Goal: Task Accomplishment & Management: Manage account settings

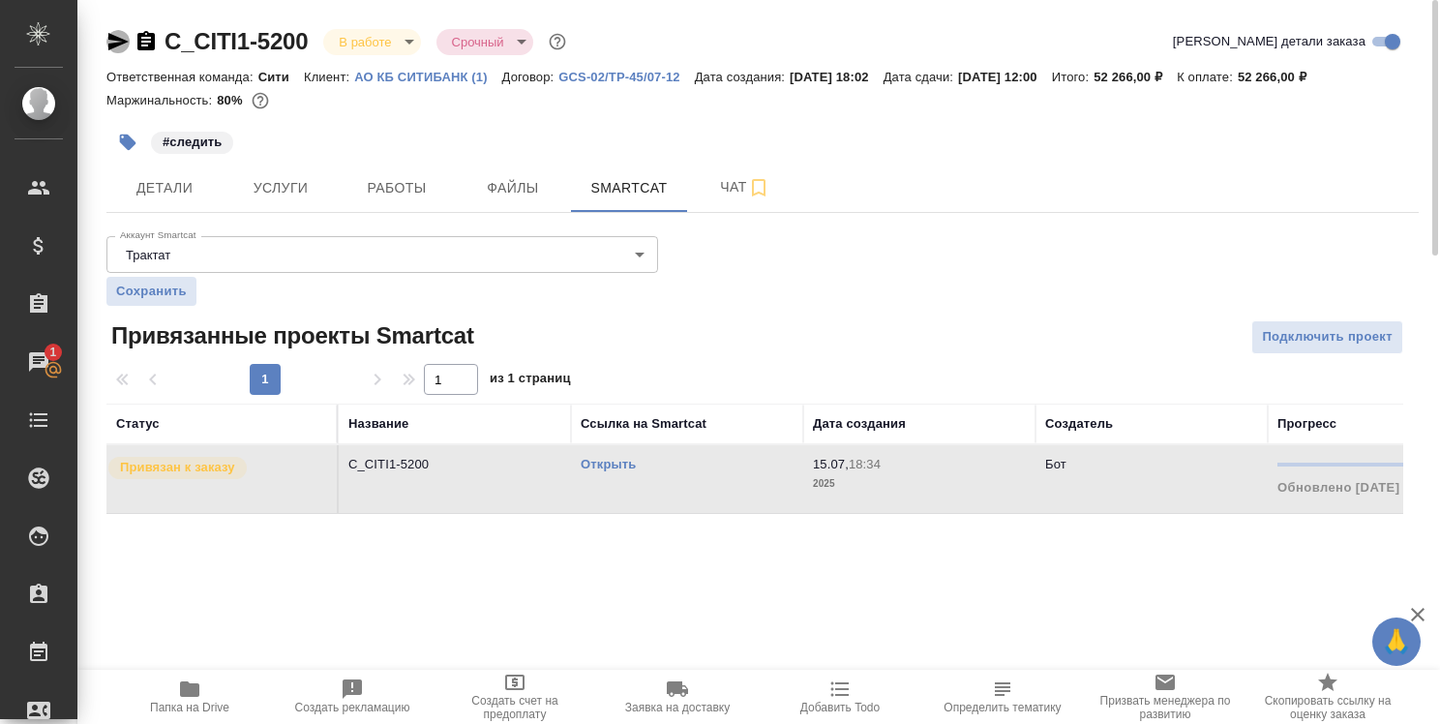
click at [115, 41] on icon "button" at bounding box center [117, 41] width 23 height 23
click at [425, 466] on p "C_CITI1-5200" at bounding box center [454, 464] width 213 height 19
click at [414, 468] on p "C_CITI1-5200" at bounding box center [454, 464] width 213 height 19
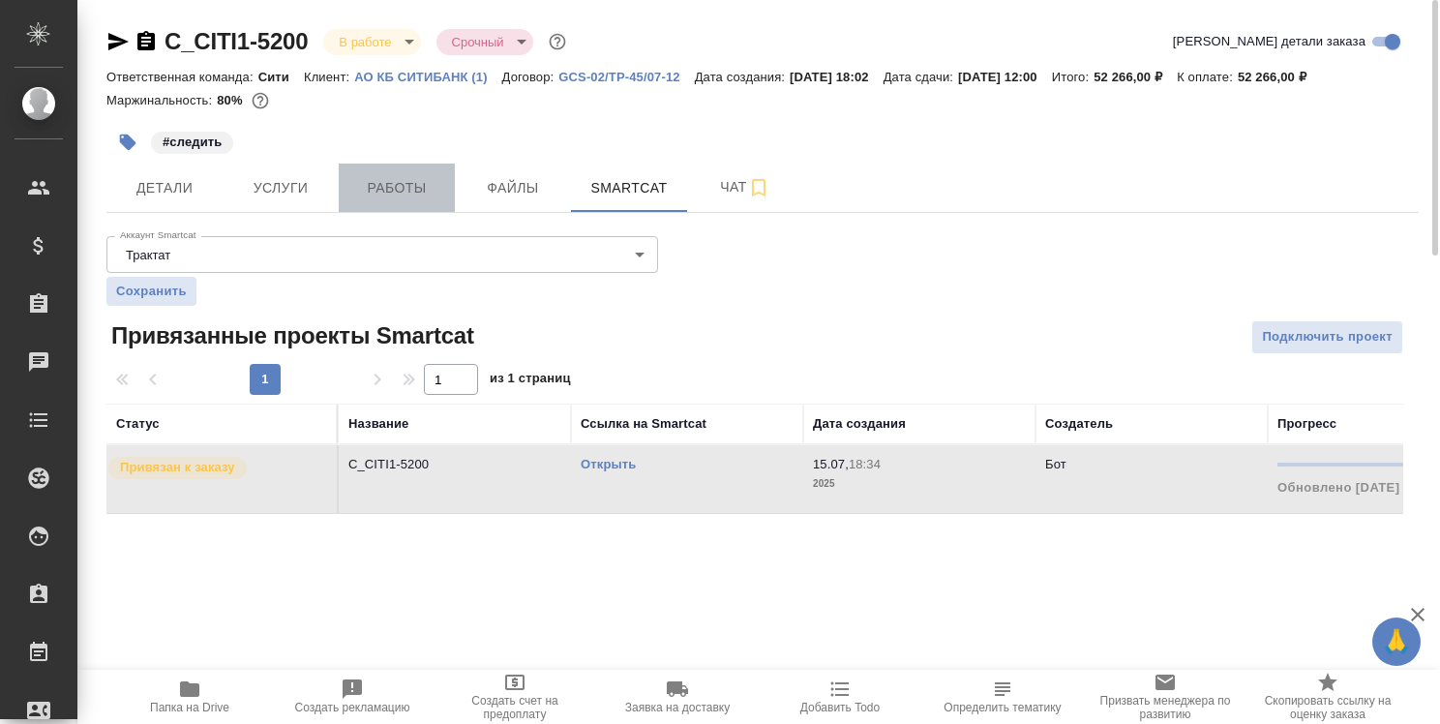
click at [442, 178] on span "Работы" at bounding box center [396, 188] width 93 height 24
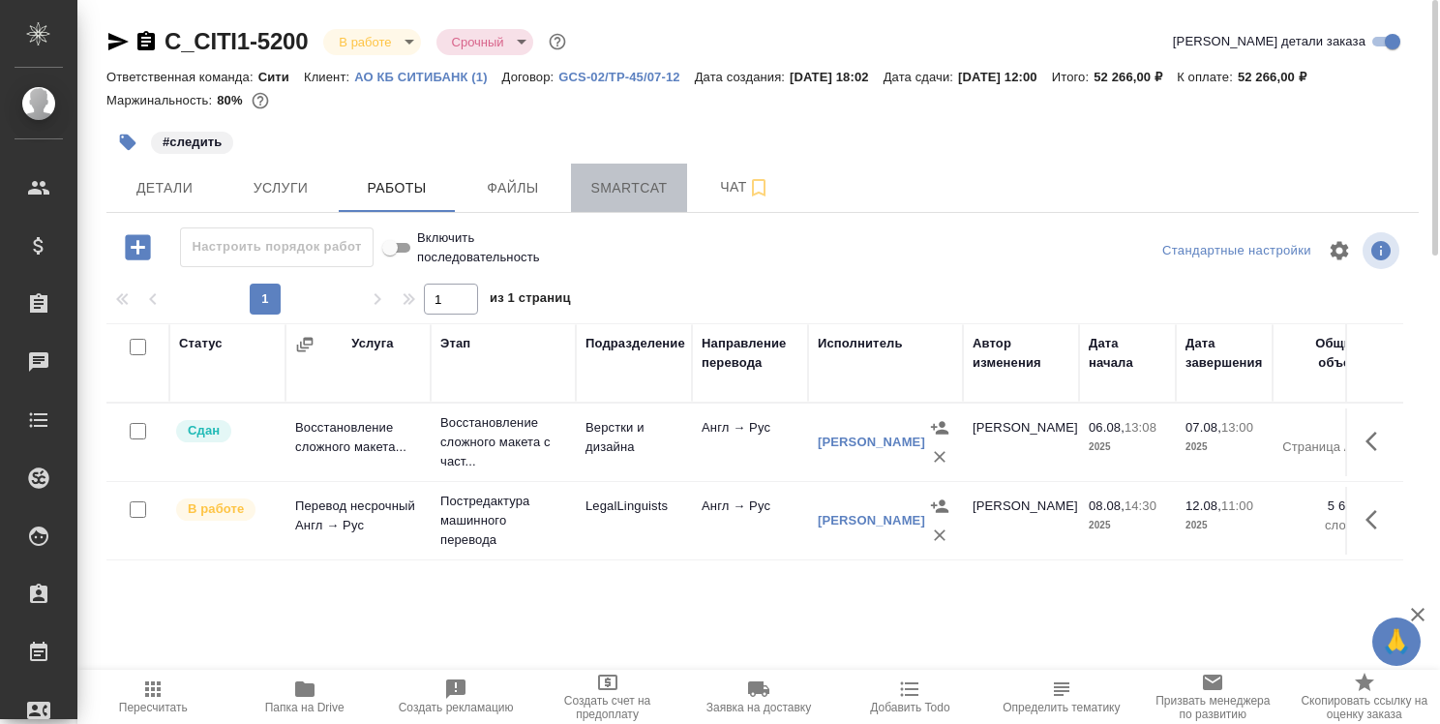
click at [631, 195] on span "Smartcat" at bounding box center [629, 188] width 93 height 24
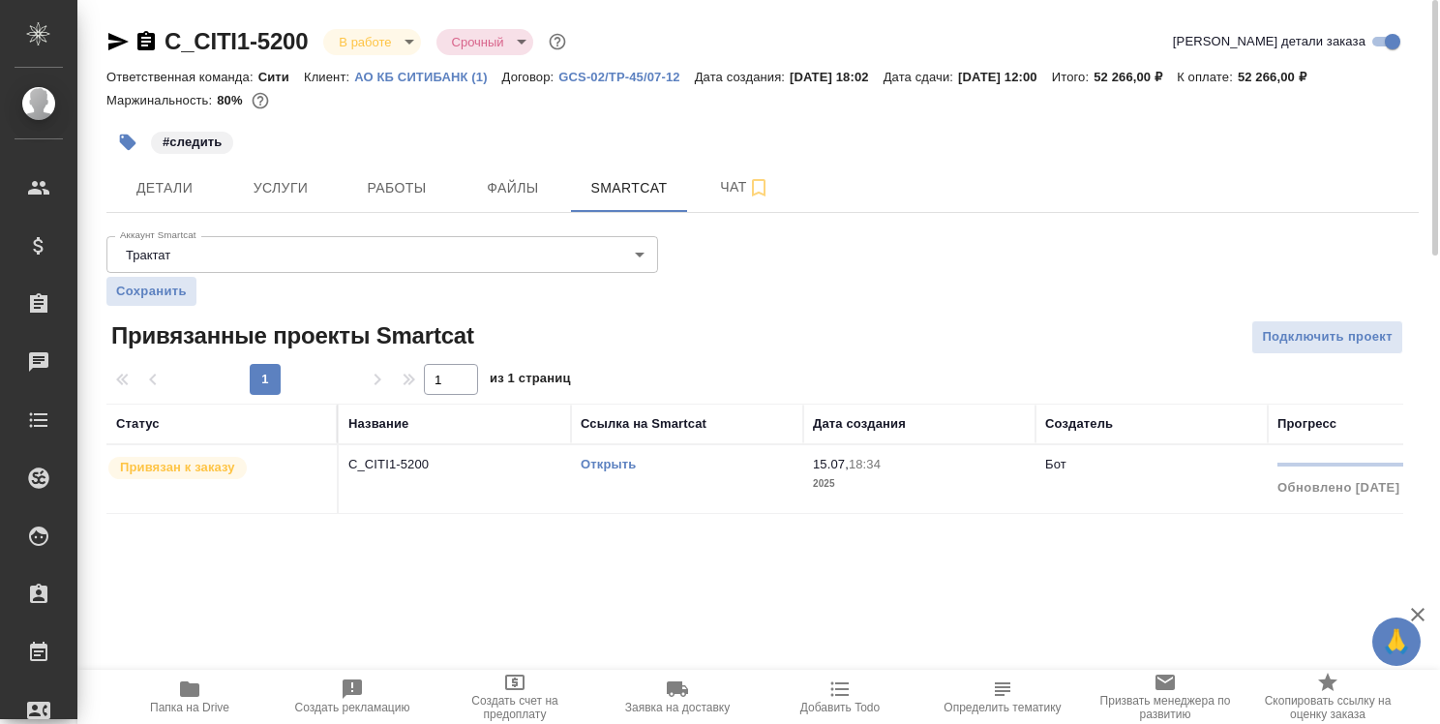
click at [612, 465] on link "Открыть" at bounding box center [608, 464] width 55 height 15
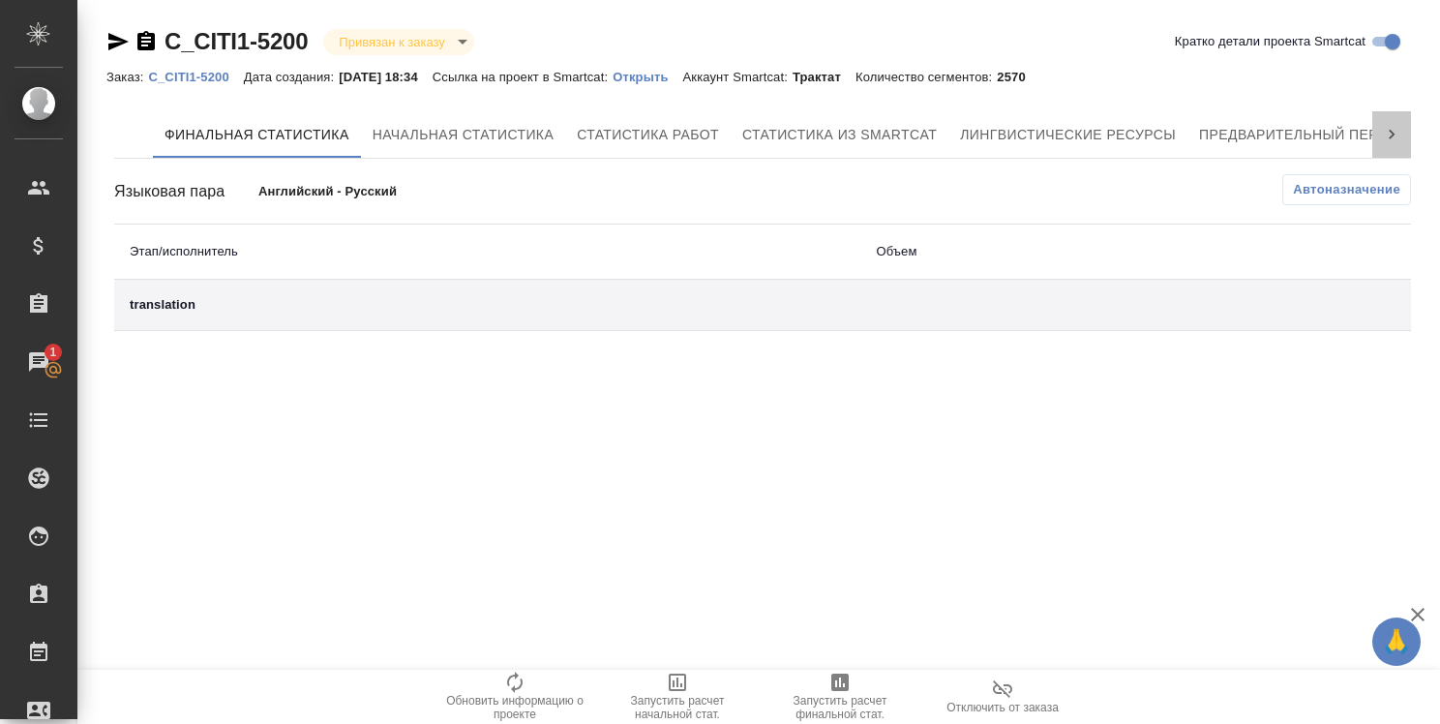
click at [1397, 136] on icon at bounding box center [1391, 134] width 19 height 19
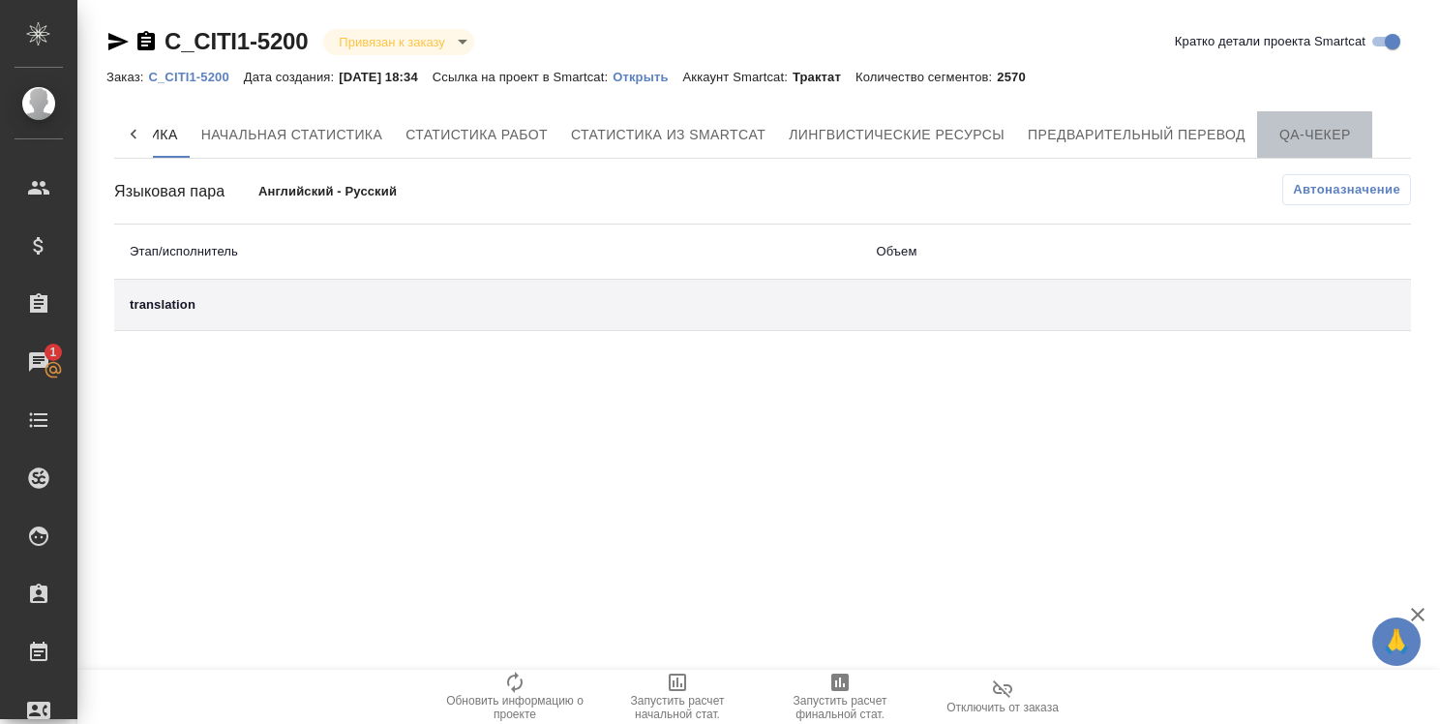
click at [1330, 137] on span "QA-чекер" at bounding box center [1315, 135] width 93 height 24
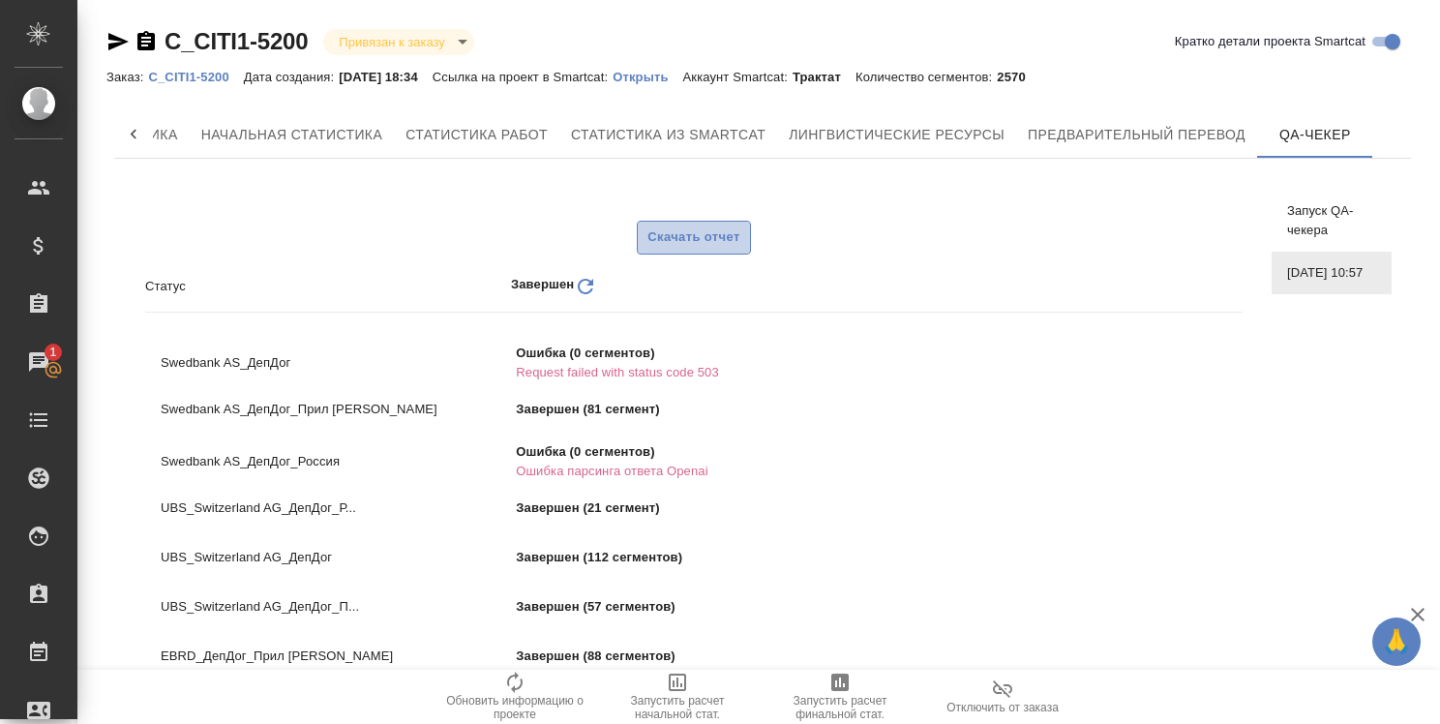
click at [727, 234] on span "Скачать отчет" at bounding box center [694, 237] width 92 height 22
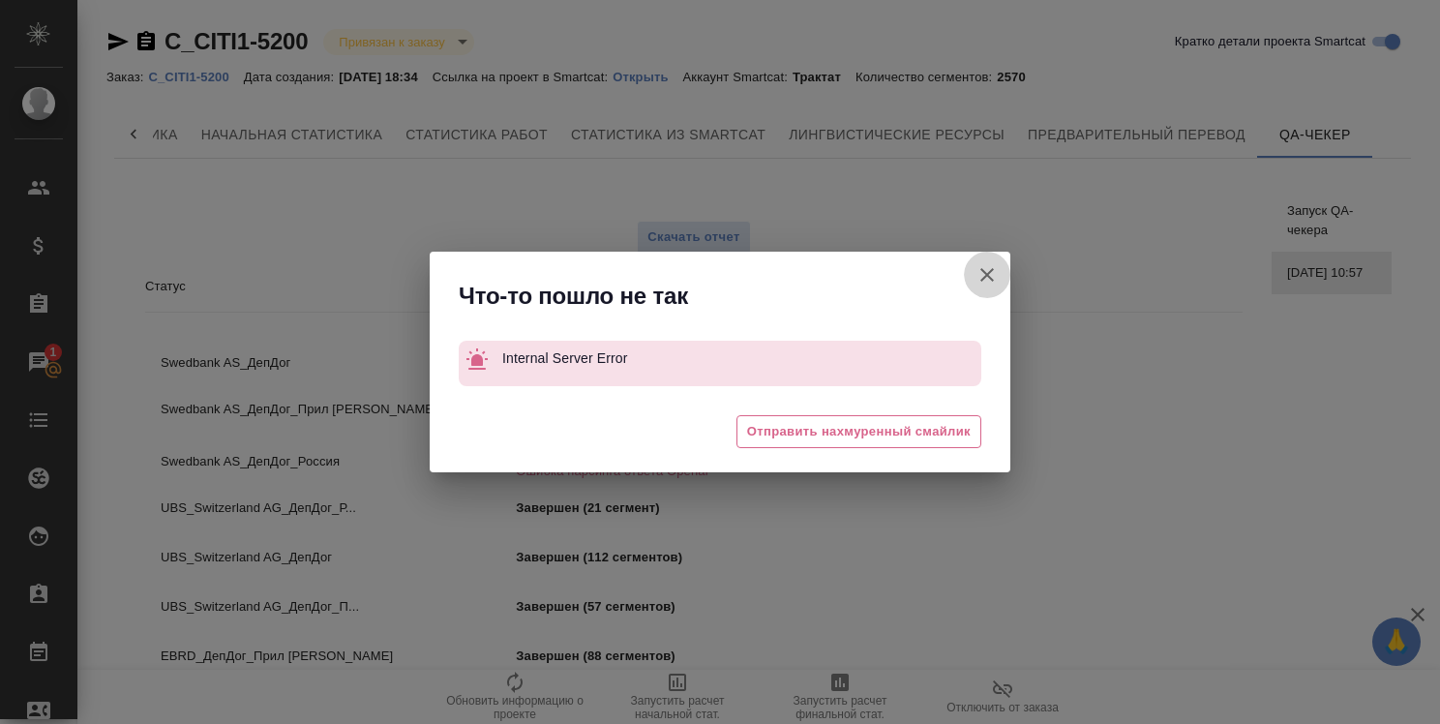
click at [986, 279] on icon "button" at bounding box center [987, 274] width 23 height 23
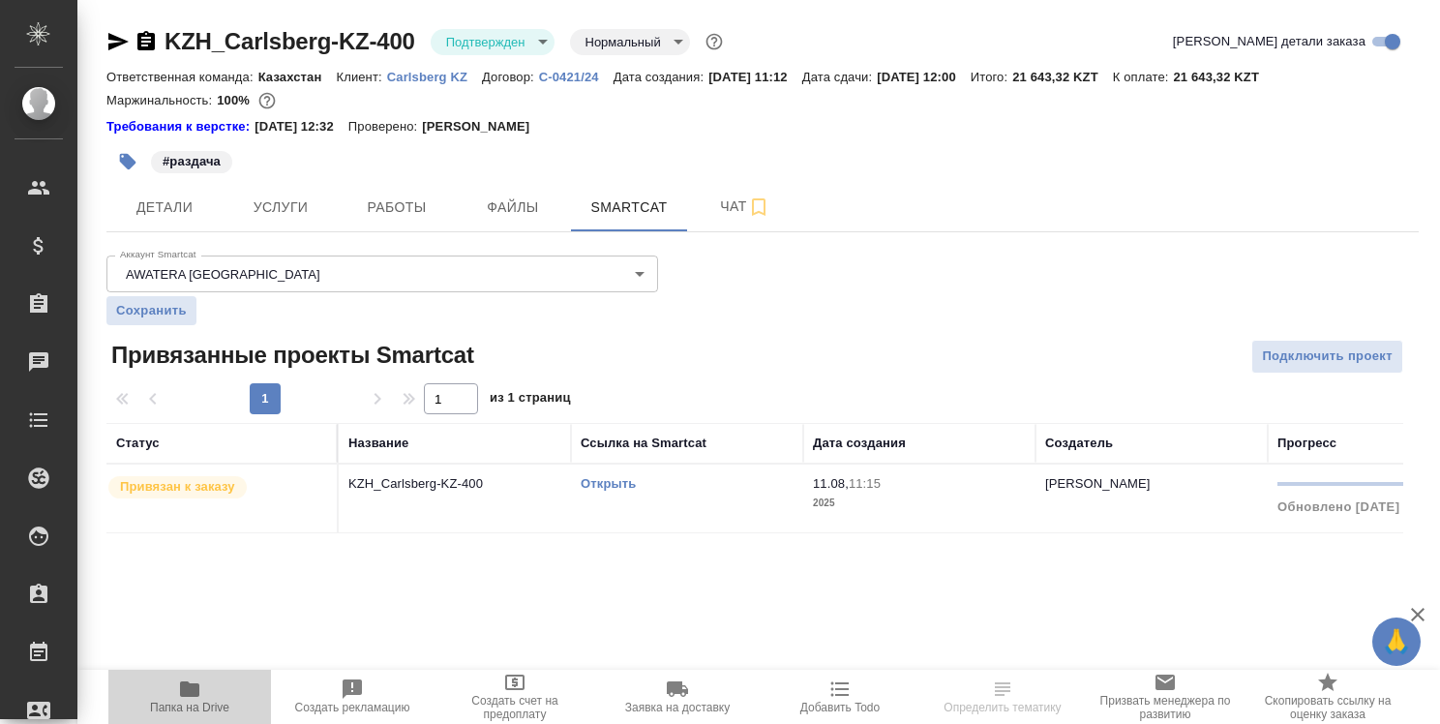
click at [186, 685] on icon "button" at bounding box center [189, 688] width 19 height 15
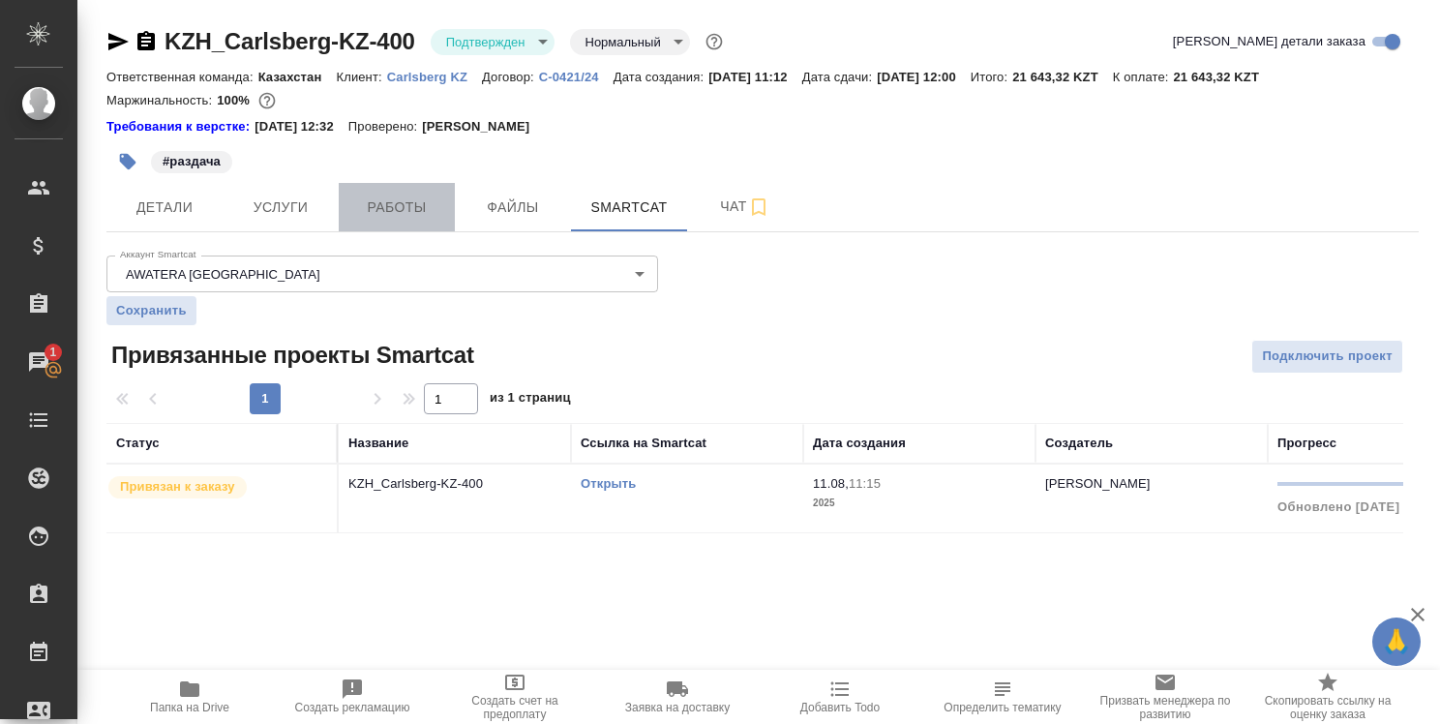
click at [403, 201] on span "Работы" at bounding box center [396, 208] width 93 height 24
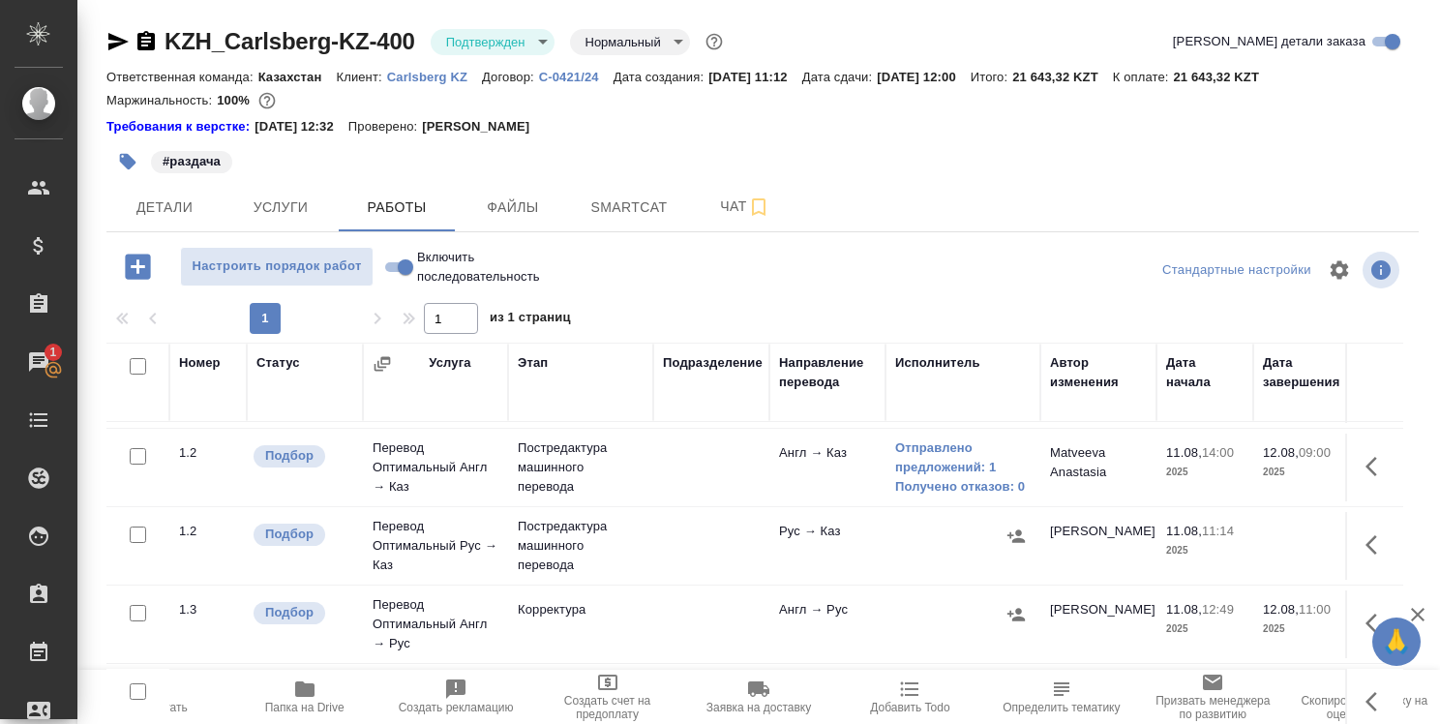
scroll to position [148, 0]
click at [39, 354] on div "Чаты" at bounding box center [14, 361] width 48 height 29
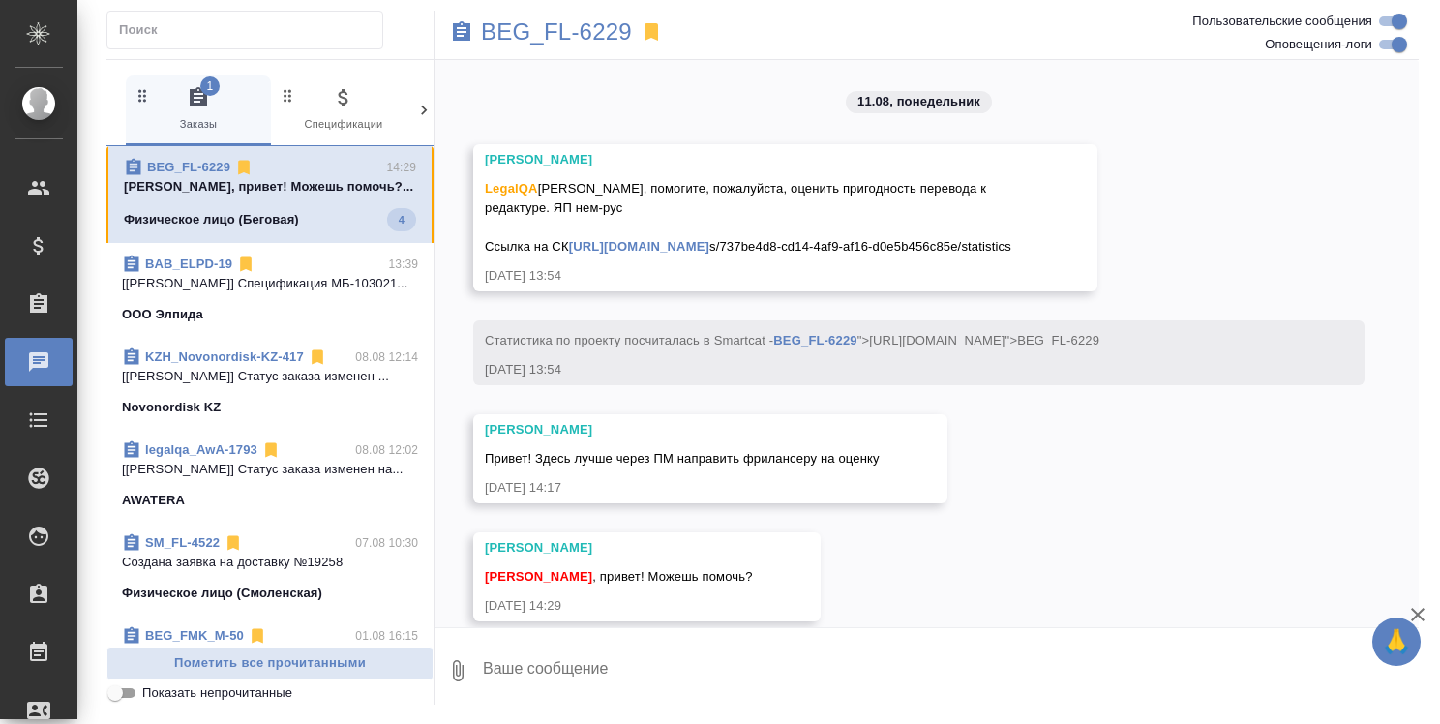
scroll to position [81, 0]
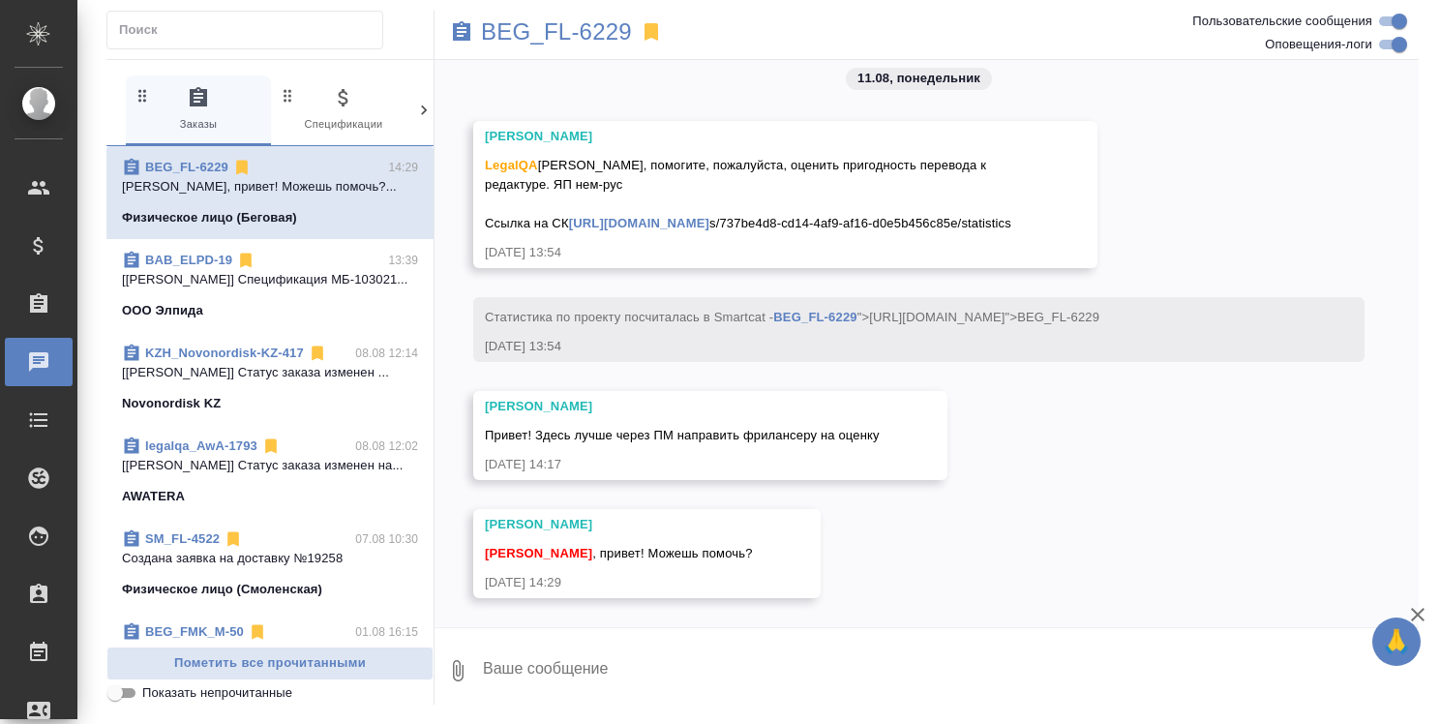
click at [982, 655] on textarea at bounding box center [950, 671] width 938 height 66
type textarea """
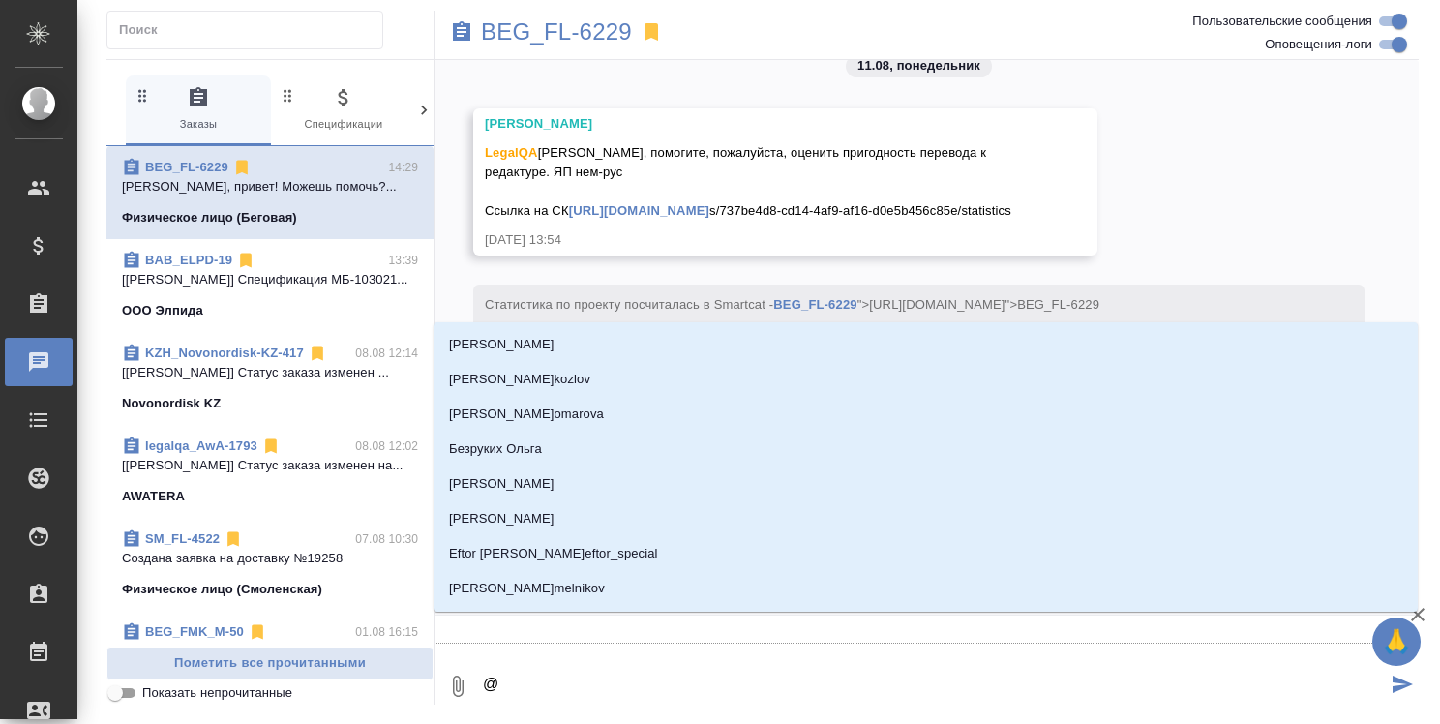
type textarea "@з"
type input "з"
type textarea "@за"
type input "за"
type textarea "@зай"
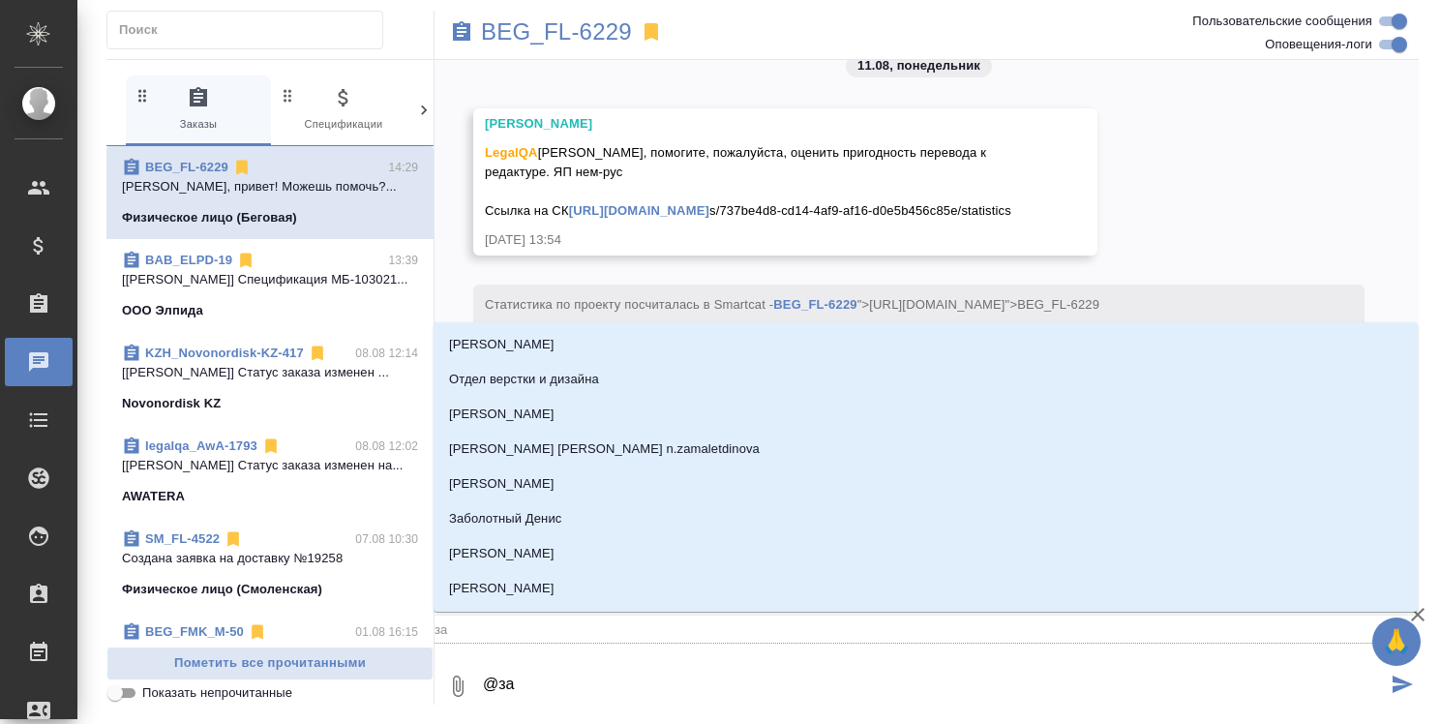
type input "зай"
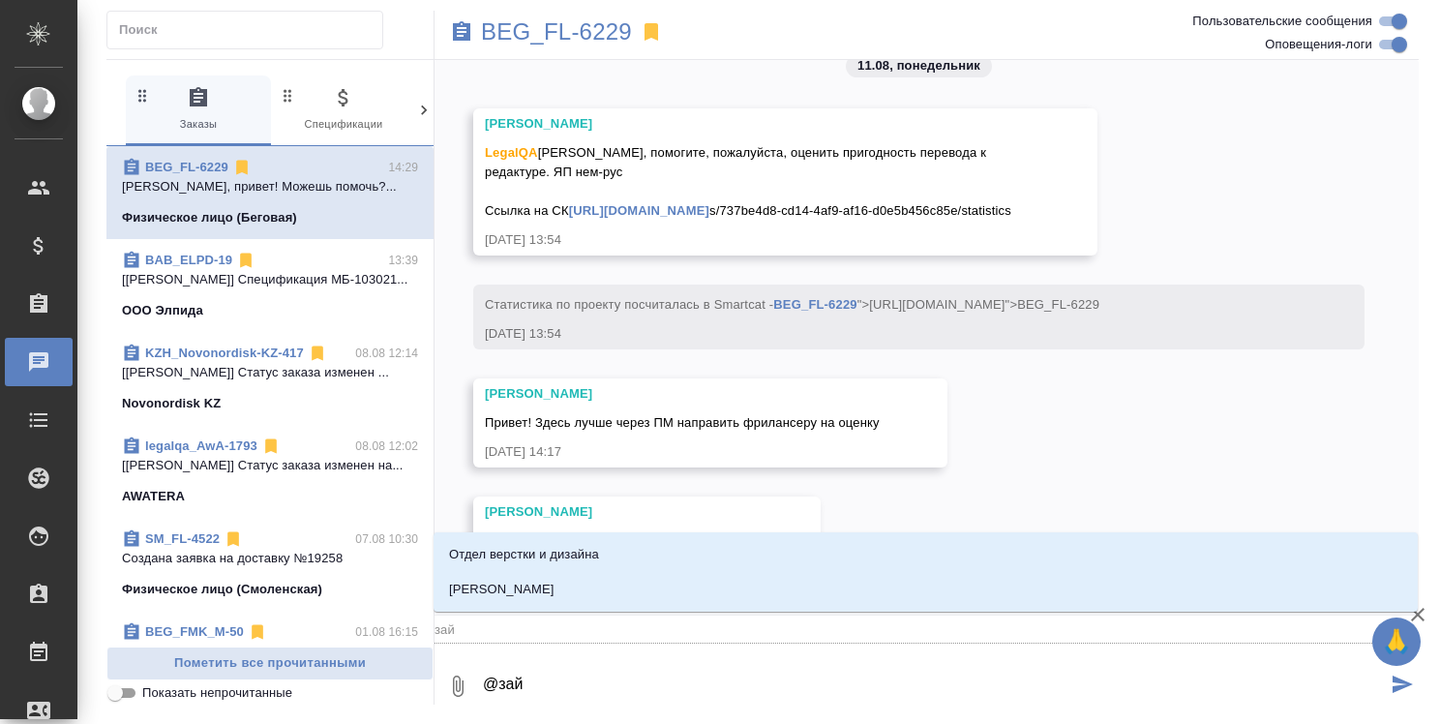
type textarea "@зайц"
type input "зайц"
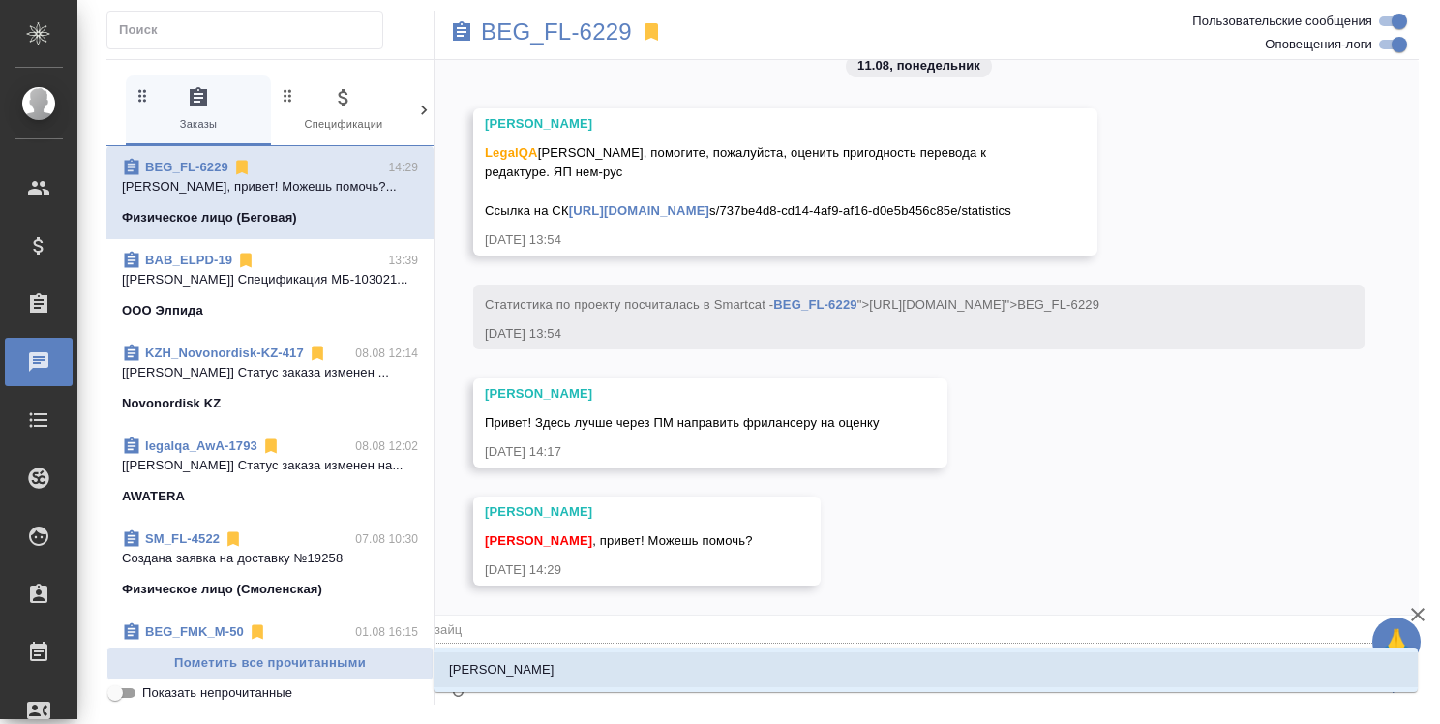
type textarea "@зайце"
type input "зайце"
click at [1032, 670] on li "[PERSON_NAME]" at bounding box center [926, 669] width 984 height 35
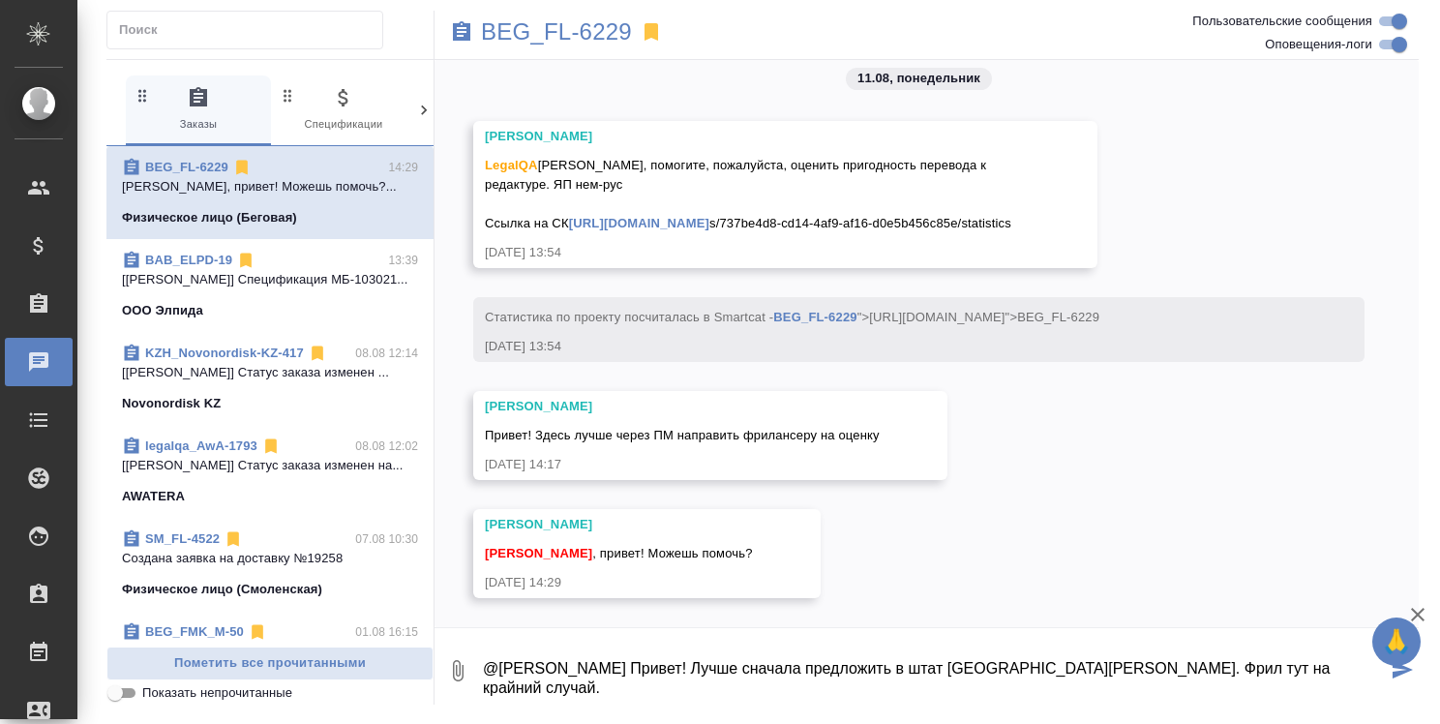
type textarea "@Зайцева Светлана Привет! Лучше сначала предложить в штат Ларисе Швецовой. Ф ри…"
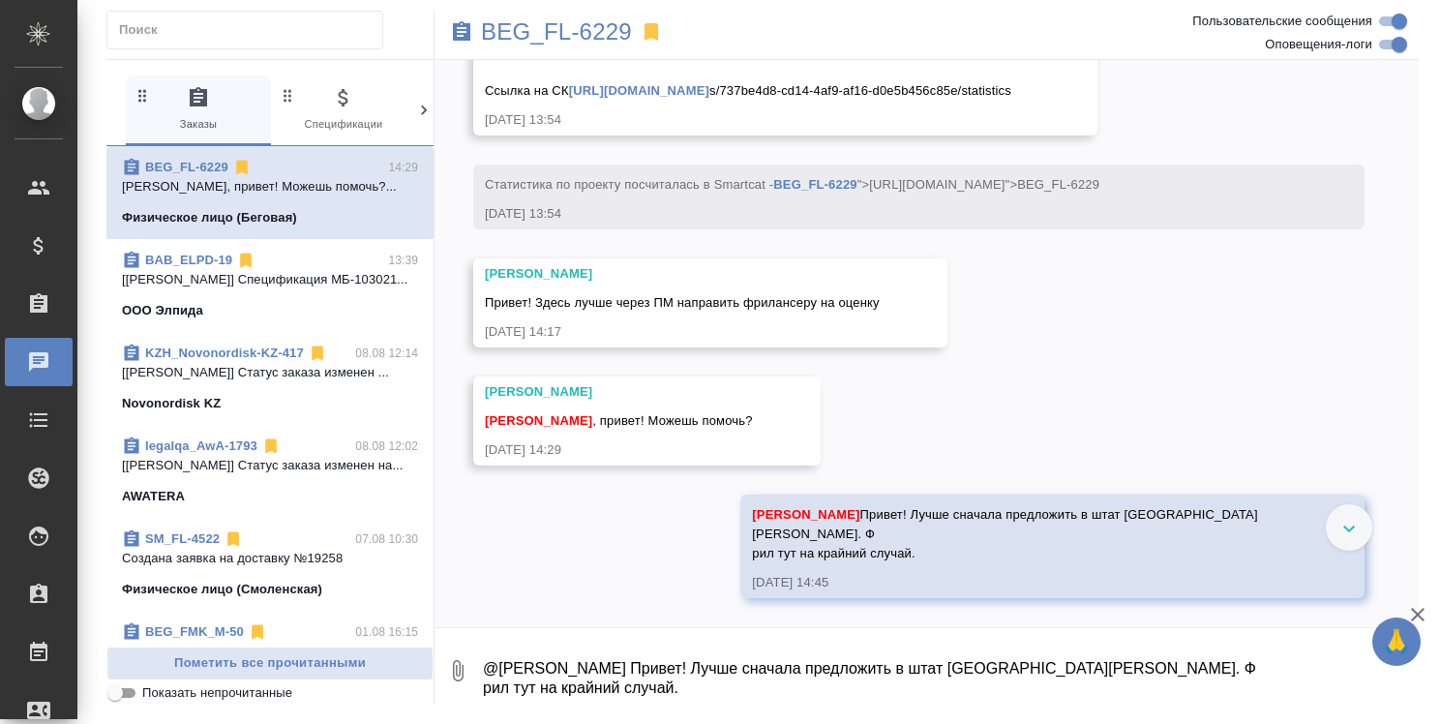
scroll to position [194, 0]
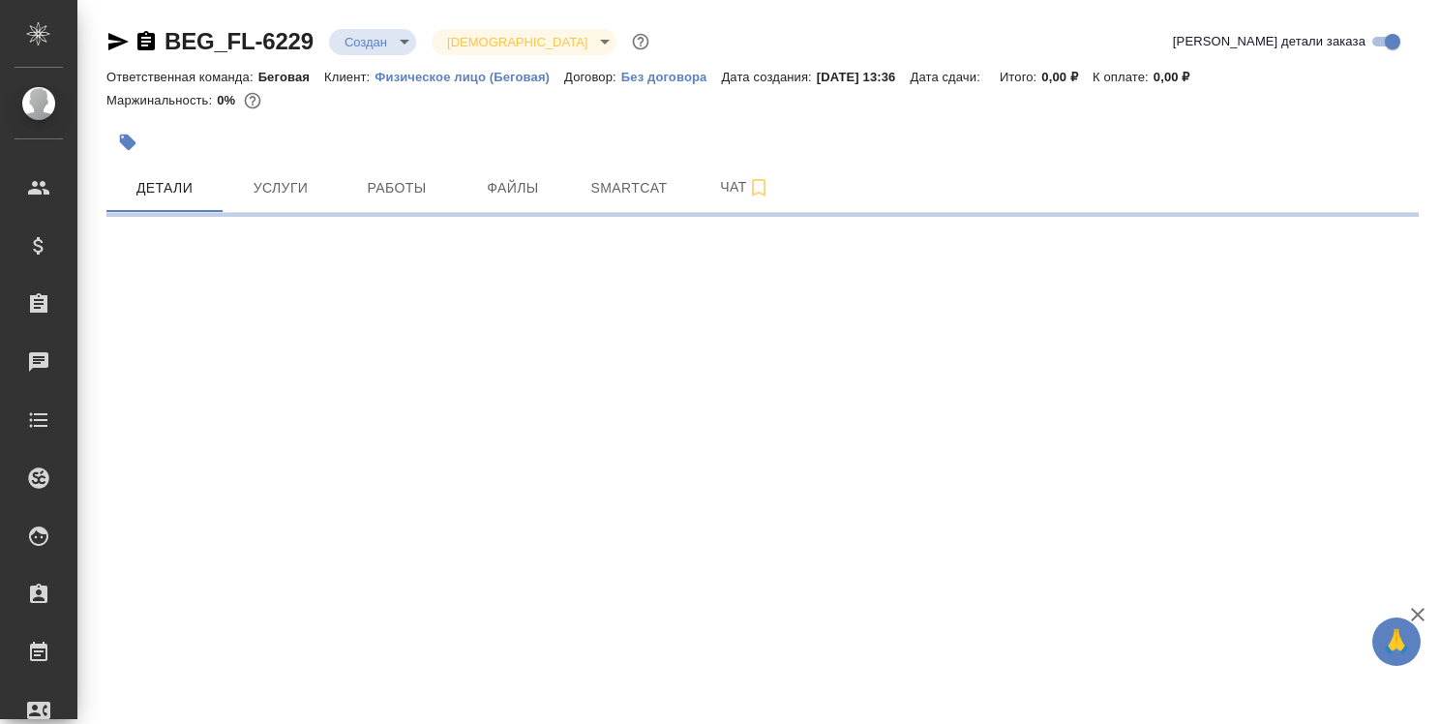
select select "RU"
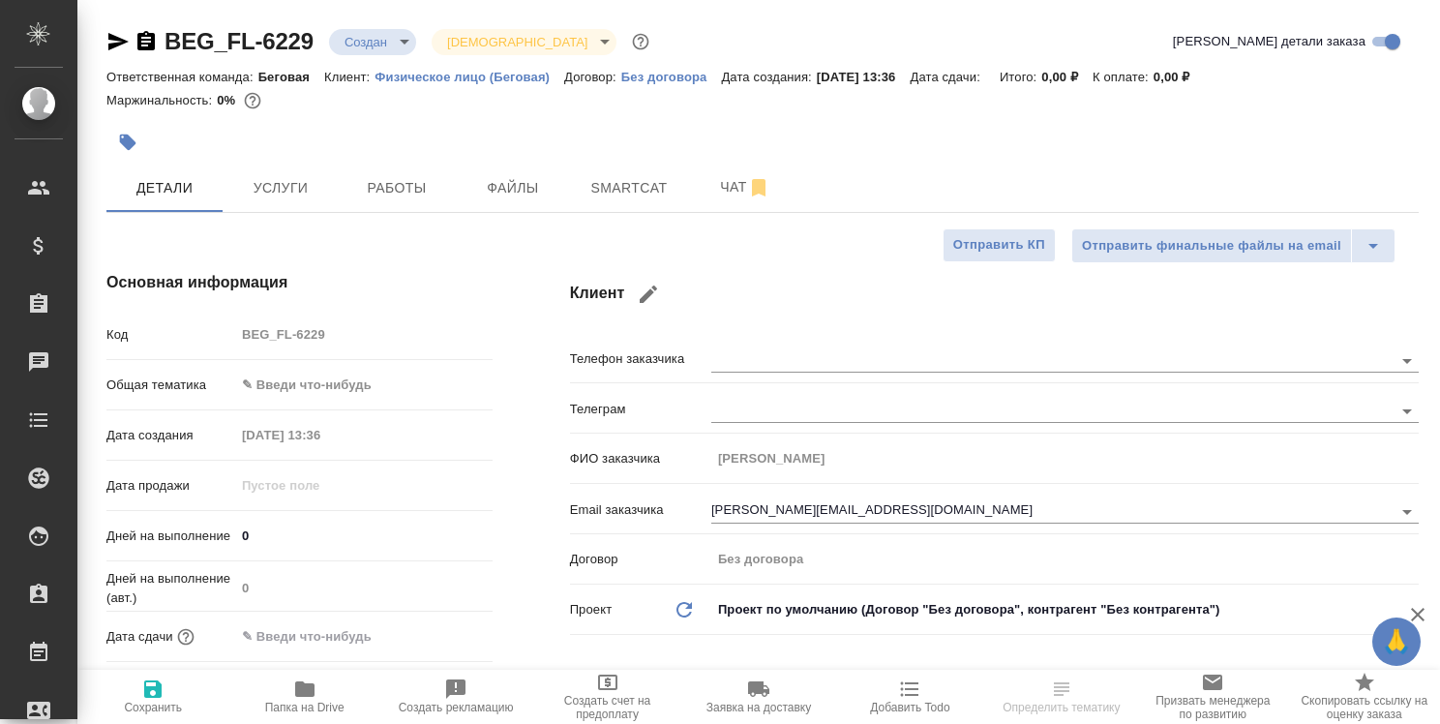
type textarea "x"
click at [386, 201] on button "Работы" at bounding box center [397, 188] width 116 height 48
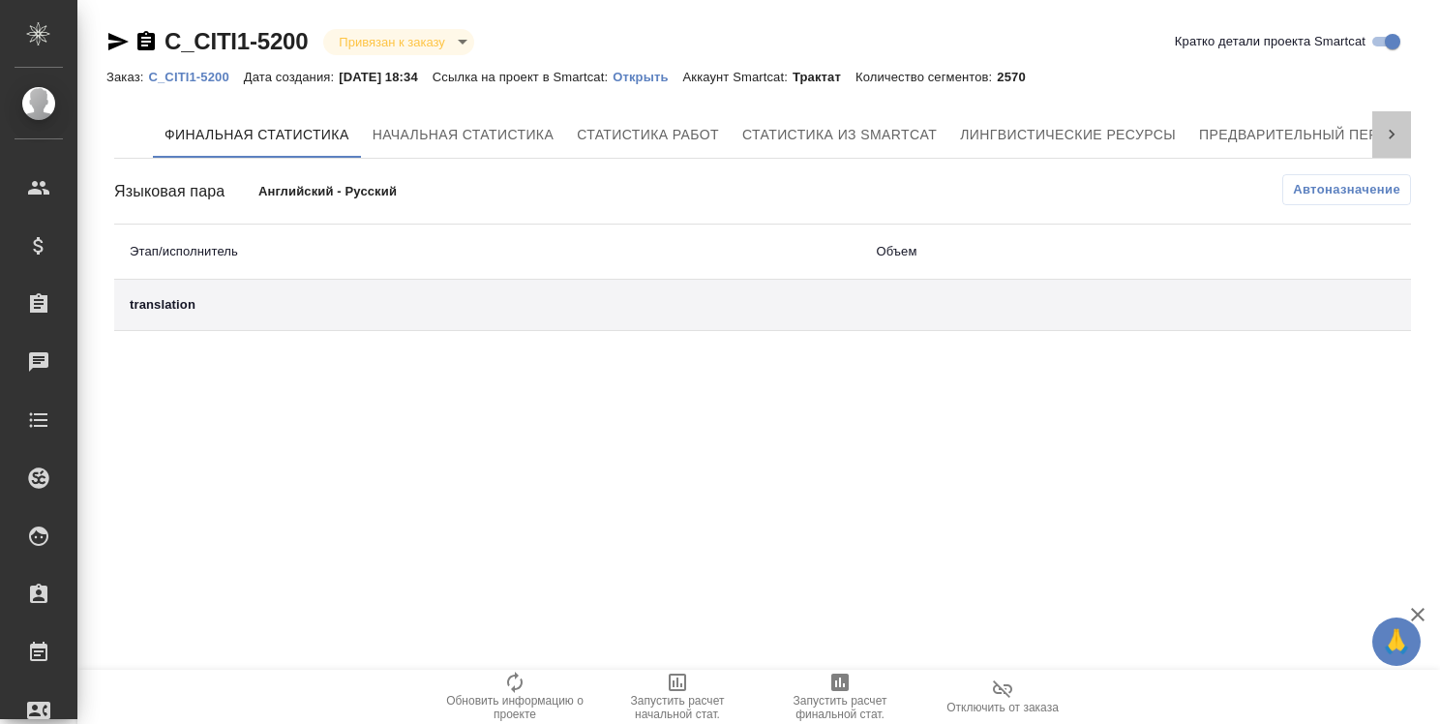
click at [1392, 135] on icon at bounding box center [1391, 134] width 19 height 19
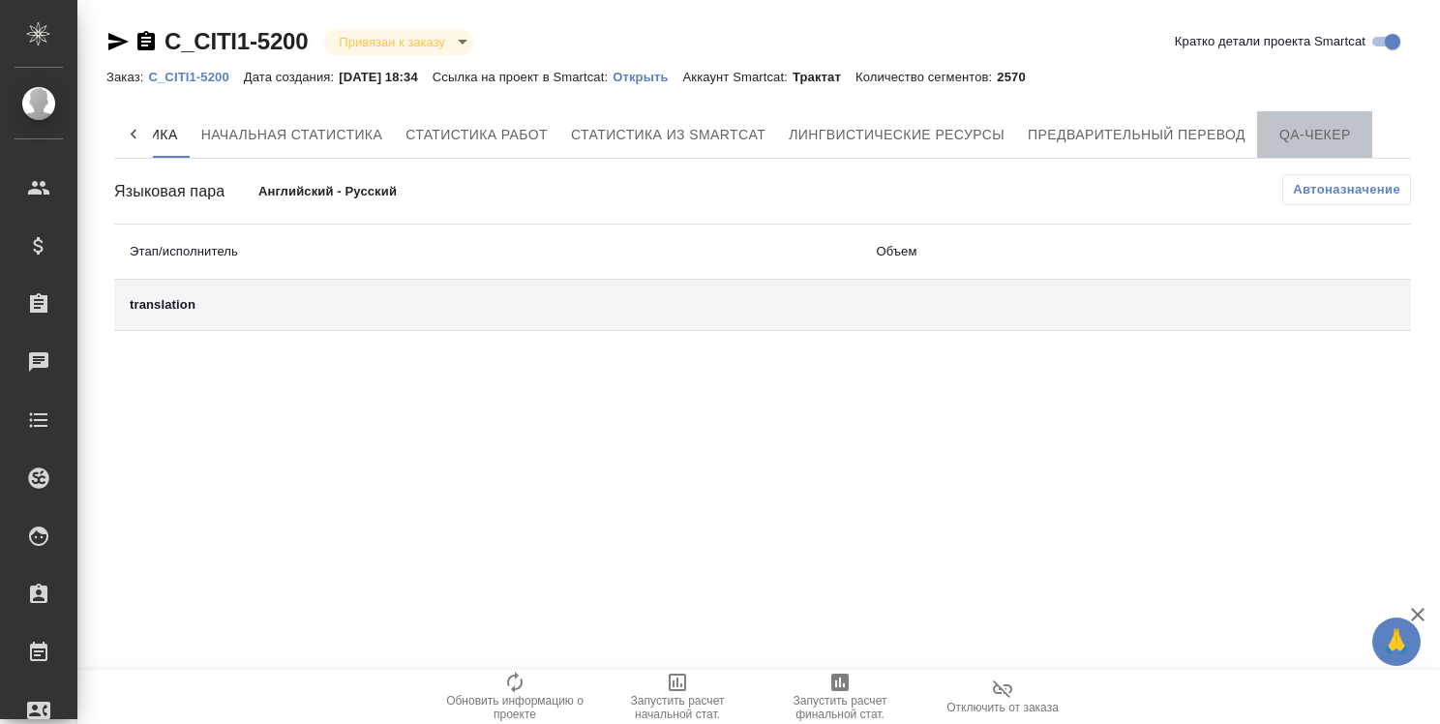
click at [1334, 130] on span "QA-чекер" at bounding box center [1315, 135] width 93 height 24
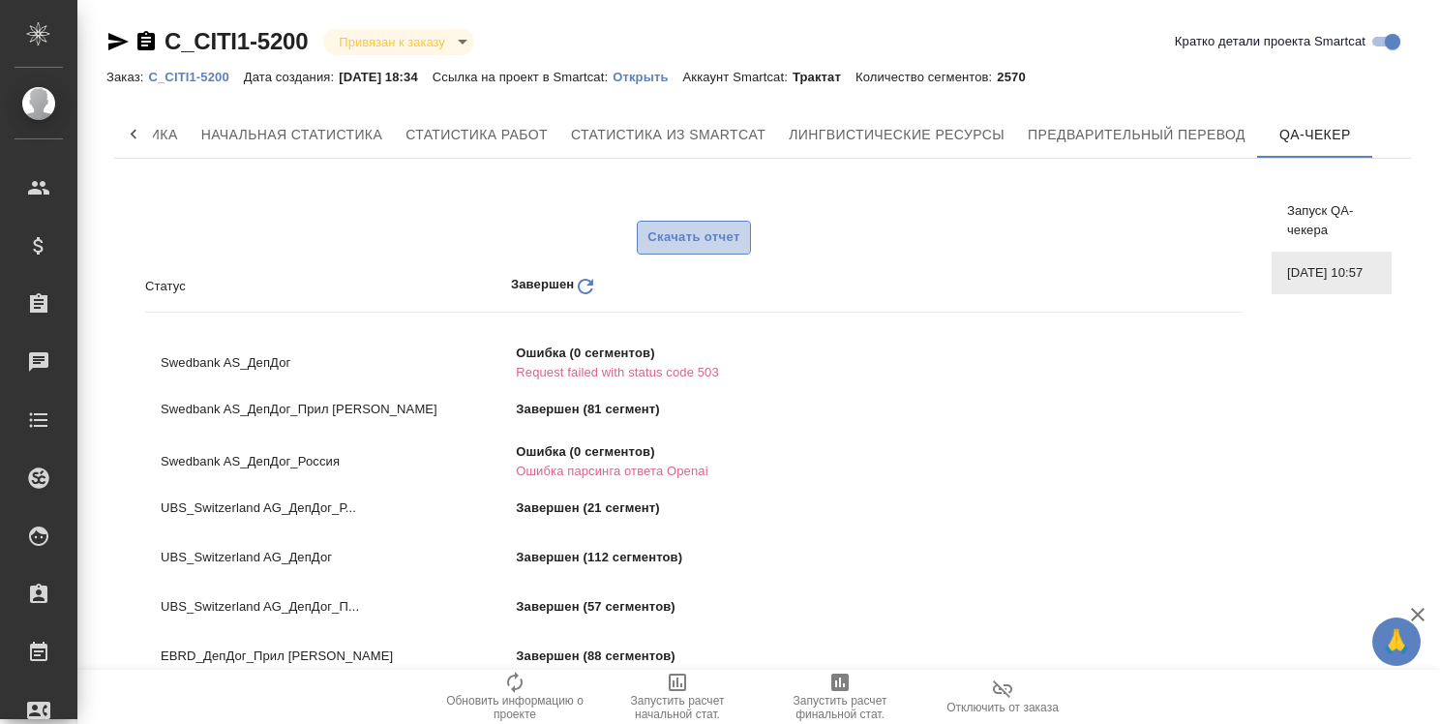
click at [720, 240] on span "Скачать отчет" at bounding box center [694, 237] width 92 height 22
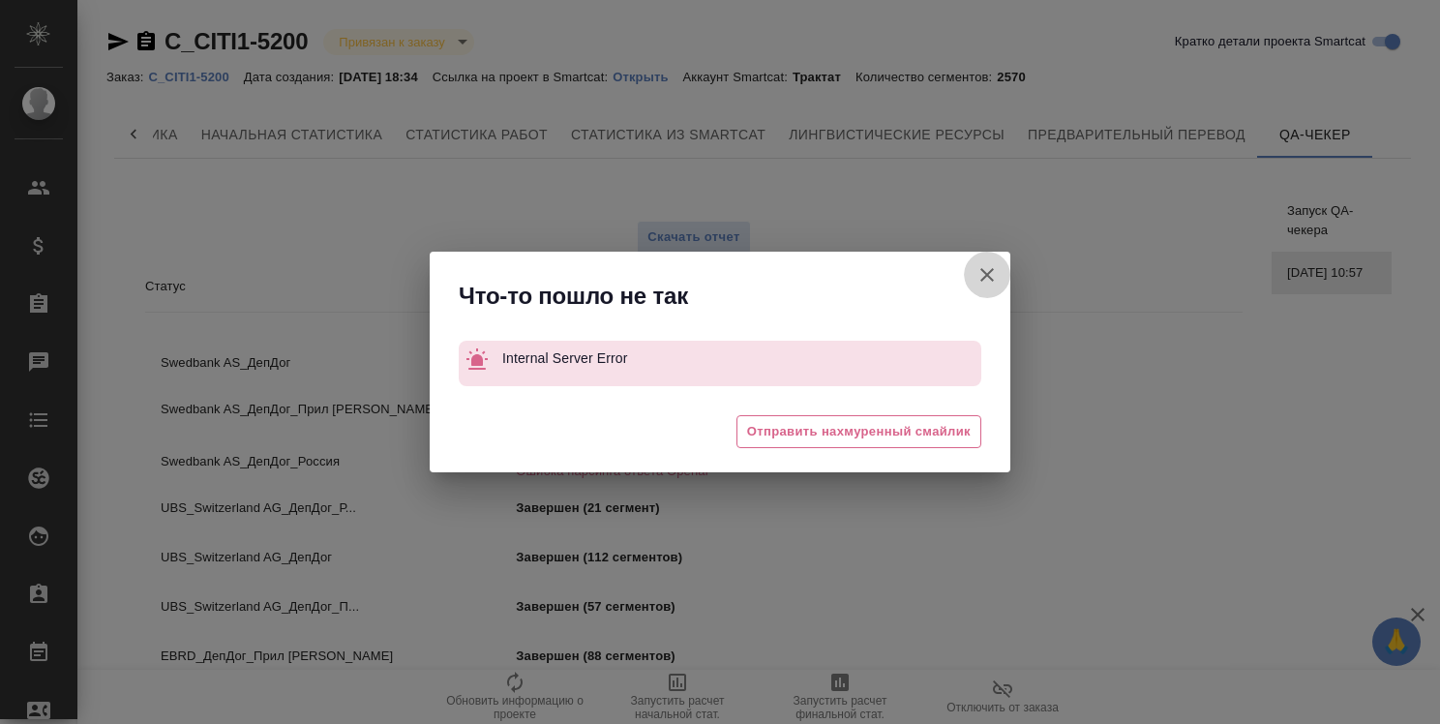
click at [986, 271] on icon "button" at bounding box center [987, 274] width 23 height 23
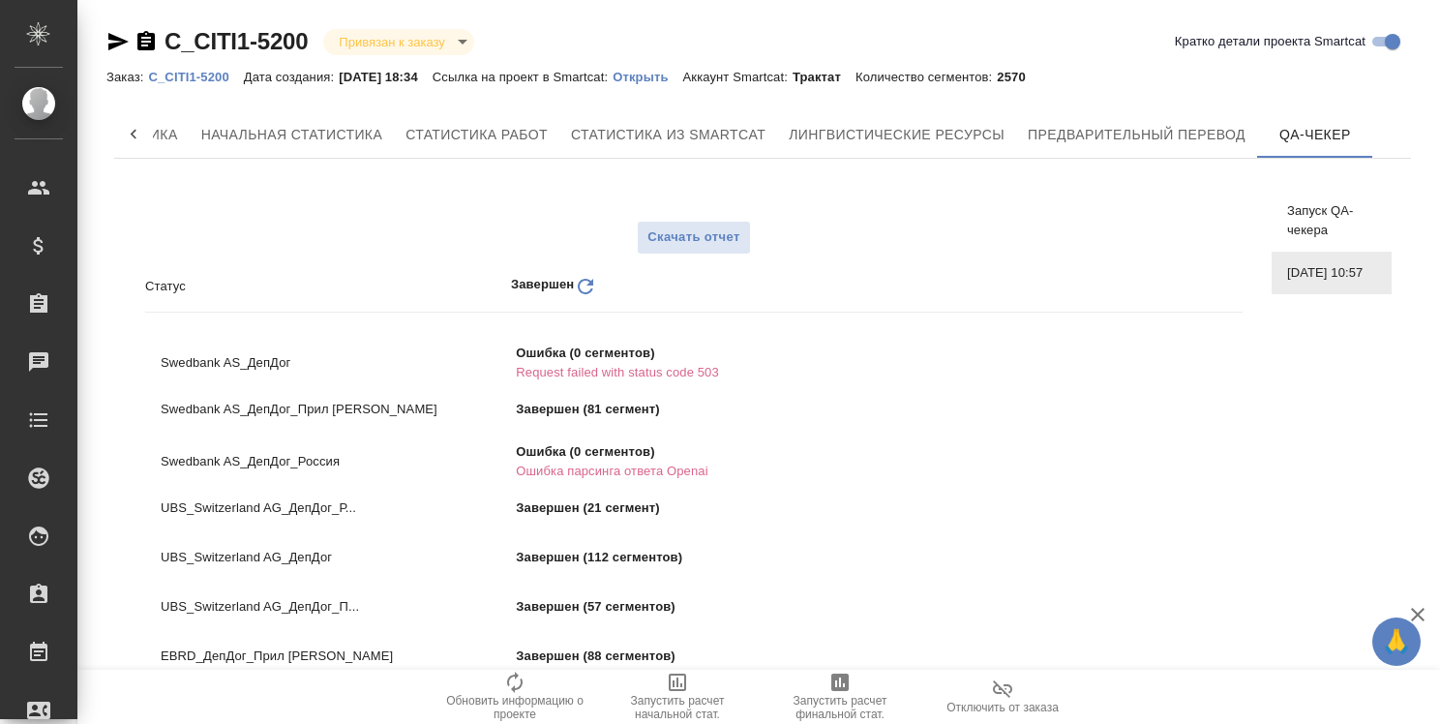
click at [207, 76] on p "C_CITI1-5200" at bounding box center [195, 77] width 95 height 15
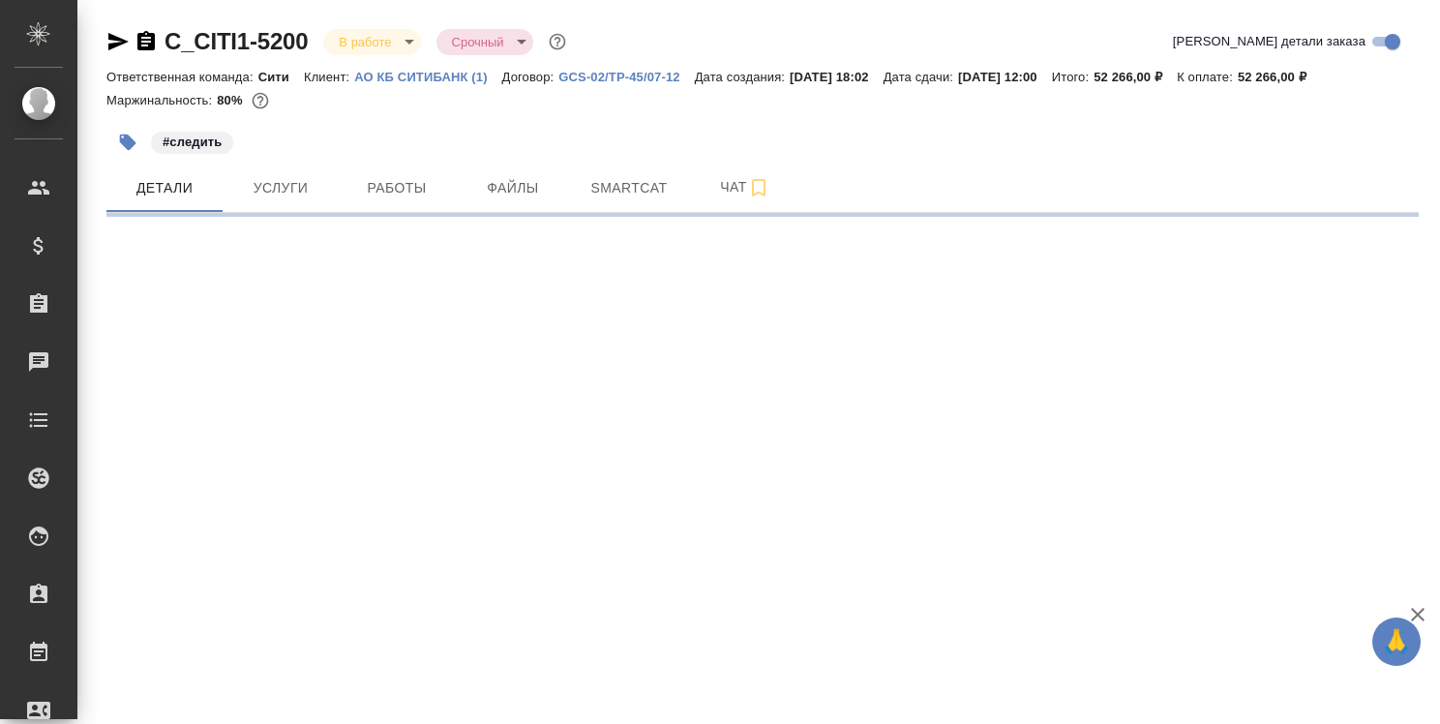
select select "RU"
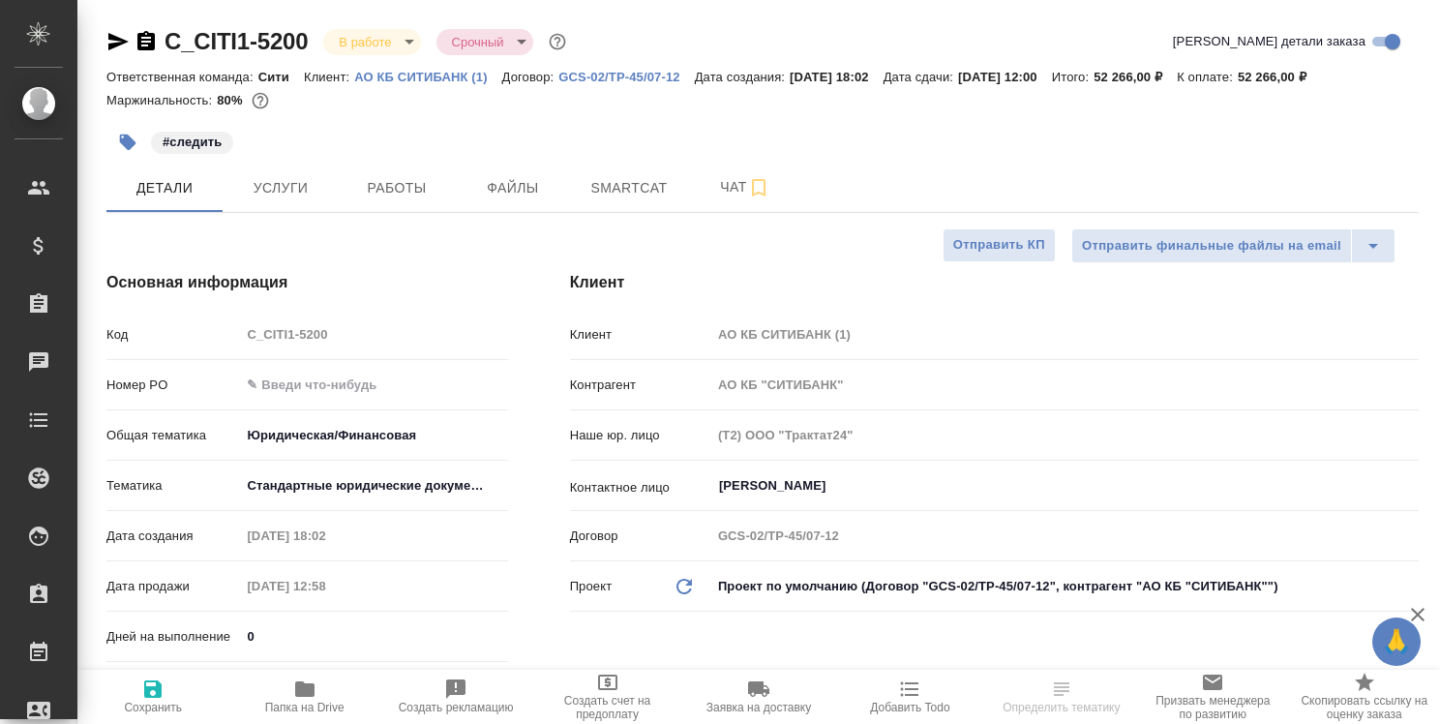
type textarea "x"
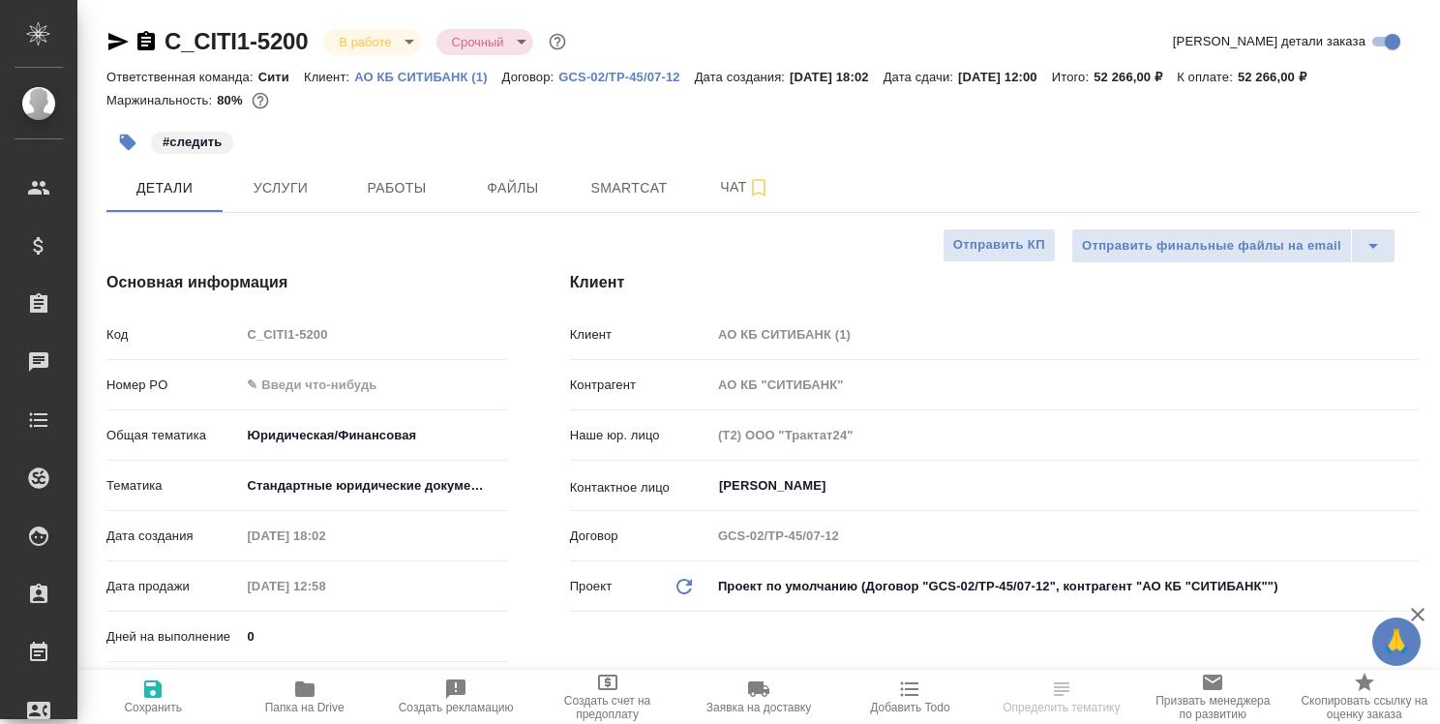
type textarea "x"
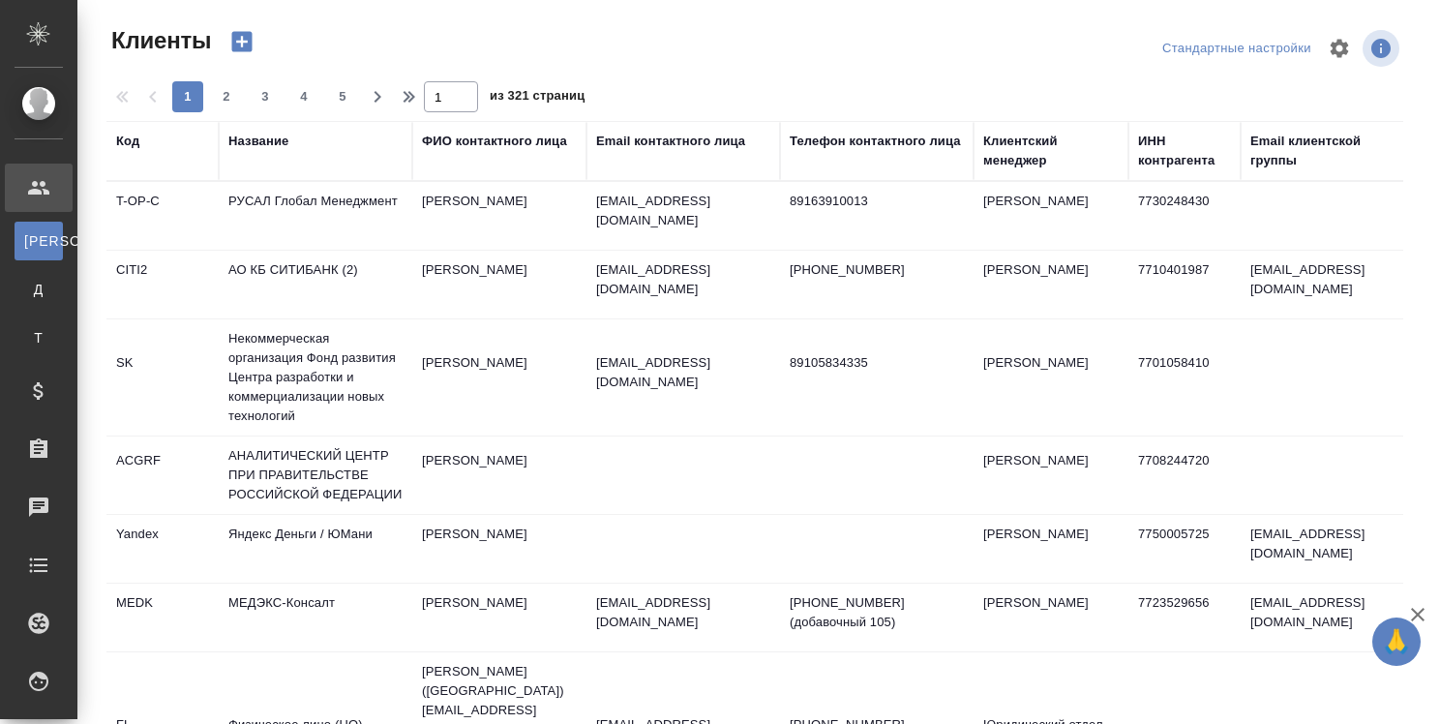
select select "RU"
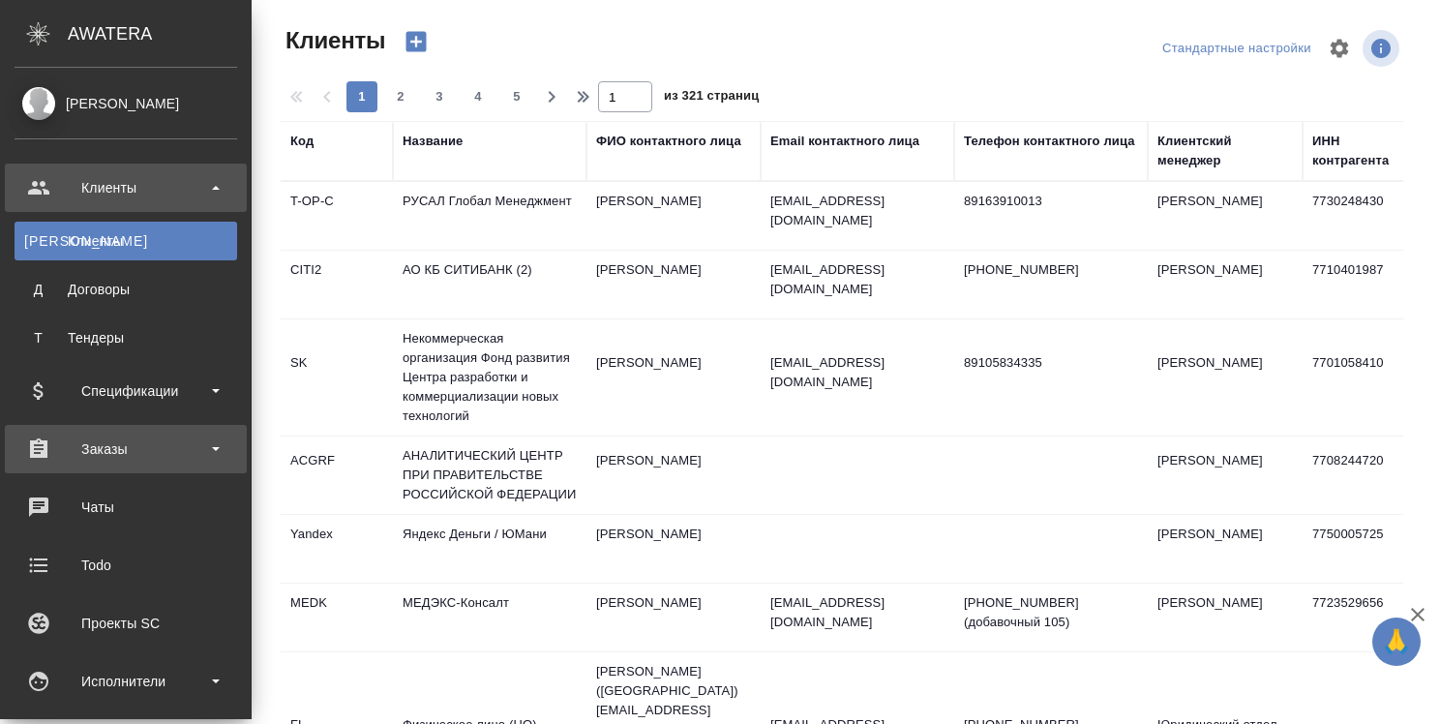
click at [106, 448] on div "Заказы" at bounding box center [126, 449] width 223 height 29
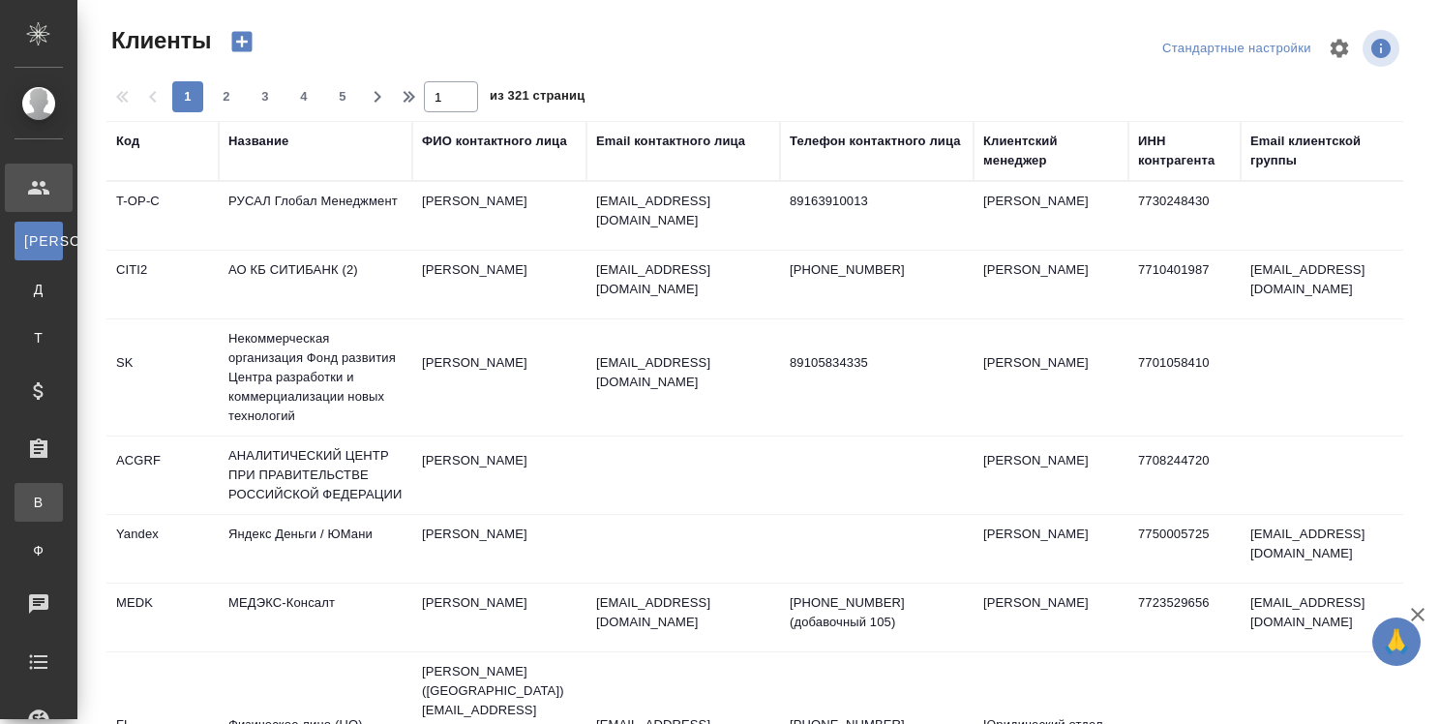
click at [120, 499] on div ".cls-1 fill:#fff; AWATERA Strelnikova Olga Клиенты К Клиенты Д Договоры Т Тенде…" at bounding box center [720, 362] width 1440 height 724
click at [39, 443] on div "Заказы" at bounding box center [14, 449] width 48 height 29
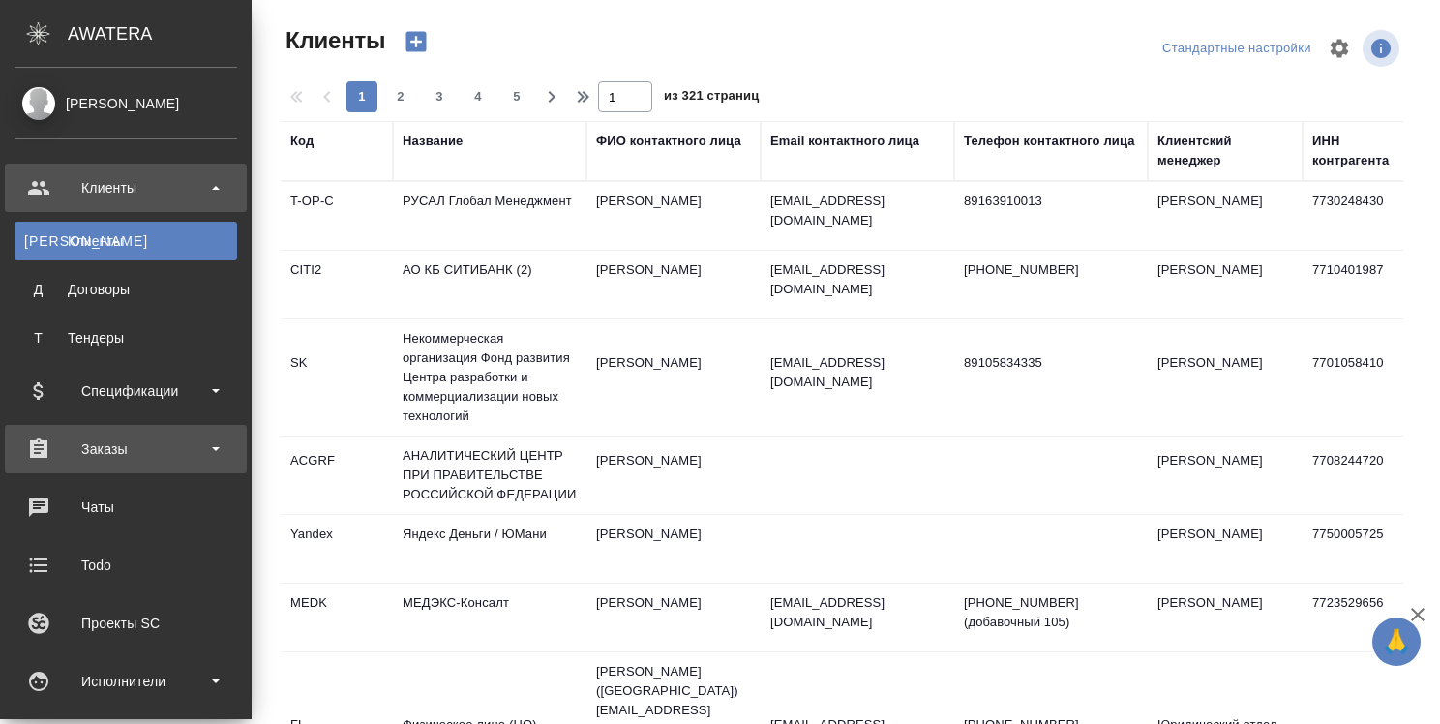
click at [69, 443] on div "Заказы" at bounding box center [126, 449] width 223 height 29
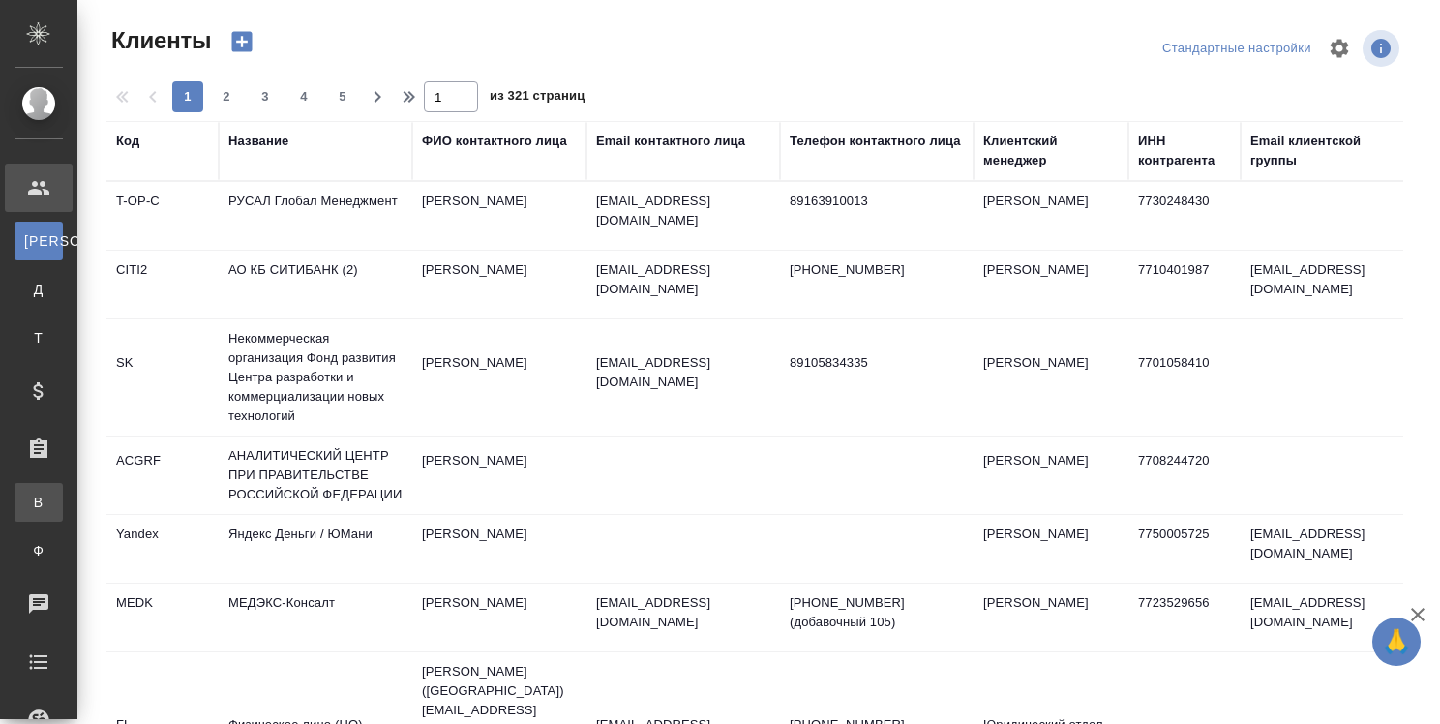
click at [29, 501] on div "Все заказы" at bounding box center [14, 502] width 29 height 19
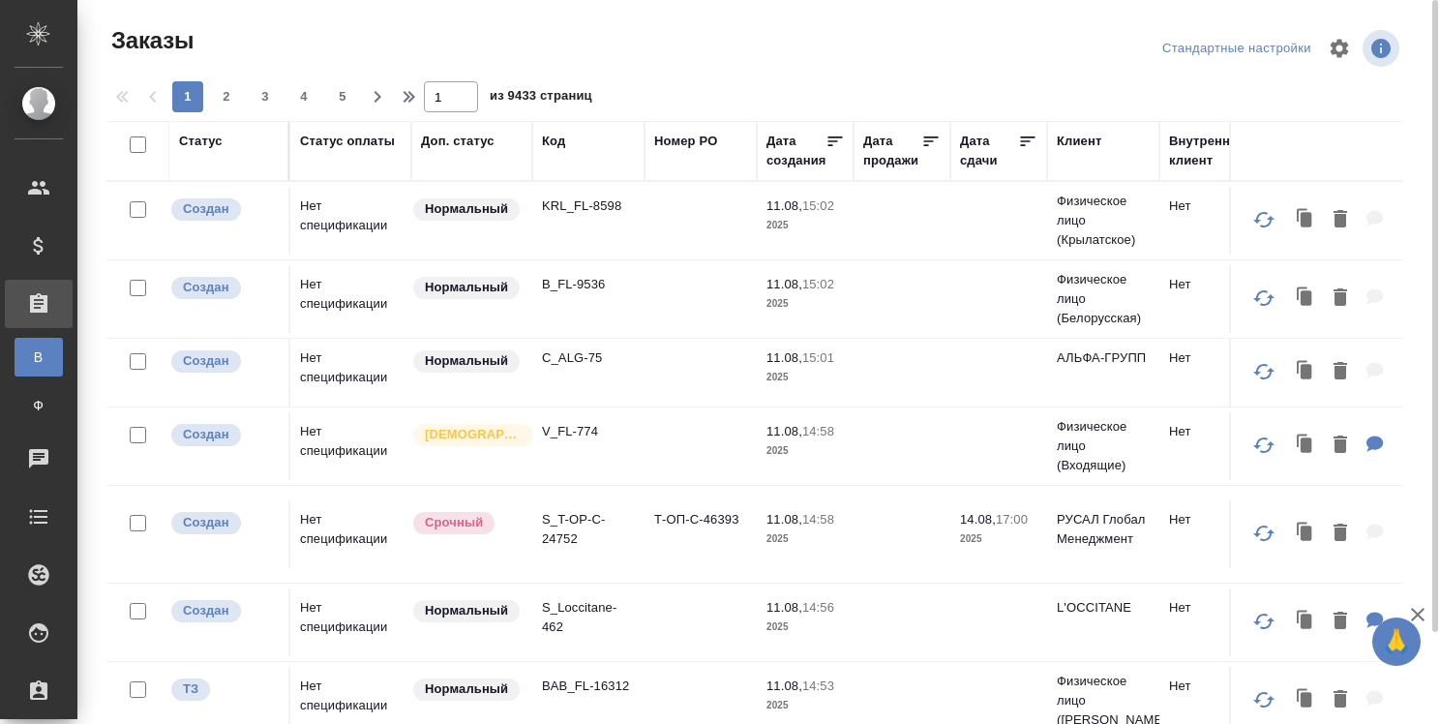
click at [550, 138] on div "Код" at bounding box center [553, 141] width 23 height 19
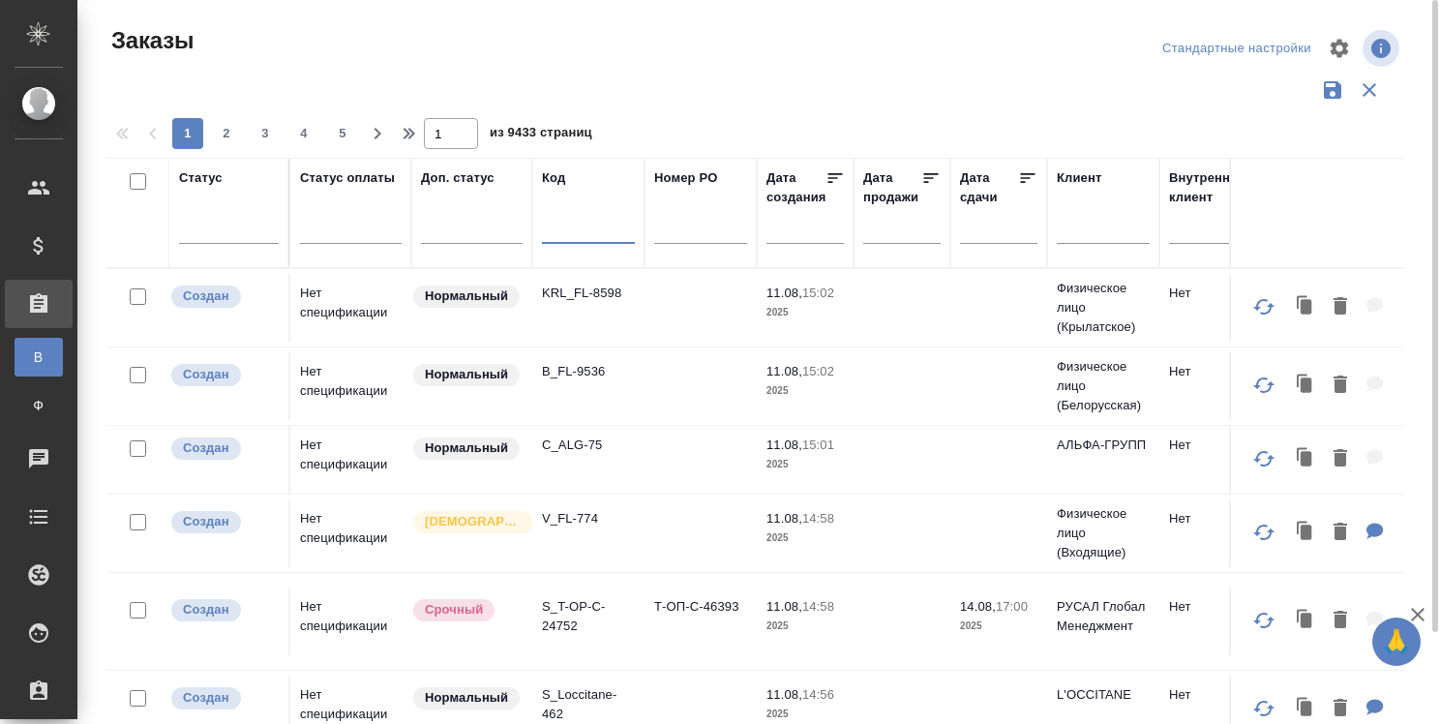
click at [570, 228] on input "text" at bounding box center [588, 232] width 93 height 24
type input "д"
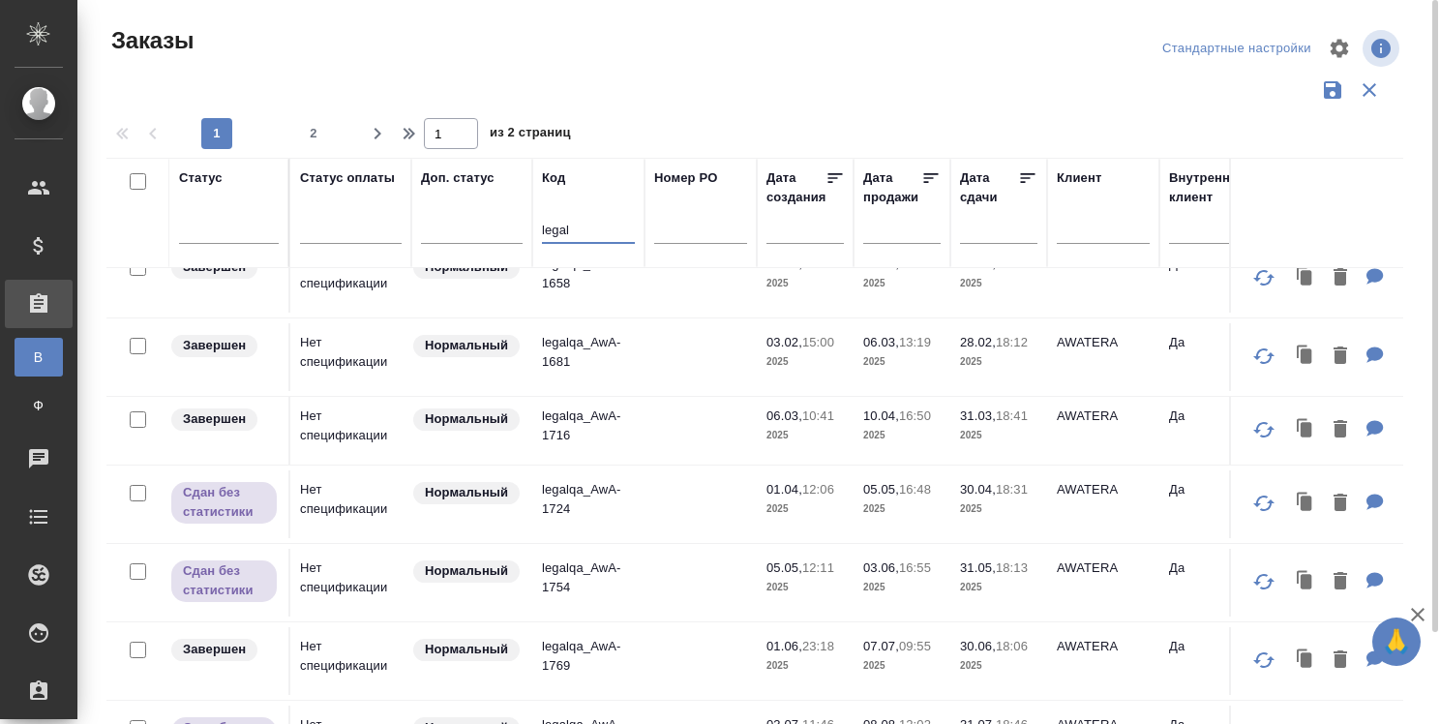
scroll to position [1267, 0]
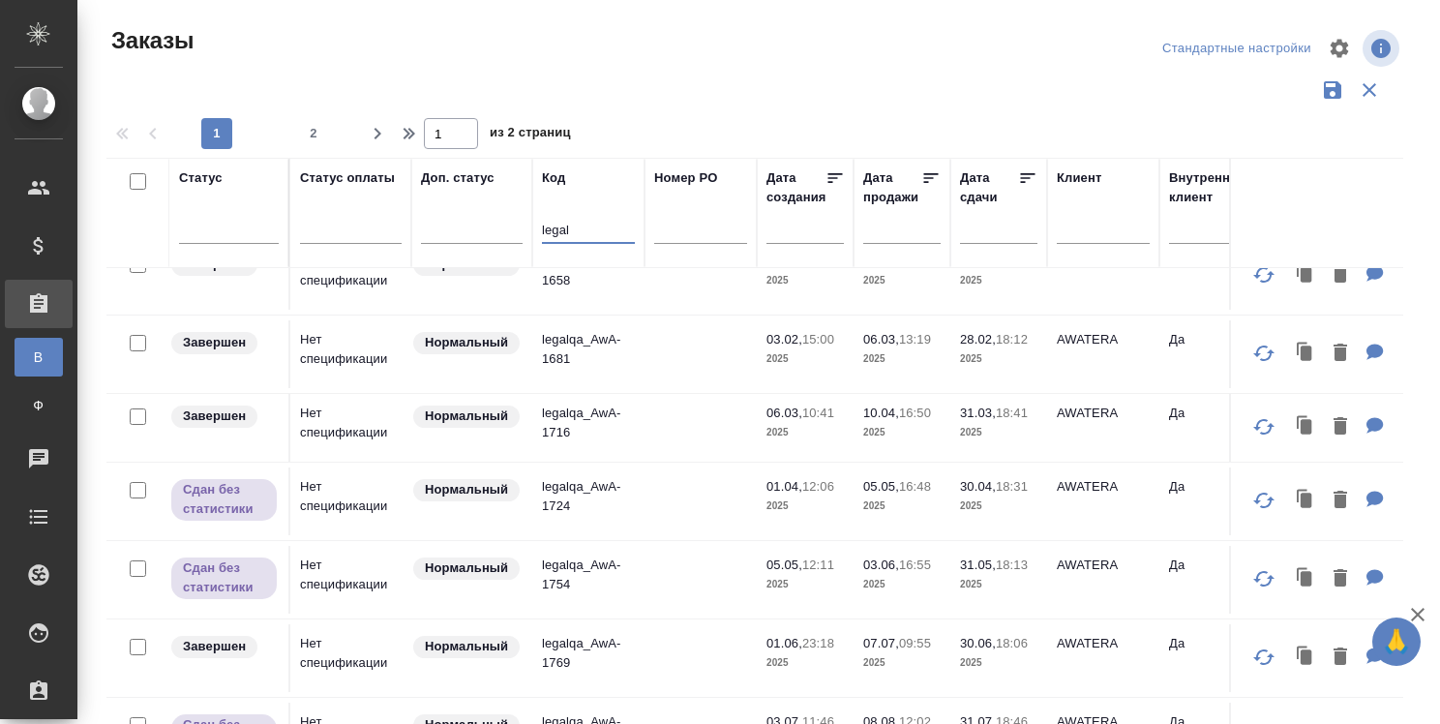
type input "legal"
click at [1413, 608] on icon "button" at bounding box center [1418, 615] width 14 height 14
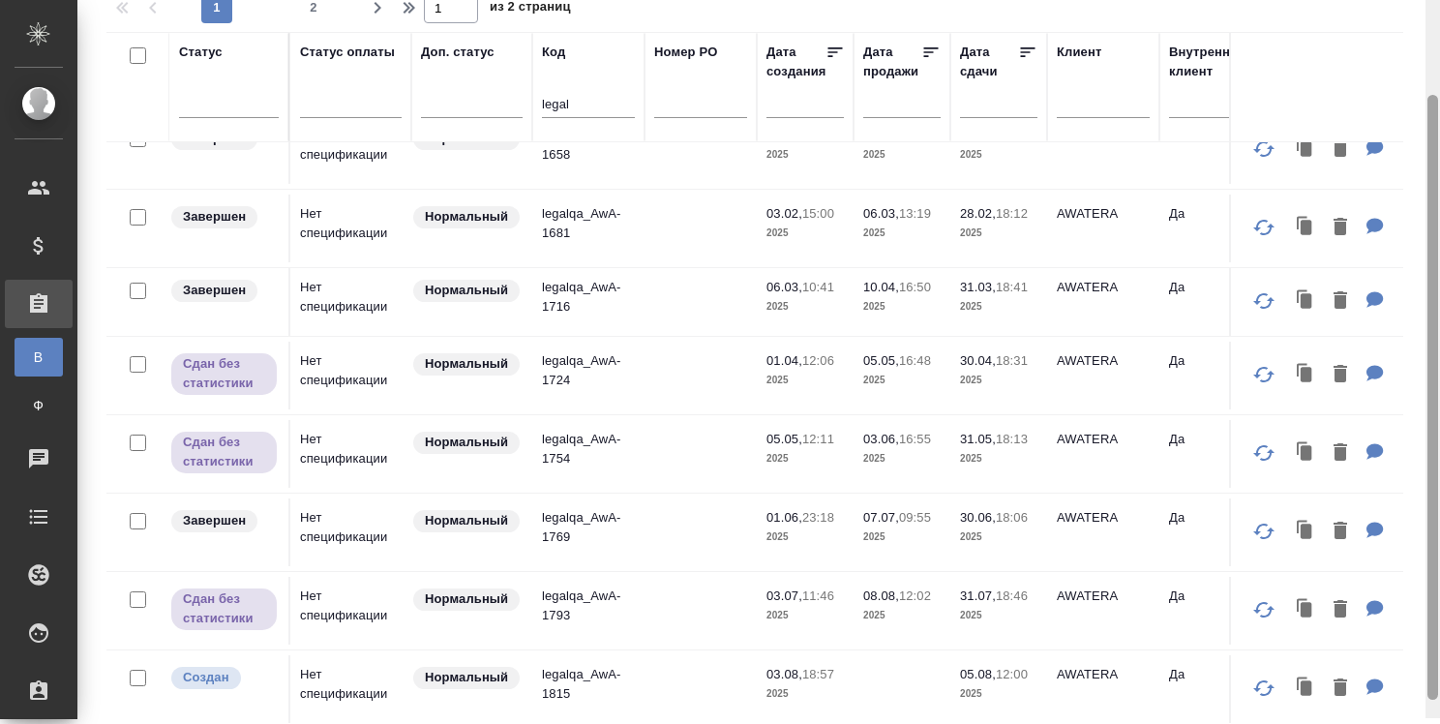
scroll to position [141, 0]
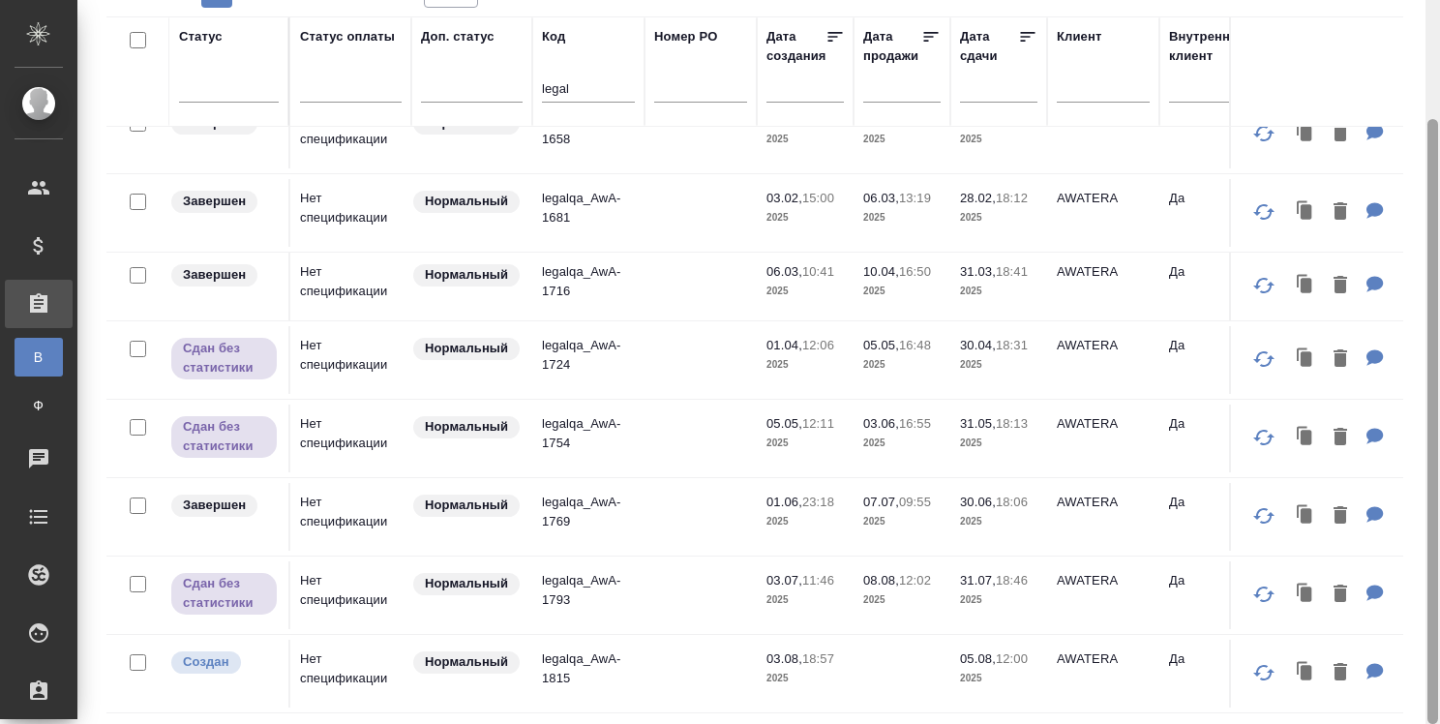
drag, startPoint x: 1436, startPoint y: 605, endPoint x: 1439, endPoint y: 748, distance: 143.3
click at [1439, 723] on html ".cls-1 fill:#fff; AWATERA Strelnikova Olga Клиенты Спецификации Заказы В Все за…" at bounding box center [720, 362] width 1440 height 724
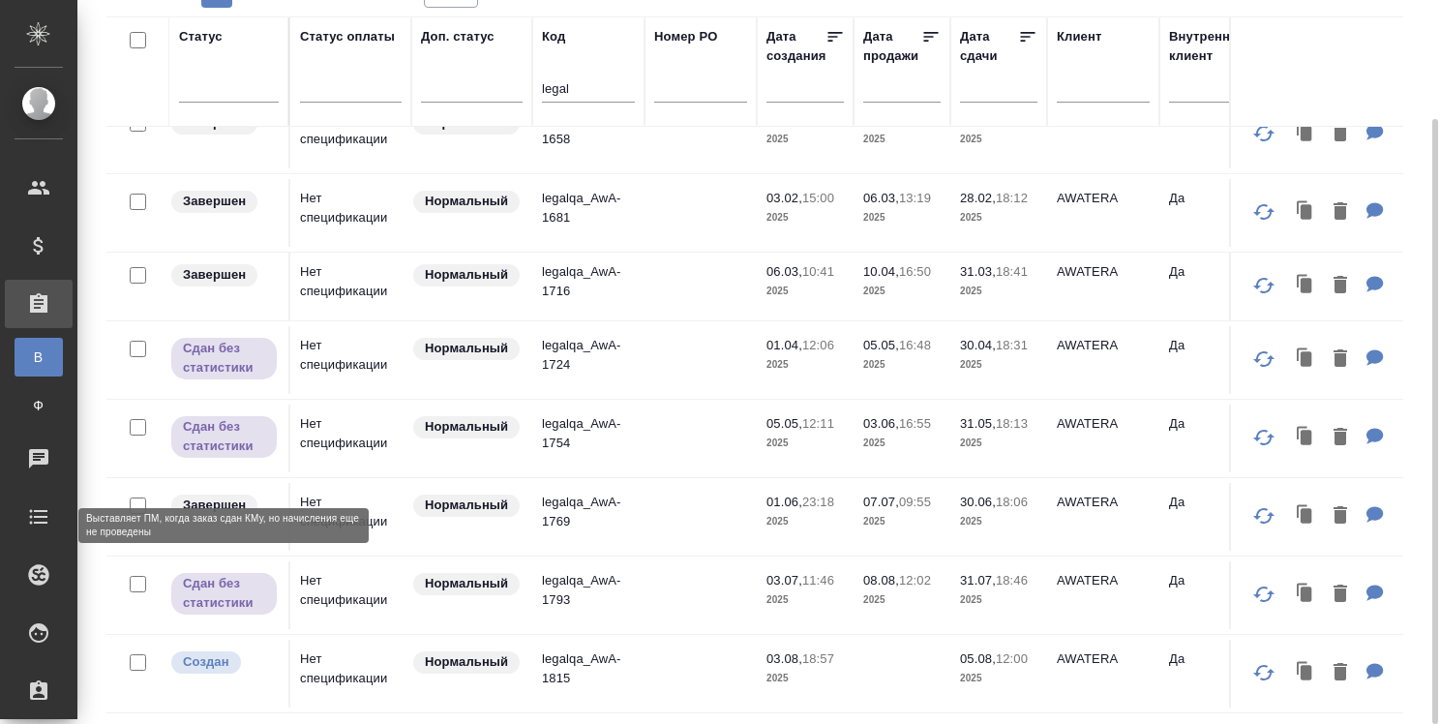
click at [245, 588] on p "Сдан без статистики" at bounding box center [224, 593] width 82 height 39
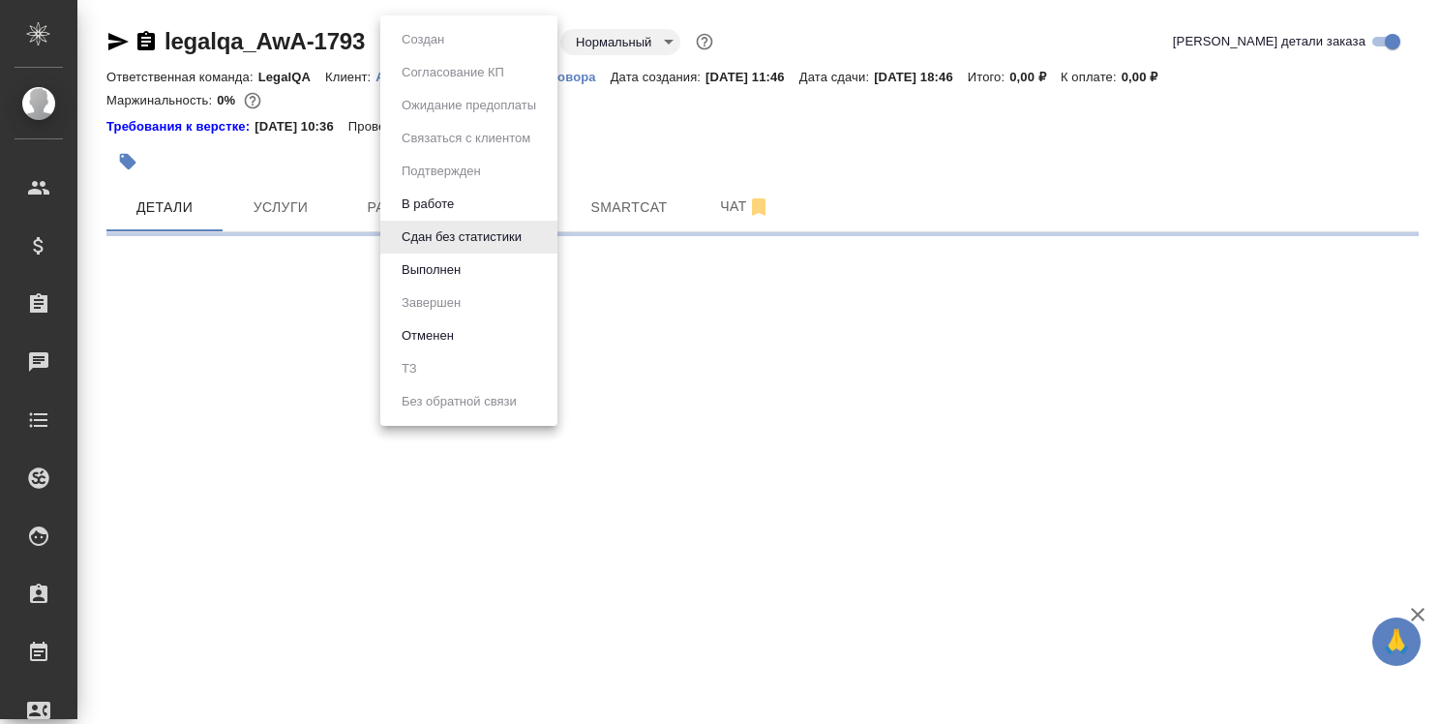
click at [532, 45] on body "🙏 .cls-1 fill:#fff; AWATERA [PERSON_NAME] Спецификации Заказы Чаты Todo Проекты…" at bounding box center [720, 362] width 1440 height 724
click at [501, 267] on li "Выполнен" at bounding box center [468, 270] width 177 height 33
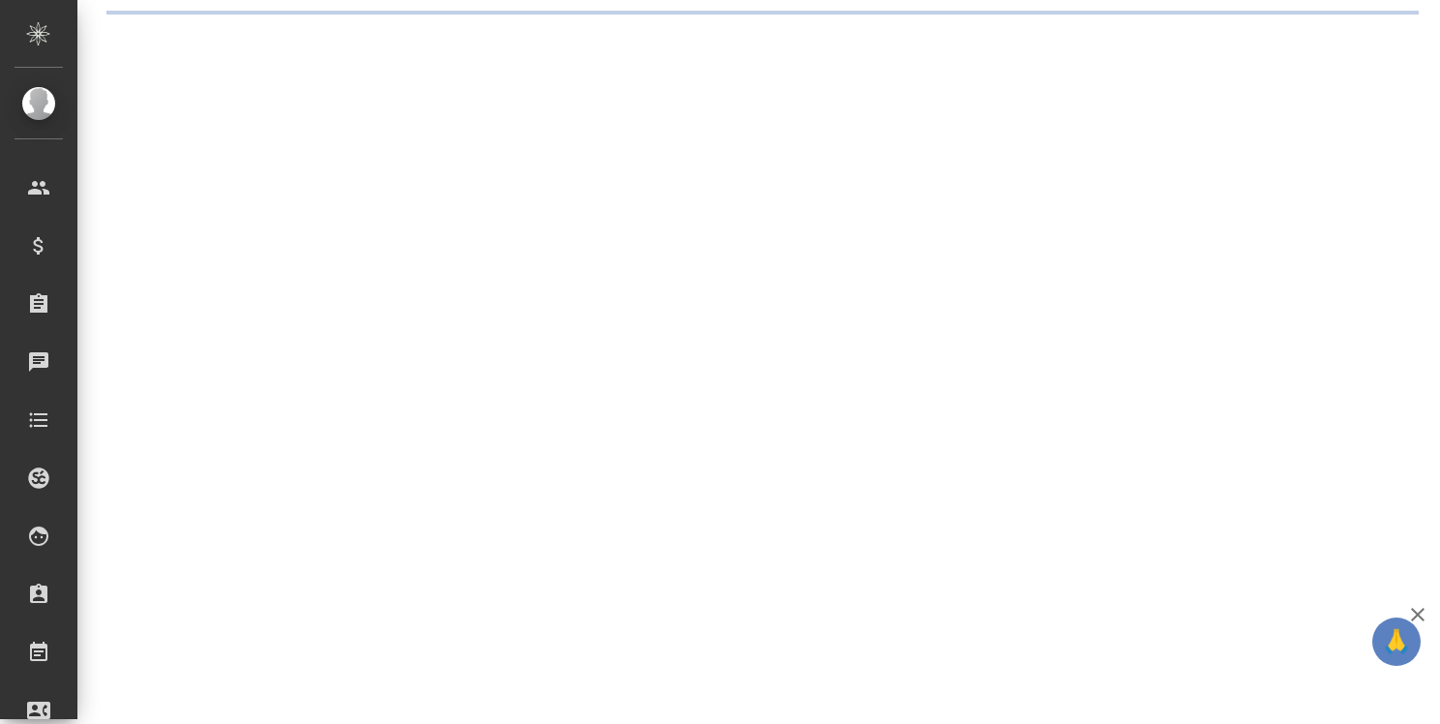
select select "RU"
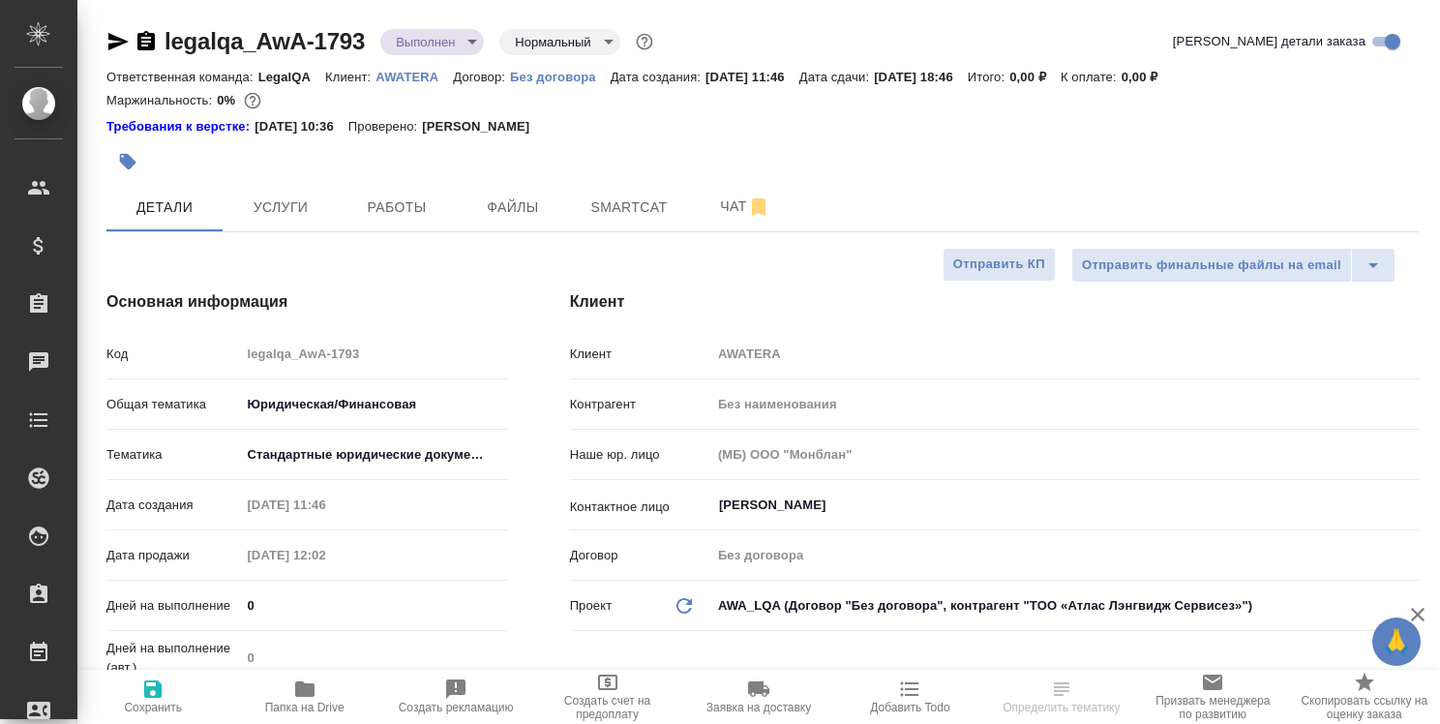
type textarea "x"
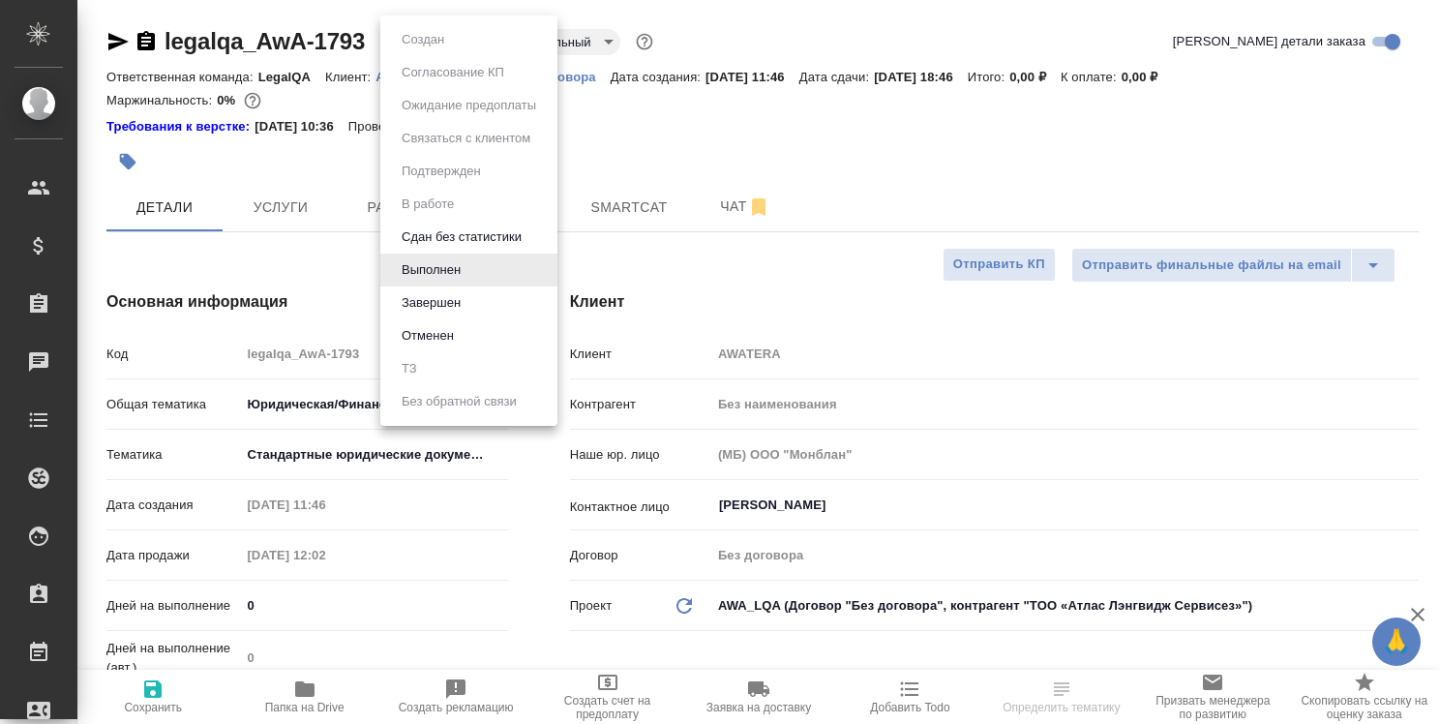
click at [468, 38] on body "🙏 .cls-1 fill:#fff; AWATERA Strelnikova Olga Клиенты Спецификации Заказы 0 Чаты…" at bounding box center [720, 362] width 1440 height 724
click at [489, 302] on li "Завершен" at bounding box center [468, 302] width 177 height 33
type textarea "x"
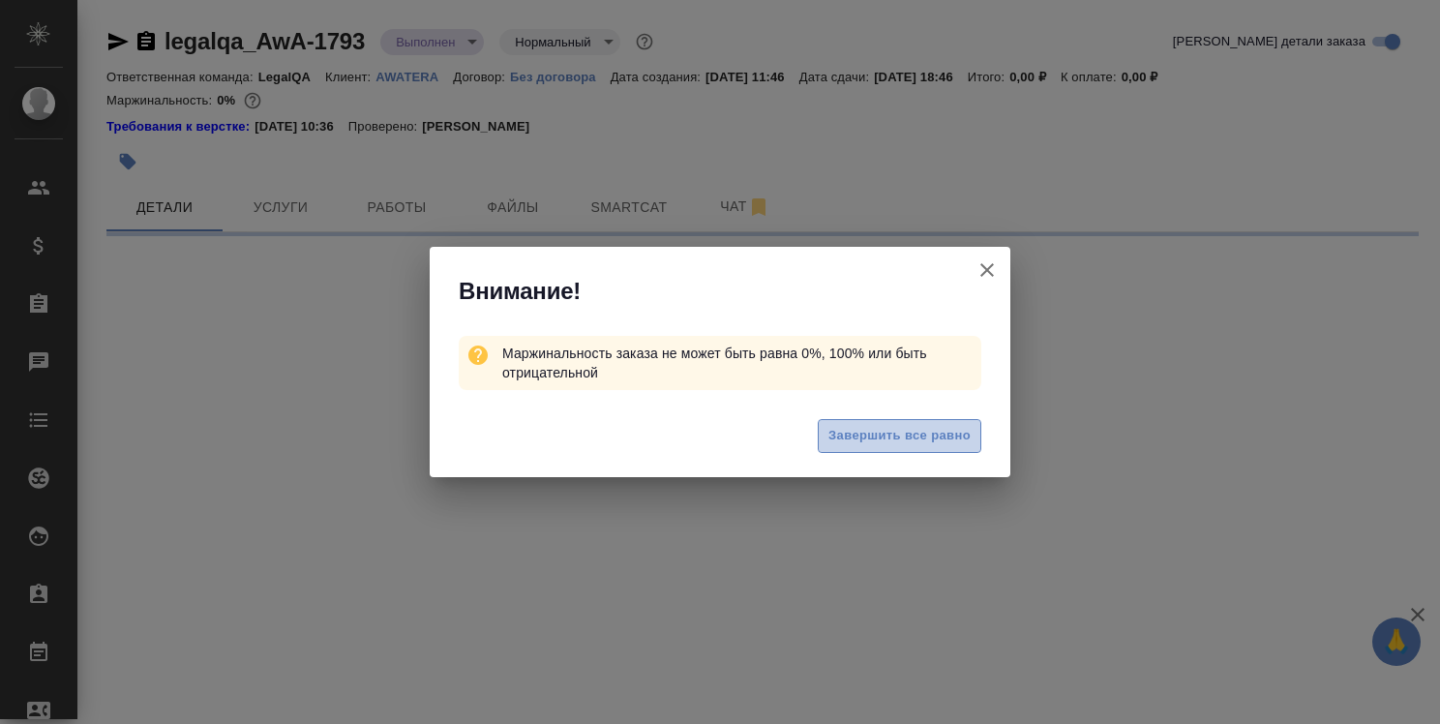
click at [889, 436] on span "Завершить все равно" at bounding box center [900, 436] width 142 height 22
select select "RU"
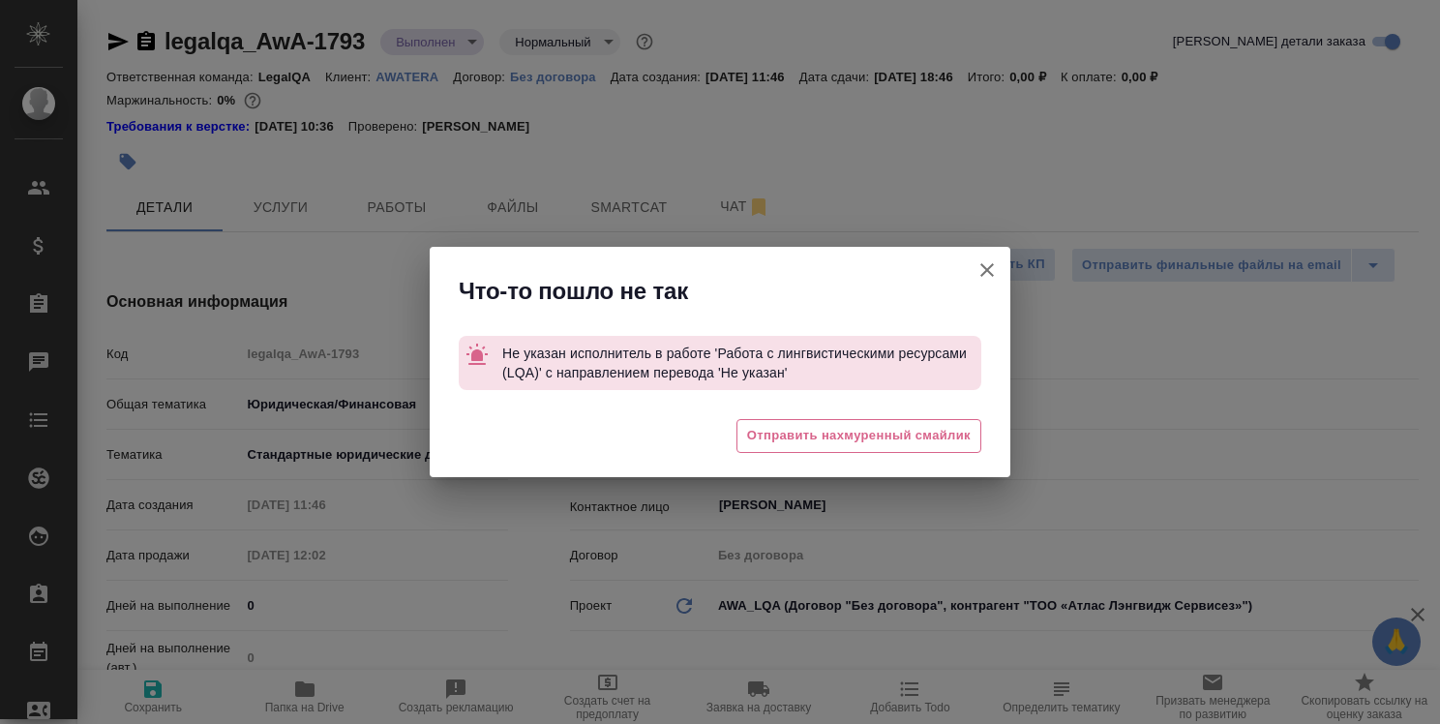
type textarea "x"
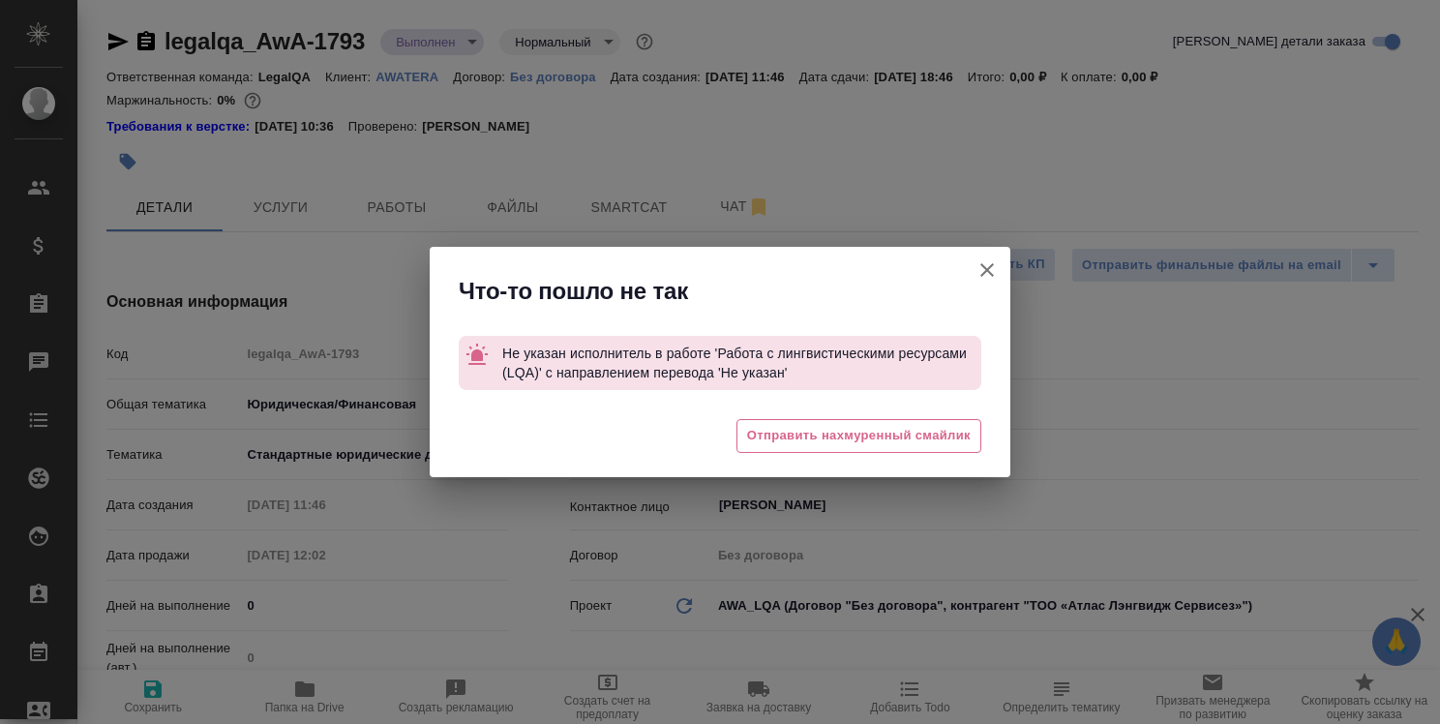
type textarea "x"
click at [982, 272] on icon "button" at bounding box center [987, 269] width 23 height 23
type textarea "x"
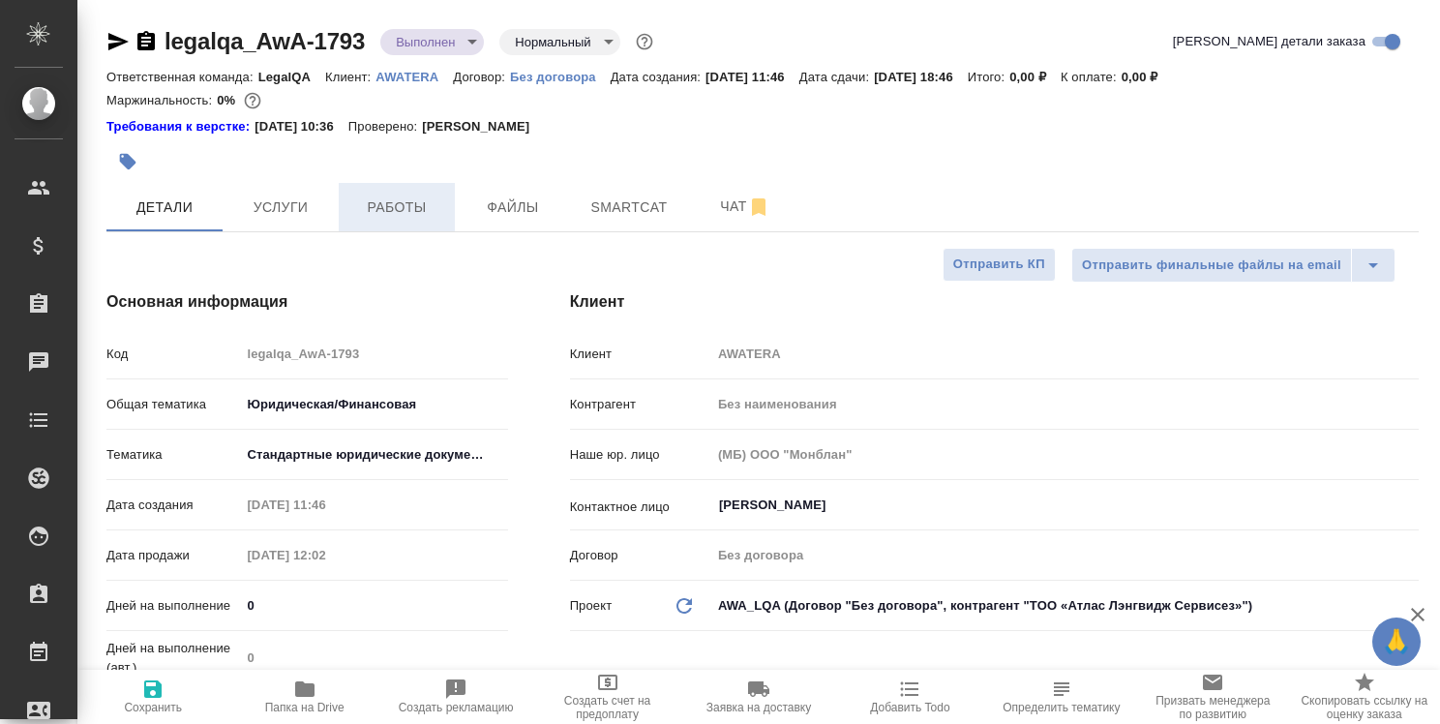
click at [403, 197] on span "Работы" at bounding box center [396, 208] width 93 height 24
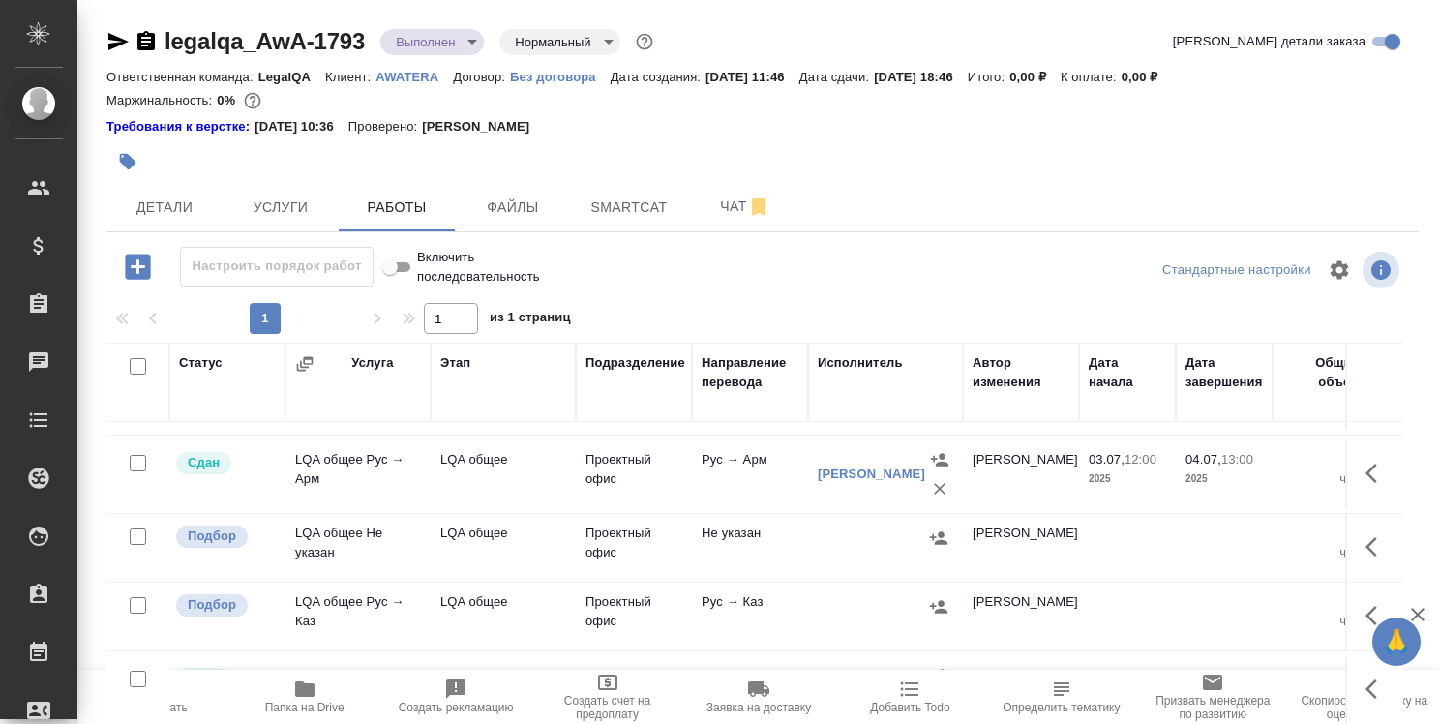
scroll to position [226, 0]
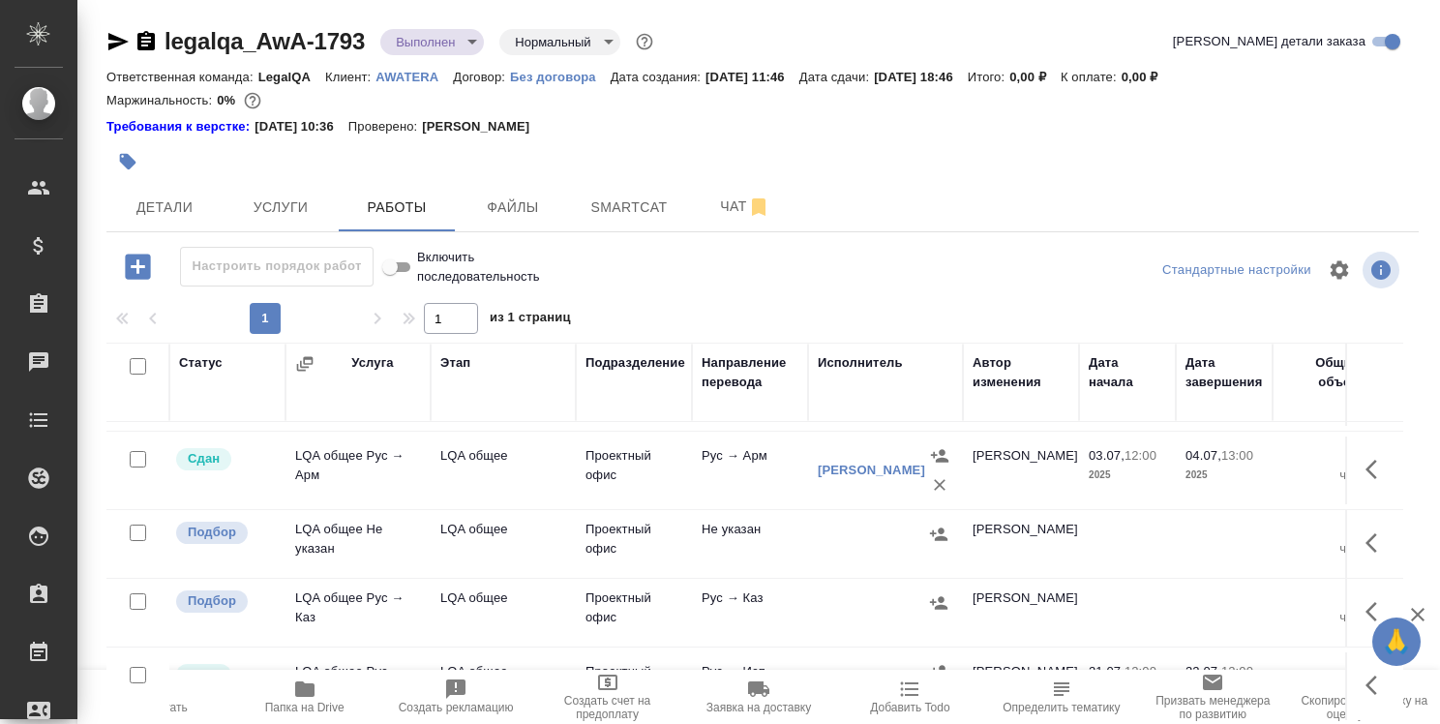
click at [133, 531] on input "checkbox" at bounding box center [138, 533] width 16 height 16
checkbox input "true"
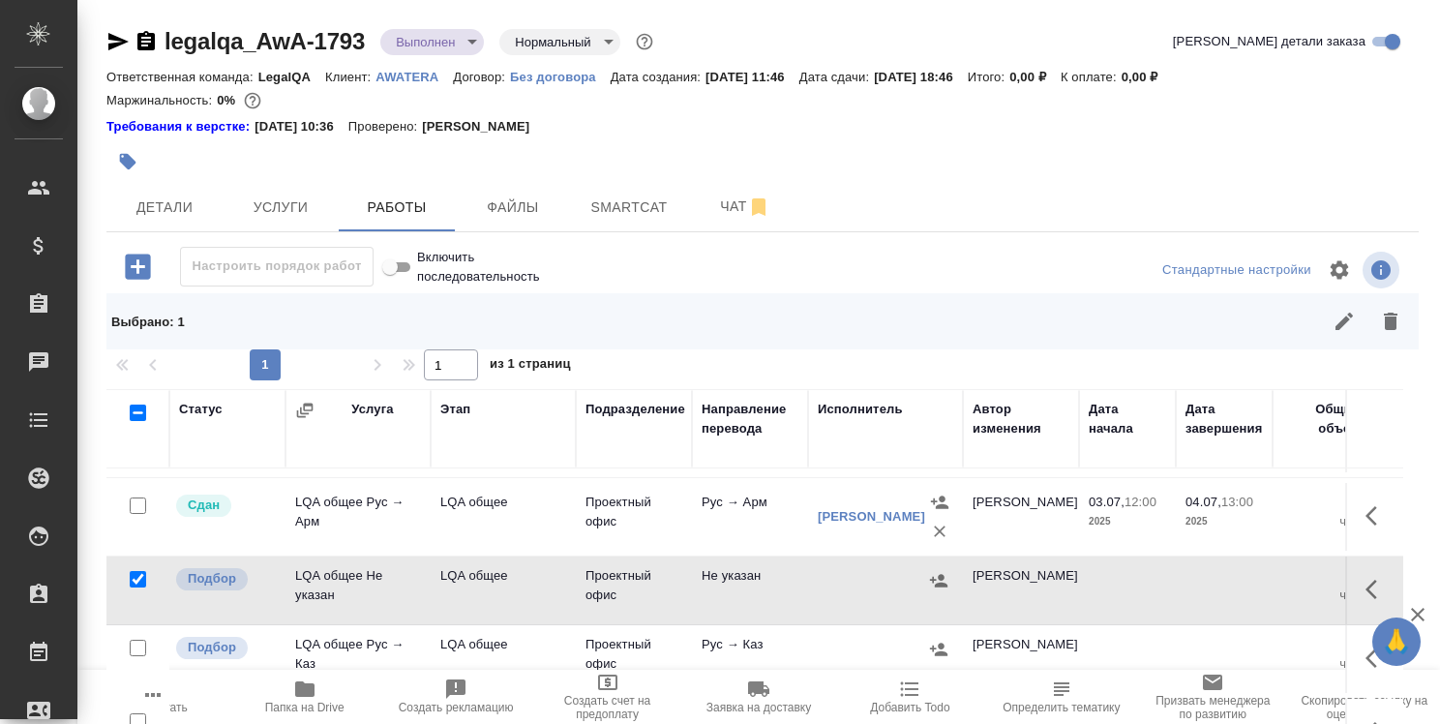
click at [132, 643] on input "checkbox" at bounding box center [138, 648] width 16 height 16
checkbox input "true"
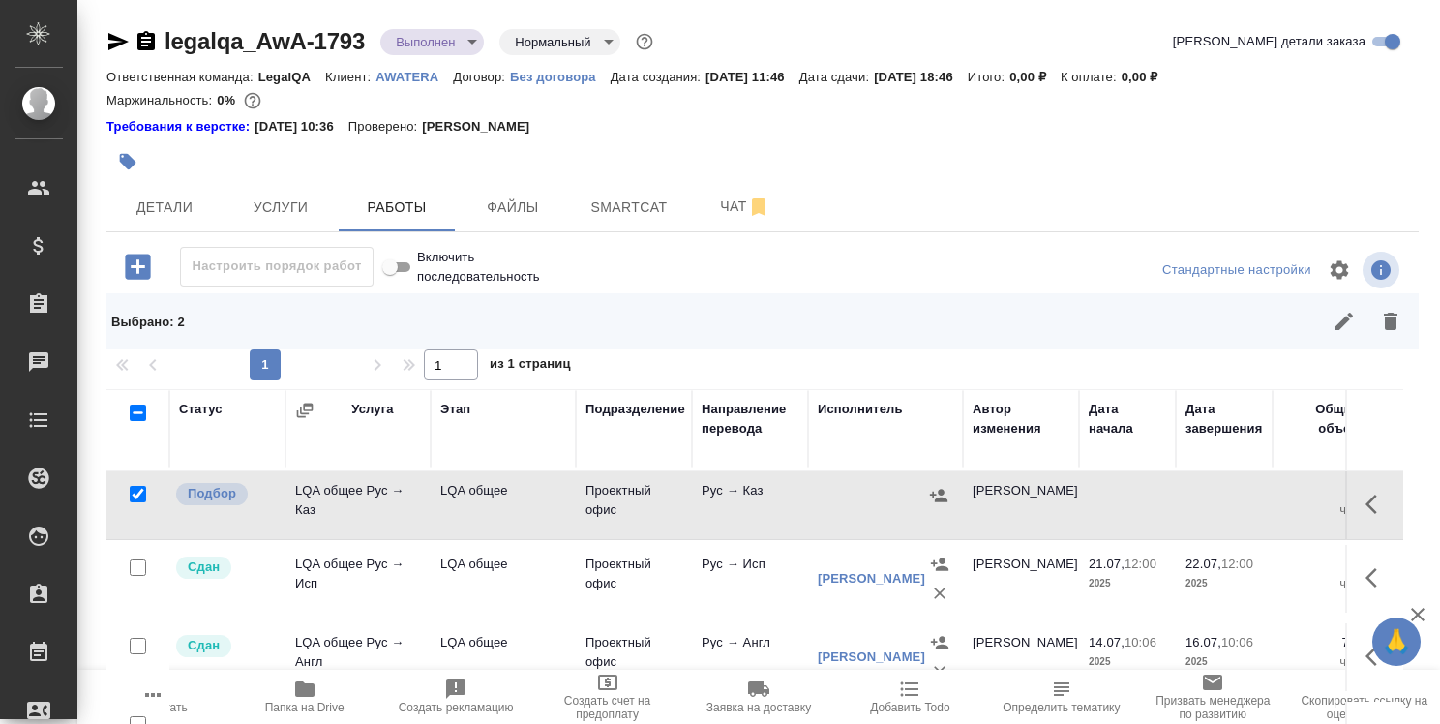
scroll to position [404, 0]
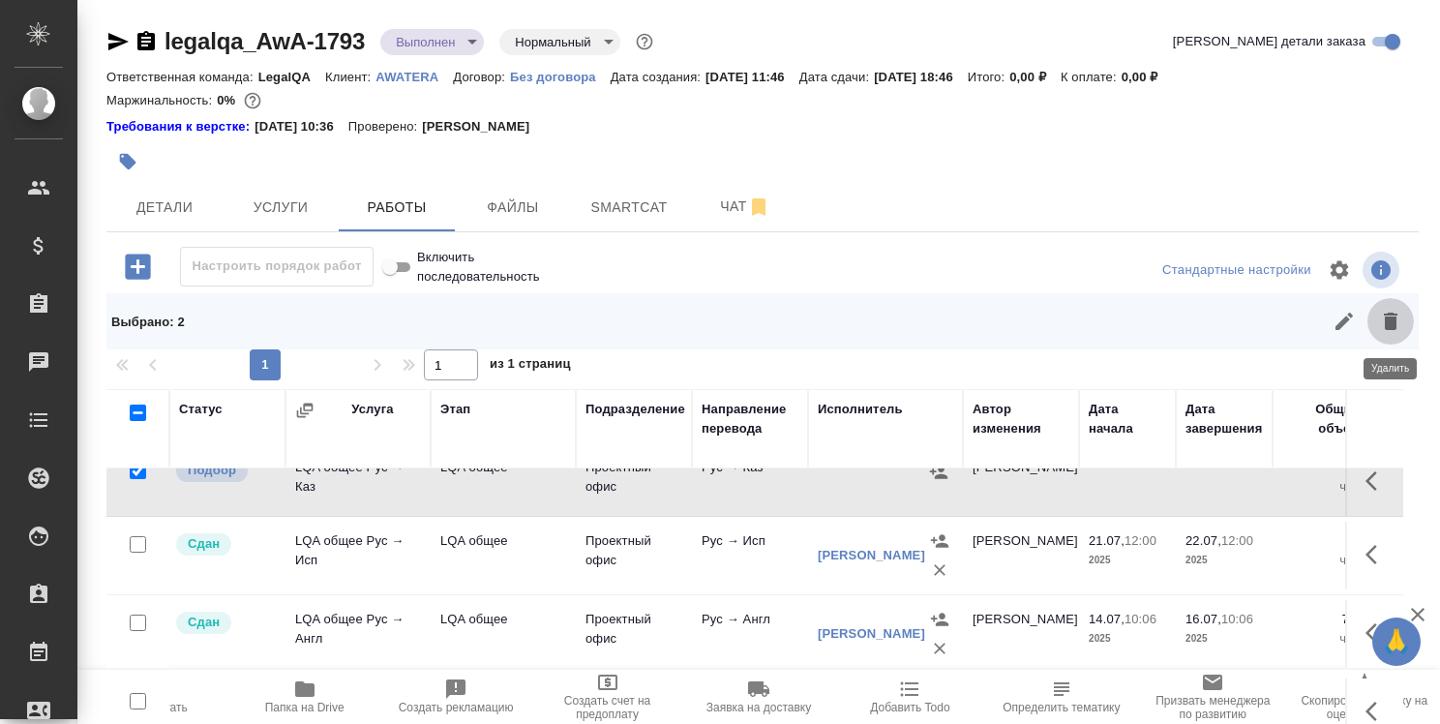
click at [1391, 320] on icon "button" at bounding box center [1391, 321] width 14 height 17
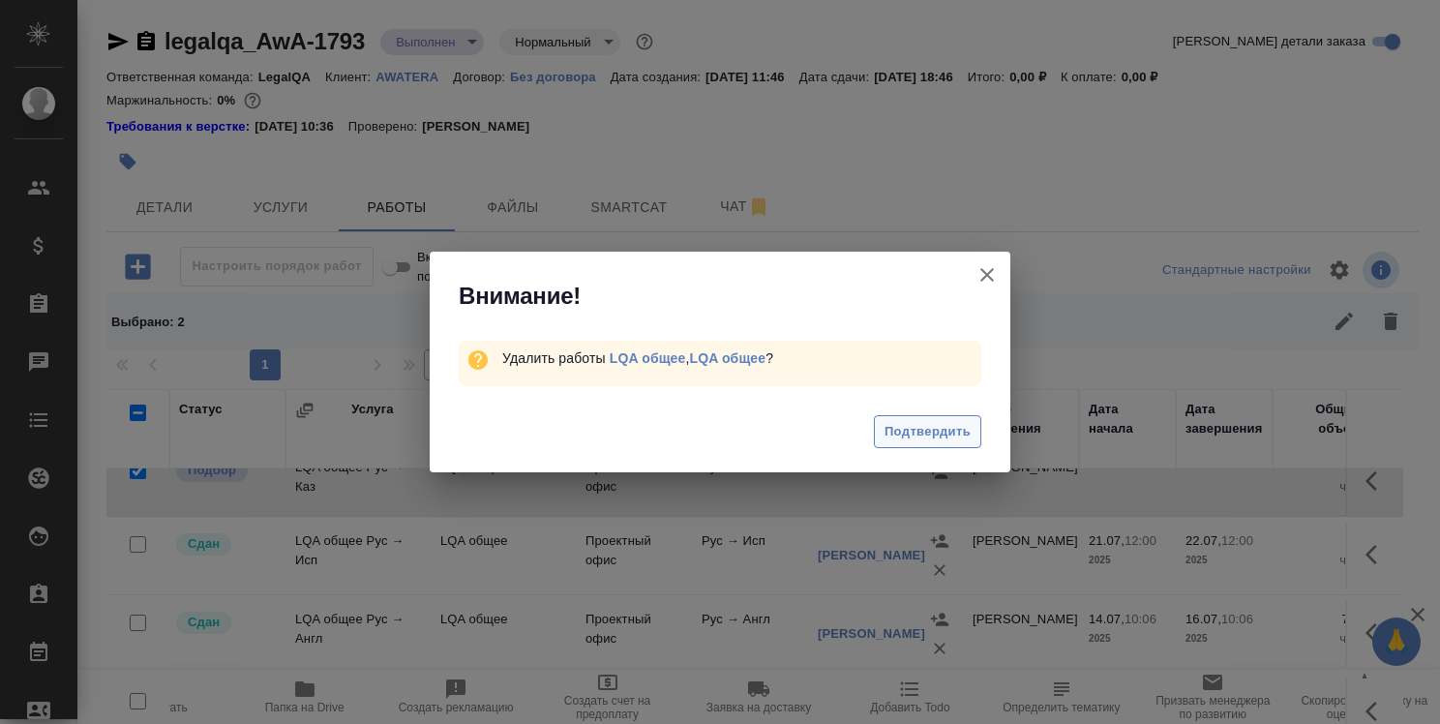
click at [925, 418] on button "Подтвердить" at bounding box center [927, 432] width 107 height 34
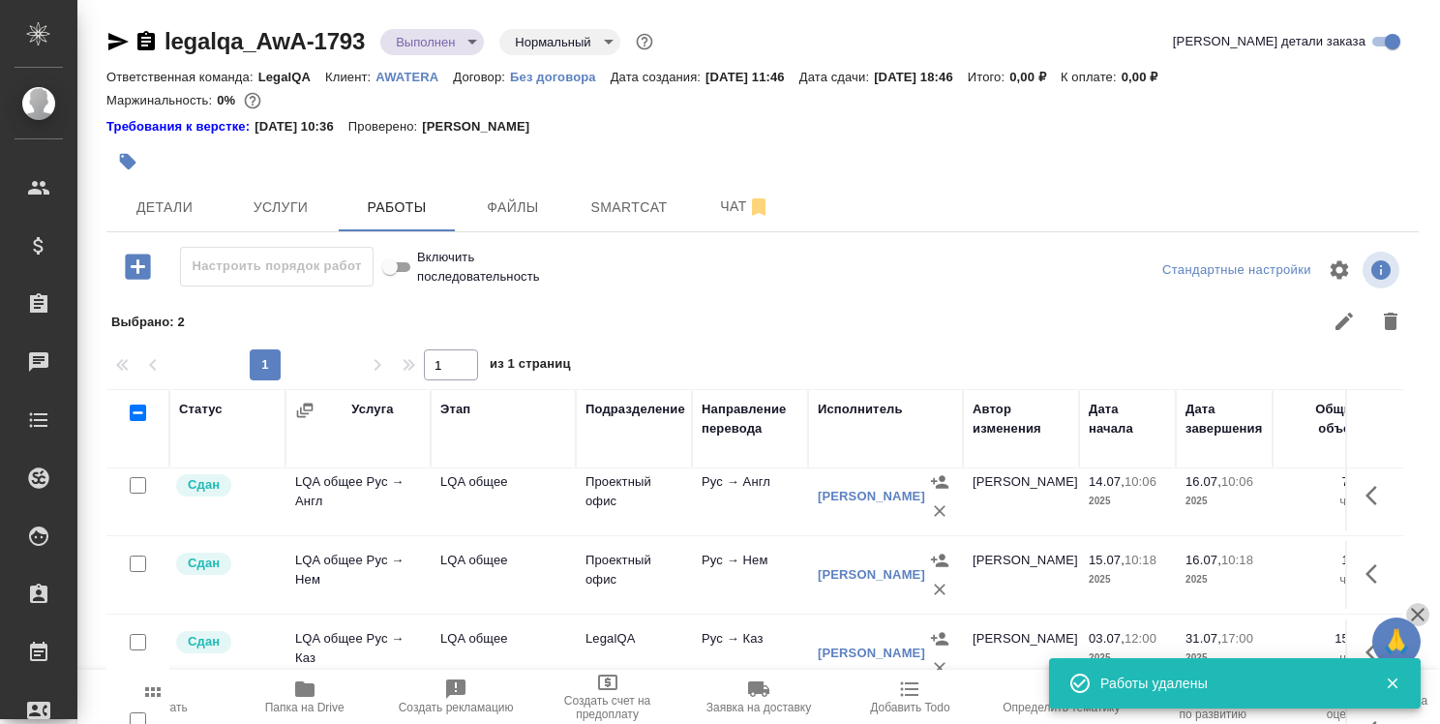
click at [1426, 620] on icon "button" at bounding box center [1417, 614] width 23 height 23
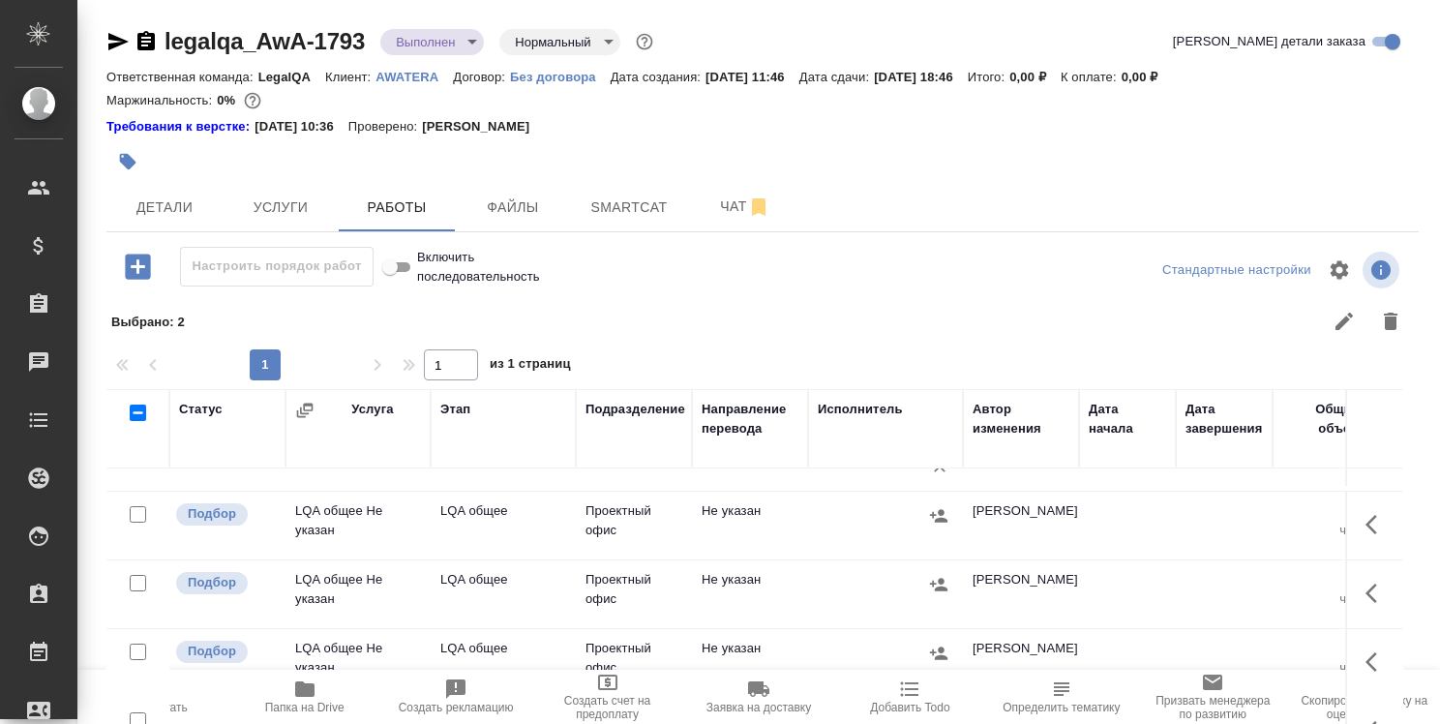
scroll to position [755, 0]
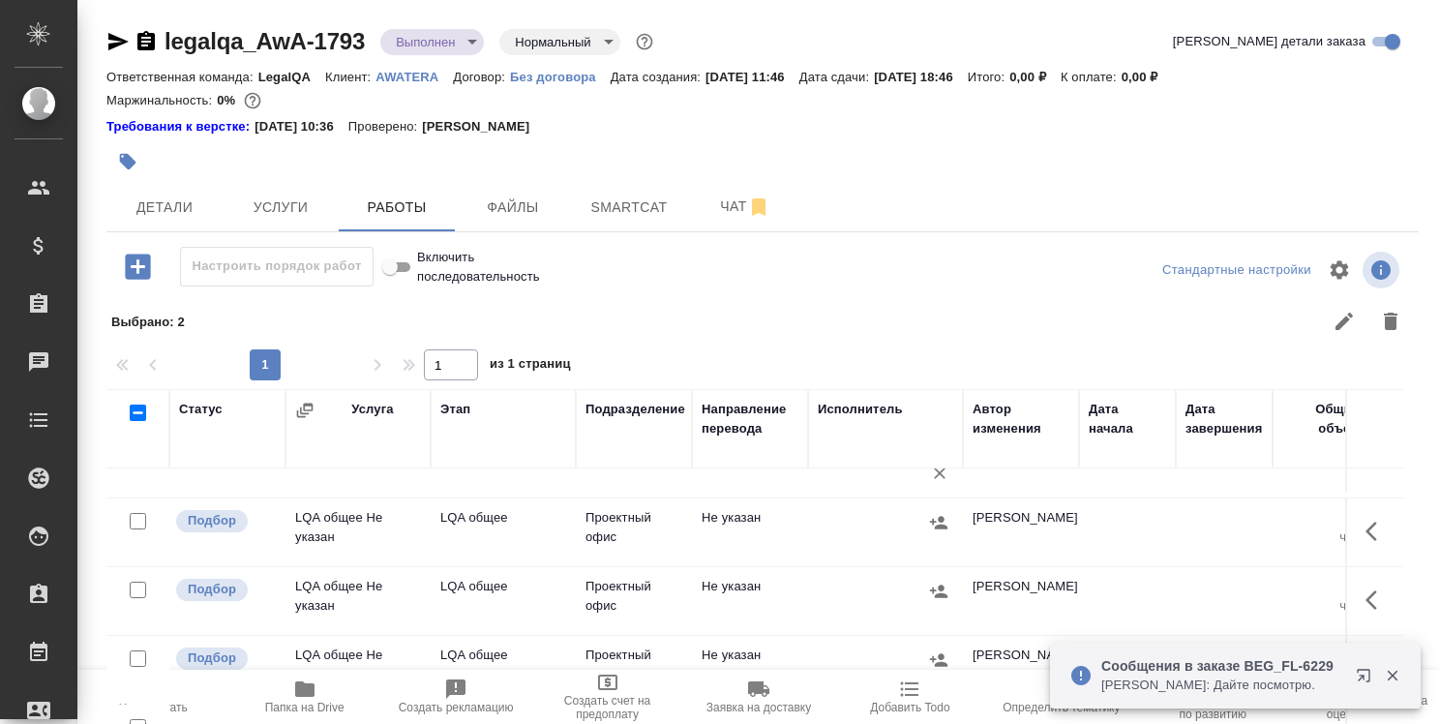
click at [135, 523] on input "checkbox" at bounding box center [138, 521] width 16 height 16
checkbox input "true"
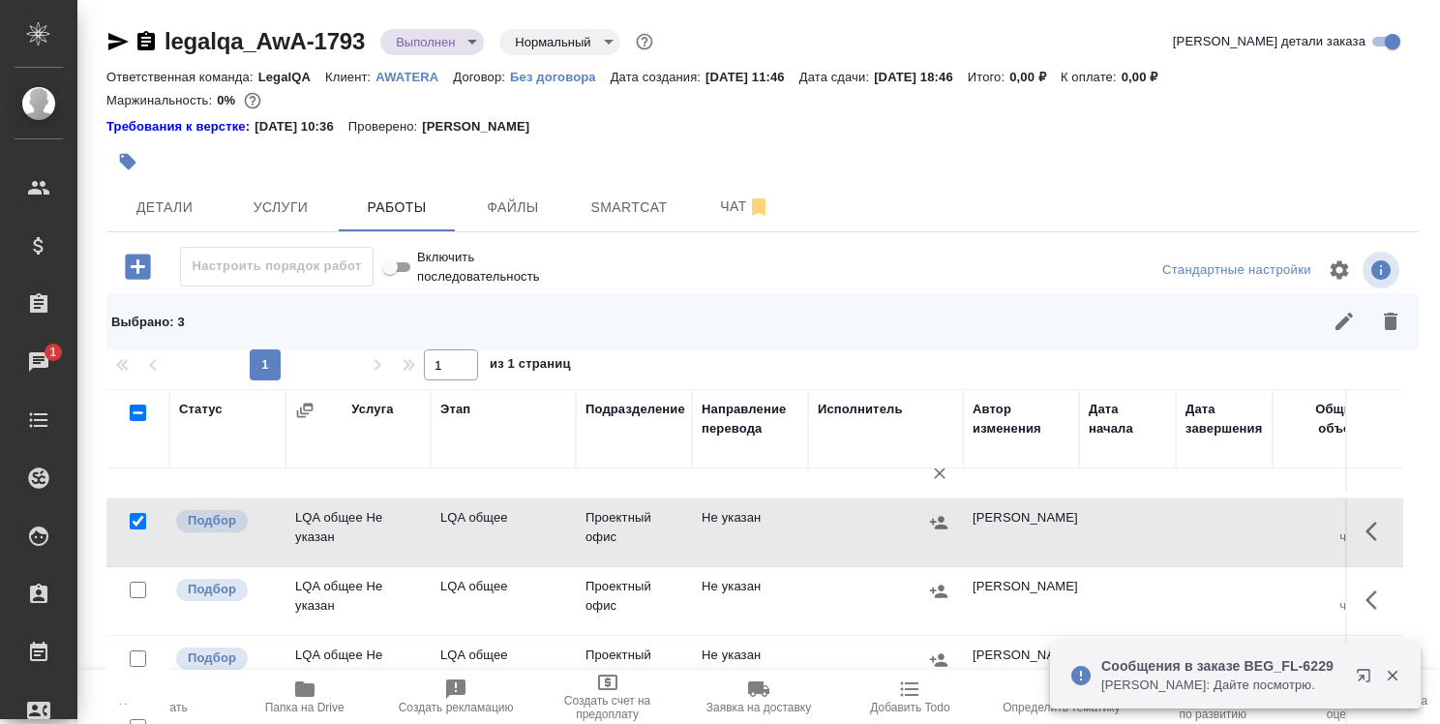
click at [136, 585] on input "checkbox" at bounding box center [138, 590] width 16 height 16
checkbox input "true"
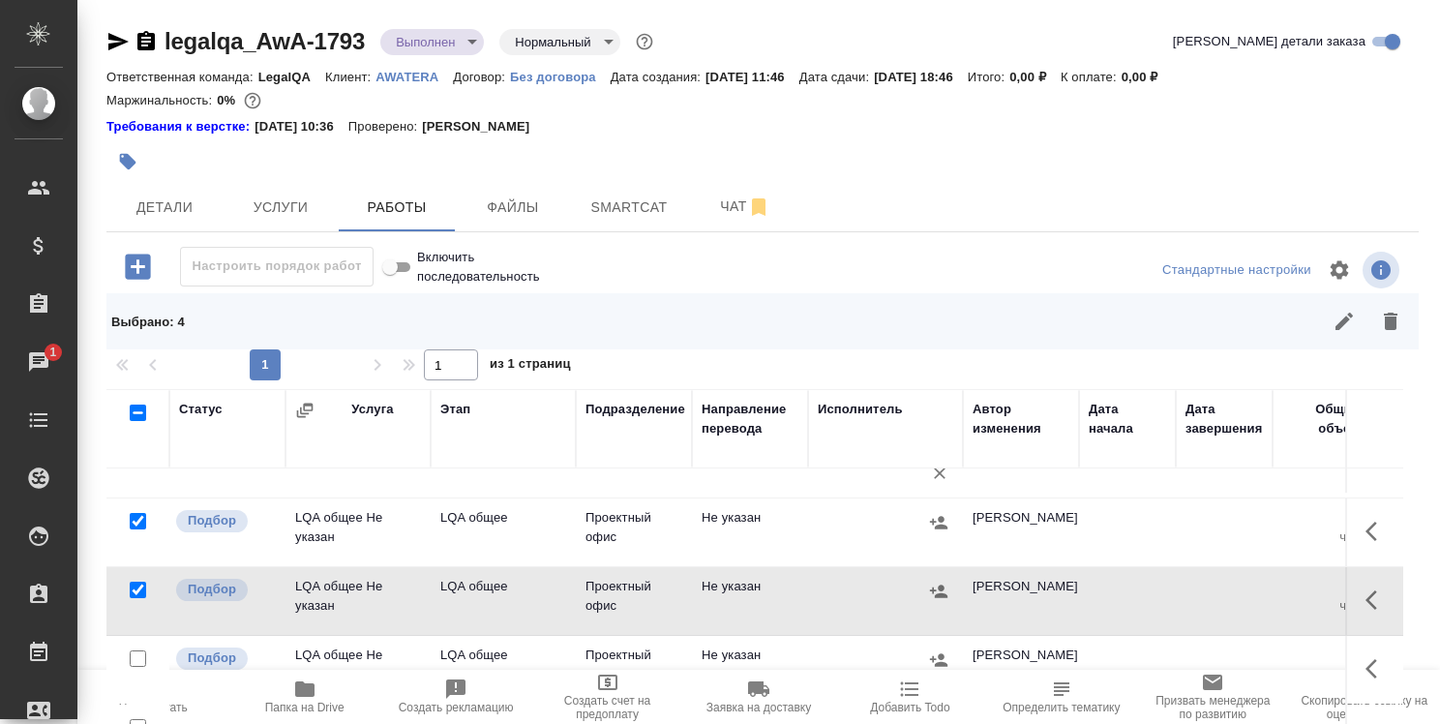
click at [140, 655] on input "checkbox" at bounding box center [138, 658] width 16 height 16
checkbox input "true"
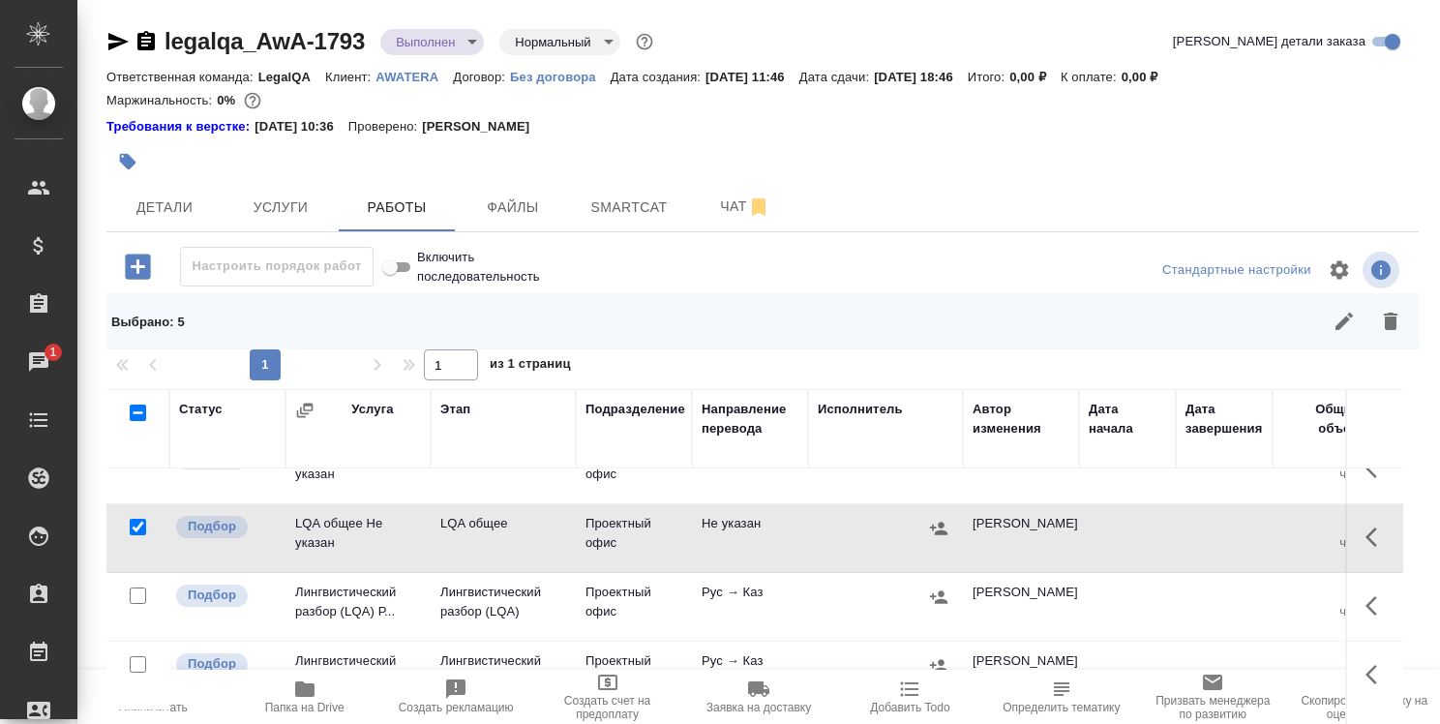
scroll to position [890, 0]
click at [136, 590] on input "checkbox" at bounding box center [138, 592] width 16 height 16
checkbox input "true"
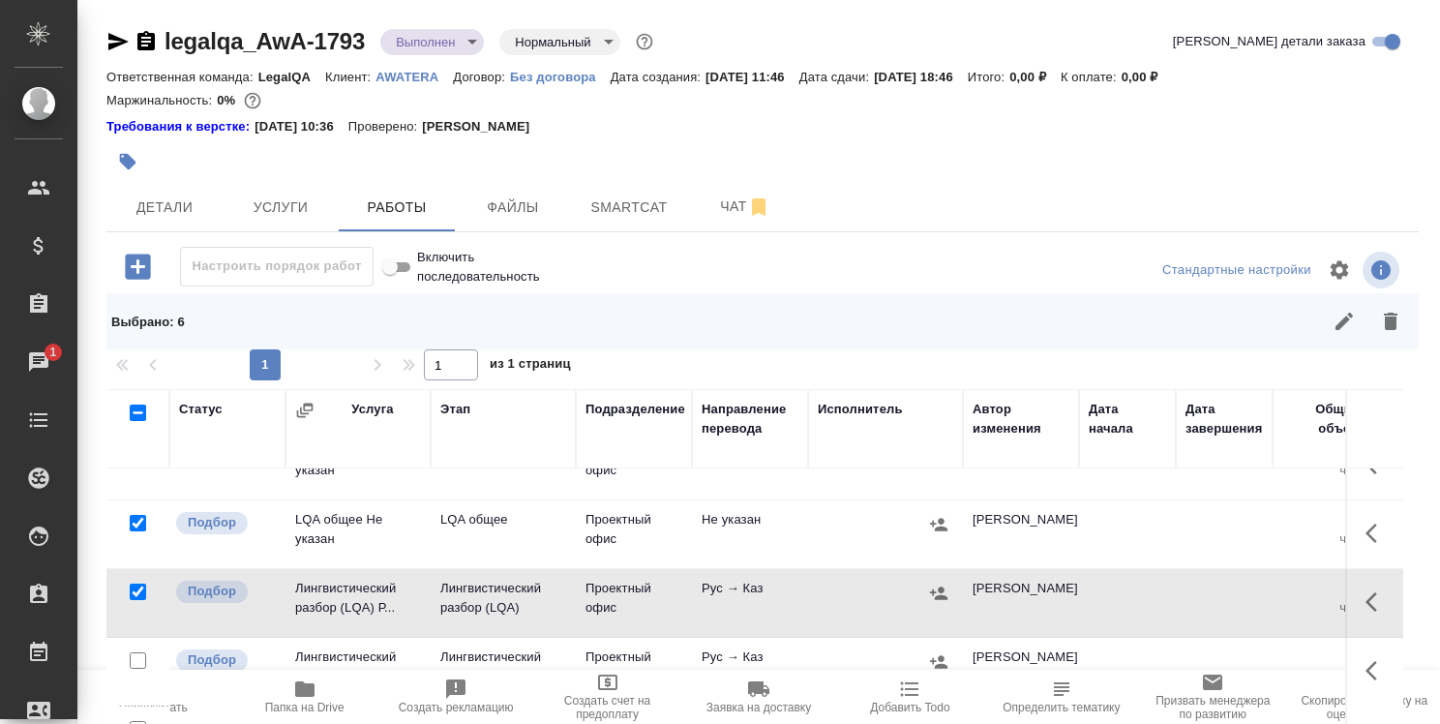
click at [135, 655] on input "checkbox" at bounding box center [138, 660] width 16 height 16
checkbox input "true"
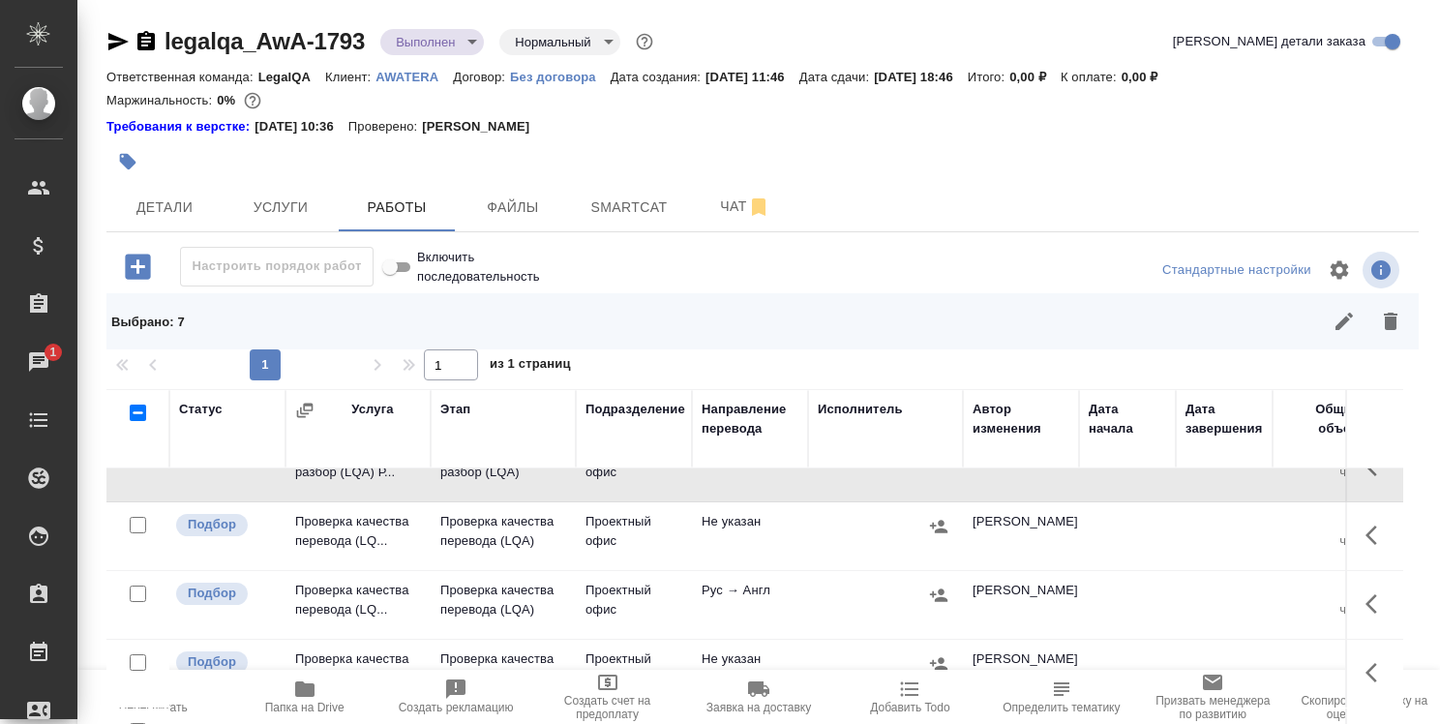
scroll to position [1099, 0]
click at [132, 515] on input "checkbox" at bounding box center [138, 521] width 16 height 16
checkbox input "true"
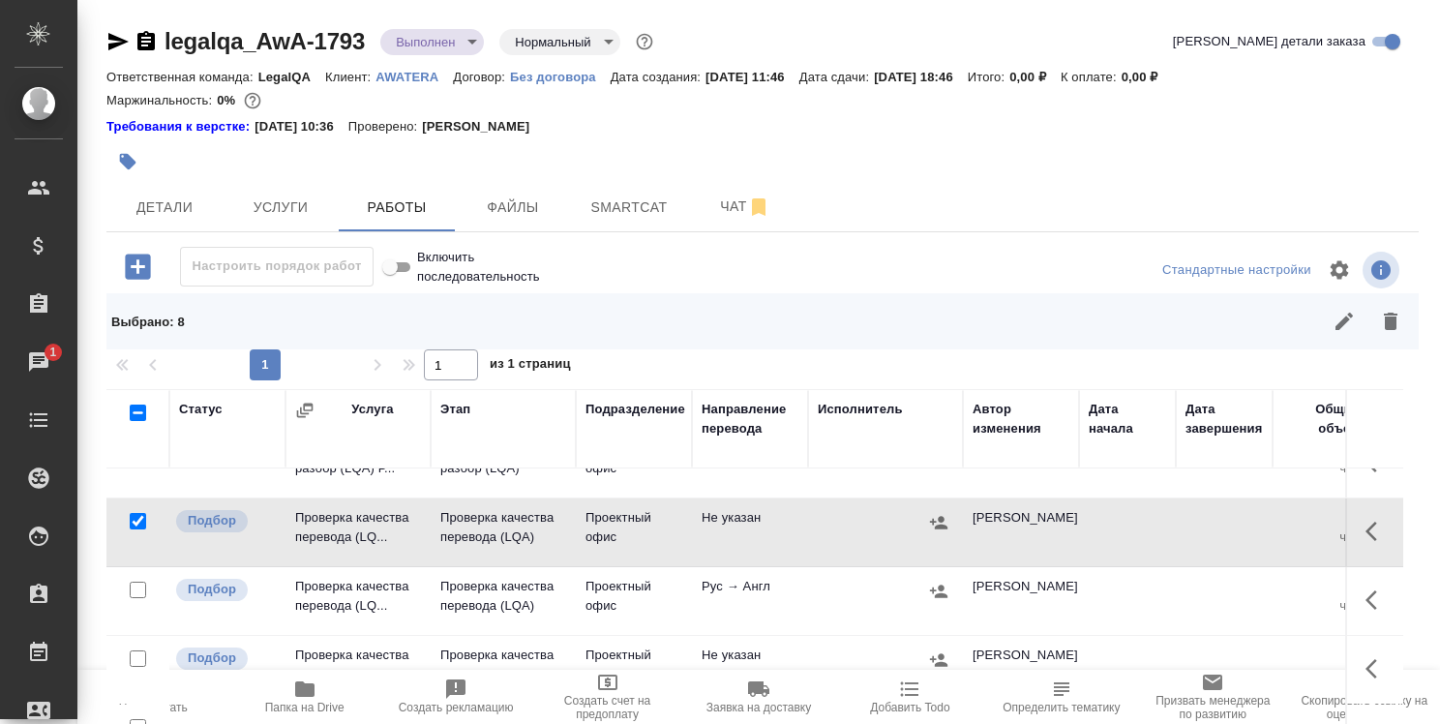
click at [136, 582] on input "checkbox" at bounding box center [138, 590] width 16 height 16
checkbox input "true"
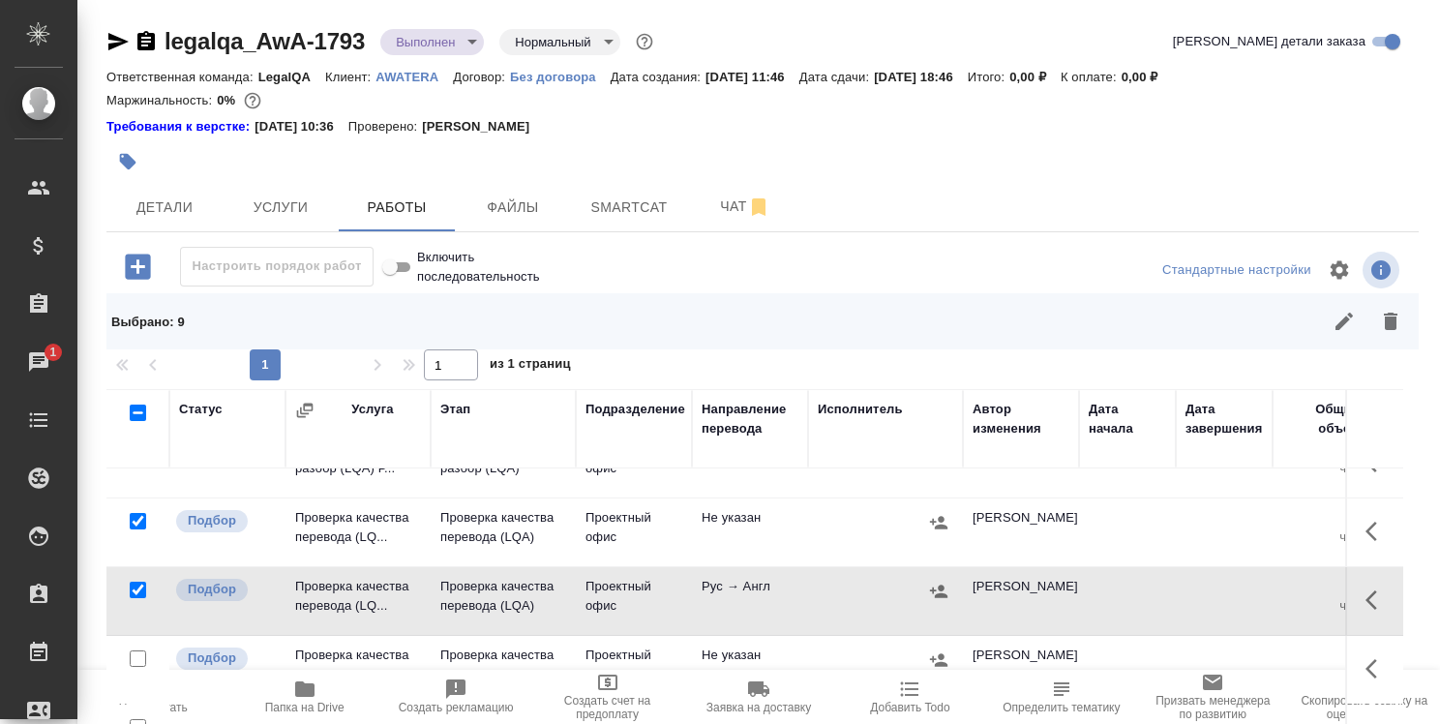
click at [136, 654] on input "checkbox" at bounding box center [138, 658] width 16 height 16
checkbox input "true"
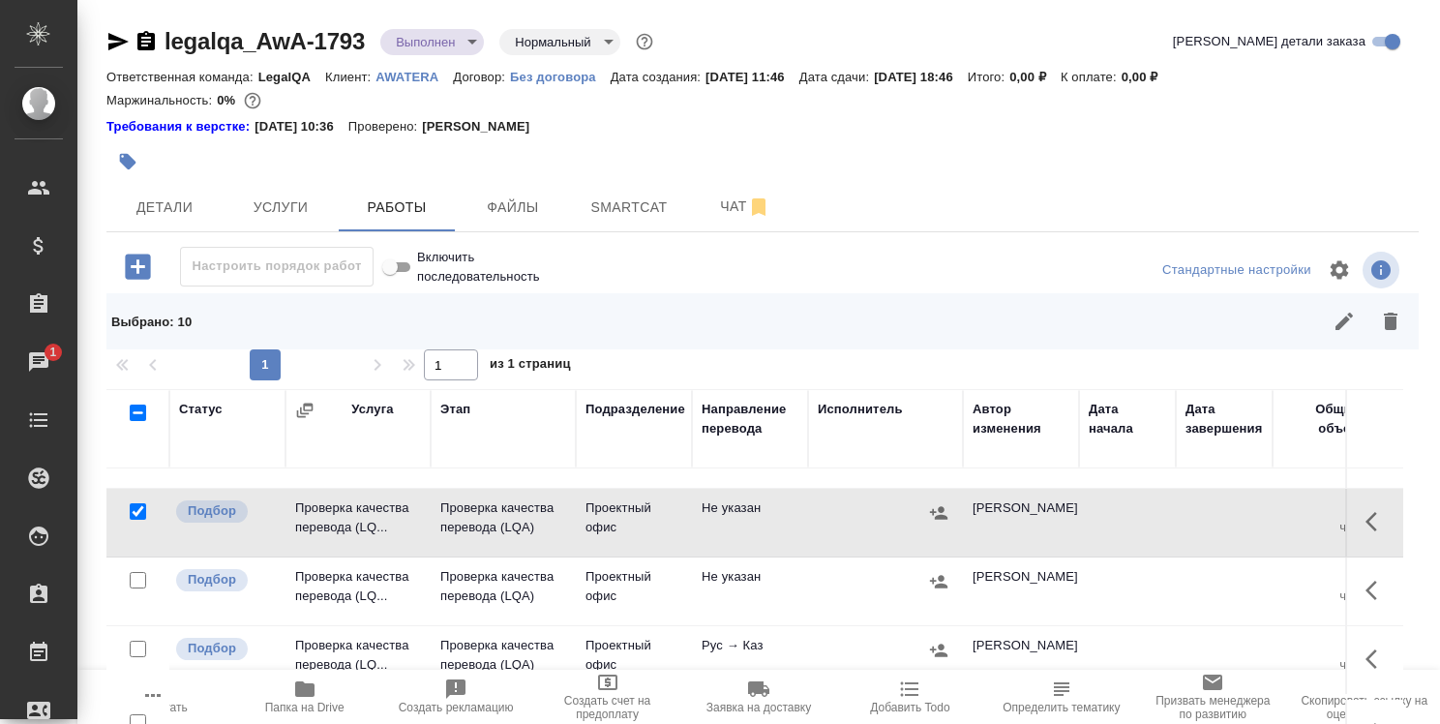
scroll to position [1252, 0]
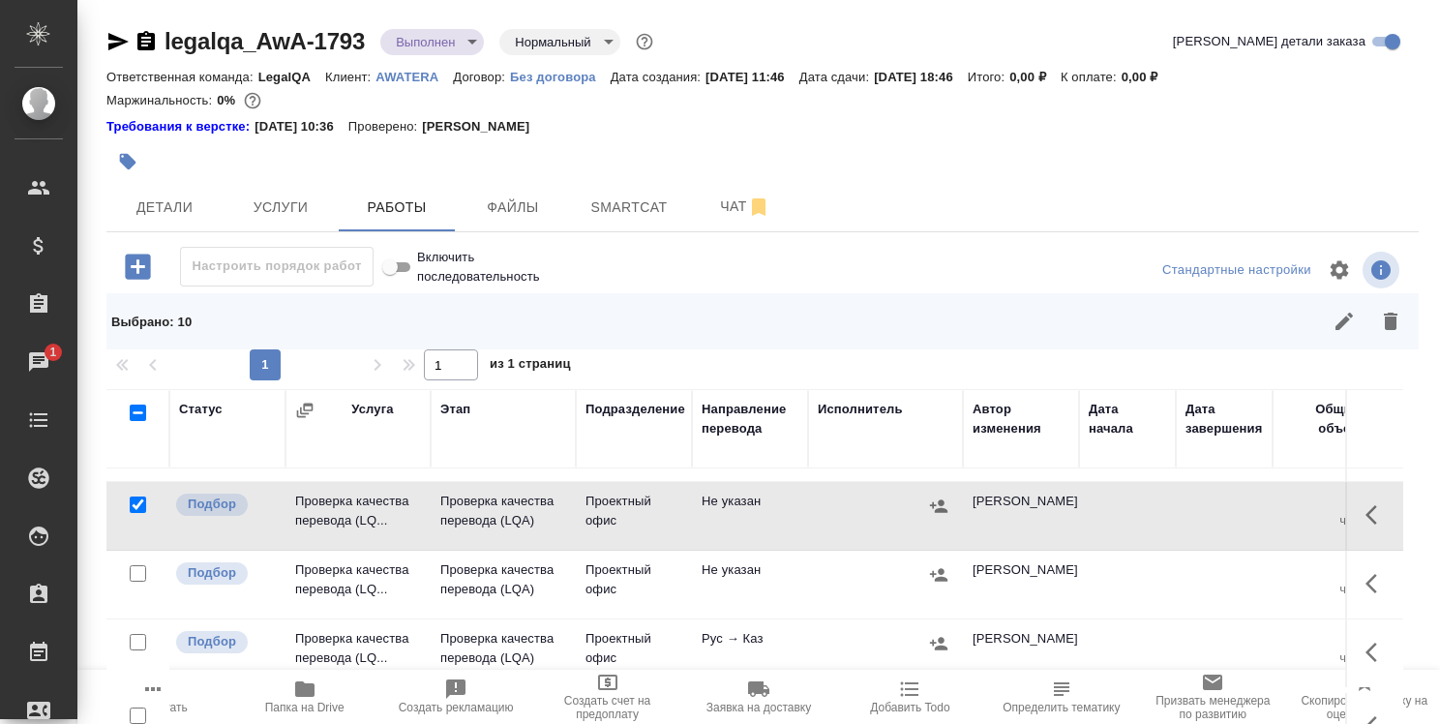
click at [136, 638] on input "checkbox" at bounding box center [138, 642] width 16 height 16
checkbox input "true"
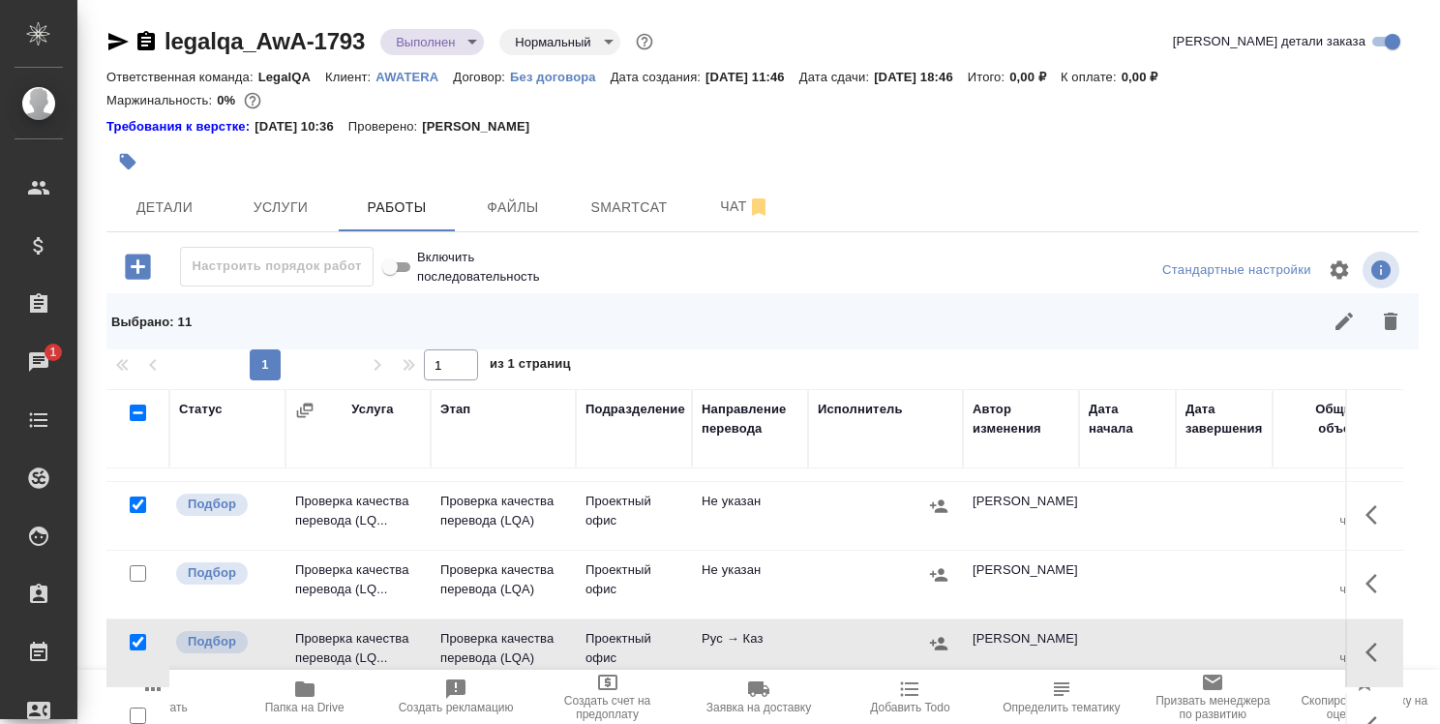
click at [136, 565] on input "checkbox" at bounding box center [138, 573] width 16 height 16
checkbox input "true"
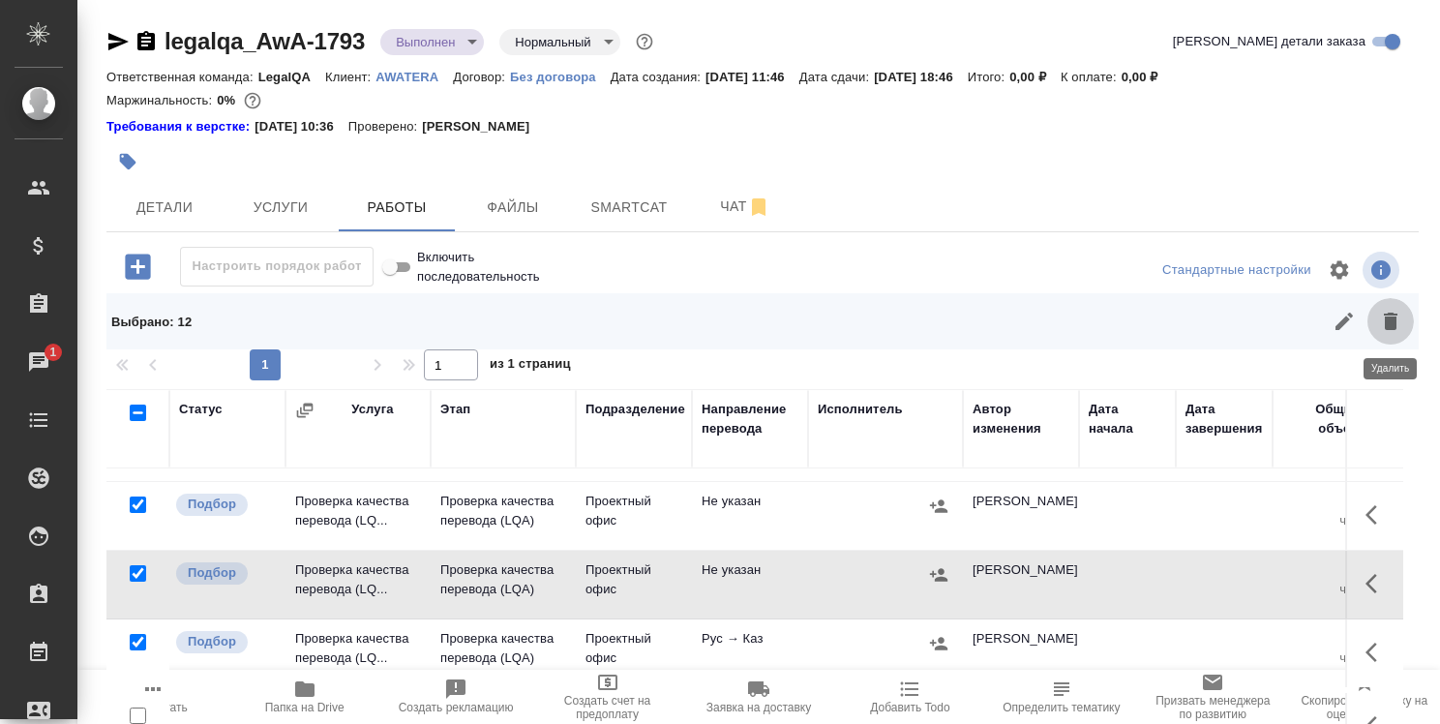
click at [1390, 313] on icon "button" at bounding box center [1390, 321] width 23 height 23
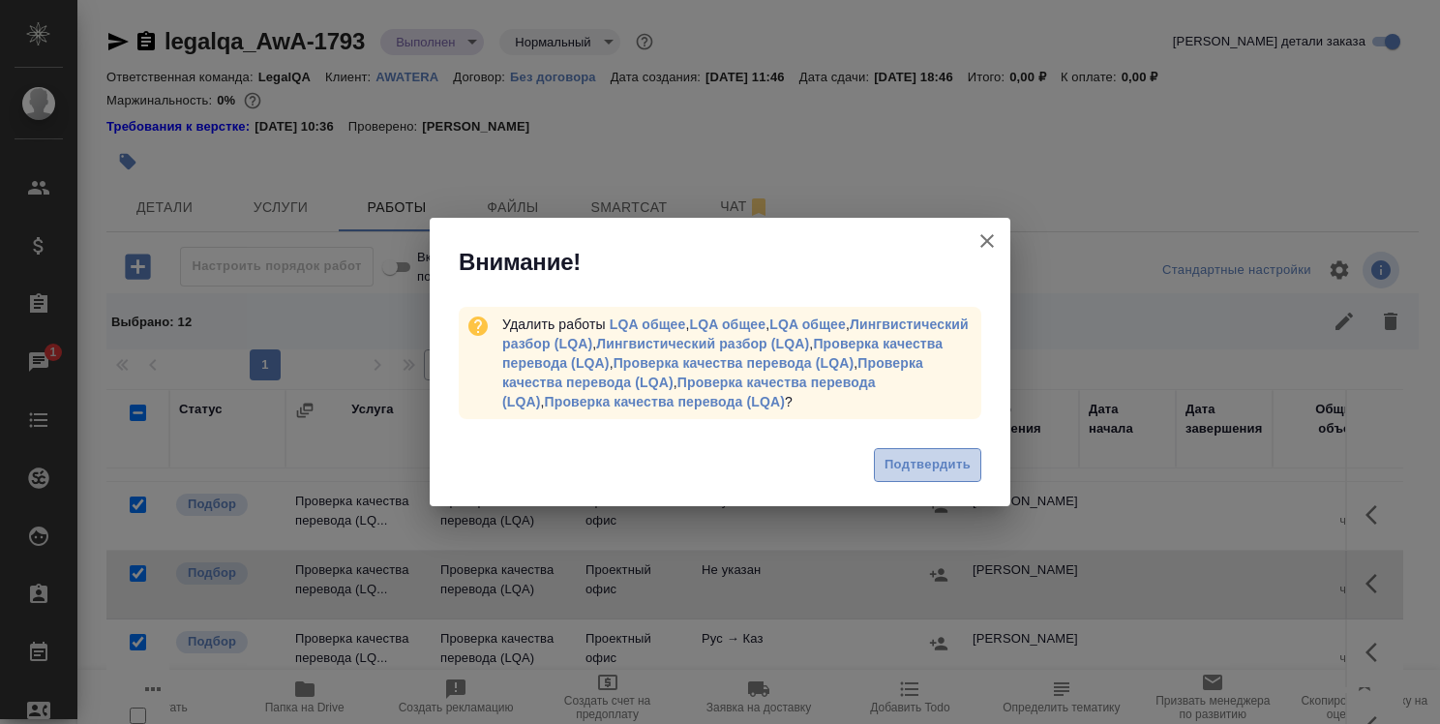
click at [960, 468] on span "Подтвердить" at bounding box center [928, 465] width 86 height 22
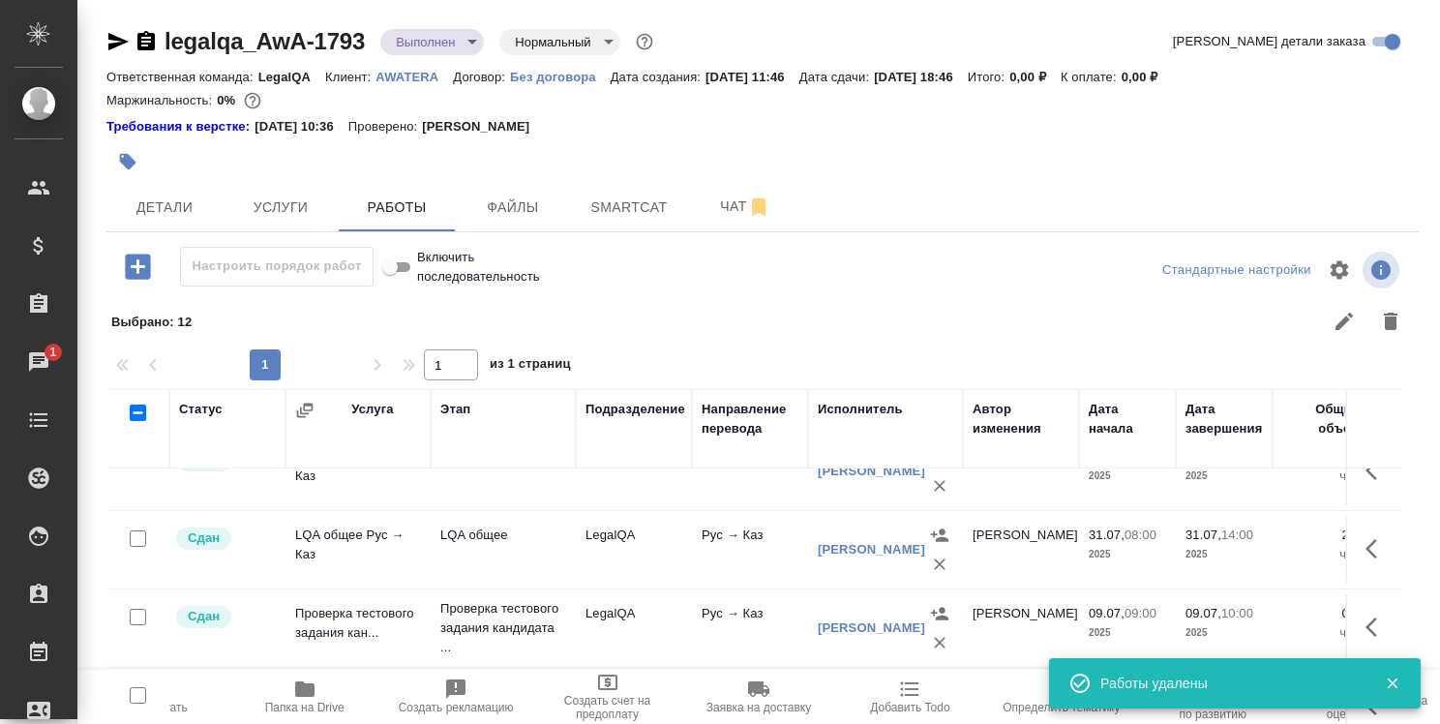
scroll to position [675, 0]
click at [1389, 678] on icon "button" at bounding box center [1392, 683] width 17 height 17
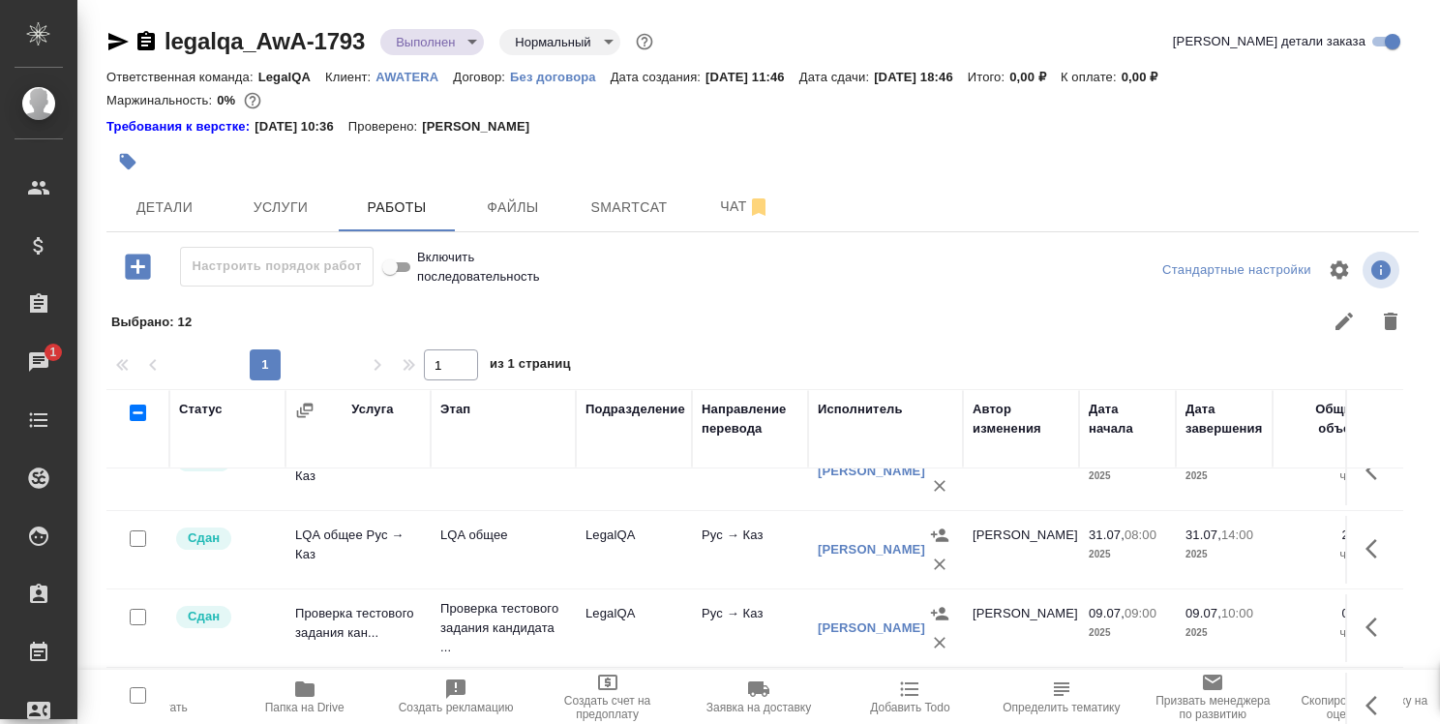
click at [1389, 678] on div "Работы удалены" at bounding box center [1235, 683] width 372 height 50
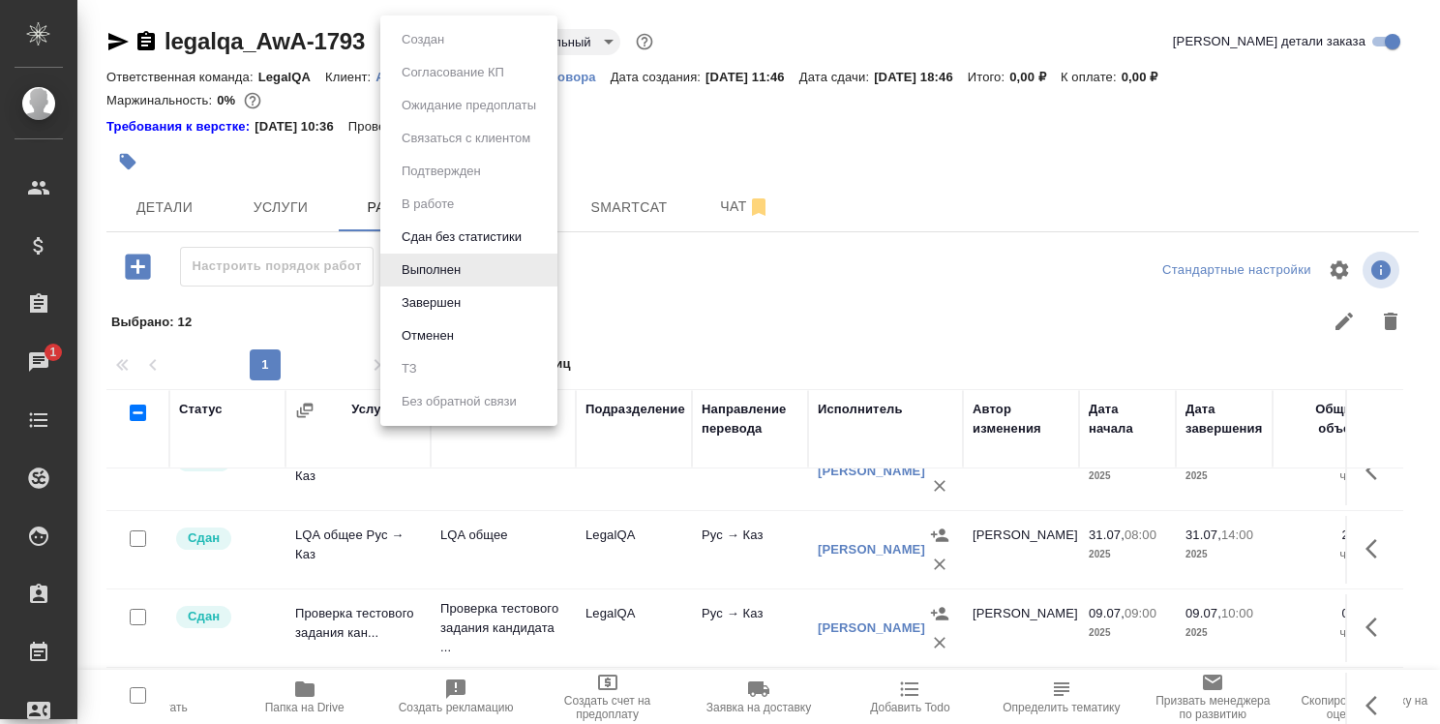
click at [464, 44] on body ".cls-1 fill:#fff; AWATERA Strelnikova Olga Клиенты Спецификации Заказы 1 Чаты T…" at bounding box center [720, 362] width 1440 height 724
click at [472, 292] on li "Завершен" at bounding box center [468, 302] width 177 height 33
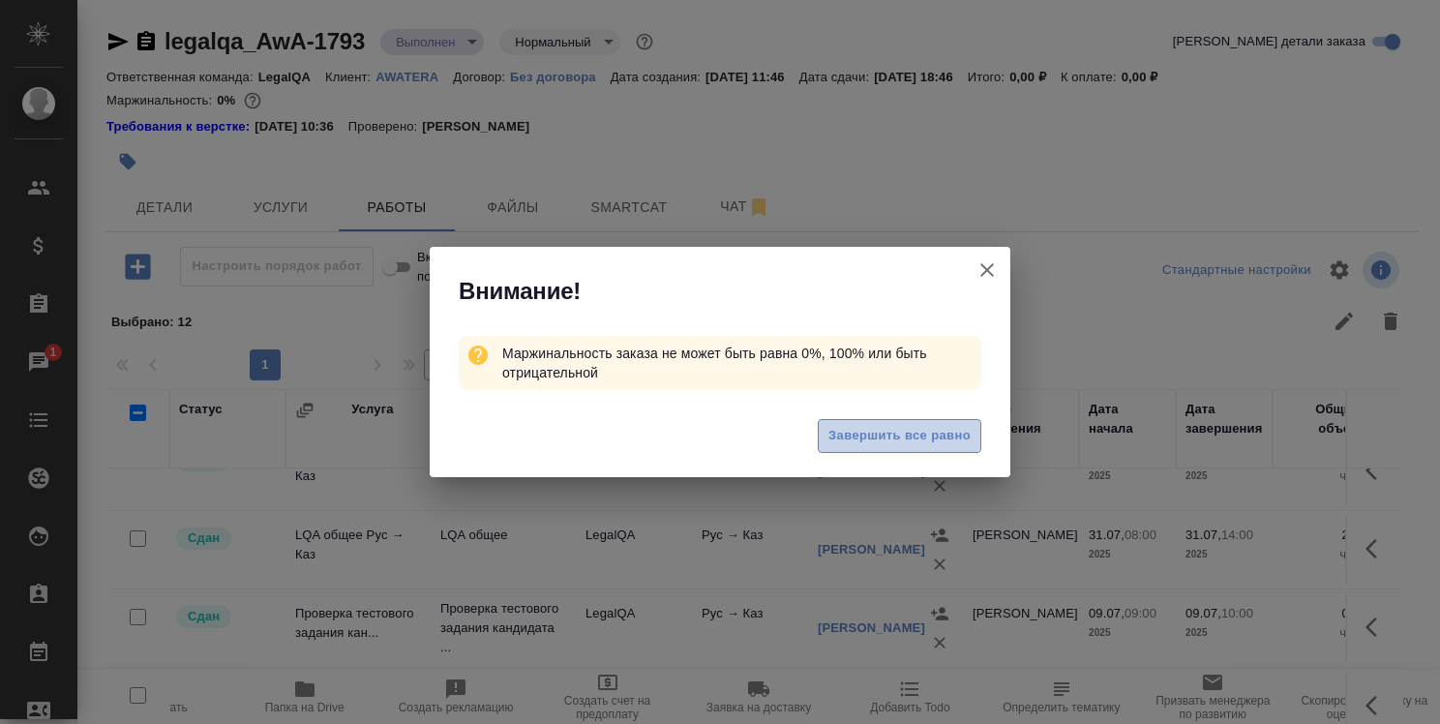
click at [875, 437] on span "Завершить все равно" at bounding box center [900, 436] width 142 height 22
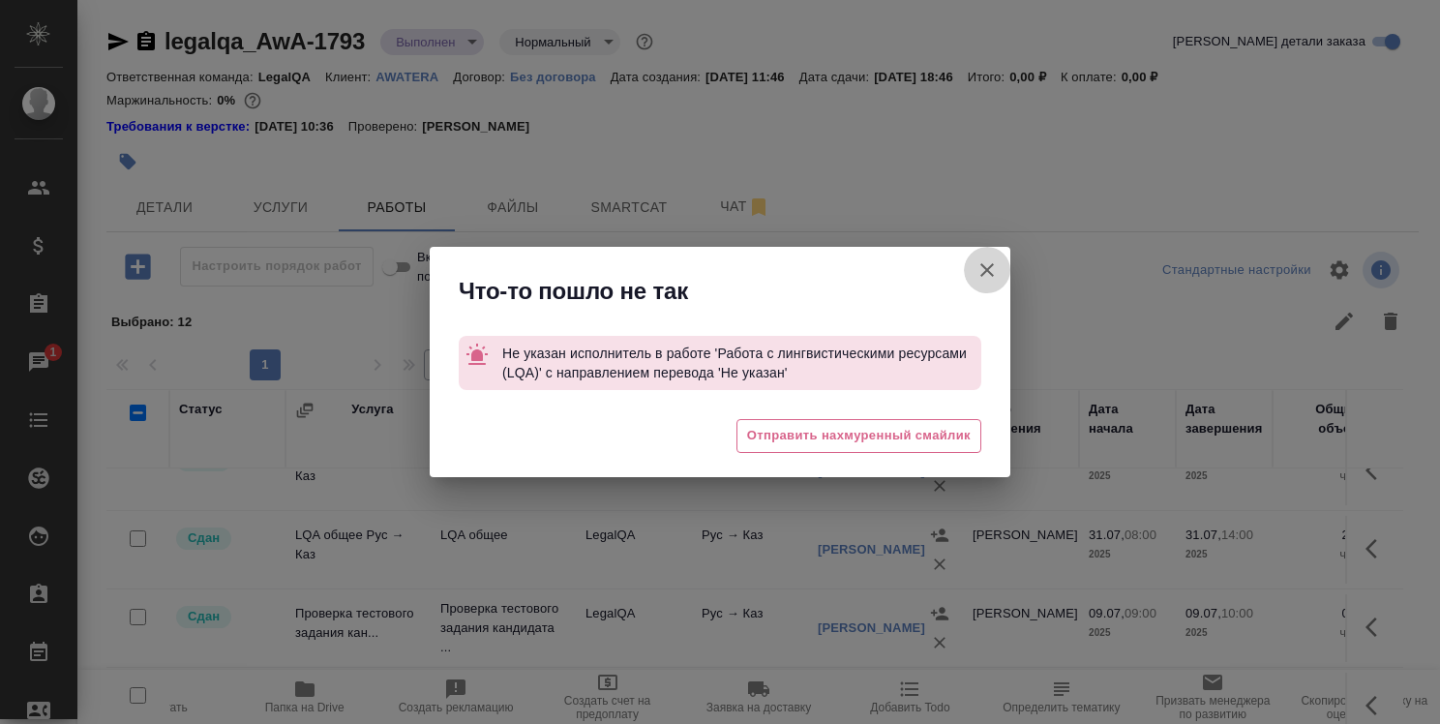
click at [984, 273] on icon "button" at bounding box center [987, 270] width 14 height 14
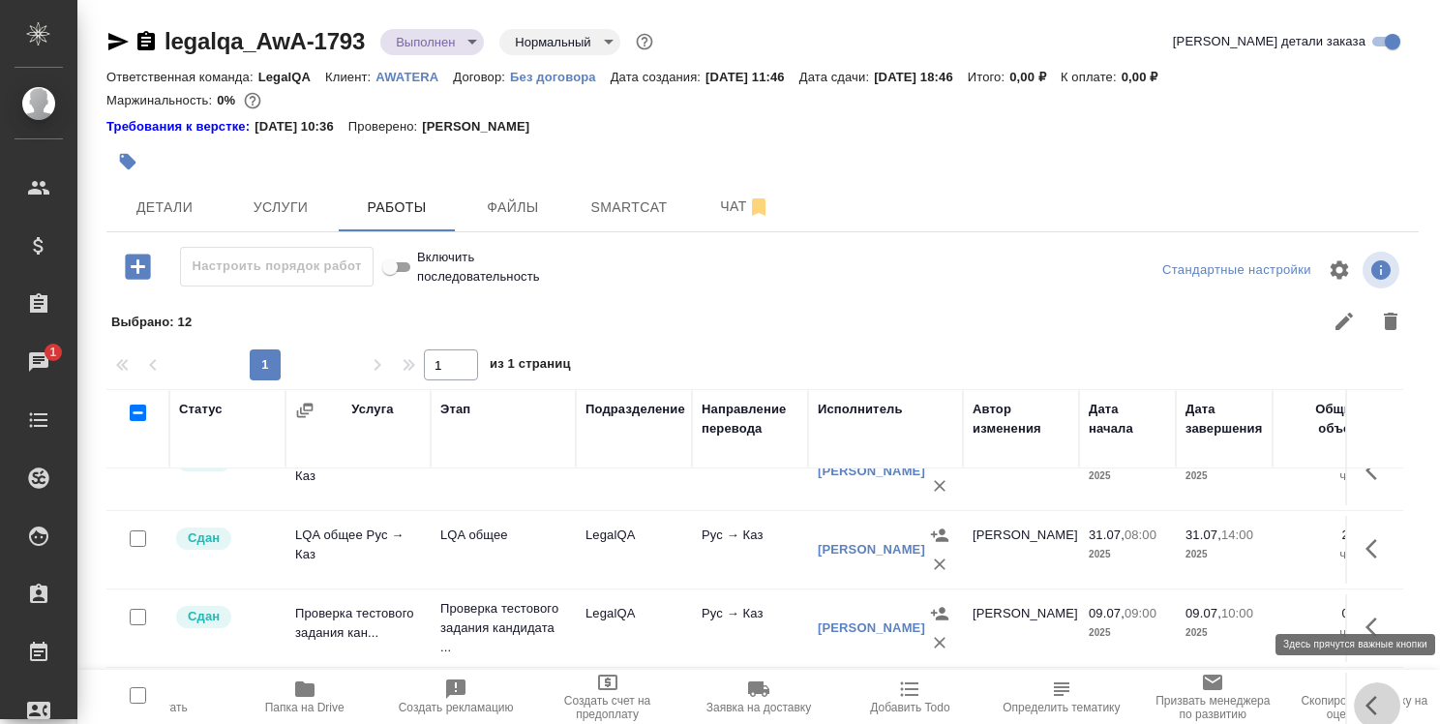
click at [1372, 694] on icon "button" at bounding box center [1377, 705] width 23 height 23
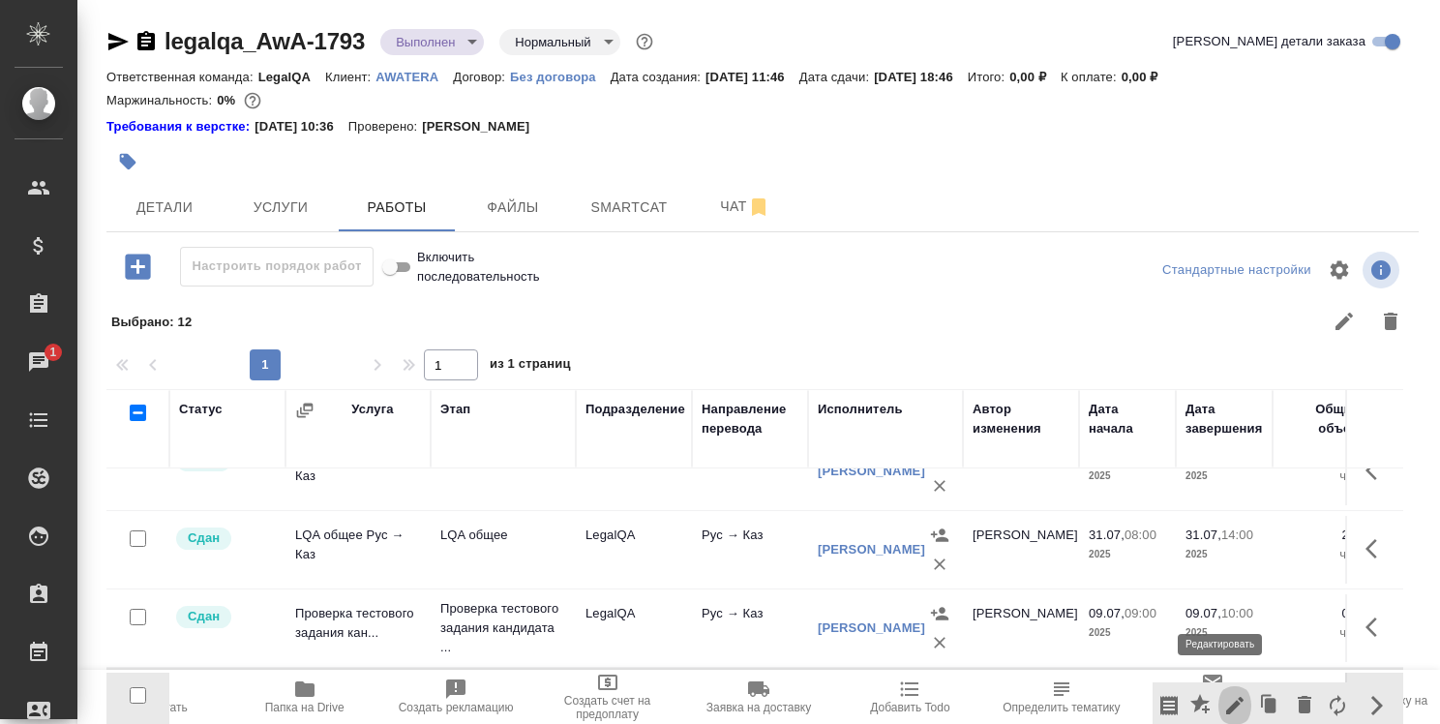
click at [1226, 697] on icon "button" at bounding box center [1234, 705] width 17 height 17
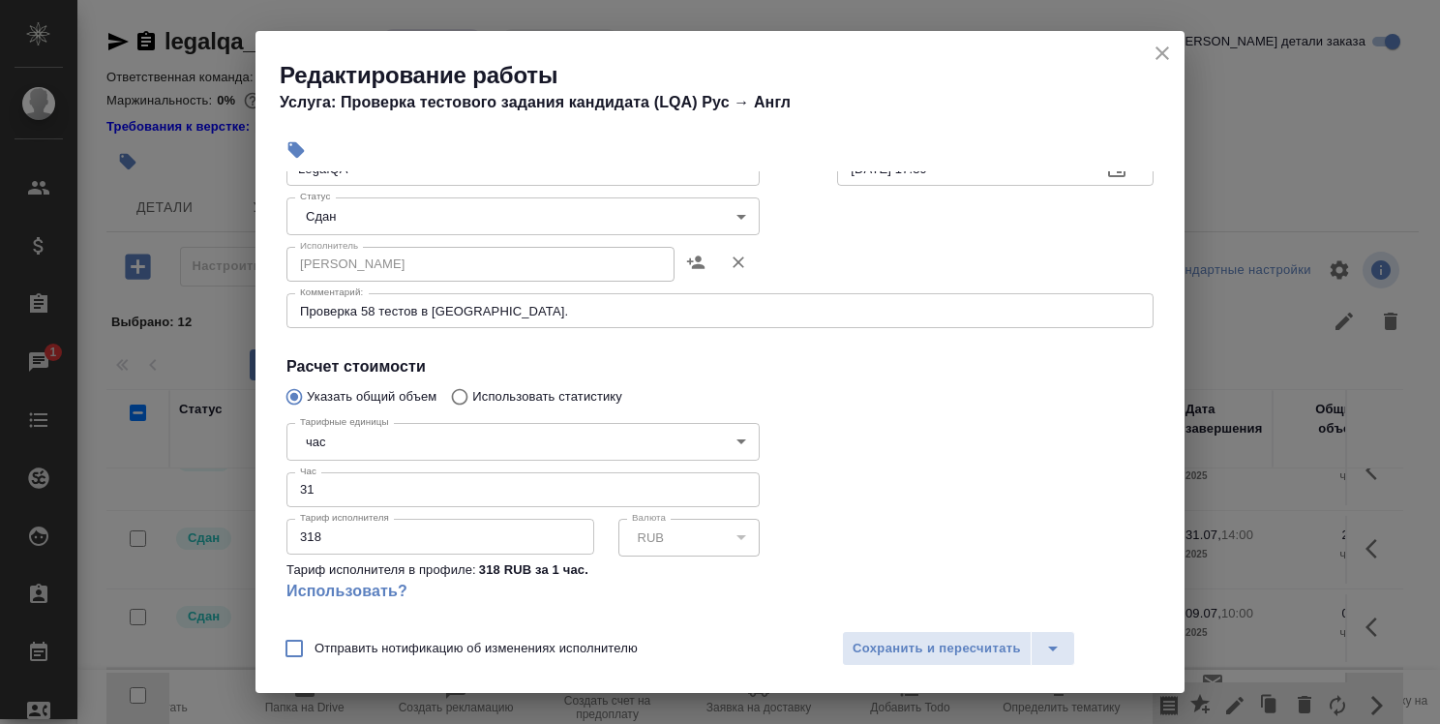
scroll to position [203, 0]
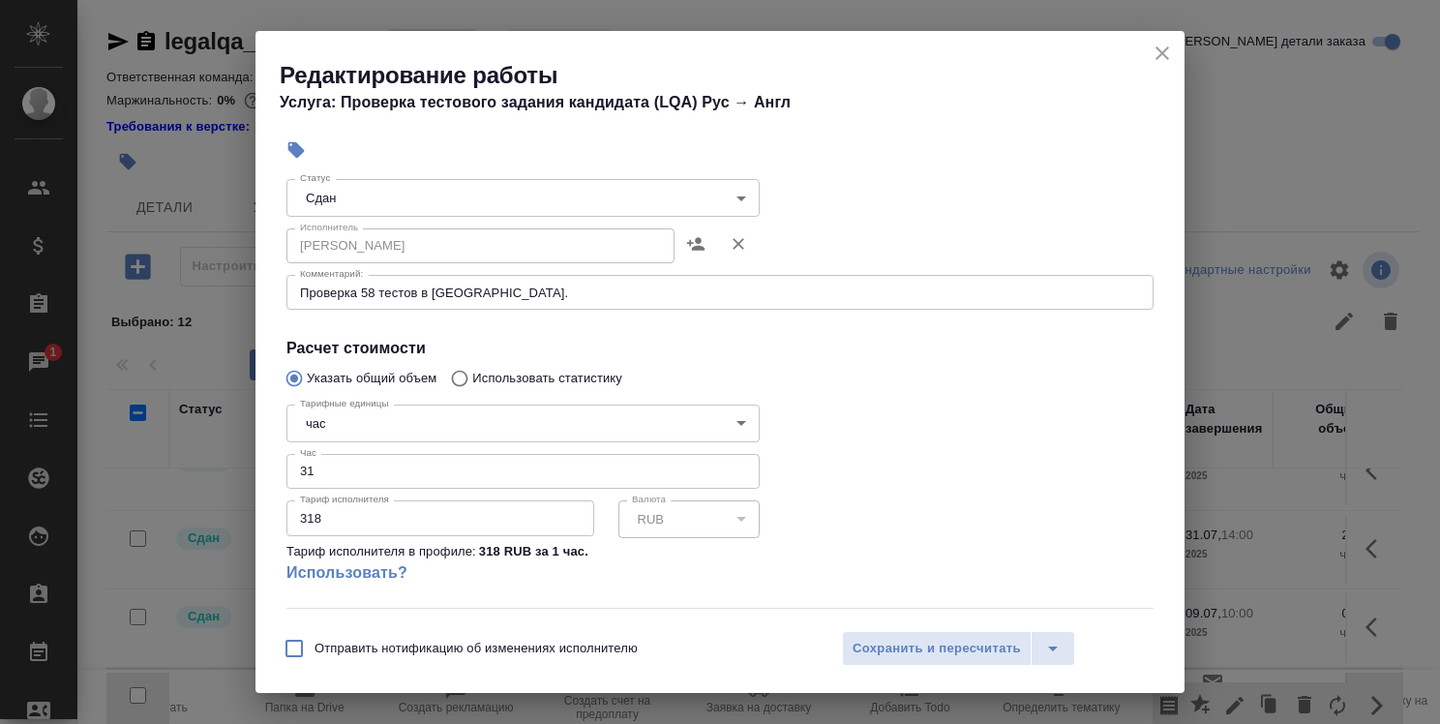
click at [1165, 42] on icon "close" at bounding box center [1162, 53] width 23 height 23
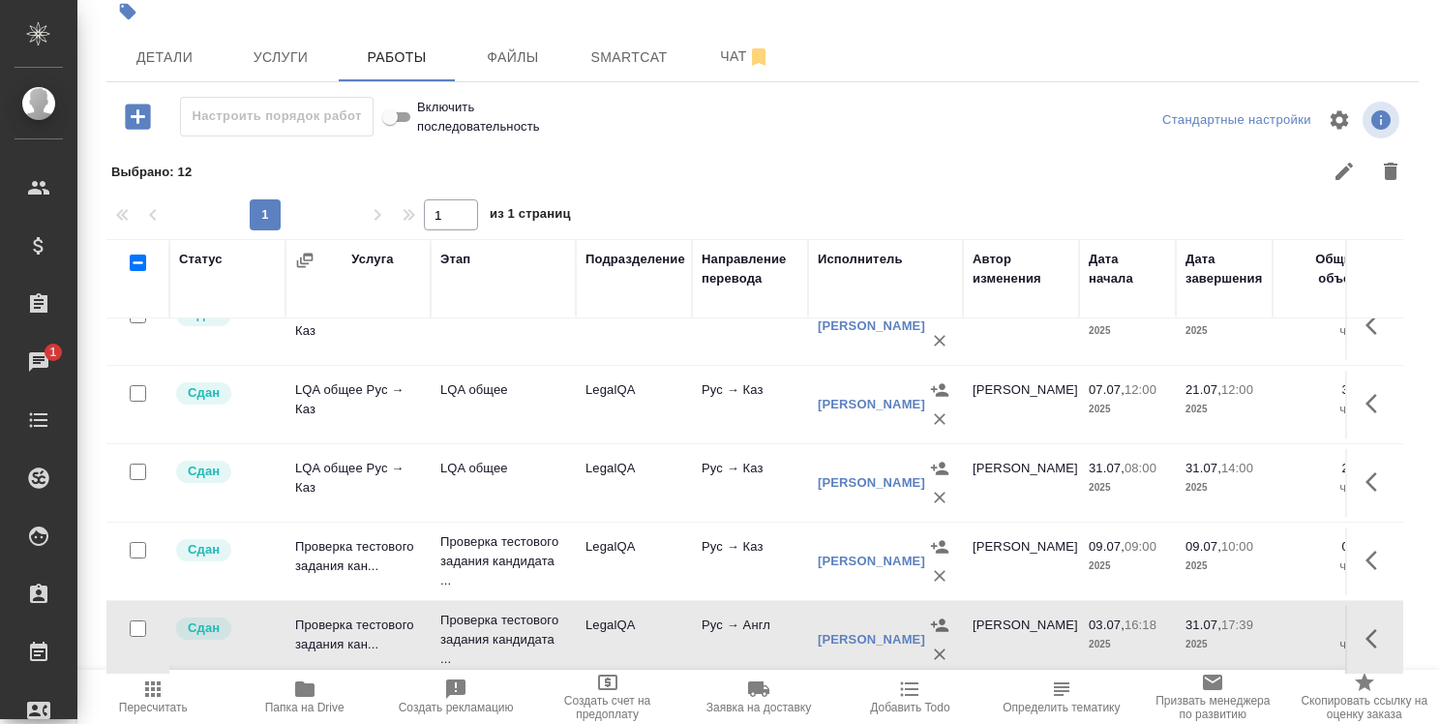
scroll to position [675, 0]
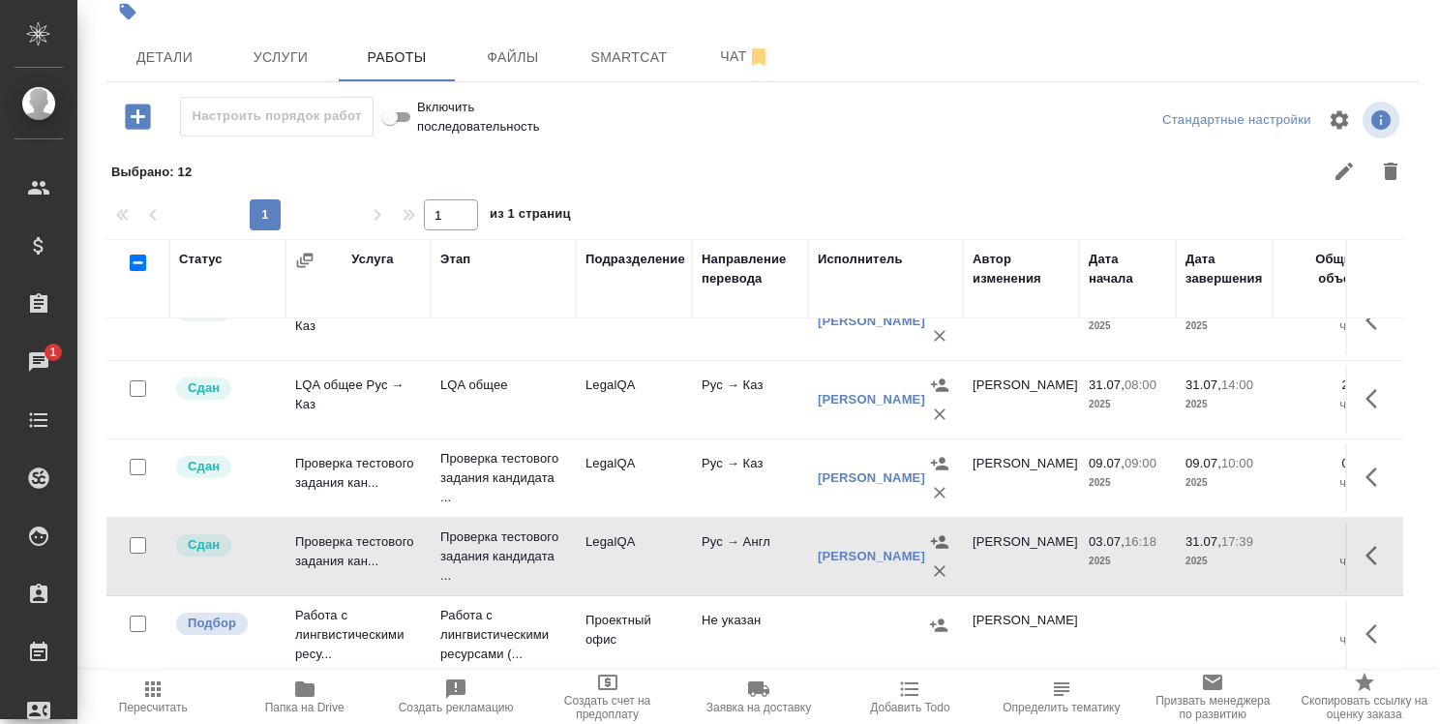
click at [141, 616] on input "checkbox" at bounding box center [138, 624] width 16 height 16
checkbox input "true"
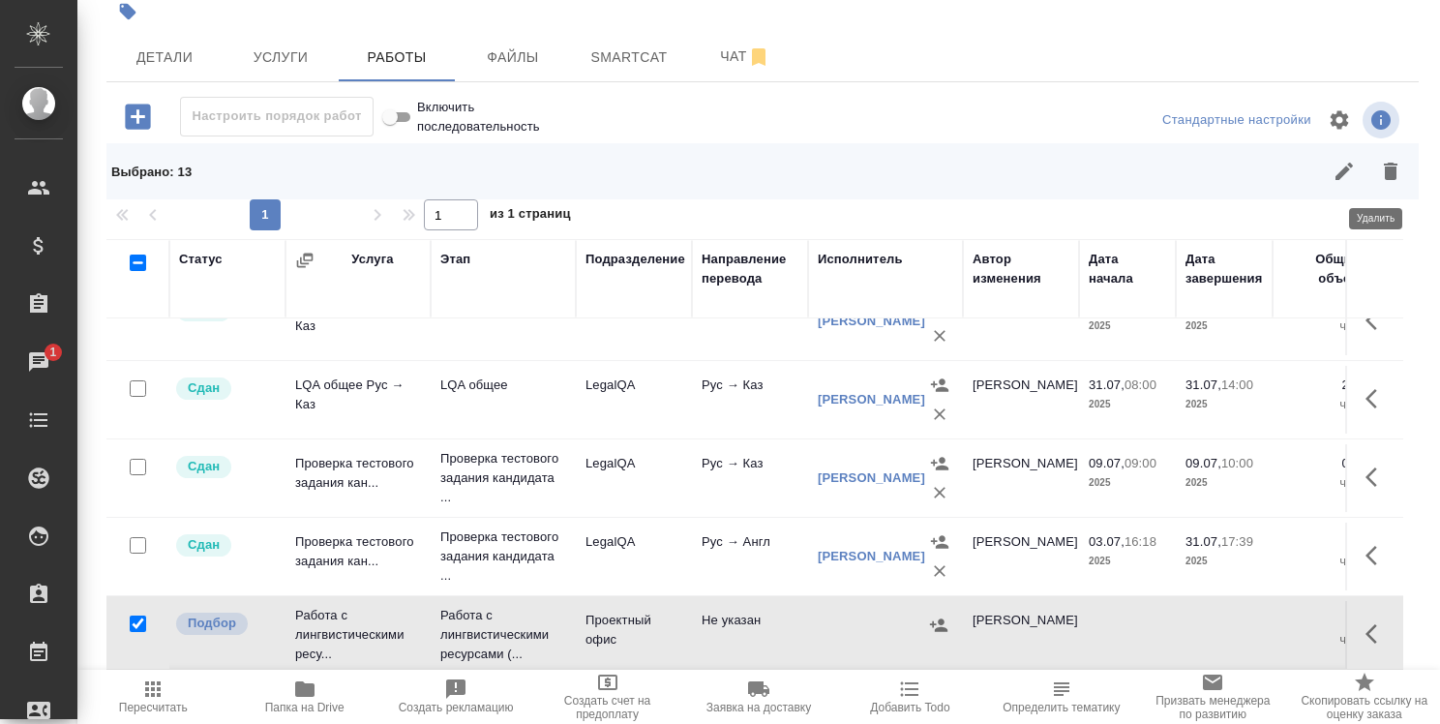
click at [1384, 177] on icon "button" at bounding box center [1391, 171] width 14 height 17
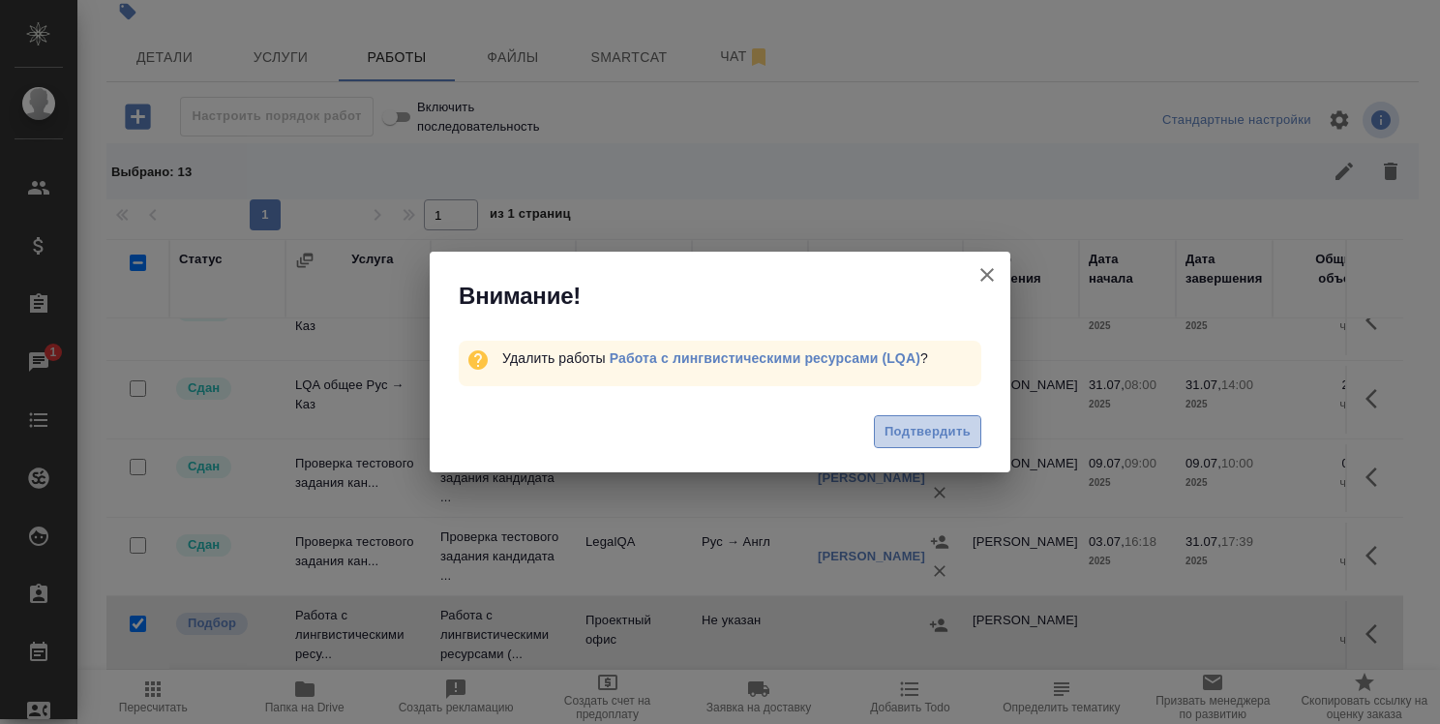
click at [910, 435] on span "Подтвердить" at bounding box center [928, 432] width 86 height 22
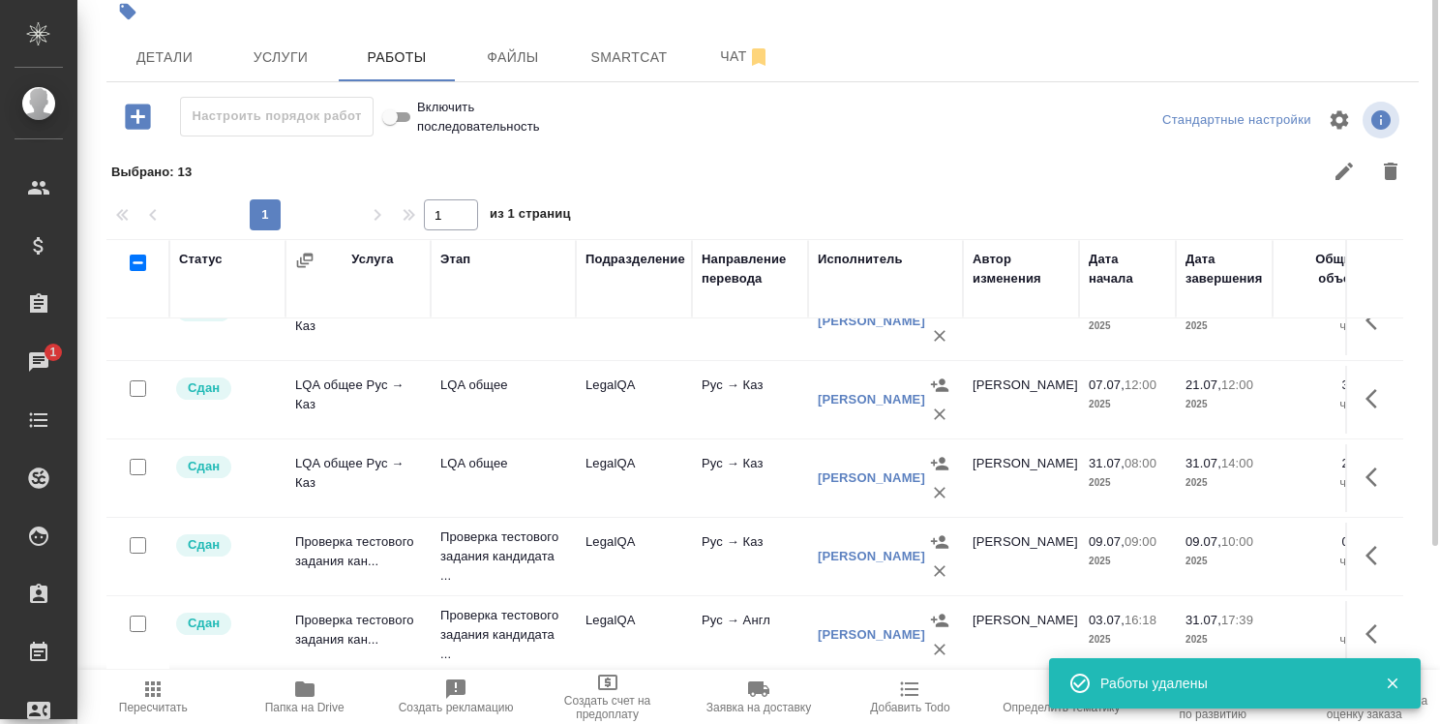
scroll to position [0, 0]
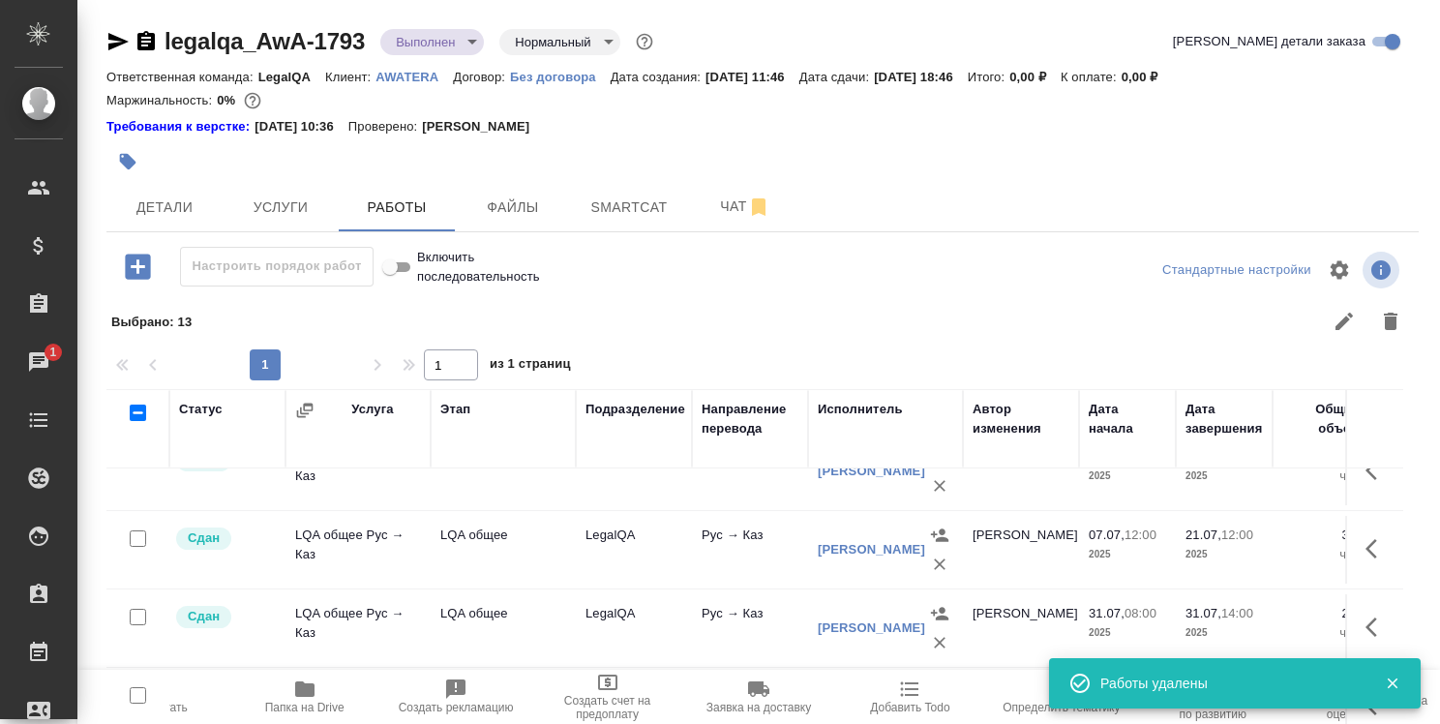
click at [473, 42] on body ".cls-1 fill:#fff; AWATERA Strelnikova Olga Клиенты Спецификации Заказы 1 Чаты T…" at bounding box center [720, 362] width 1440 height 724
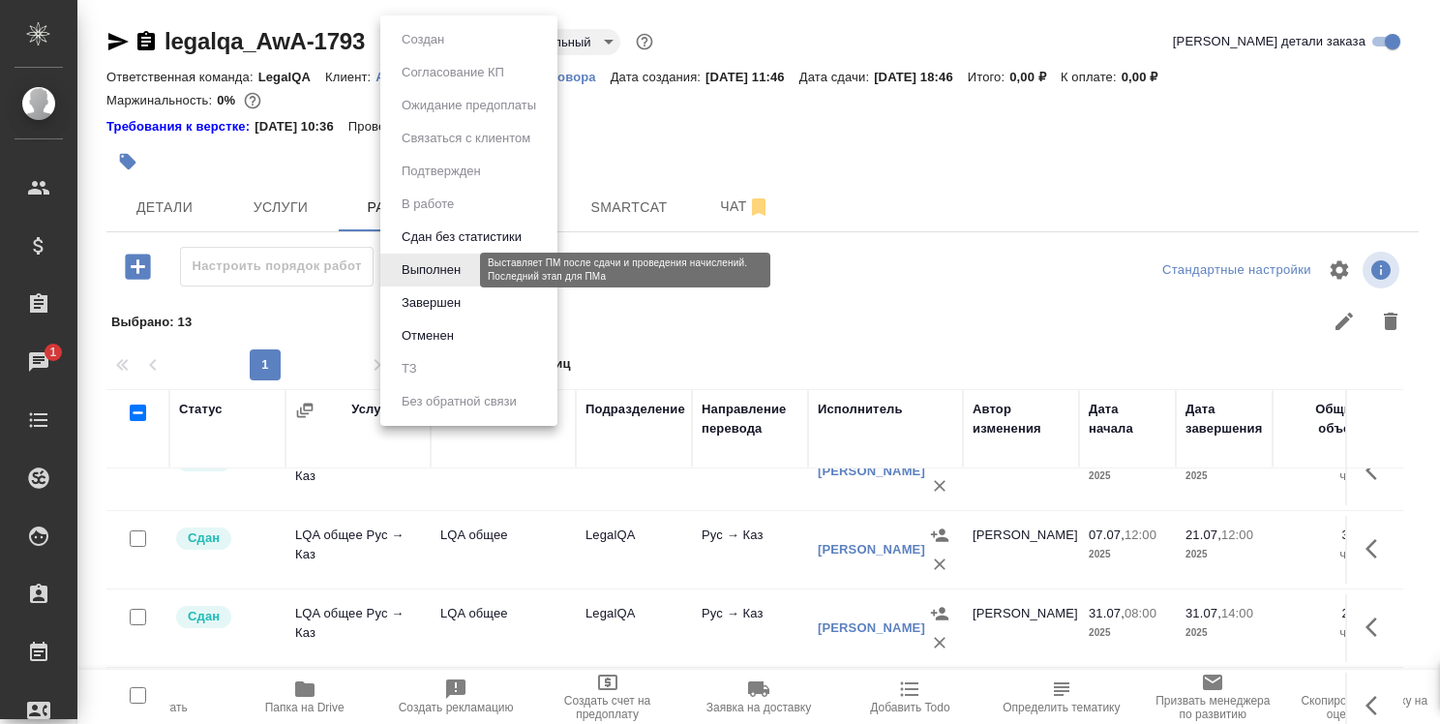
click at [449, 263] on button "Выполнен" at bounding box center [431, 269] width 71 height 21
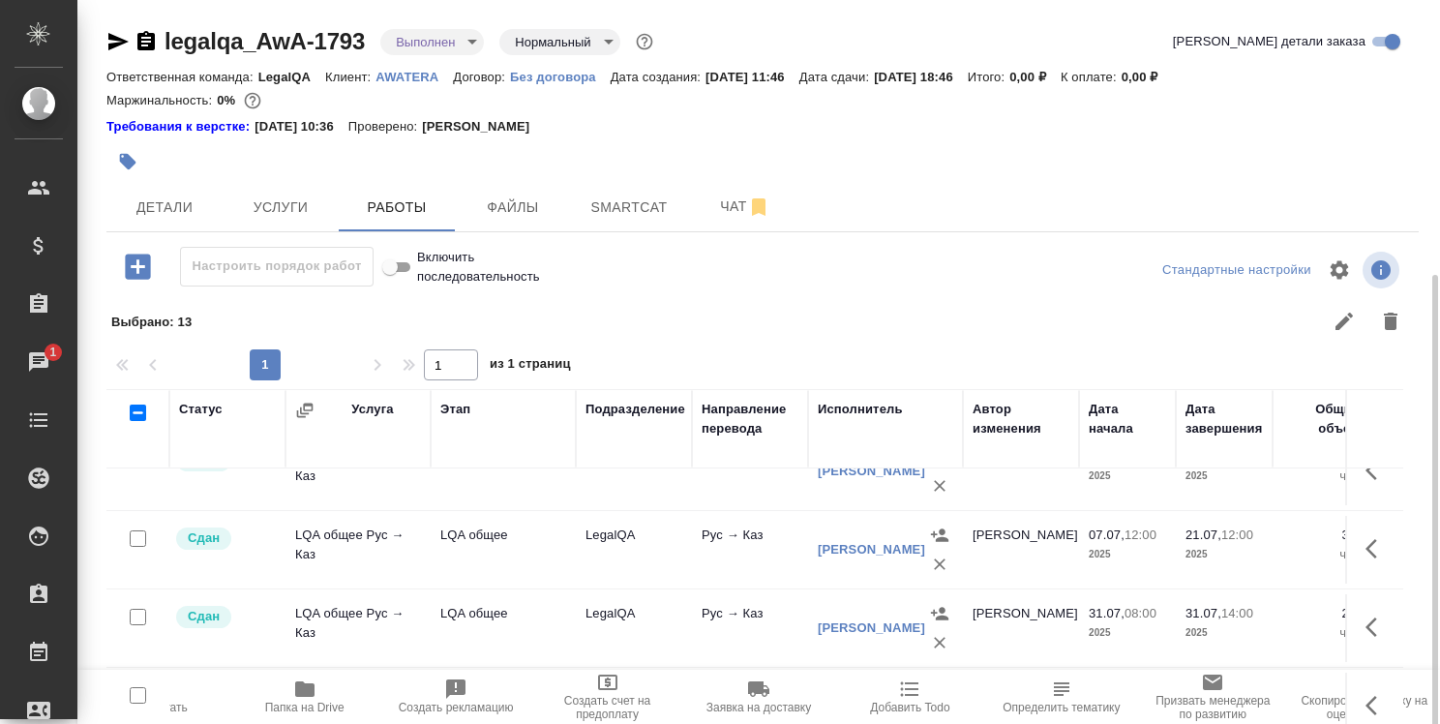
scroll to position [150, 0]
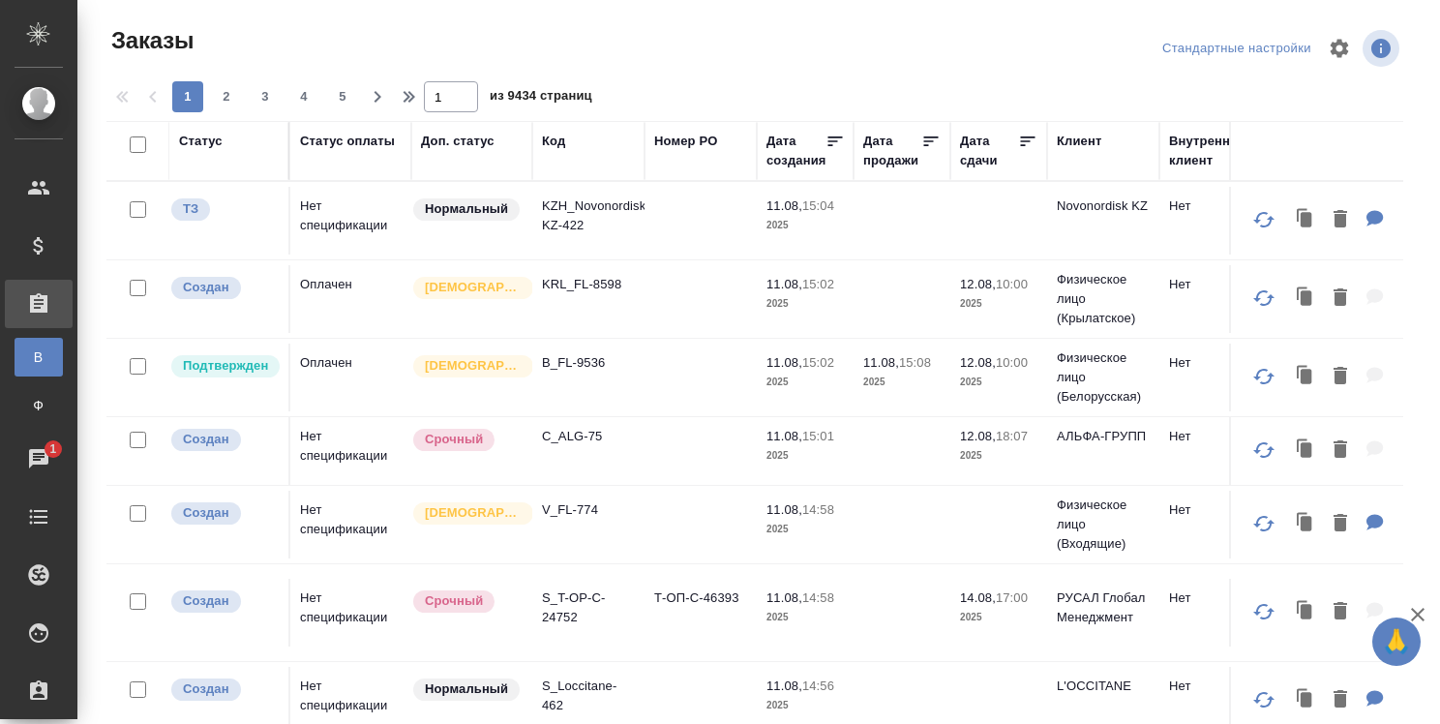
click at [559, 141] on div "Код" at bounding box center [553, 141] width 23 height 19
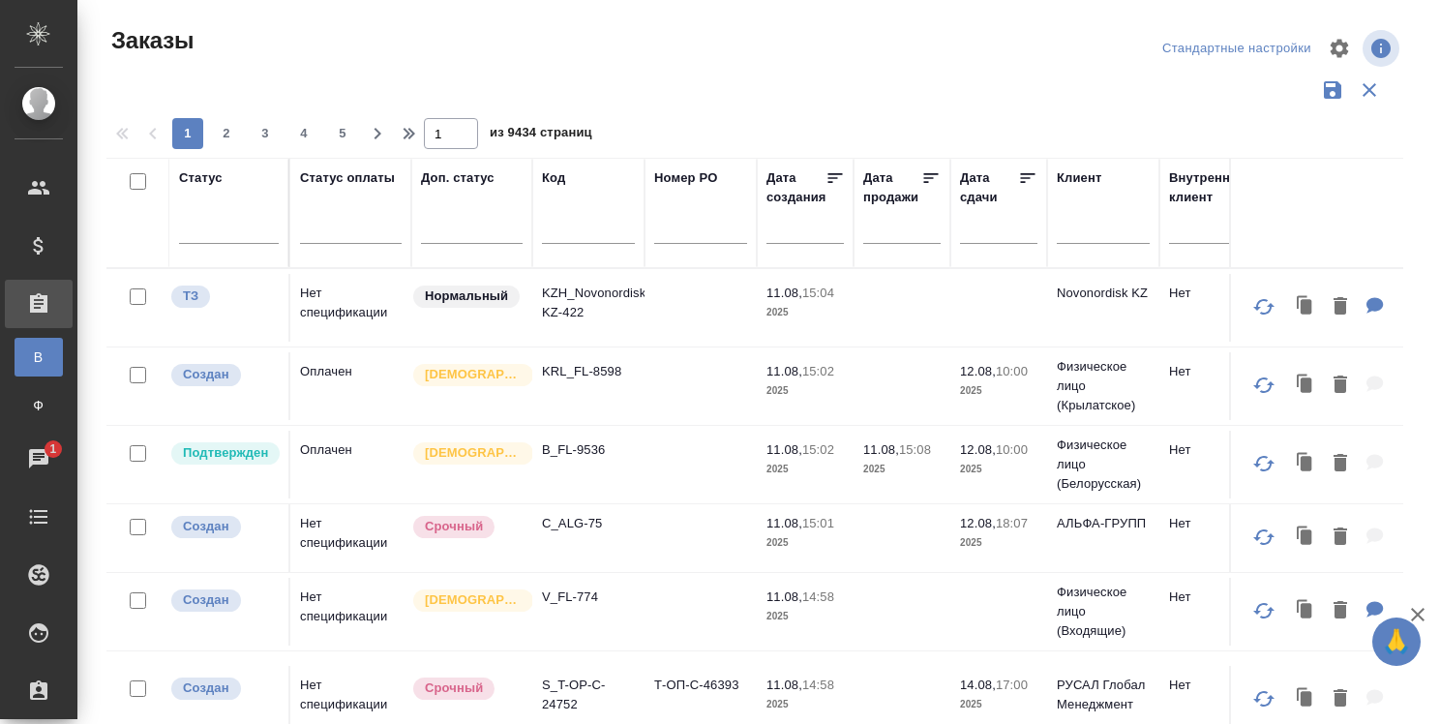
click at [566, 232] on input "text" at bounding box center [588, 232] width 93 height 24
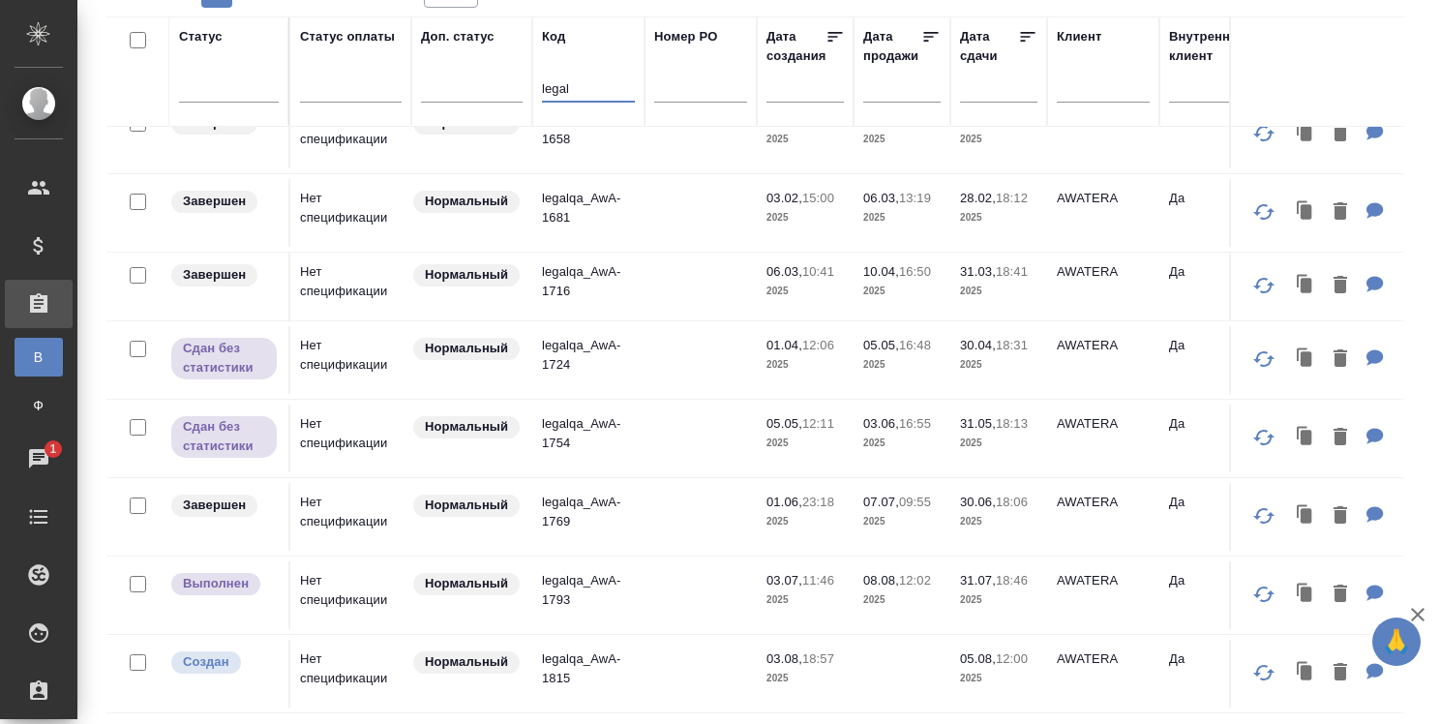
scroll to position [1267, 0]
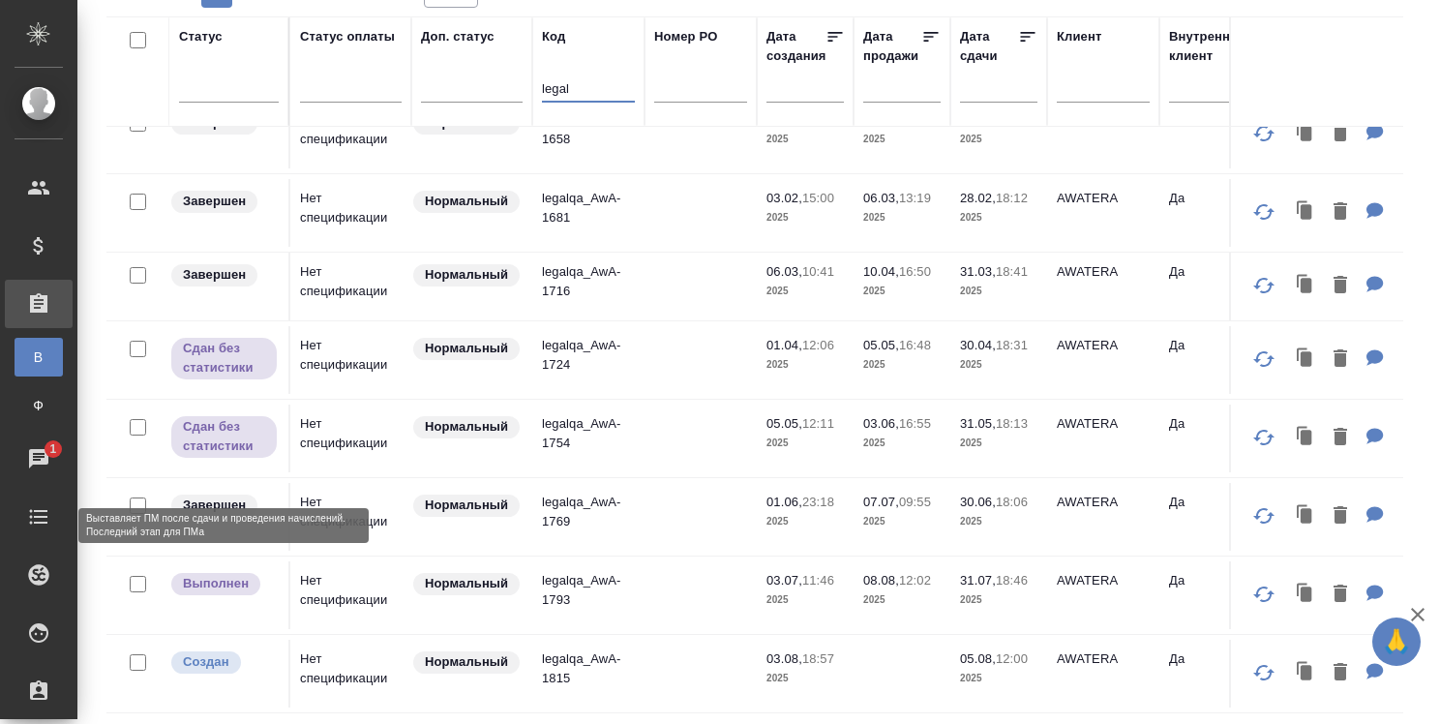
type input "legal"
click at [239, 574] on p "Выполнен" at bounding box center [216, 583] width 66 height 19
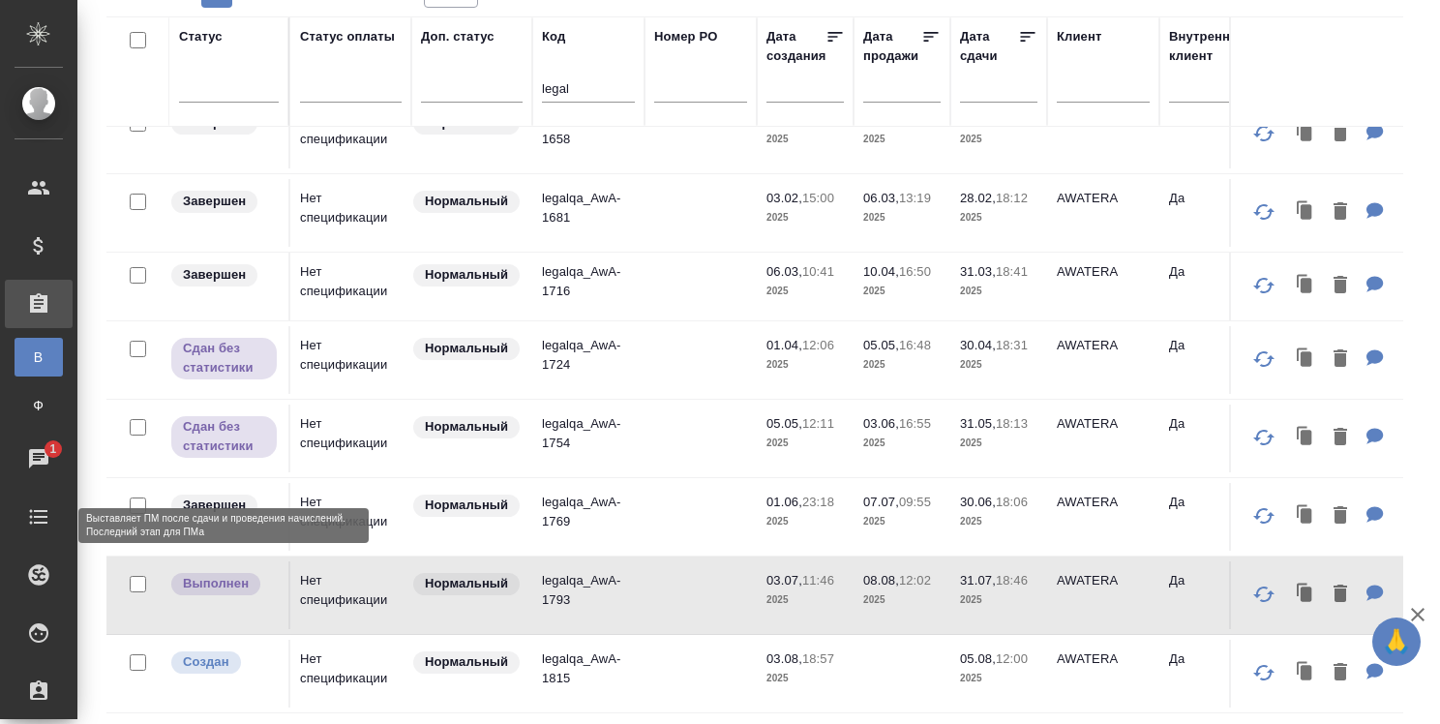
click at [239, 574] on p "Выполнен" at bounding box center [216, 583] width 66 height 19
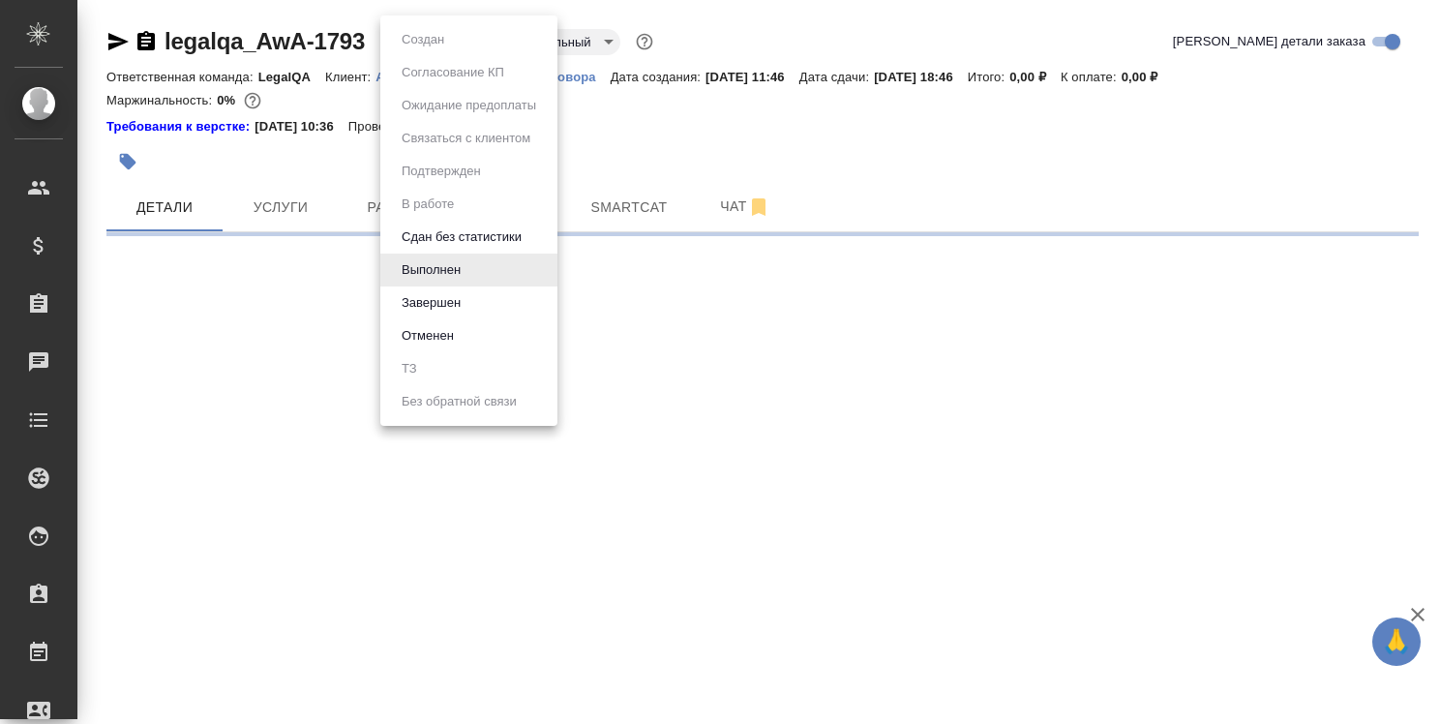
click at [468, 39] on body "🙏 .cls-1 fill:#fff; AWATERA [PERSON_NAME] Спецификации Заказы Чаты Todo Проекты…" at bounding box center [720, 362] width 1440 height 724
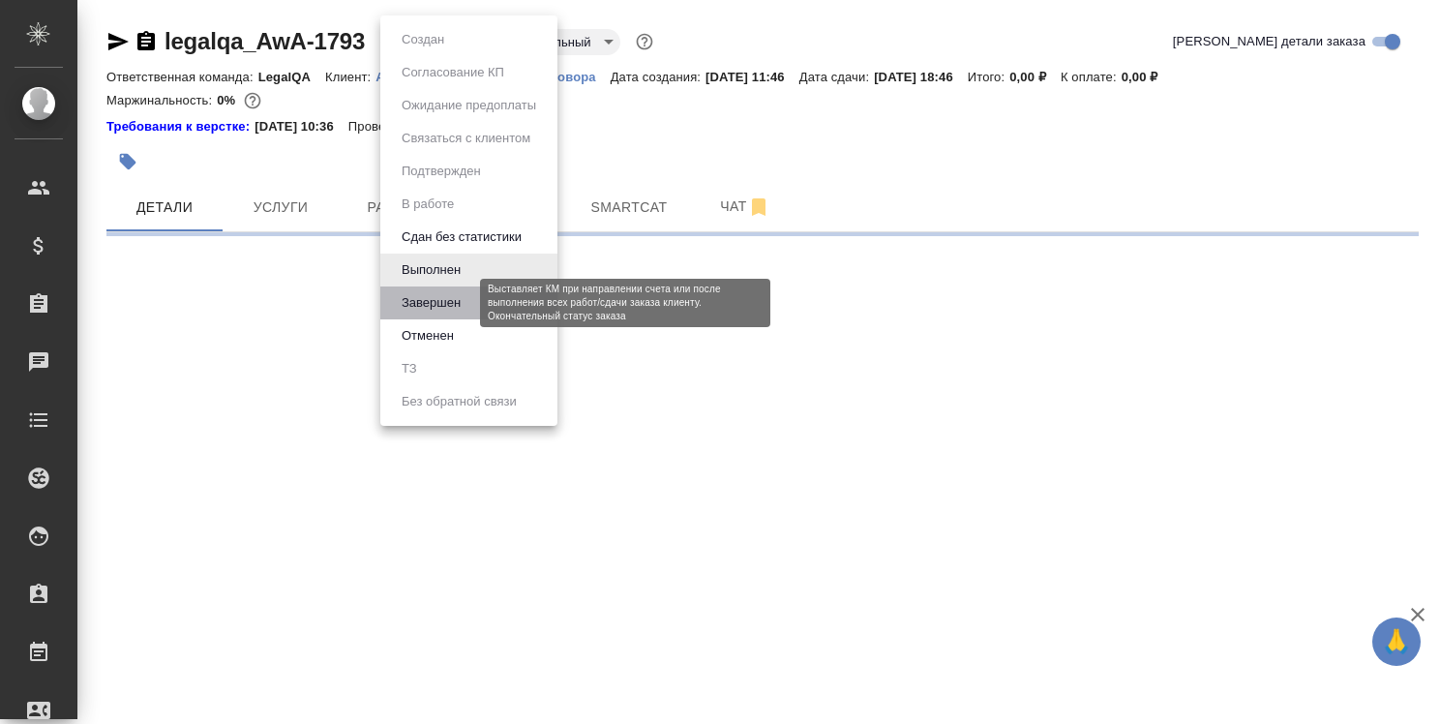
click at [455, 302] on button "Завершен" at bounding box center [431, 302] width 71 height 21
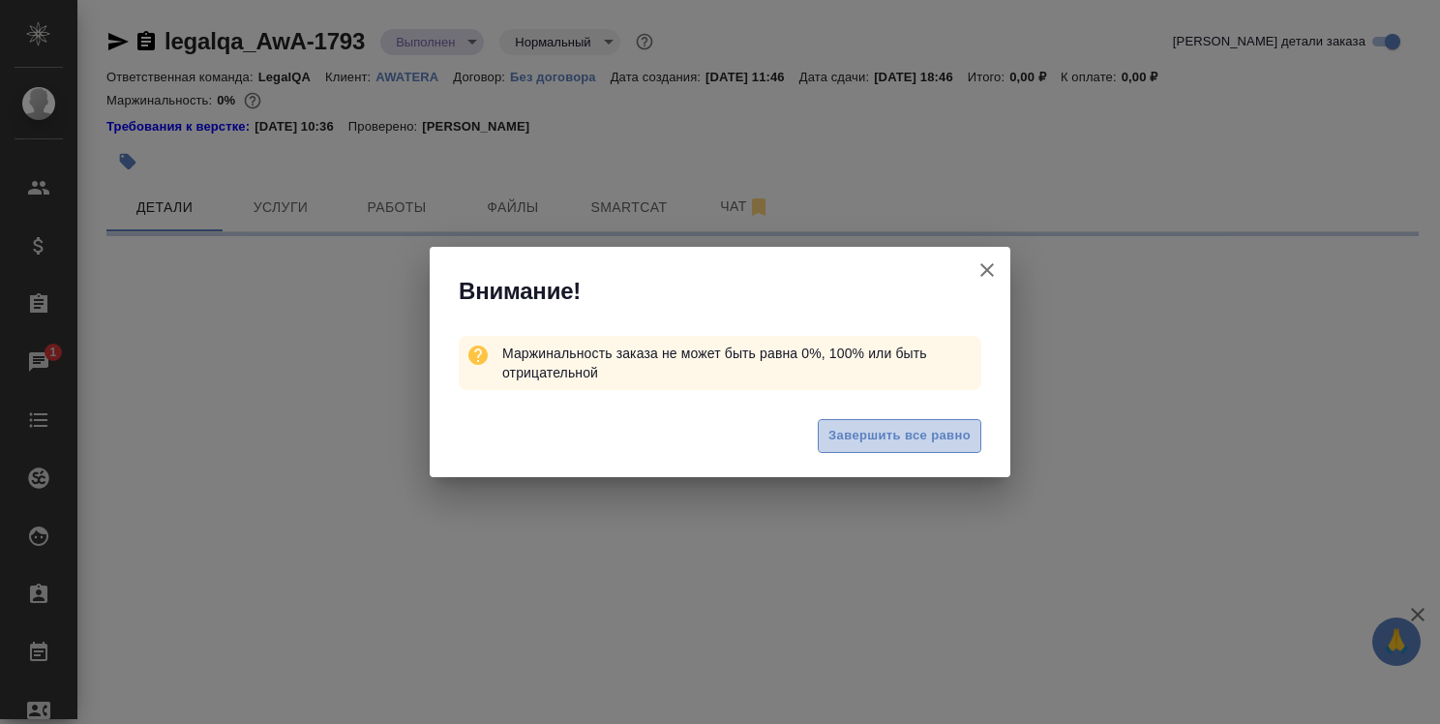
click at [873, 440] on span "Завершить все равно" at bounding box center [900, 436] width 142 height 22
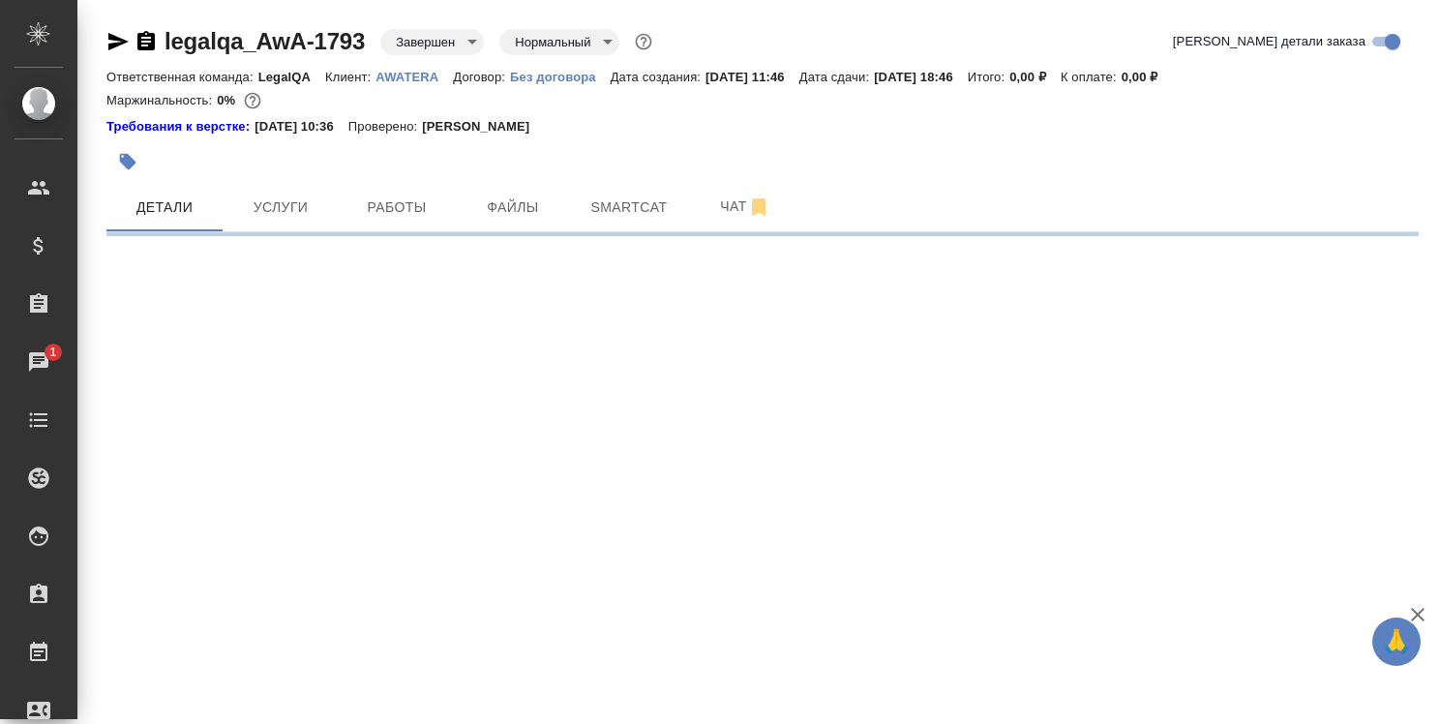
select select "RU"
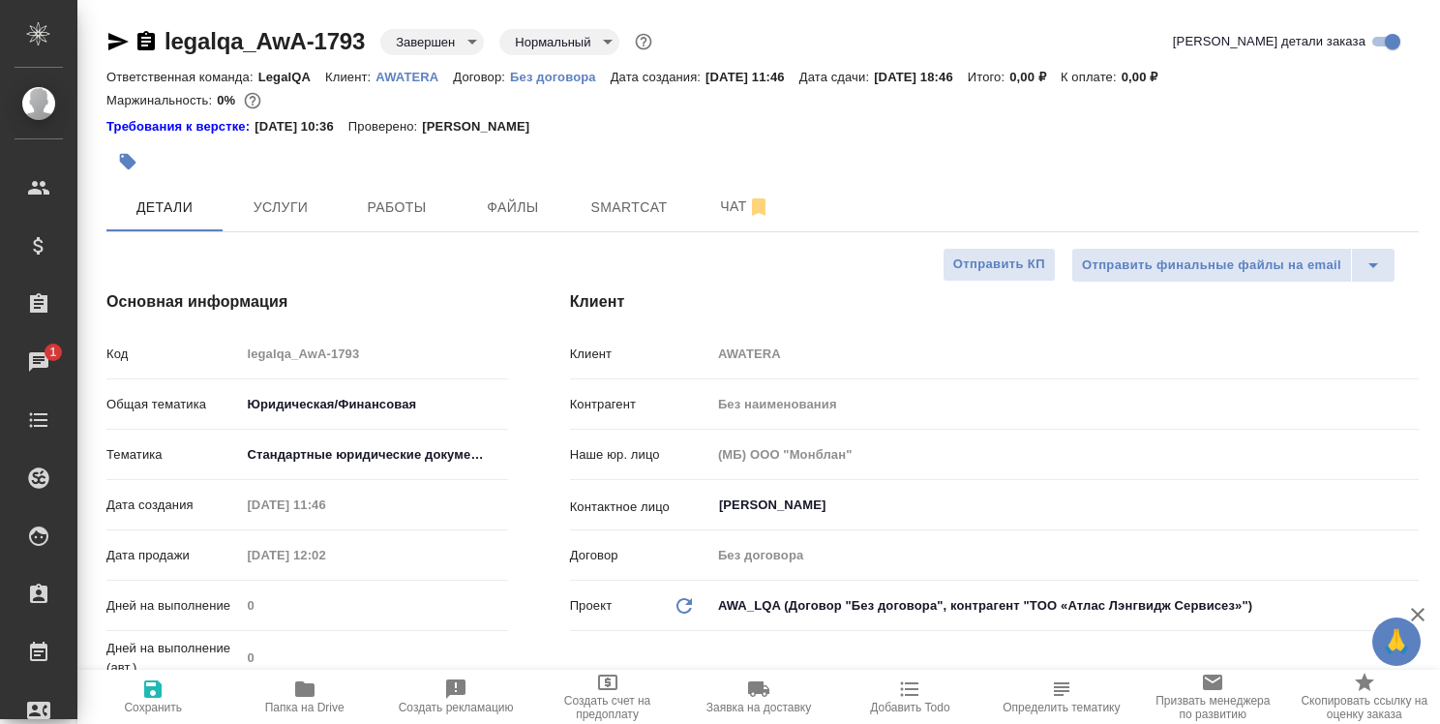
type textarea "x"
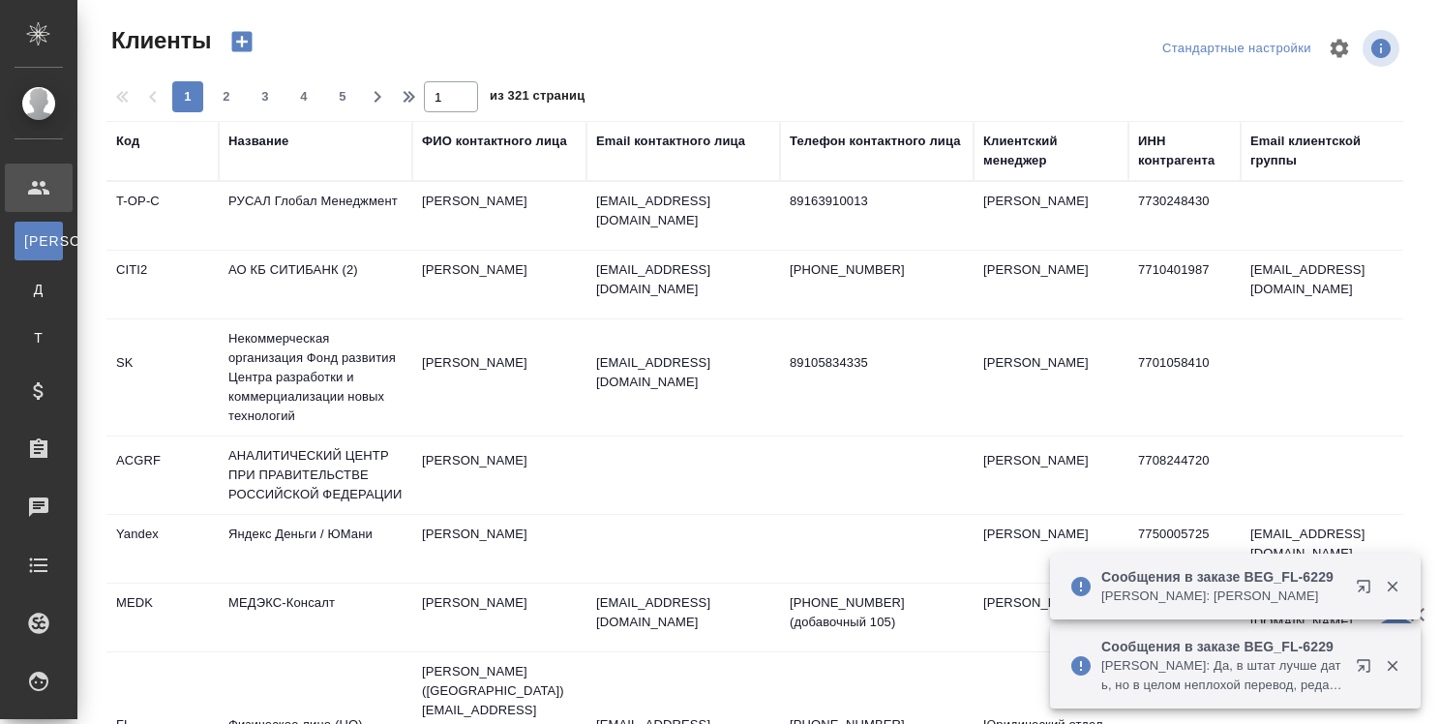
select select "RU"
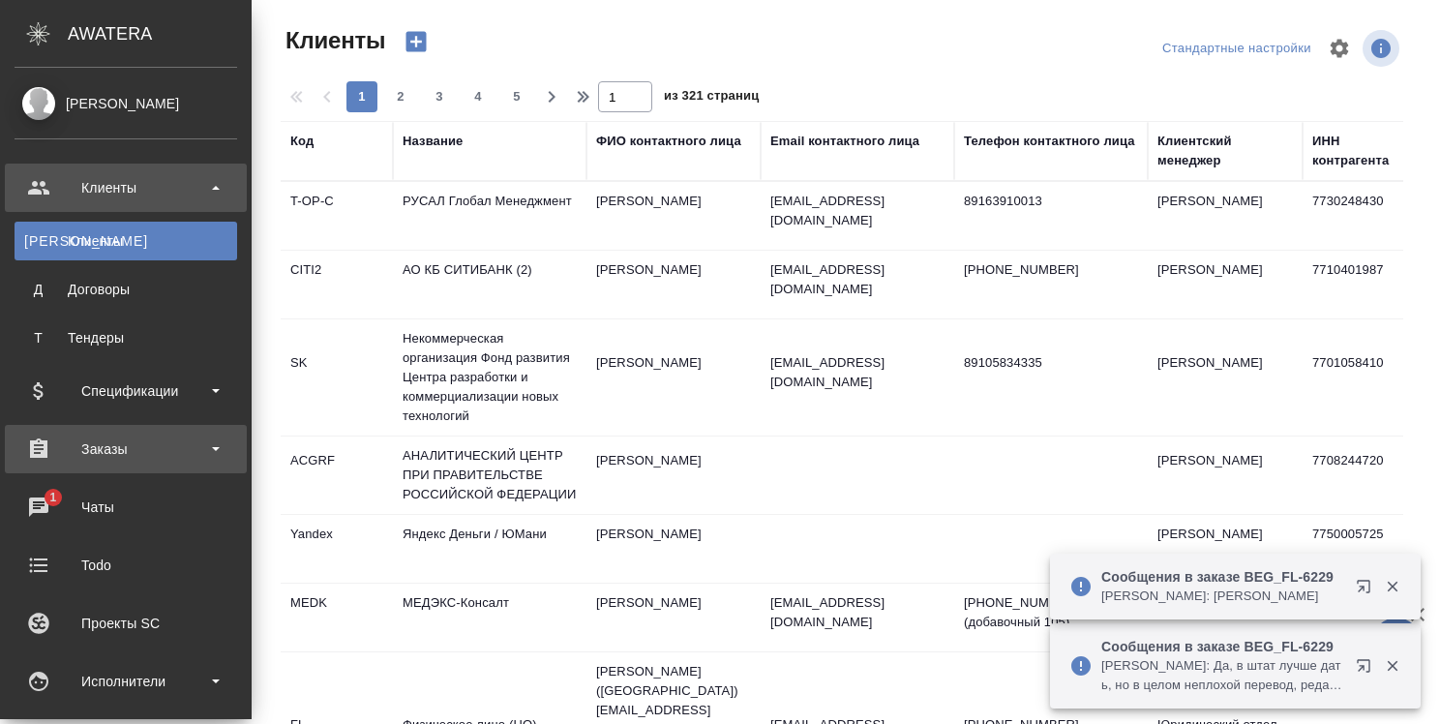
click at [120, 445] on div "Заказы" at bounding box center [126, 449] width 223 height 29
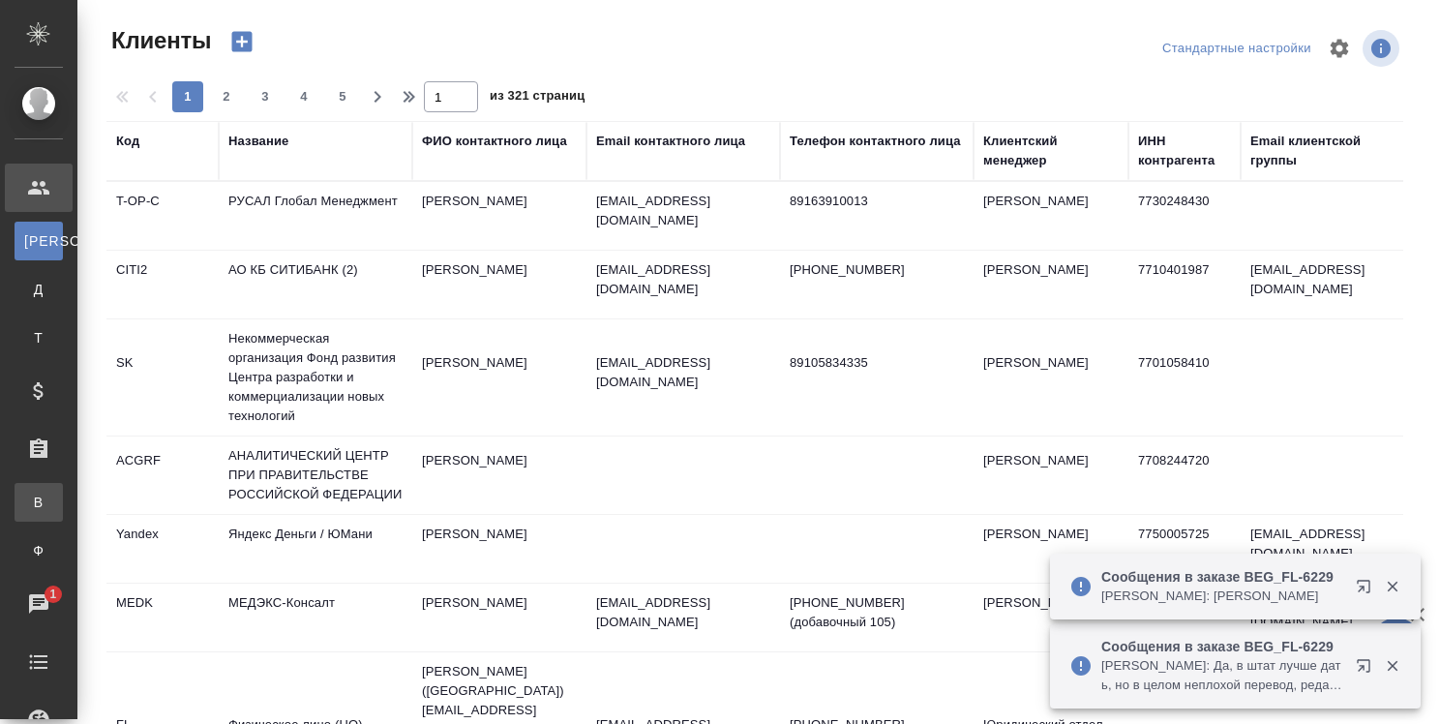
click at [29, 505] on div "Все заказы" at bounding box center [14, 502] width 29 height 19
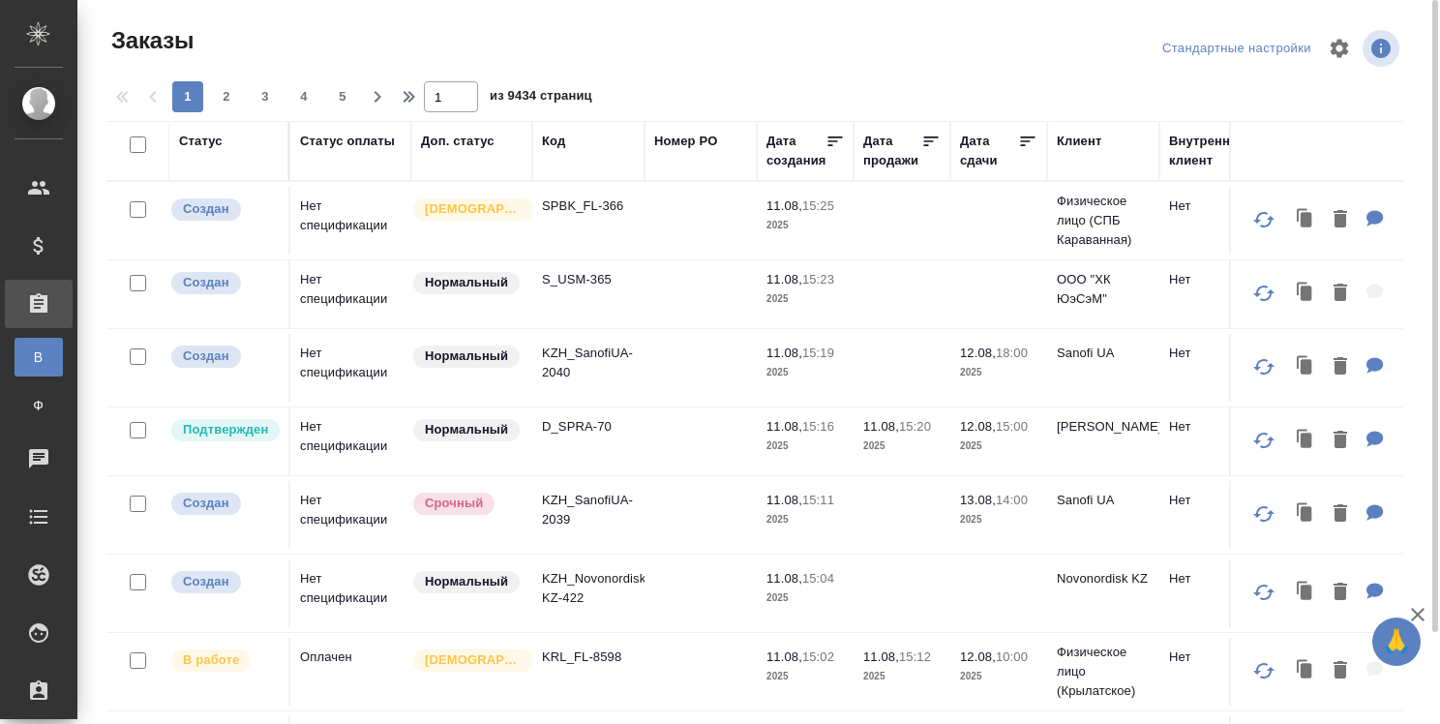
click at [558, 143] on div "Код" at bounding box center [553, 141] width 23 height 19
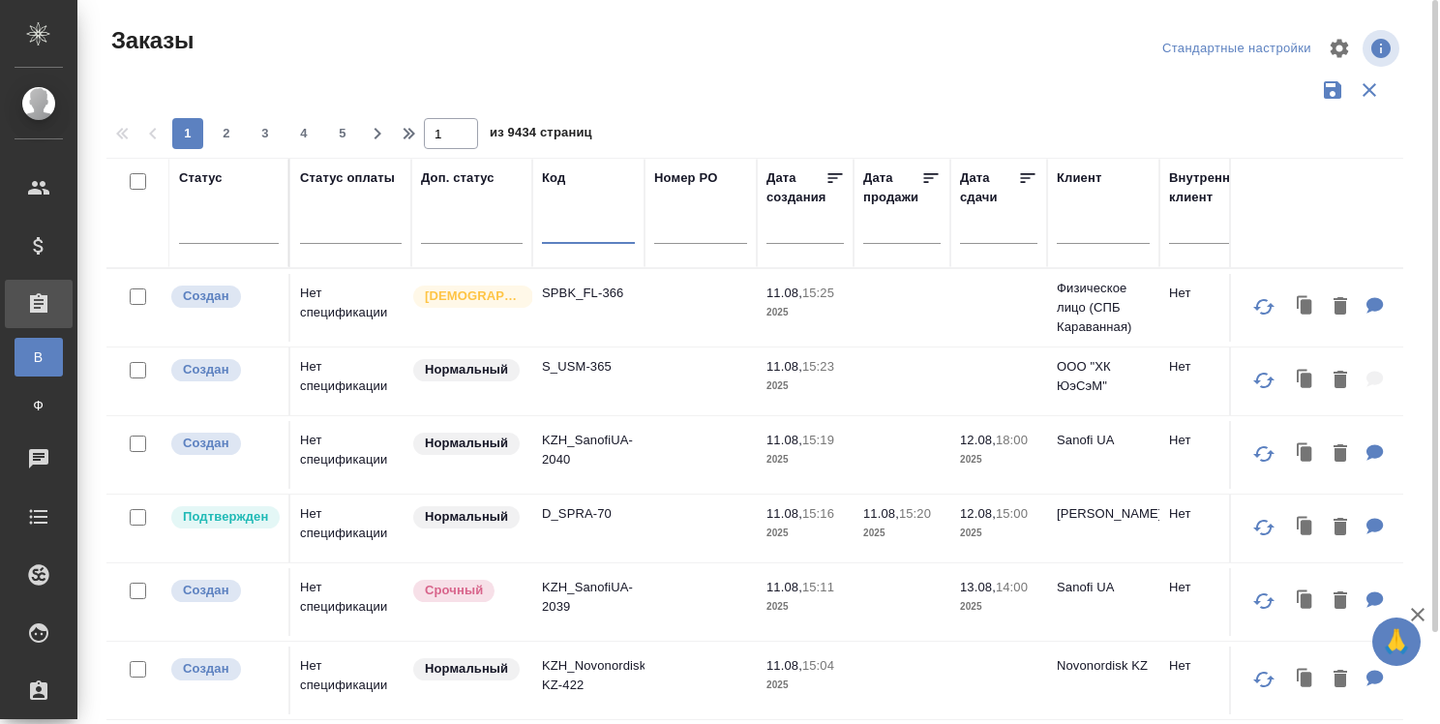
click at [588, 228] on input "text" at bounding box center [588, 232] width 93 height 24
paste input "S_PHST-78"
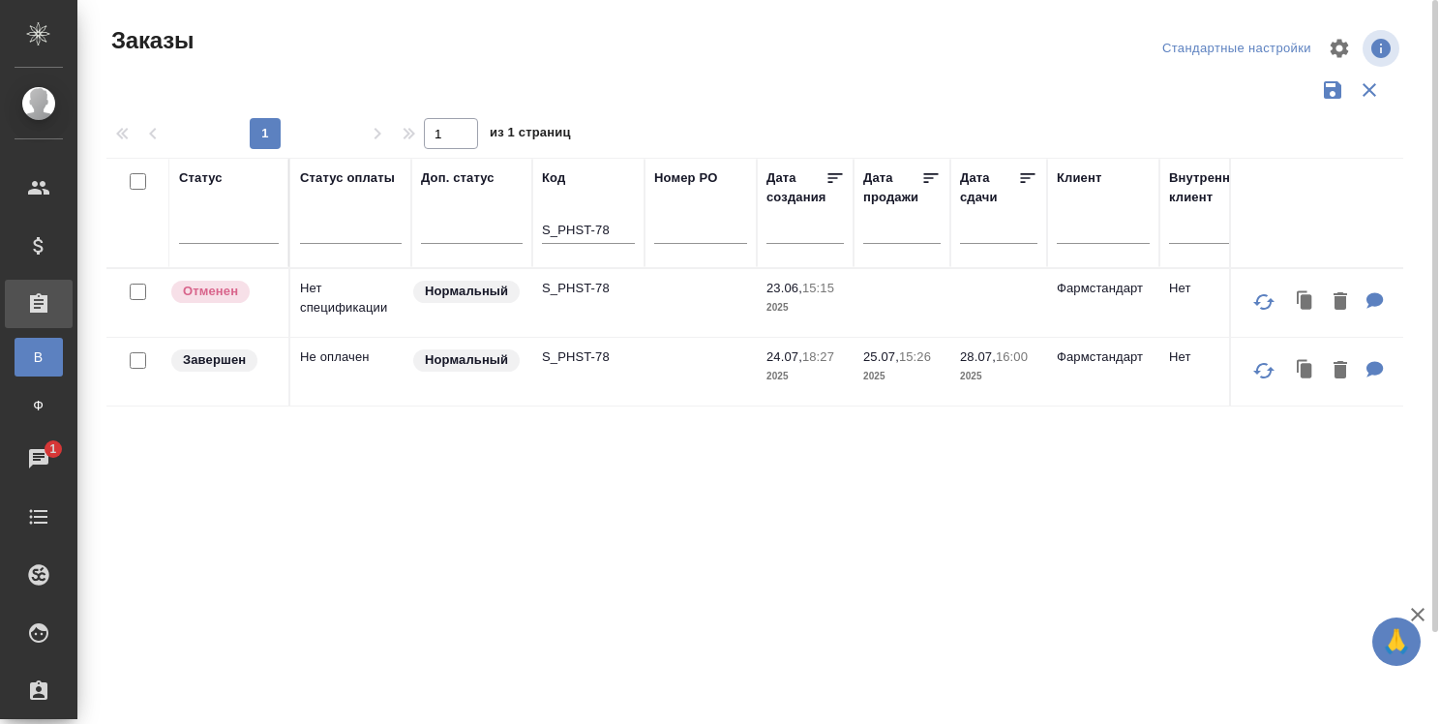
click at [370, 337] on td "Не оплачен" at bounding box center [350, 303] width 121 height 68
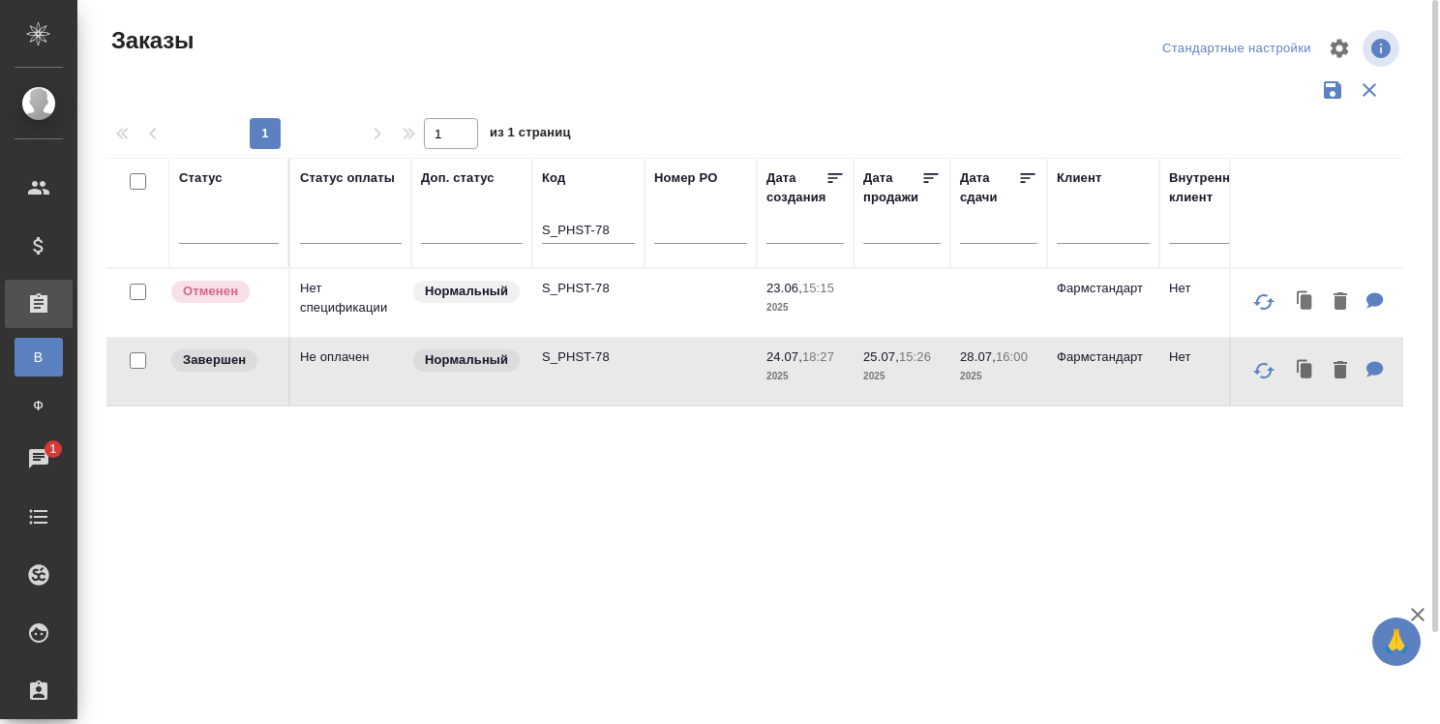
click at [370, 337] on td "Не оплачен" at bounding box center [350, 303] width 121 height 68
drag, startPoint x: 627, startPoint y: 226, endPoint x: 521, endPoint y: 232, distance: 106.6
paste input "C3_FL-79"
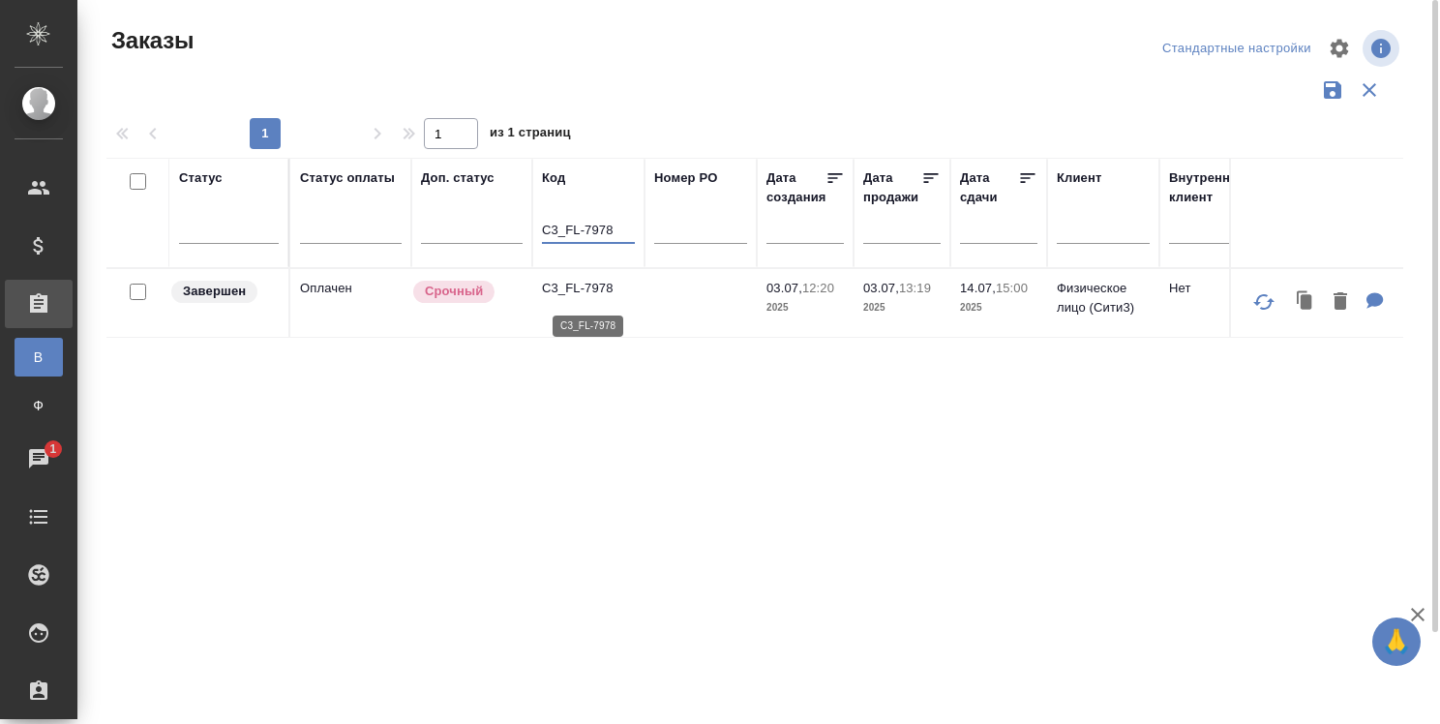
click at [550, 286] on p "C3_FL-7978" at bounding box center [588, 288] width 93 height 19
drag, startPoint x: 610, startPoint y: 227, endPoint x: 434, endPoint y: 217, distance: 176.5
paste input "D_FL-27142"
type input "D_FL-27142"
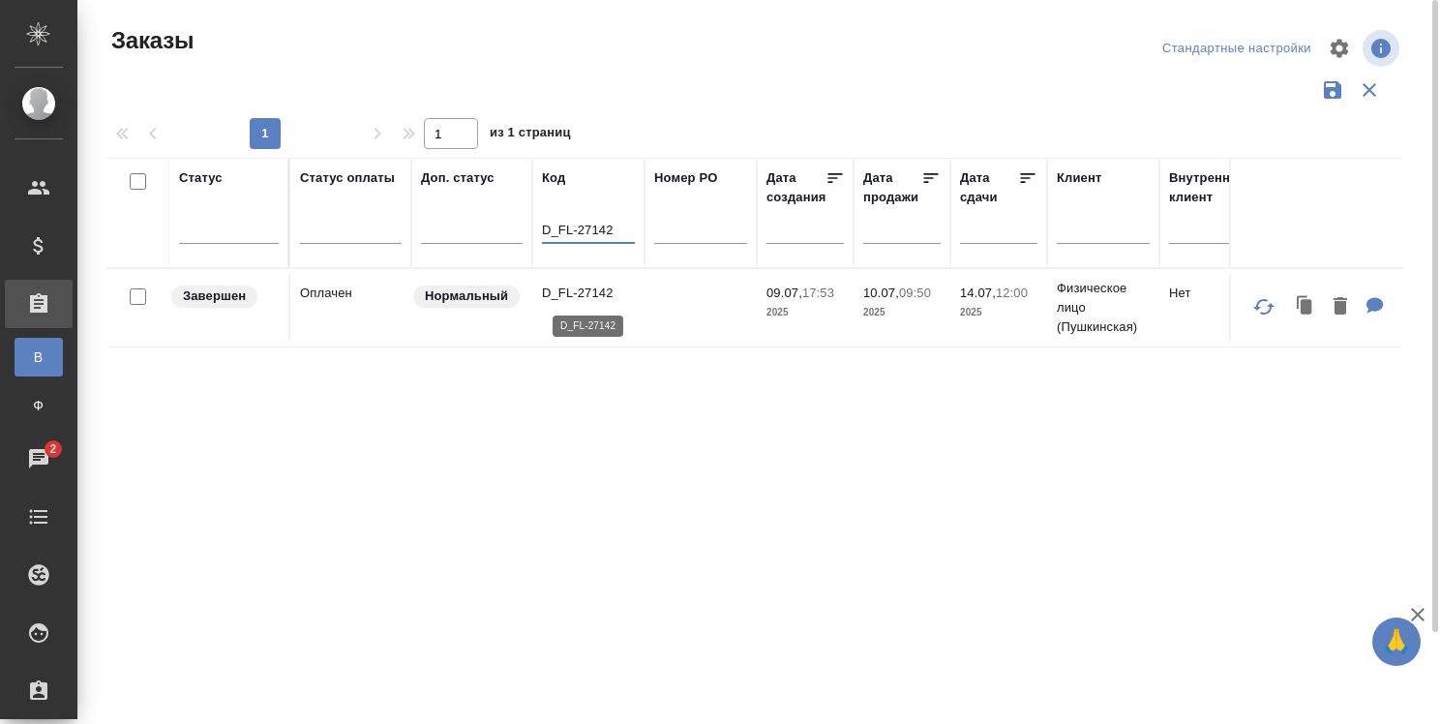
click at [577, 287] on p "D_FL-27142" at bounding box center [588, 293] width 93 height 19
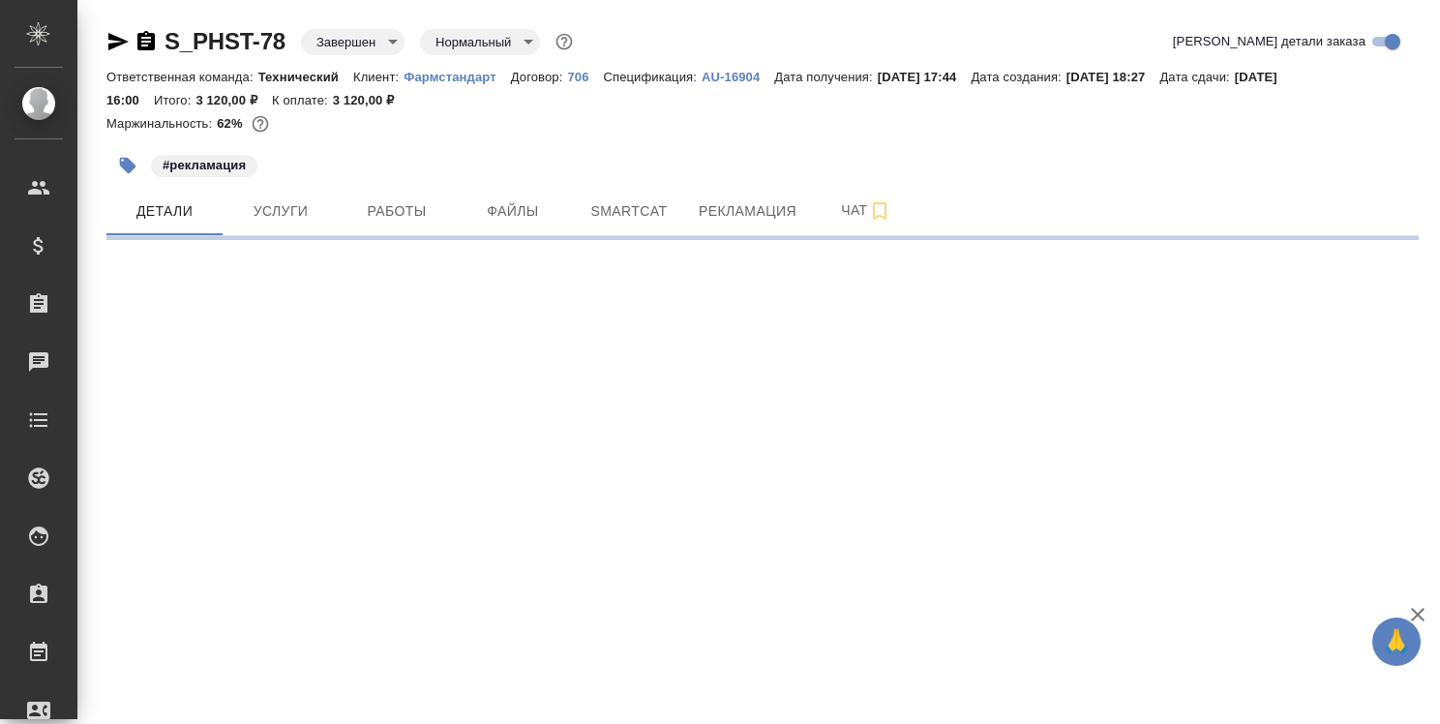
select select "RU"
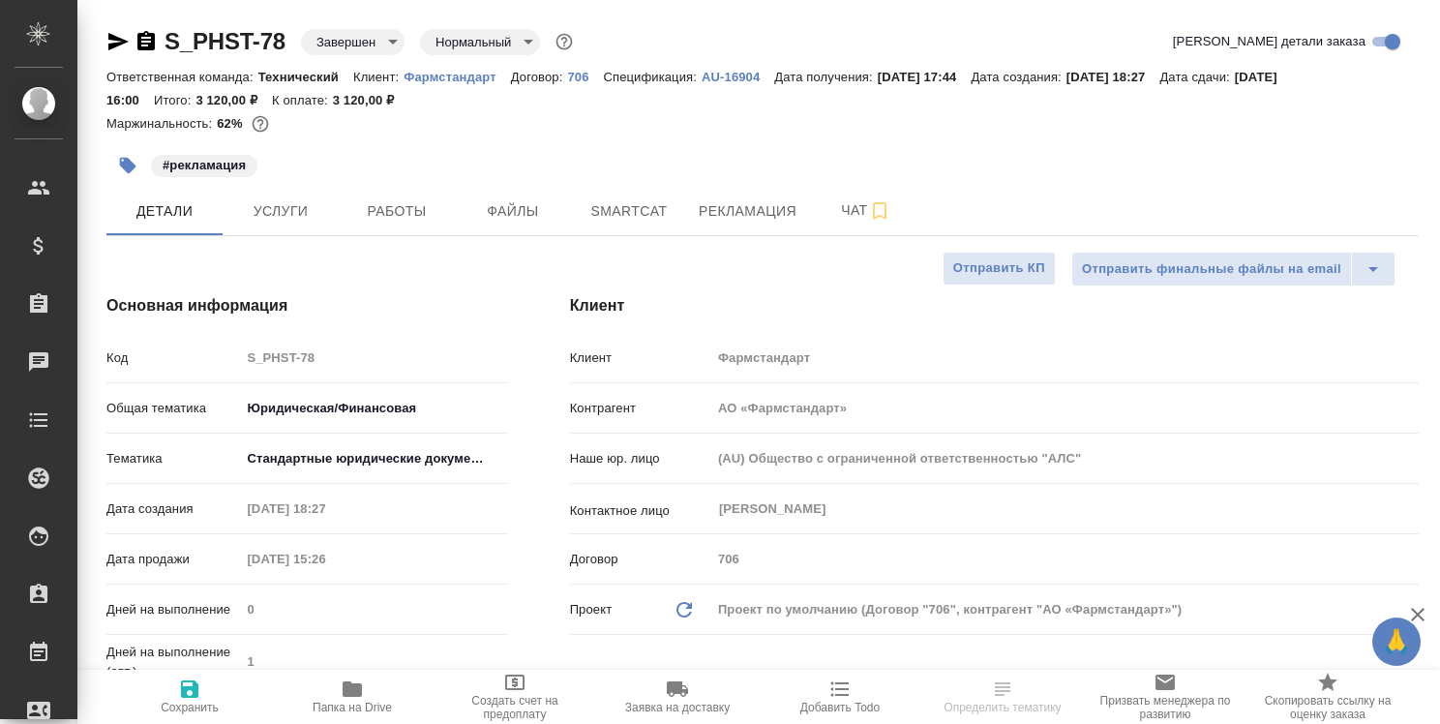
type textarea "x"
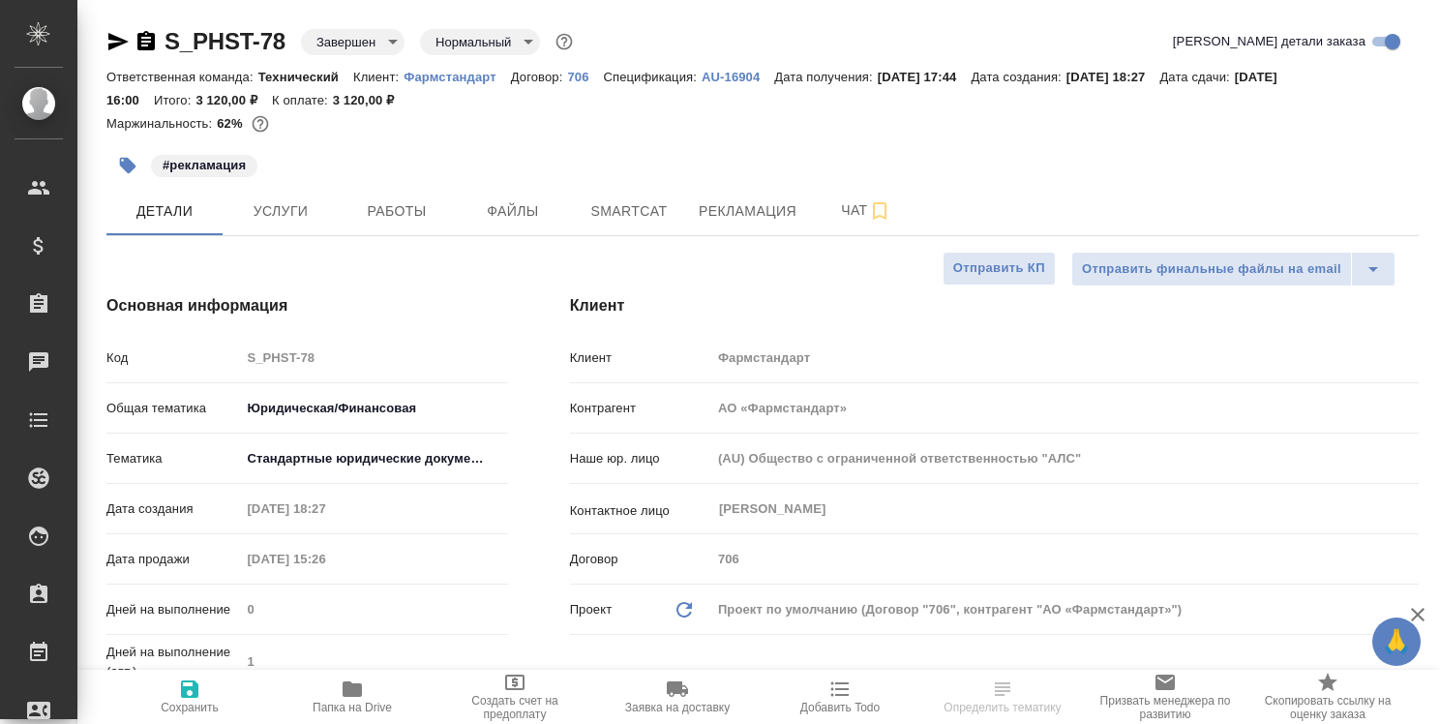
type textarea "x"
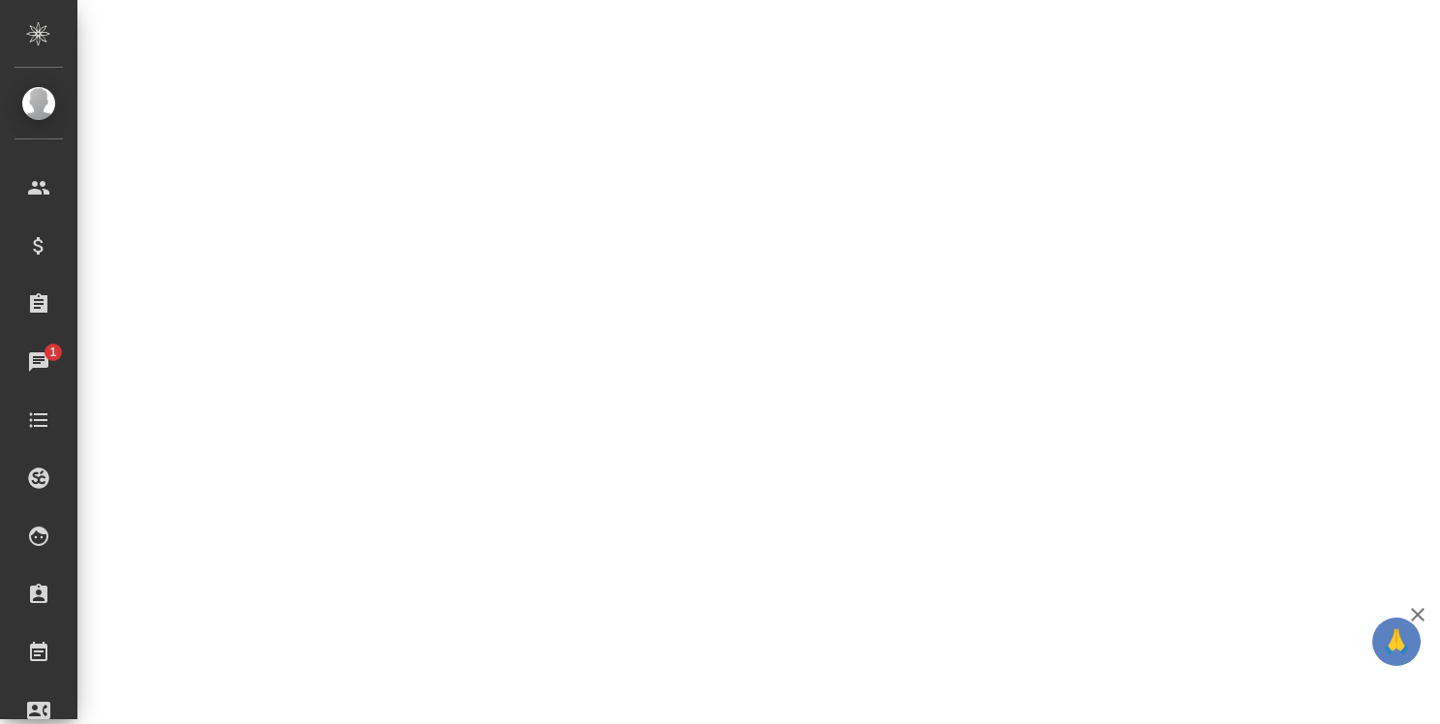
scroll to position [968, 0]
select select "RU"
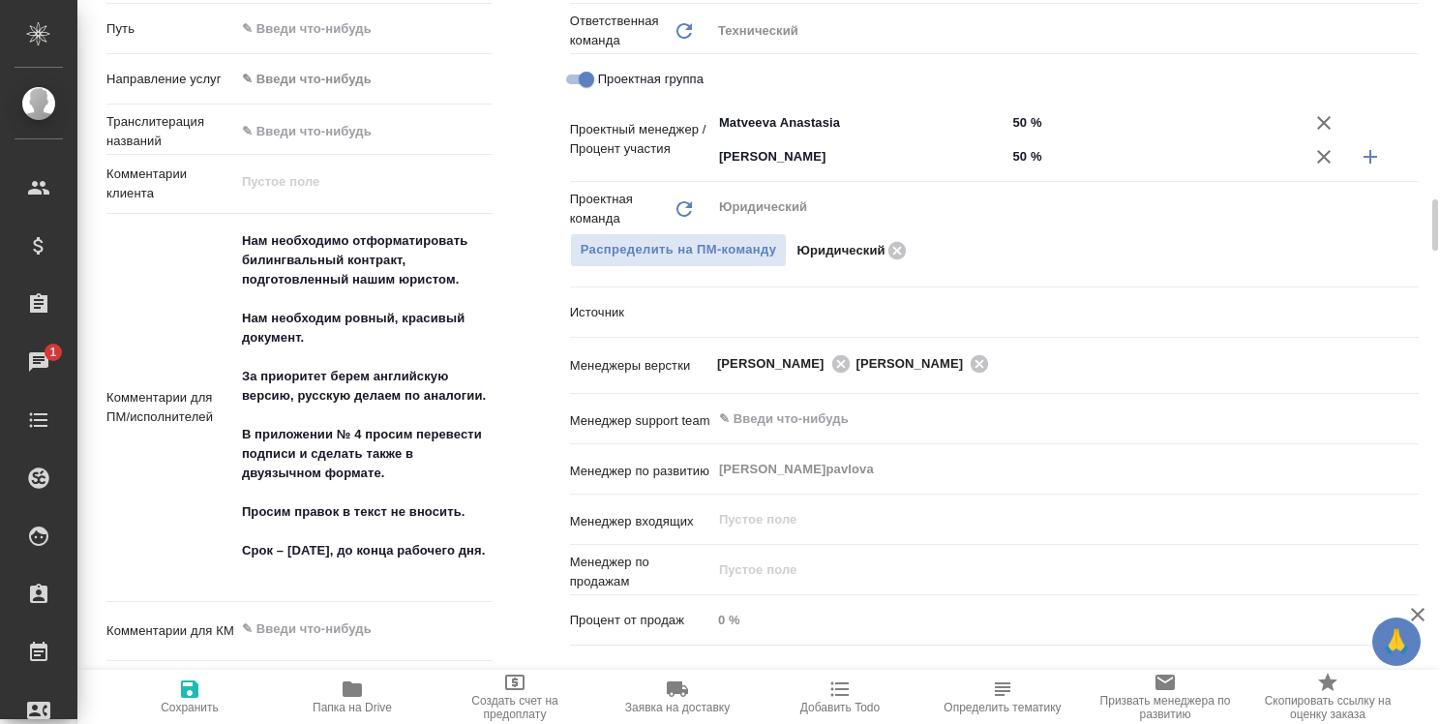
type textarea "x"
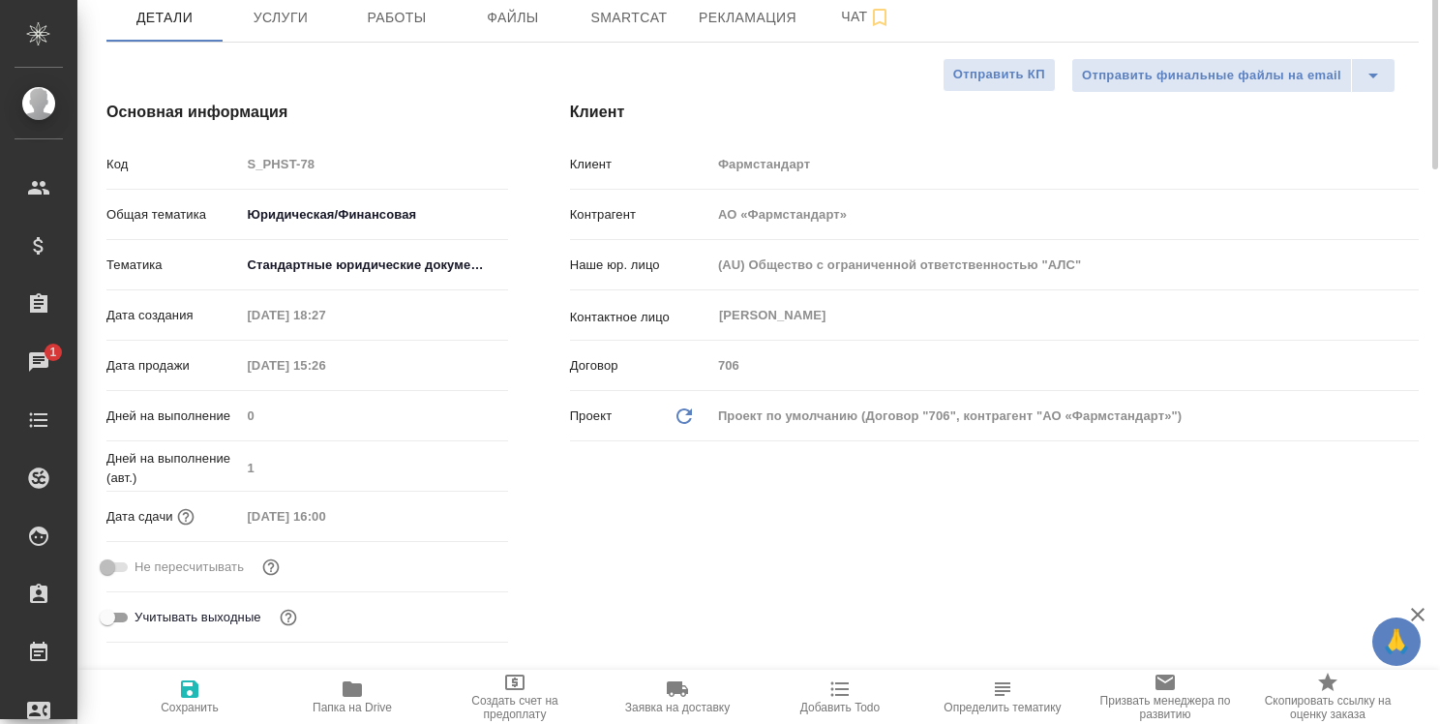
scroll to position [0, 0]
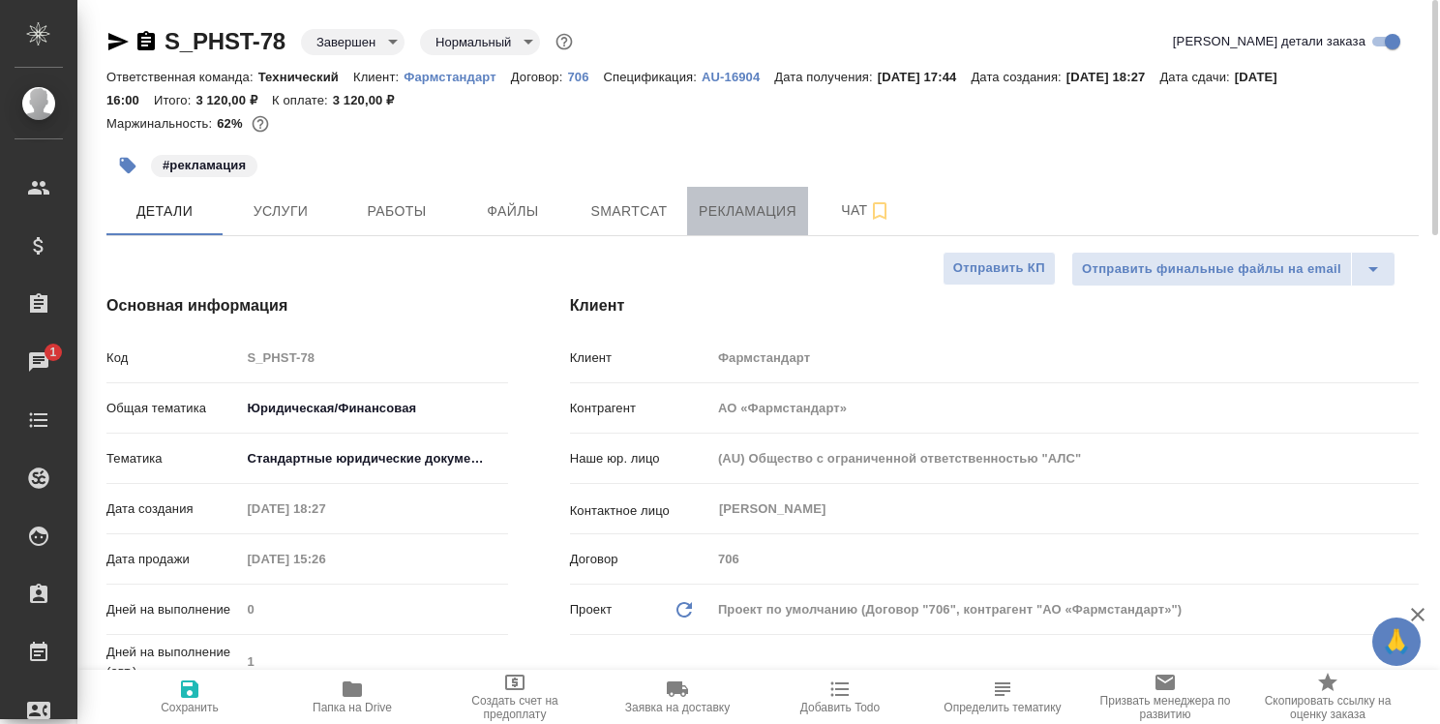
click at [777, 220] on span "Рекламация" at bounding box center [748, 211] width 98 height 24
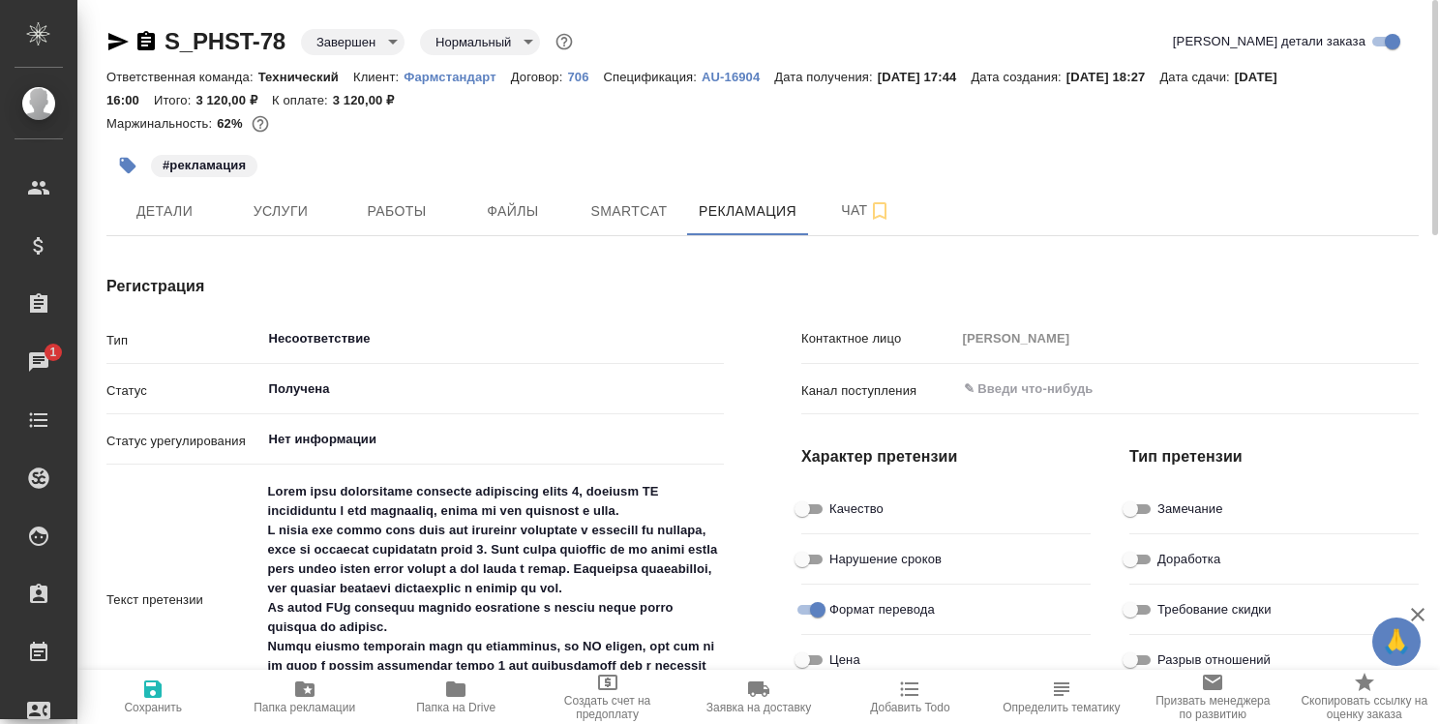
type textarea "x"
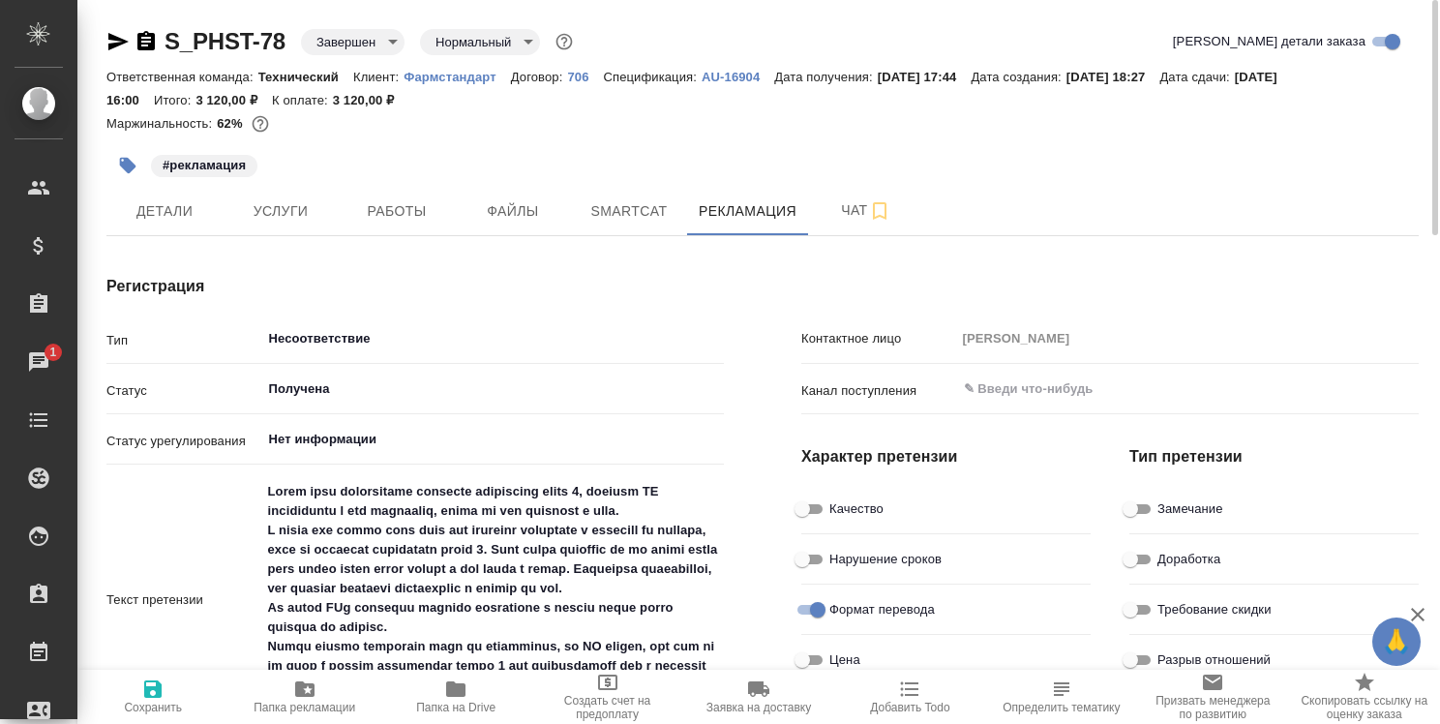
type textarea "x"
click at [178, 213] on span "Детали" at bounding box center [164, 211] width 93 height 24
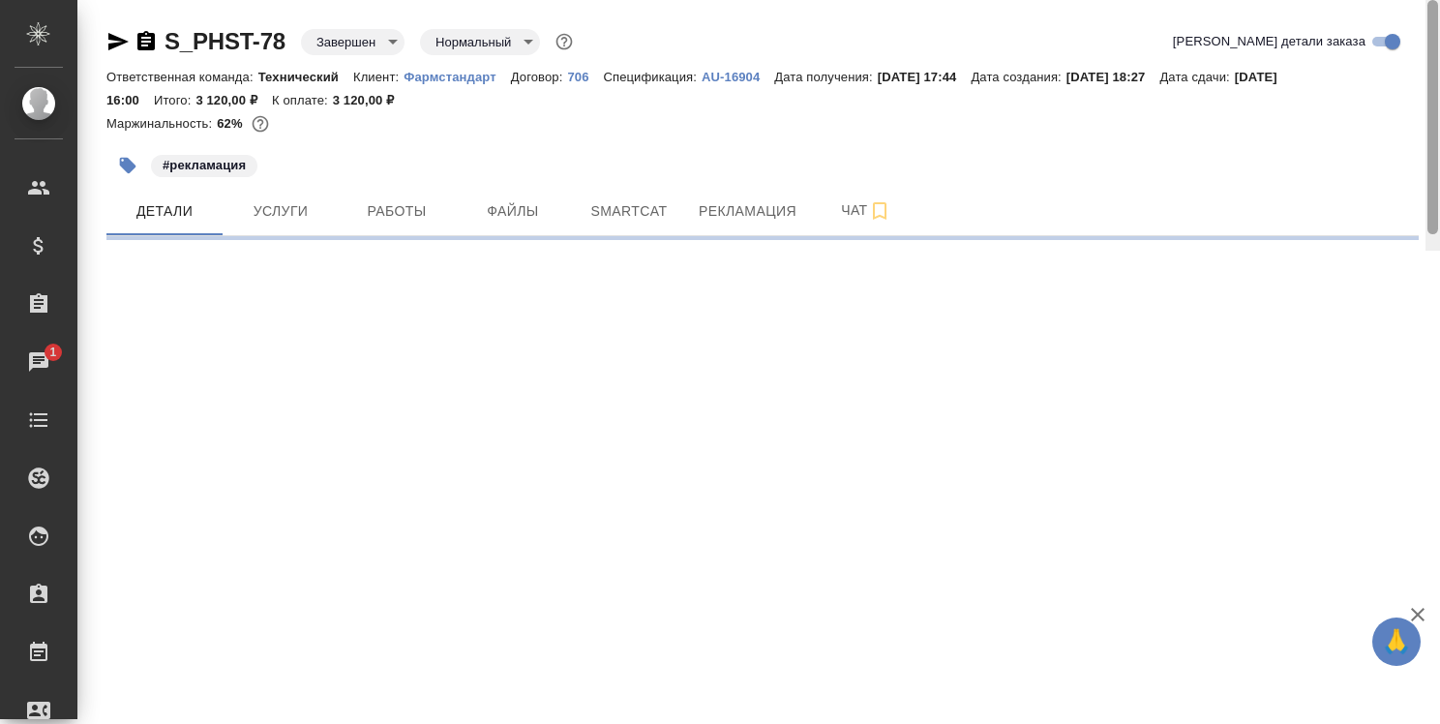
select select "RU"
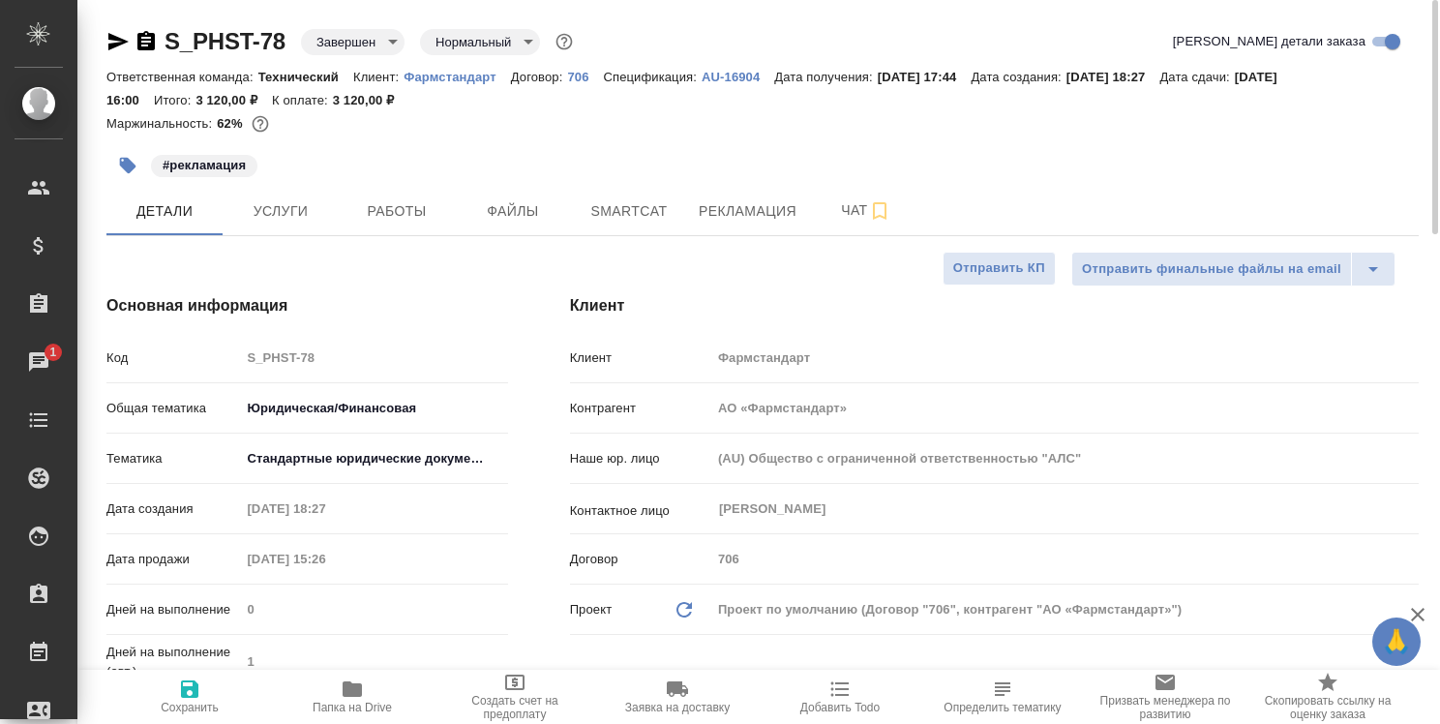
type textarea "x"
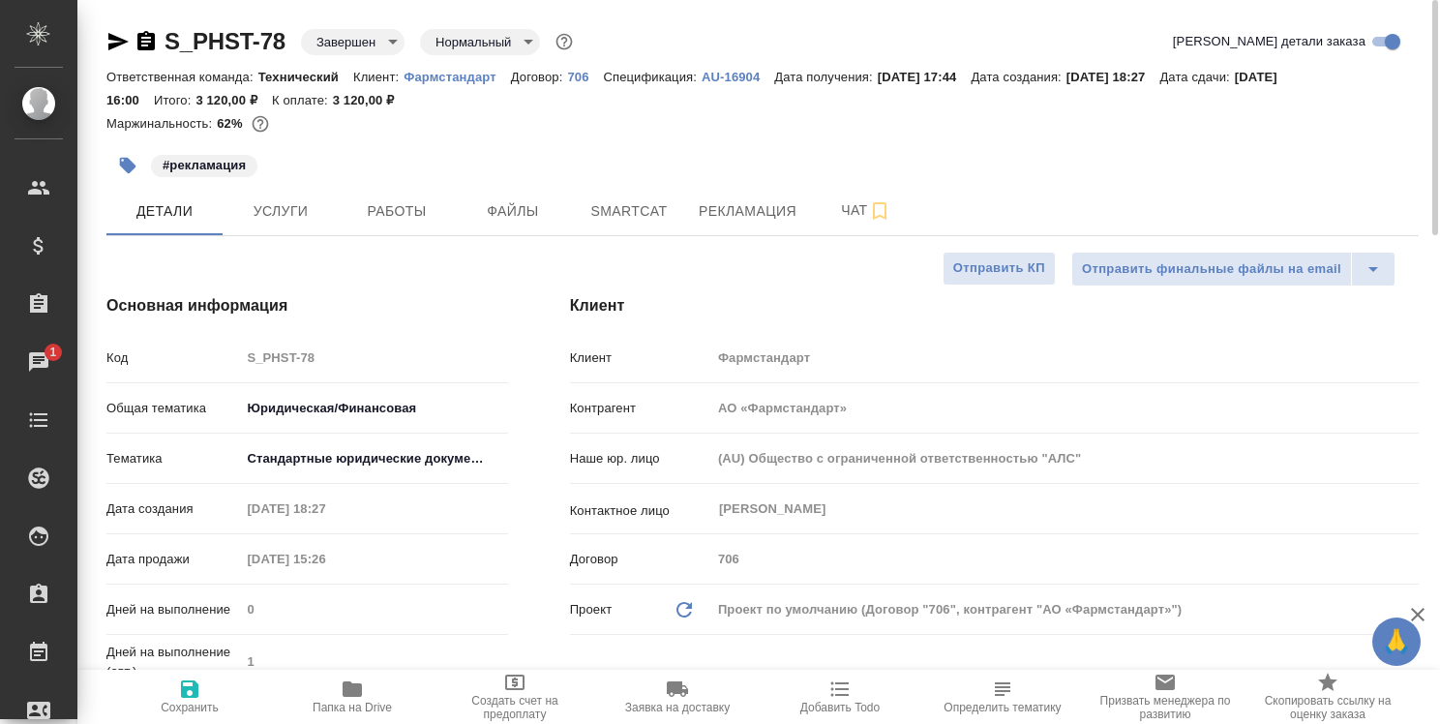
type textarea "x"
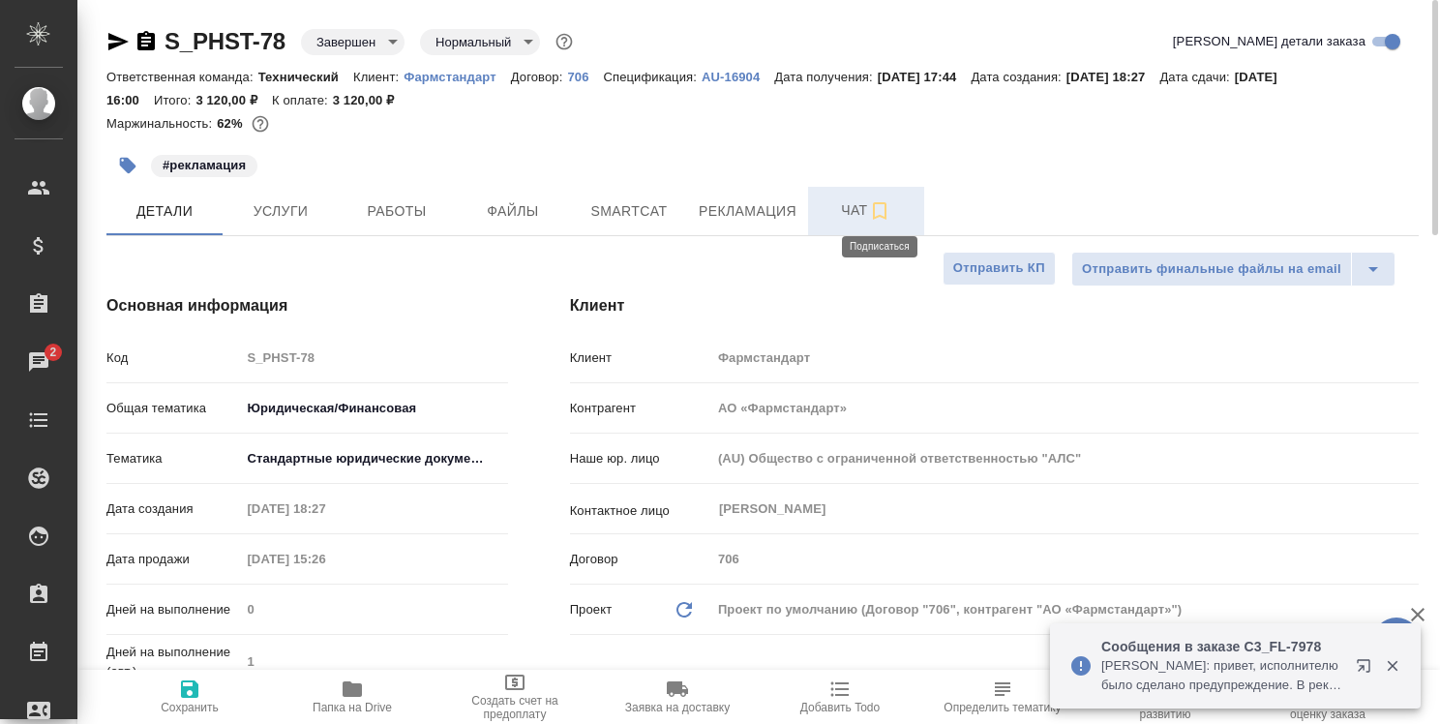
click at [889, 207] on icon "button" at bounding box center [879, 210] width 23 height 23
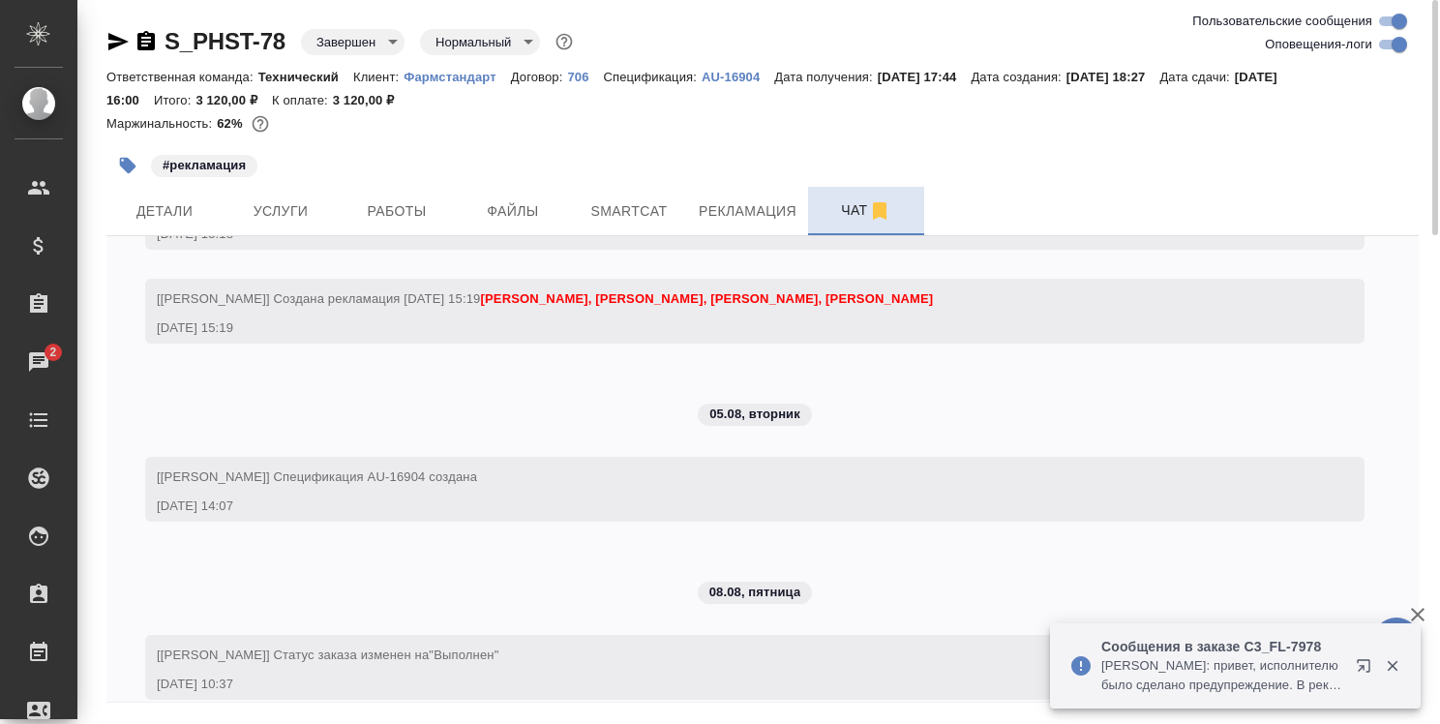
scroll to position [13391, 0]
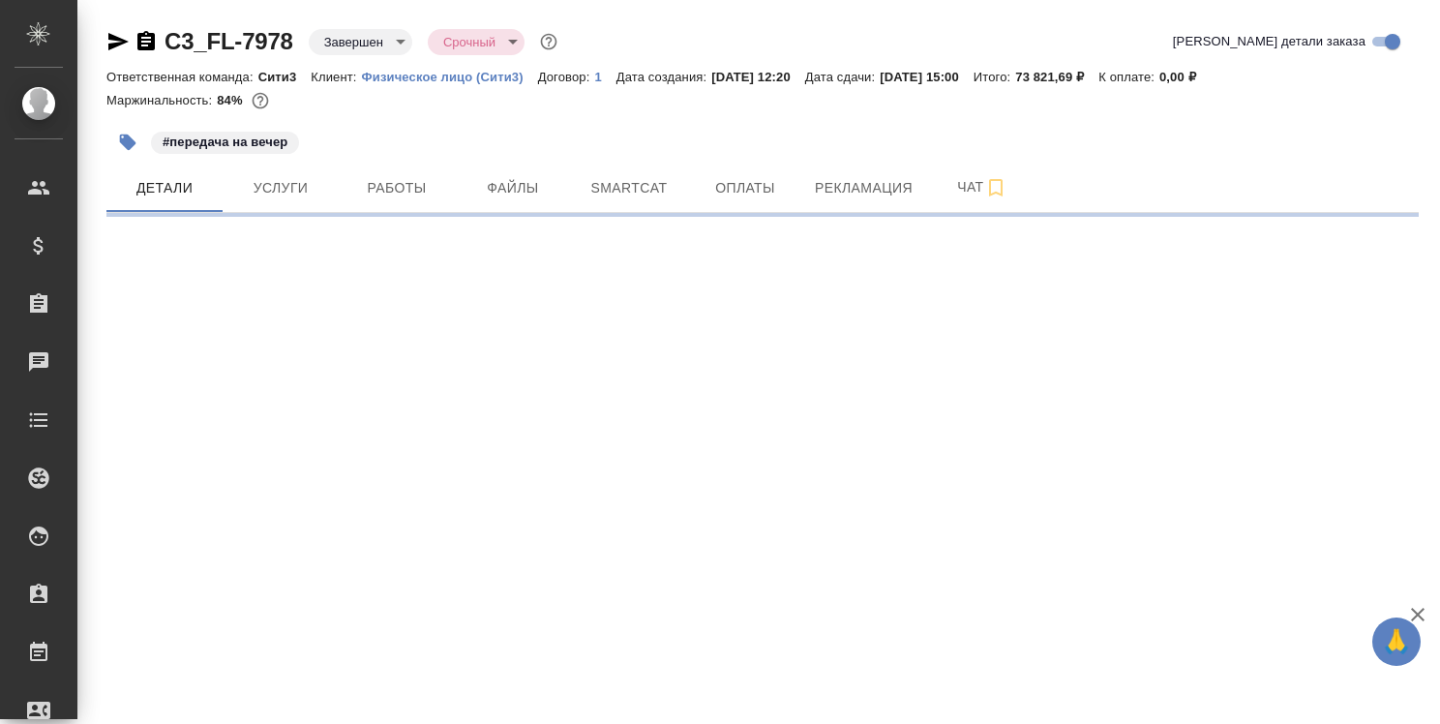
select select "RU"
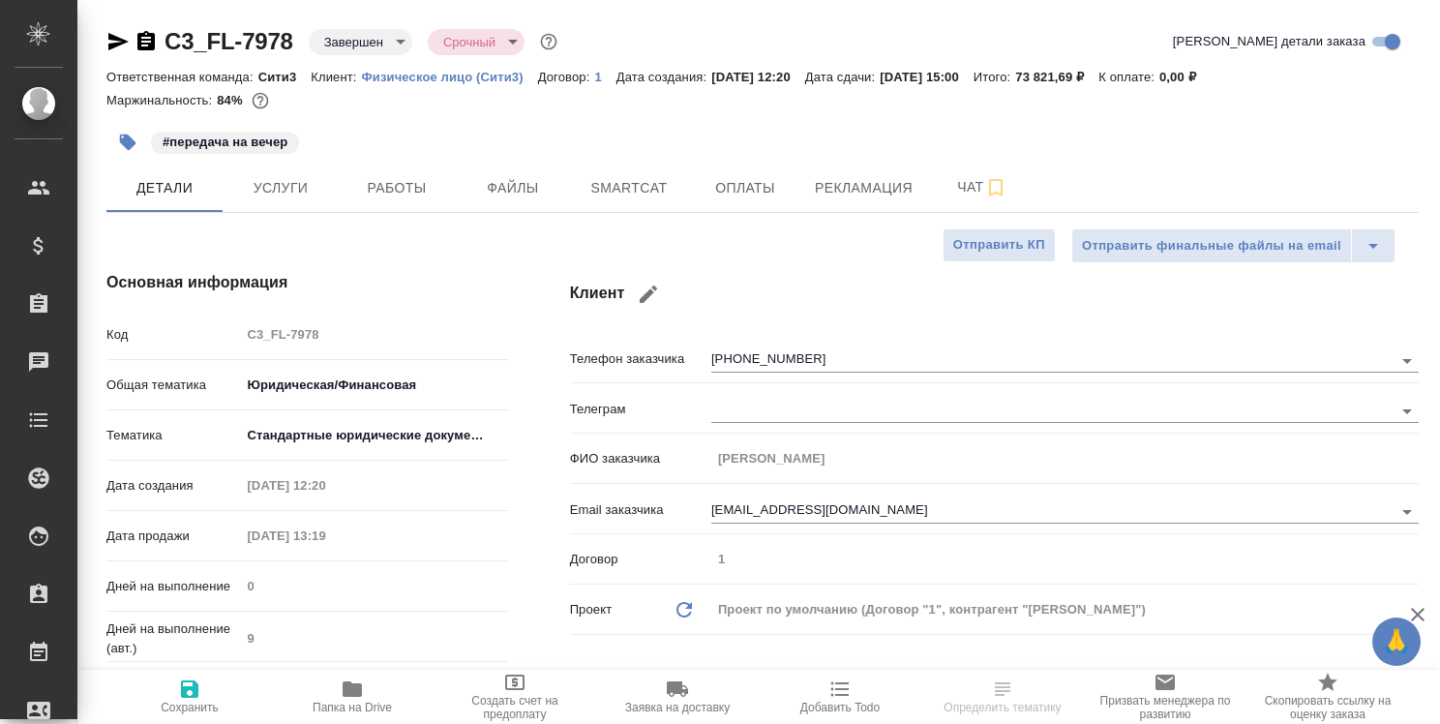
type textarea "x"
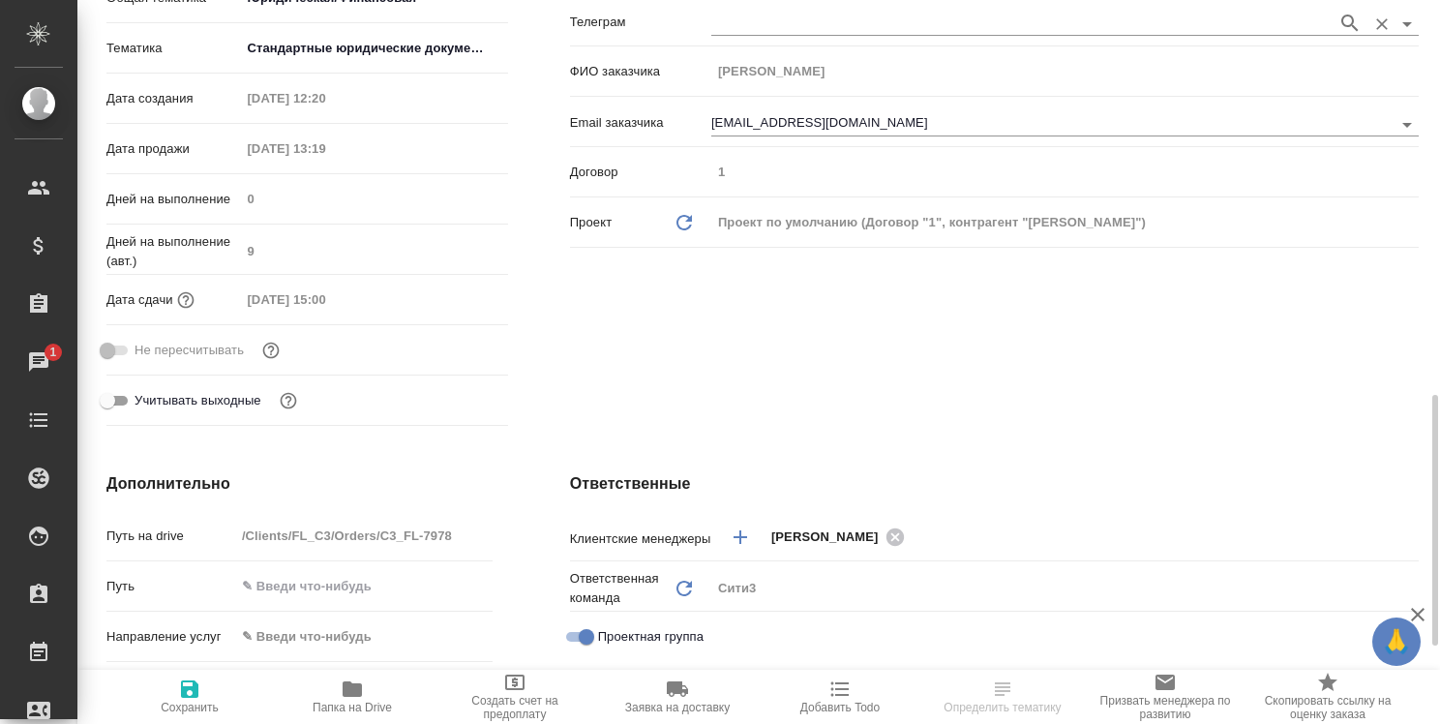
scroll to position [581, 0]
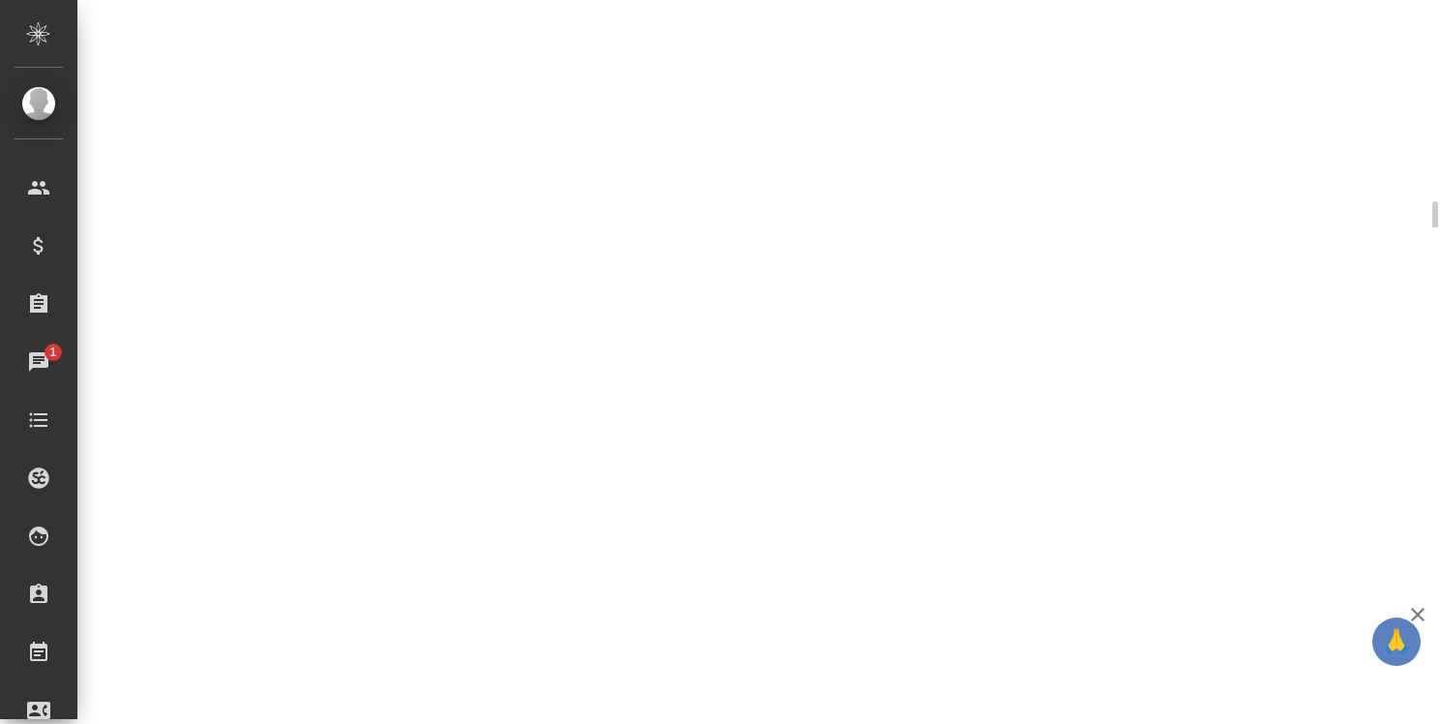
select select "RU"
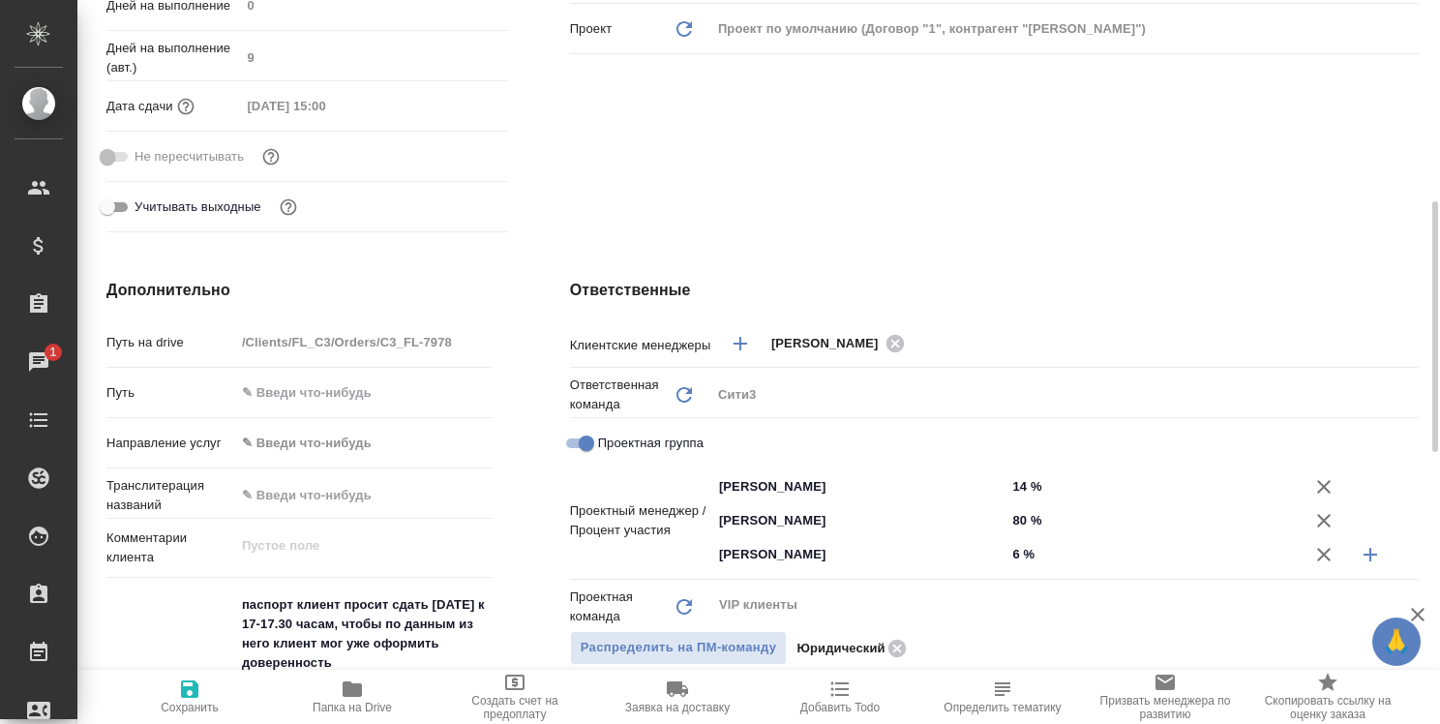
type textarea "x"
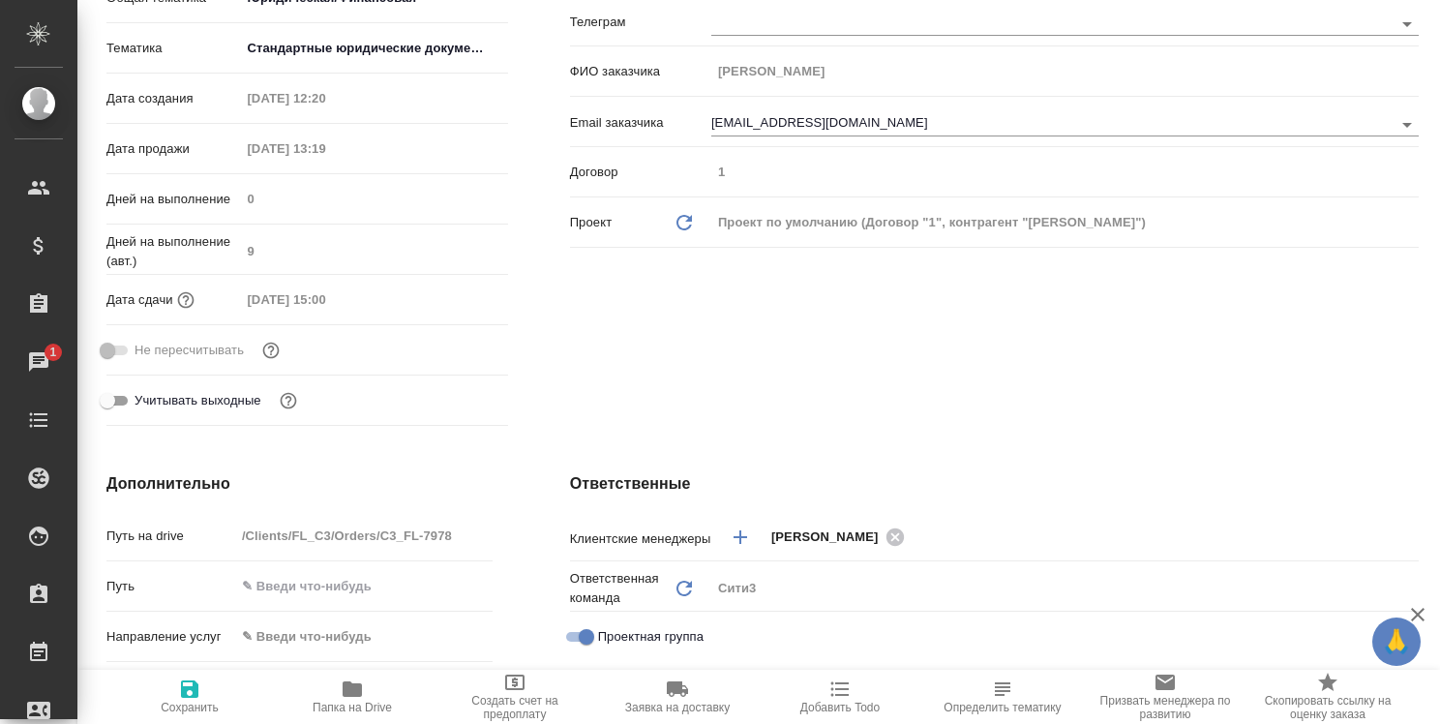
scroll to position [0, 0]
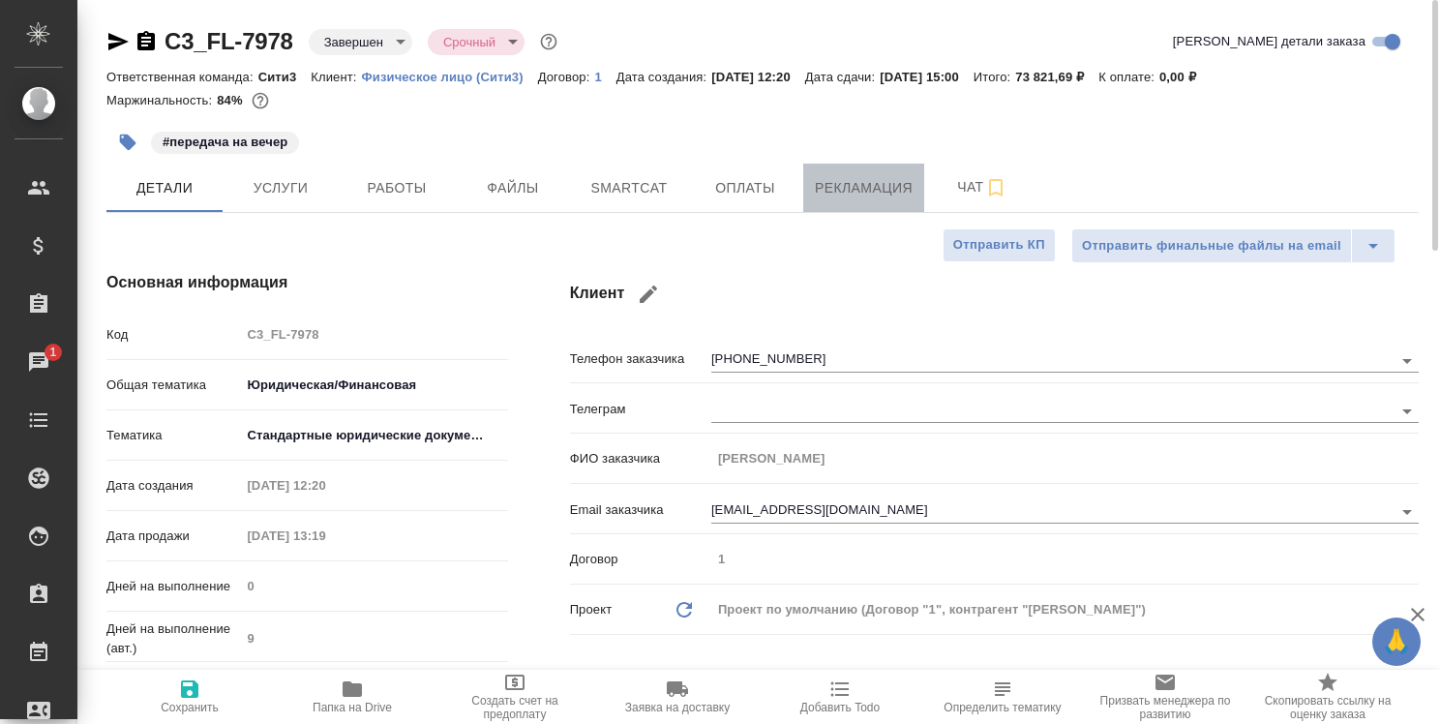
click at [852, 185] on span "Рекламация" at bounding box center [864, 188] width 98 height 24
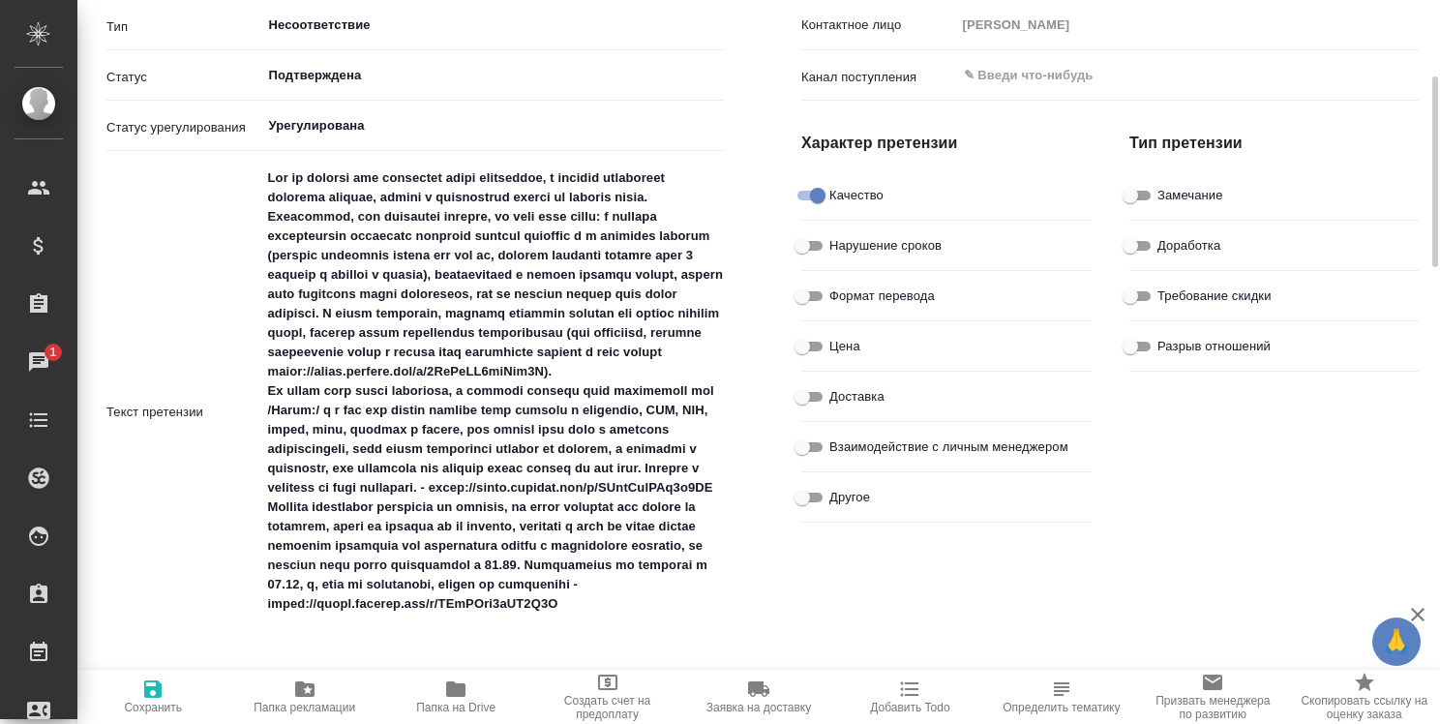
scroll to position [387, 0]
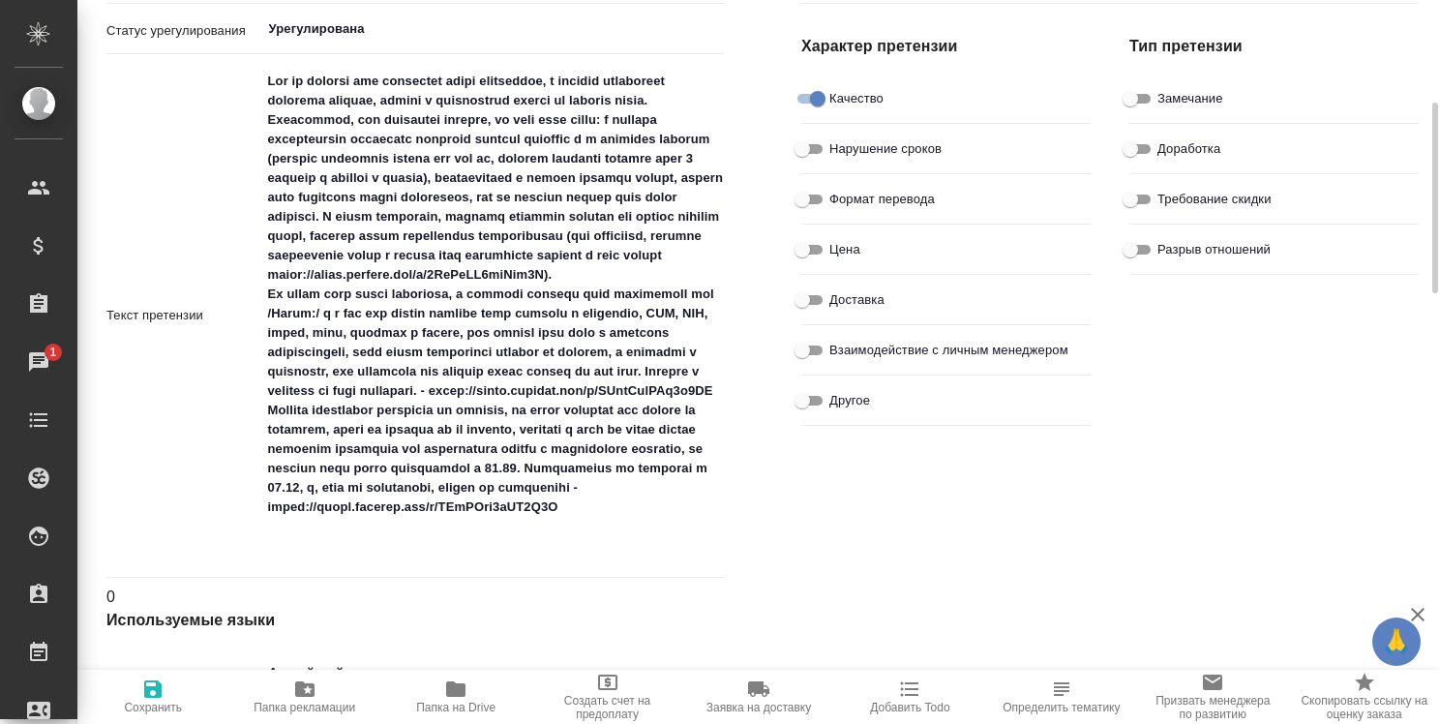
click at [817, 402] on input "Другое" at bounding box center [803, 400] width 70 height 23
checkbox input "true"
type textarea "x"
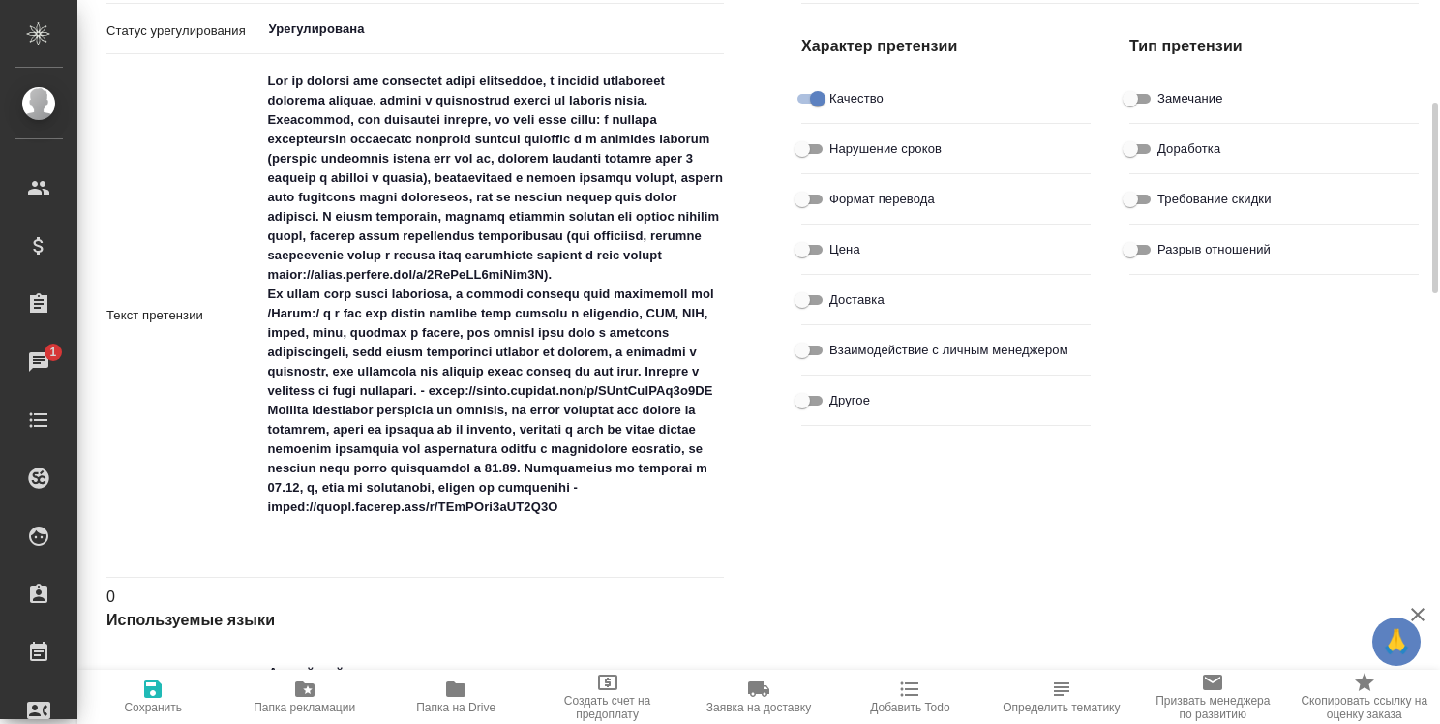
type textarea "x"
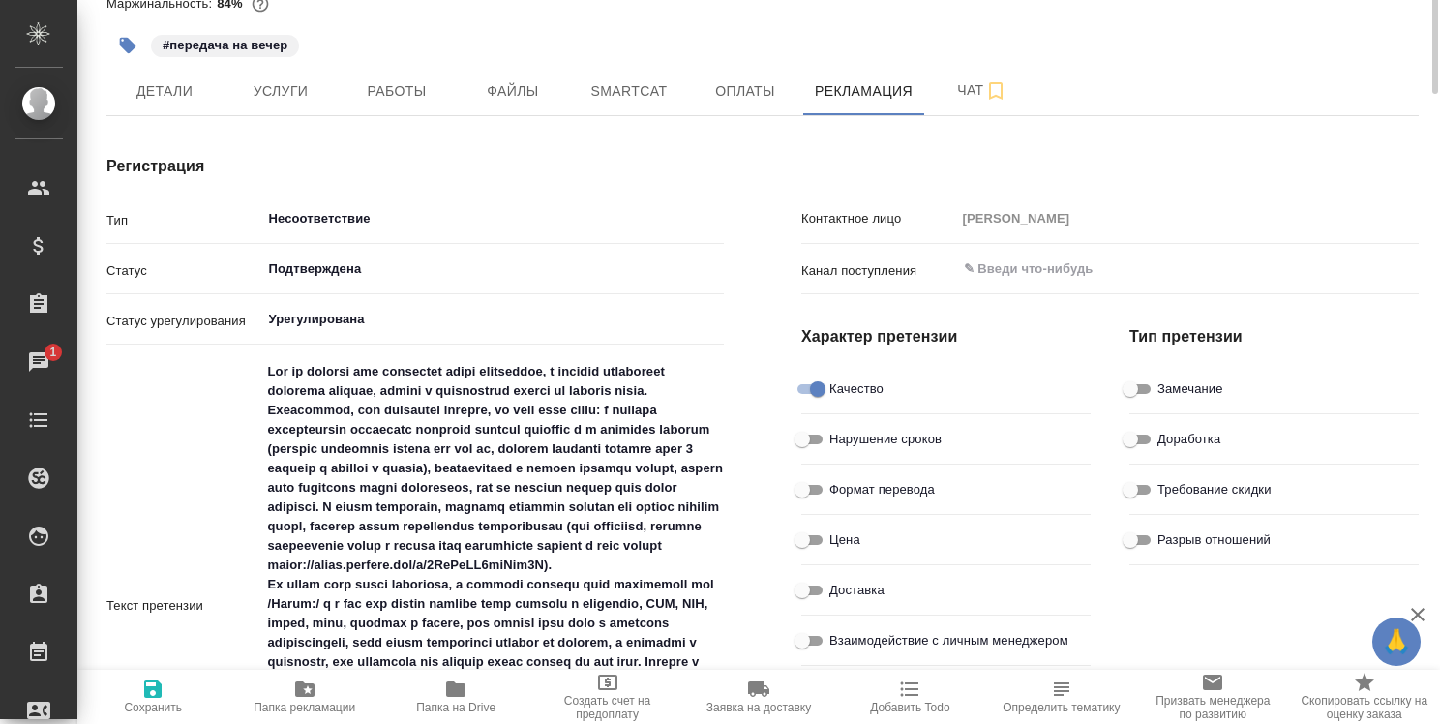
scroll to position [0, 0]
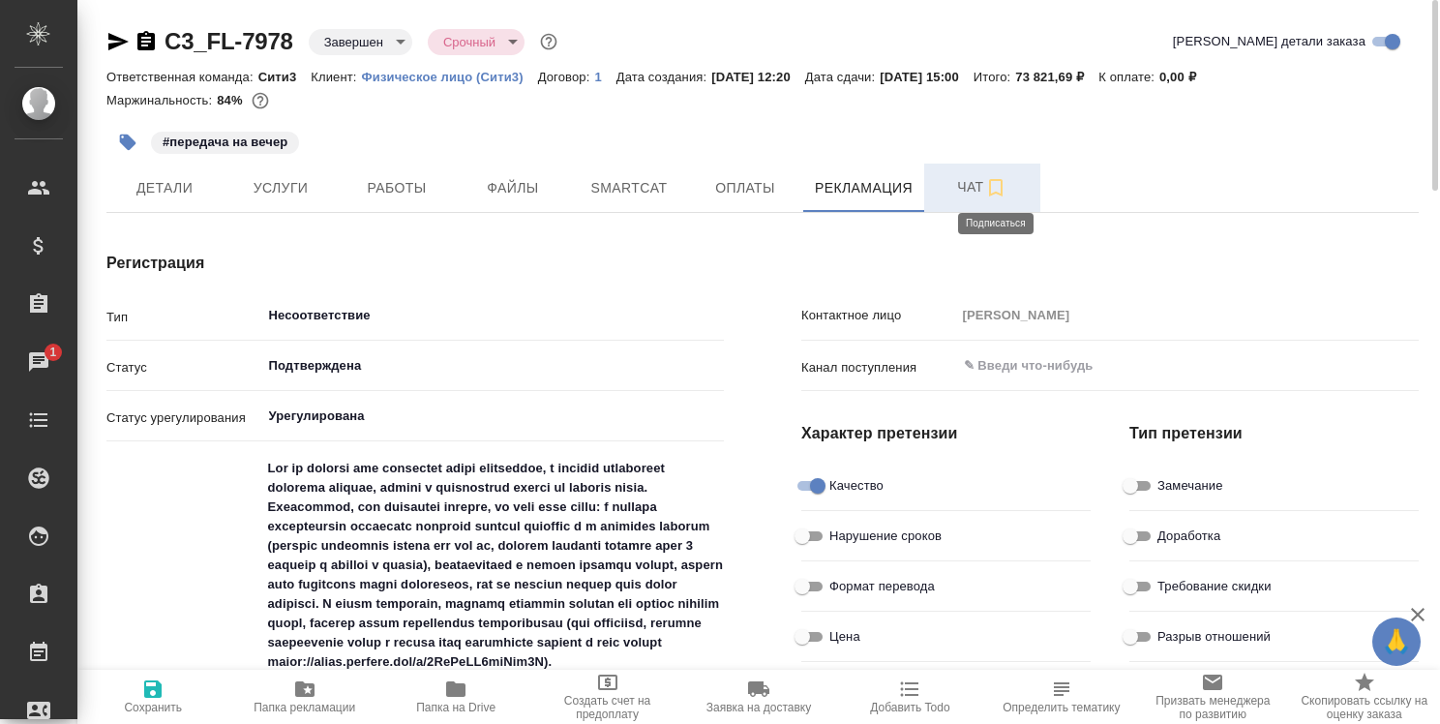
type textarea "x"
click at [989, 184] on icon "button" at bounding box center [996, 187] width 14 height 17
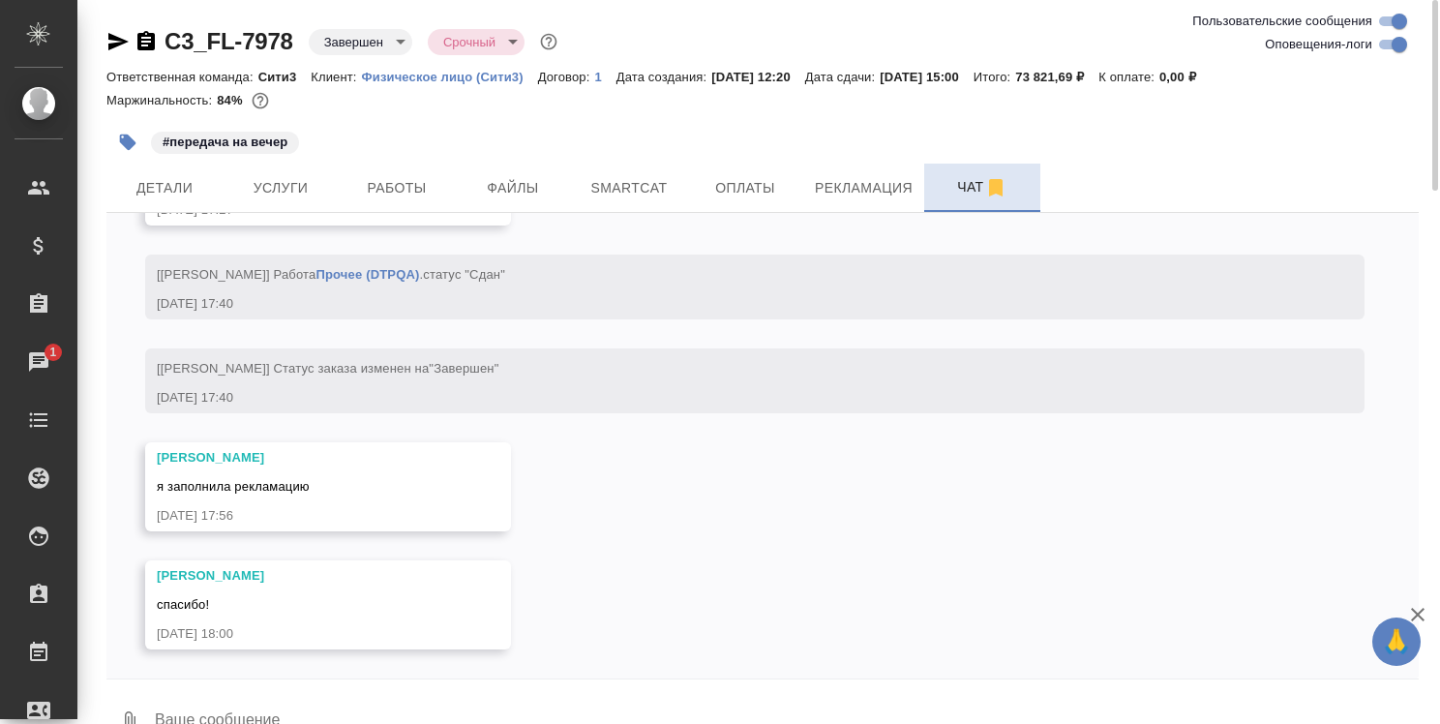
scroll to position [22792, 0]
click at [387, 712] on textarea at bounding box center [786, 722] width 1266 height 66
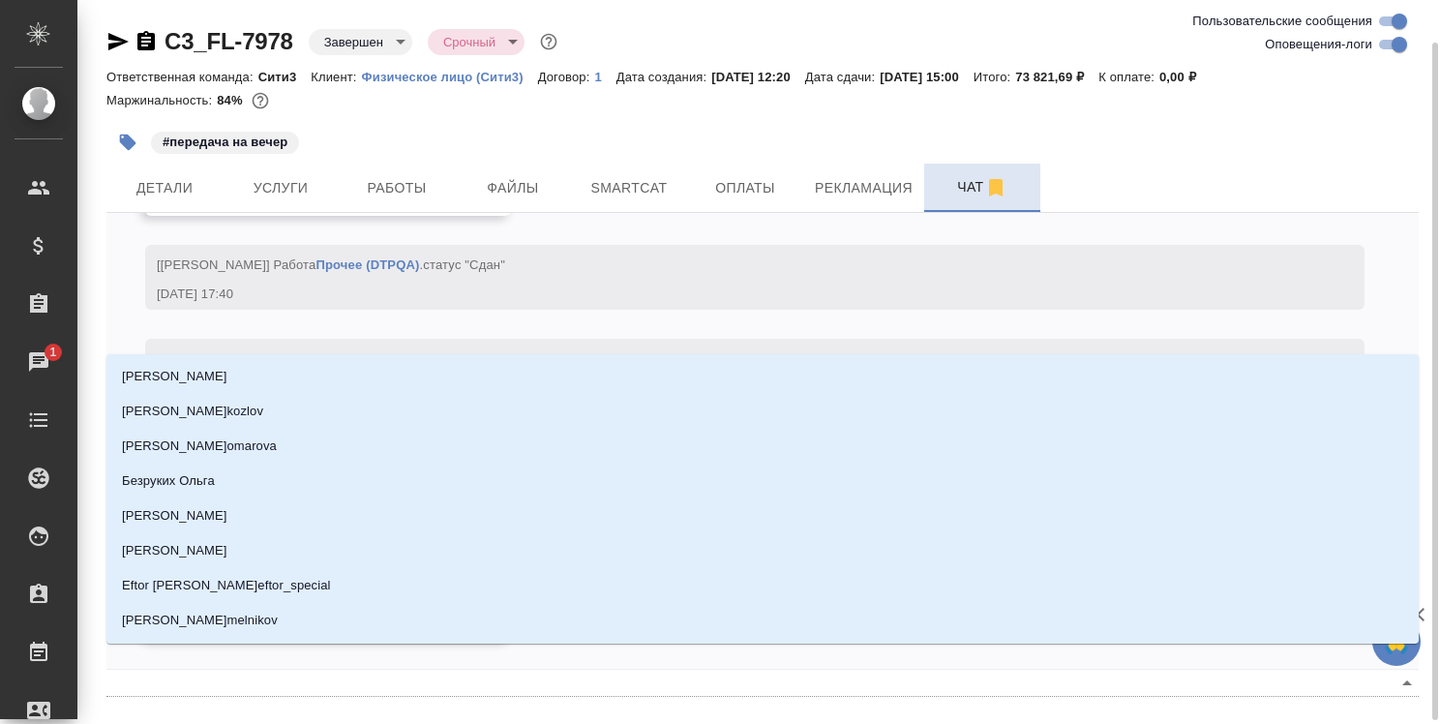
scroll to position [22, 0]
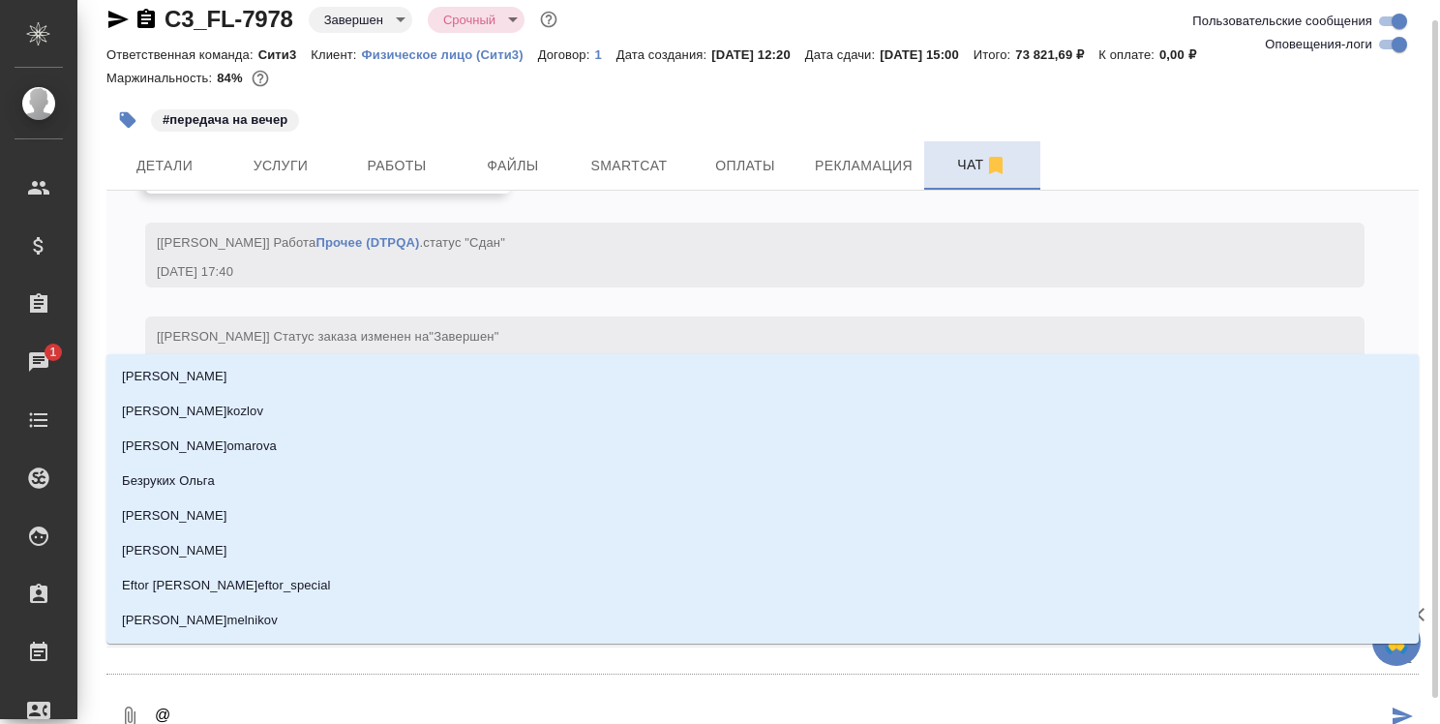
type textarea "@н"
type input "н"
type textarea "@ни"
type input "ни"
type textarea "@ник"
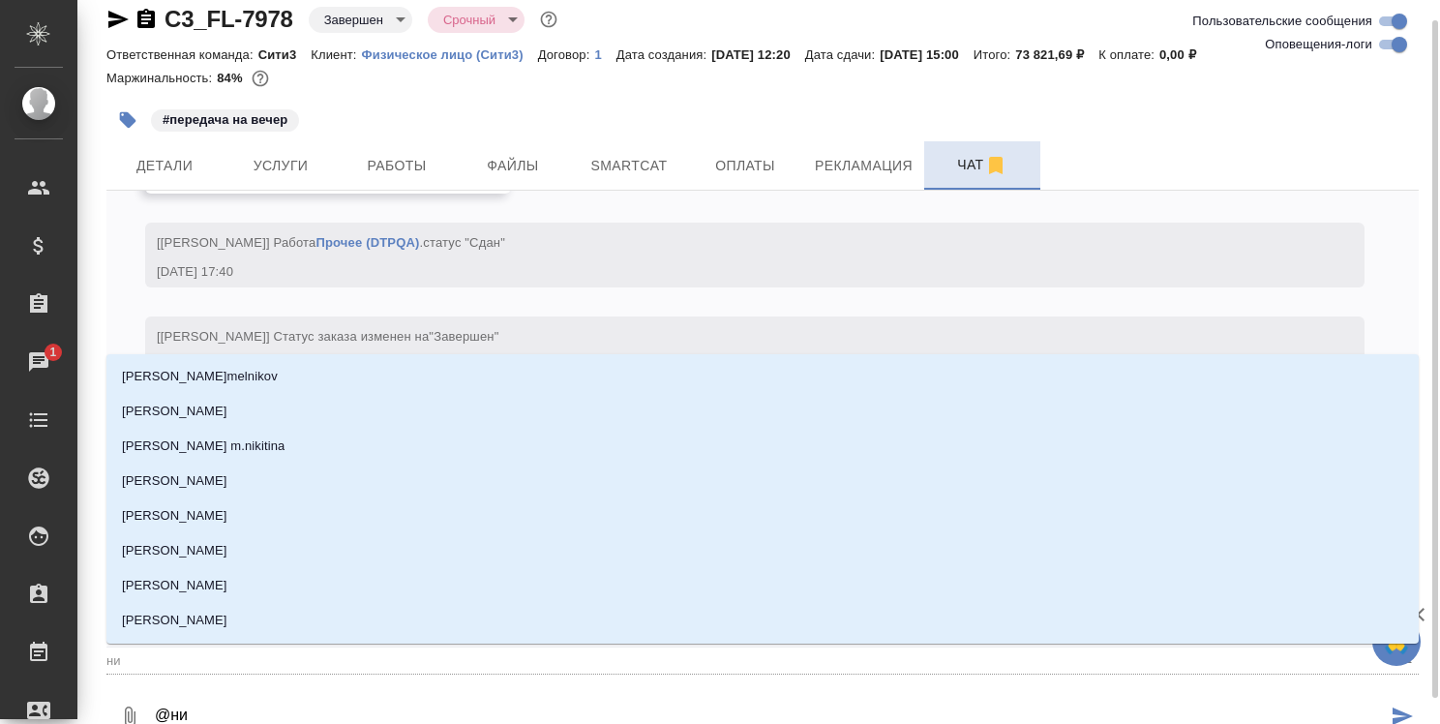
type input "ник"
type textarea "@ни"
type input "ни"
type textarea "@н"
type input "н"
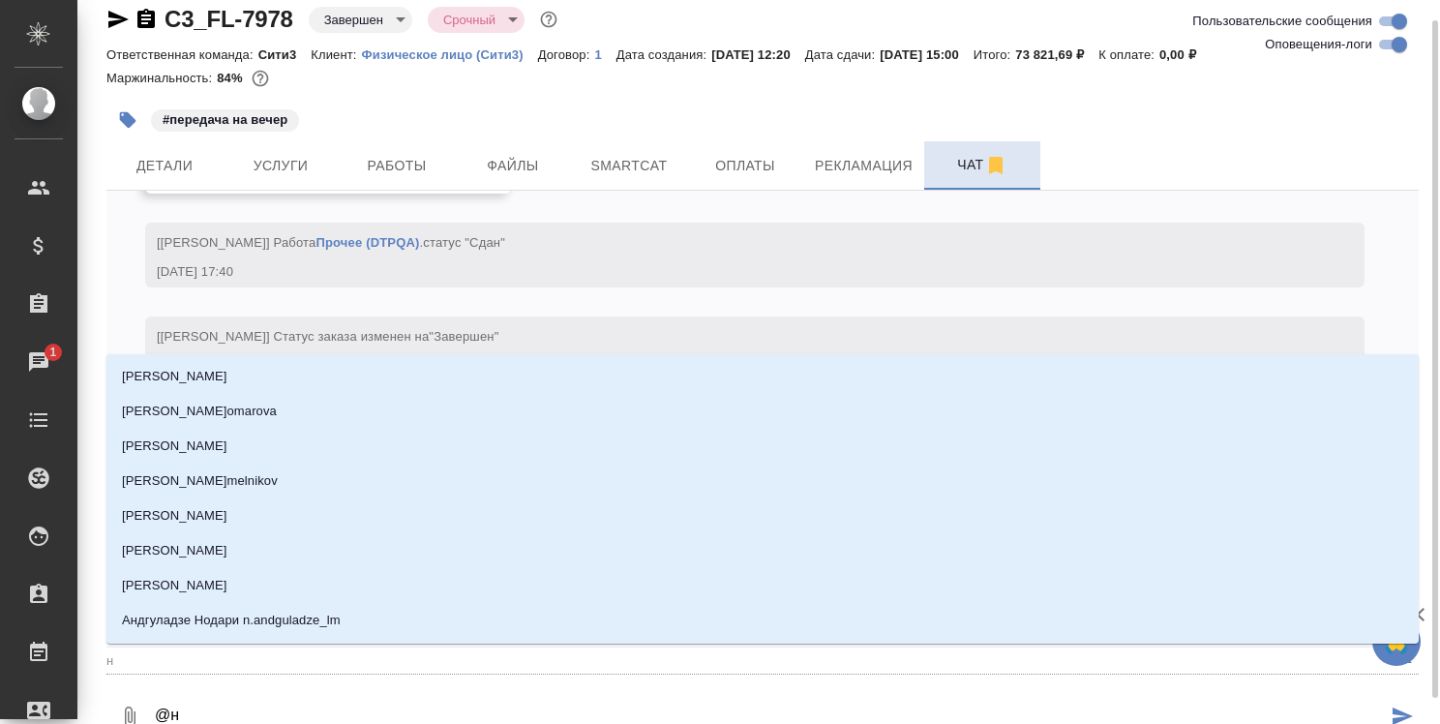
type textarea "@"
type textarea "@а"
type input "а"
type textarea "@ар"
type input "ар"
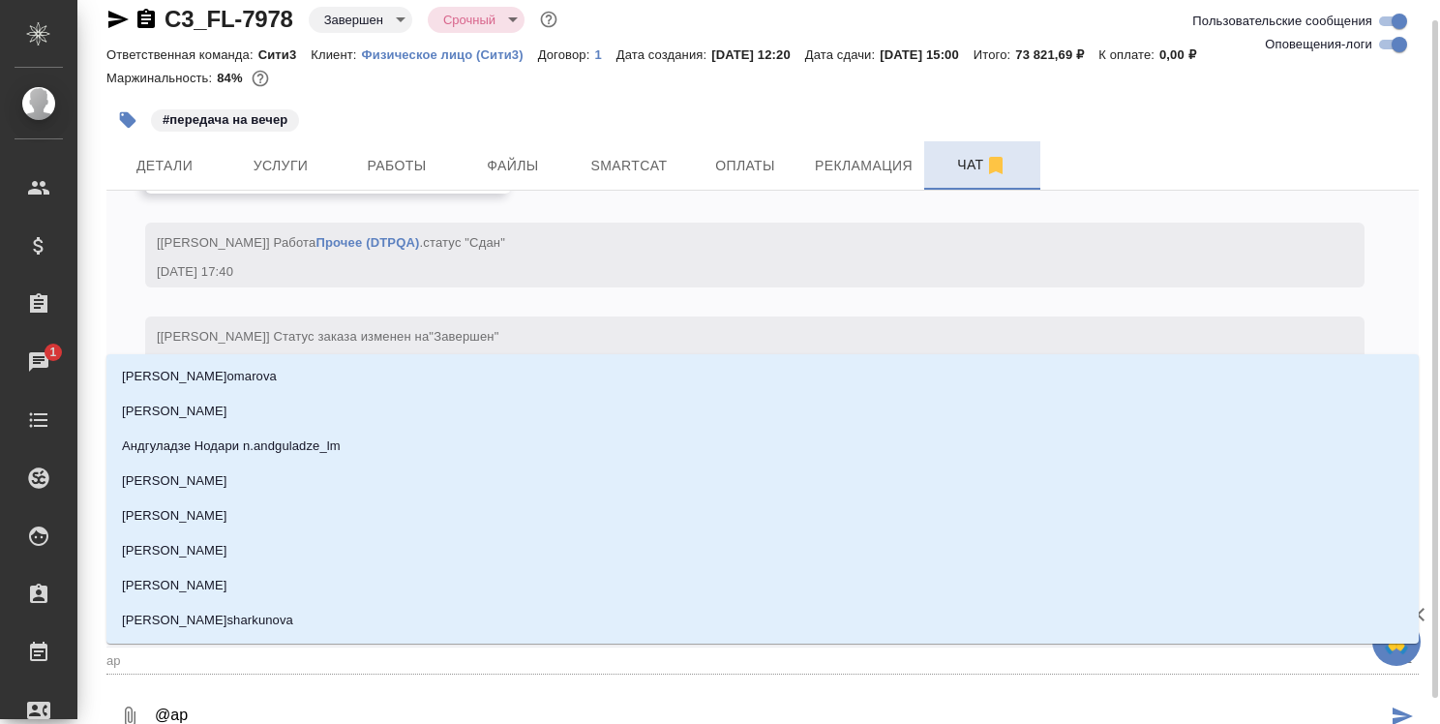
type textarea "@арс"
type input "арс"
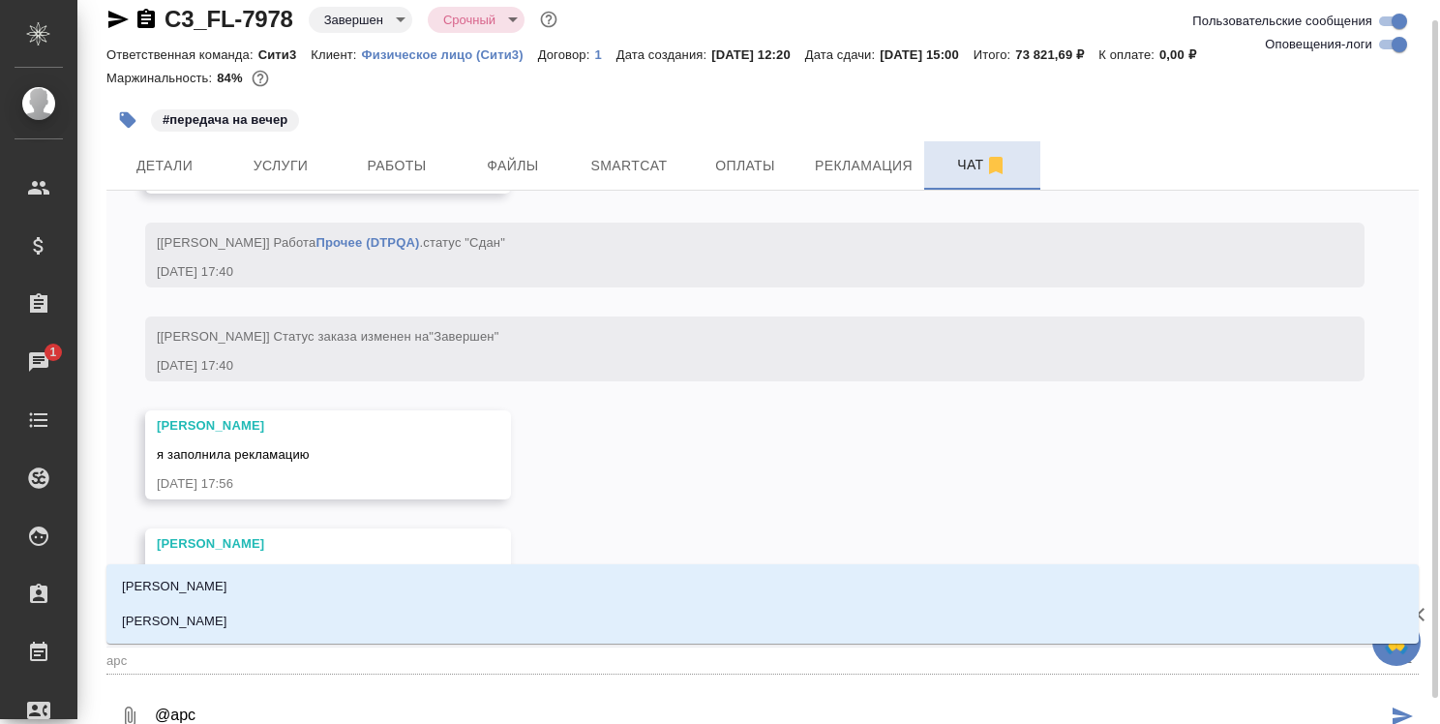
type textarea "@арсе"
type input "арсе"
type textarea "@арсен"
type input "арсен"
type textarea "@арсень"
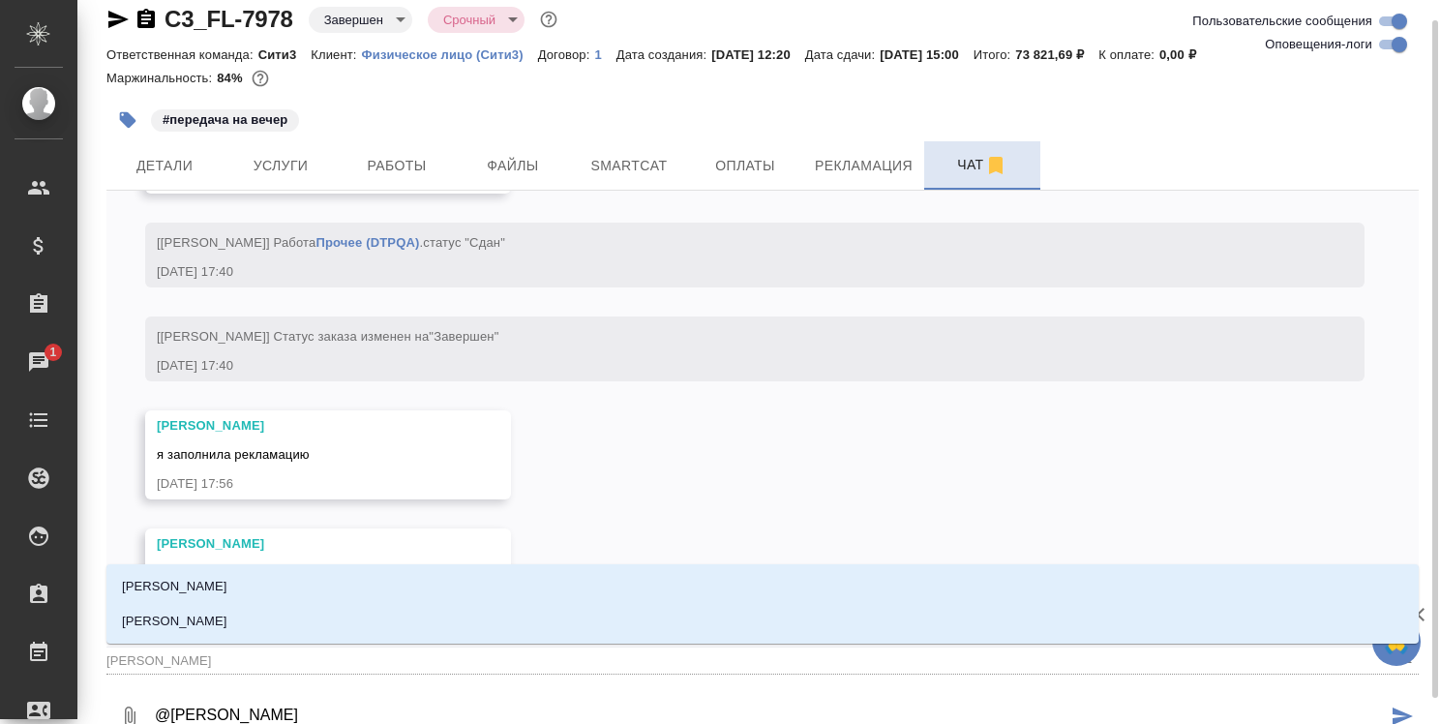
type input "арсень"
type textarea "@арсенье"
type input "арсенье"
type textarea "@арсеньев"
type input "арсеньев"
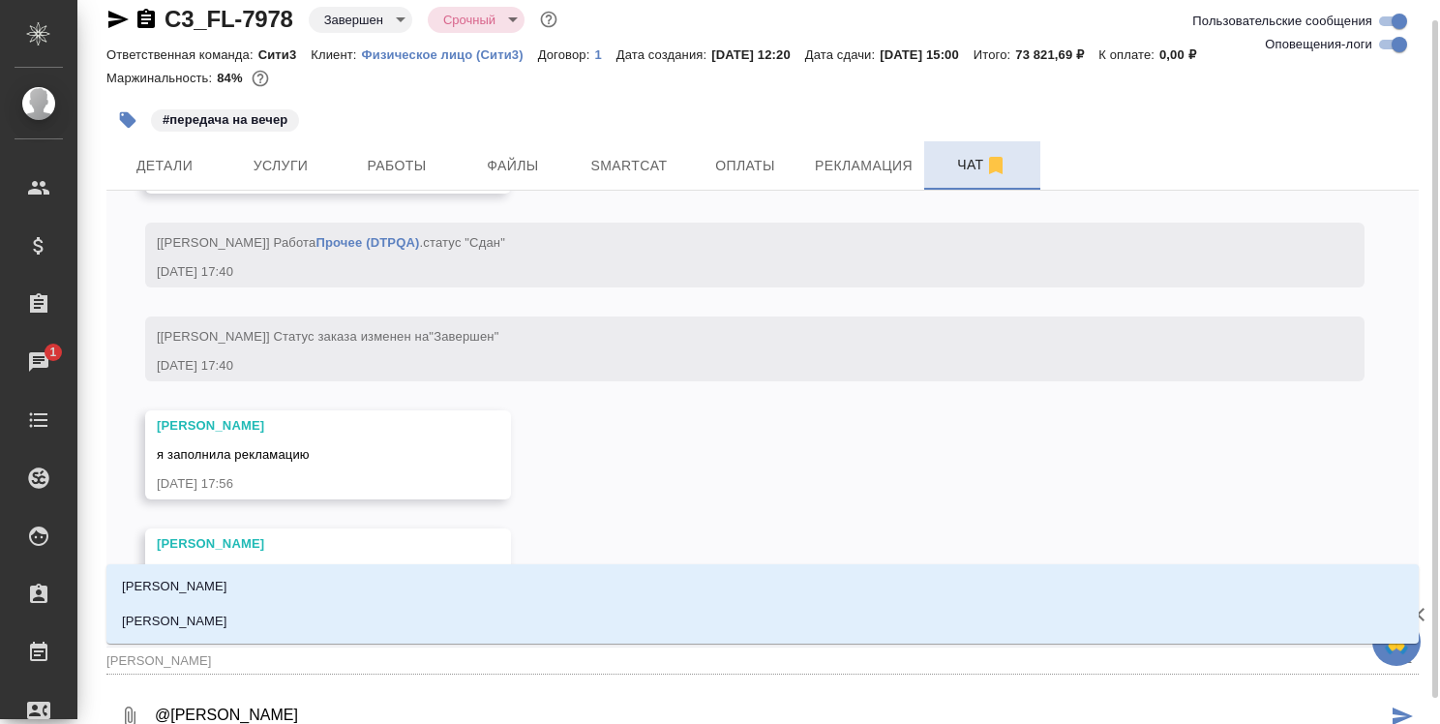
type textarea "@арсеньева"
type input "арсеньева"
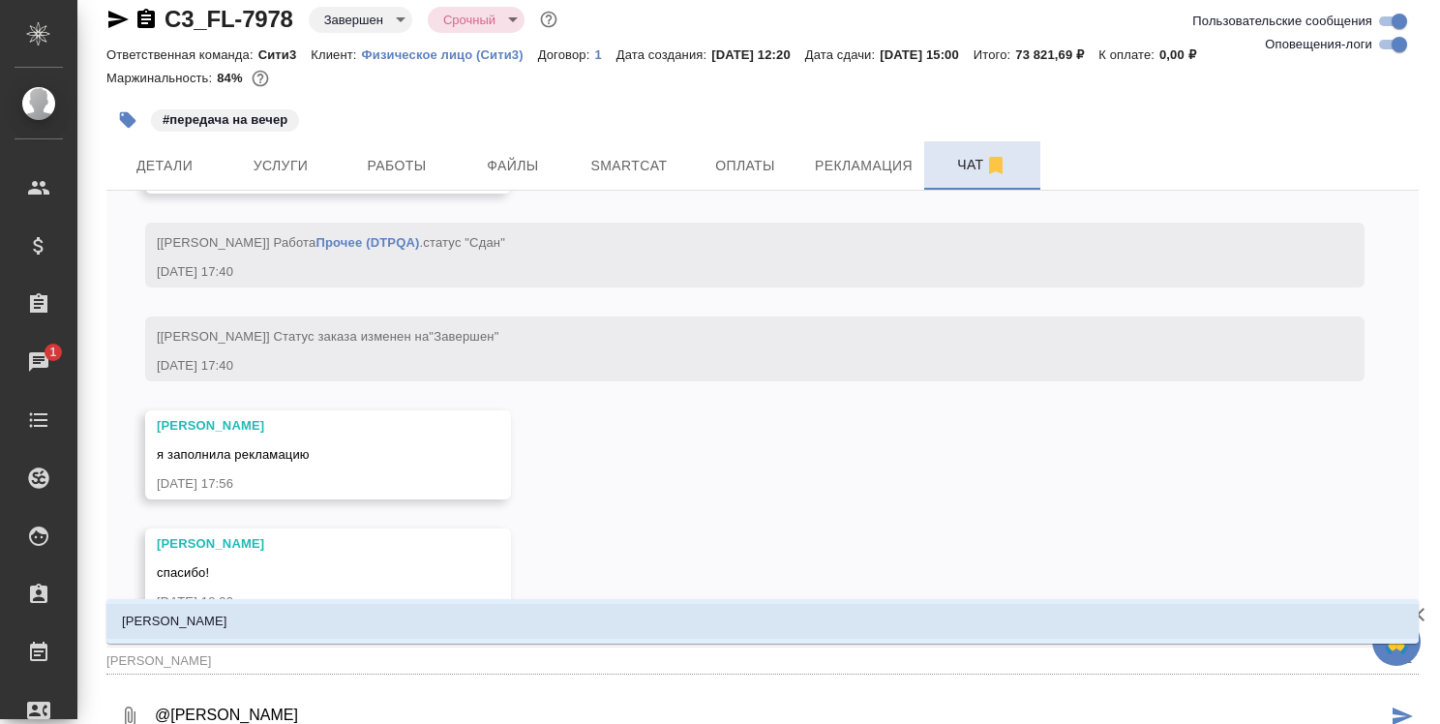
click at [595, 619] on li "[PERSON_NAME]" at bounding box center [762, 621] width 1312 height 35
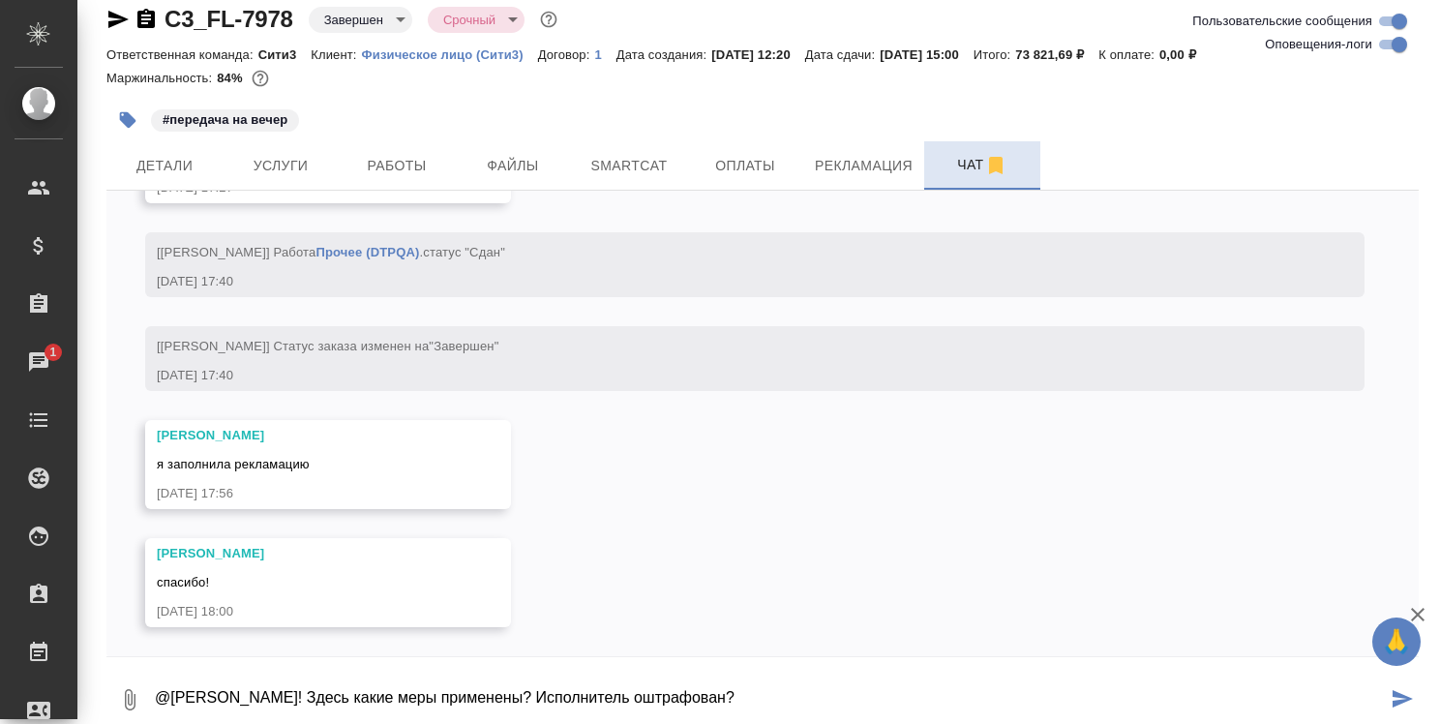
type textarea "@Арсеньева Вера Привет! Здесь какие меры применены? Исполнитель оштрафован?"
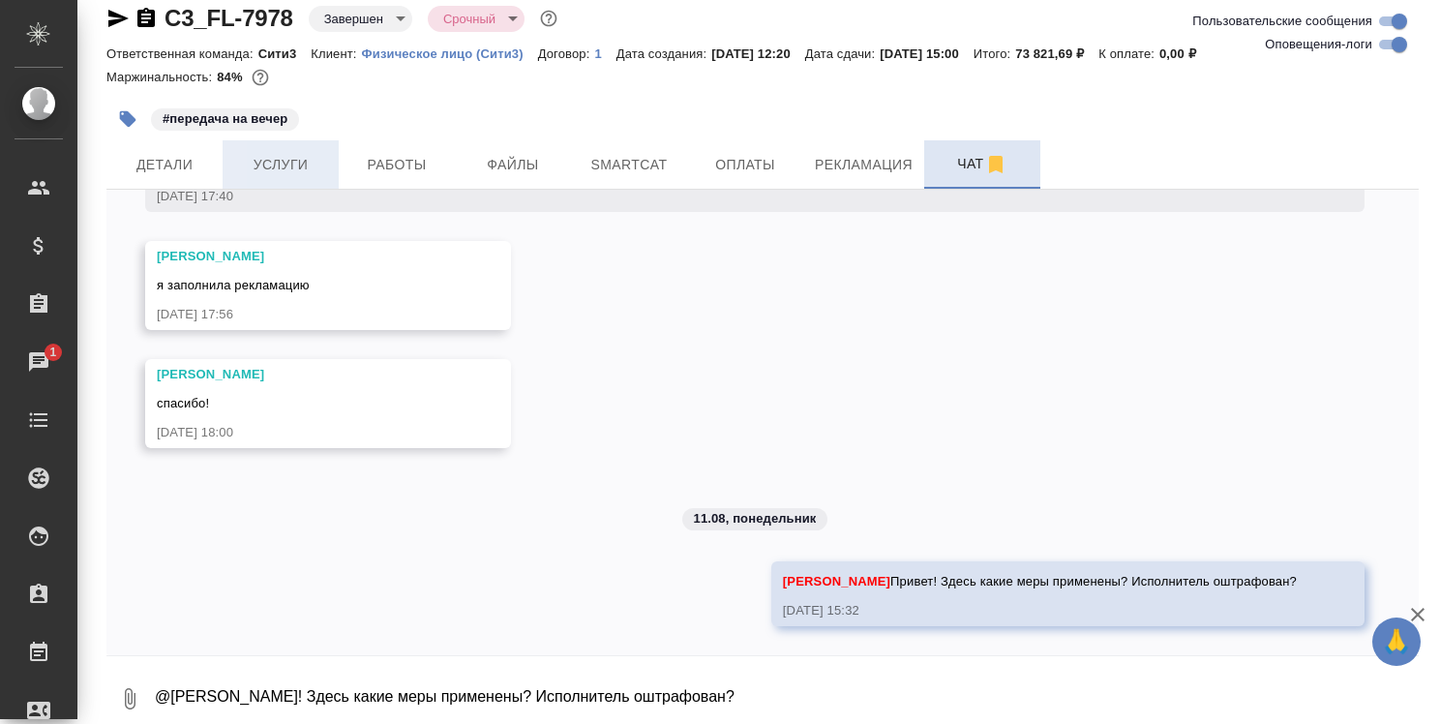
scroll to position [23067, 0]
click at [147, 157] on span "Детали" at bounding box center [164, 165] width 93 height 24
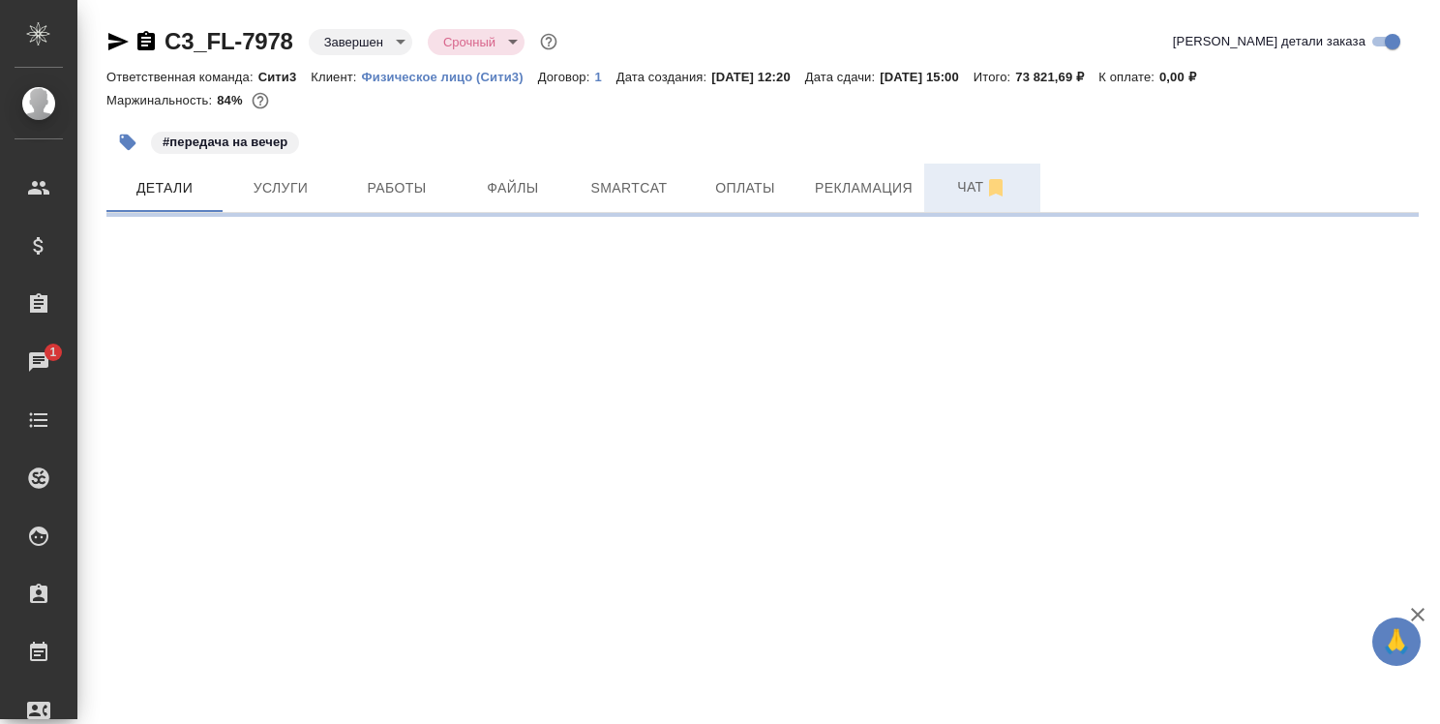
select select "RU"
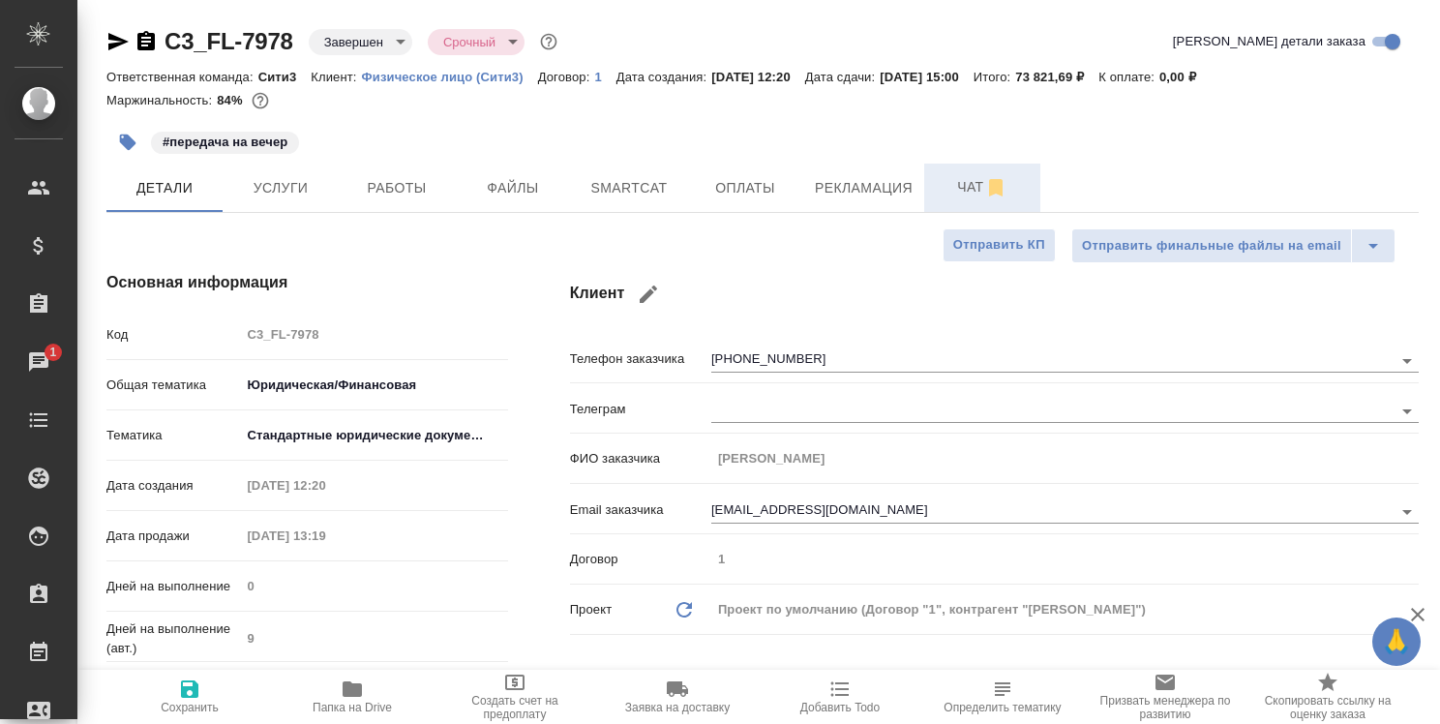
type textarea "x"
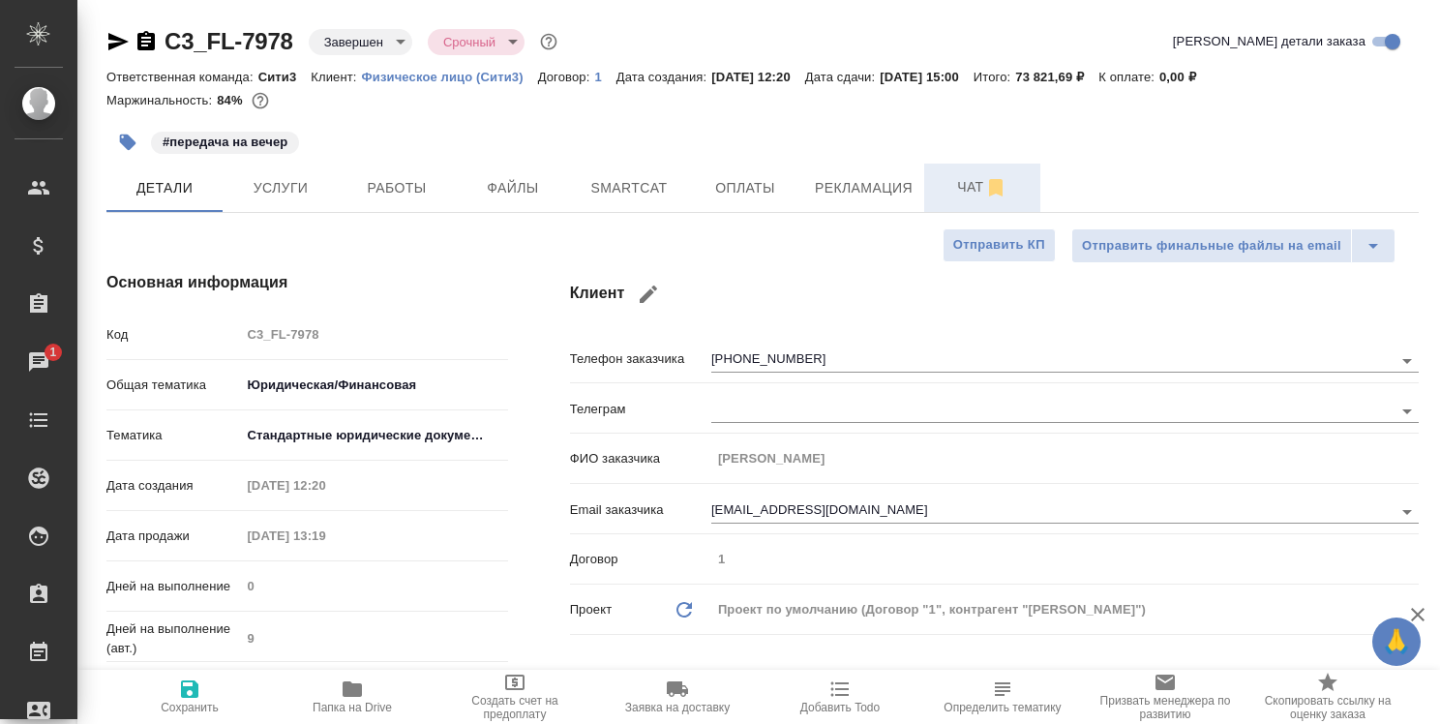
type textarea "x"
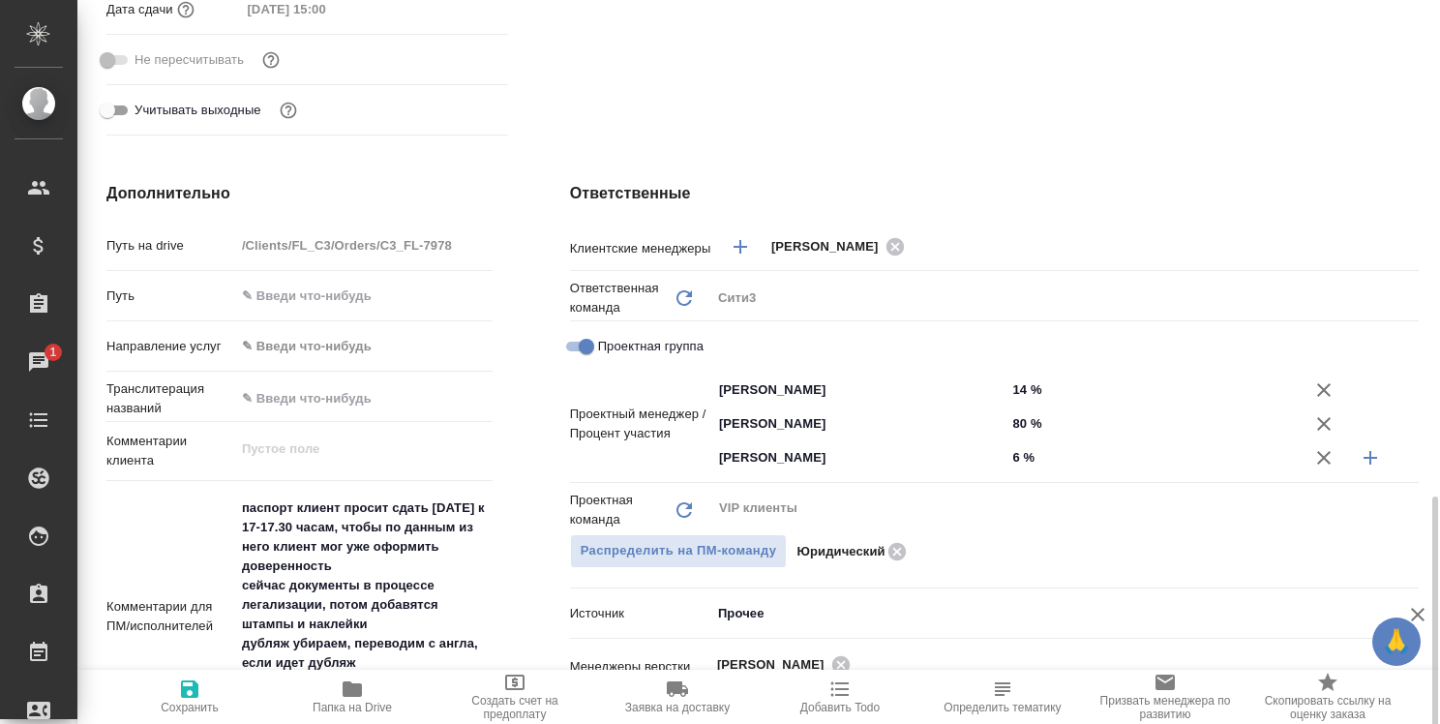
scroll to position [871, 0]
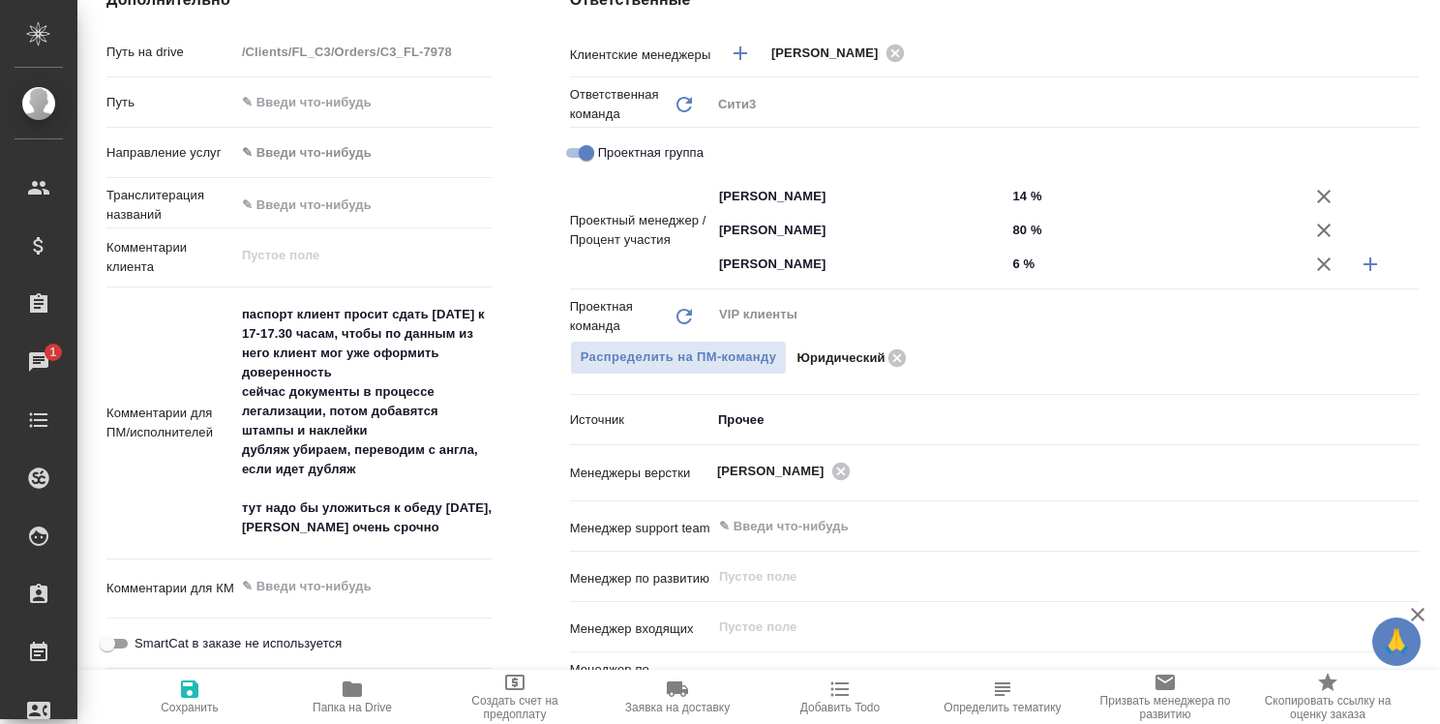
type textarea "x"
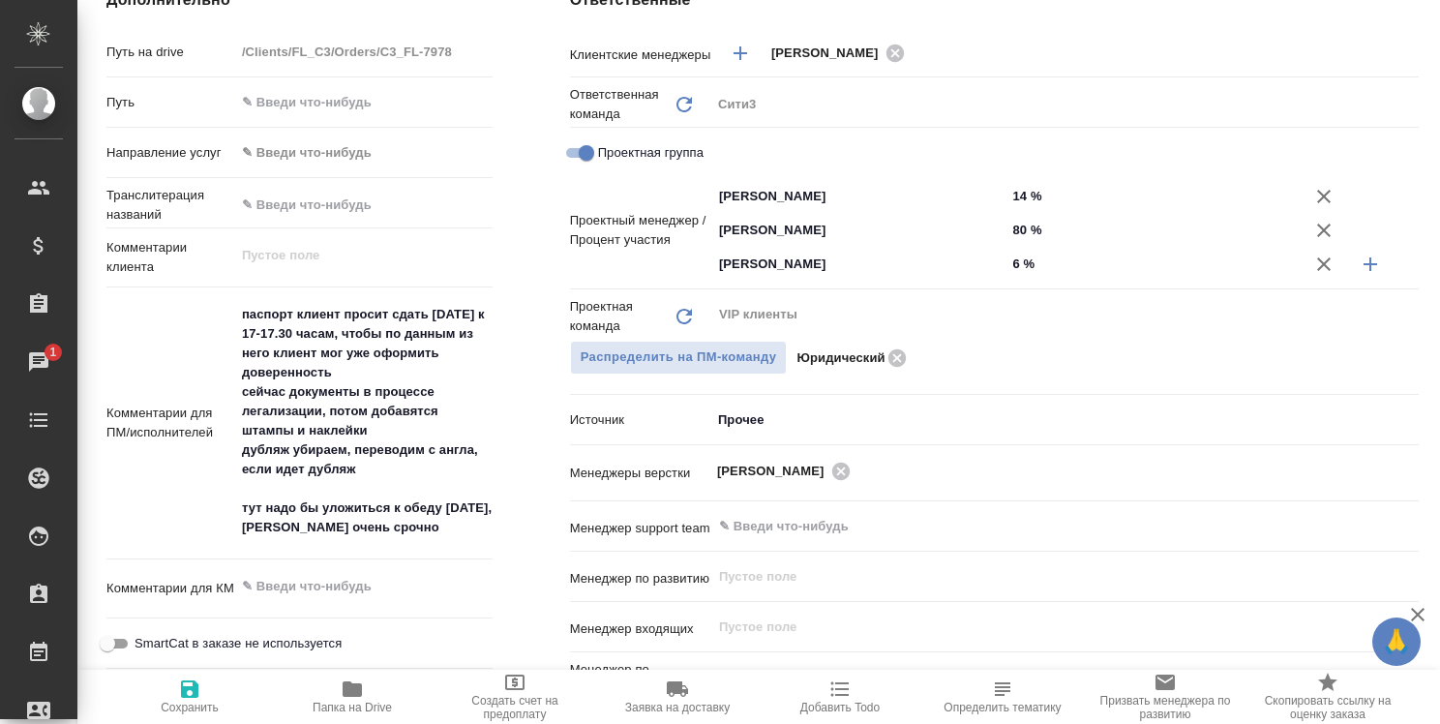
type textarea "x"
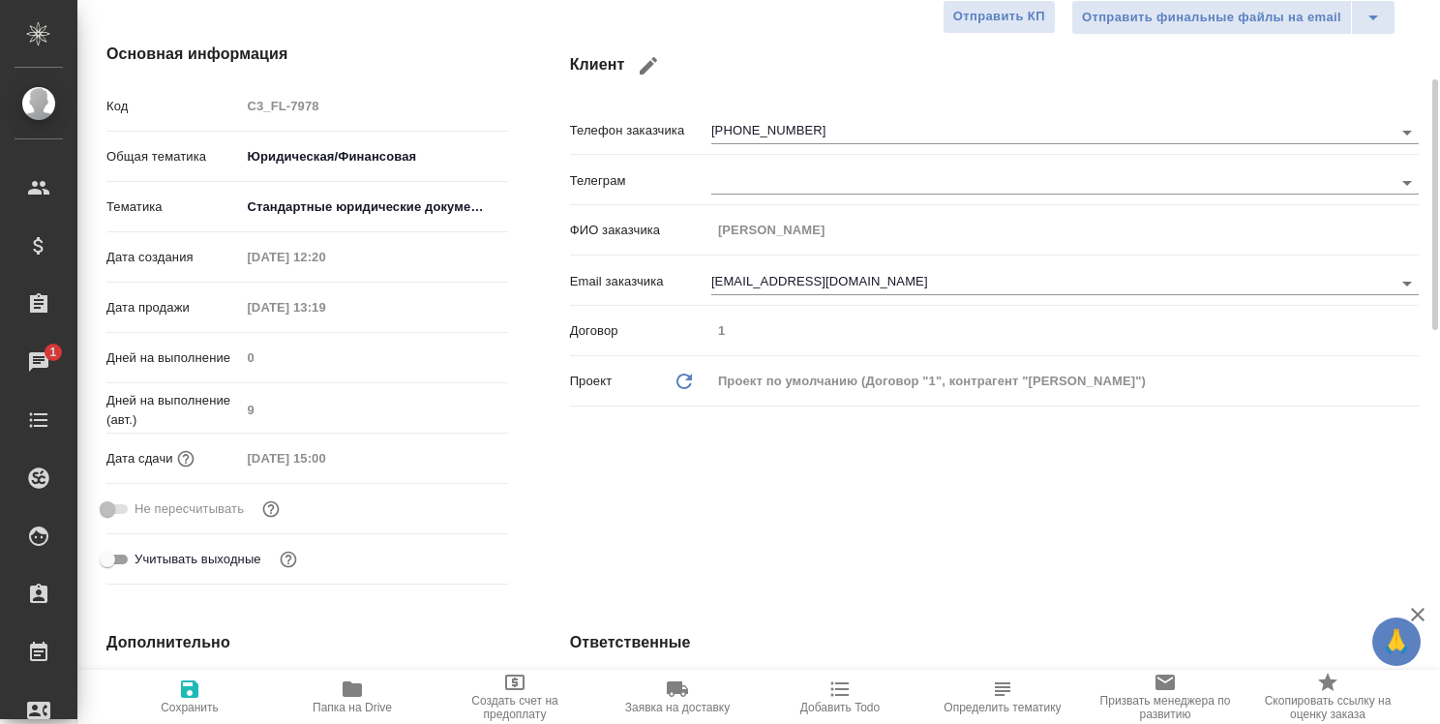
scroll to position [0, 0]
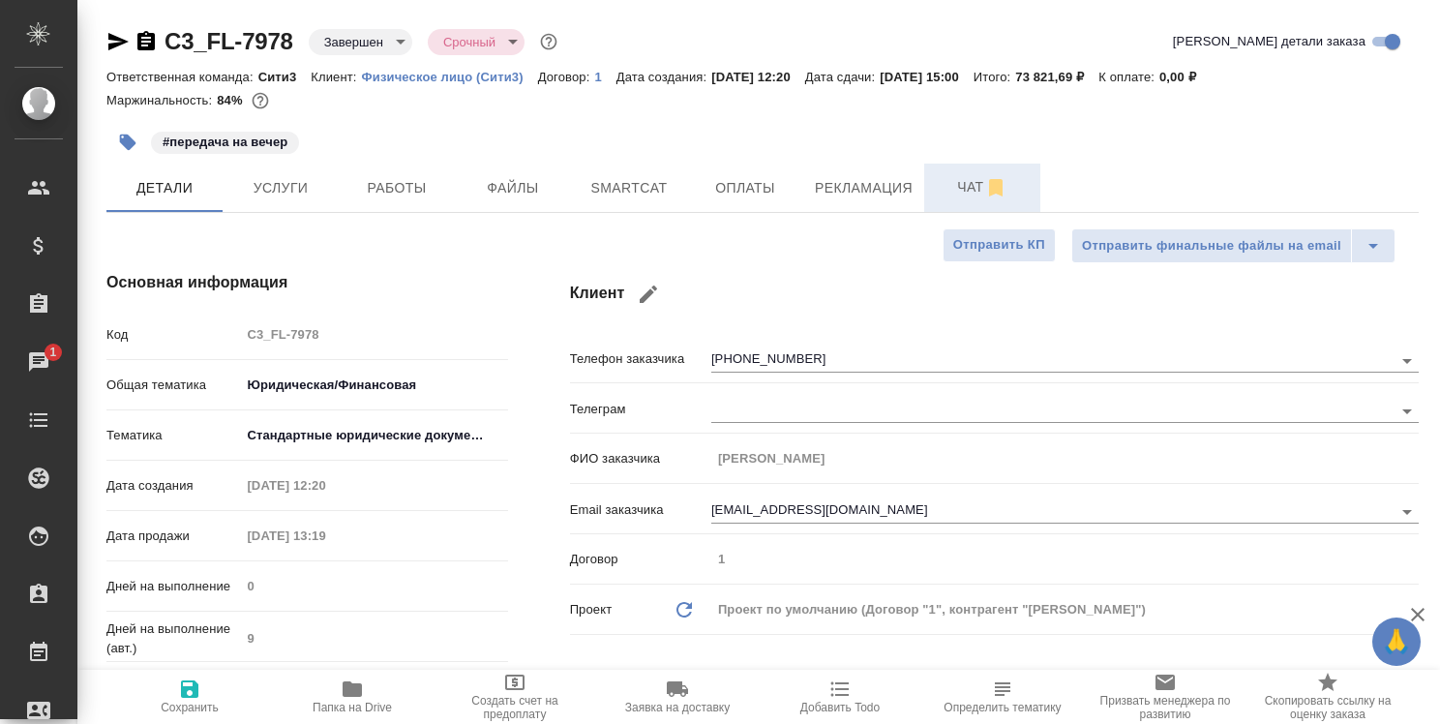
type textarea "x"
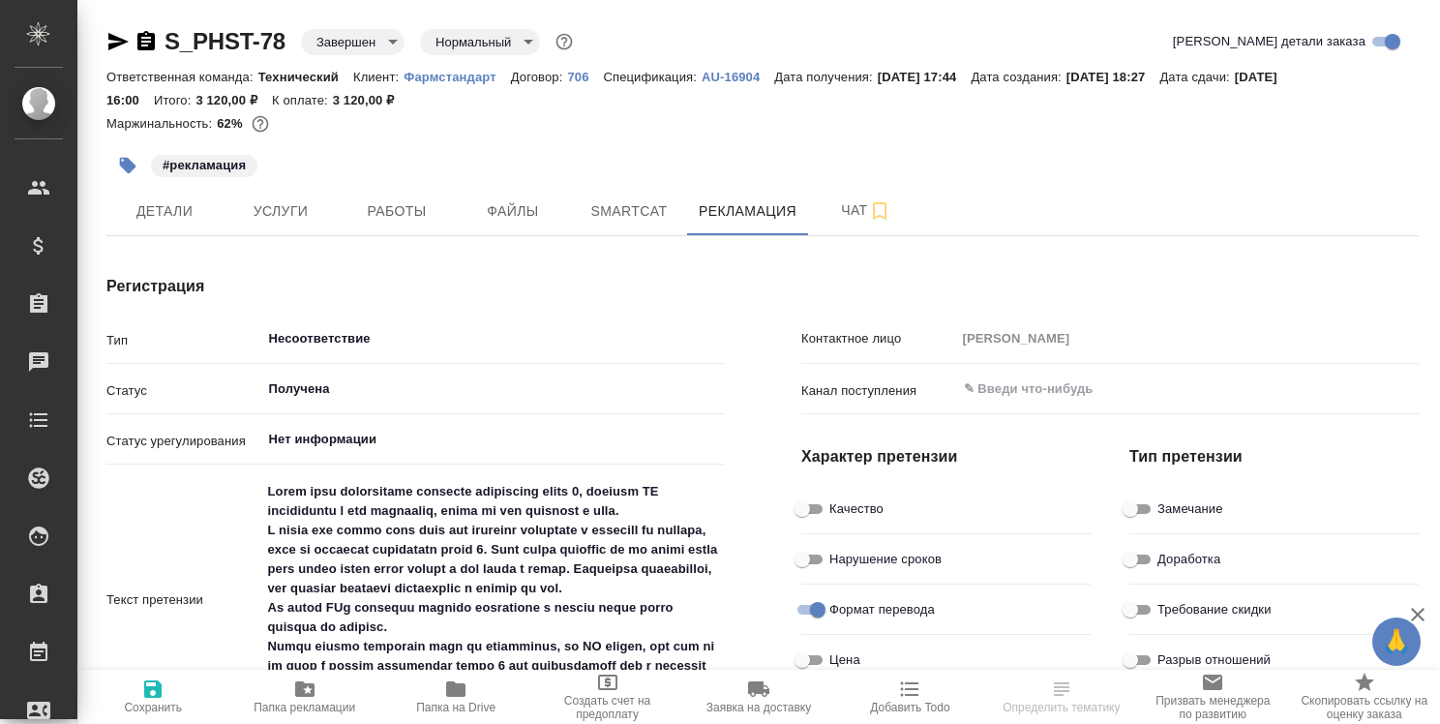
type textarea "x"
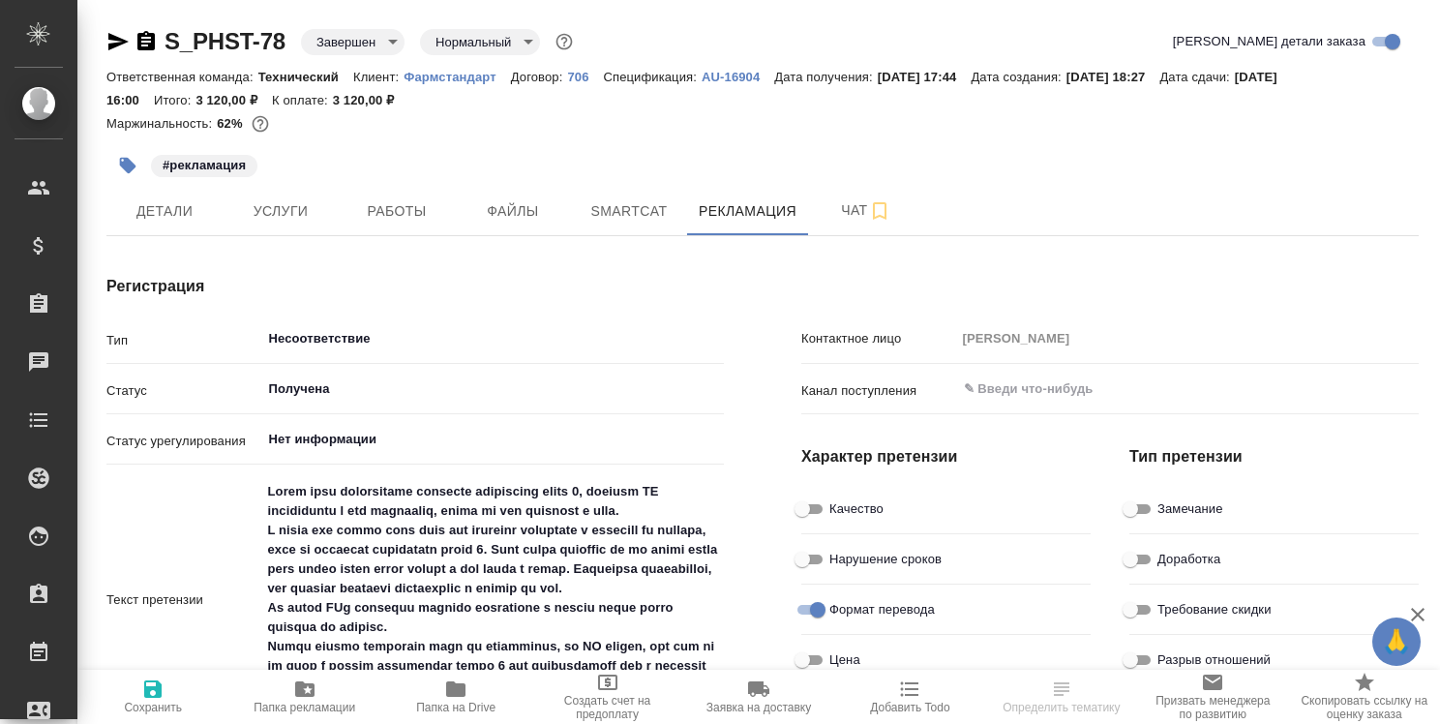
type textarea "x"
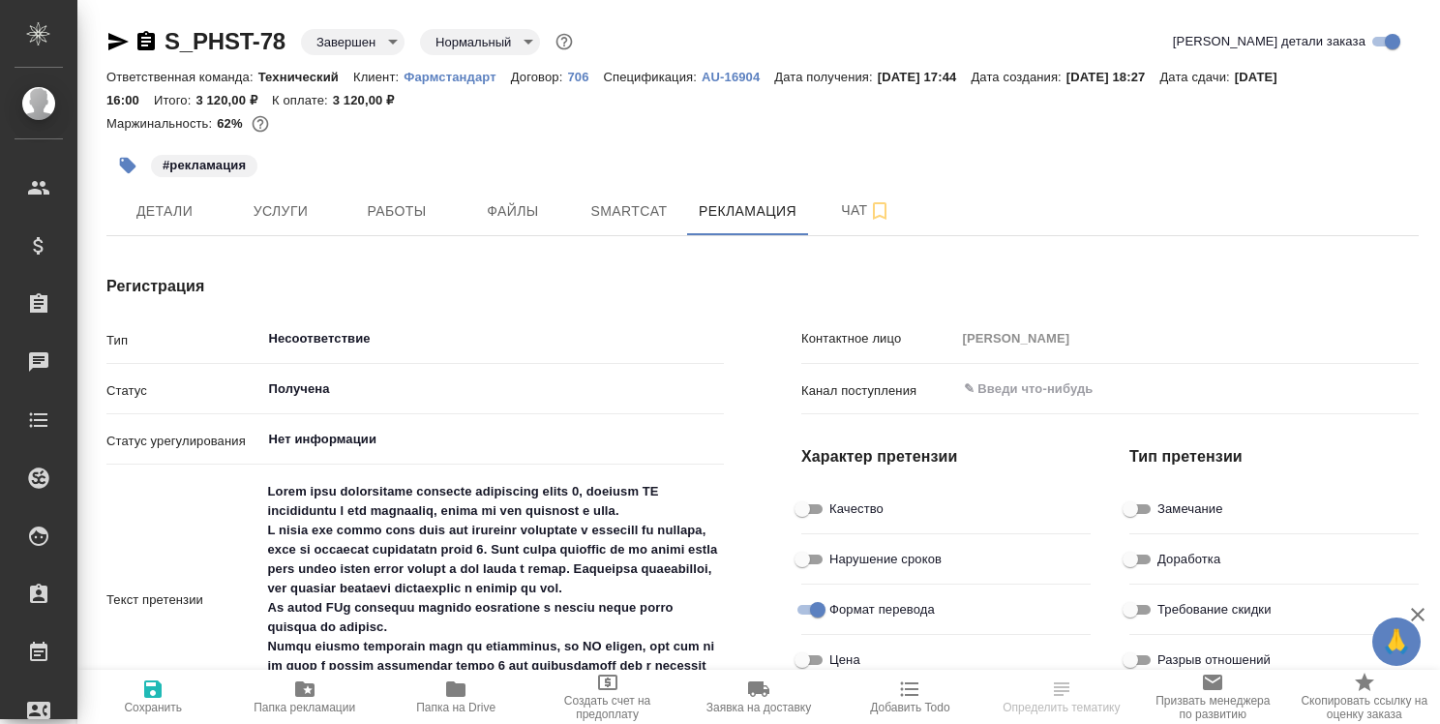
type textarea "x"
click at [376, 221] on span "Работы" at bounding box center [396, 211] width 93 height 24
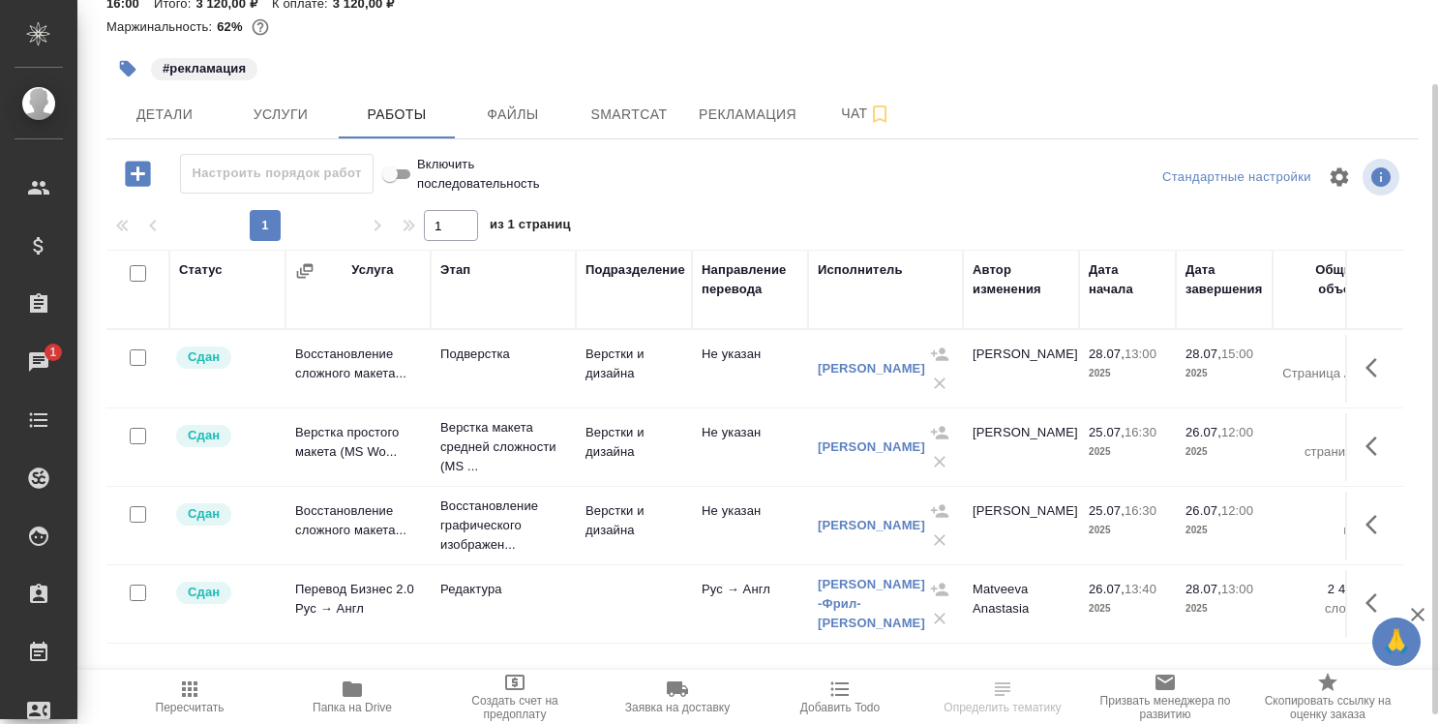
scroll to position [107, 0]
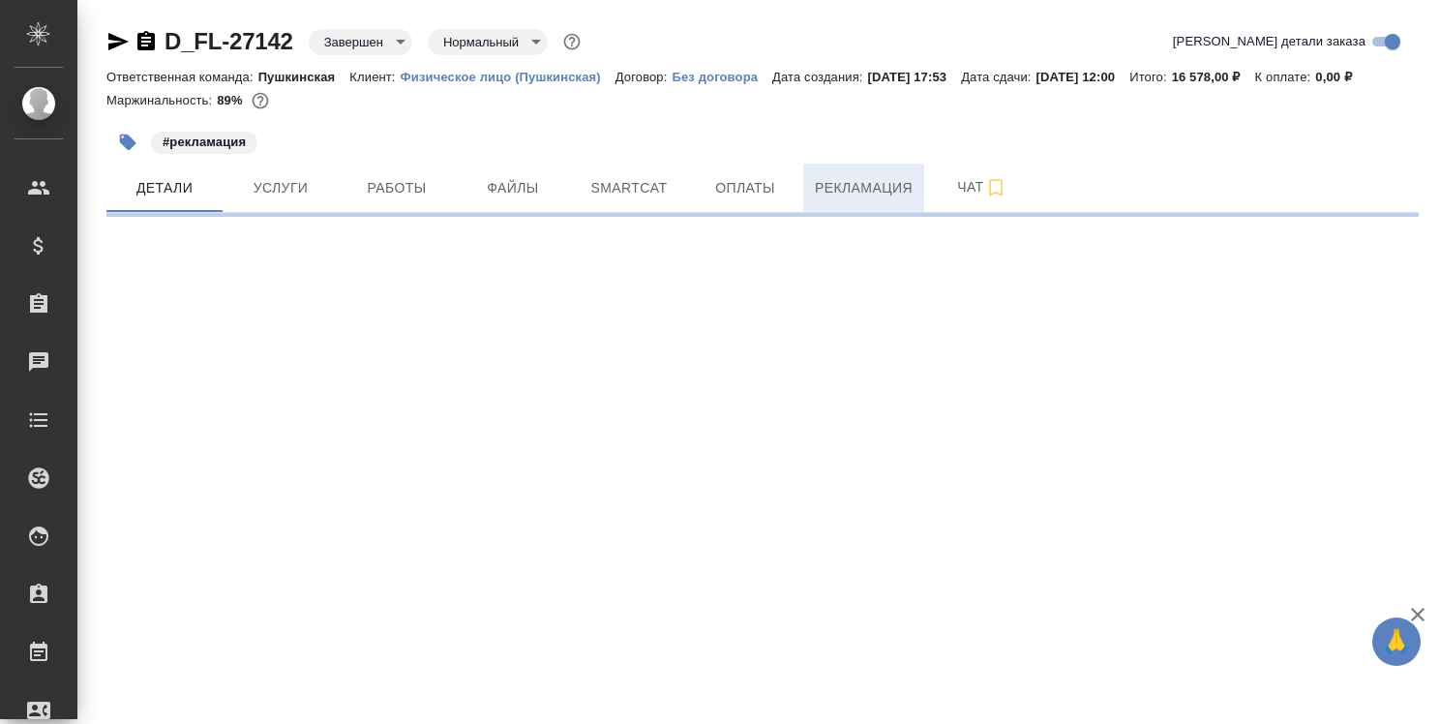
select select "RU"
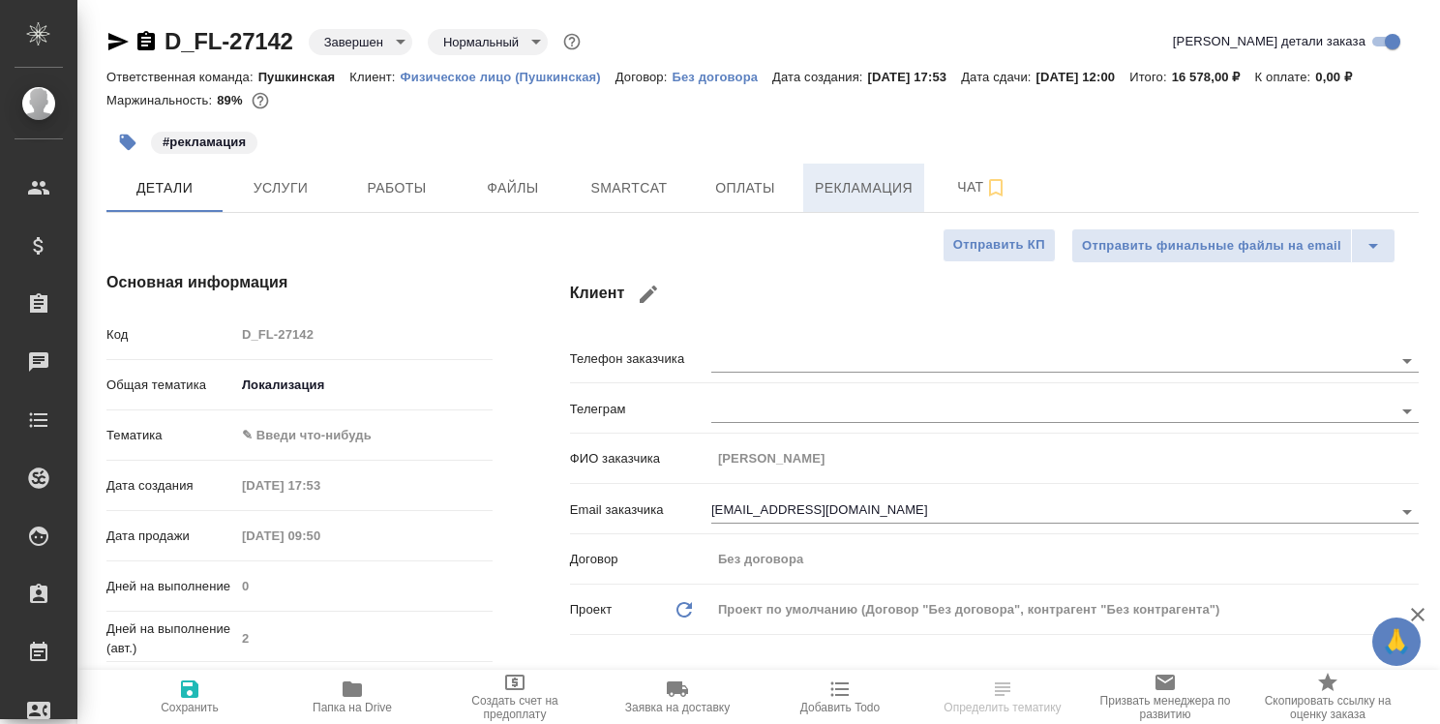
type textarea "x"
click at [878, 179] on span "Рекламация" at bounding box center [864, 188] width 98 height 24
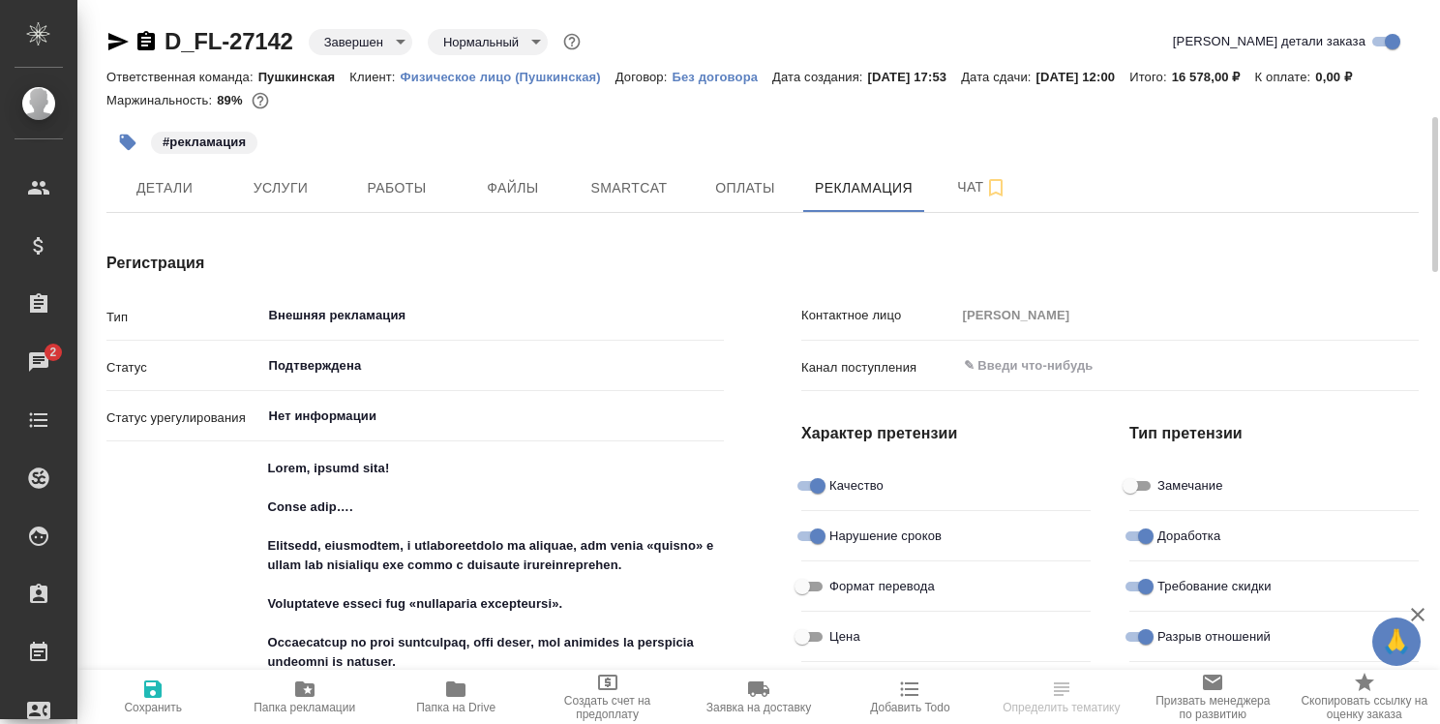
scroll to position [97, 0]
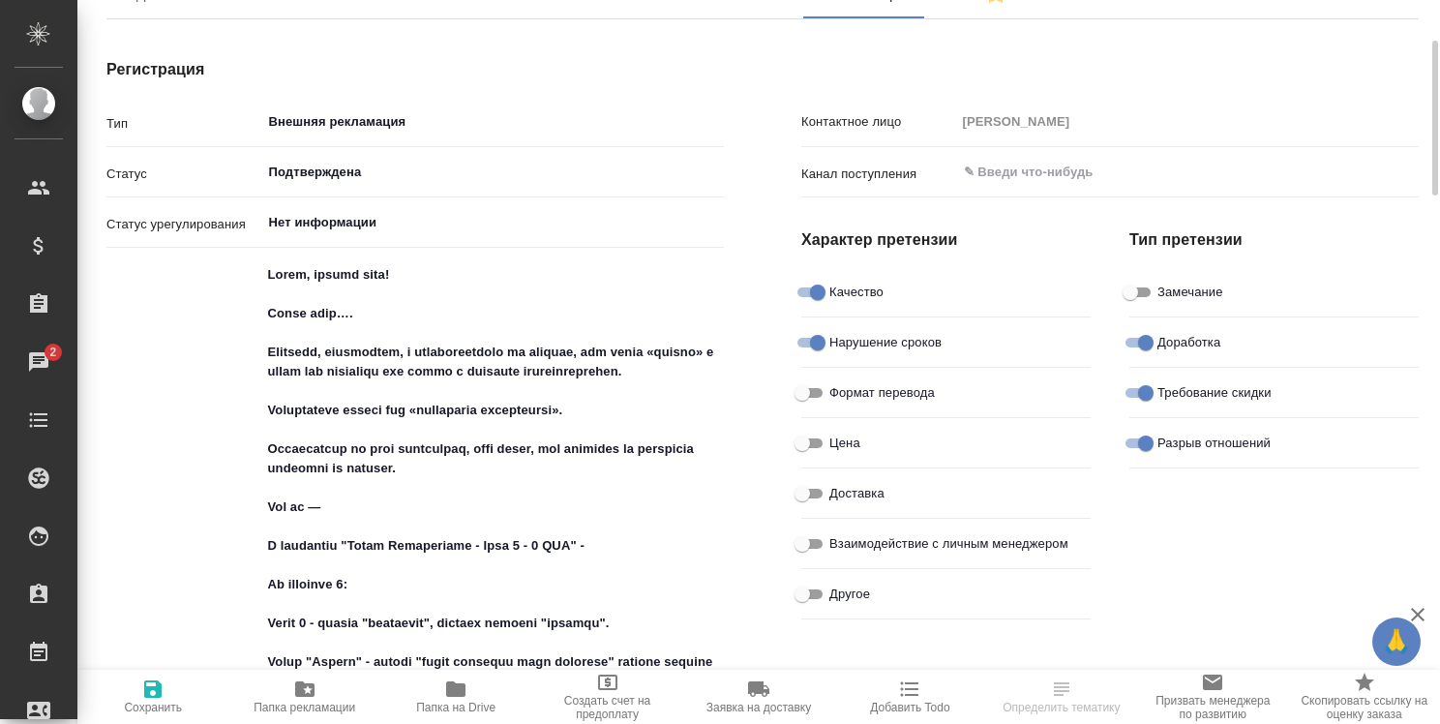
type textarea "x"
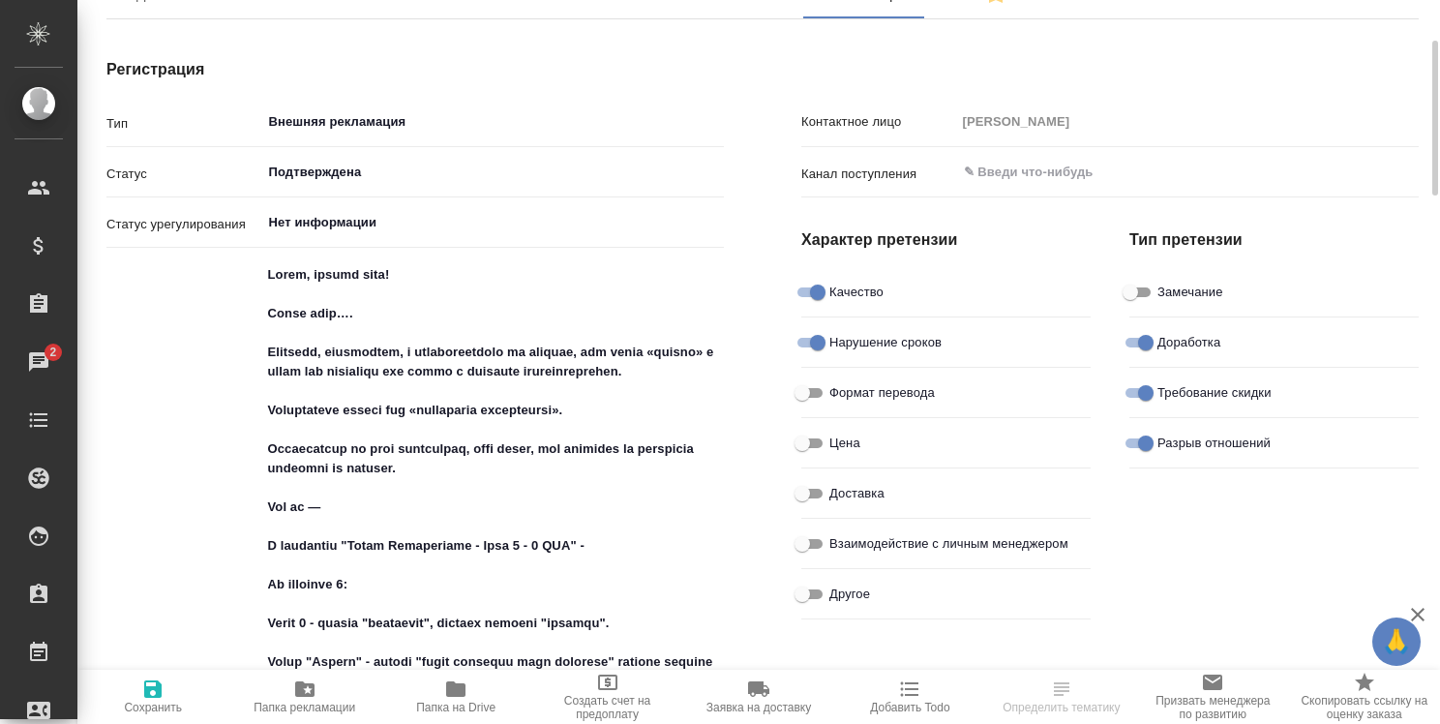
type textarea "x"
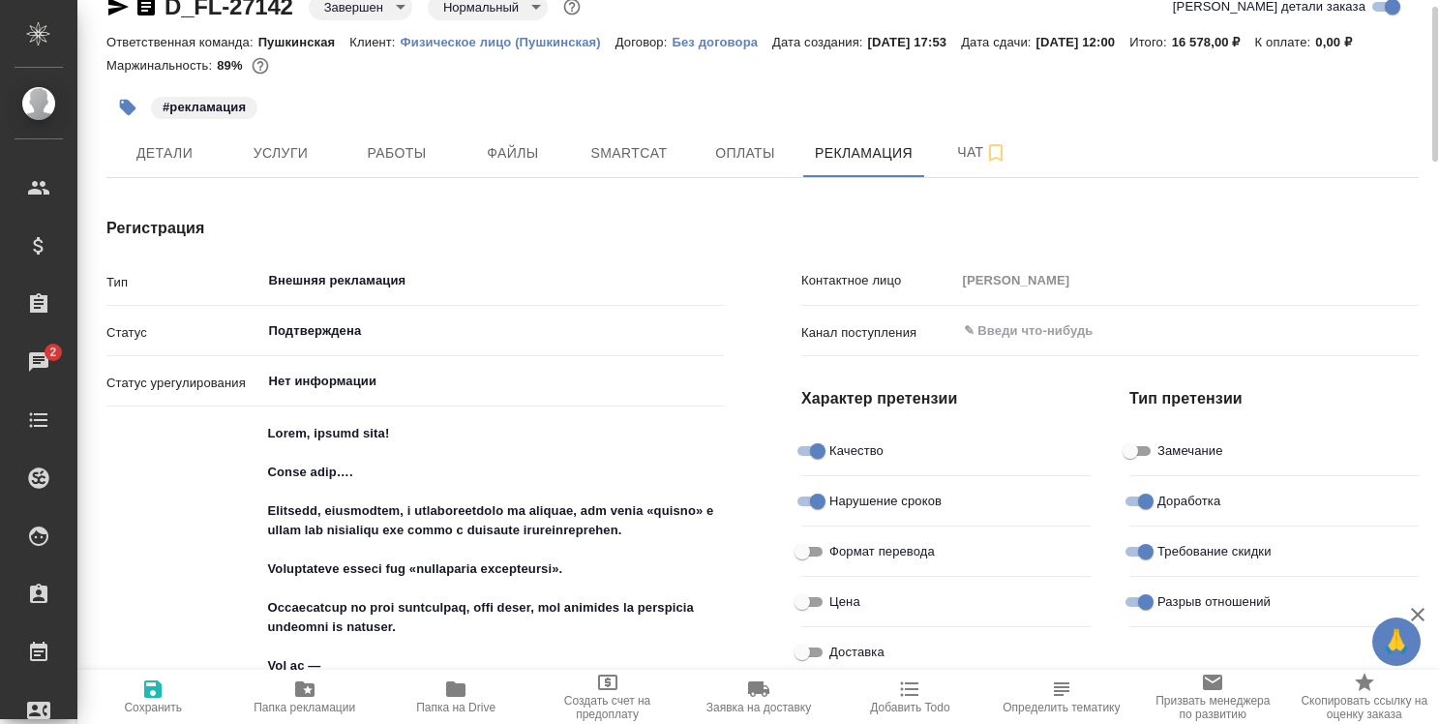
scroll to position [0, 0]
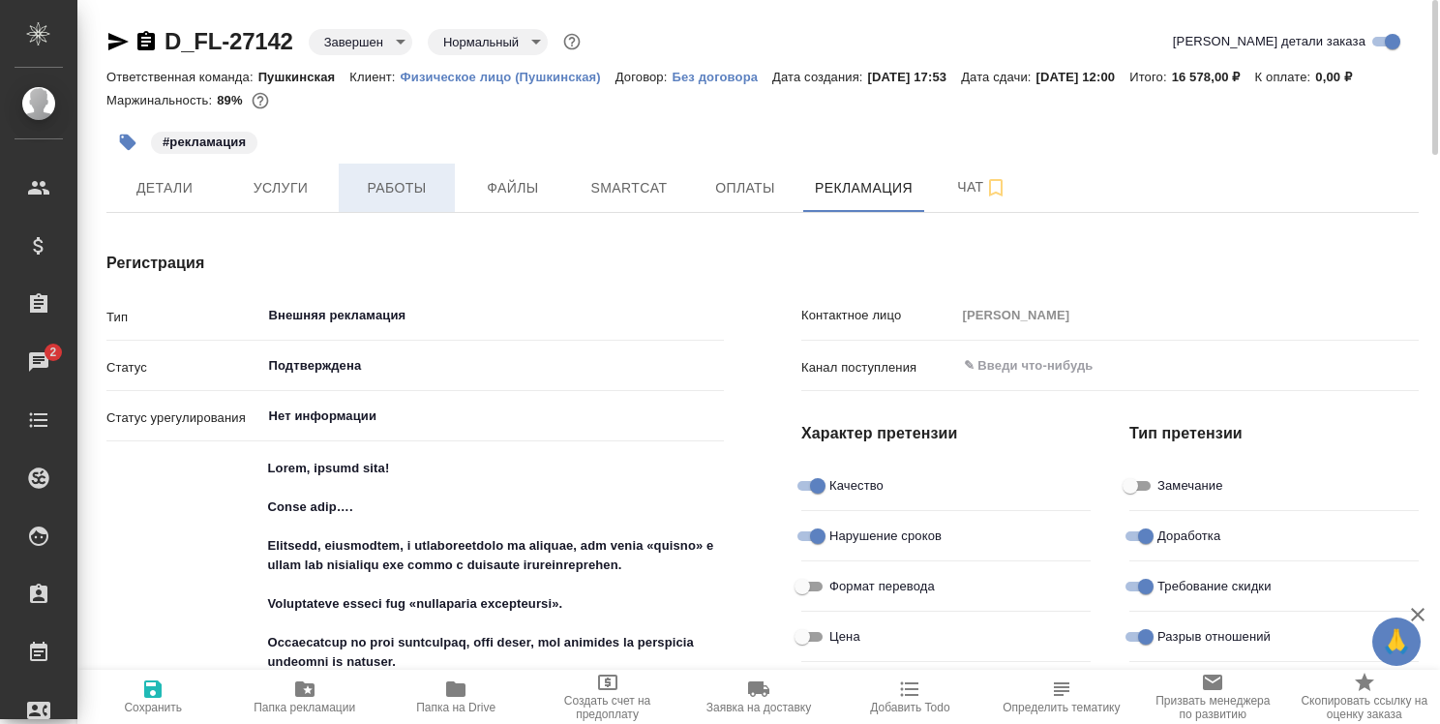
type textarea "x"
click at [408, 192] on span "Работы" at bounding box center [396, 188] width 93 height 24
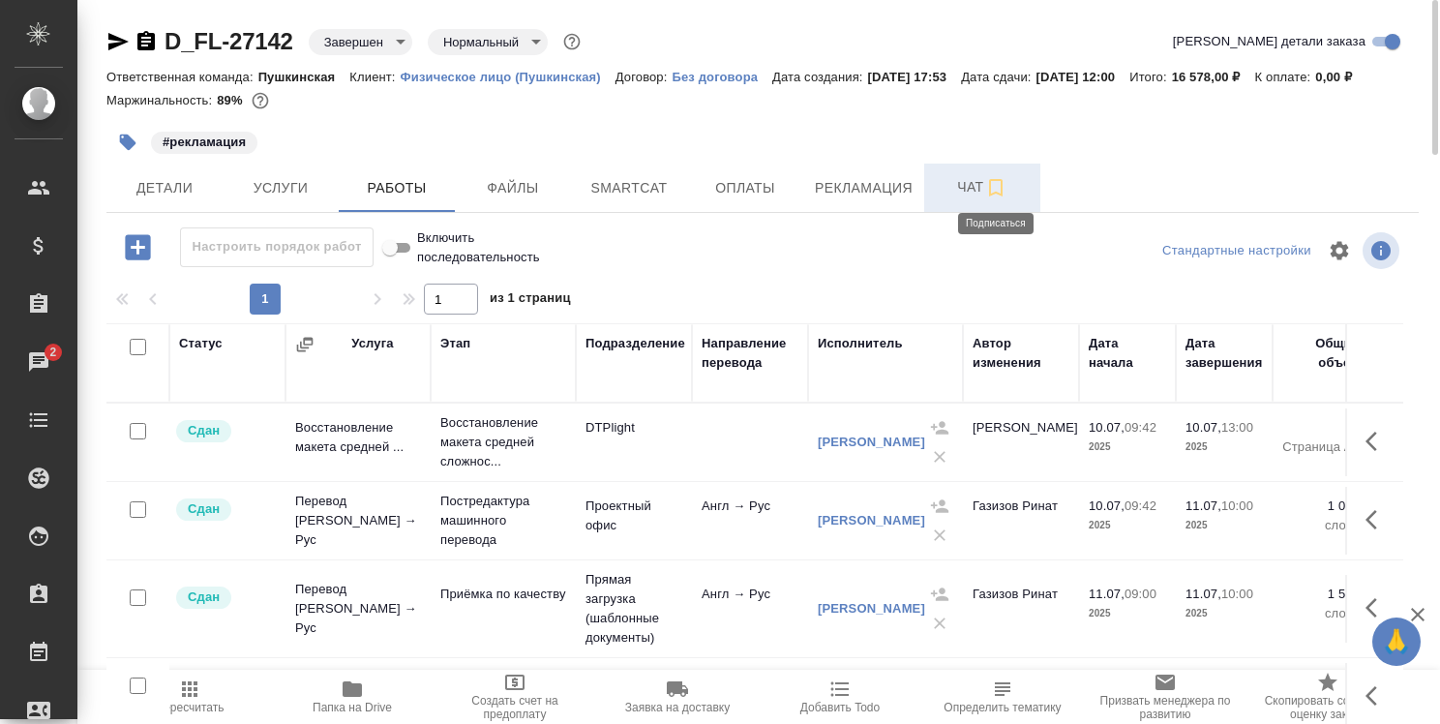
click at [991, 186] on icon "button" at bounding box center [995, 187] width 23 height 23
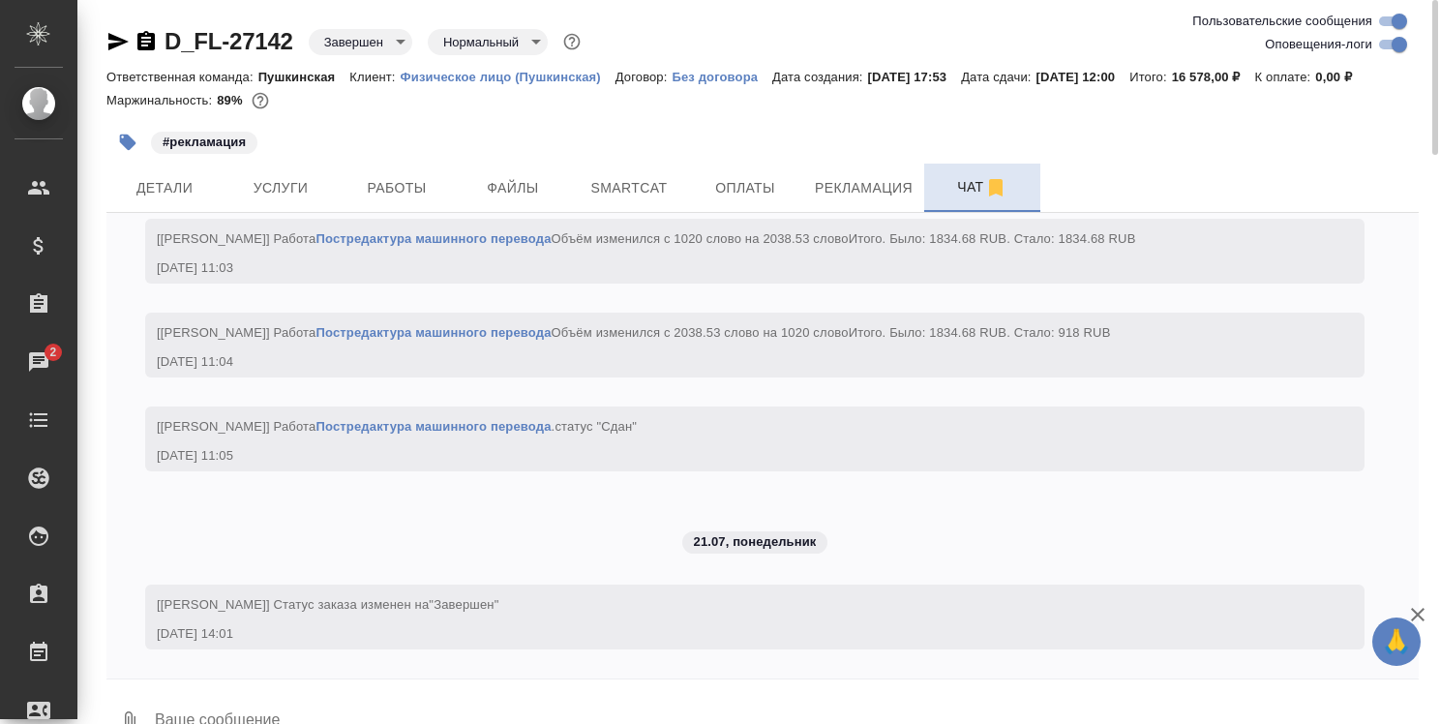
scroll to position [9739, 0]
click at [883, 180] on span "Рекламация" at bounding box center [864, 188] width 98 height 24
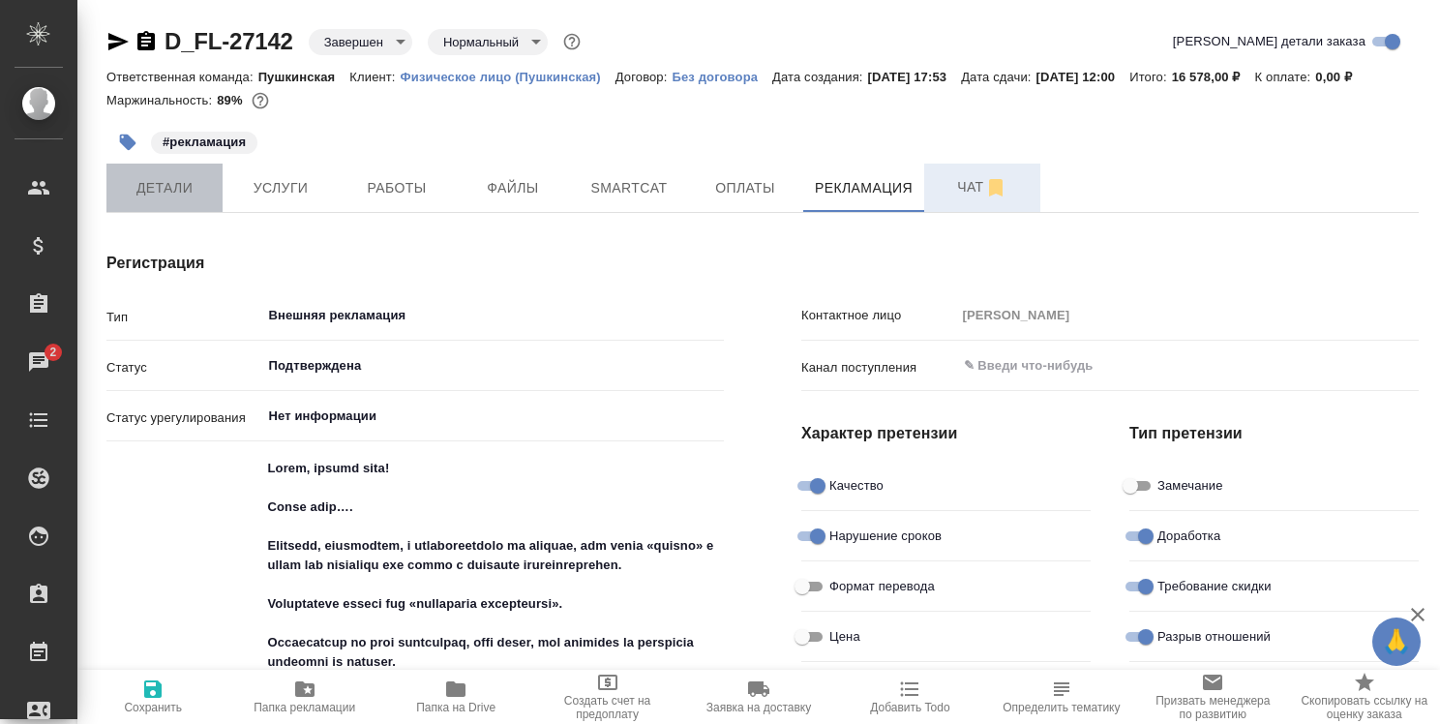
click at [175, 194] on span "Детали" at bounding box center [164, 188] width 93 height 24
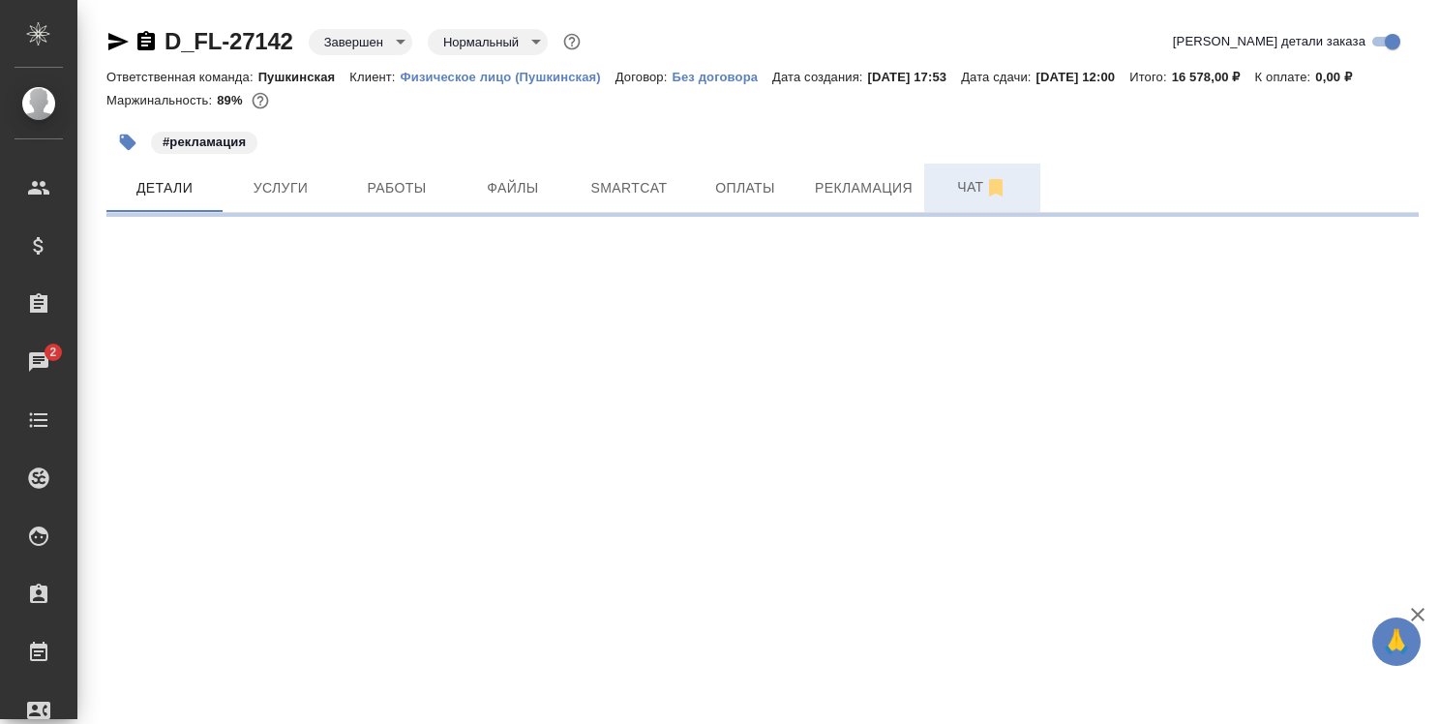
select select "RU"
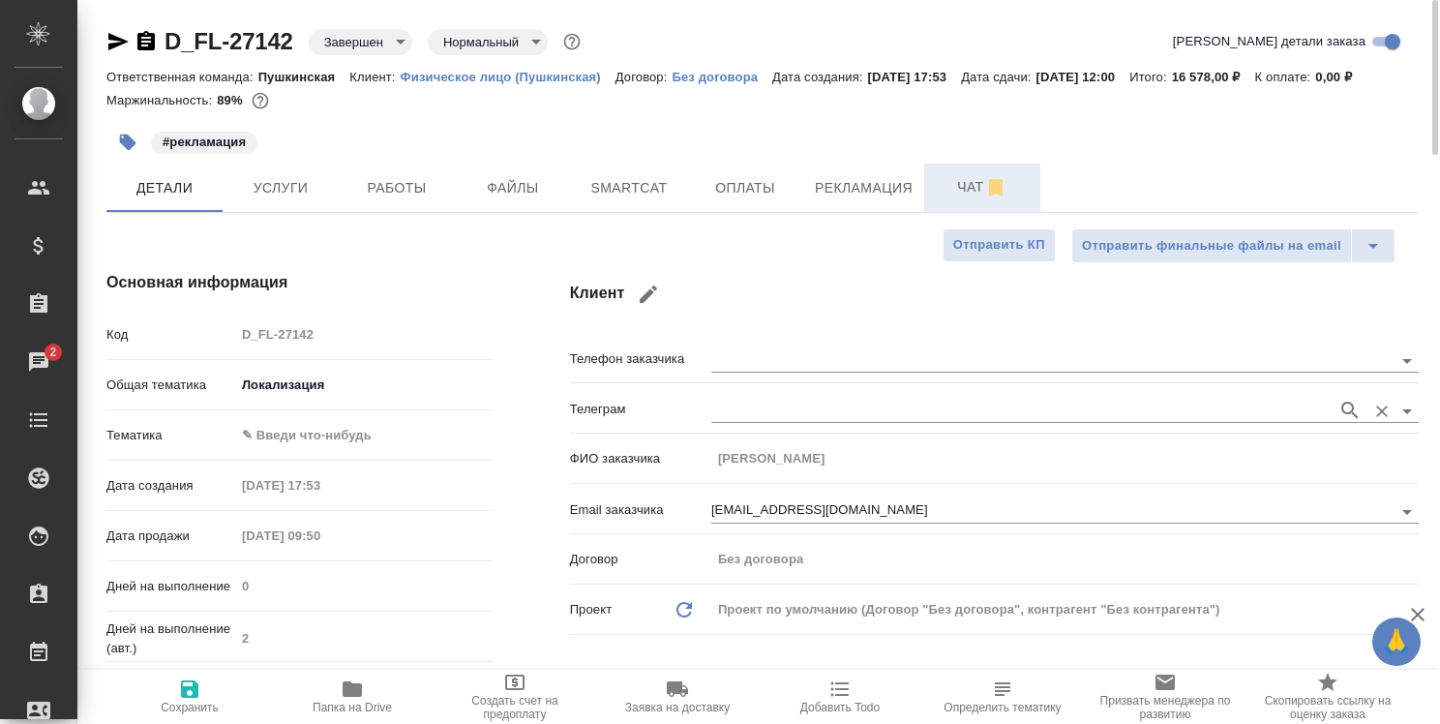
type textarea "x"
click at [972, 188] on span "Чат" at bounding box center [982, 187] width 93 height 24
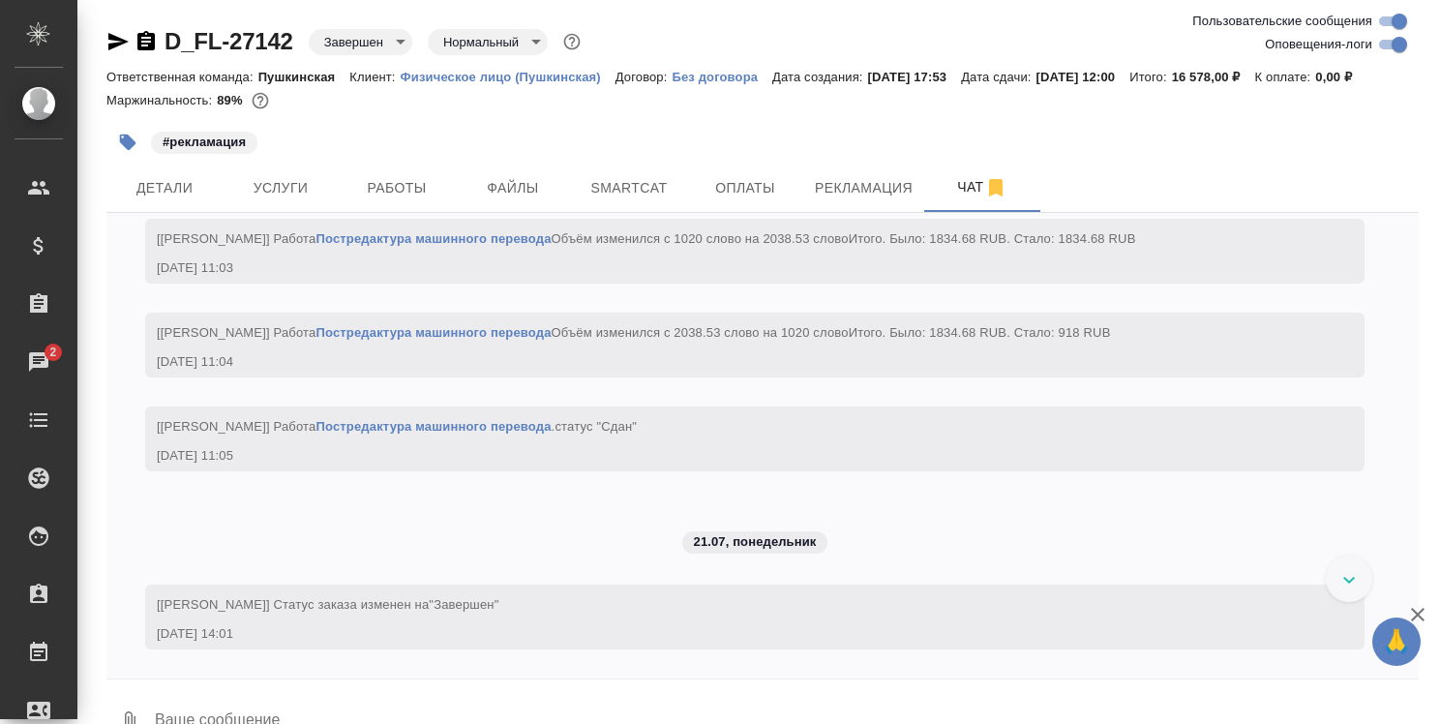
scroll to position [9739, 0]
click at [444, 708] on textarea at bounding box center [786, 722] width 1266 height 66
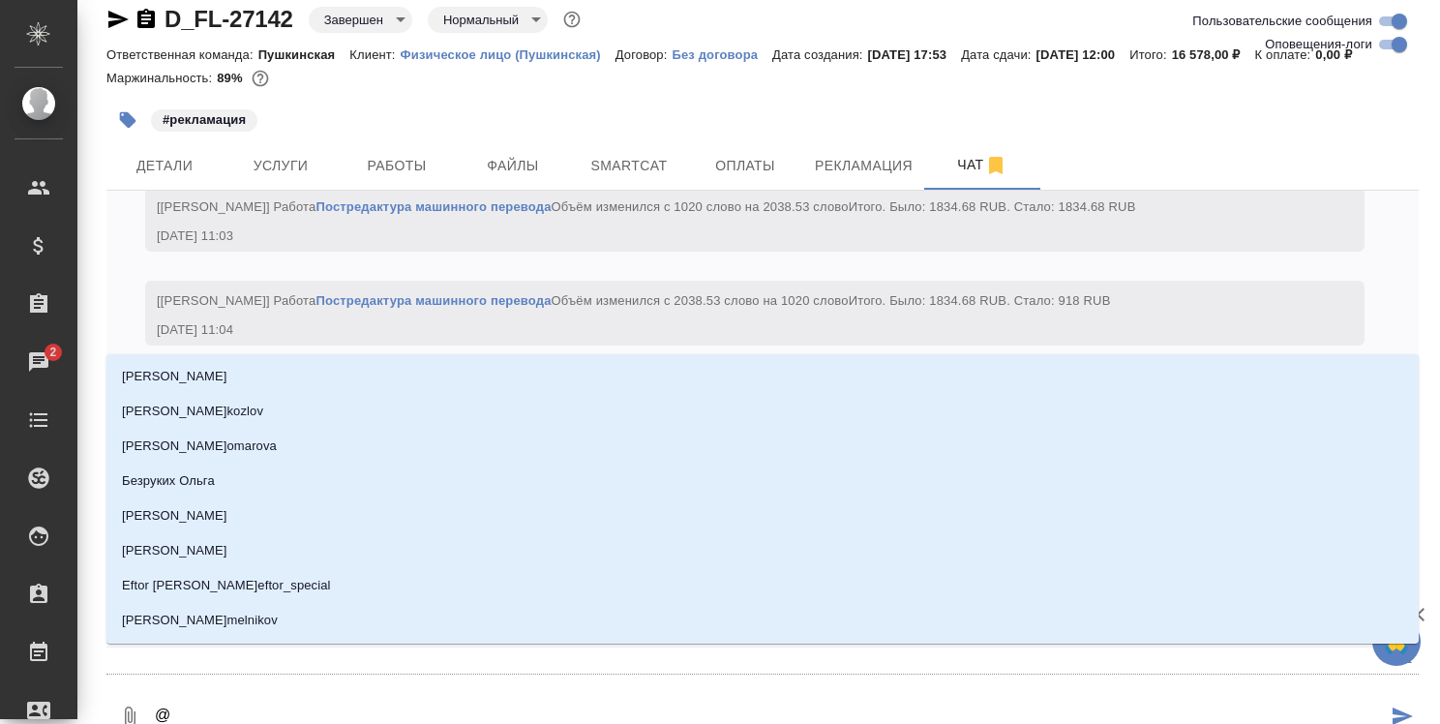
type textarea "@в"
type input "в"
type textarea "@вф"
type input "вф"
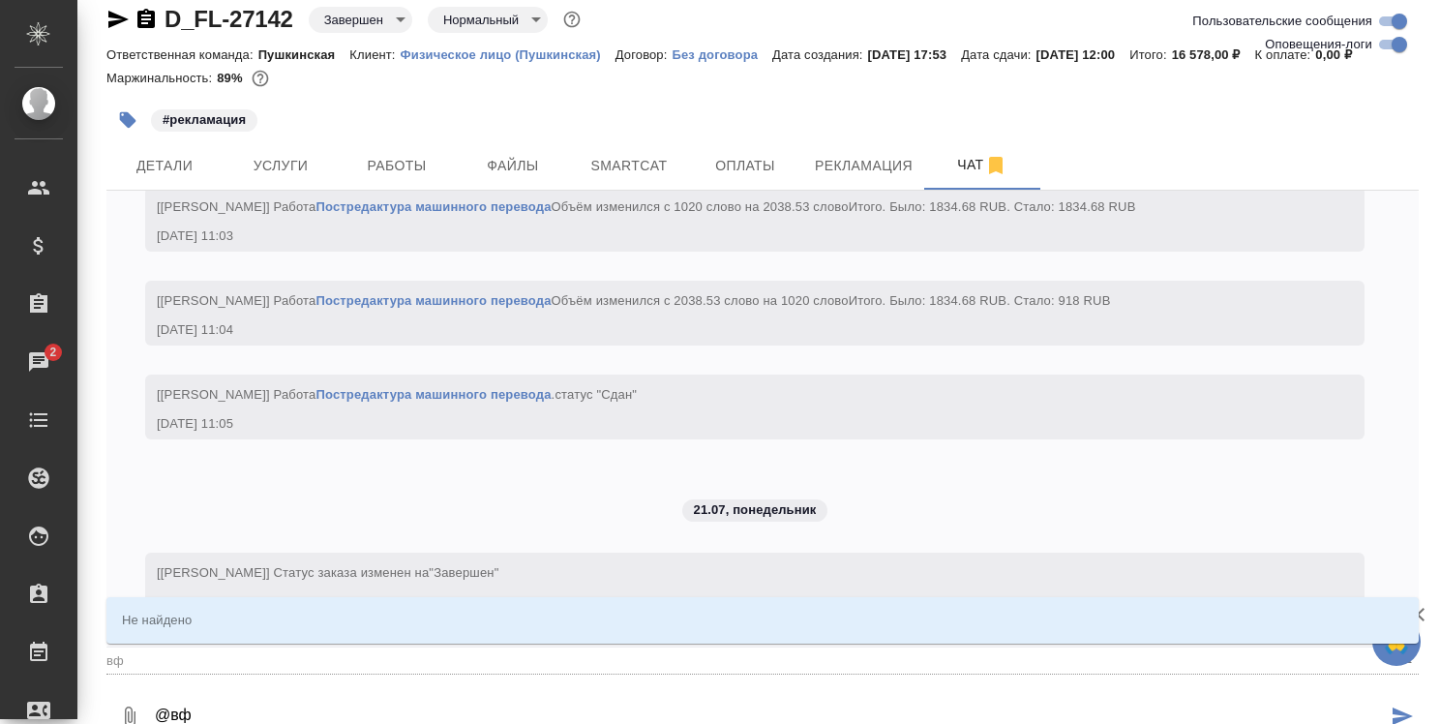
type textarea "@в"
type input "в"
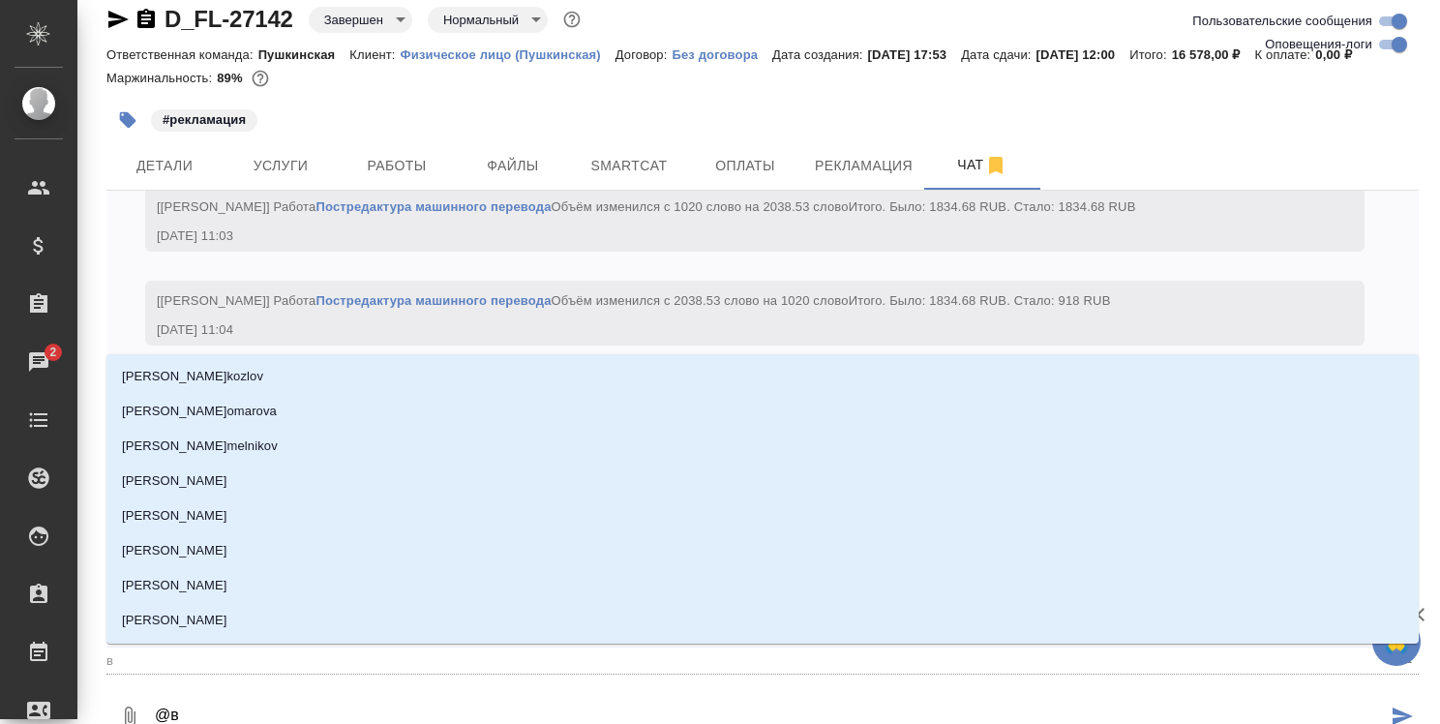
type textarea "@"
type textarea "@д"
type input "д"
type textarea "@да"
type input "да"
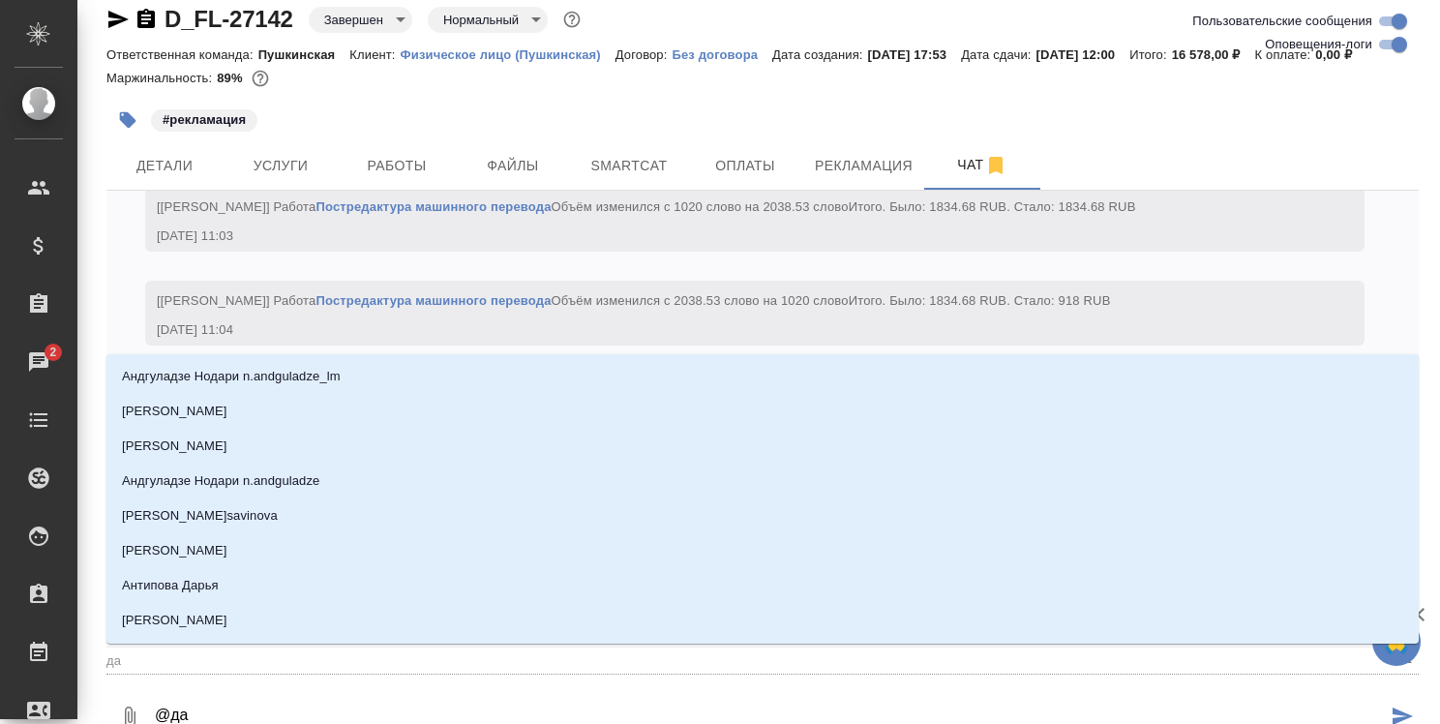
type textarea "@дав"
type input "дав"
type textarea "@давы"
type input "давы"
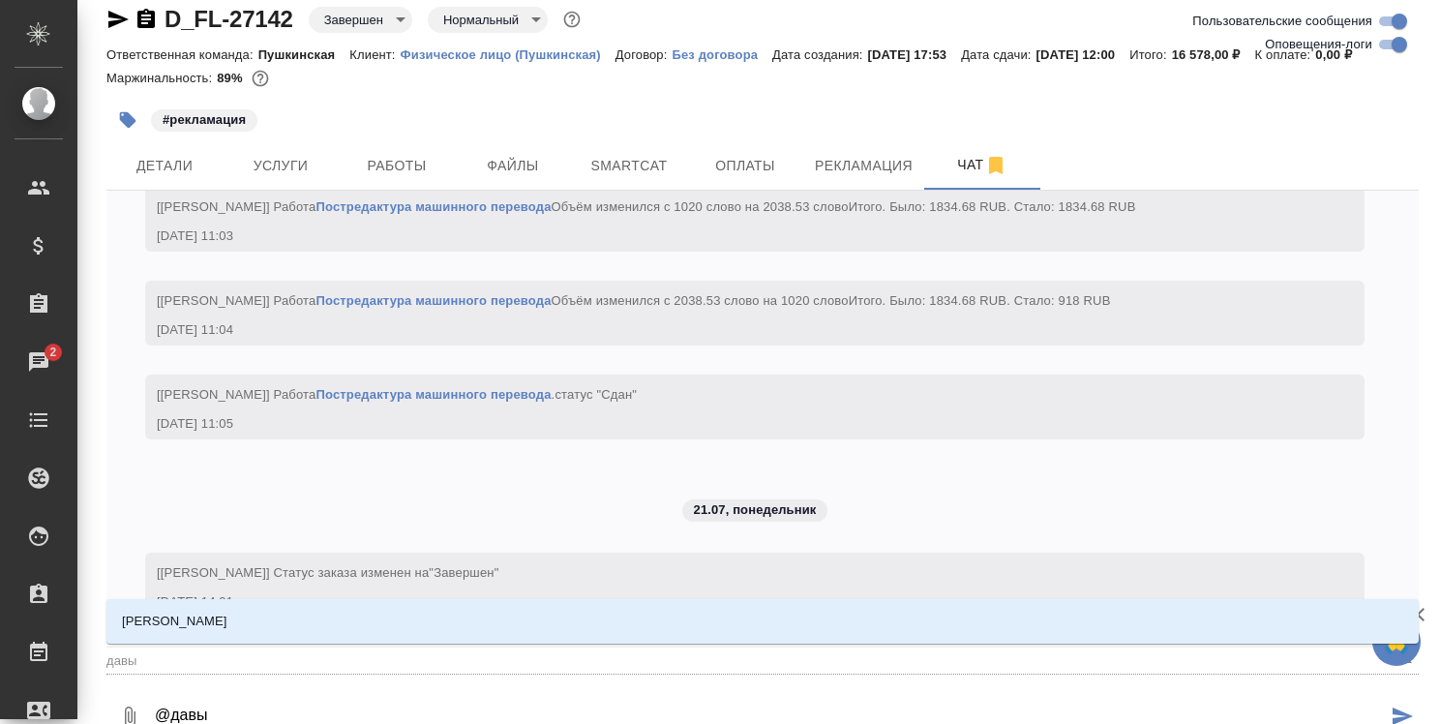
type textarea "@давыд"
type input "давыд"
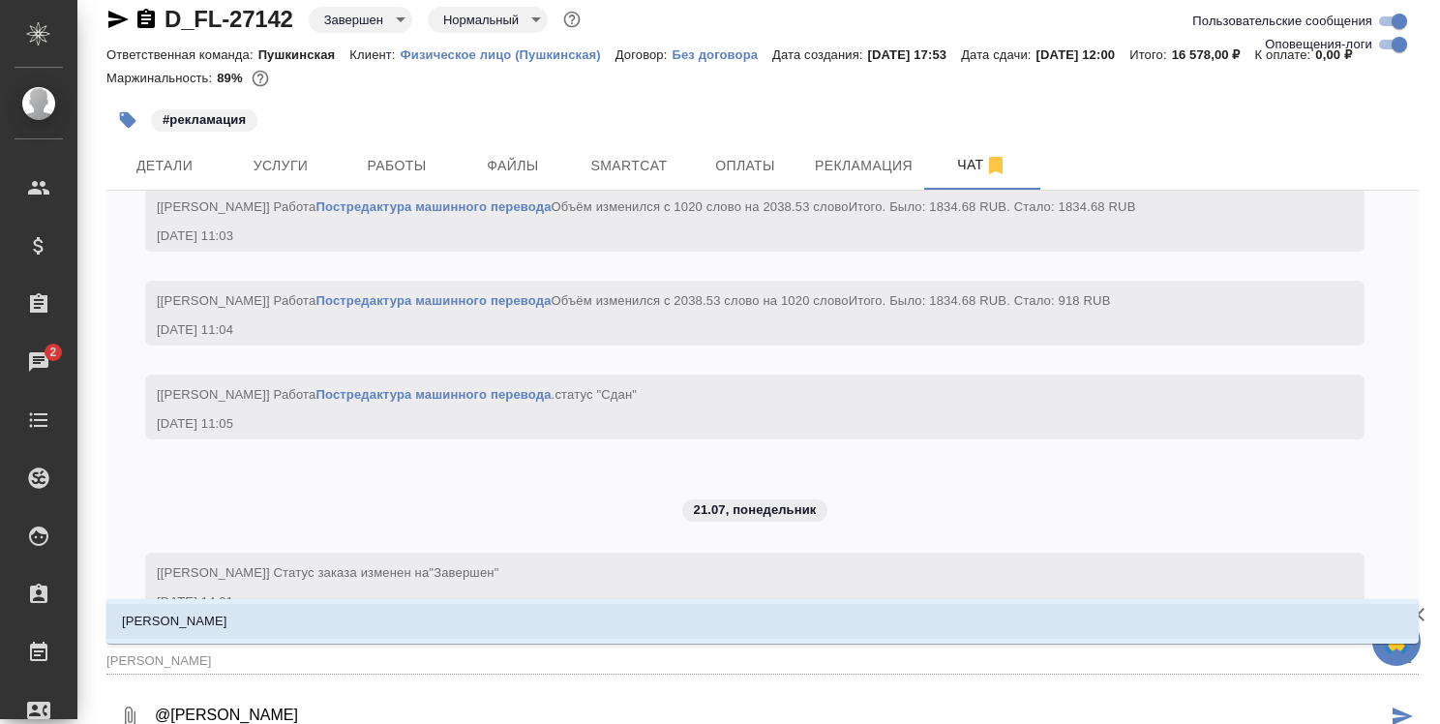
click at [948, 632] on li "Давыдова Елена" at bounding box center [762, 621] width 1312 height 35
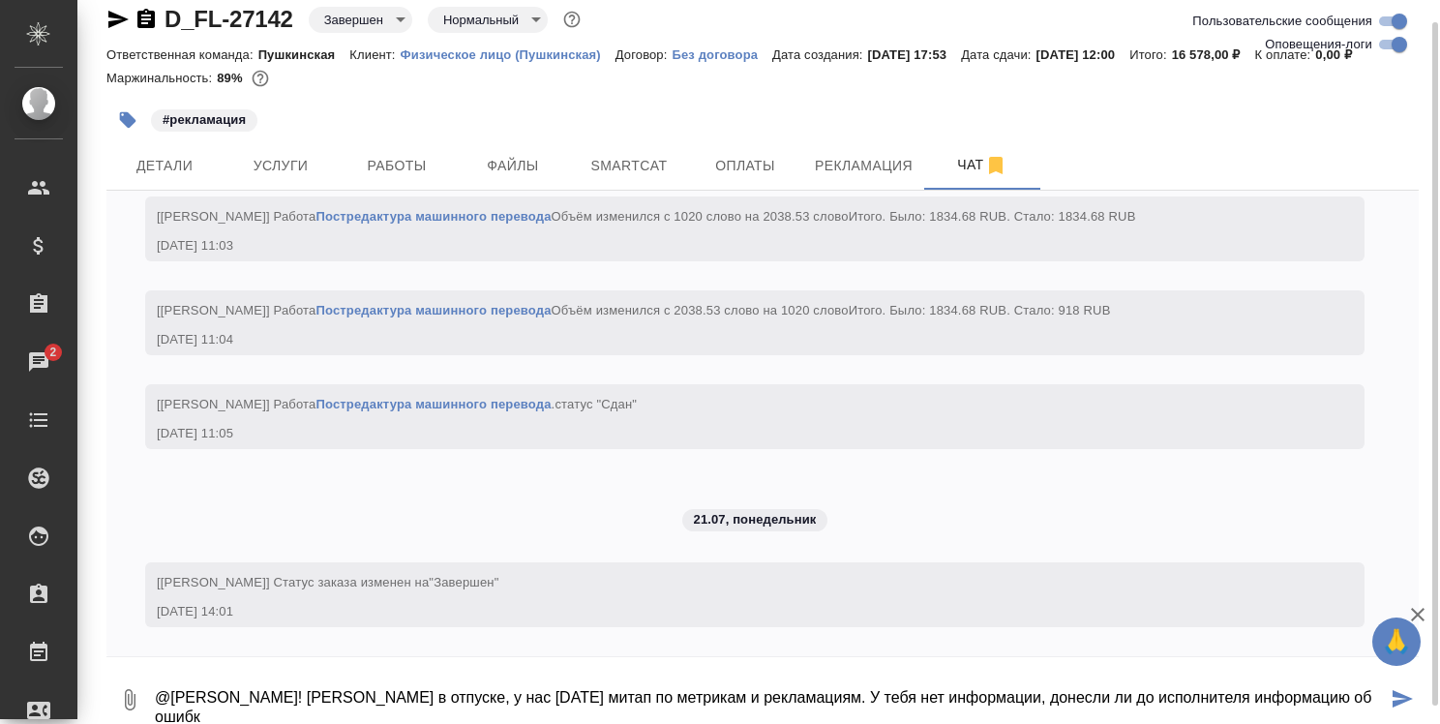
scroll to position [23, 0]
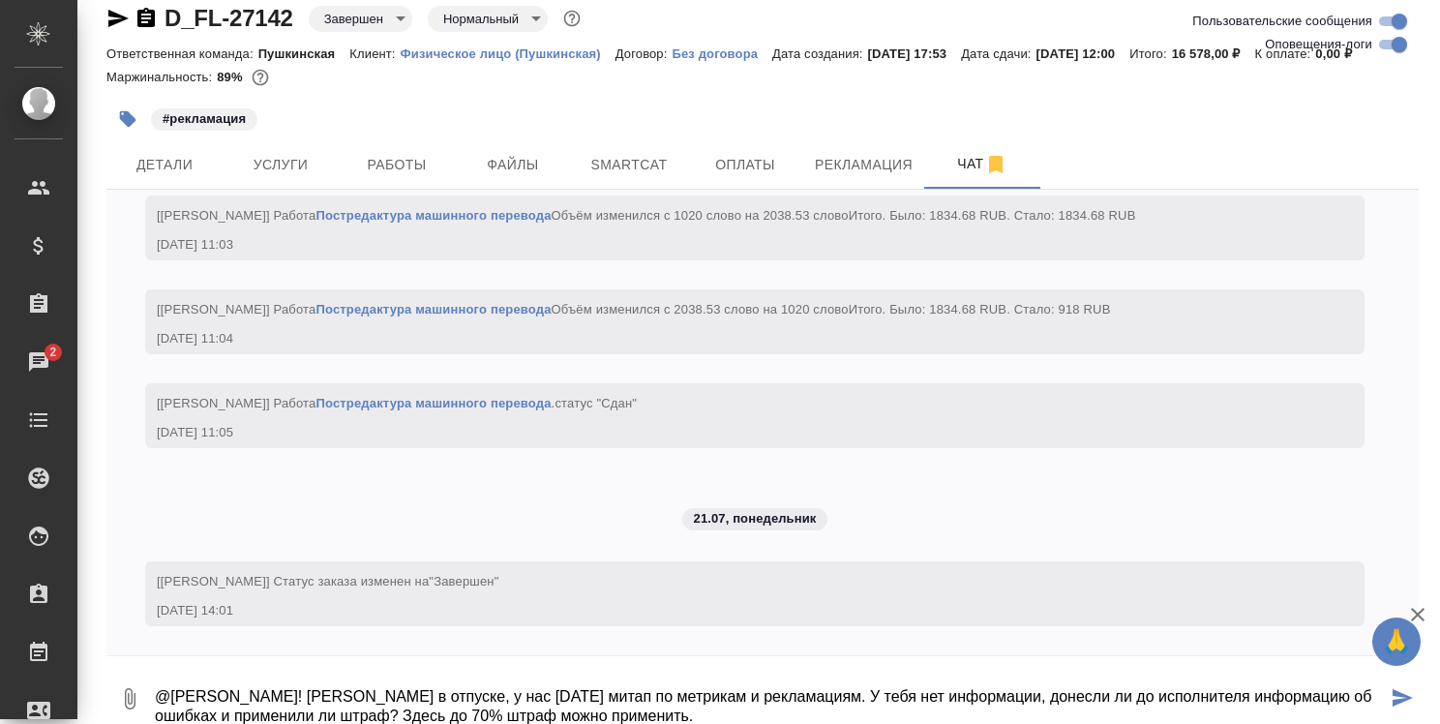
type textarea "@Давыдова Елена Привет! Ринат в отпуске, у нас завтра митап по метрикам и рекла…"
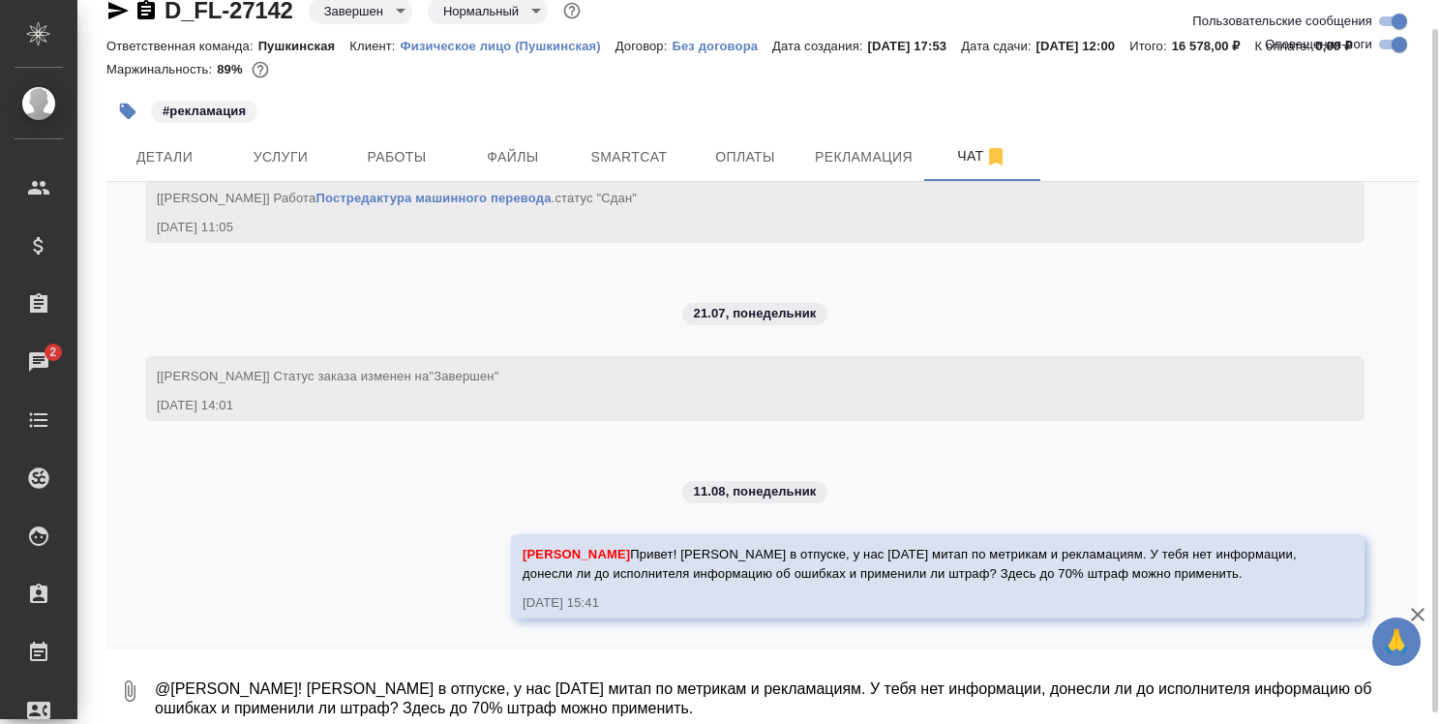
scroll to position [9936, 0]
click at [178, 158] on span "Детали" at bounding box center [164, 157] width 93 height 24
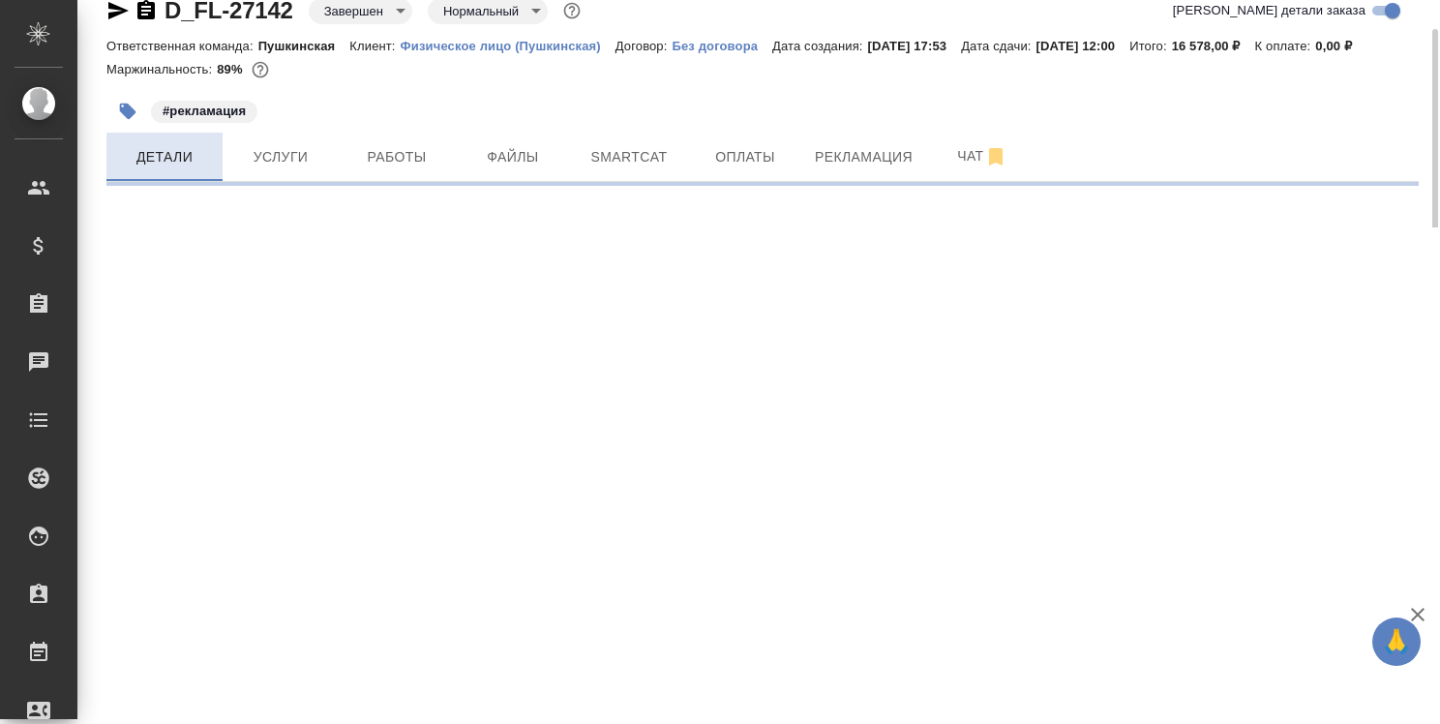
select select "RU"
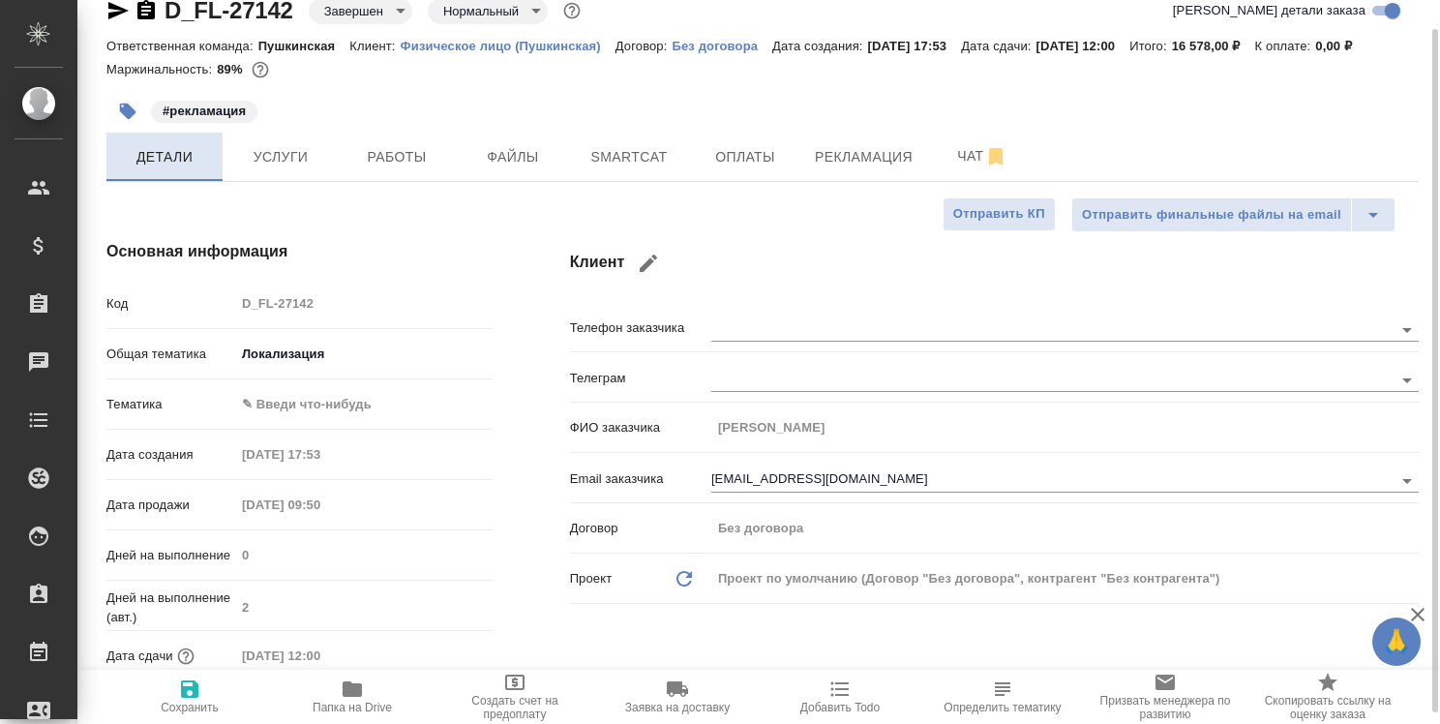
type textarea "x"
click at [389, 146] on span "Работы" at bounding box center [396, 157] width 93 height 24
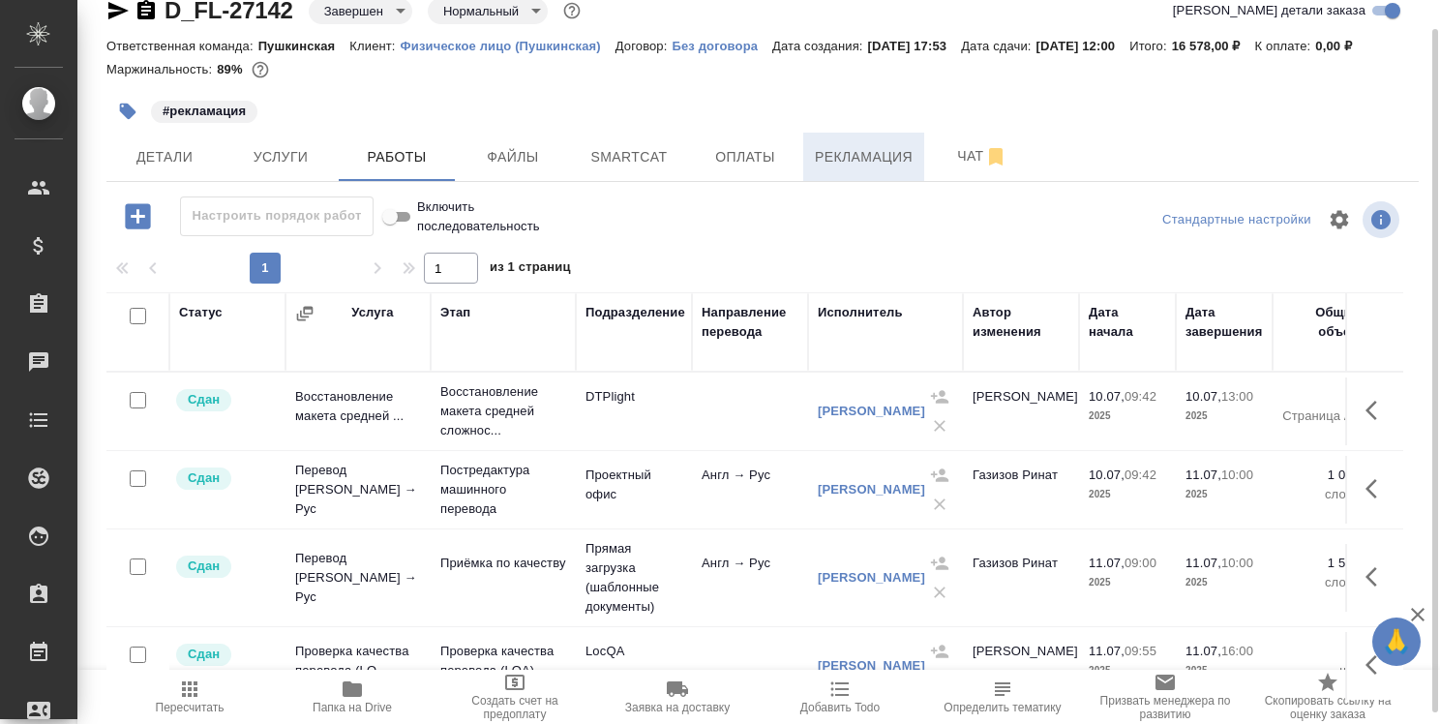
click at [858, 161] on span "Рекламация" at bounding box center [864, 157] width 98 height 24
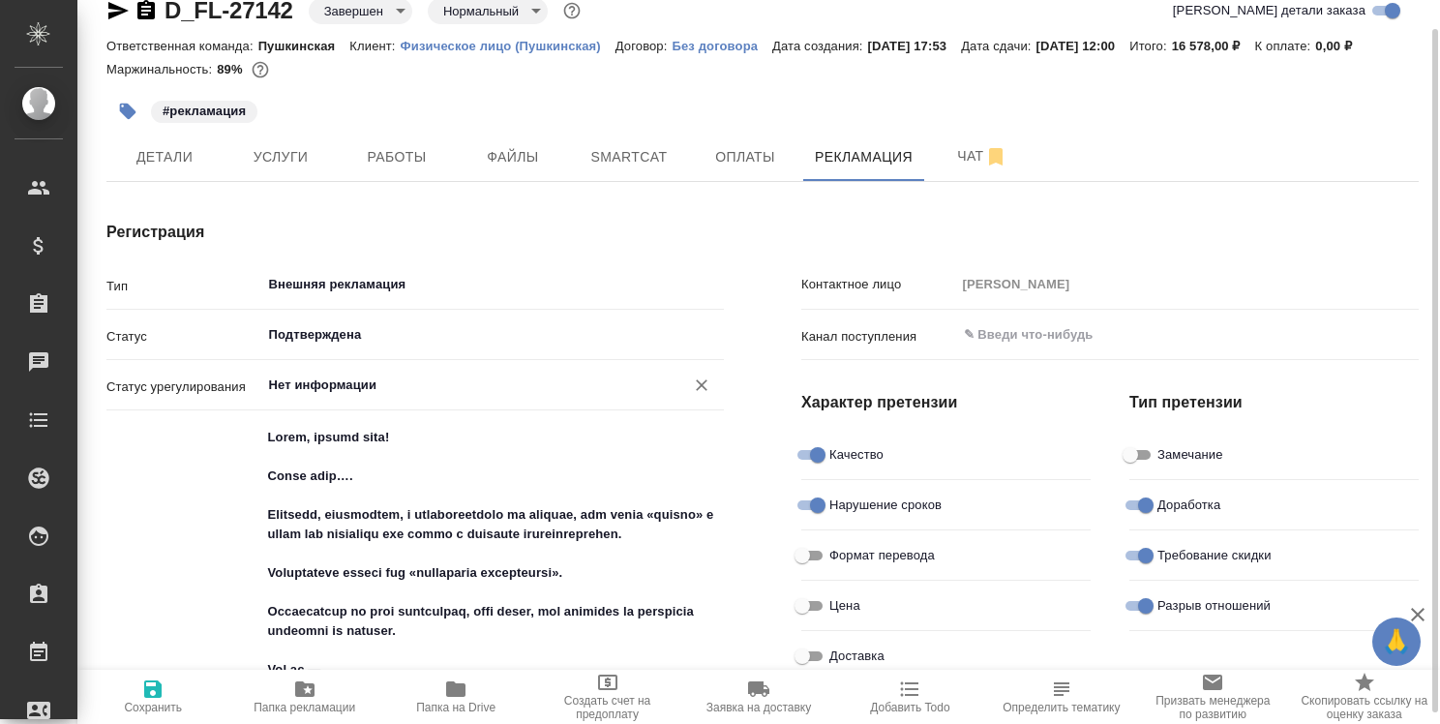
type textarea "x"
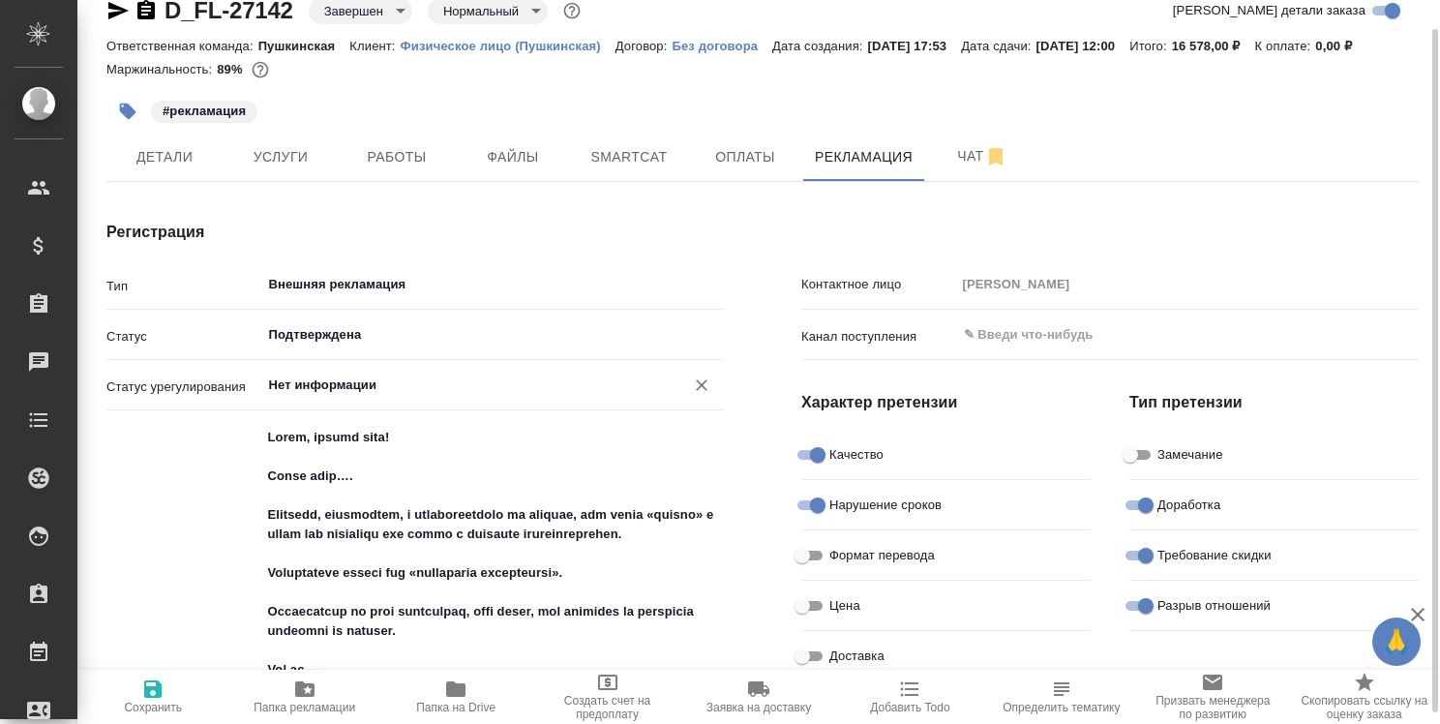
type textarea "x"
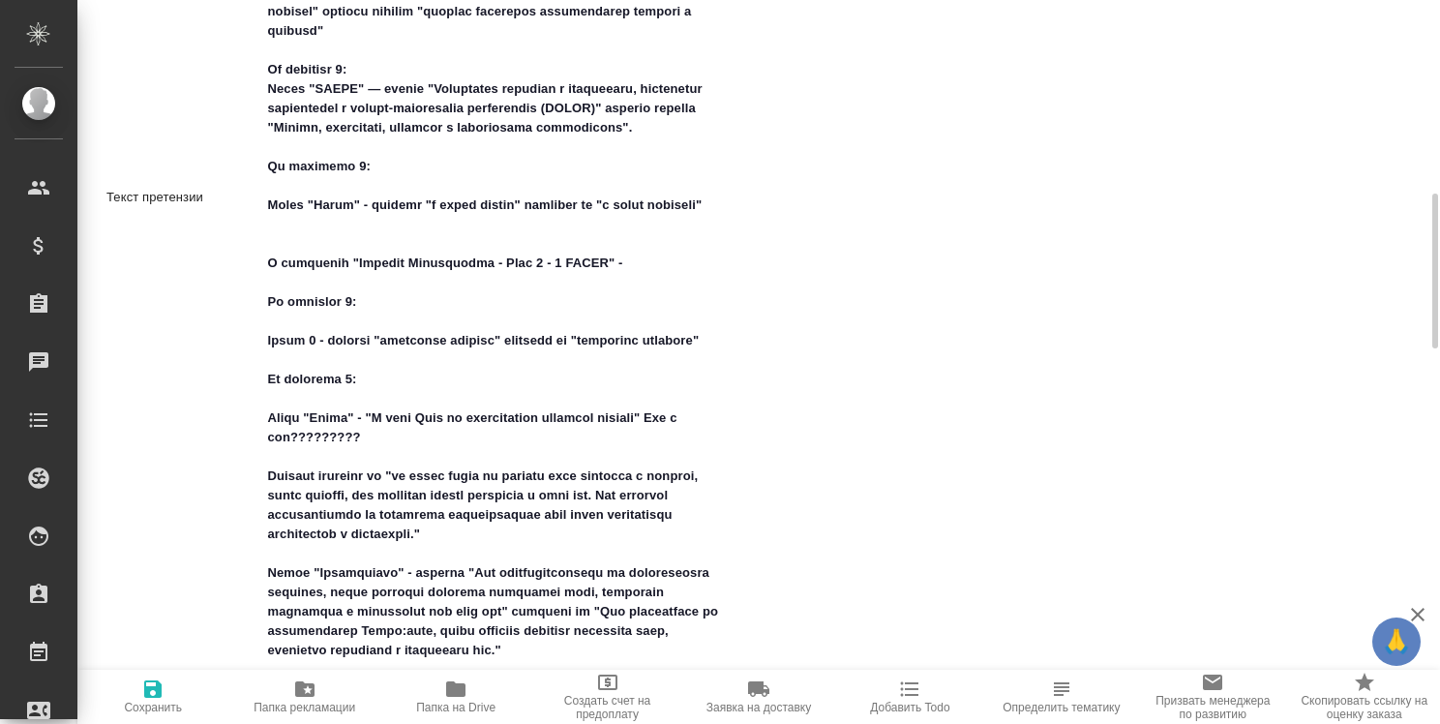
scroll to position [1192, 0]
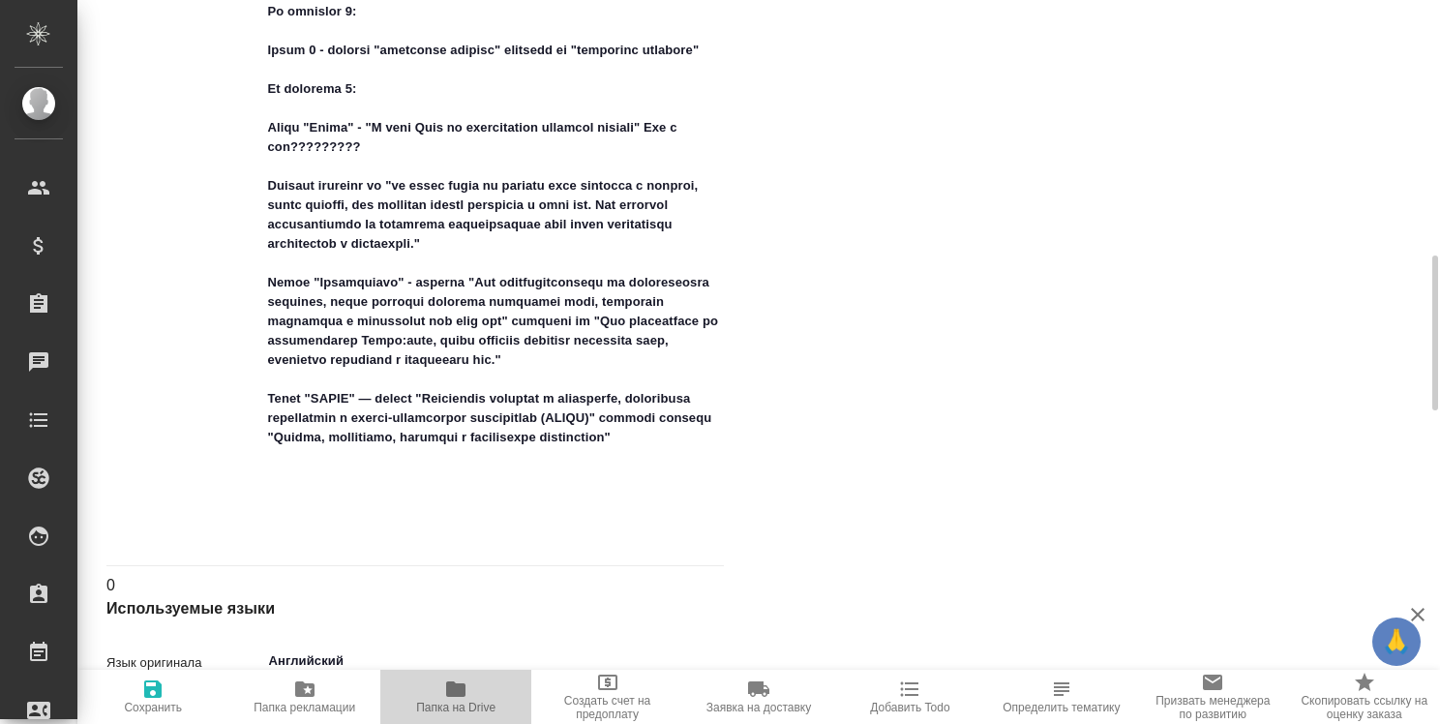
click at [466, 687] on icon "button" at bounding box center [455, 689] width 23 height 23
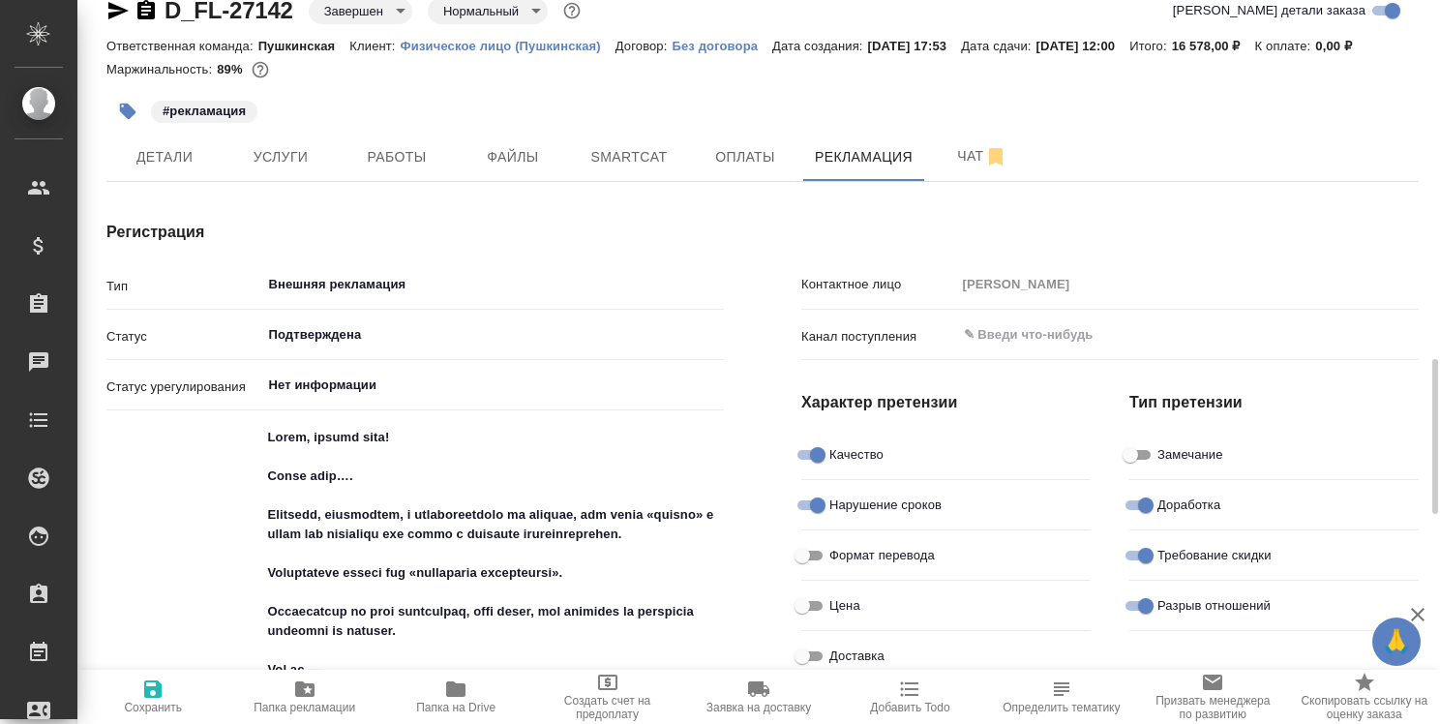
scroll to position [0, 0]
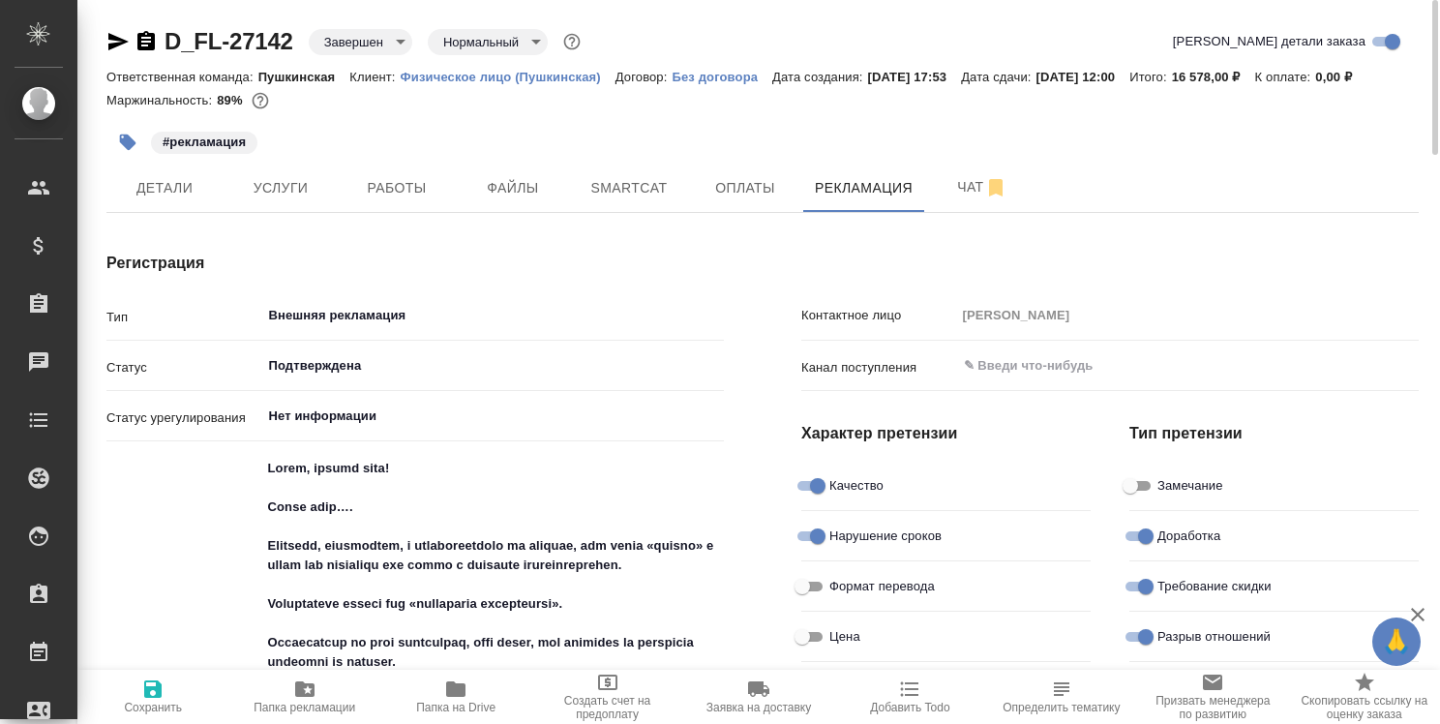
click at [461, 689] on icon "button" at bounding box center [455, 688] width 19 height 15
click at [967, 188] on span "Чат" at bounding box center [982, 187] width 93 height 24
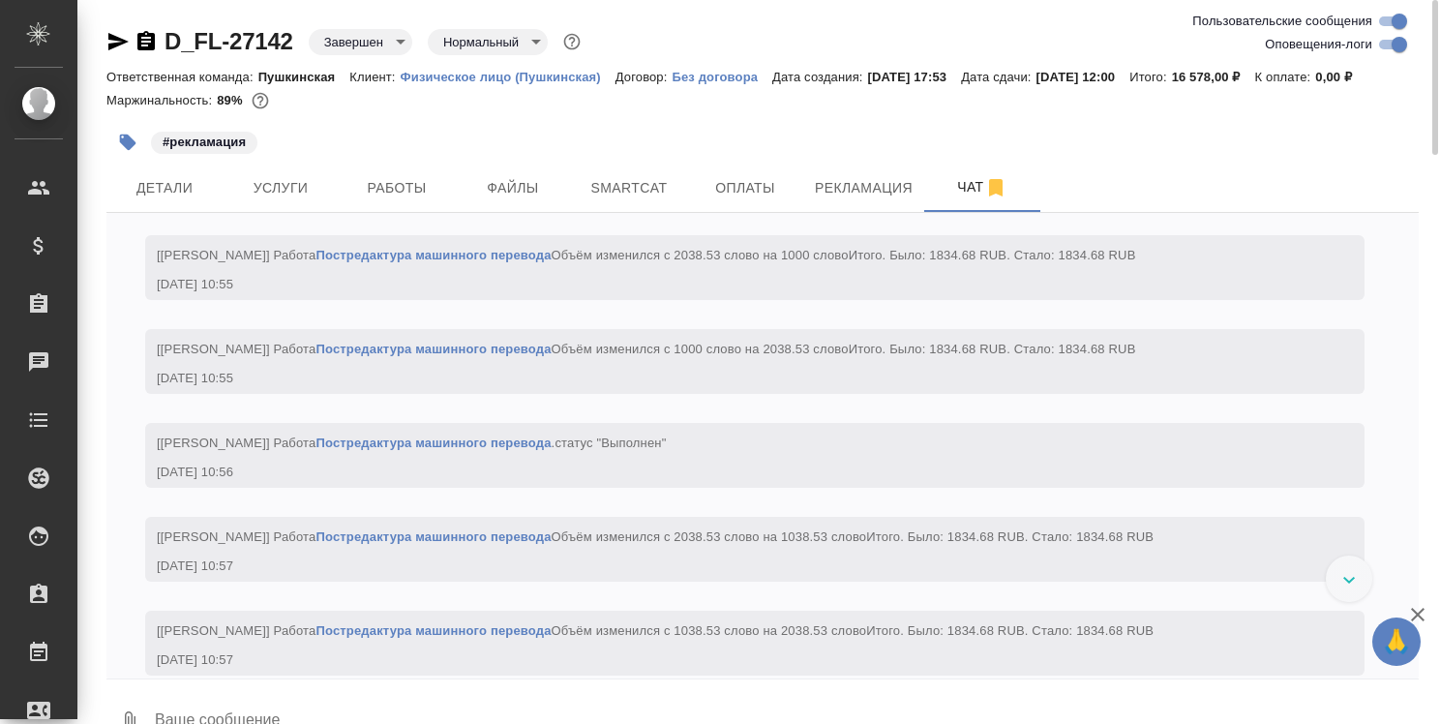
scroll to position [9936, 0]
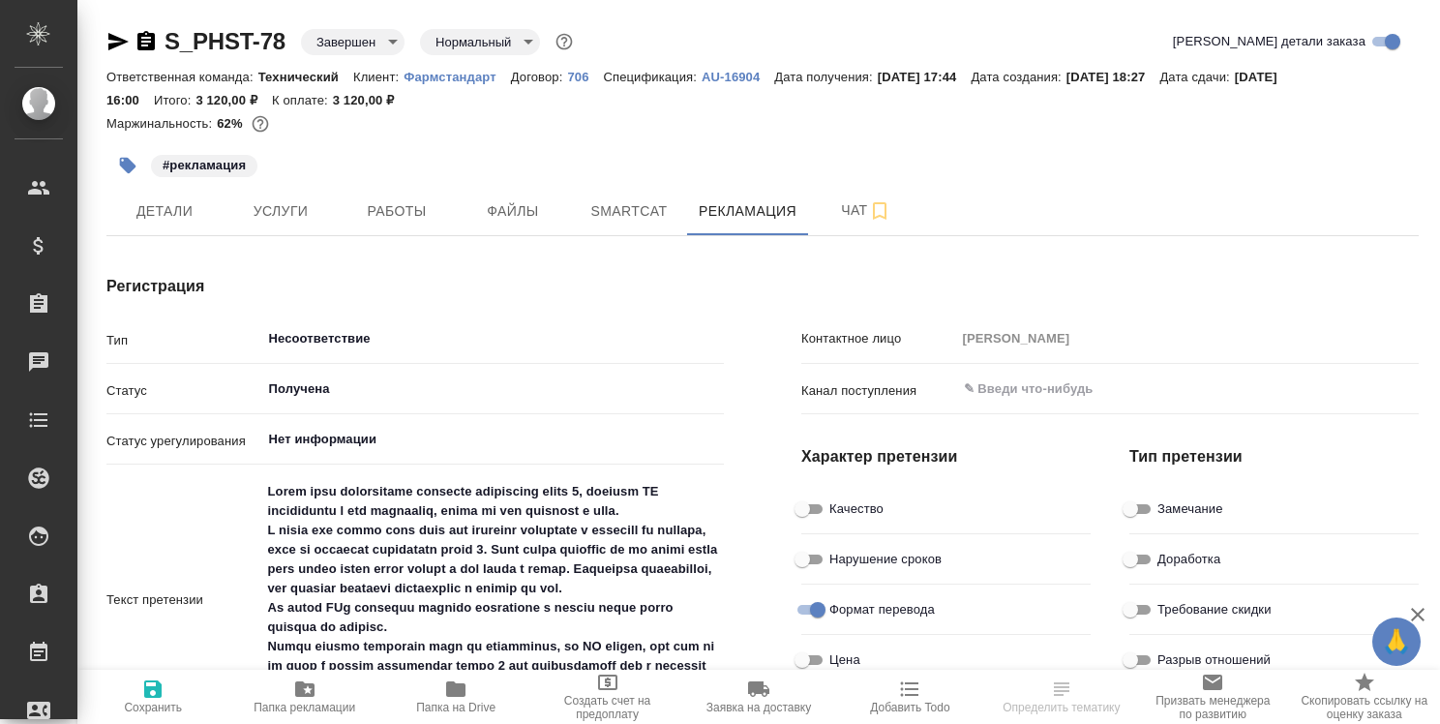
type textarea "x"
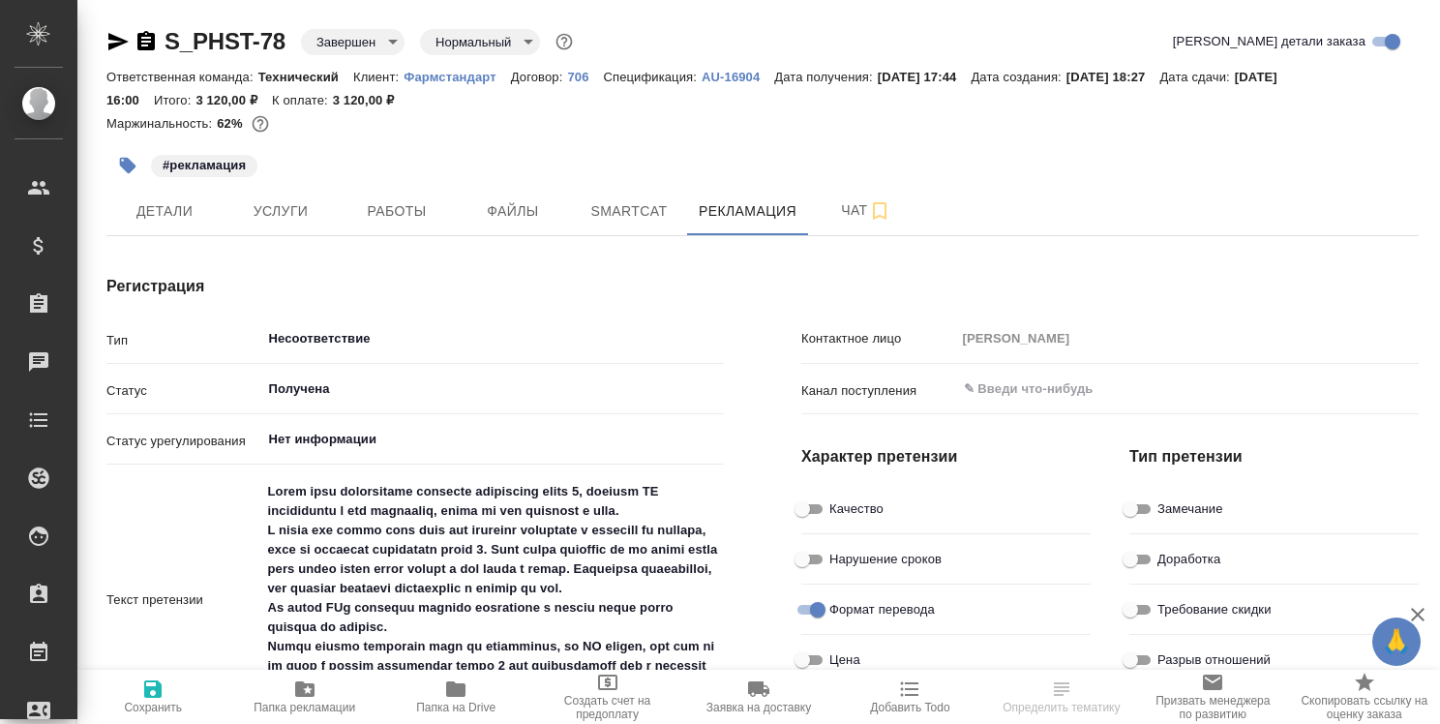
type textarea "x"
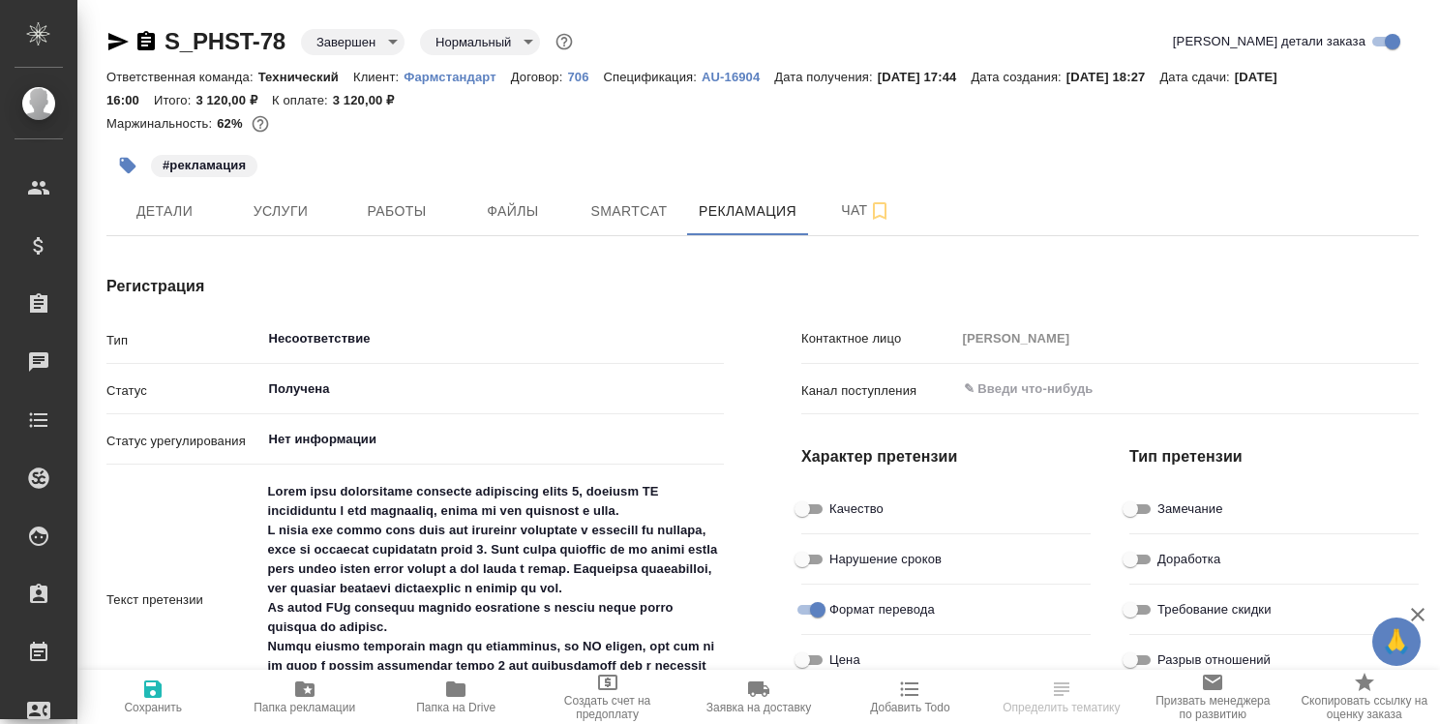
type textarea "x"
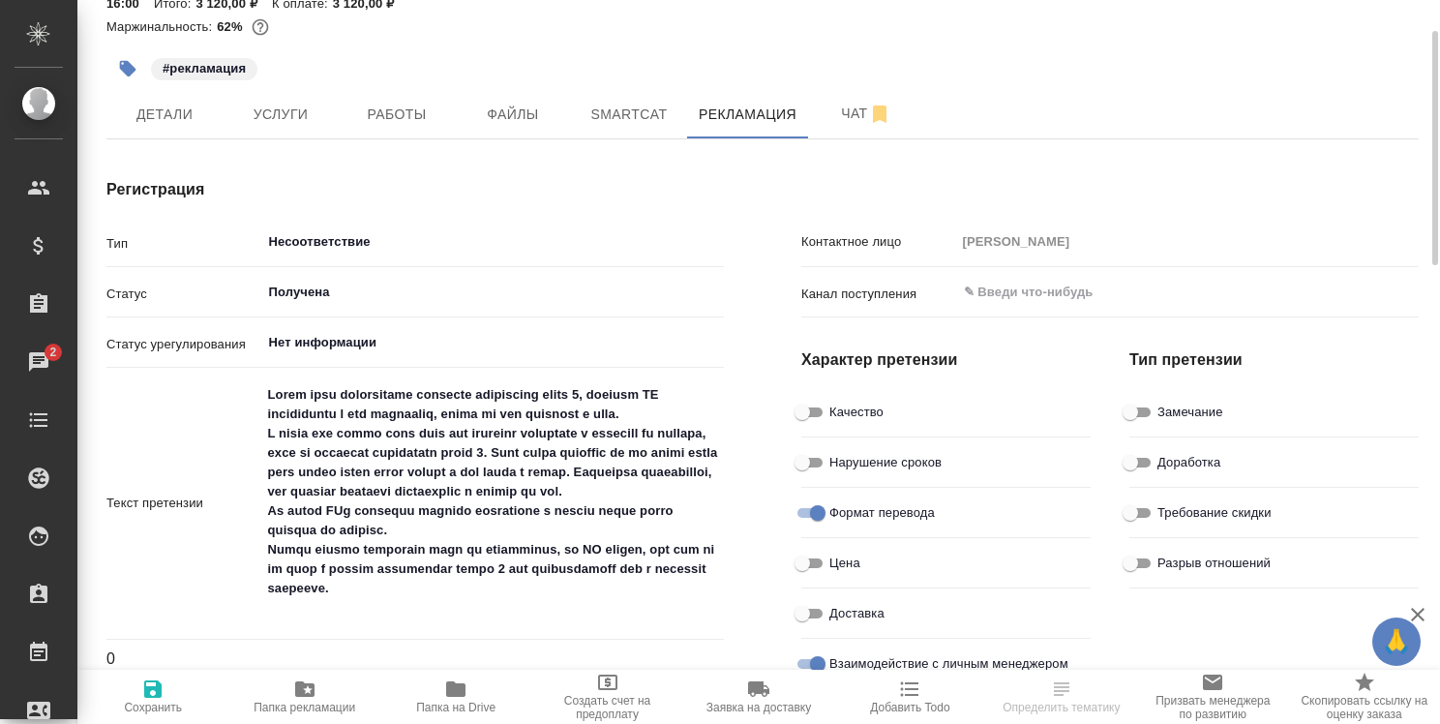
type textarea "x"
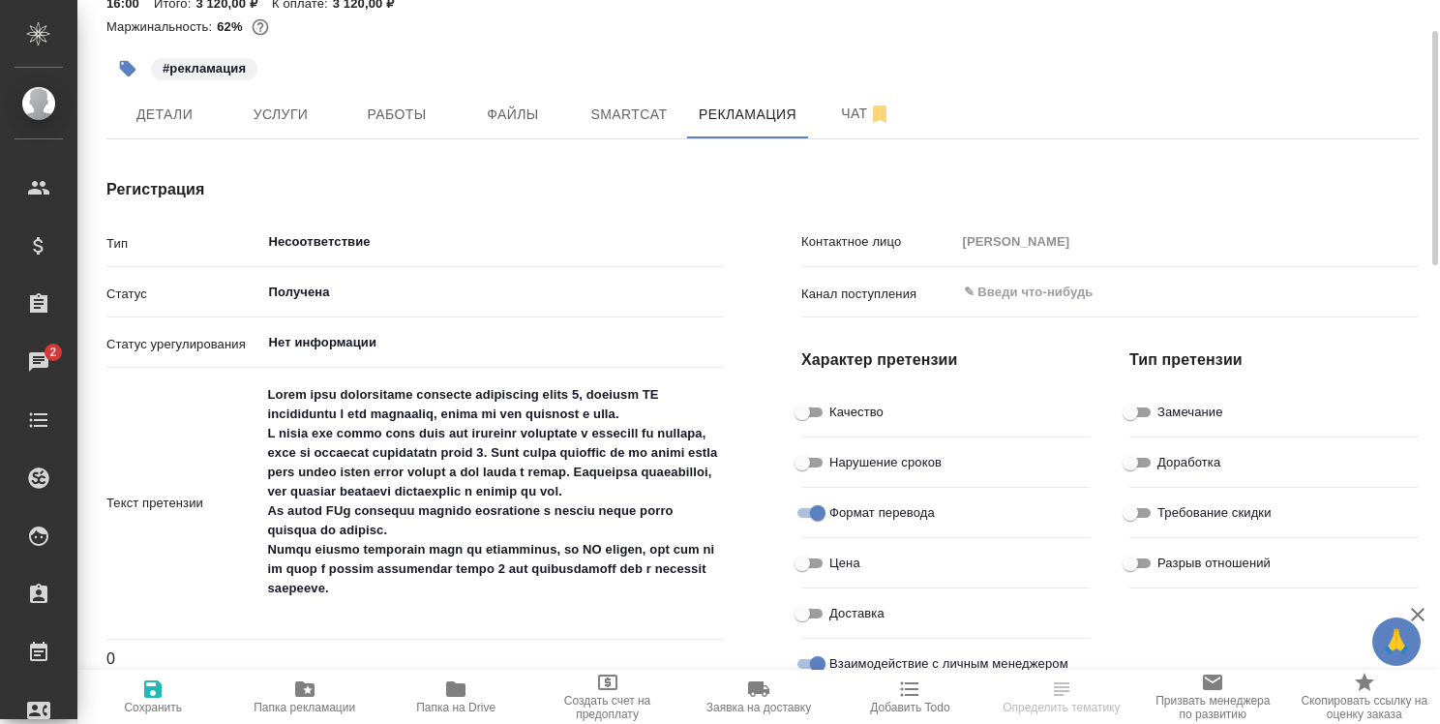
type textarea "x"
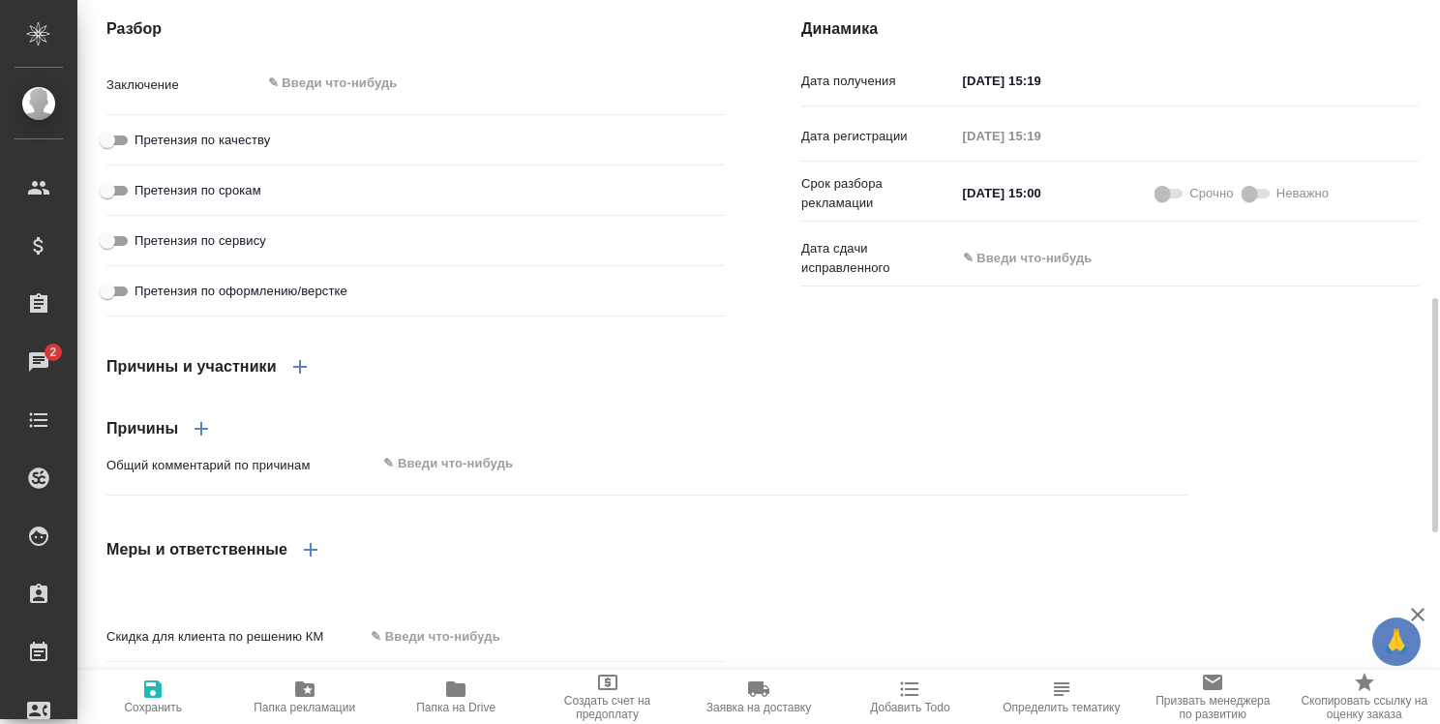
scroll to position [1218, 0]
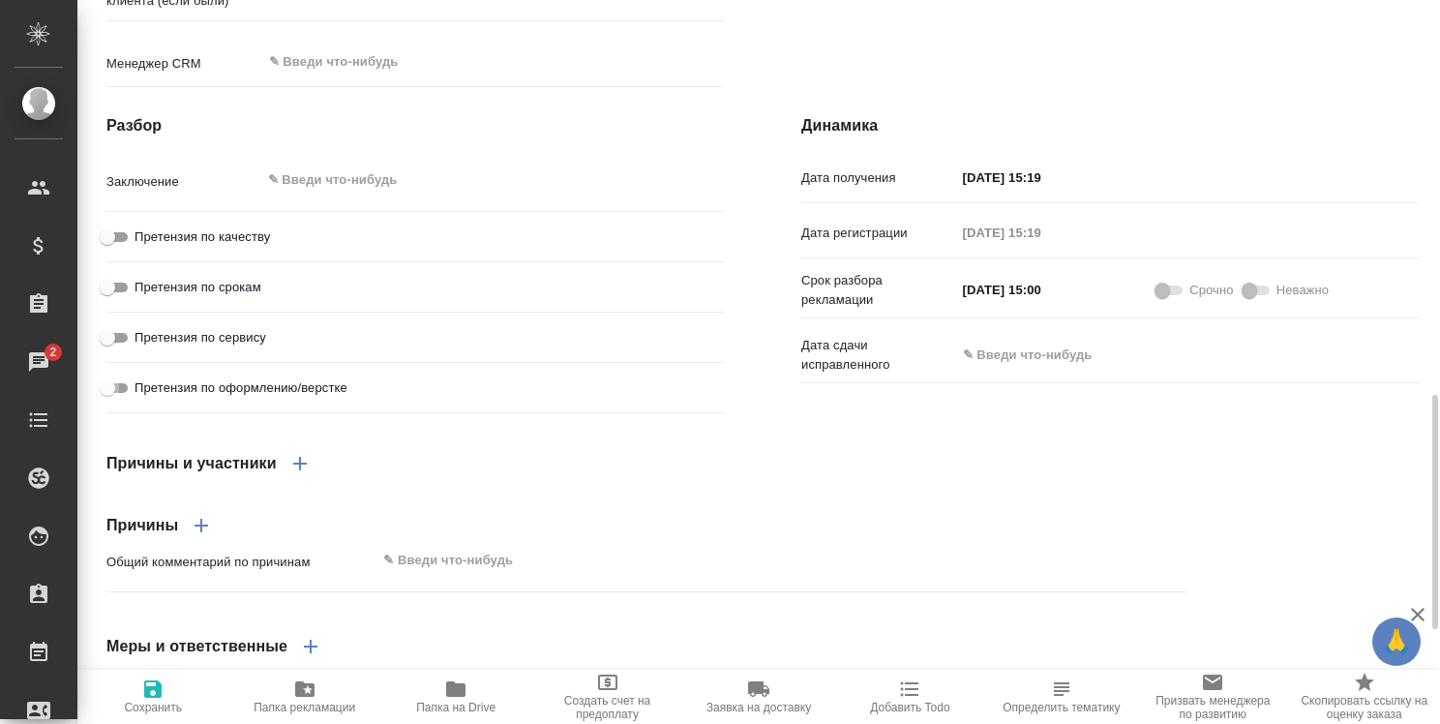
click at [120, 400] on input "Претензия по оформлению/верстке" at bounding box center [108, 388] width 70 height 23
checkbox input "true"
type textarea "x"
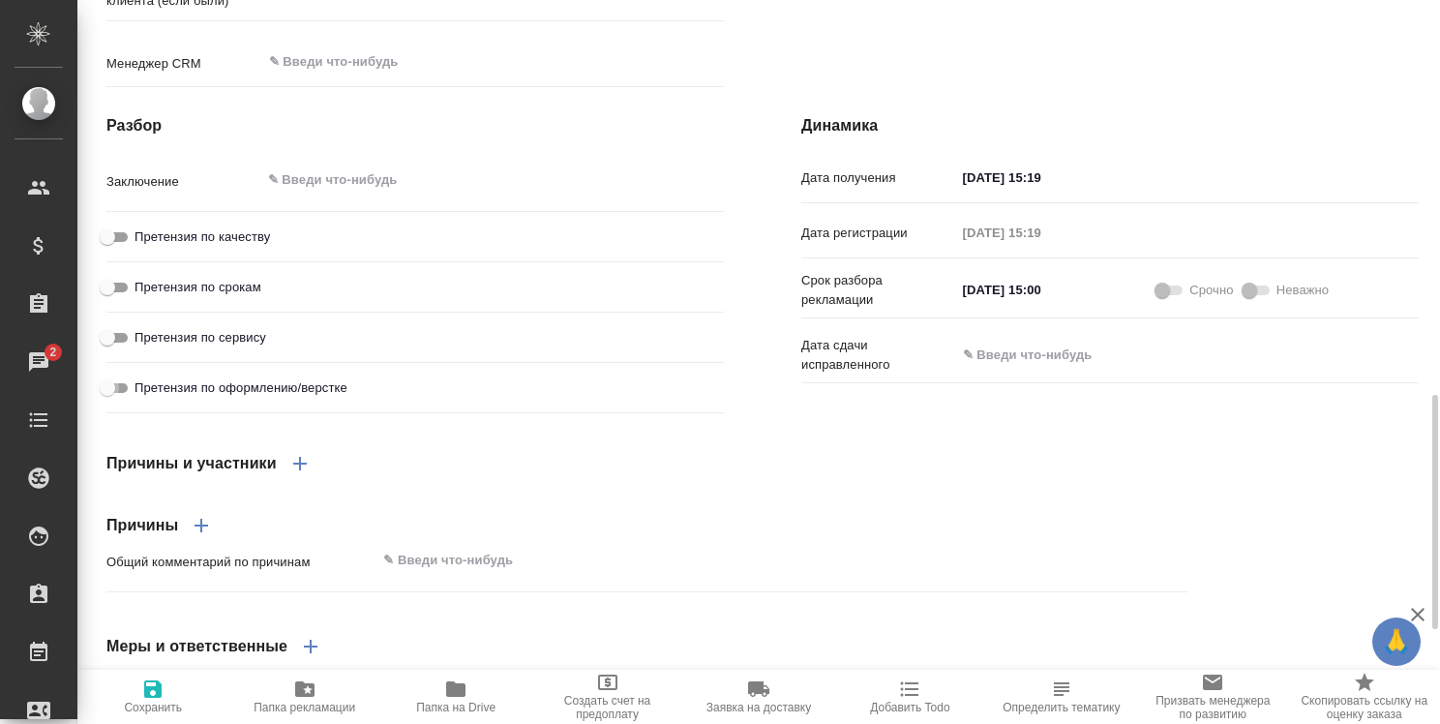
type textarea "x"
click at [151, 690] on icon "button" at bounding box center [152, 688] width 17 height 17
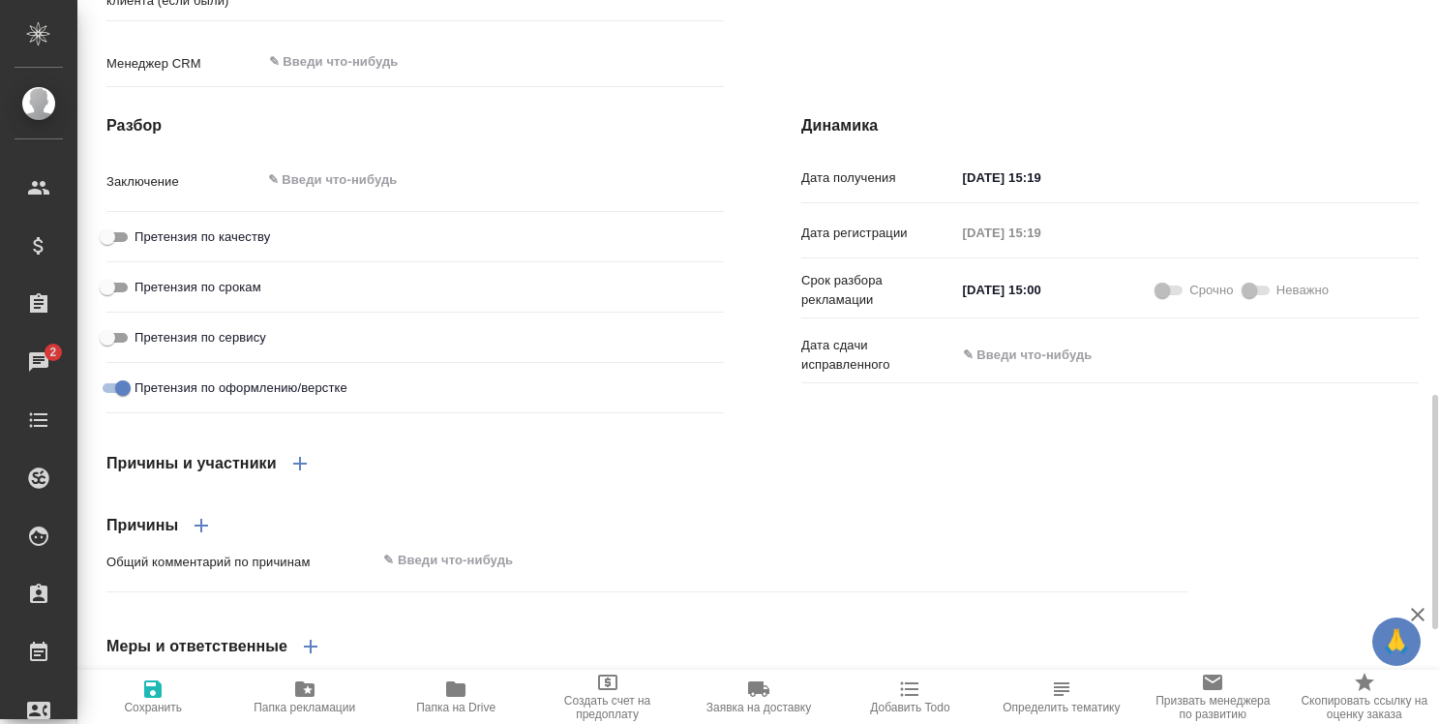
type textarea "x"
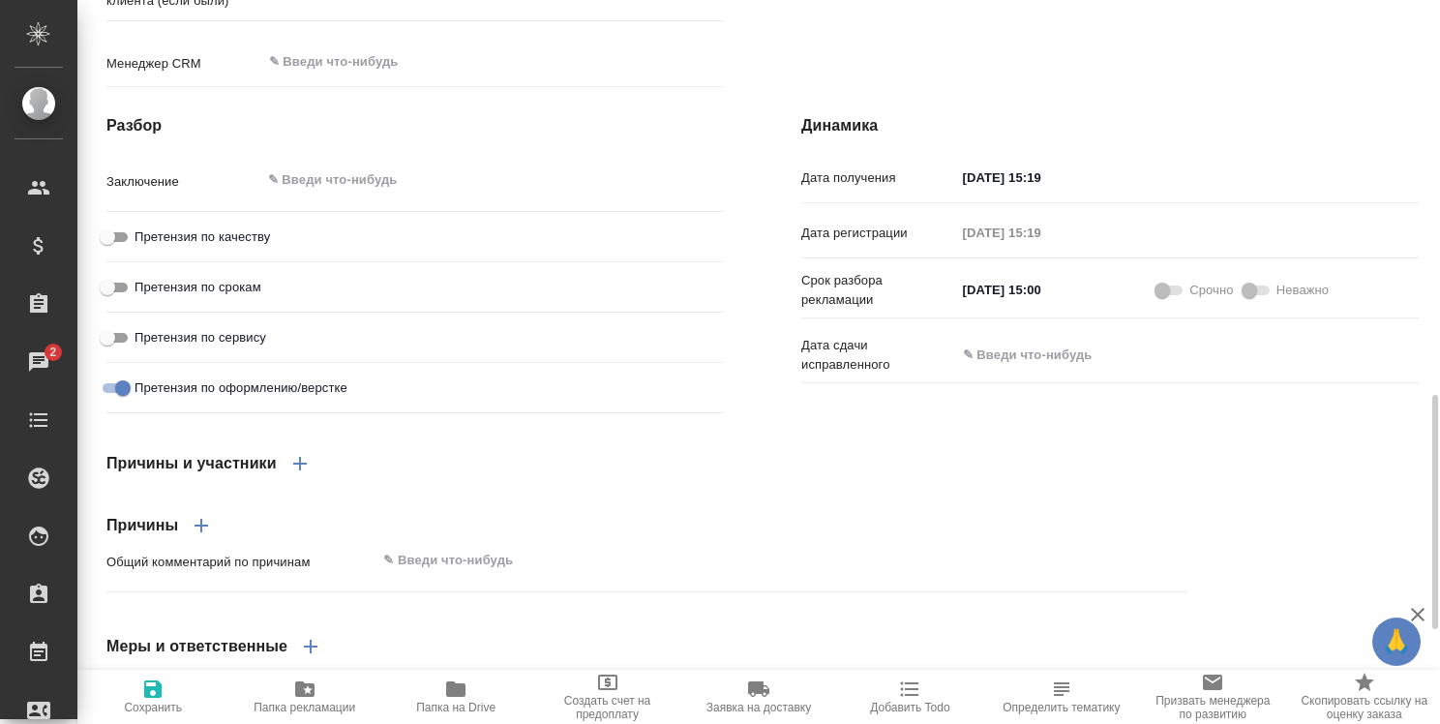
type textarea "x"
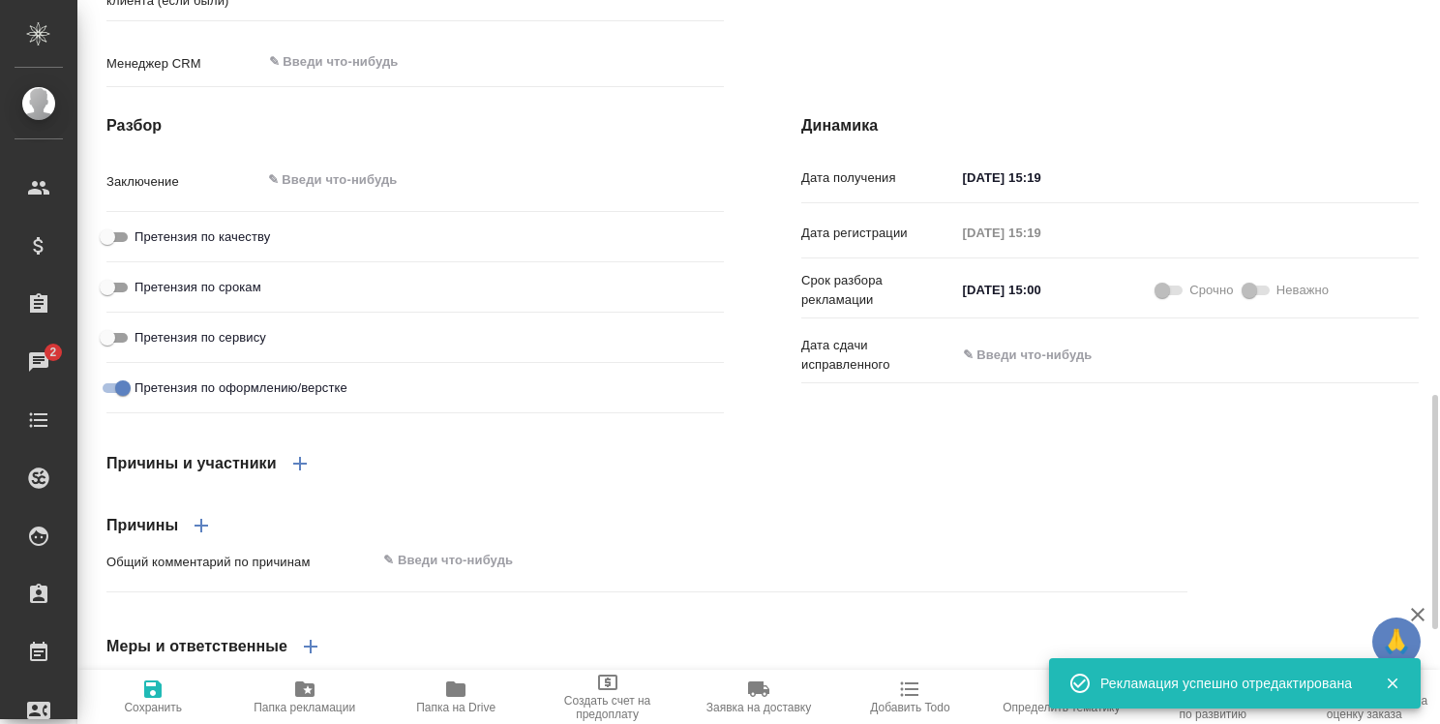
type textarea "x"
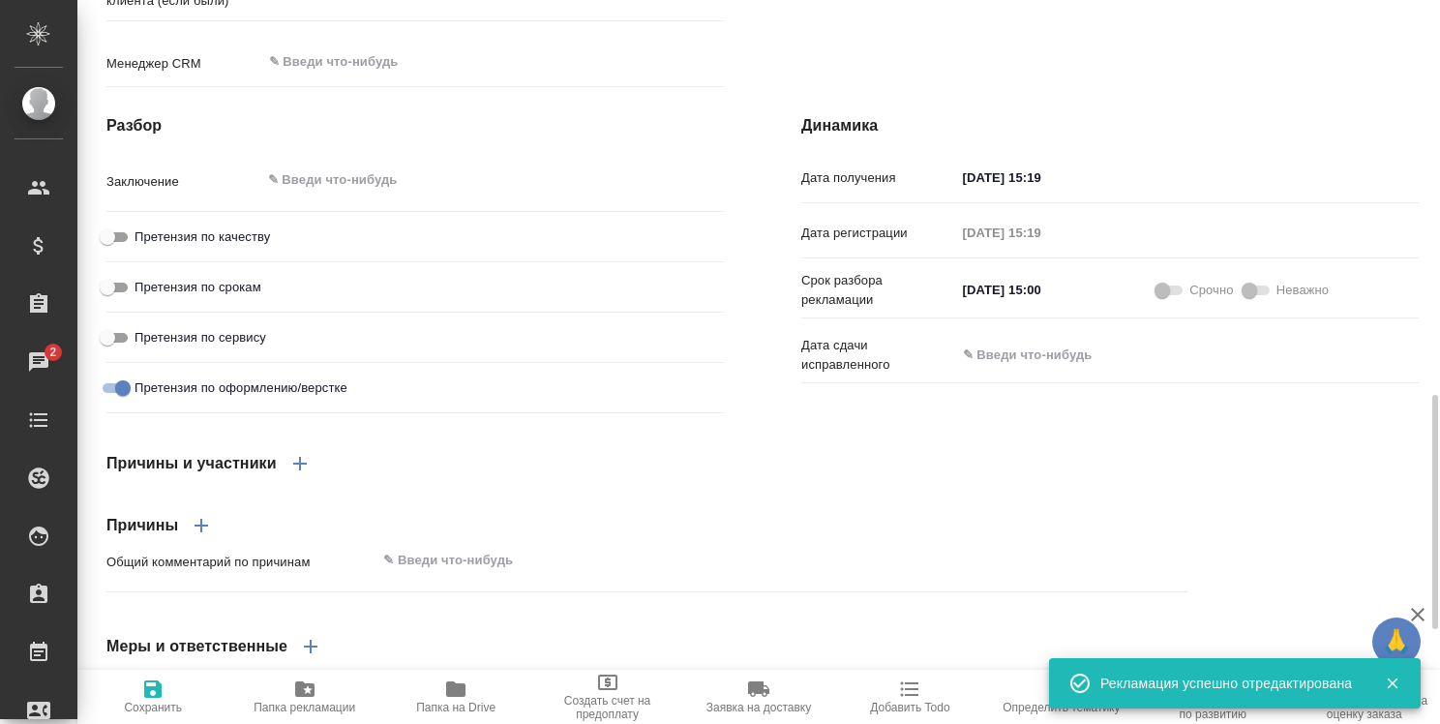
type textarea "x"
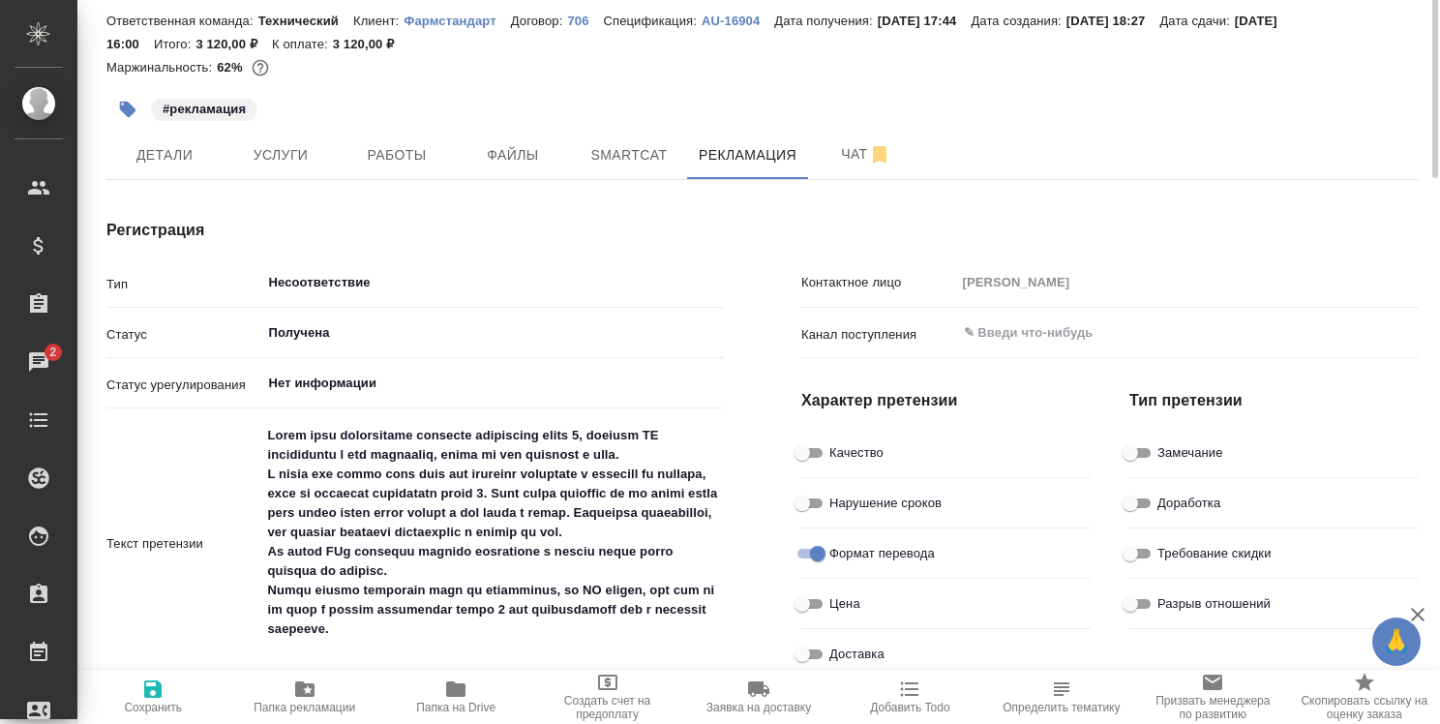
scroll to position [0, 0]
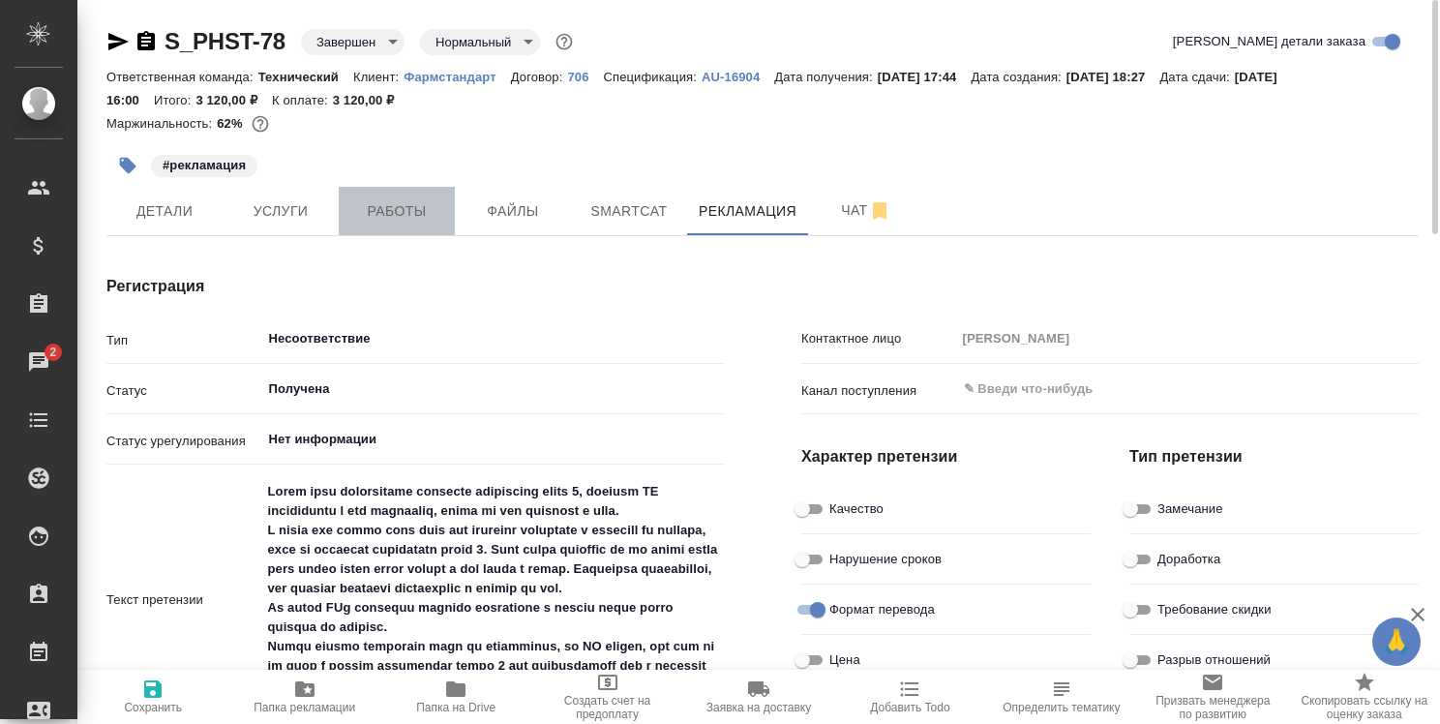
click at [404, 205] on span "Работы" at bounding box center [396, 211] width 93 height 24
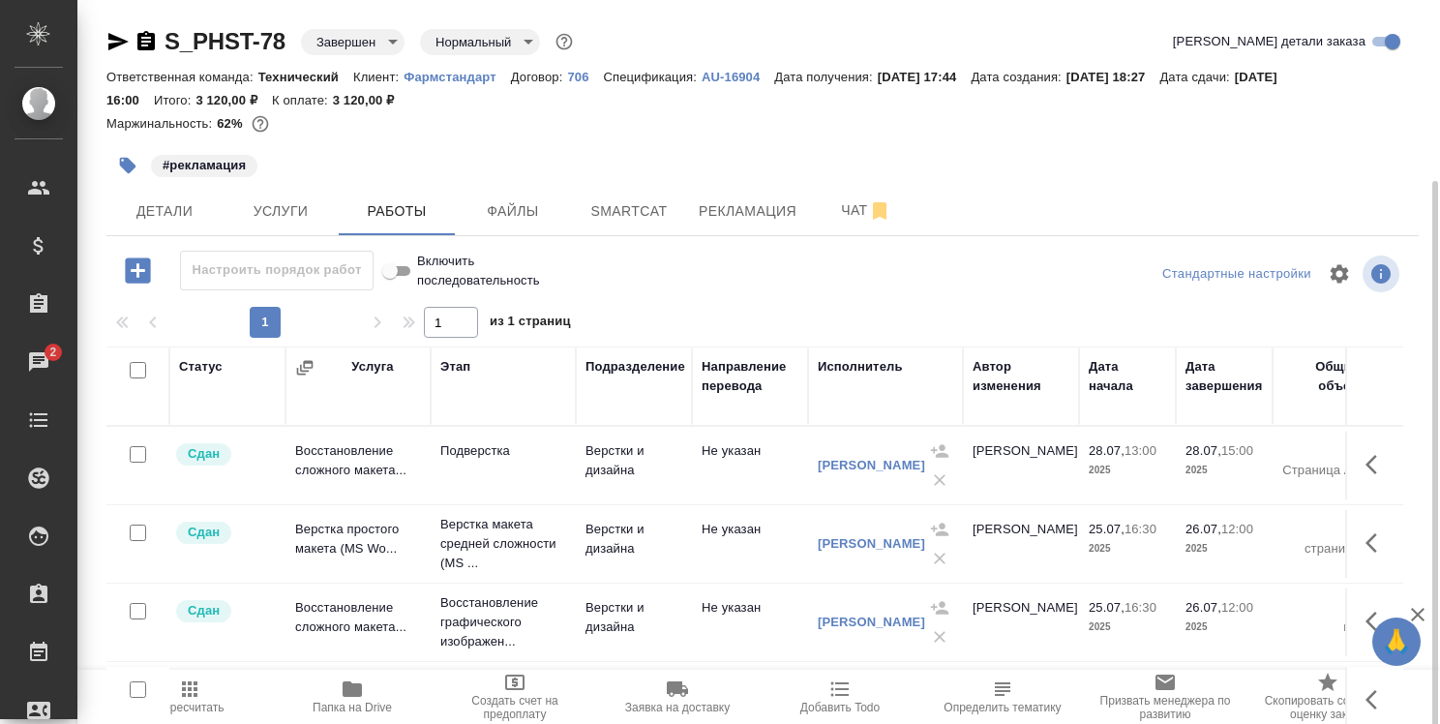
scroll to position [97, 0]
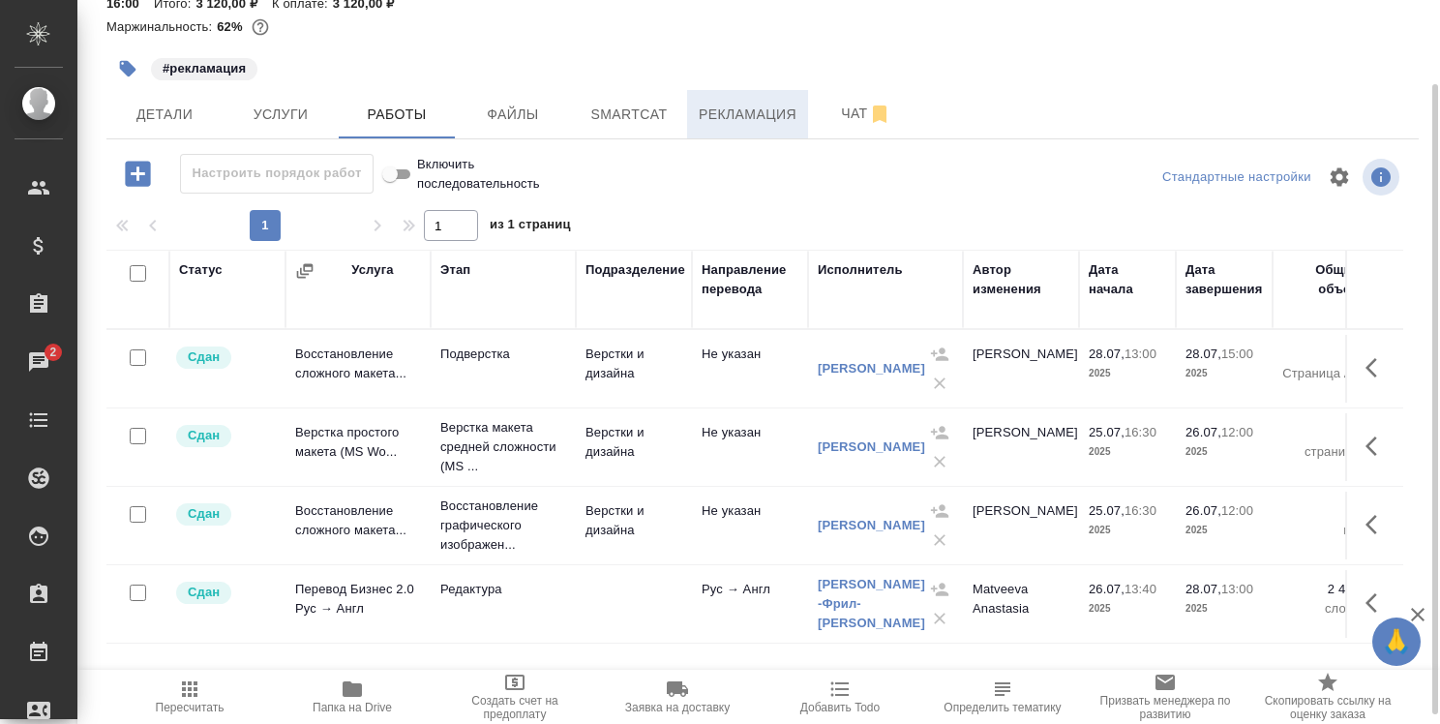
click at [743, 116] on span "Рекламация" at bounding box center [748, 115] width 98 height 24
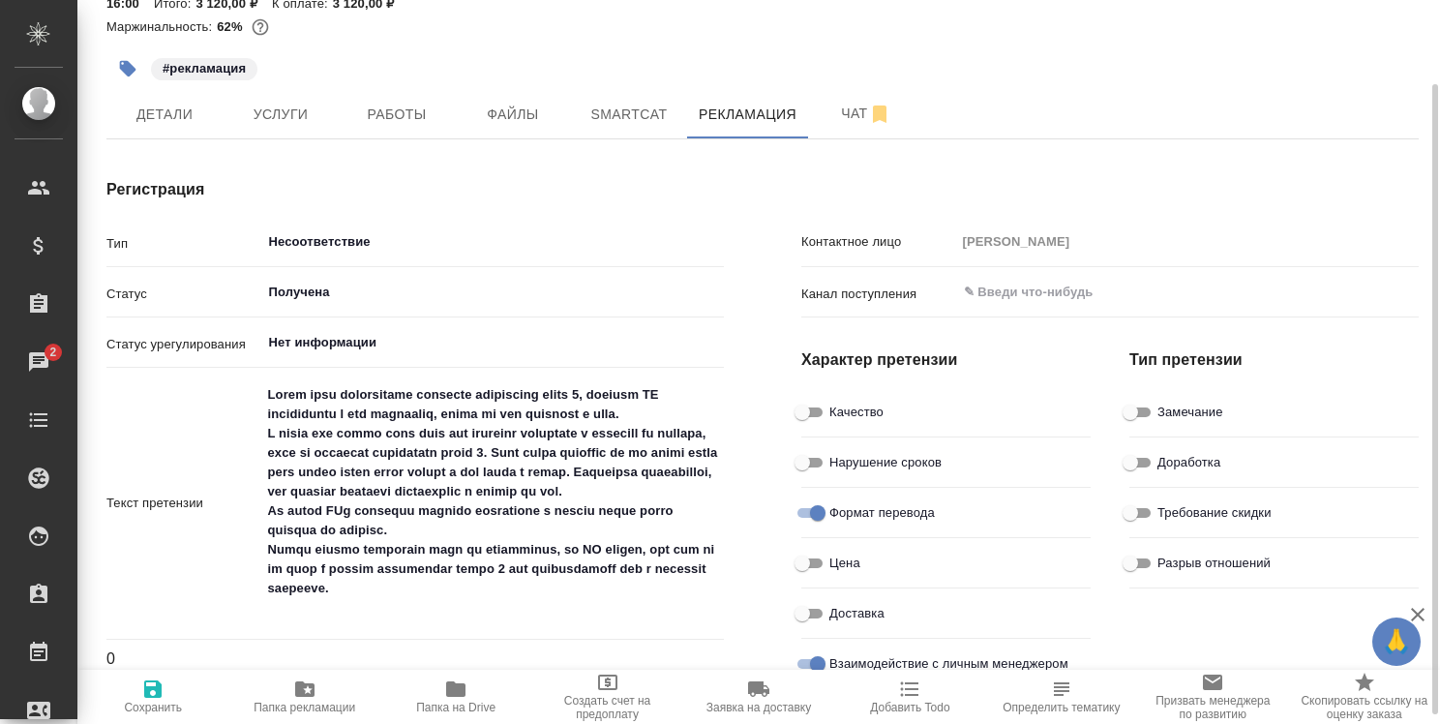
type textarea "x"
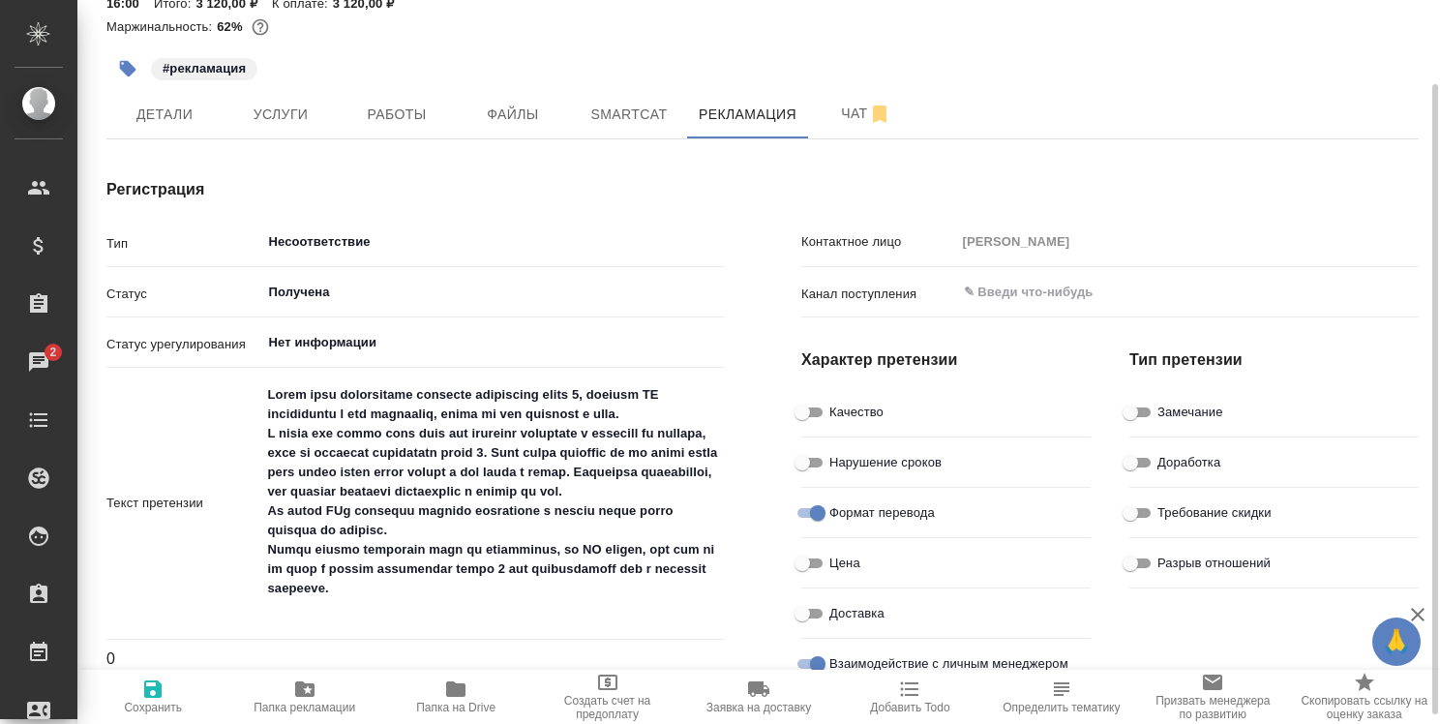
type textarea "x"
click at [414, 254] on input "Получена" at bounding box center [460, 241] width 387 height 23
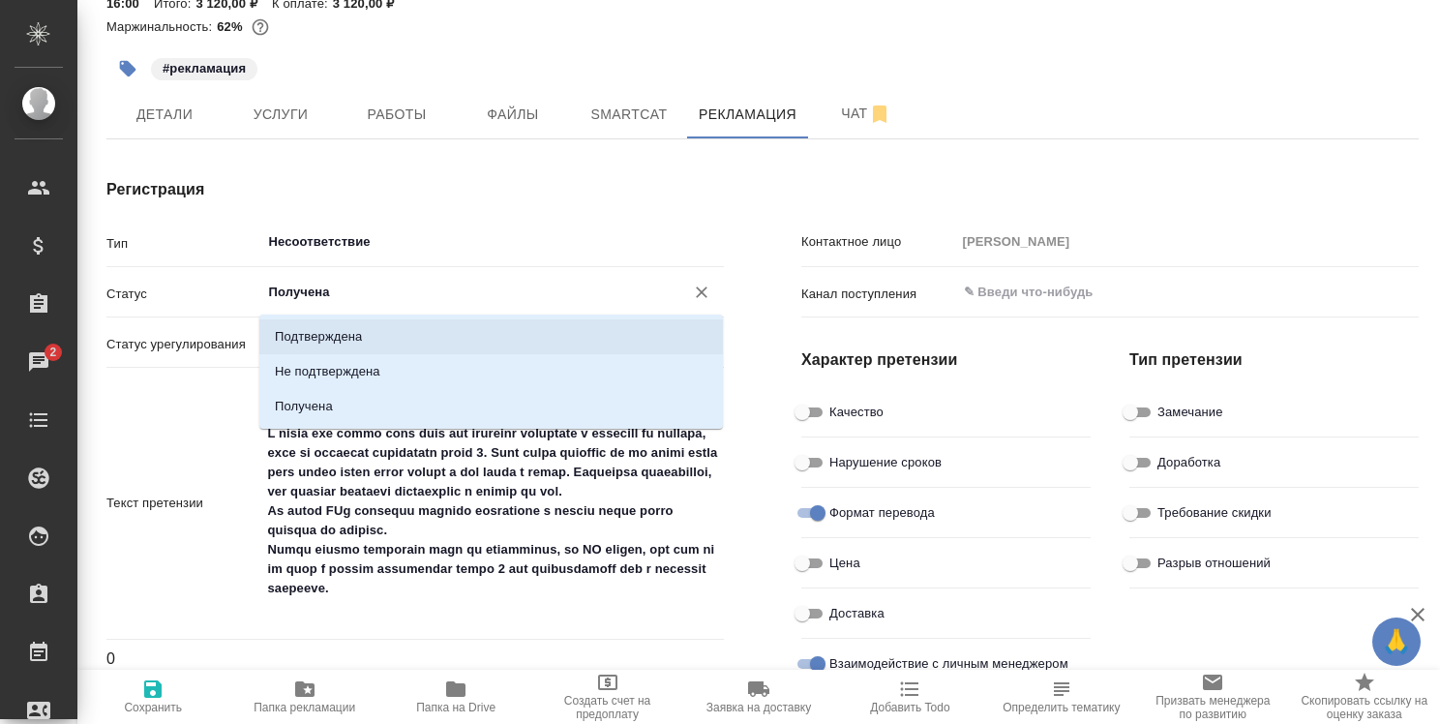
click at [409, 341] on li "Подтверждена" at bounding box center [491, 336] width 464 height 35
type input "Подтверждена"
type textarea "x"
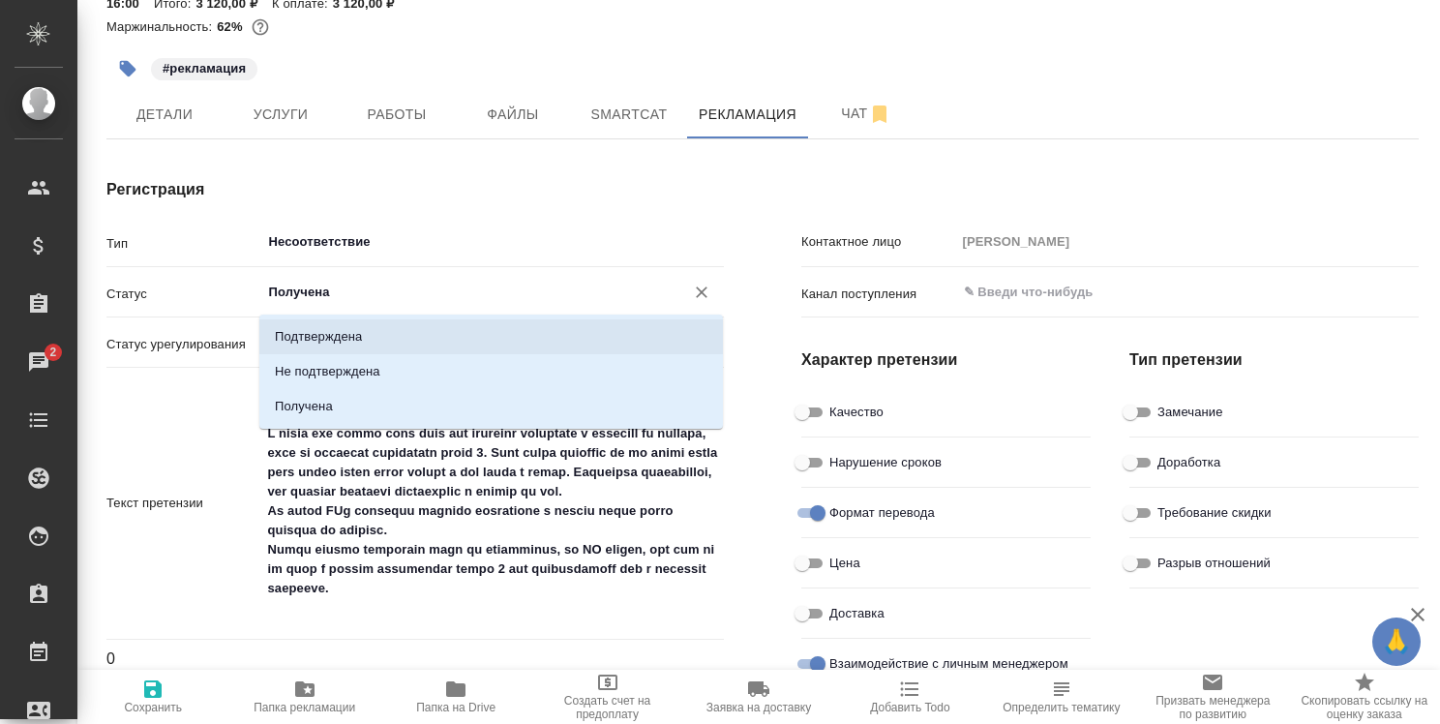
type textarea "x"
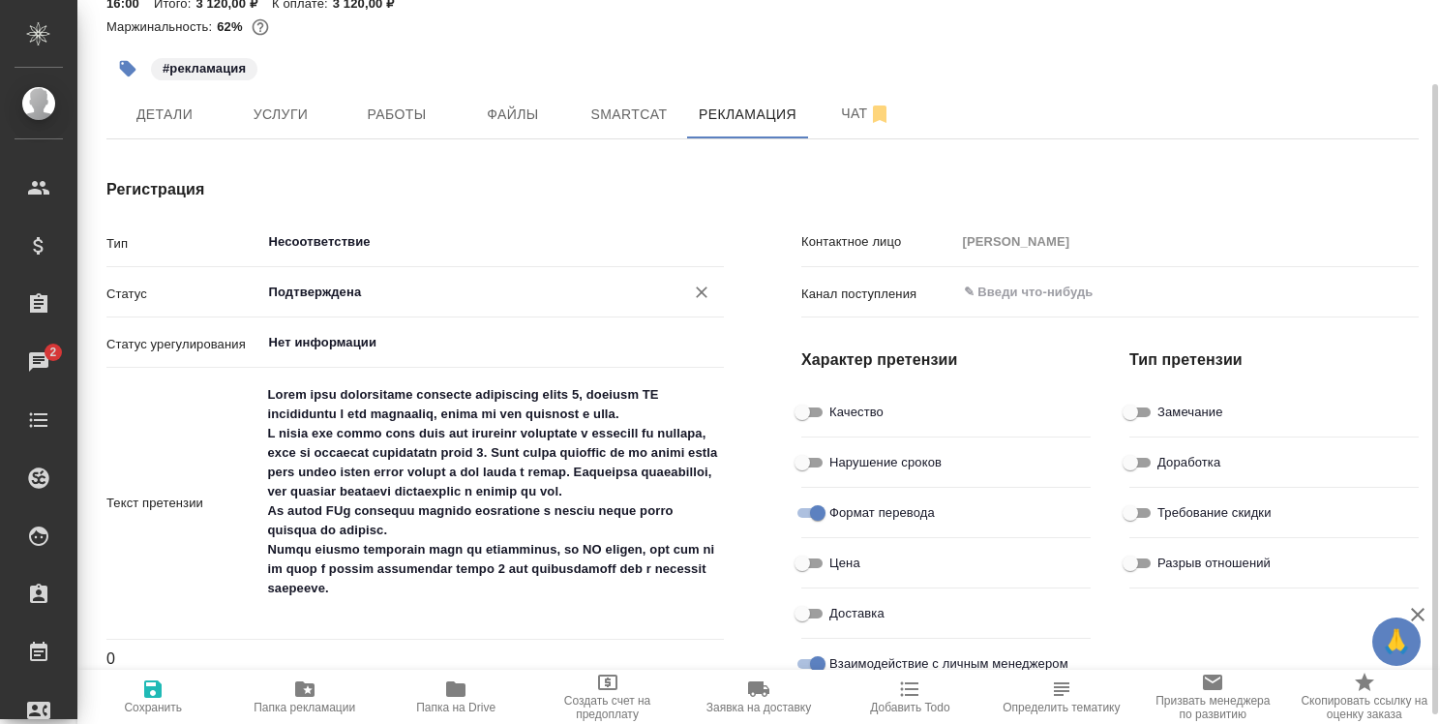
click at [149, 691] on icon "button" at bounding box center [152, 688] width 17 height 17
type textarea "x"
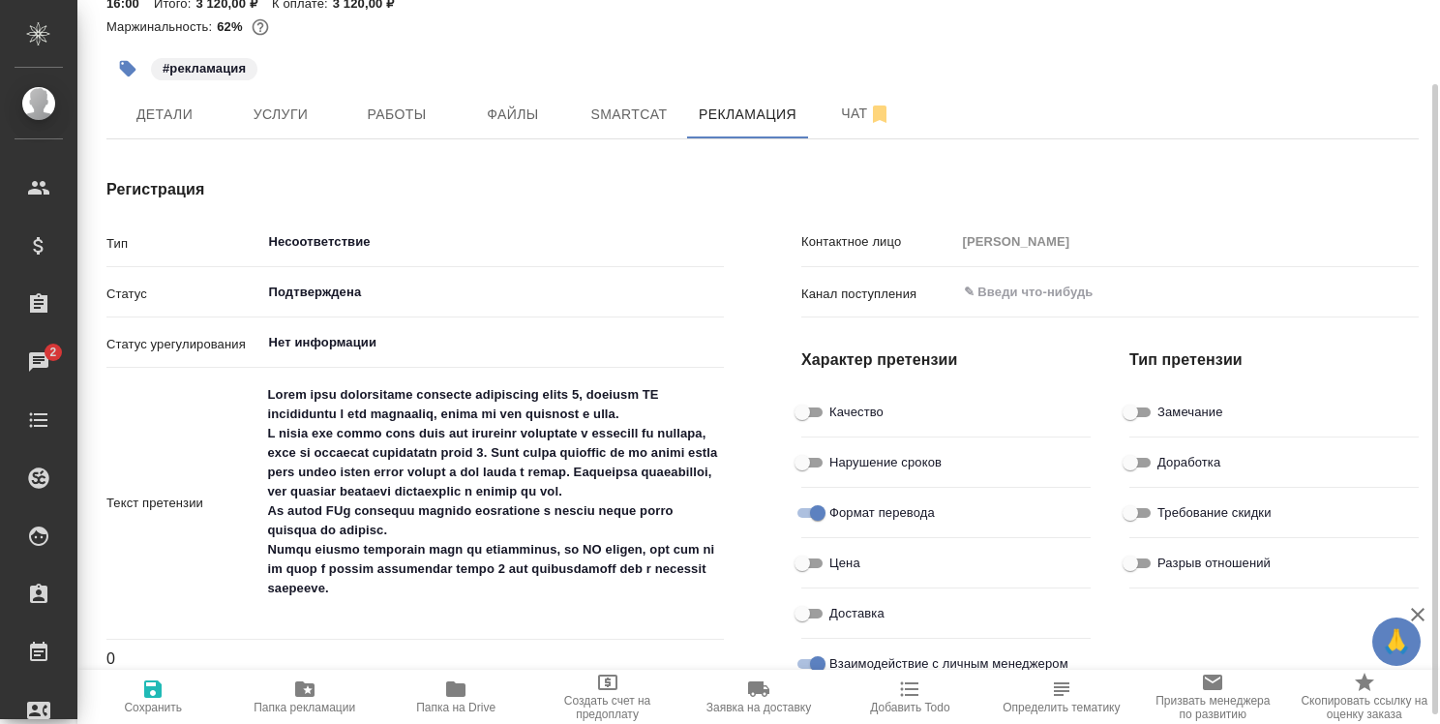
type textarea "x"
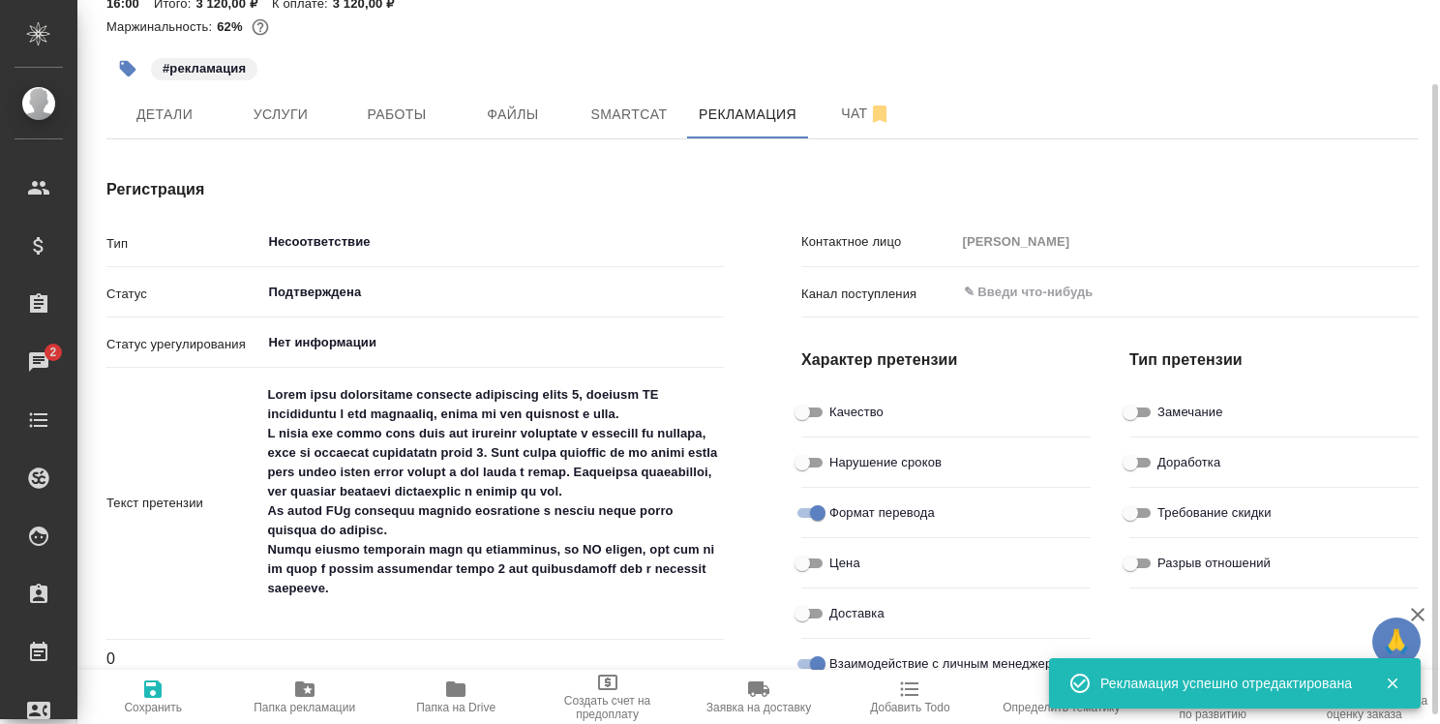
type textarea "x"
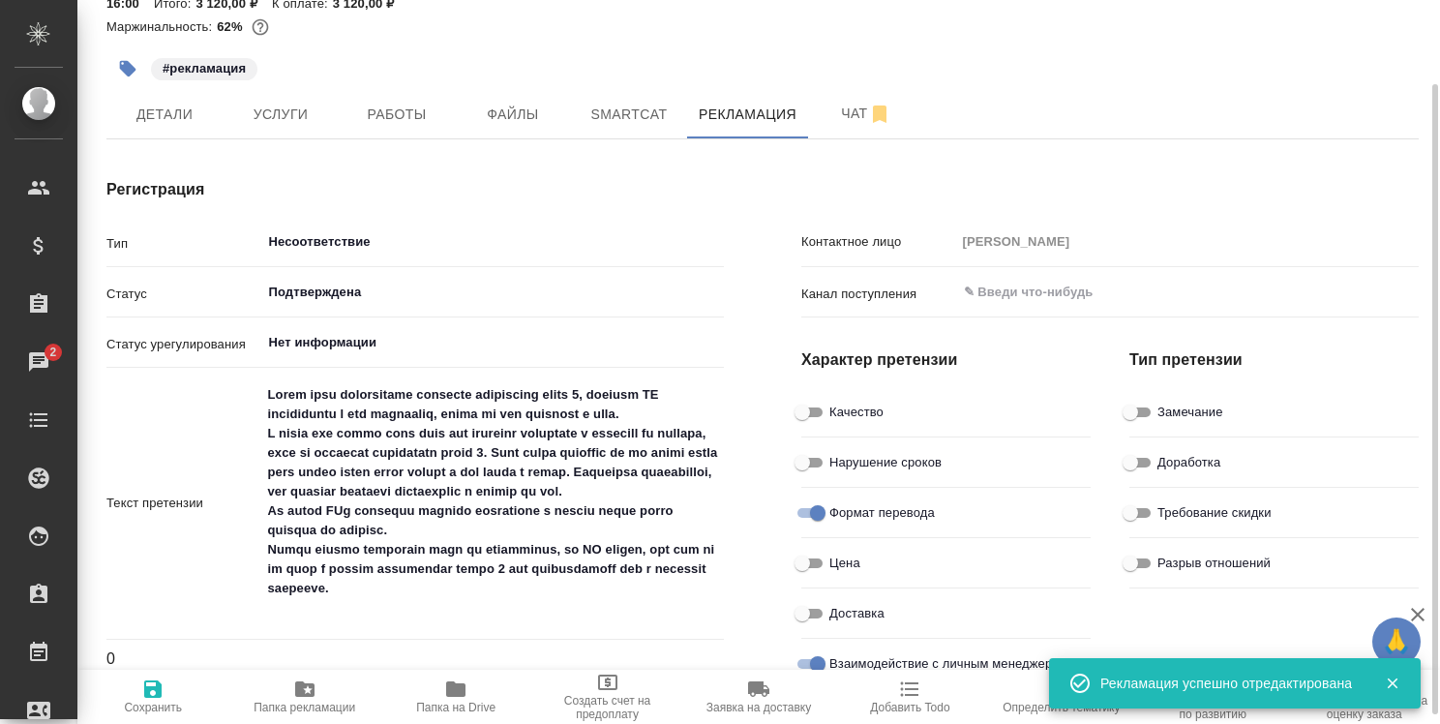
type textarea "x"
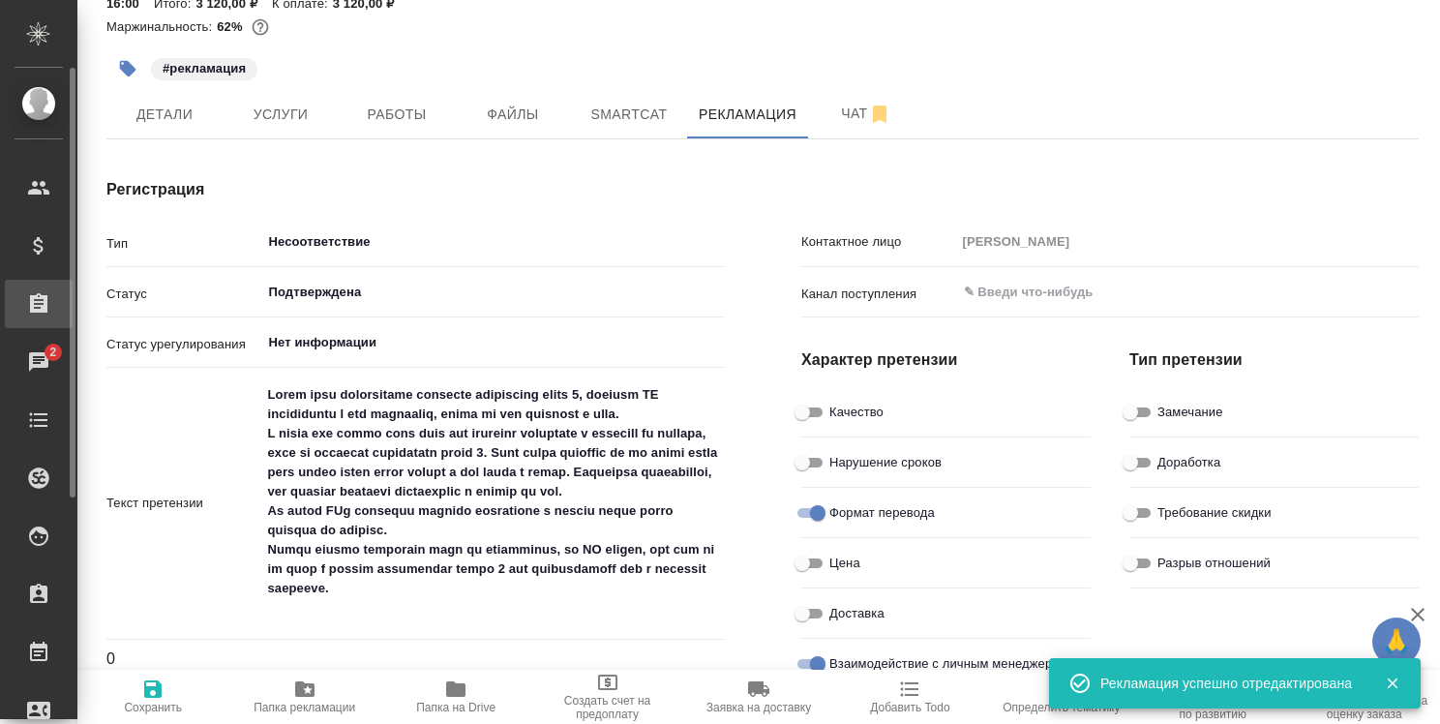
type textarea "x"
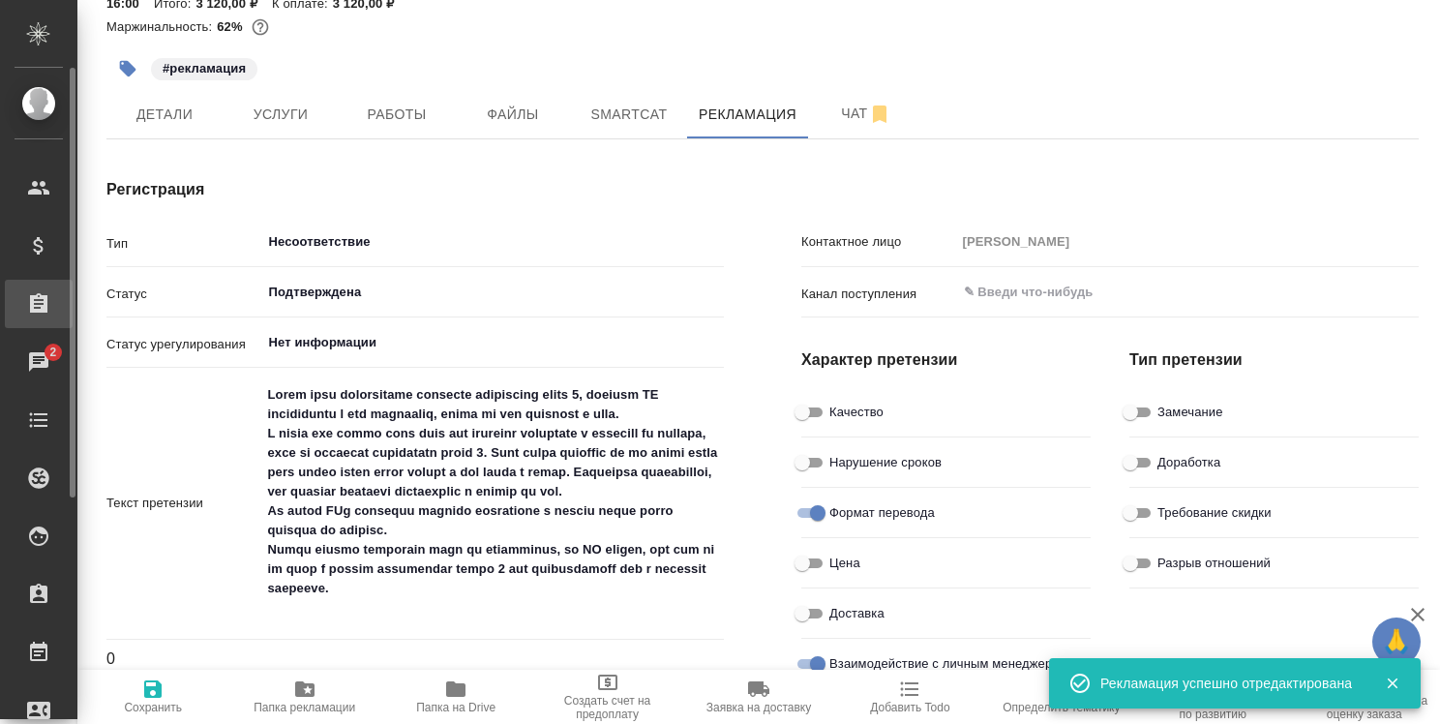
type textarea "x"
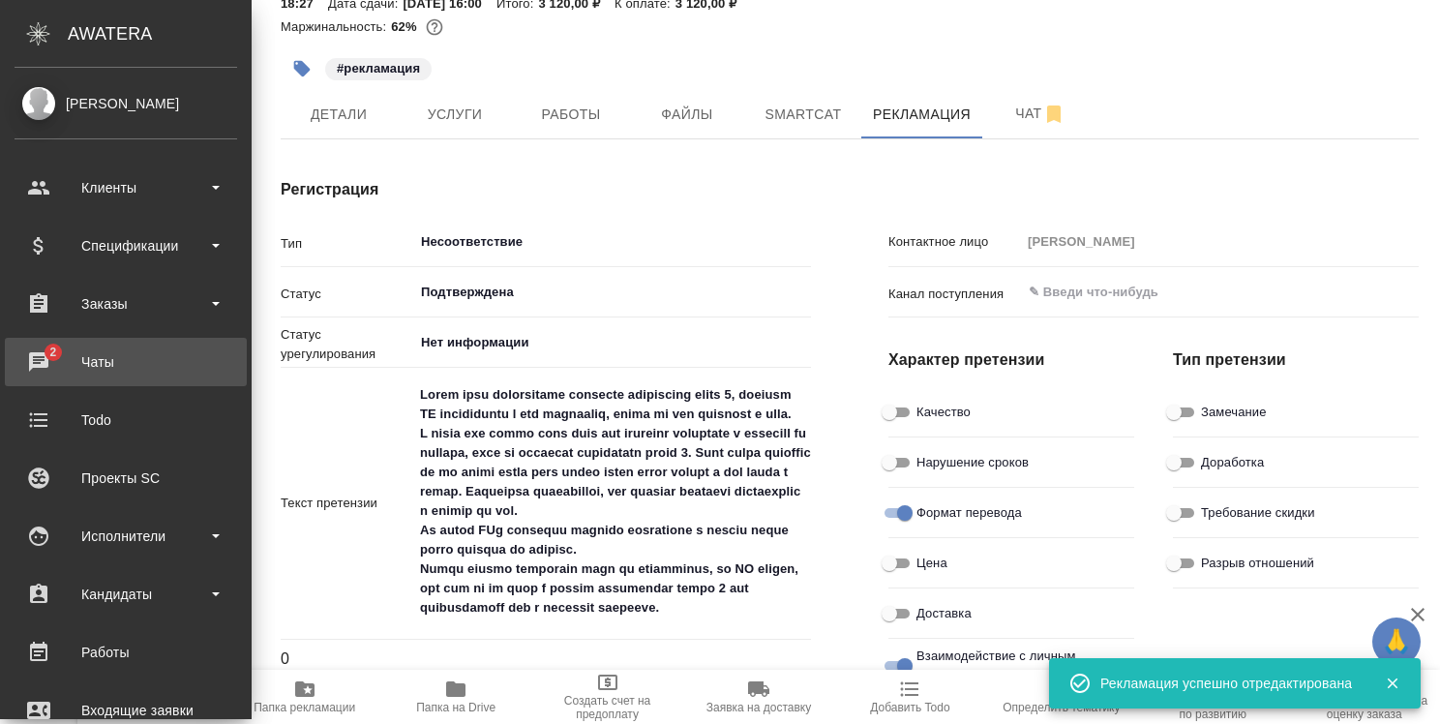
type textarea "x"
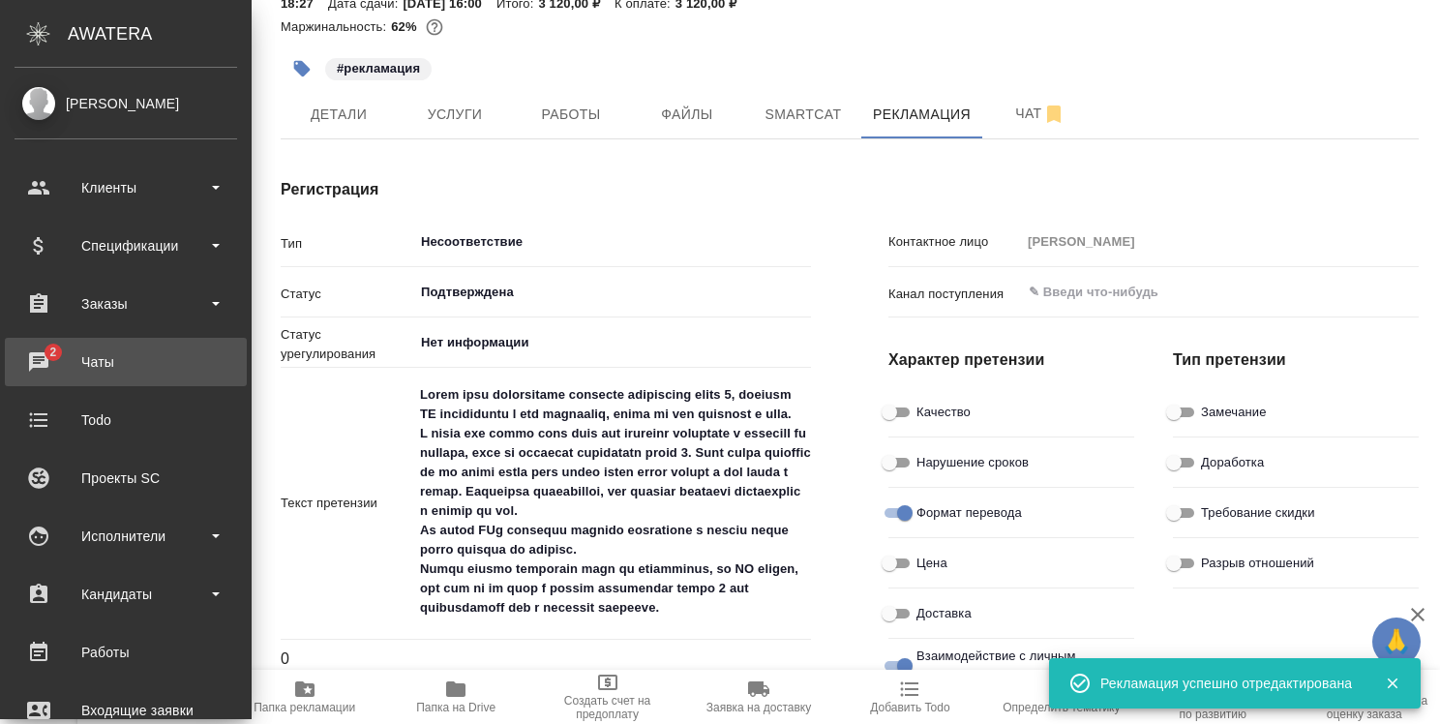
type textarea "x"
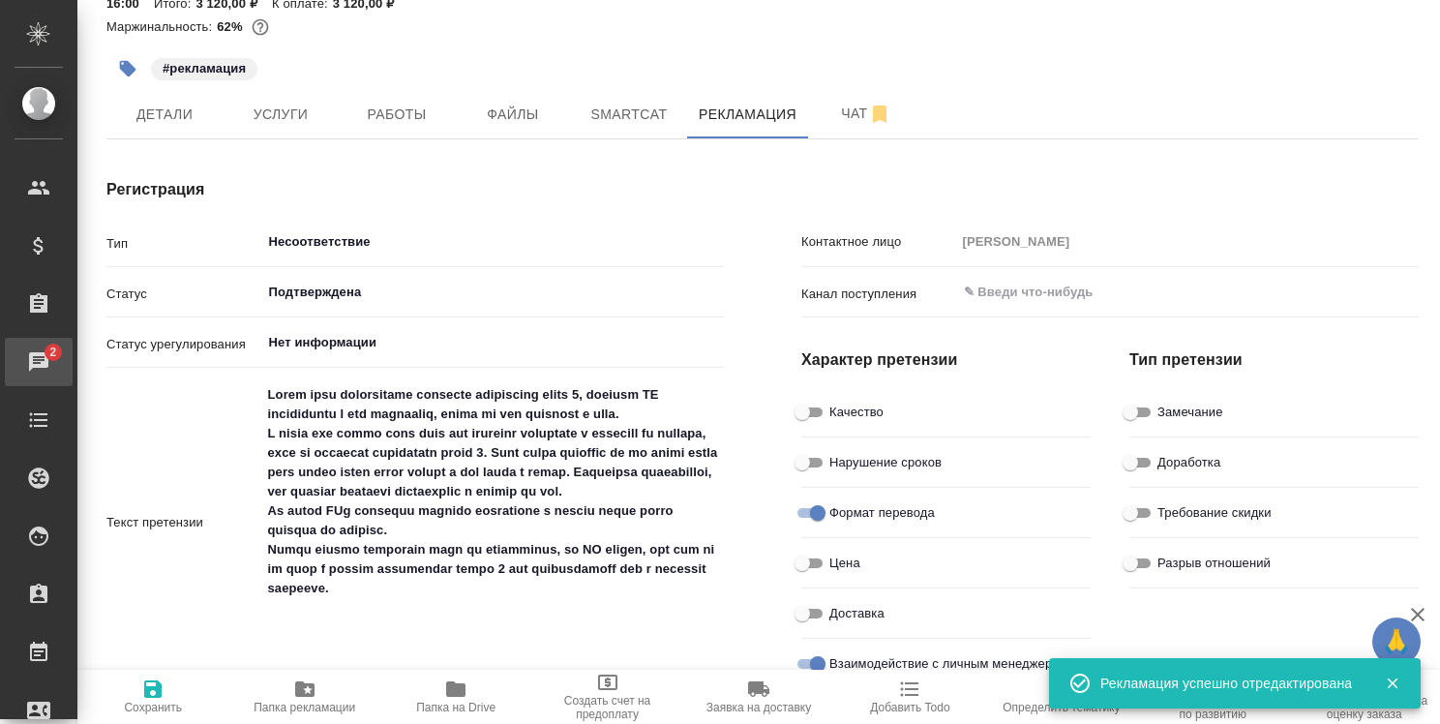
click at [39, 367] on div "Чаты" at bounding box center [14, 361] width 48 height 29
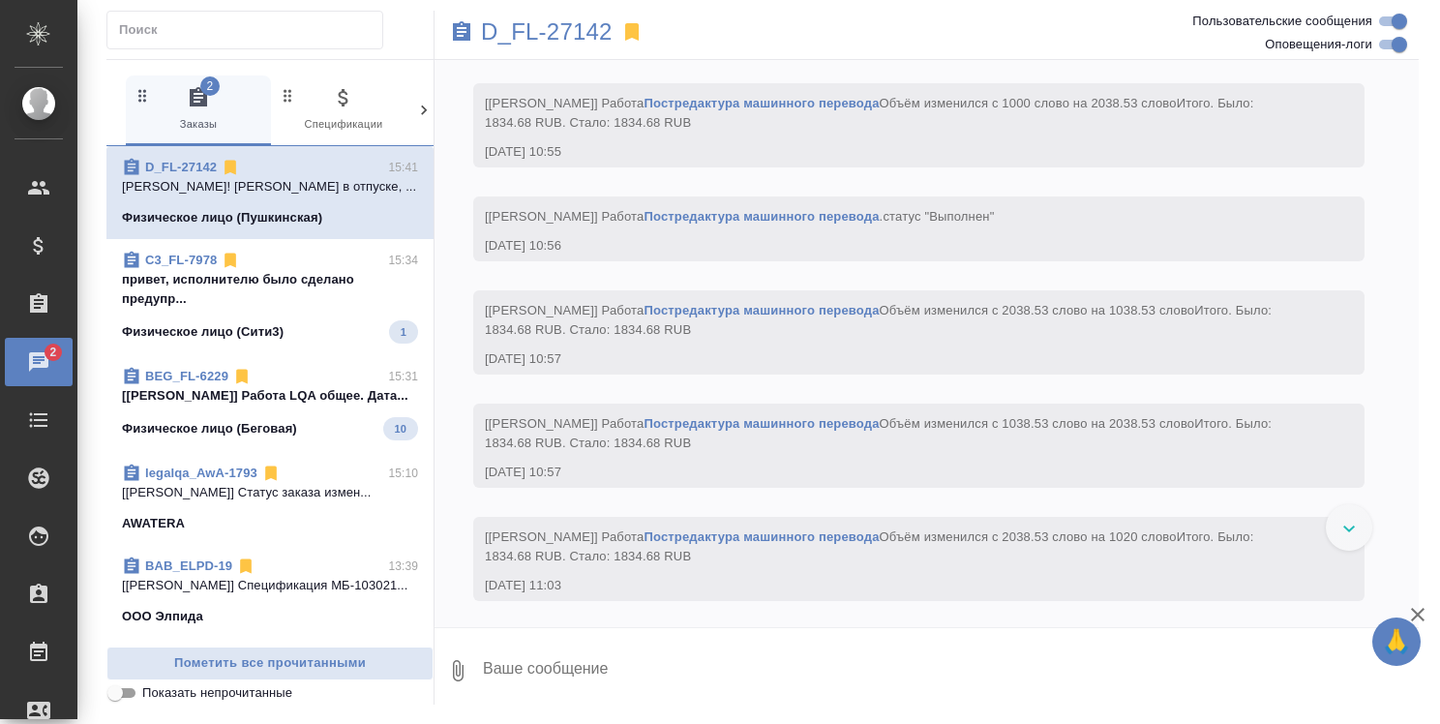
scroll to position [8924, 0]
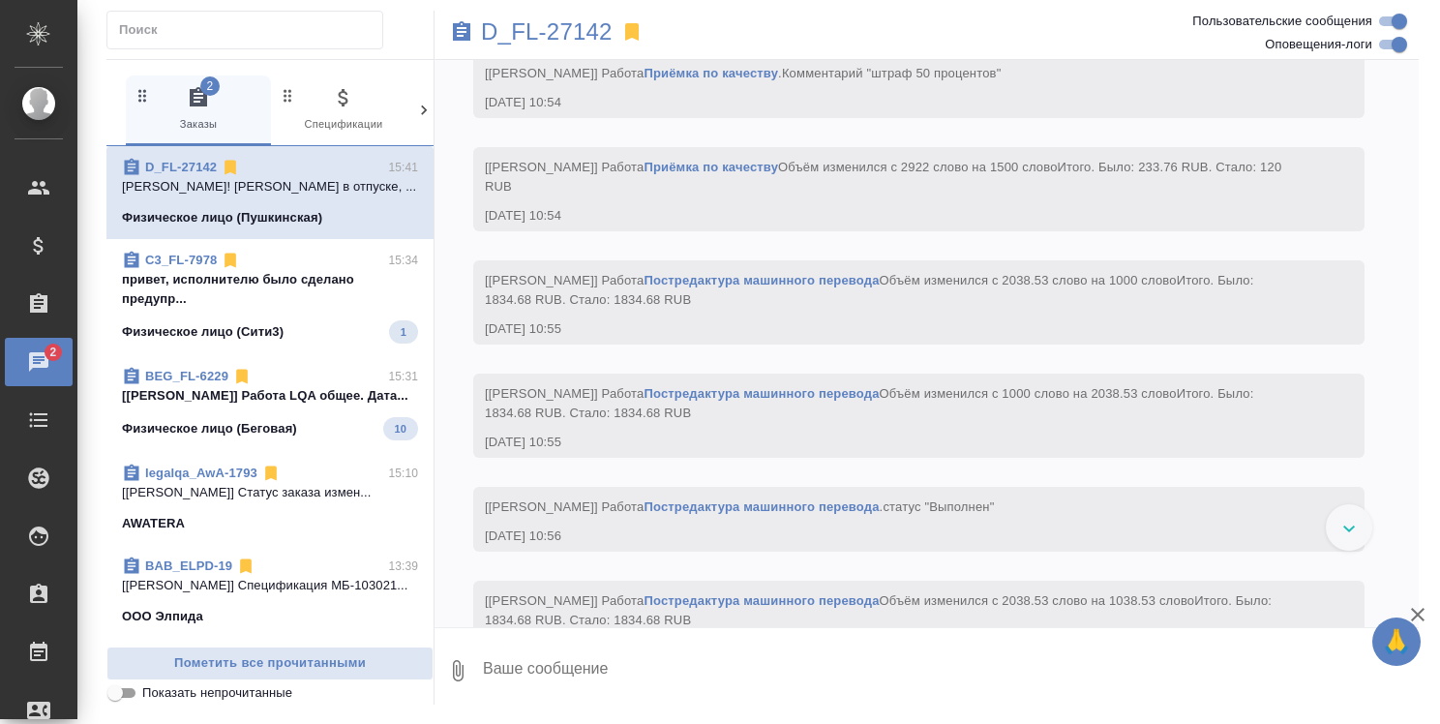
click at [324, 271] on p "привет, исполнителю было сделано предупр..." at bounding box center [270, 289] width 296 height 39
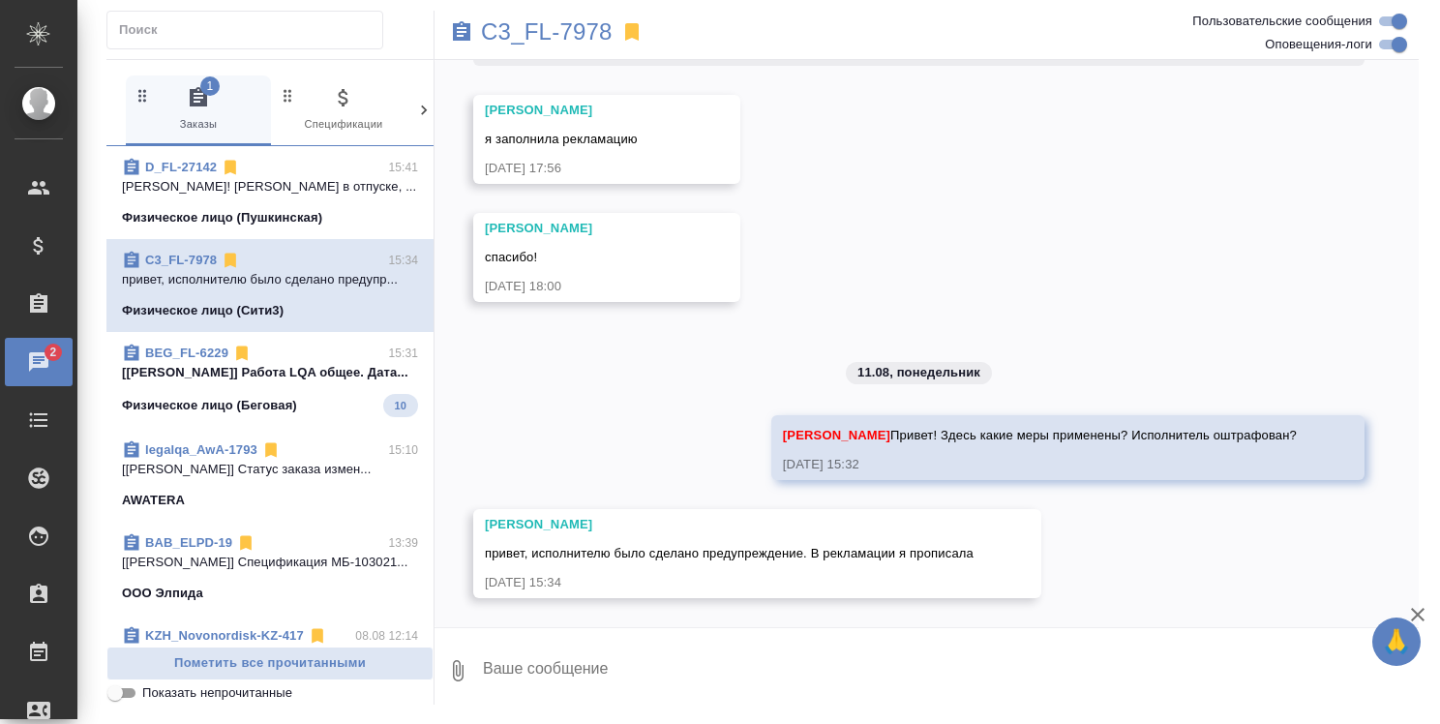
scroll to position [23683, 0]
click at [665, 662] on textarea at bounding box center [950, 671] width 938 height 66
type textarea "Спасибо!"
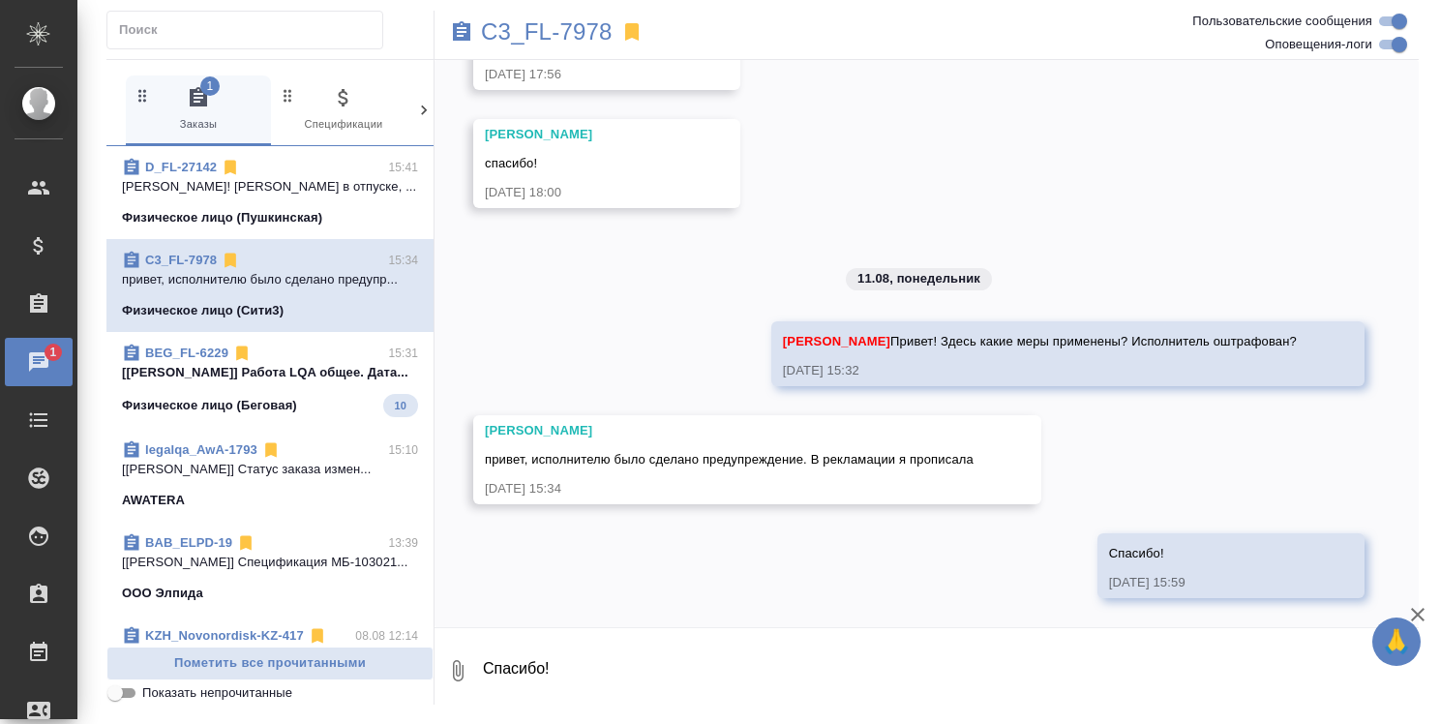
scroll to position [23777, 0]
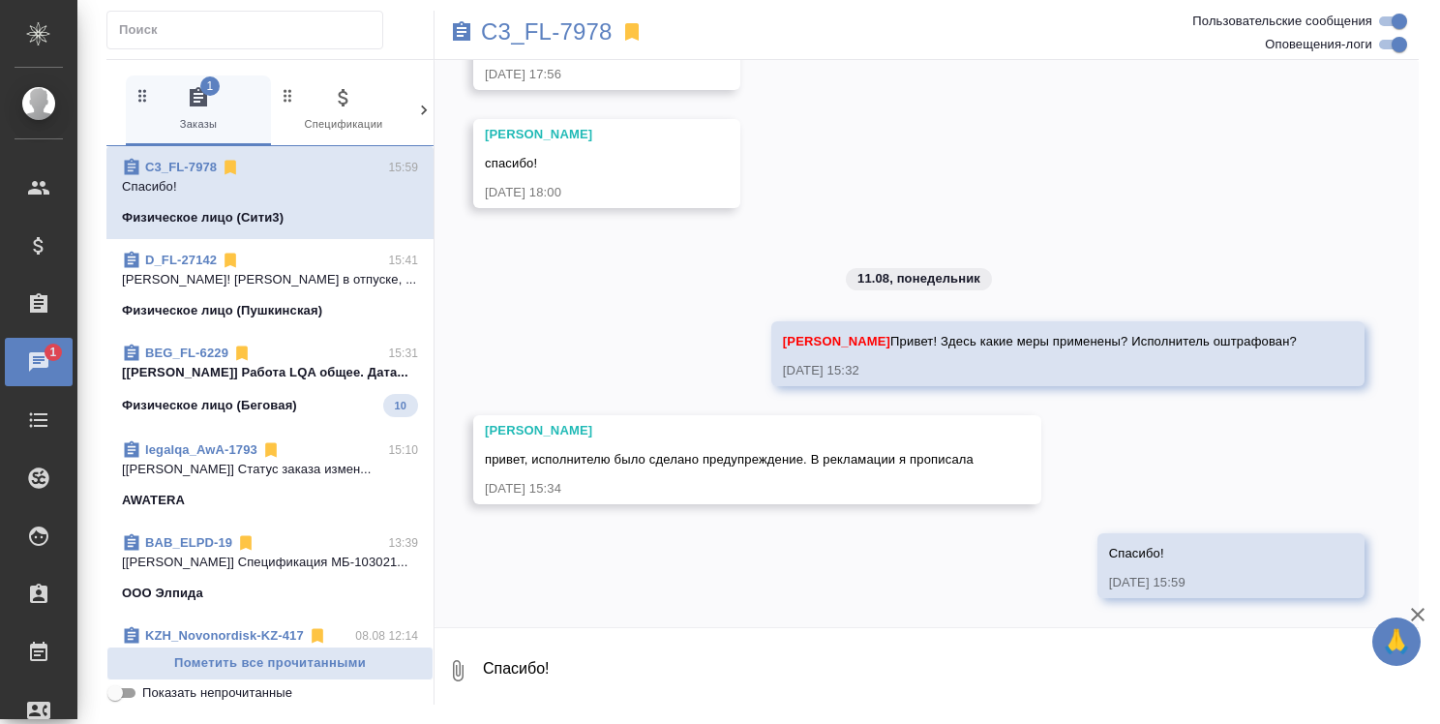
click at [173, 166] on link "C3_FL-7978" at bounding box center [181, 167] width 72 height 15
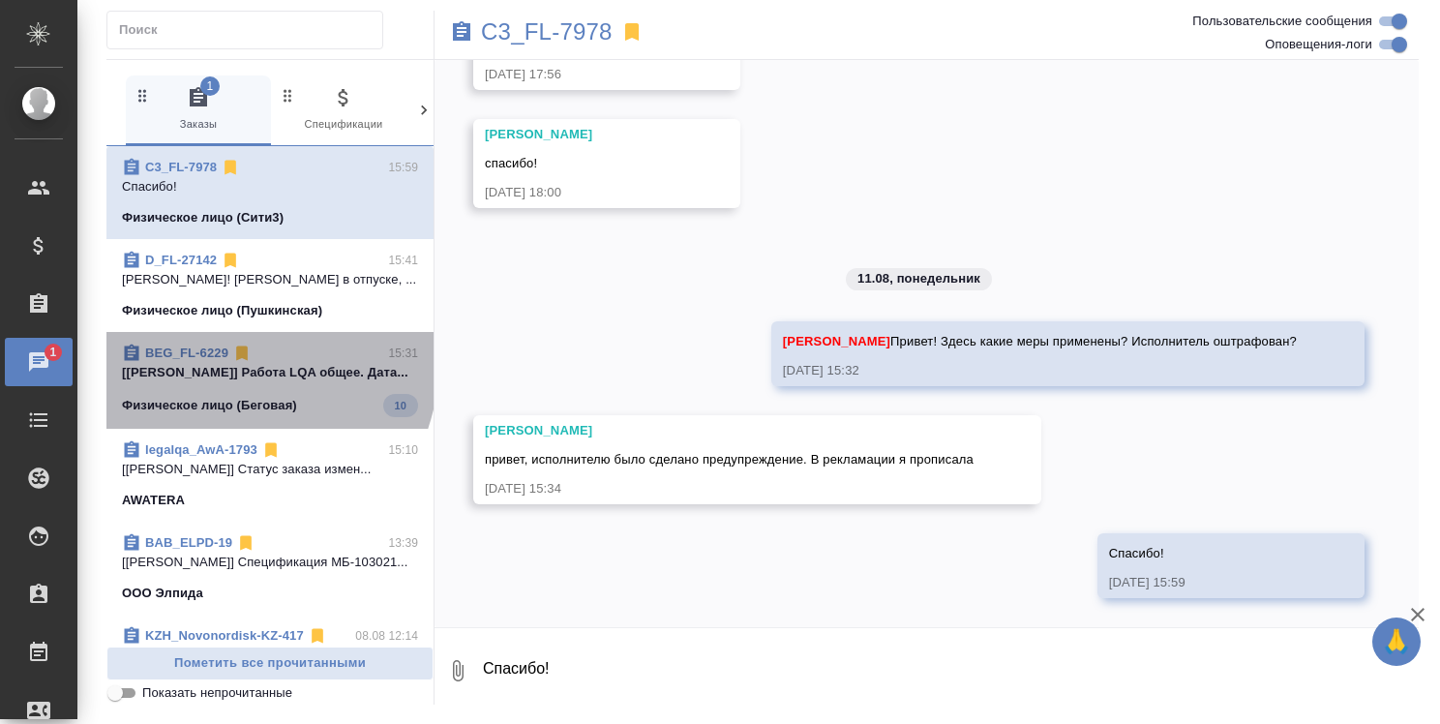
click at [197, 352] on link "BEG_FL-6229" at bounding box center [186, 353] width 83 height 15
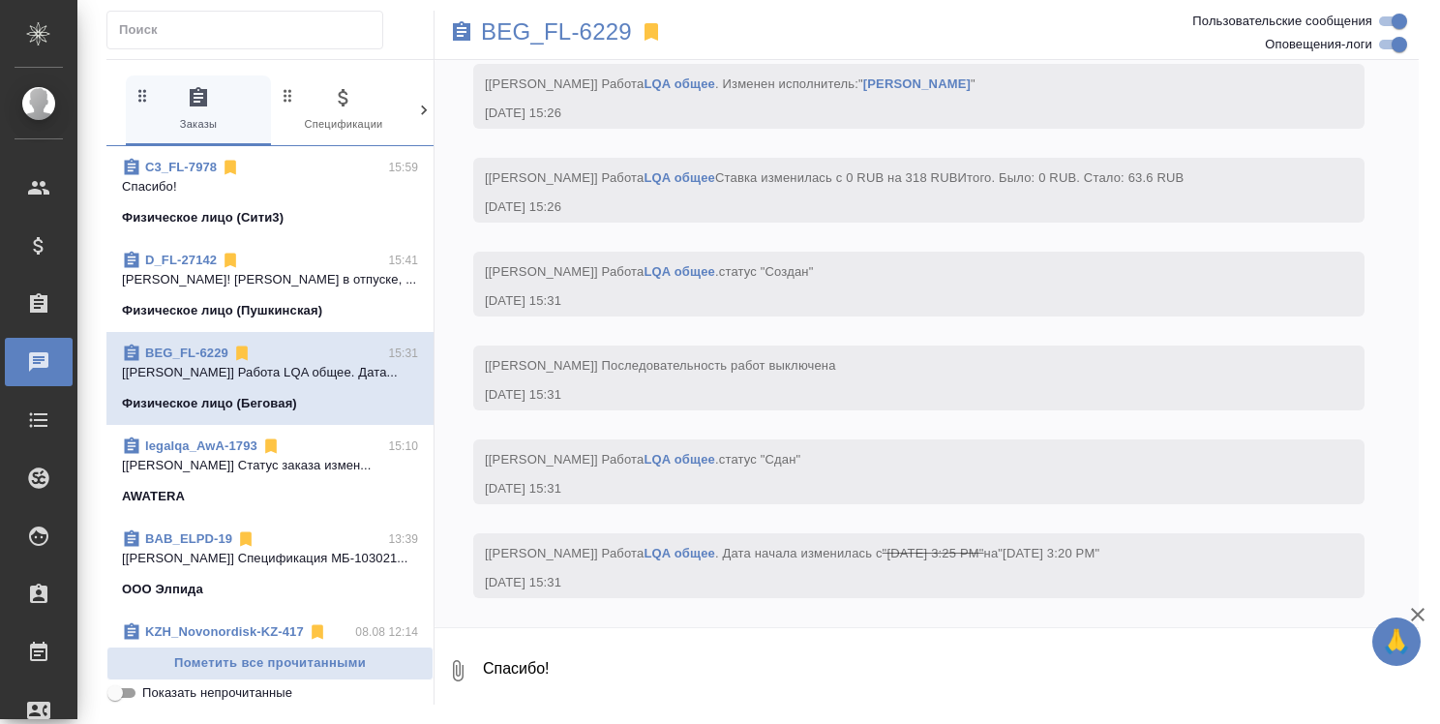
scroll to position [1525, 0]
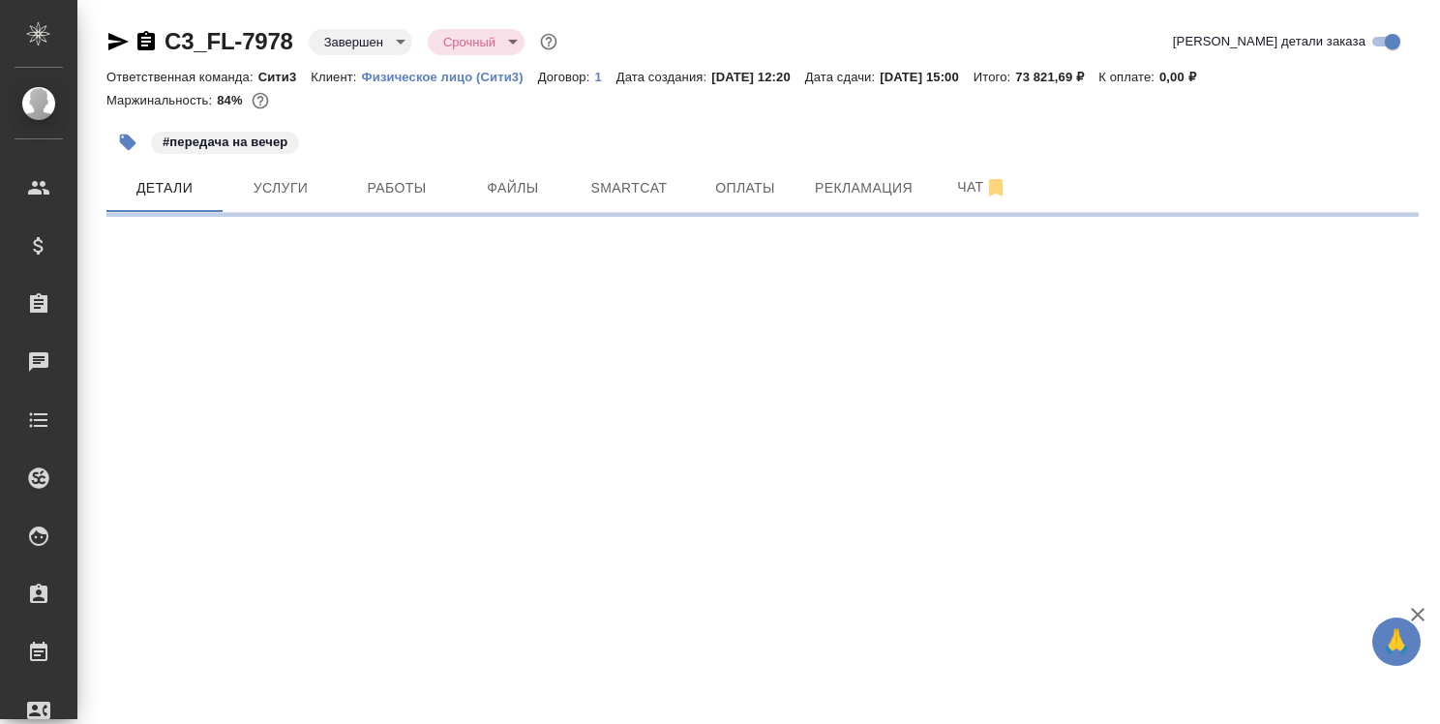
select select "RU"
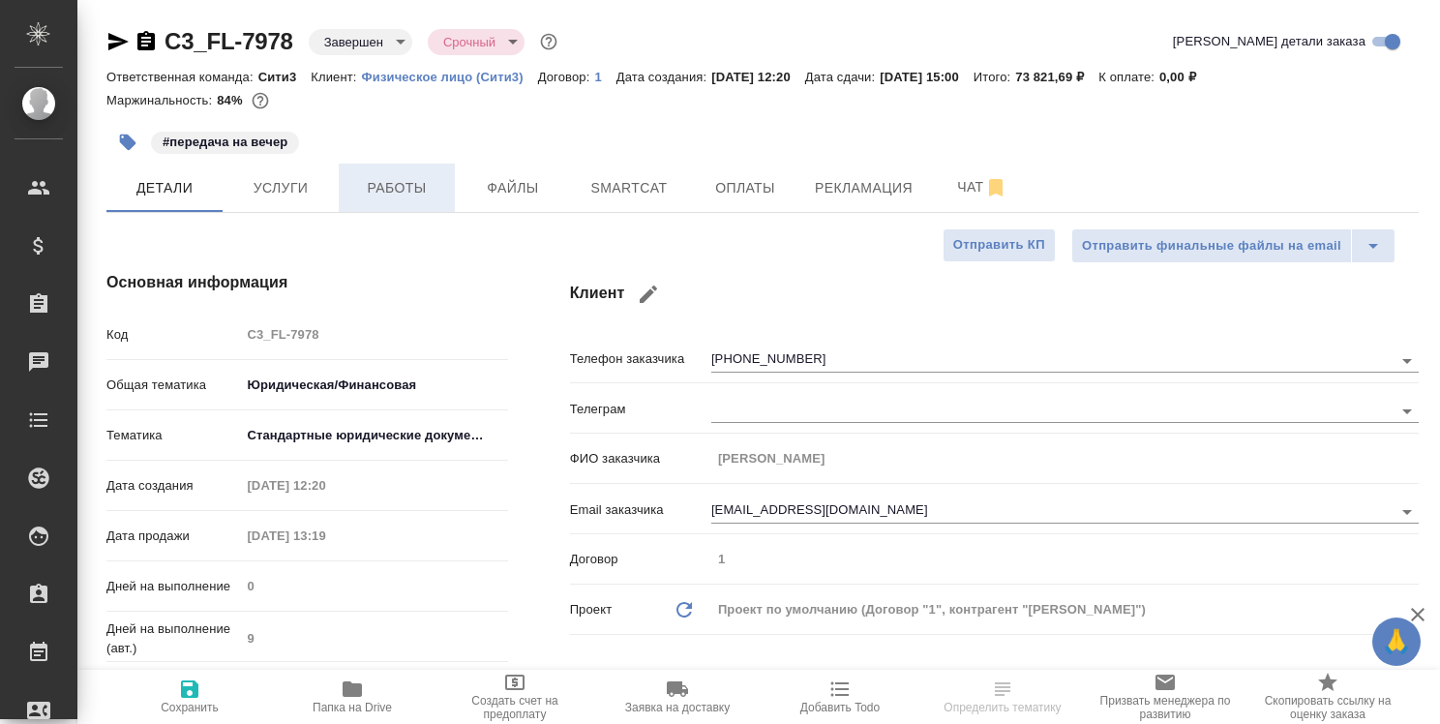
type textarea "x"
type input "[PERSON_NAME]"
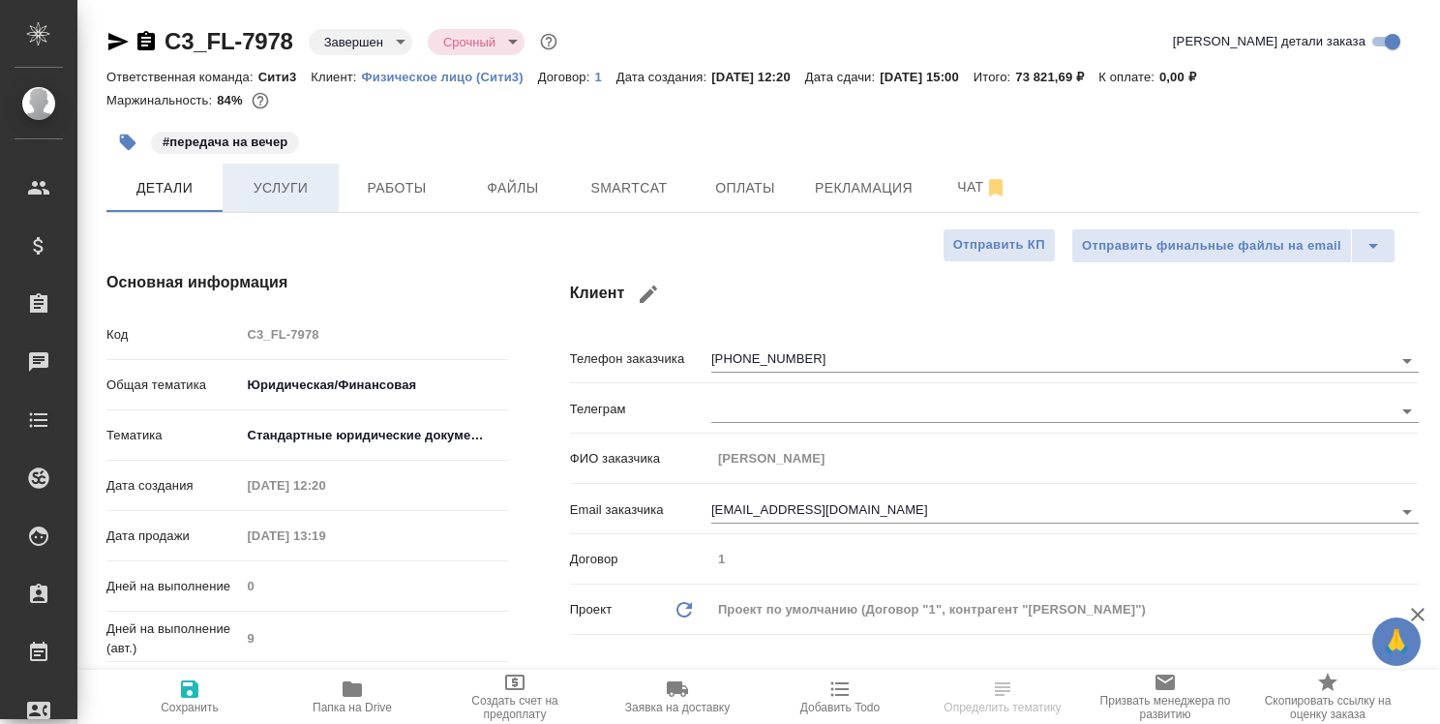
type input "[PERSON_NAME]"
click at [430, 177] on span "Работы" at bounding box center [396, 188] width 93 height 24
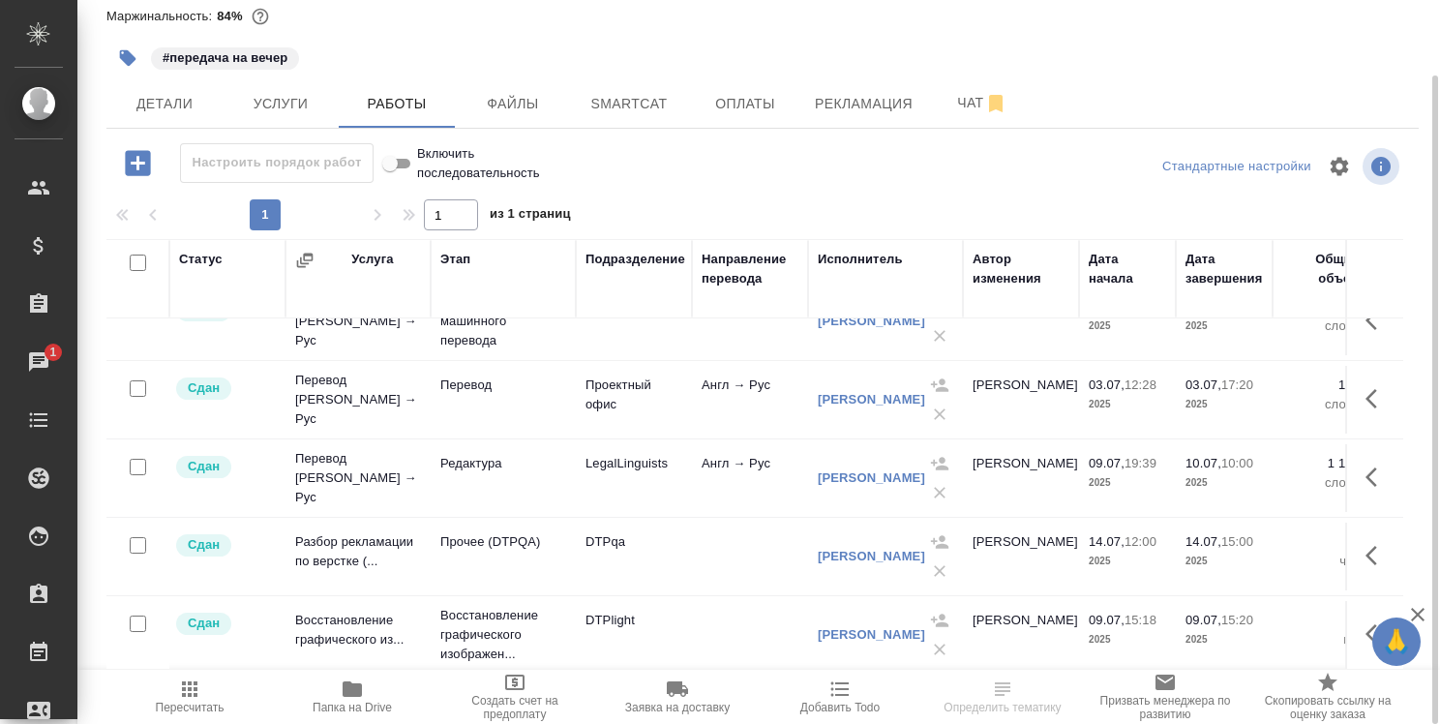
scroll to position [290, 0]
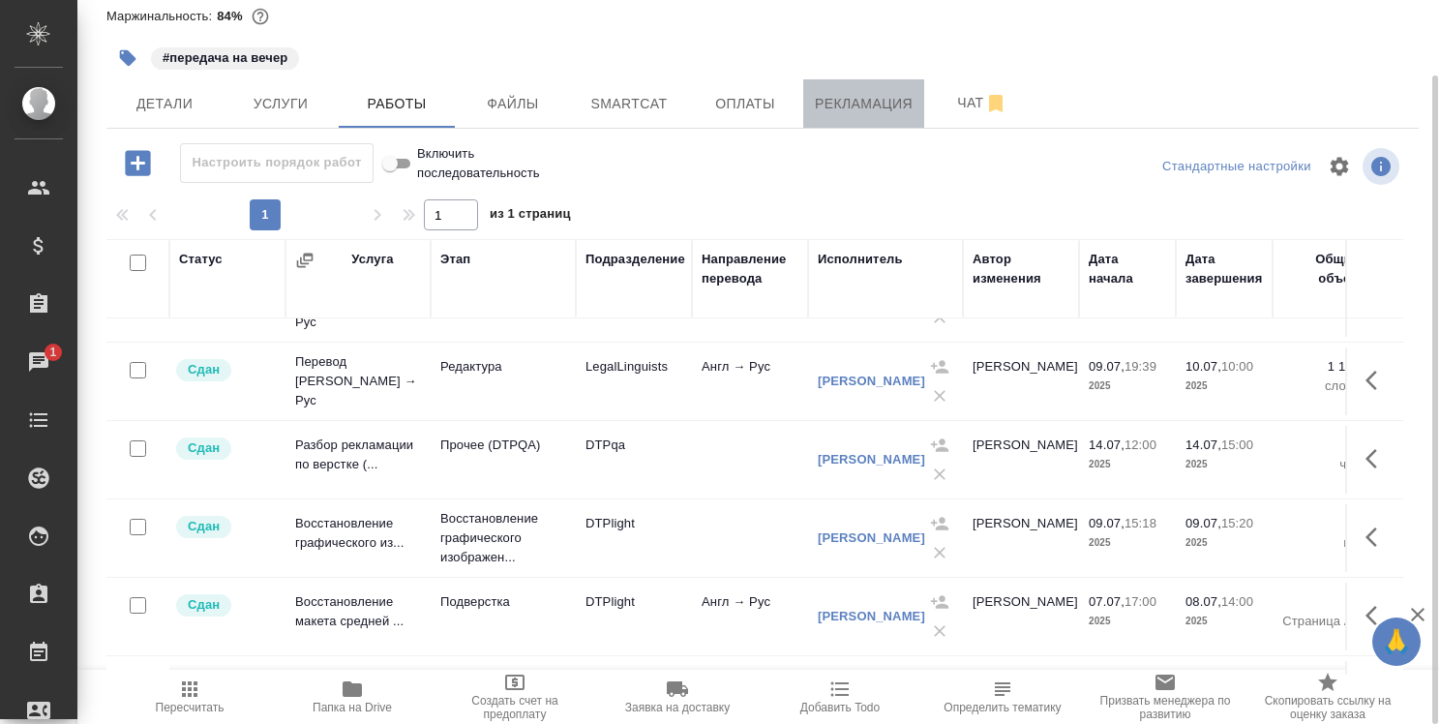
click at [866, 98] on span "Рекламация" at bounding box center [864, 104] width 98 height 24
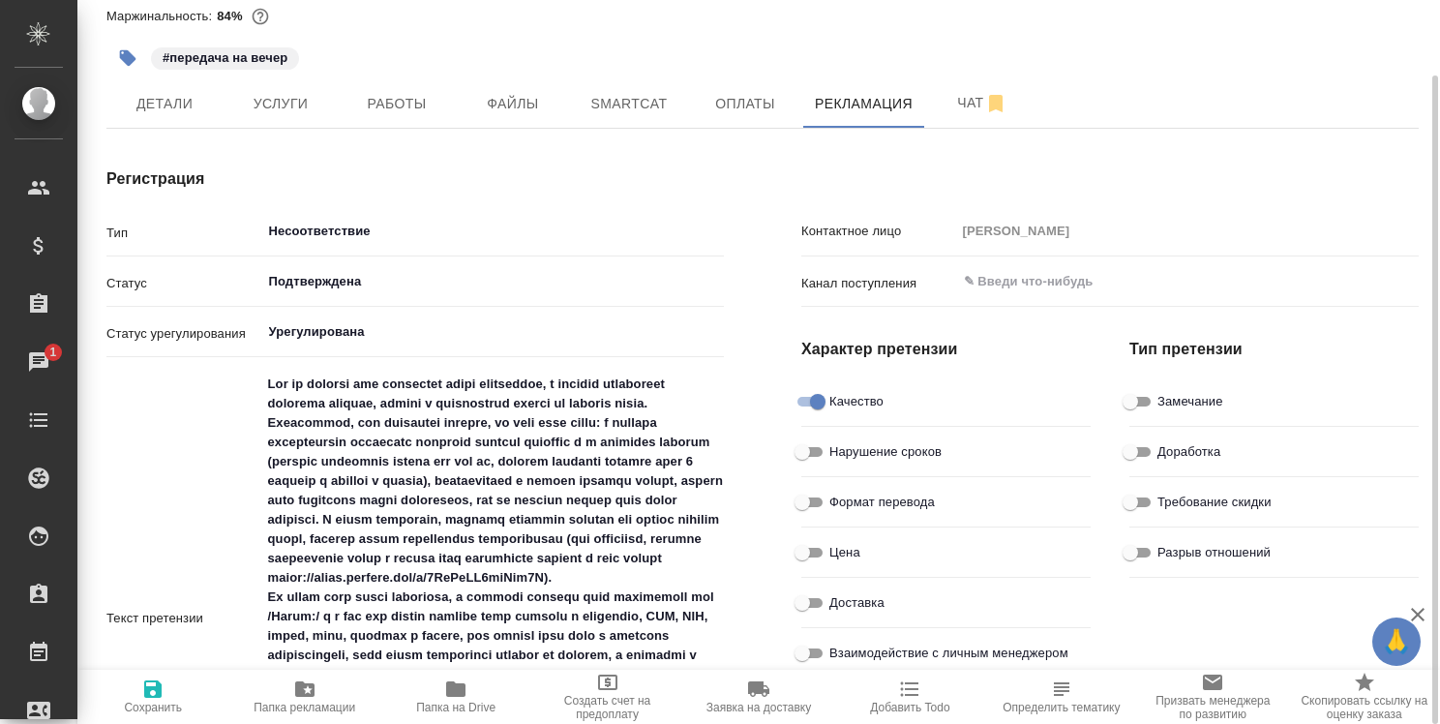
type input "[PERSON_NAME]"
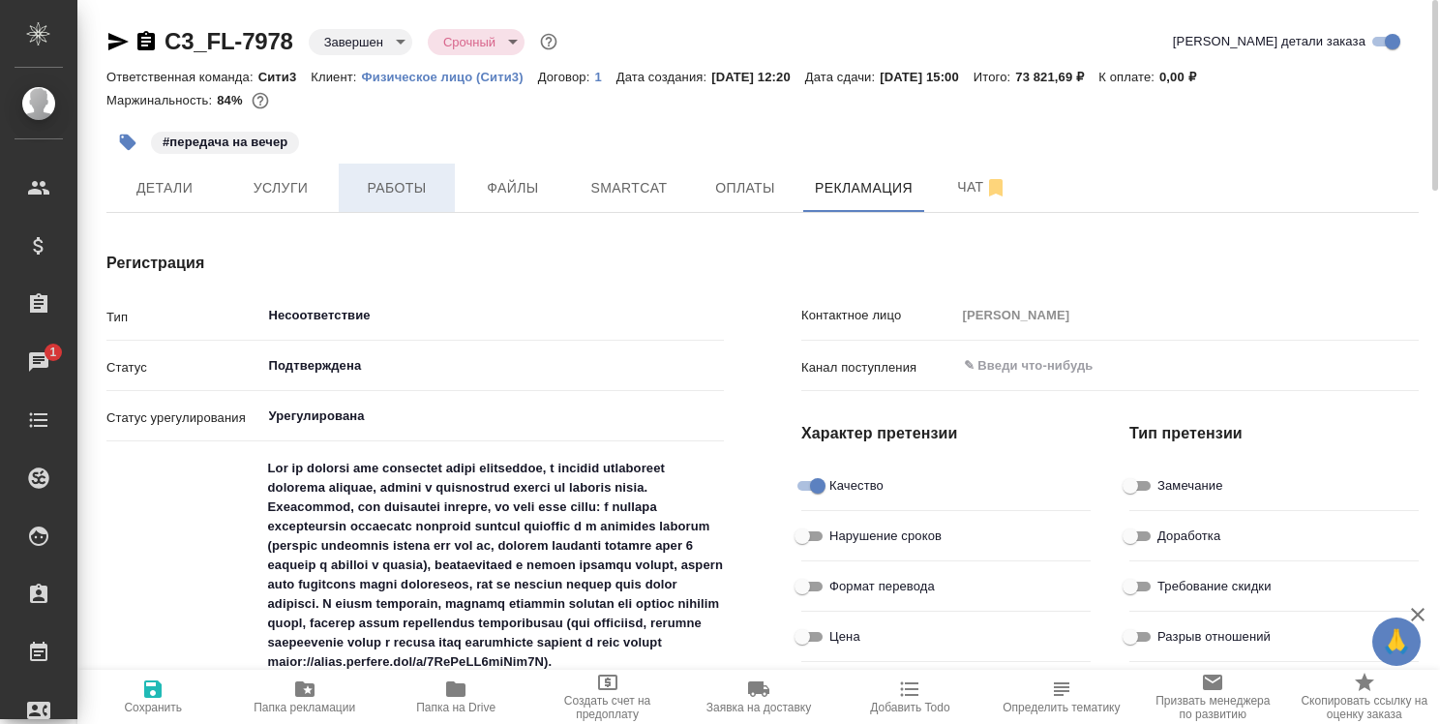
type textarea "x"
click at [395, 190] on span "Работы" at bounding box center [396, 188] width 93 height 24
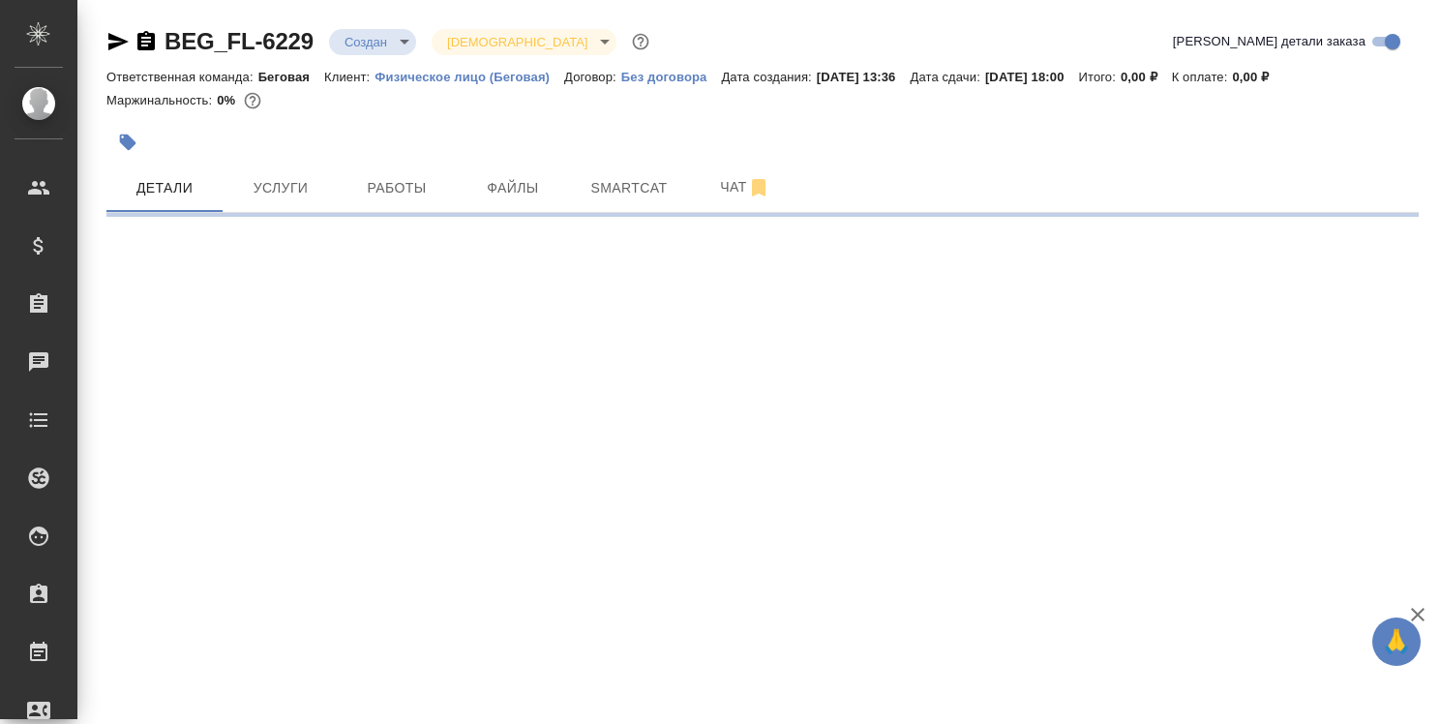
select select "RU"
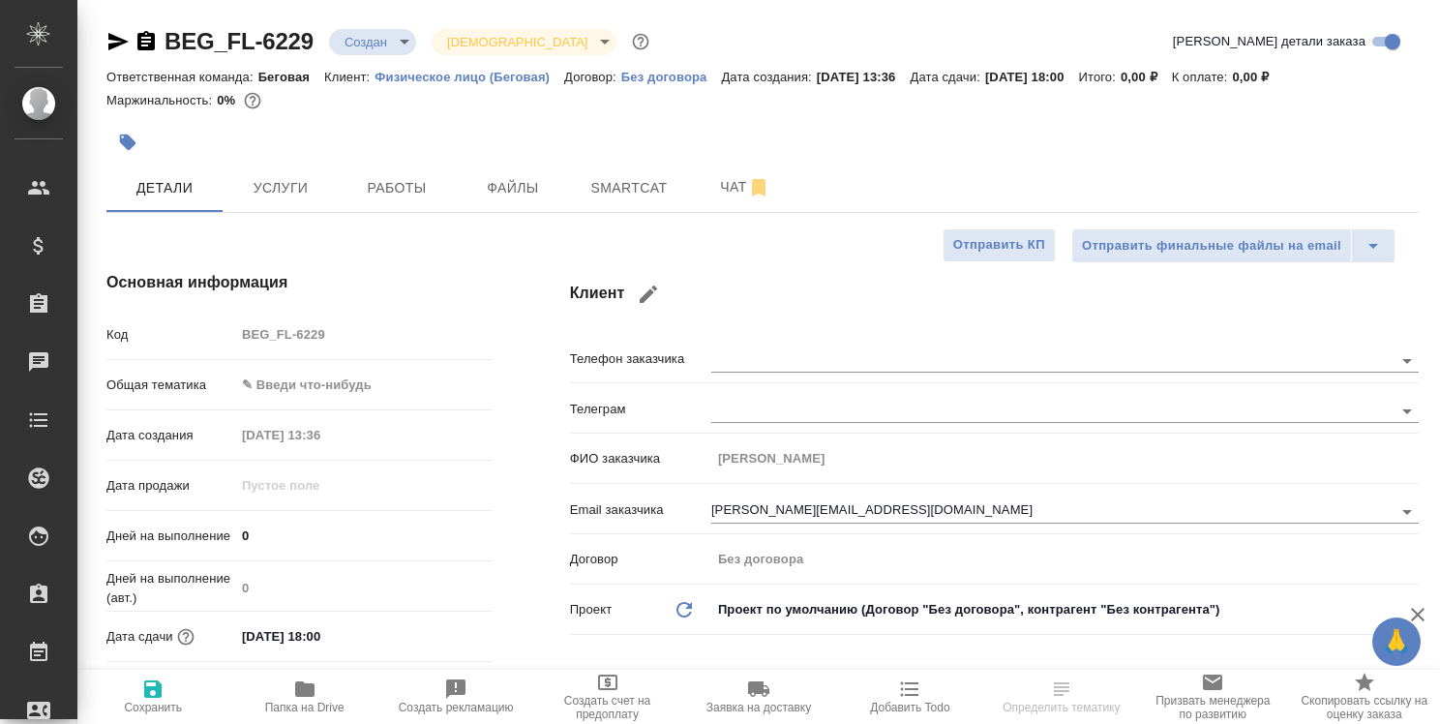
type textarea "x"
click at [741, 178] on span "Чат" at bounding box center [745, 187] width 93 height 24
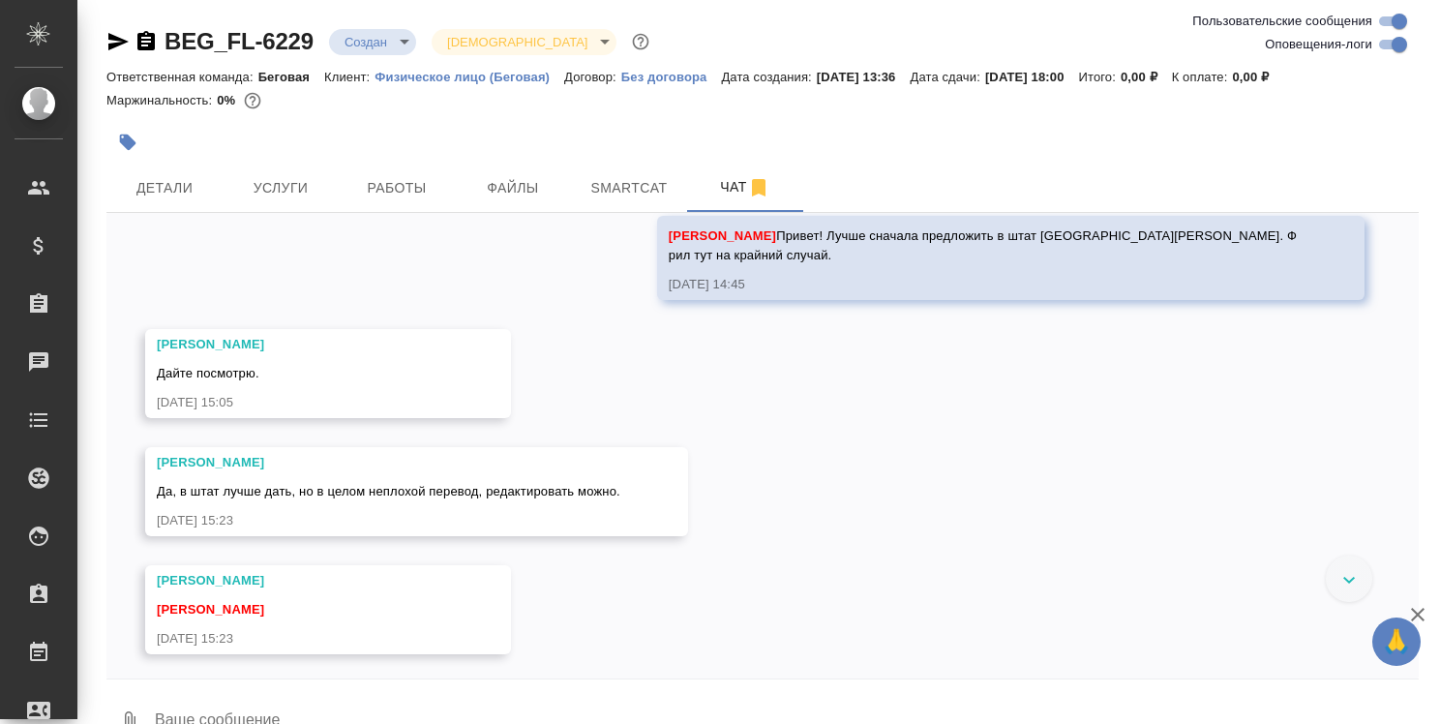
scroll to position [543, 0]
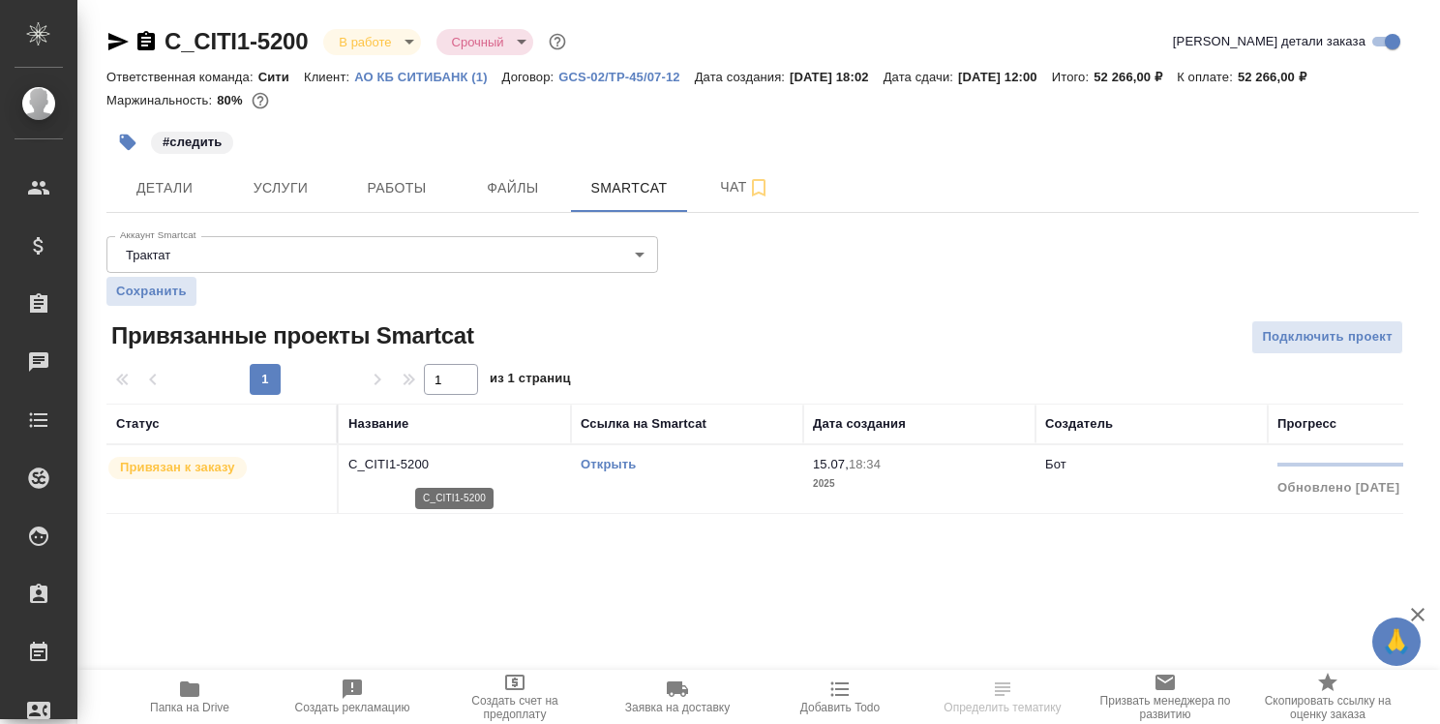
click at [405, 463] on p "C_CITI1-5200" at bounding box center [454, 464] width 213 height 19
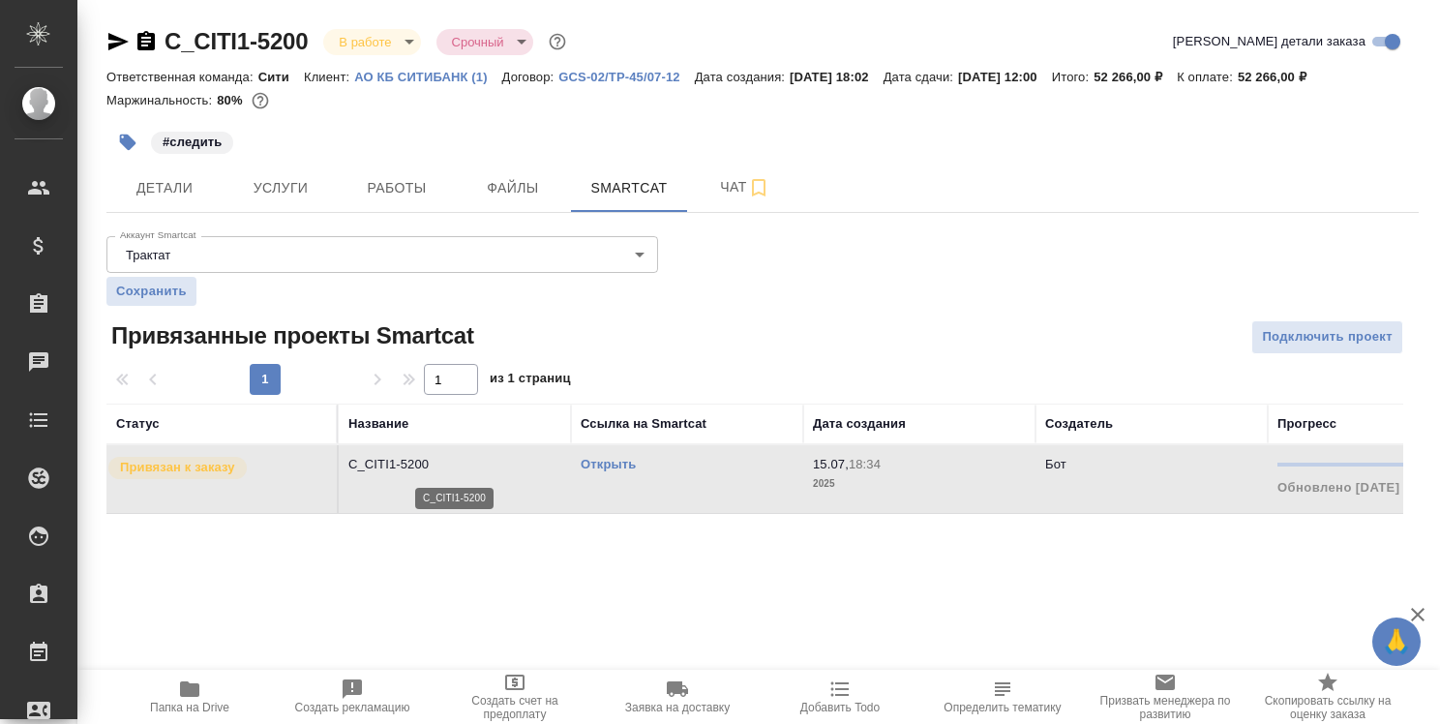
click at [405, 463] on p "C_CITI1-5200" at bounding box center [454, 464] width 213 height 19
click at [421, 467] on p "C_CITI1-5200" at bounding box center [454, 464] width 213 height 19
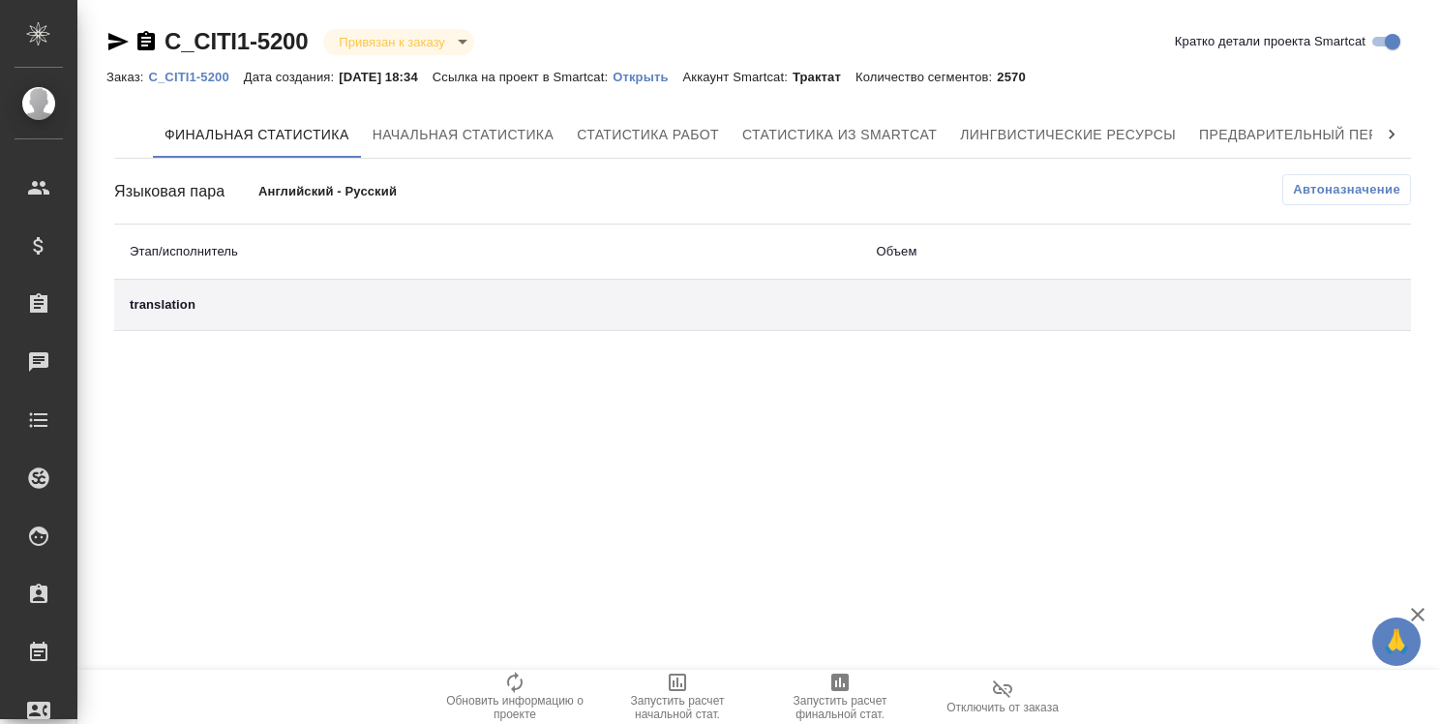
click at [1394, 134] on icon at bounding box center [1392, 135] width 6 height 10
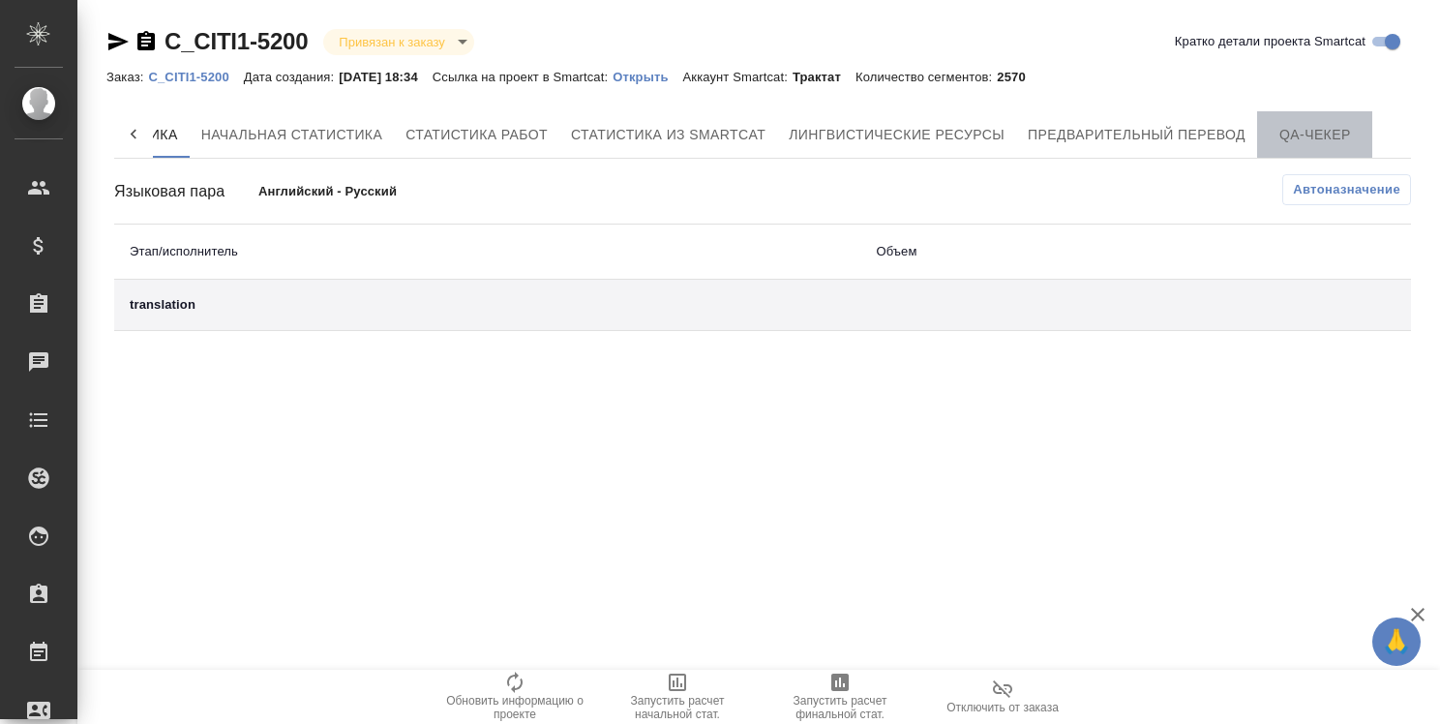
click at [1305, 136] on span "QA-чекер" at bounding box center [1315, 135] width 93 height 24
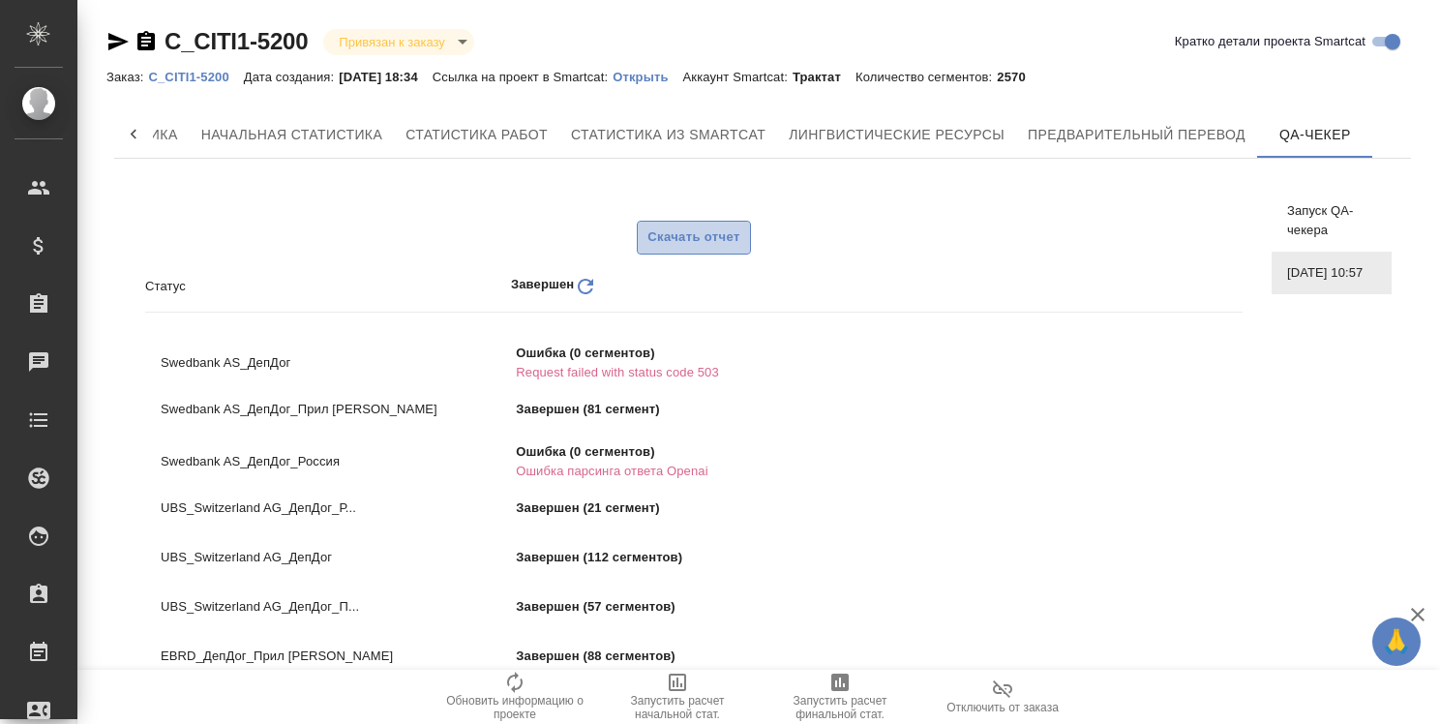
click at [686, 239] on span "Скачать отчет" at bounding box center [694, 237] width 92 height 22
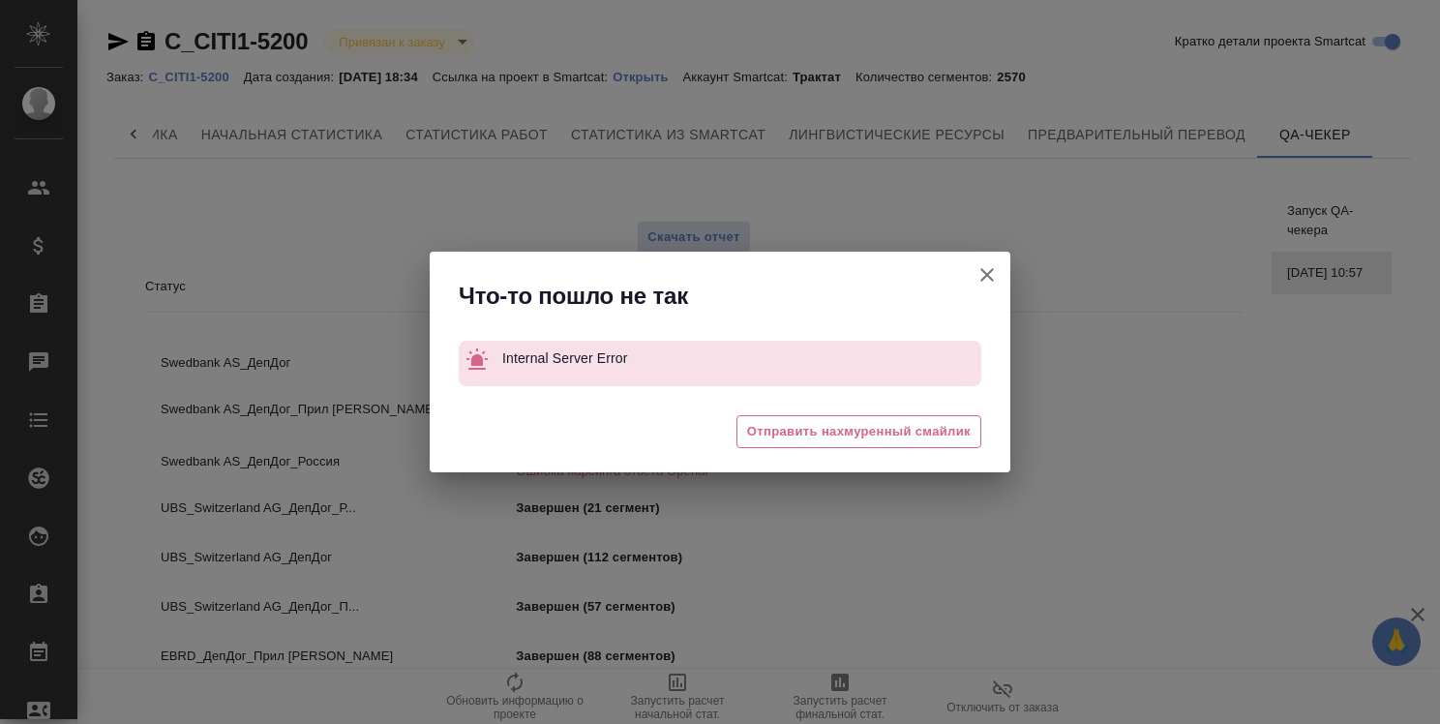
drag, startPoint x: 765, startPoint y: 268, endPoint x: 768, endPoint y: 302, distance: 34.0
click at [768, 302] on div "Что-то пошло не так" at bounding box center [720, 291] width 581 height 79
click at [986, 269] on icon "button" at bounding box center [987, 274] width 23 height 23
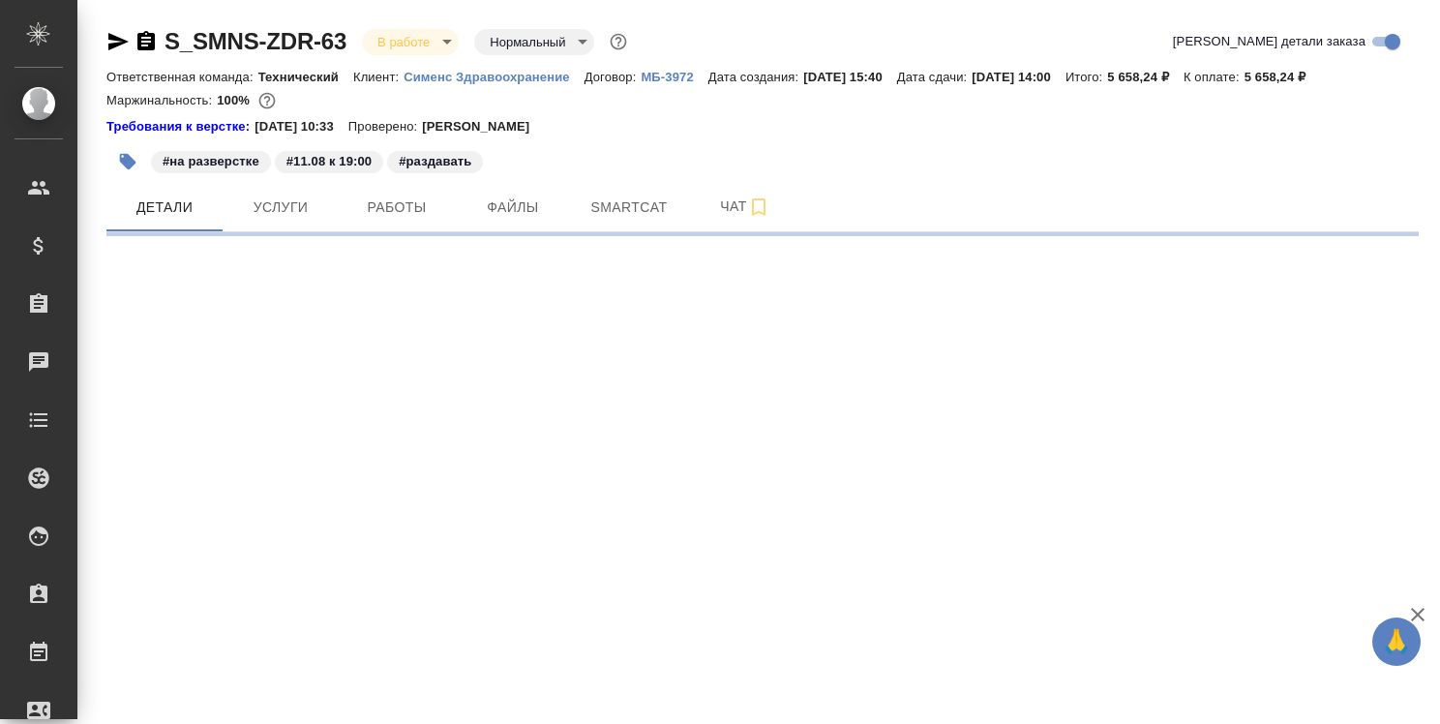
select select "RU"
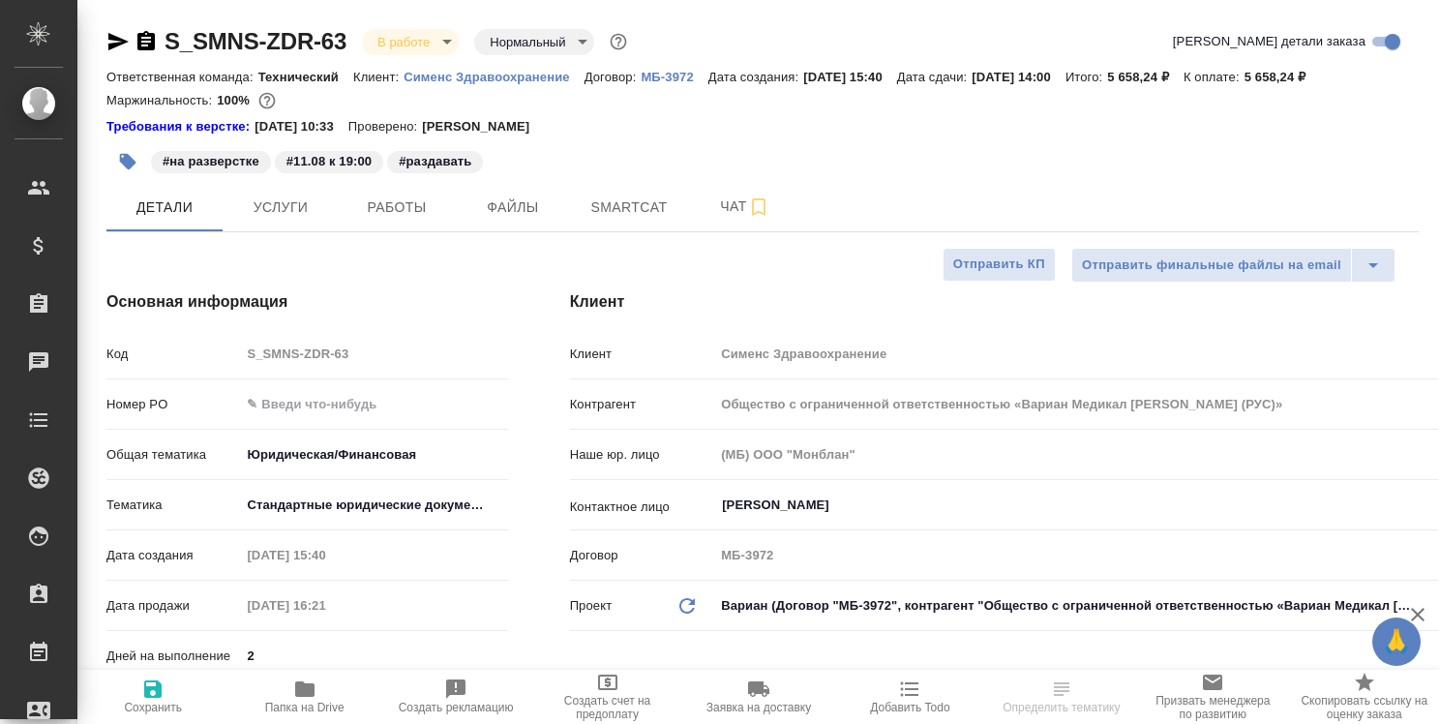
type textarea "x"
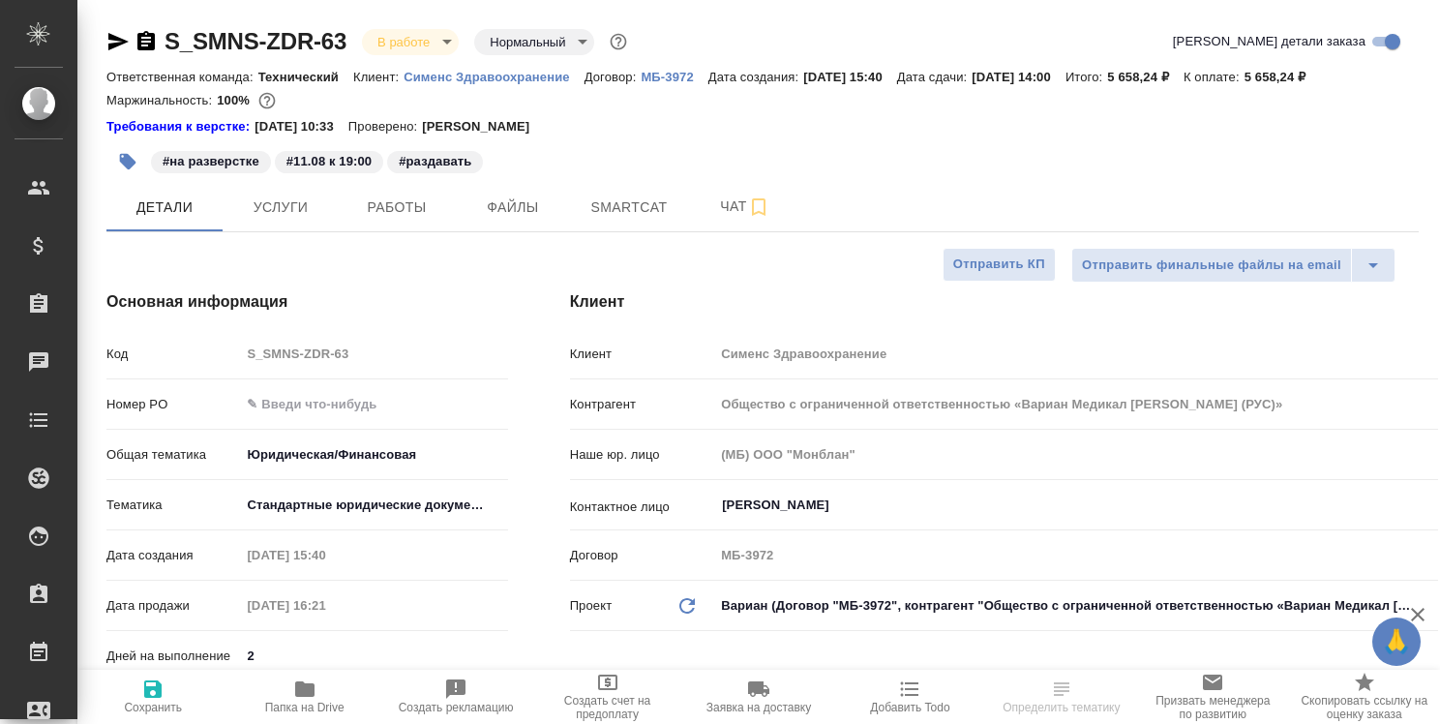
type textarea "x"
click at [294, 685] on icon "button" at bounding box center [304, 689] width 23 height 23
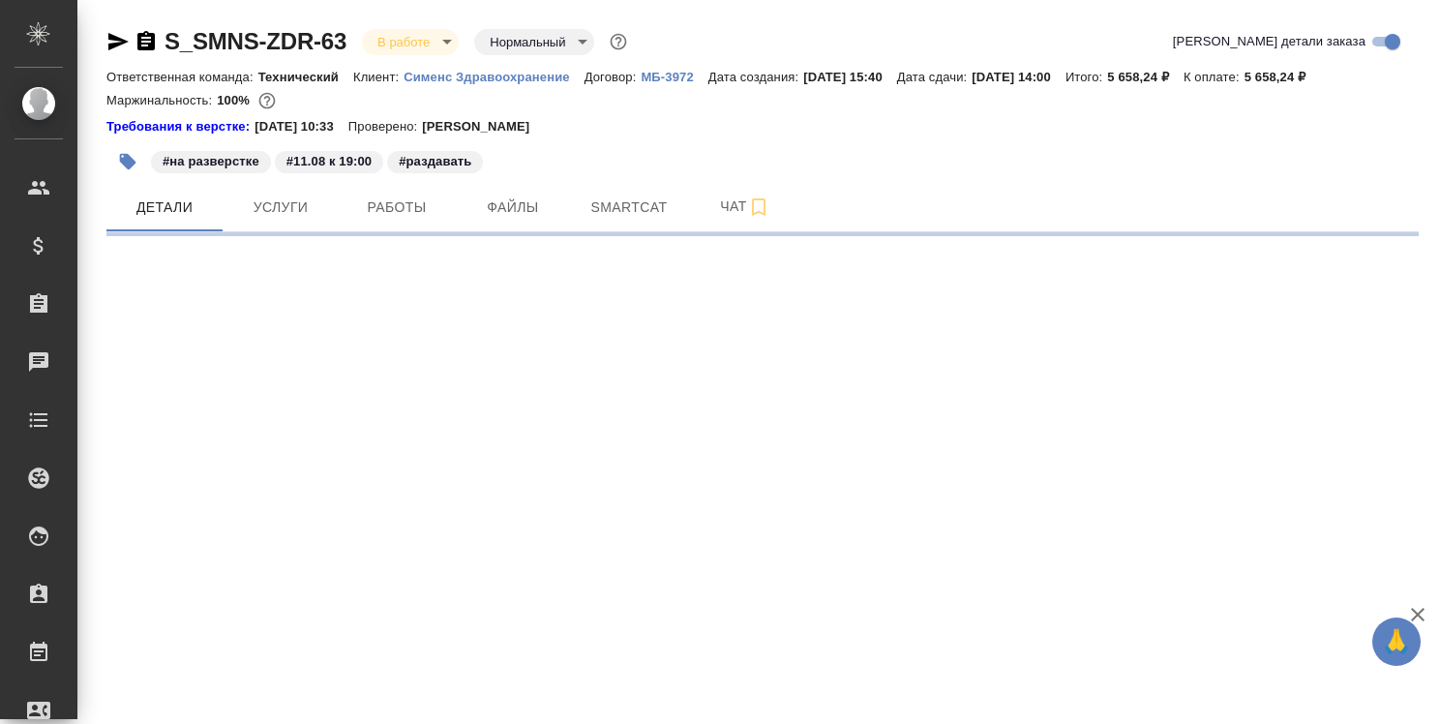
select select "RU"
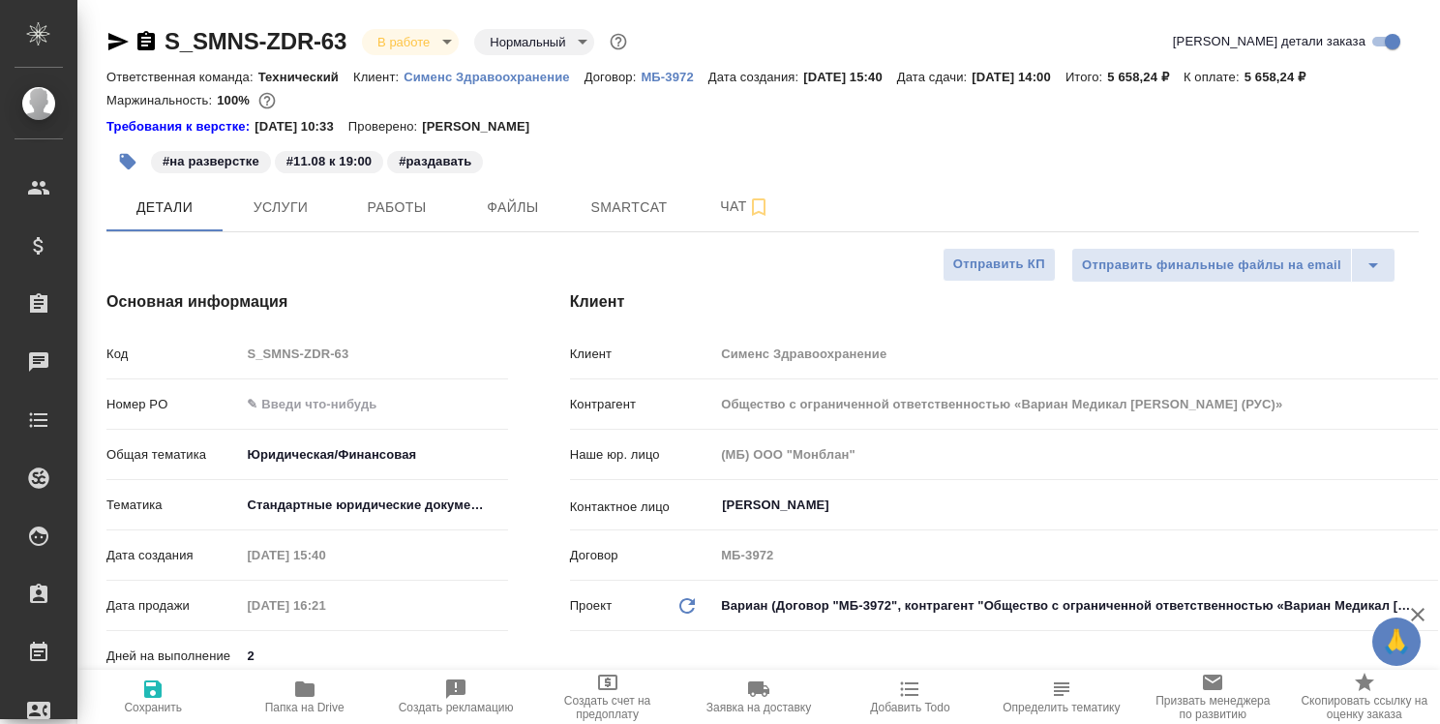
type textarea "x"
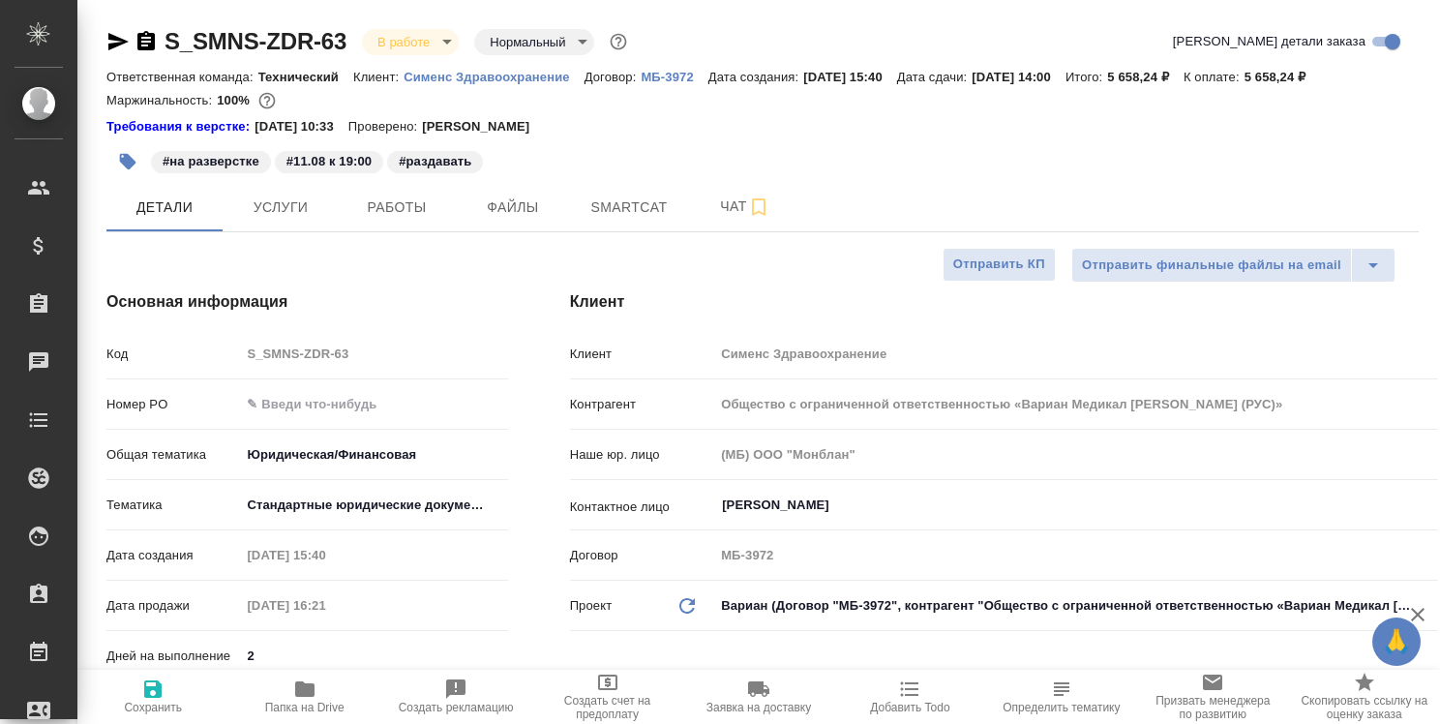
type textarea "x"
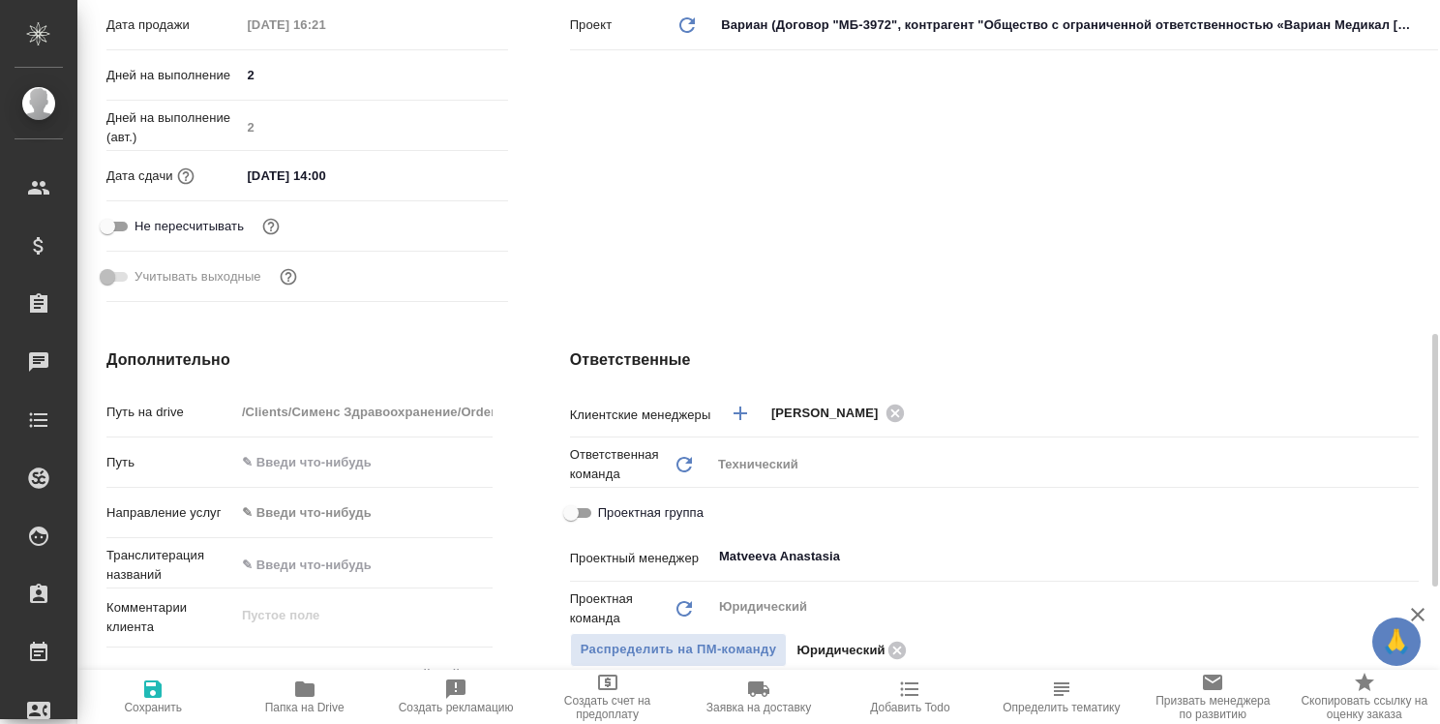
scroll to position [871, 0]
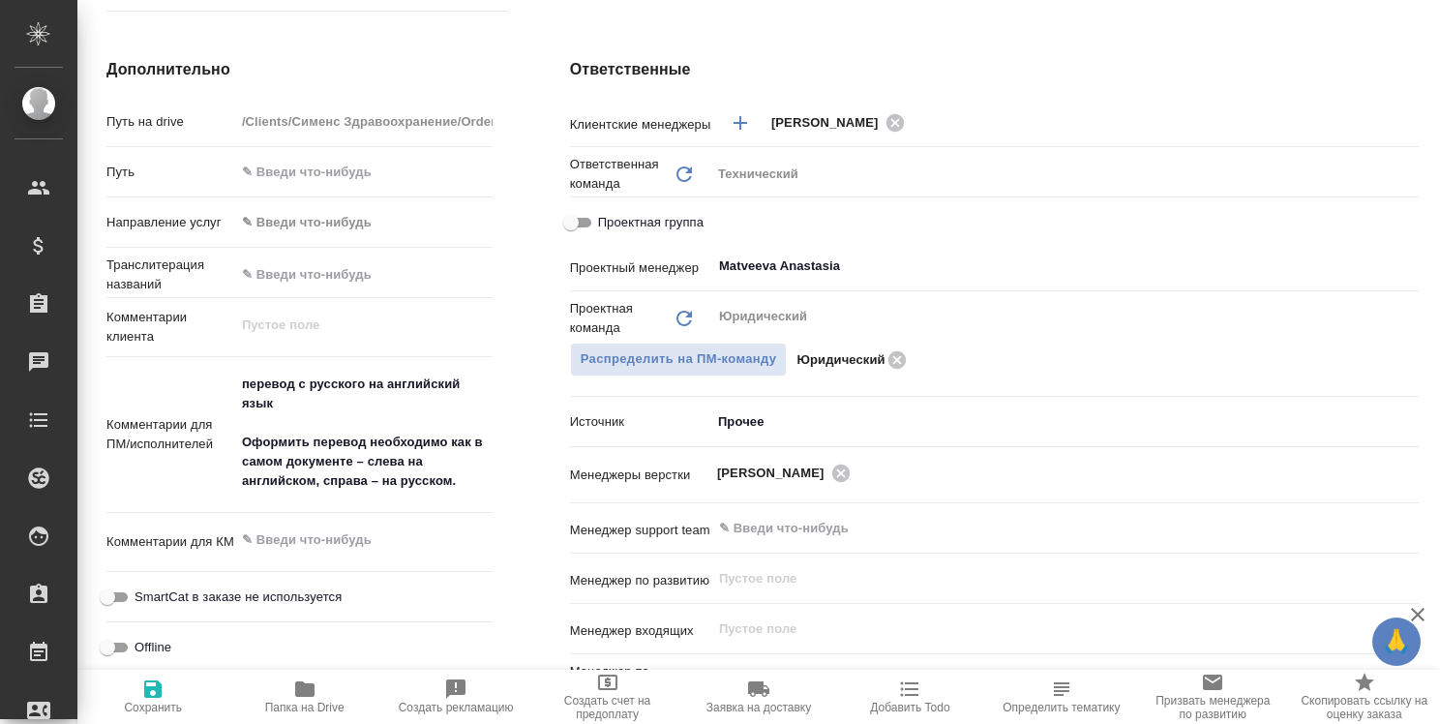
type textarea "x"
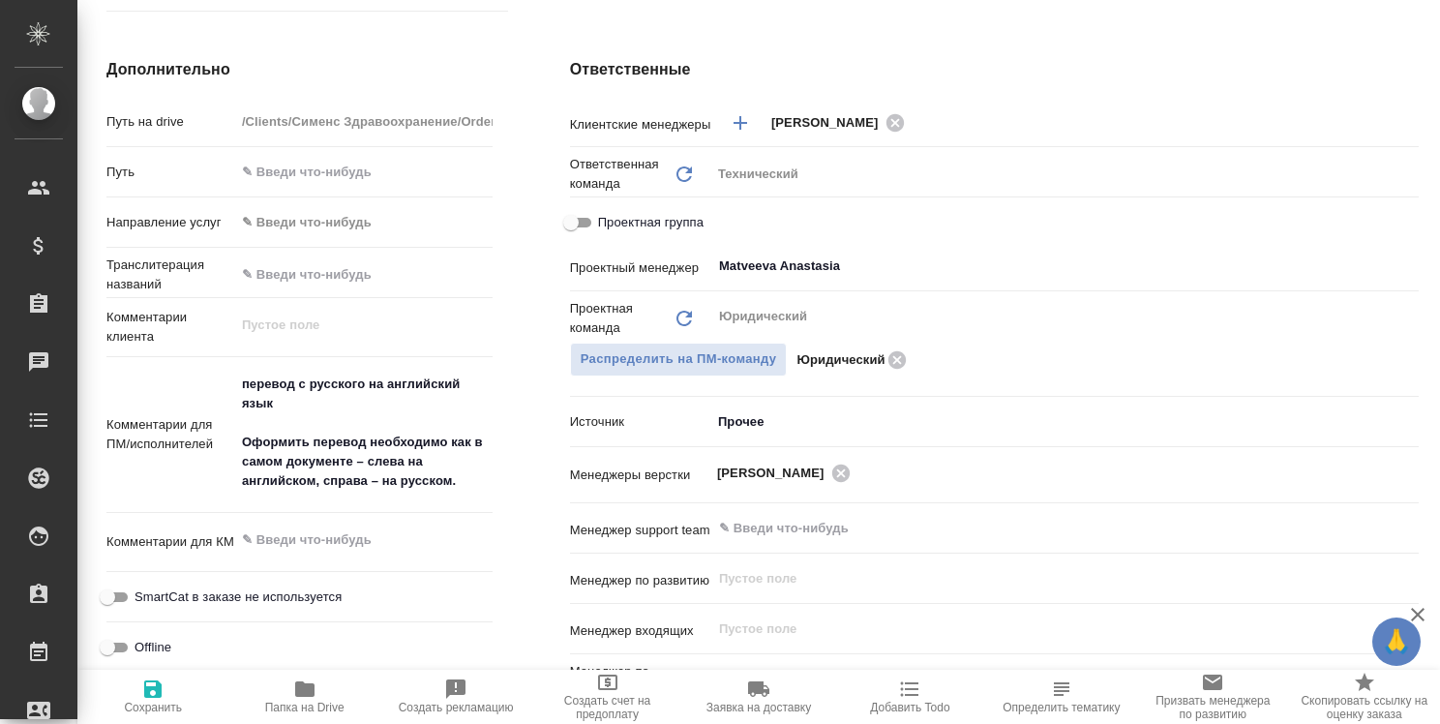
type textarea "x"
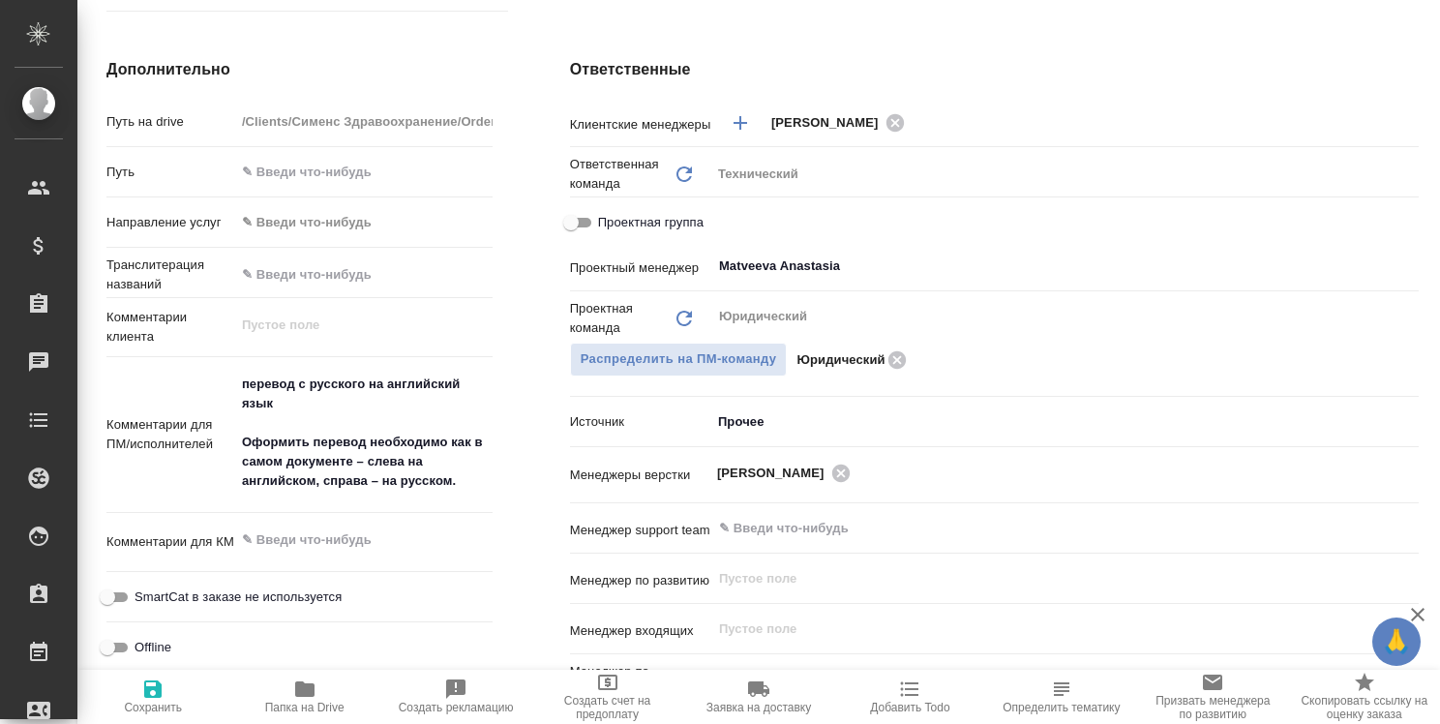
type textarea "x"
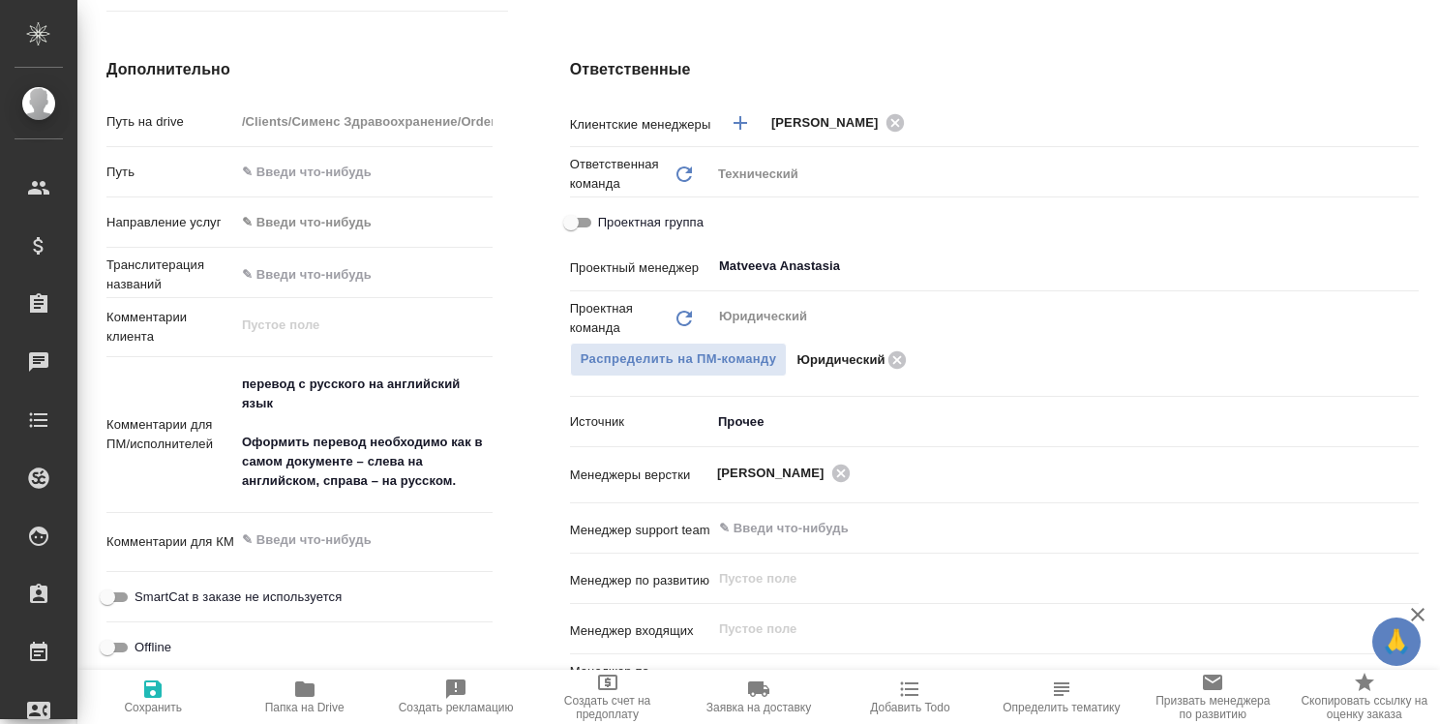
type textarea "x"
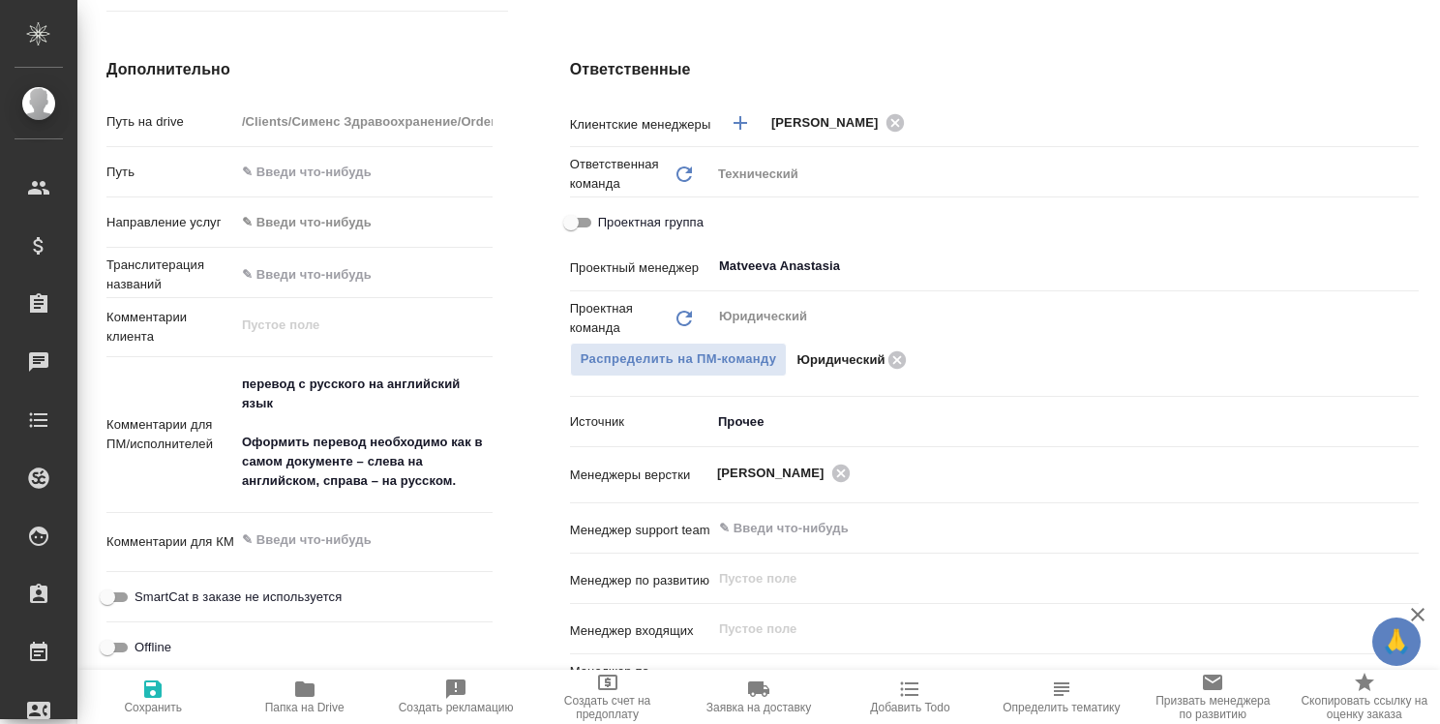
type textarea "x"
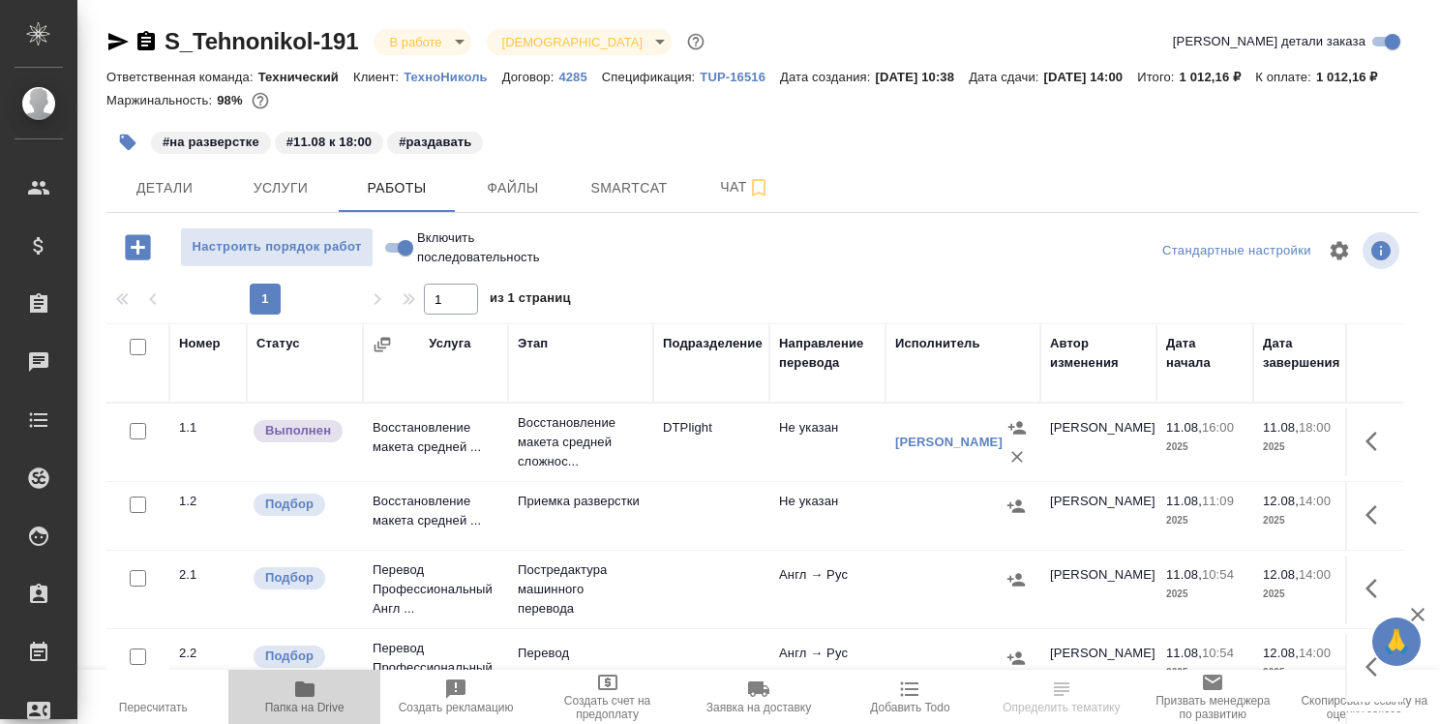
click at [306, 681] on icon "button" at bounding box center [304, 689] width 23 height 23
click at [116, 45] on icon "button" at bounding box center [118, 41] width 20 height 17
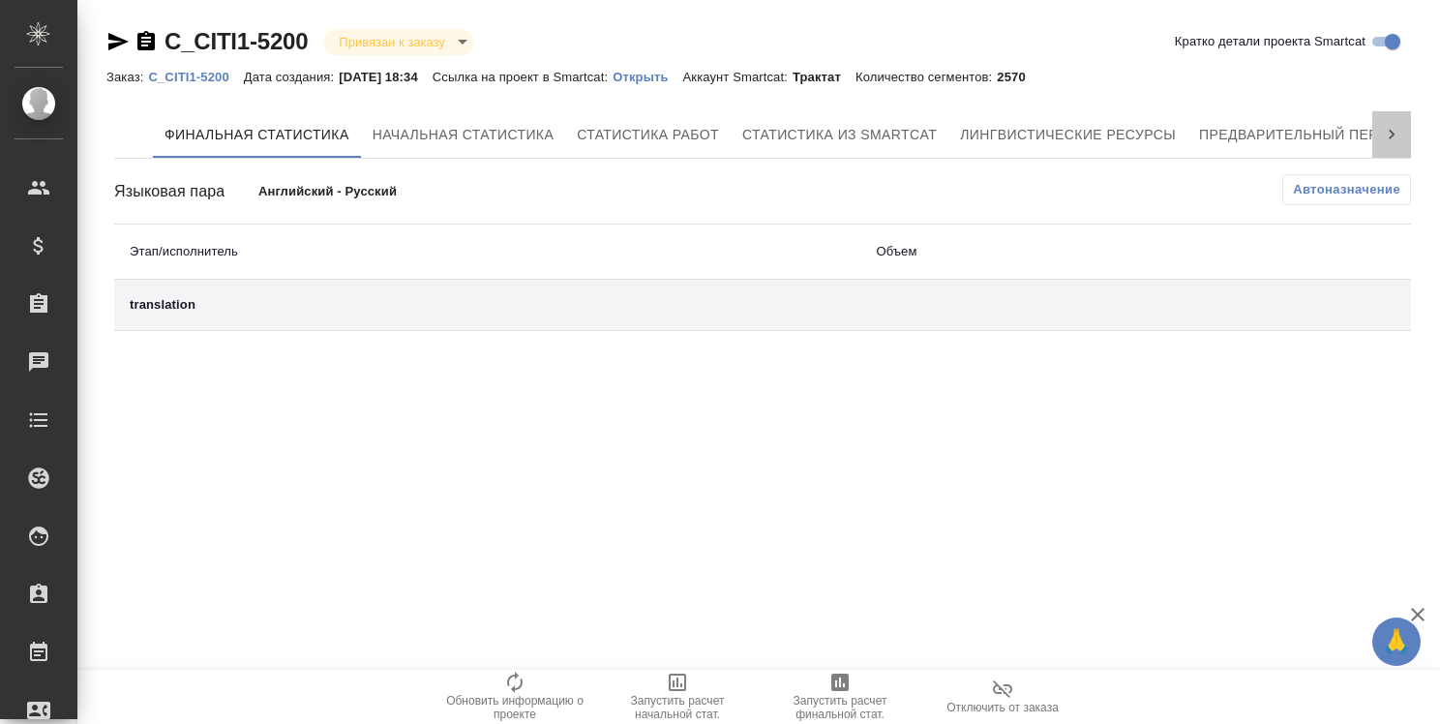
click at [1390, 135] on icon at bounding box center [1391, 134] width 19 height 19
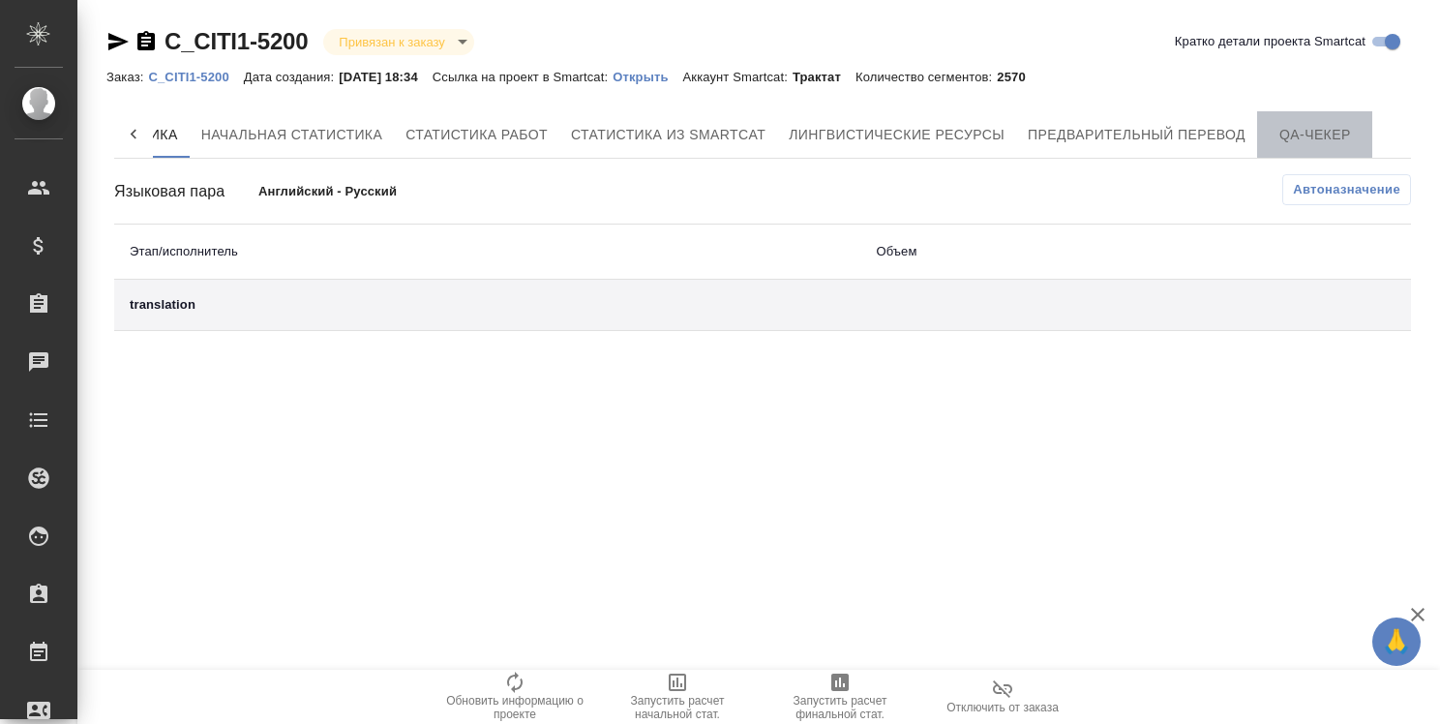
click at [1347, 135] on span "QA-чекер" at bounding box center [1315, 135] width 93 height 24
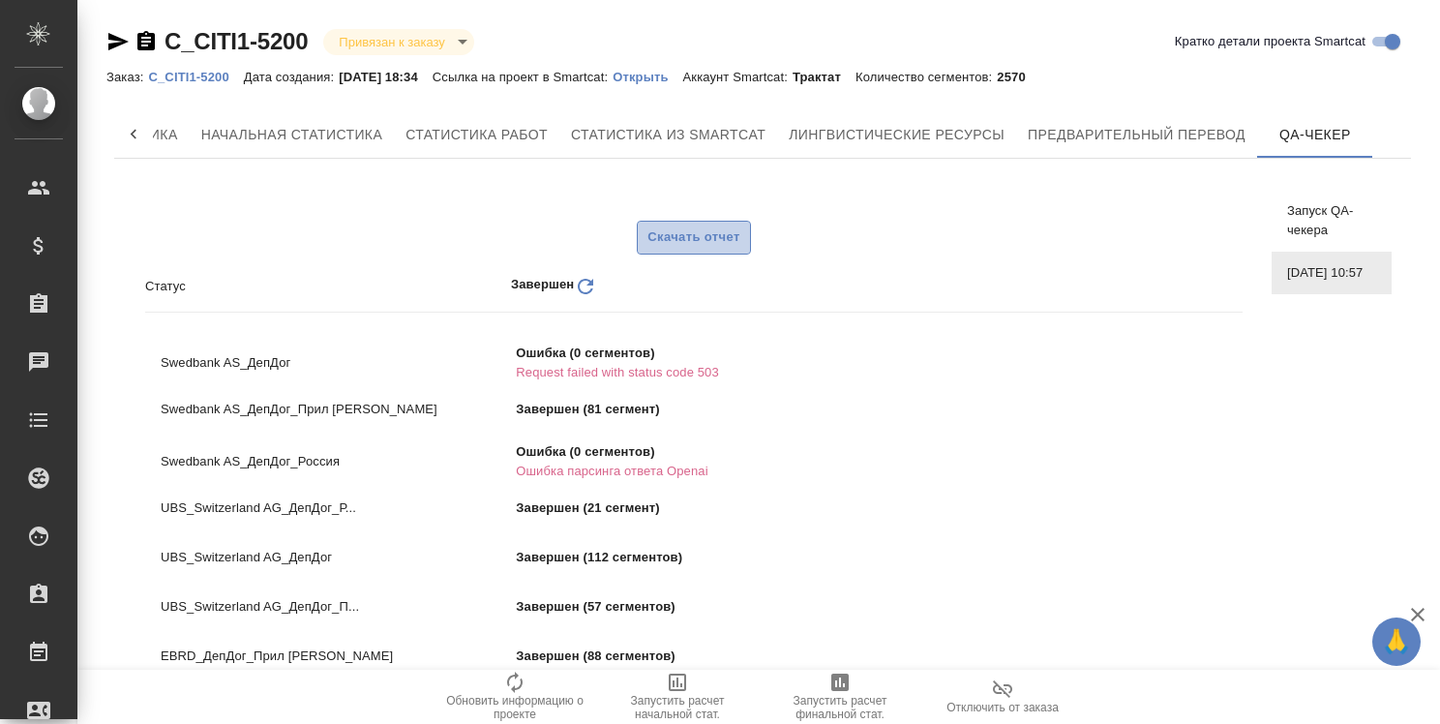
click at [743, 237] on button "Скачать отчет" at bounding box center [693, 238] width 113 height 34
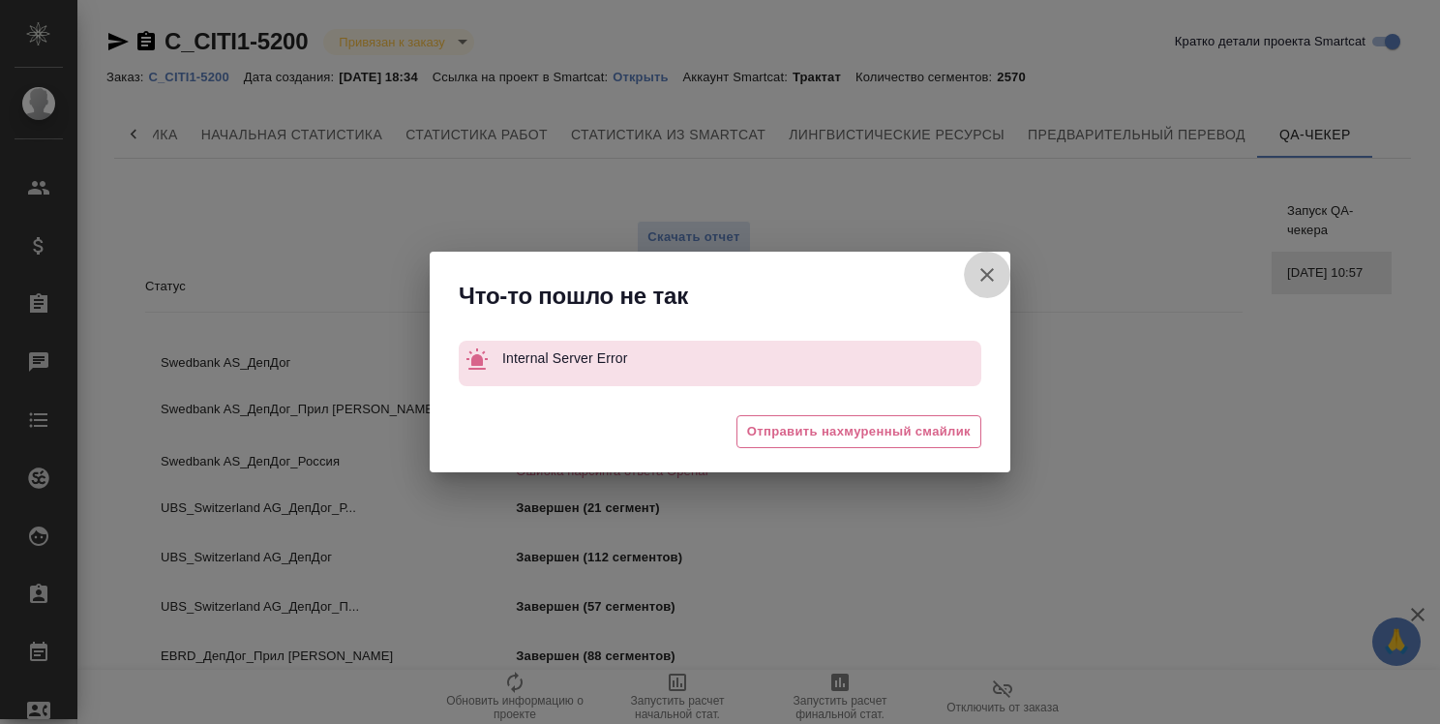
click at [998, 277] on icon "button" at bounding box center [987, 274] width 23 height 23
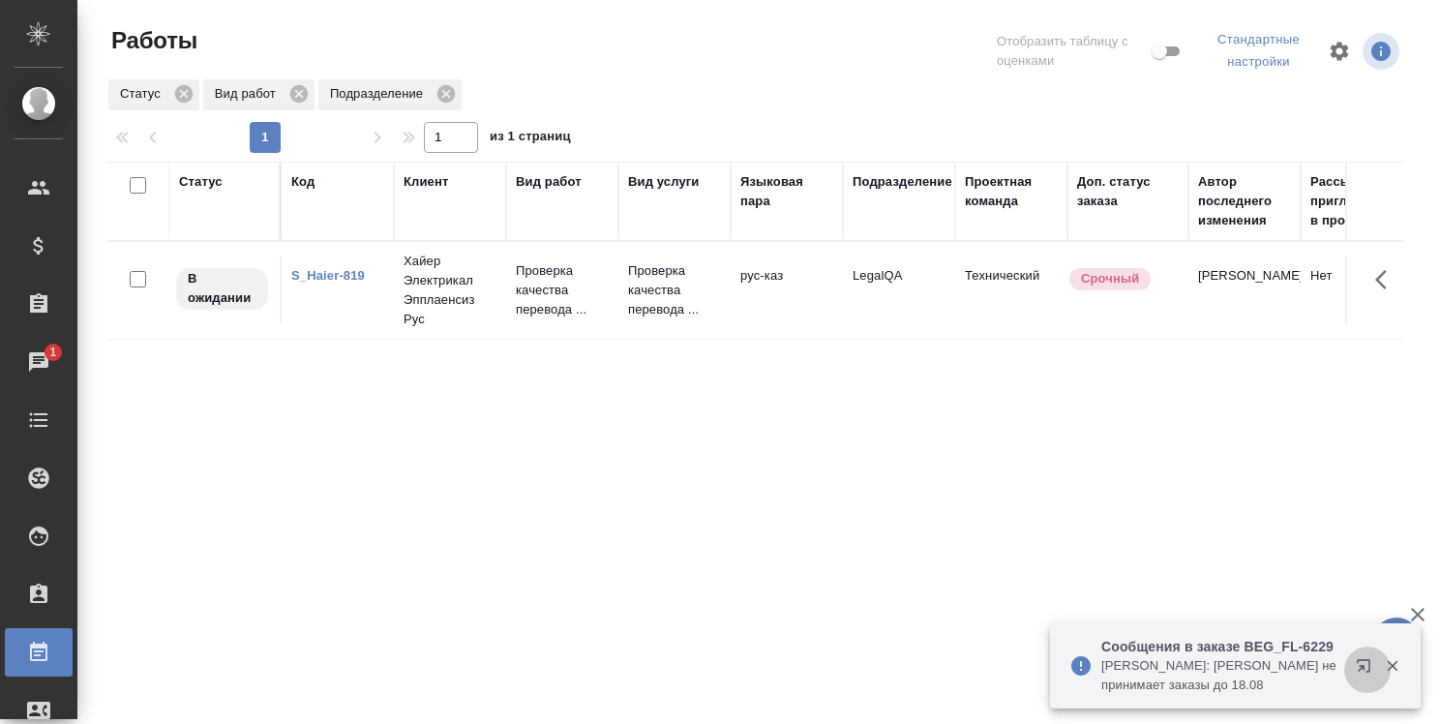
click at [1366, 666] on icon "button" at bounding box center [1367, 669] width 23 height 23
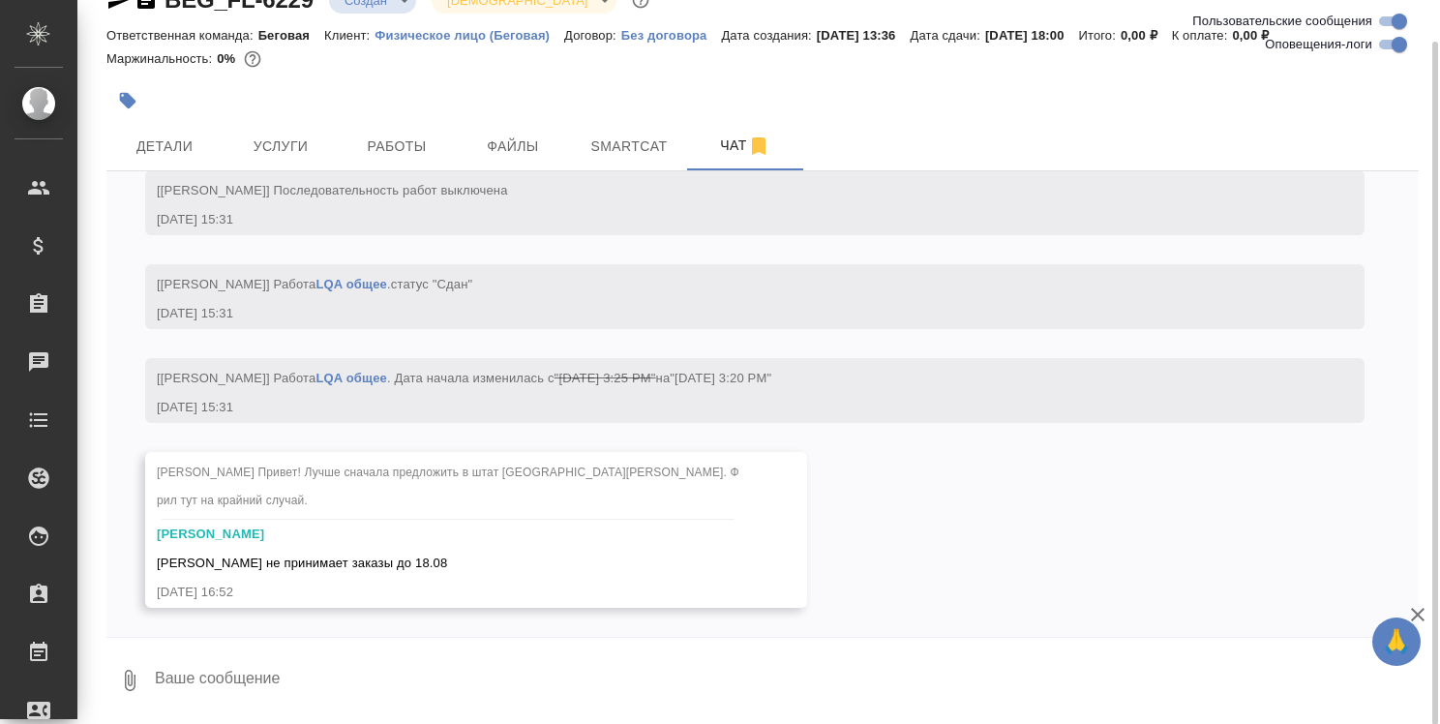
scroll to position [43, 0]
click at [474, 684] on textarea at bounding box center [786, 680] width 1266 height 66
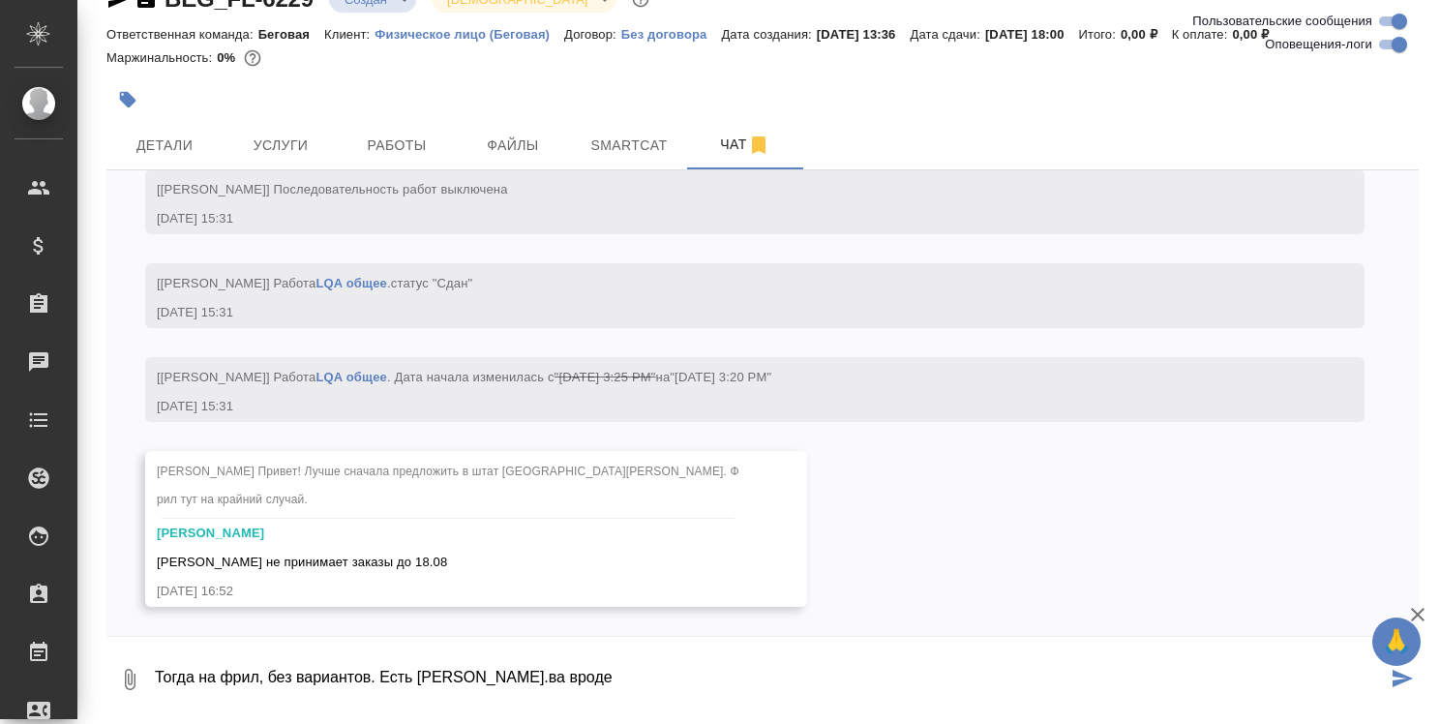
click at [474, 696] on textarea "Тогда на фрил, без вариантов. Есть [PERSON_NAME].ва вроде" at bounding box center [770, 680] width 1234 height 66
type textarea "Тогда на фрил, без вариантов. Есть [PERSON_NAME] ва вроде"
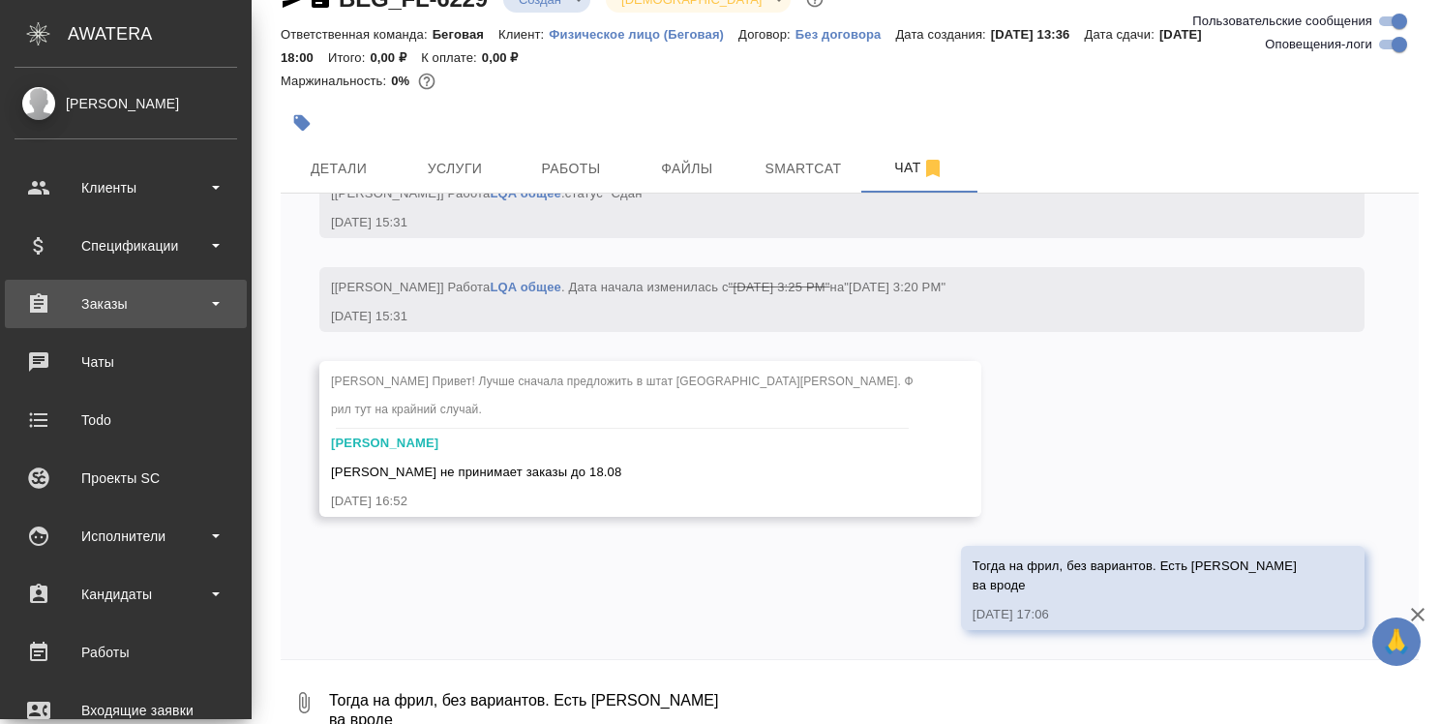
scroll to position [1925, 0]
click at [108, 298] on div "Заказы" at bounding box center [126, 303] width 223 height 29
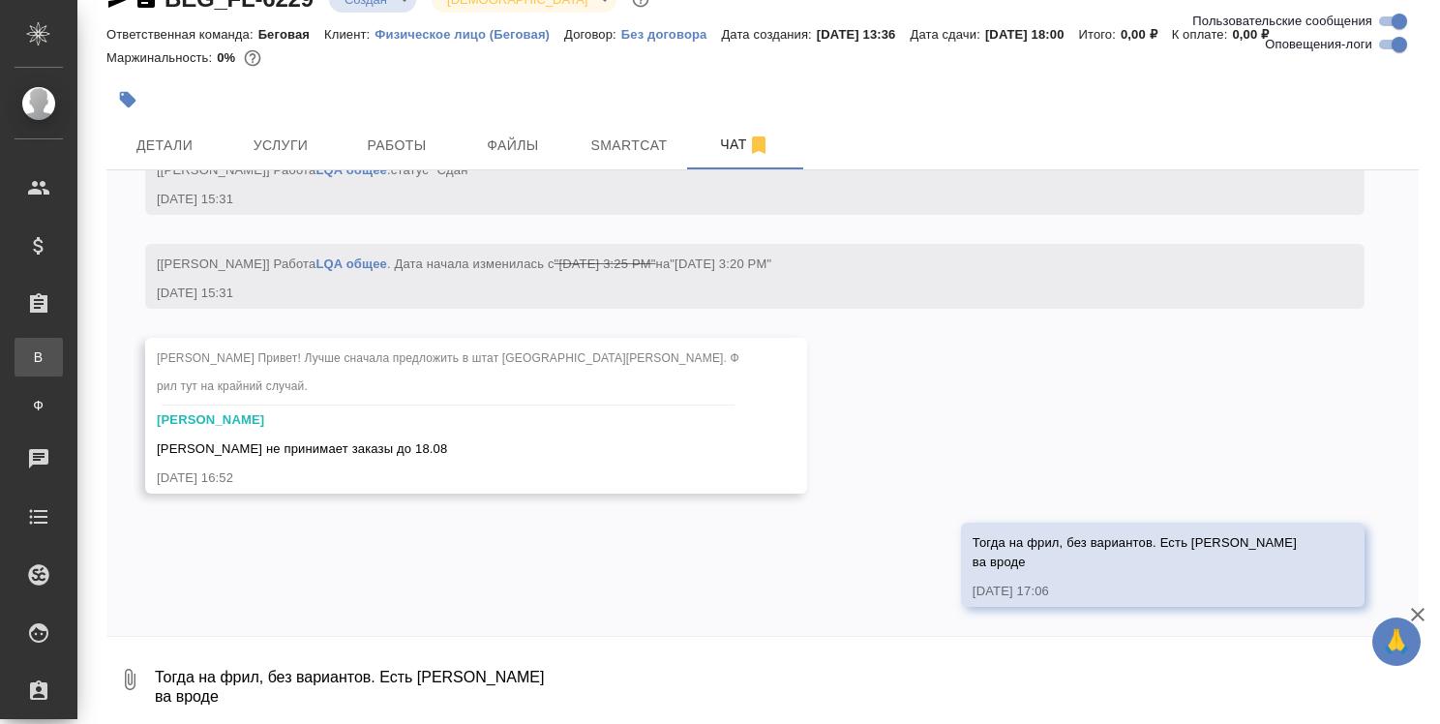
scroll to position [1906, 0]
click at [111, 350] on div ".cls-1 fill:#fff; AWATERA [PERSON_NAME] Спецификации Заказы В Все заказы Ф Зака…" at bounding box center [720, 362] width 1440 height 724
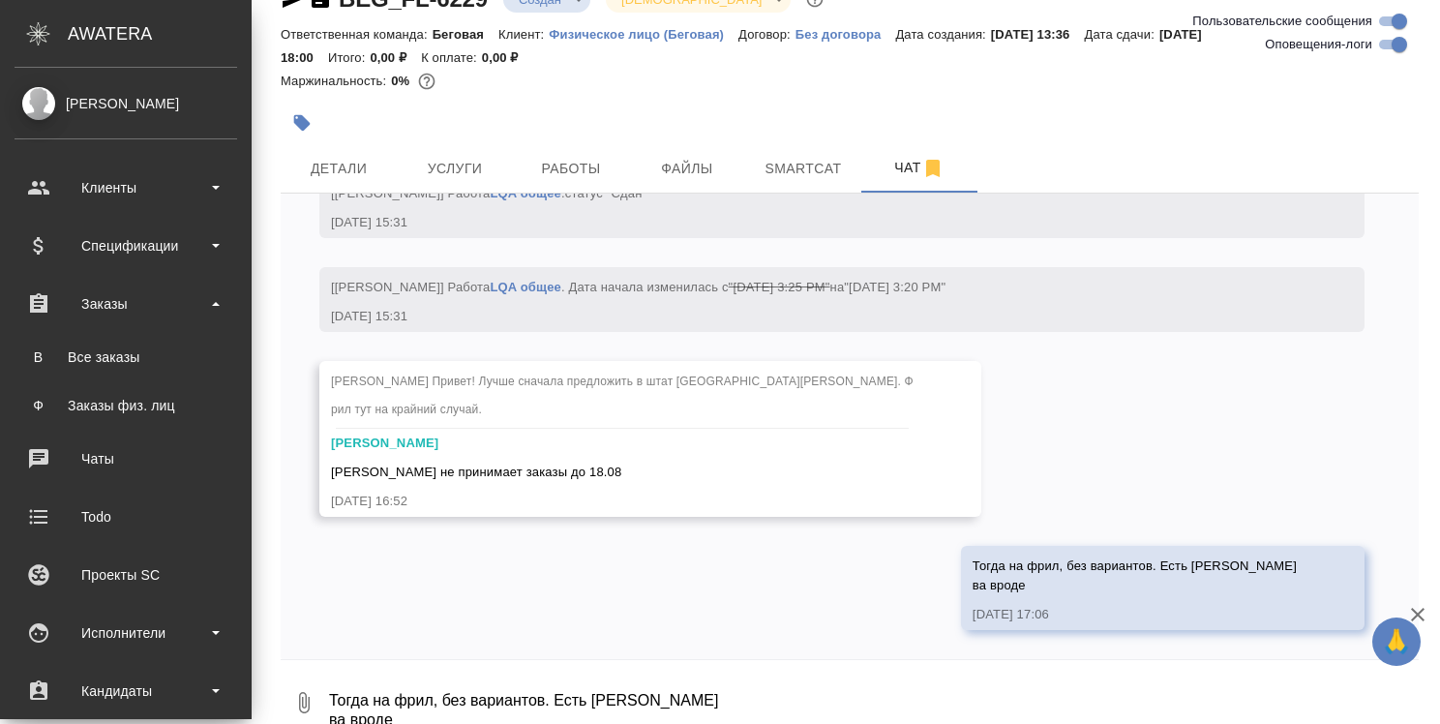
scroll to position [1925, 0]
click at [90, 352] on div "Все заказы" at bounding box center [125, 356] width 203 height 19
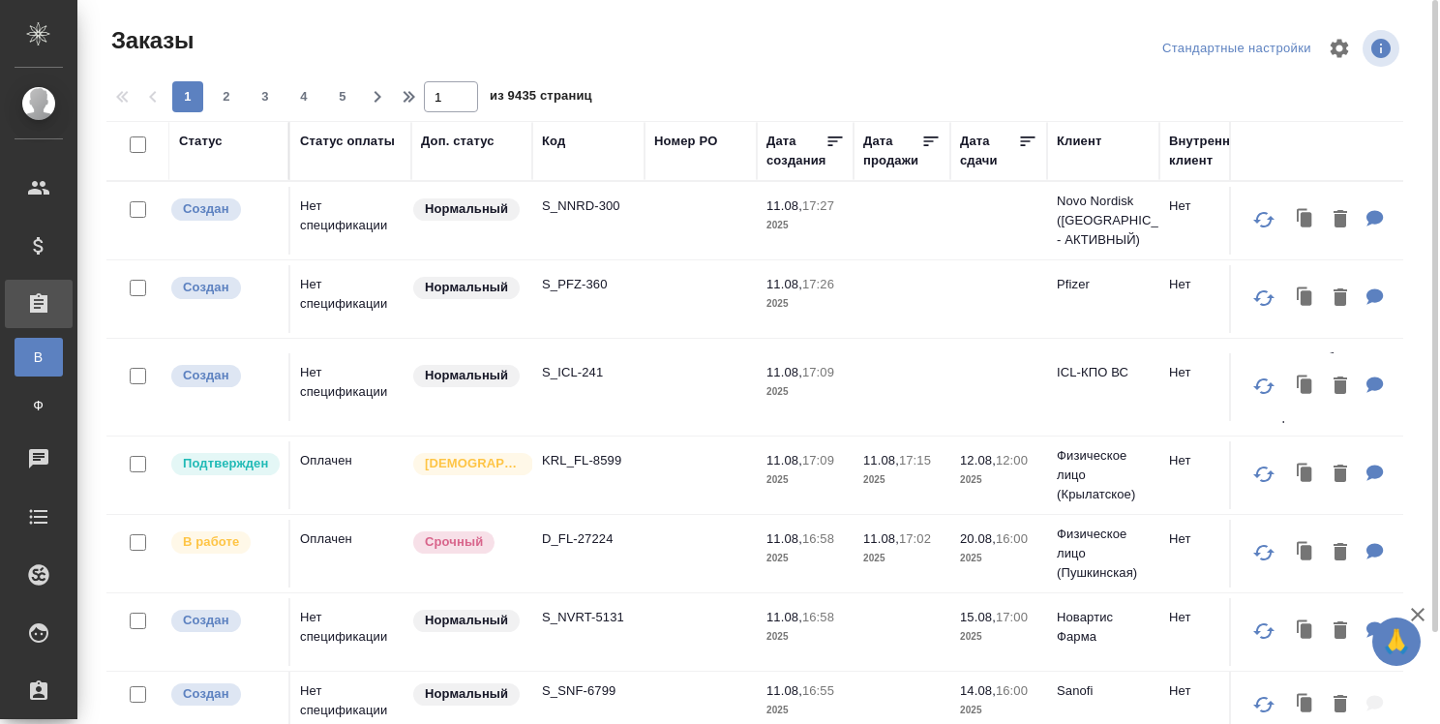
click at [560, 138] on div "Код" at bounding box center [553, 141] width 23 height 19
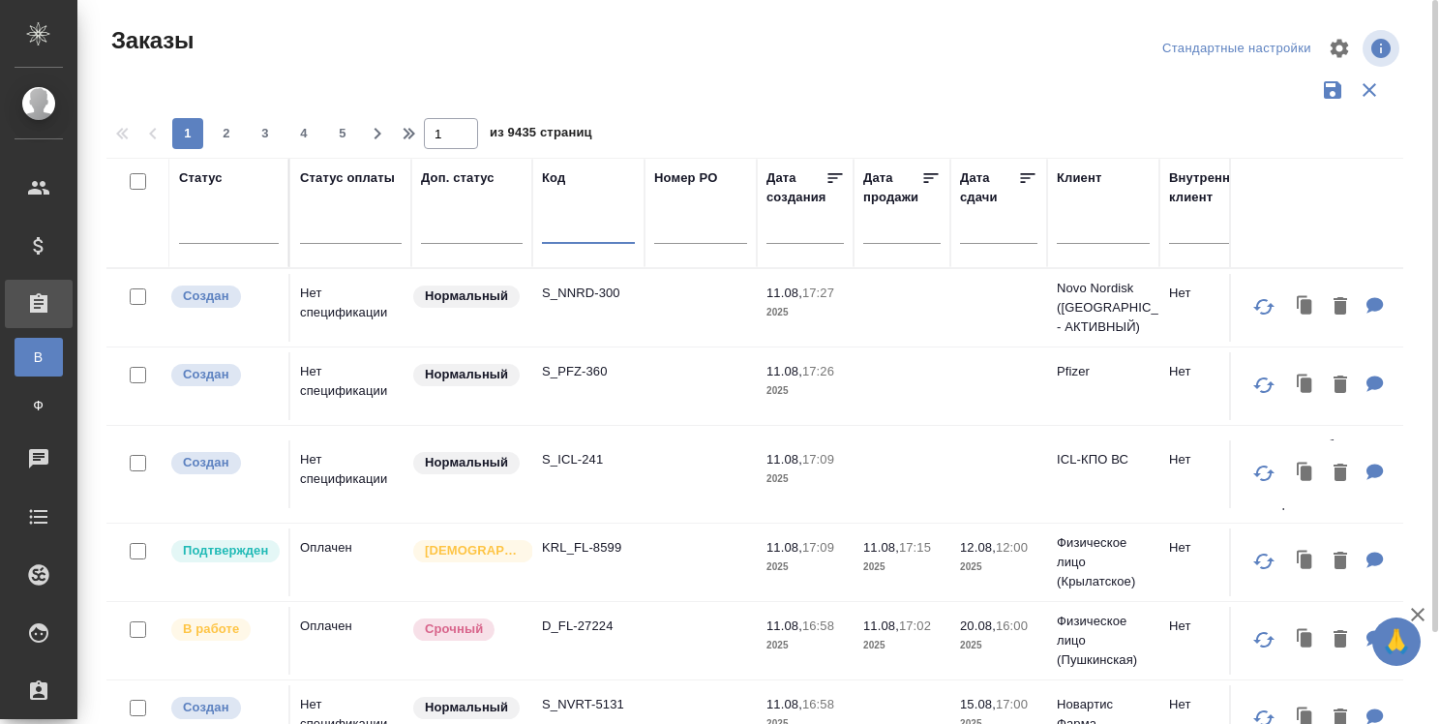
click at [568, 237] on input "text" at bounding box center [588, 232] width 93 height 24
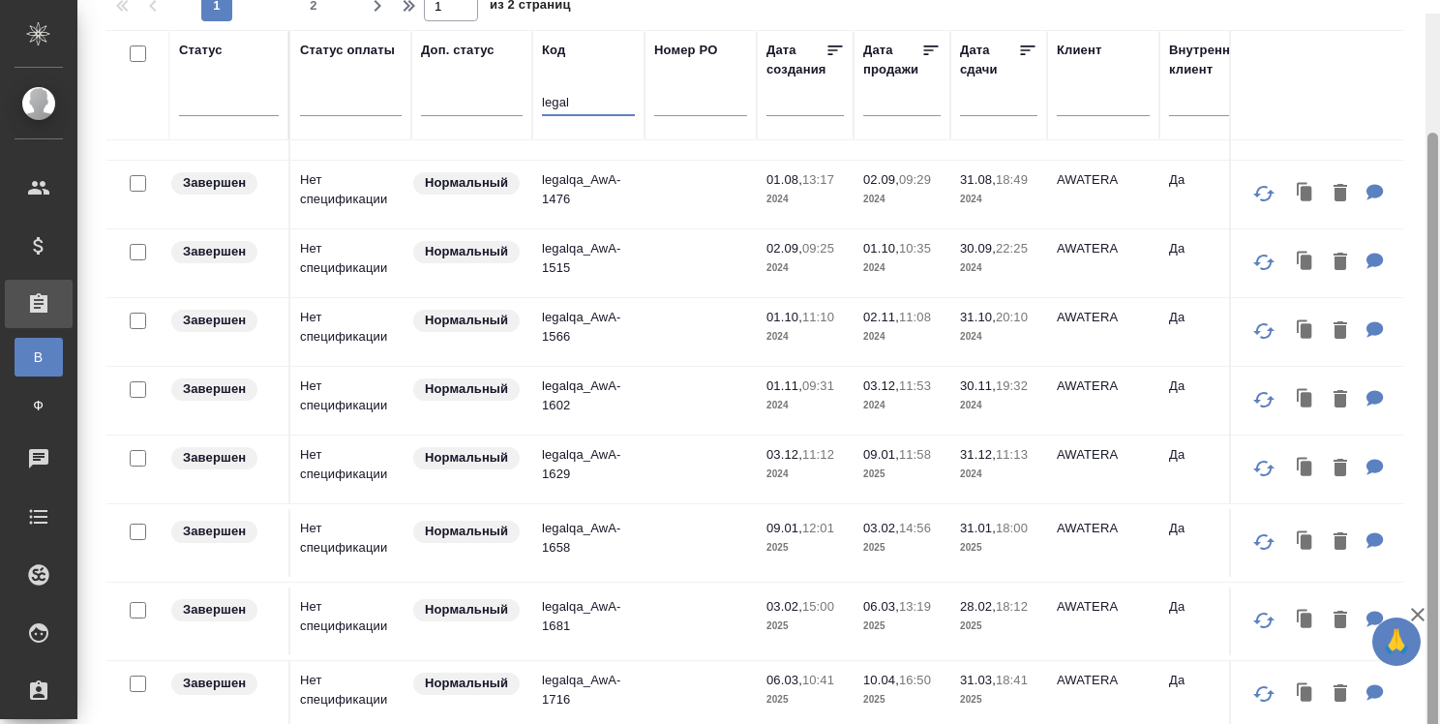
scroll to position [141, 0]
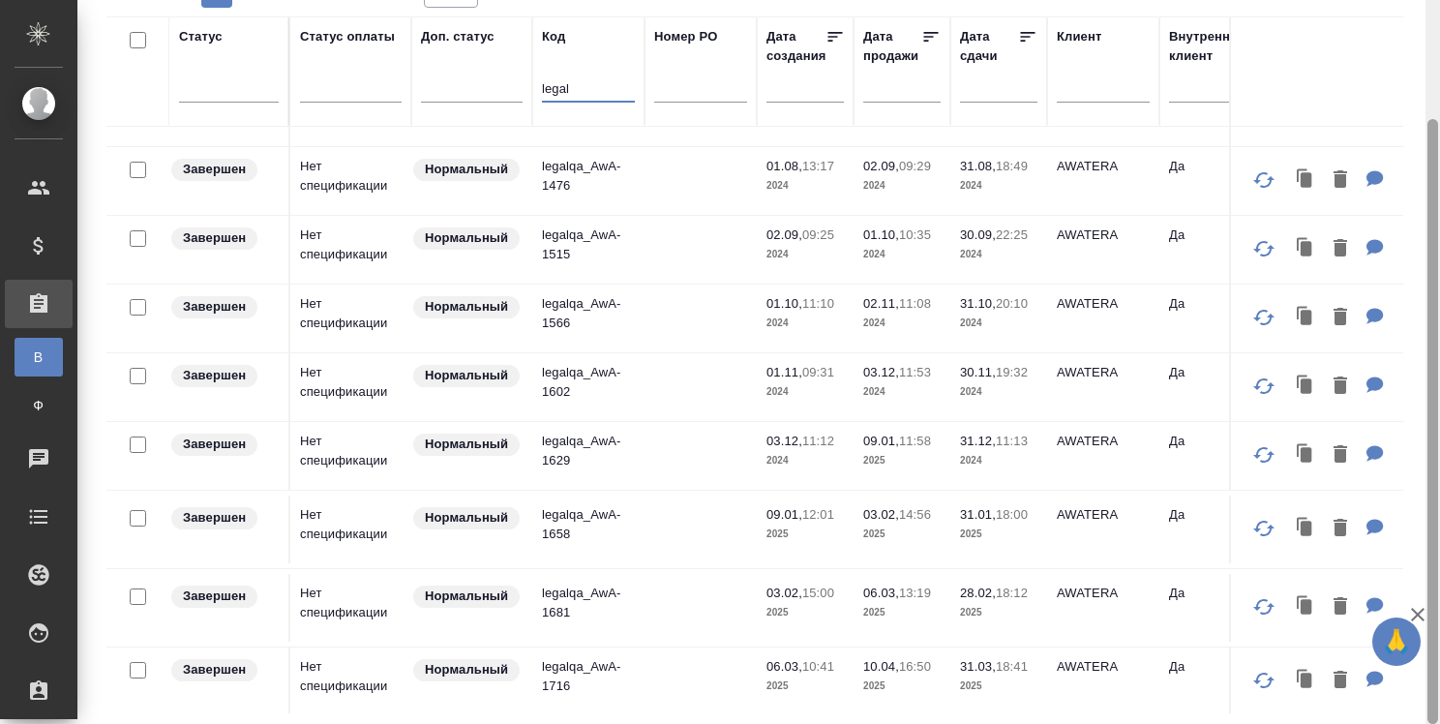
drag, startPoint x: 1432, startPoint y: 604, endPoint x: 1434, endPoint y: 762, distance: 157.8
click at [1434, 723] on html "🙏 .cls-1 fill:#fff; AWATERA Strelnikova Olga Клиенты Спецификации Заказы В Все …" at bounding box center [720, 362] width 1440 height 724
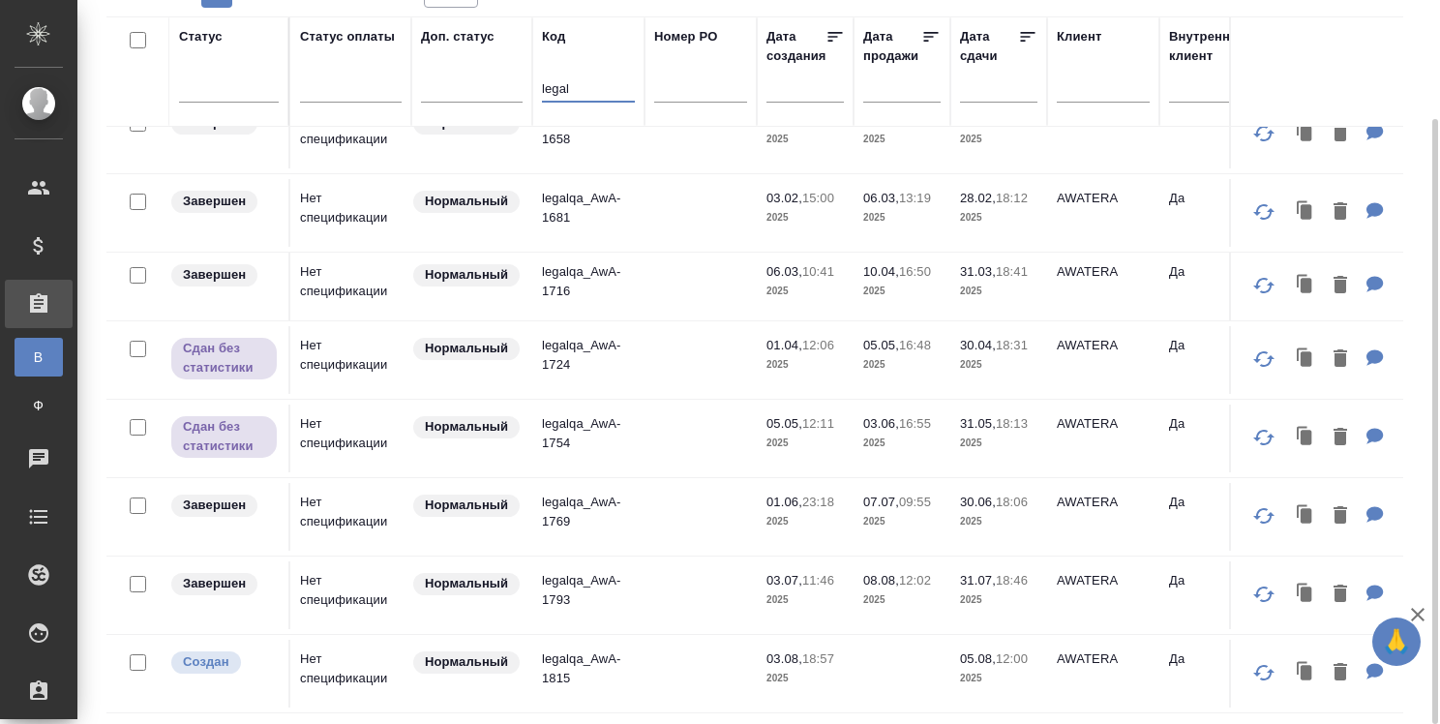
scroll to position [1267, 0]
type input "legal"
click at [572, 649] on p "legalqa_AwA-1815" at bounding box center [588, 668] width 93 height 39
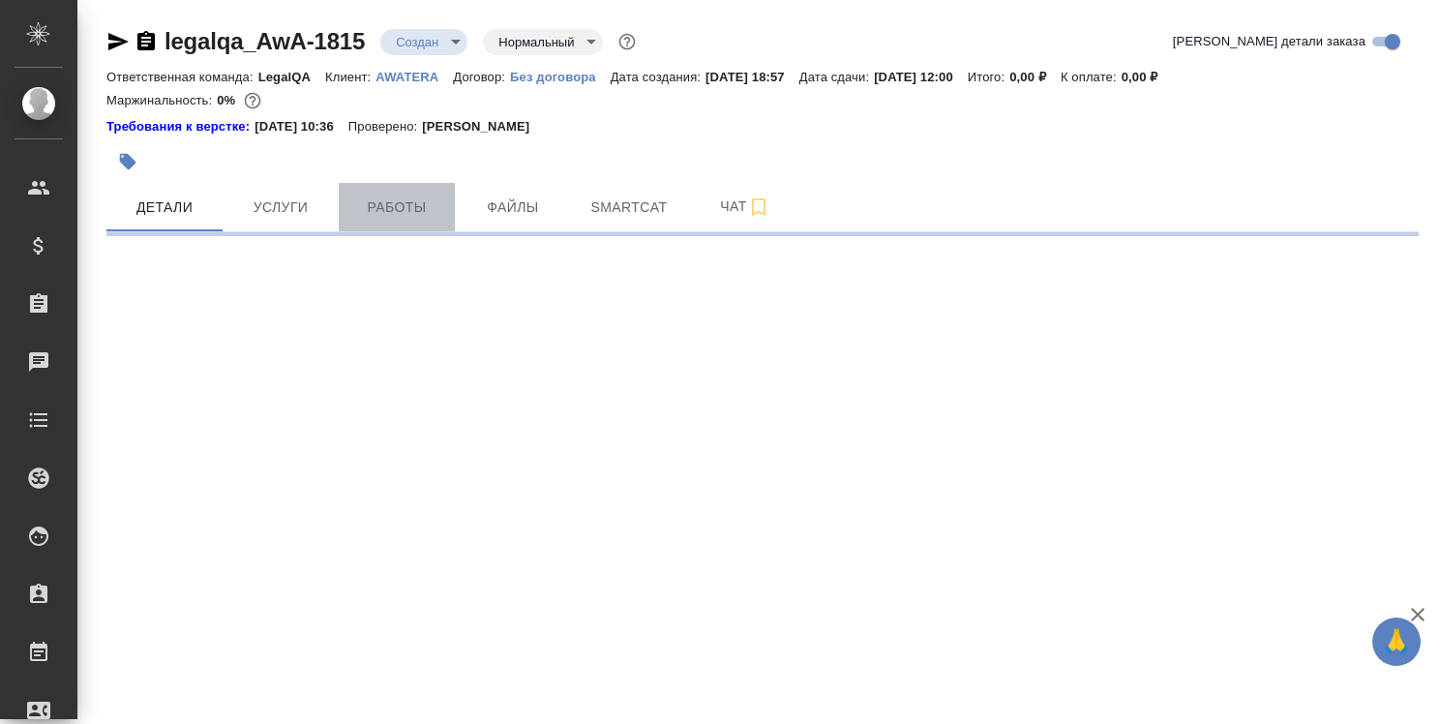
click at [418, 201] on span "Работы" at bounding box center [396, 208] width 93 height 24
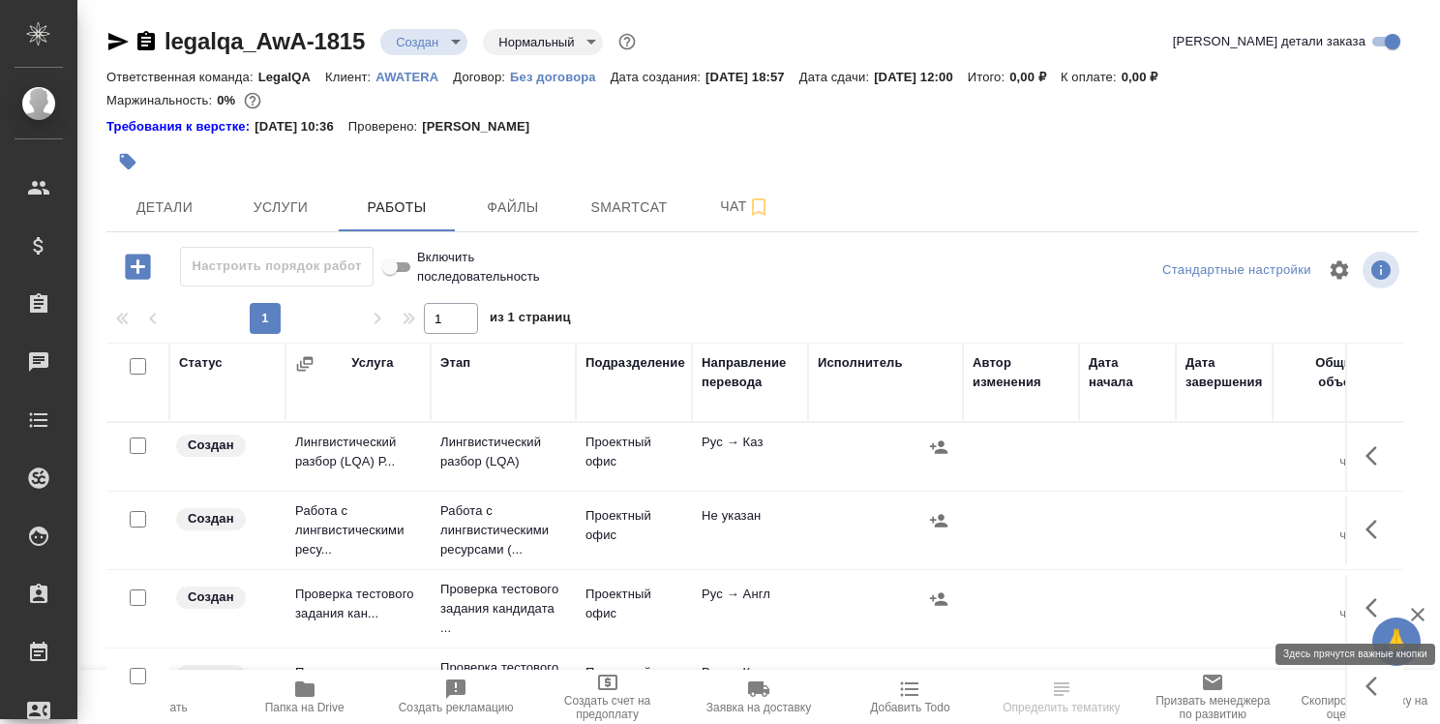
click at [1354, 609] on button "button" at bounding box center [1377, 608] width 46 height 46
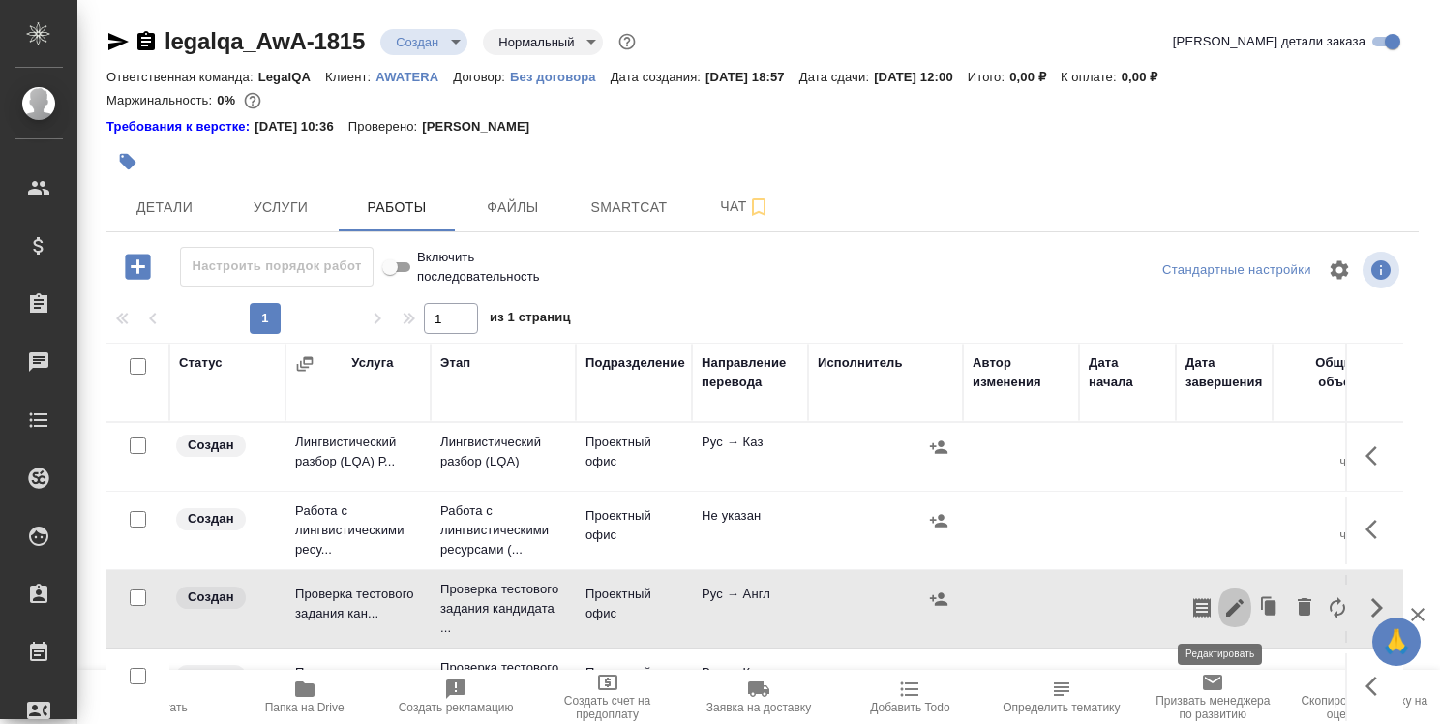
click at [1224, 602] on icon "button" at bounding box center [1234, 607] width 23 height 23
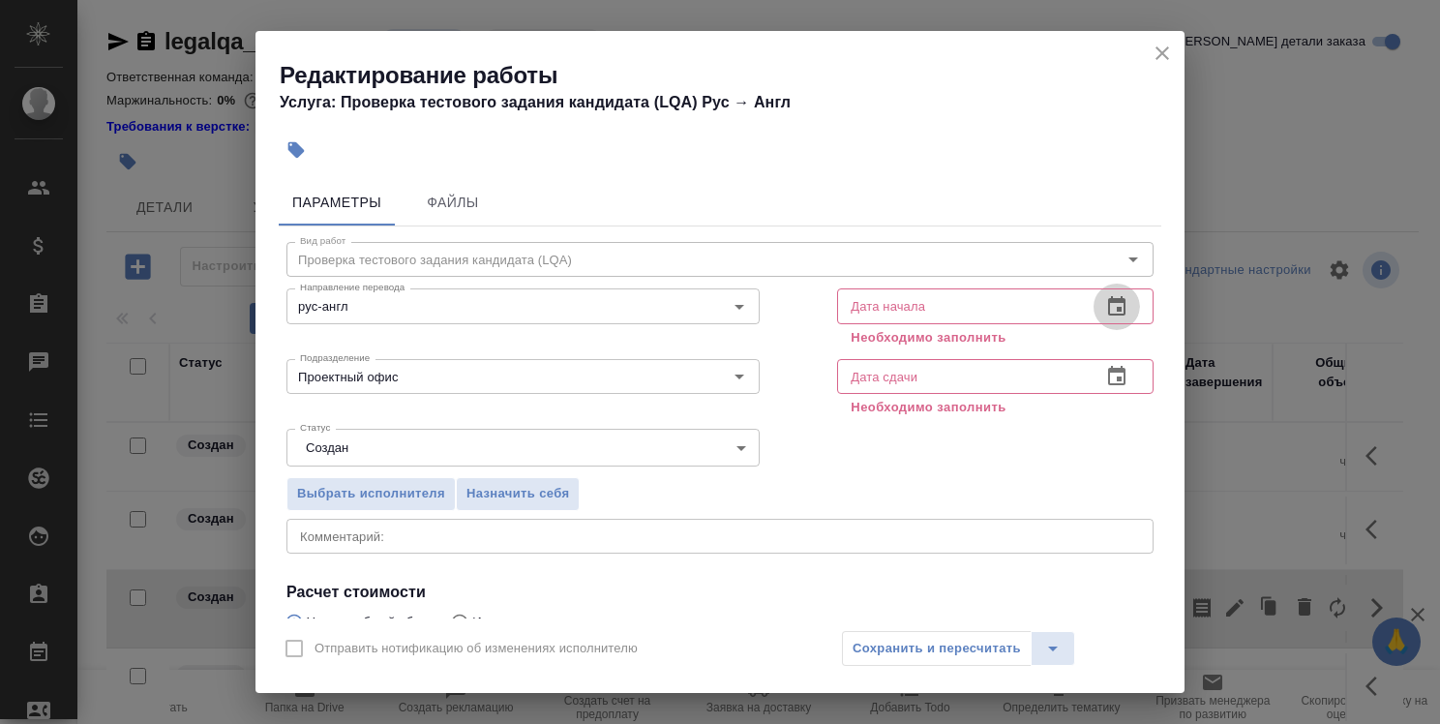
click at [1105, 304] on icon "button" at bounding box center [1116, 306] width 23 height 23
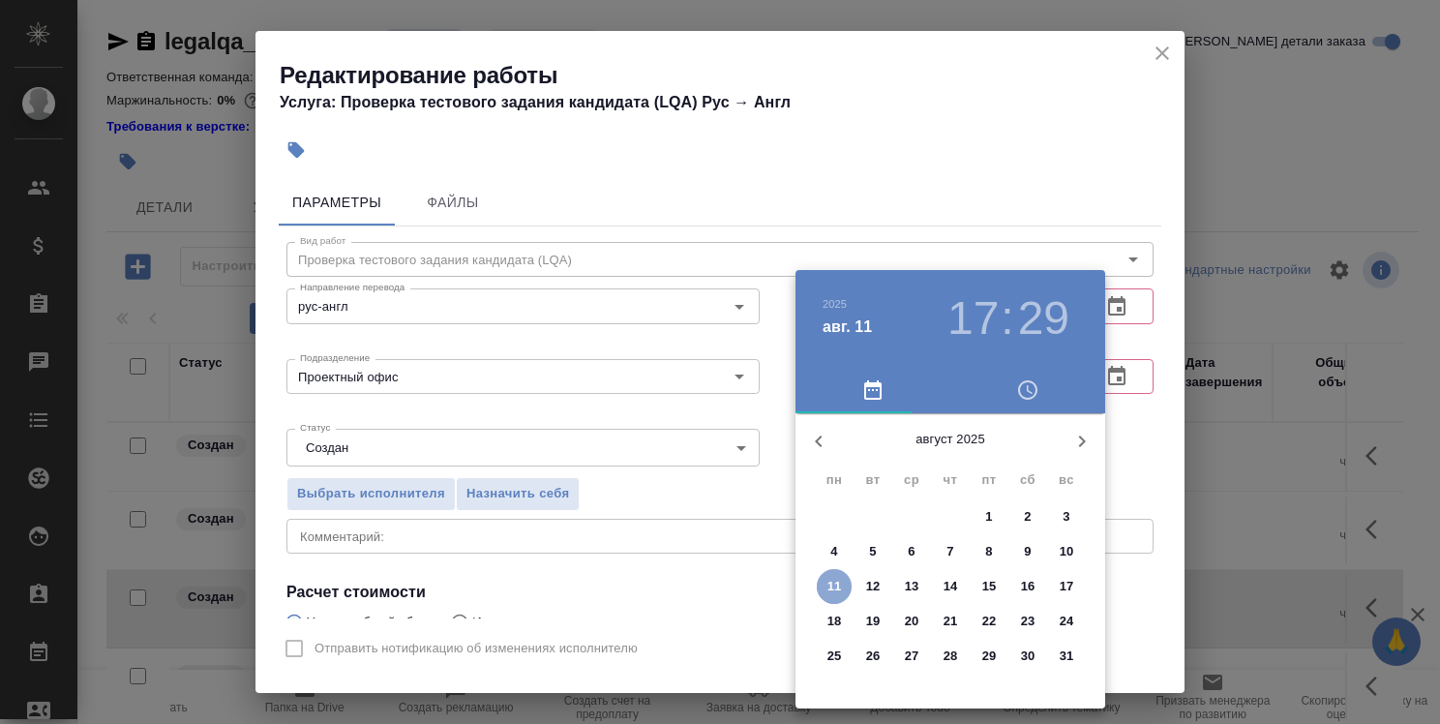
click at [828, 585] on p "11" at bounding box center [835, 586] width 15 height 19
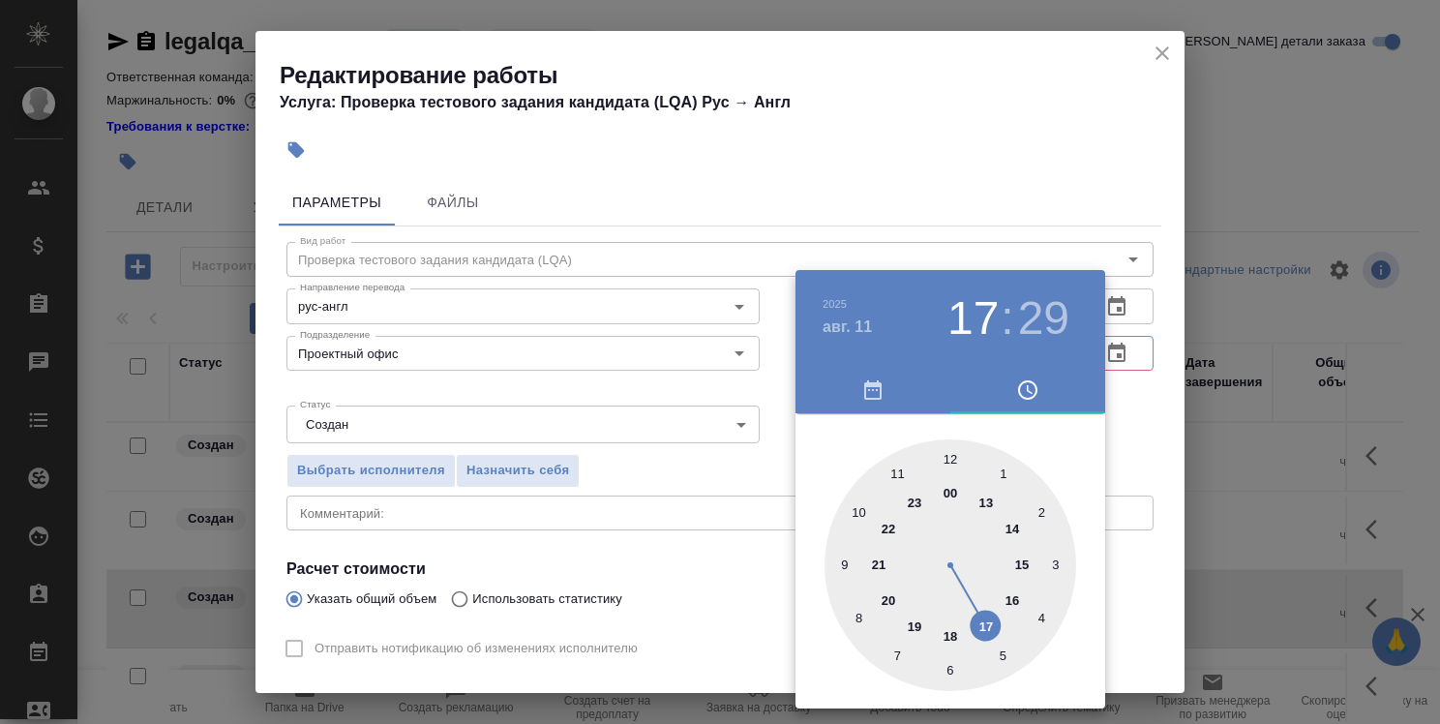
click at [1045, 328] on h3 "29" at bounding box center [1043, 318] width 51 height 54
click at [955, 464] on div at bounding box center [951, 565] width 252 height 252
type input "11.08.2025 17:00"
click at [1134, 439] on div at bounding box center [720, 362] width 1440 height 724
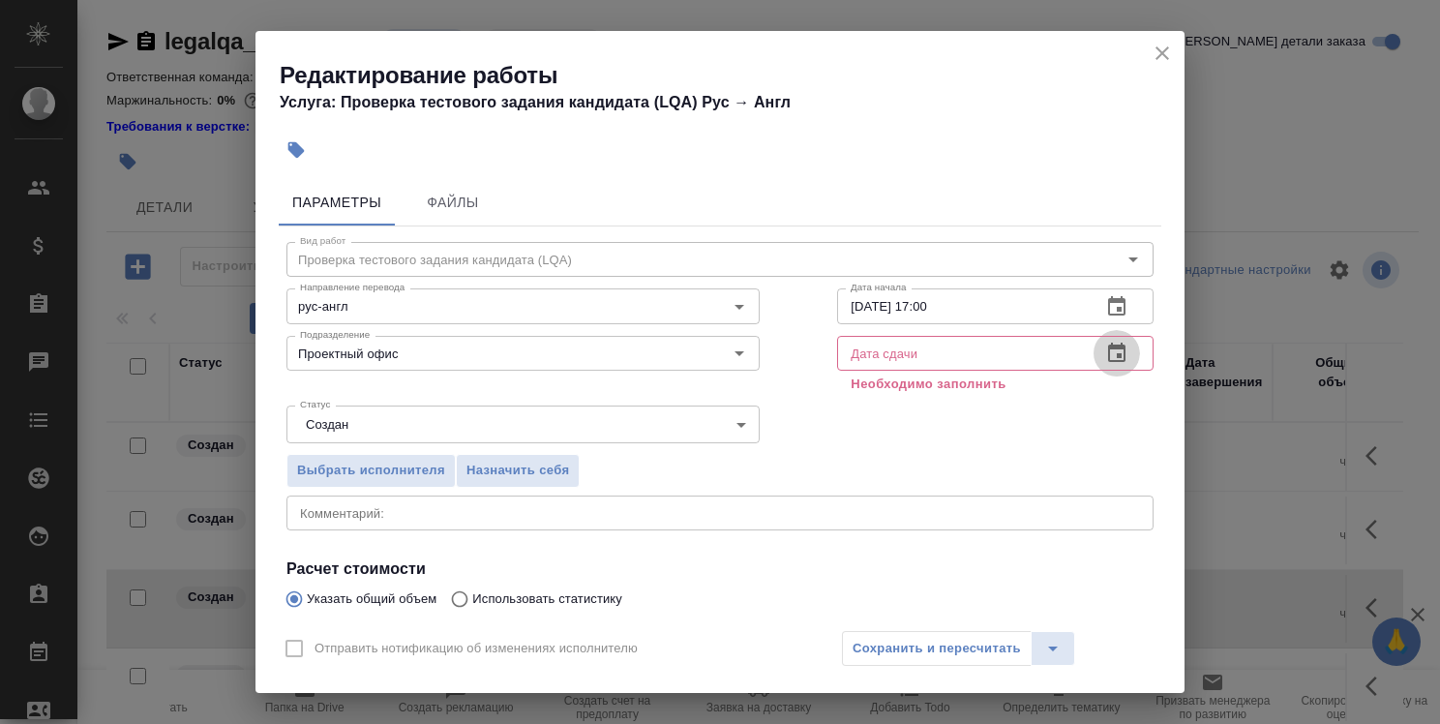
click at [1105, 352] on icon "button" at bounding box center [1116, 353] width 23 height 23
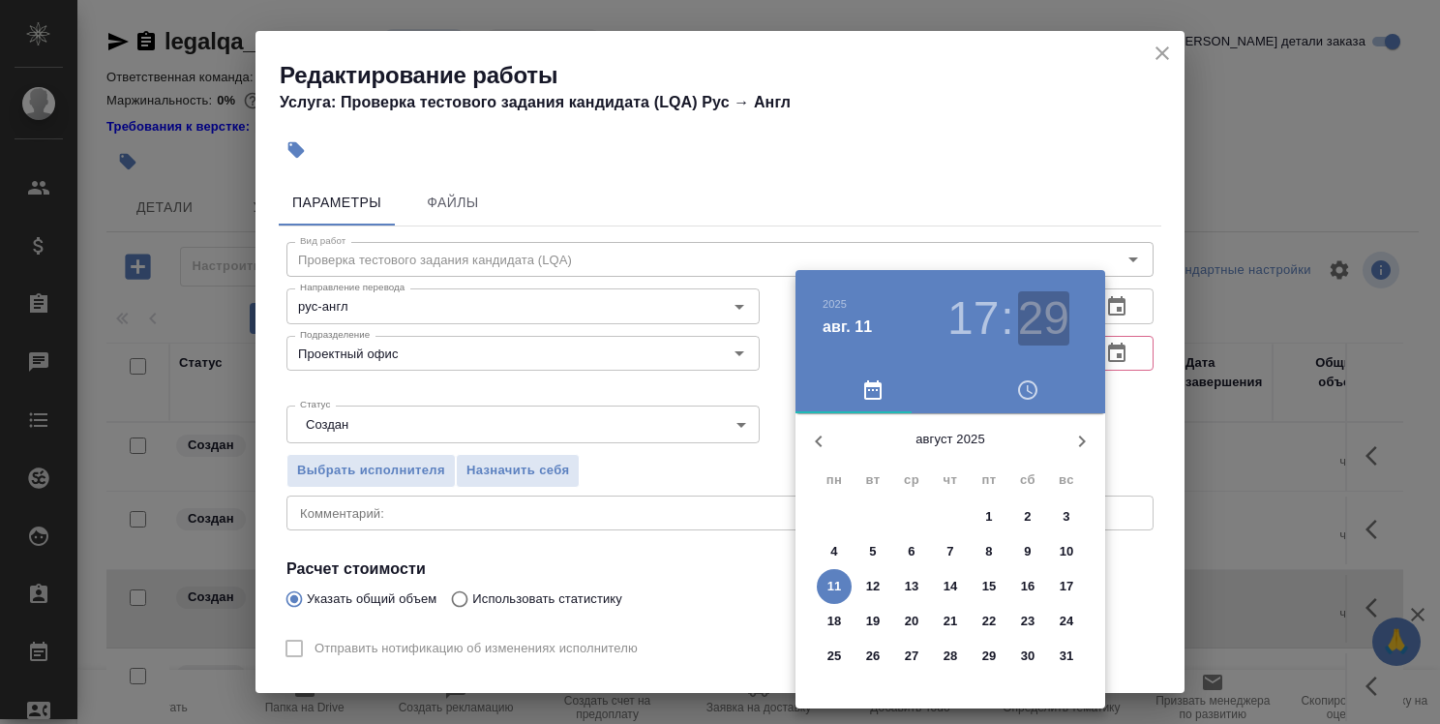
click at [1055, 326] on h3 "29" at bounding box center [1043, 318] width 51 height 54
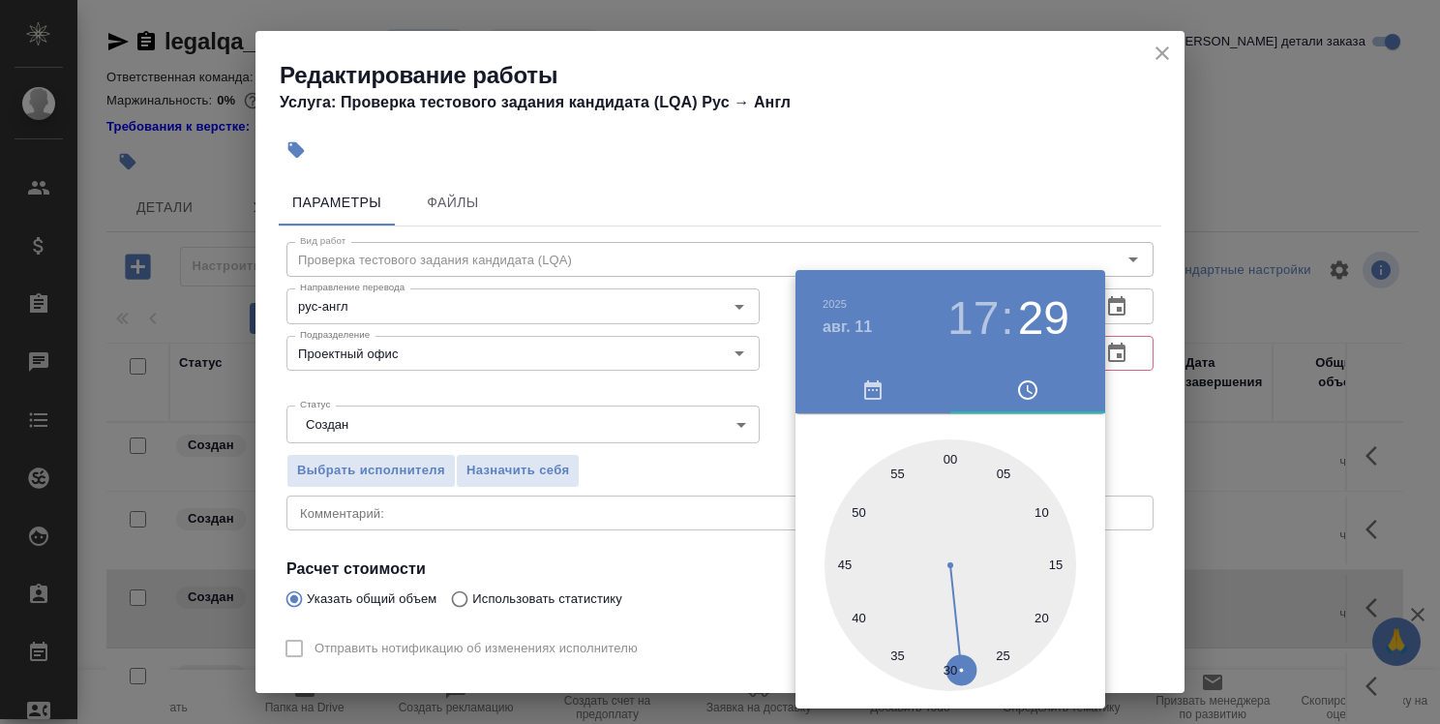
click at [1123, 409] on div at bounding box center [720, 362] width 1440 height 724
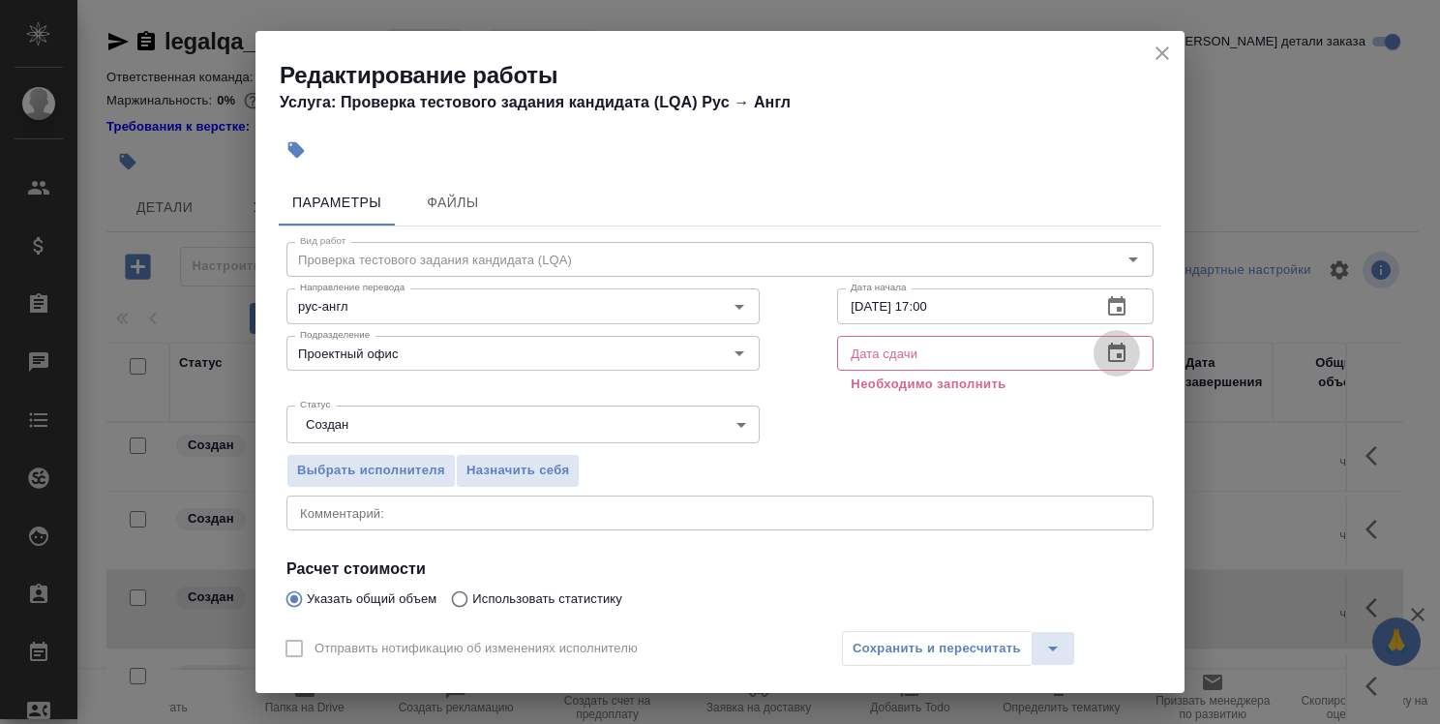
click at [1112, 358] on icon "button" at bounding box center [1116, 353] width 23 height 23
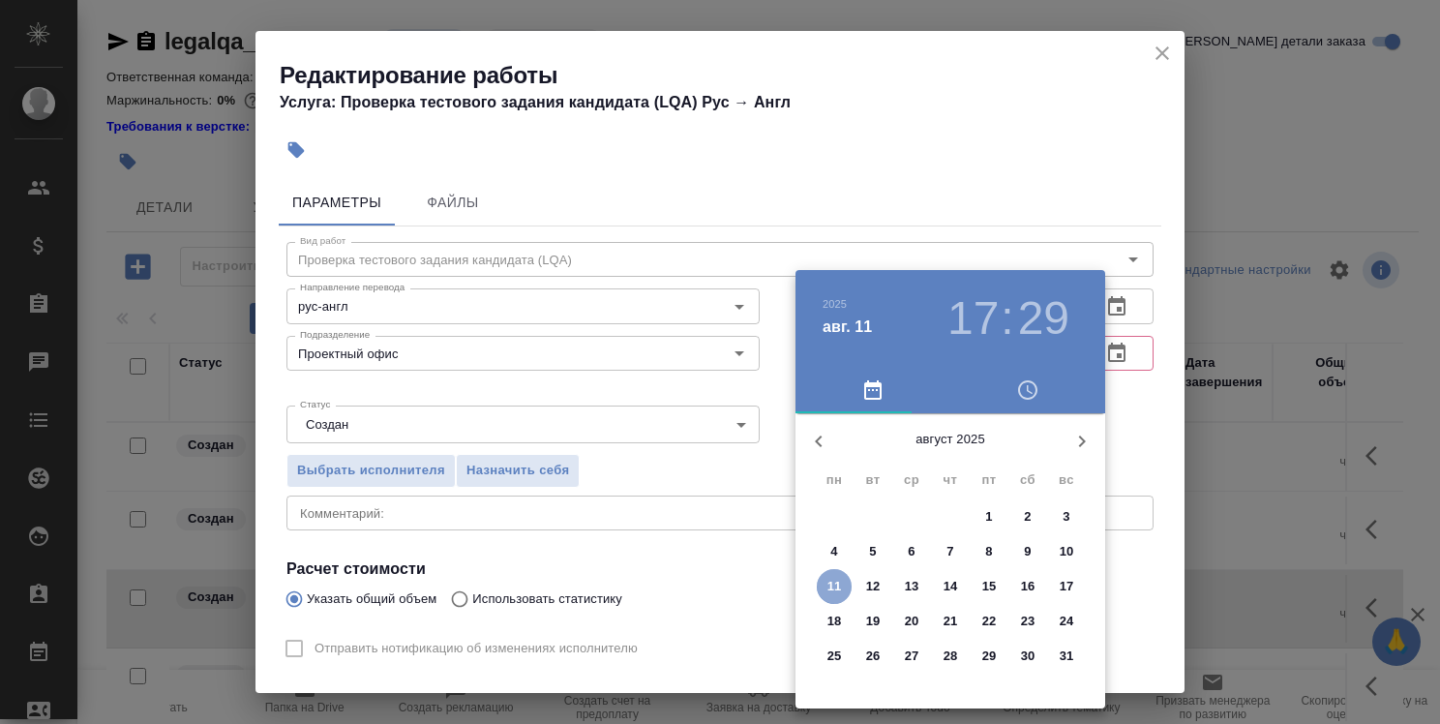
click at [832, 586] on p "11" at bounding box center [835, 586] width 15 height 19
type input "11.08.2025 17:29"
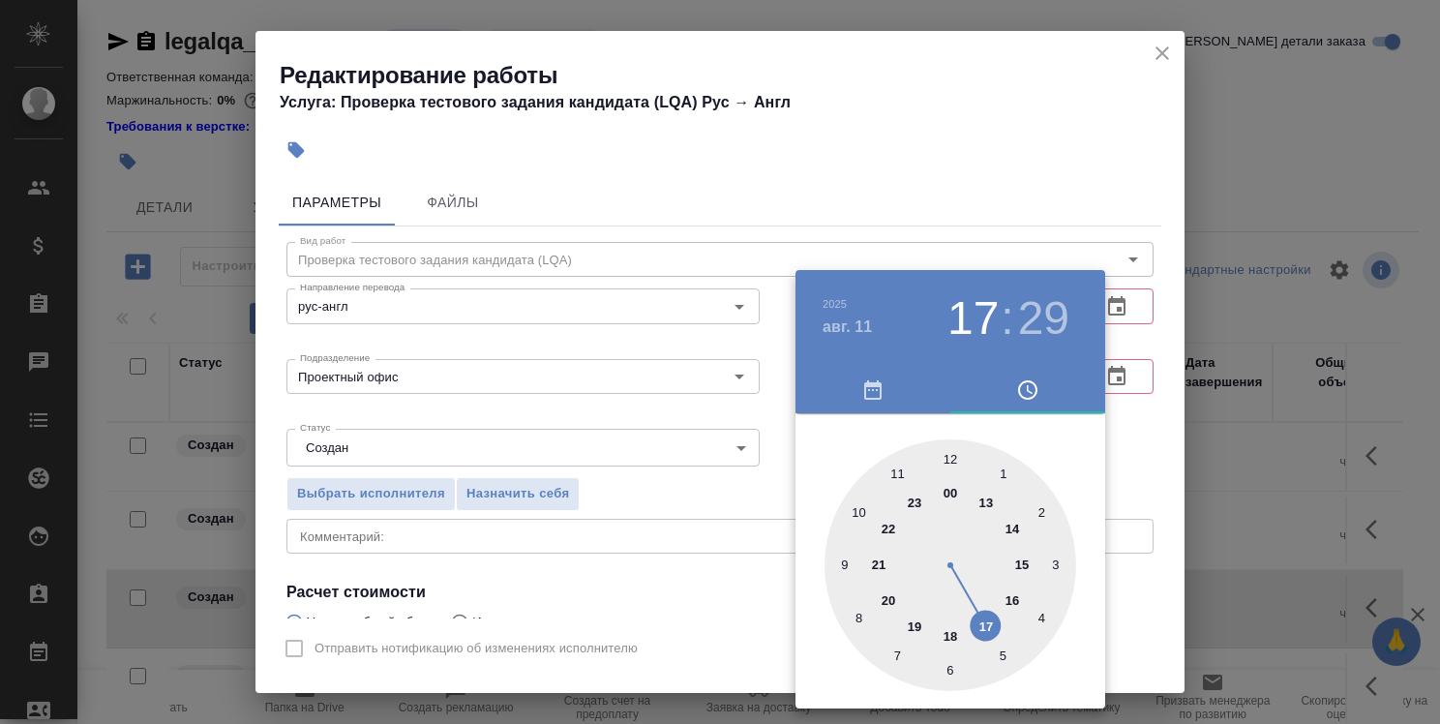
click at [1128, 472] on div at bounding box center [720, 362] width 1440 height 724
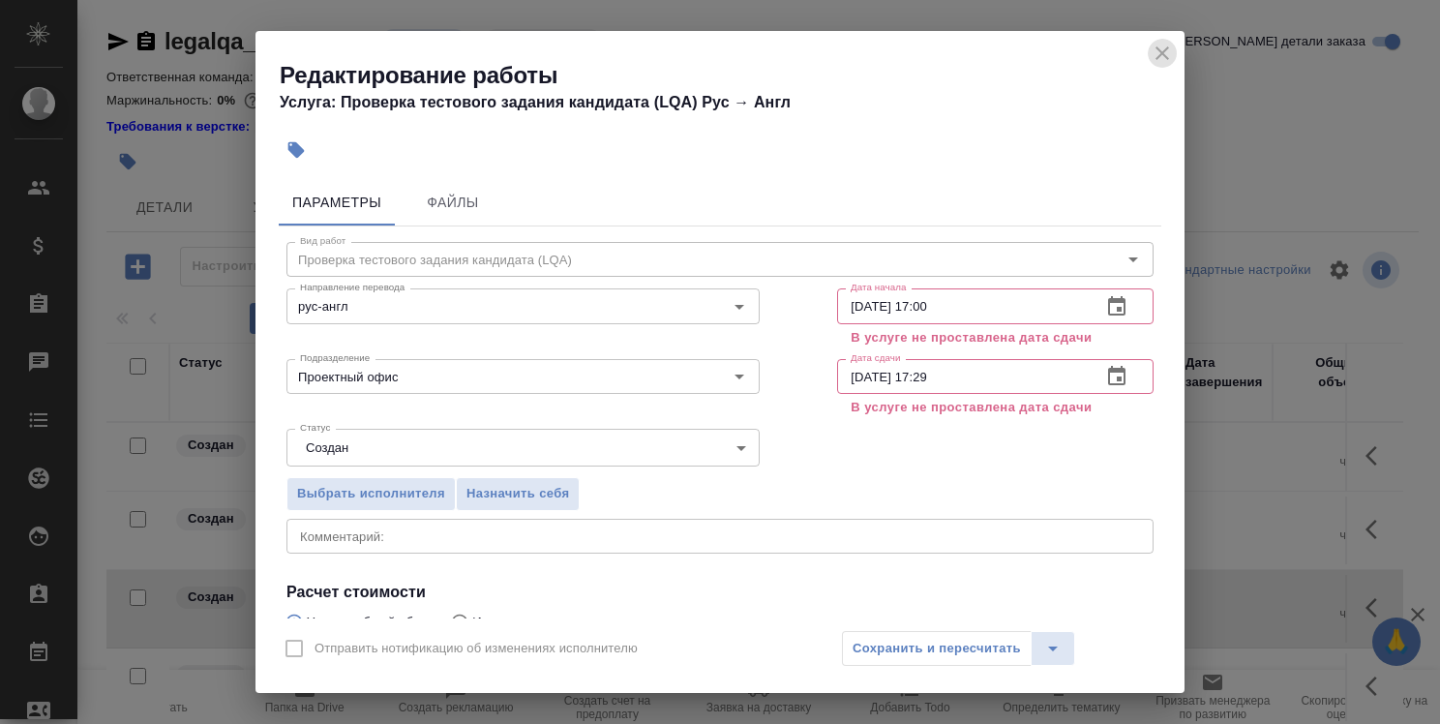
click at [1159, 50] on icon "close" at bounding box center [1163, 53] width 14 height 14
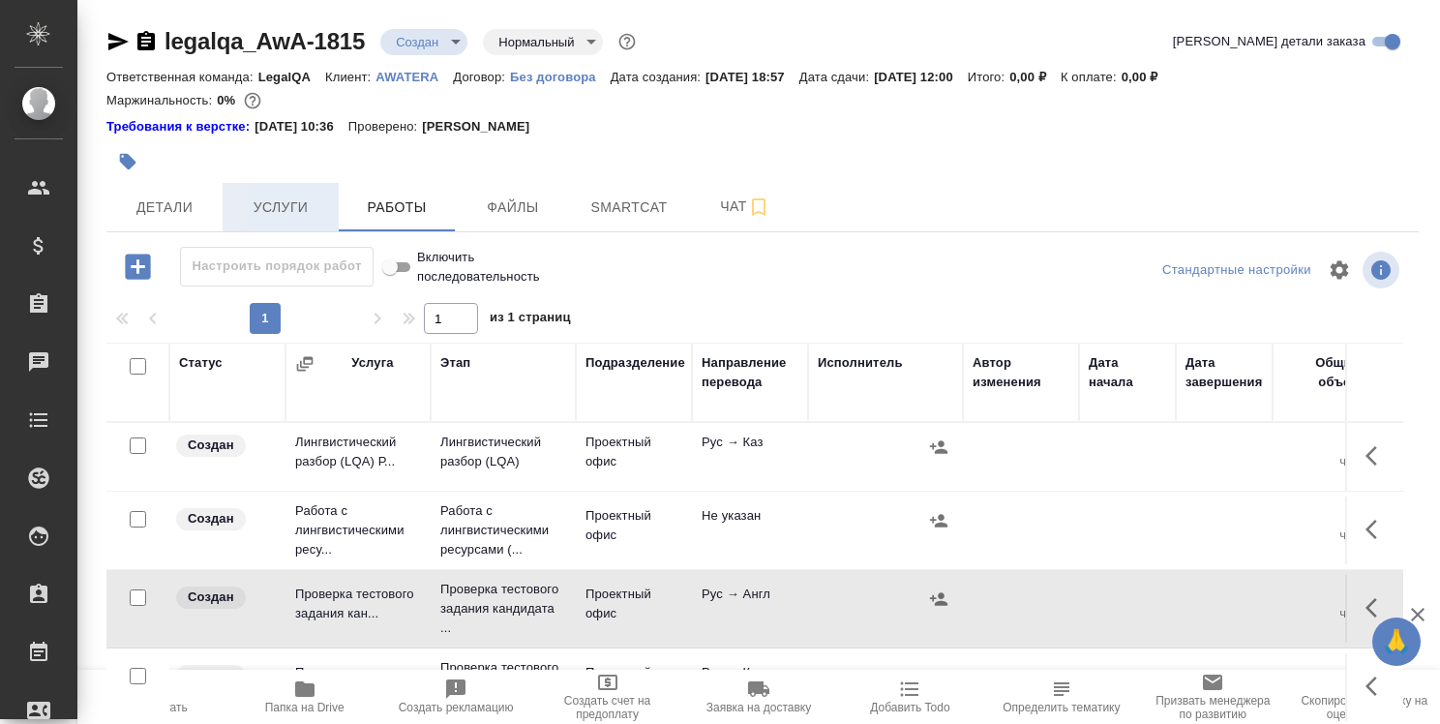
click at [297, 196] on span "Услуги" at bounding box center [280, 208] width 93 height 24
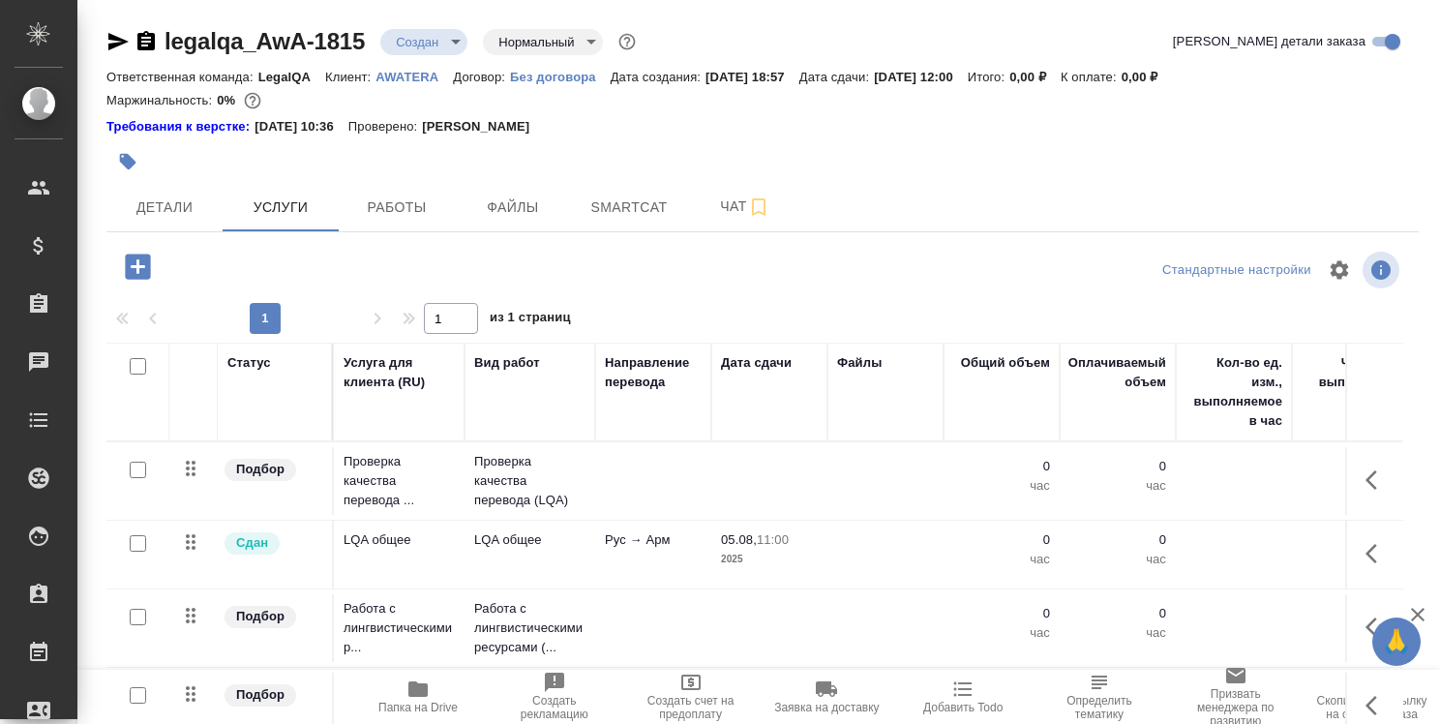
click at [757, 542] on p "05.08," at bounding box center [739, 539] width 36 height 15
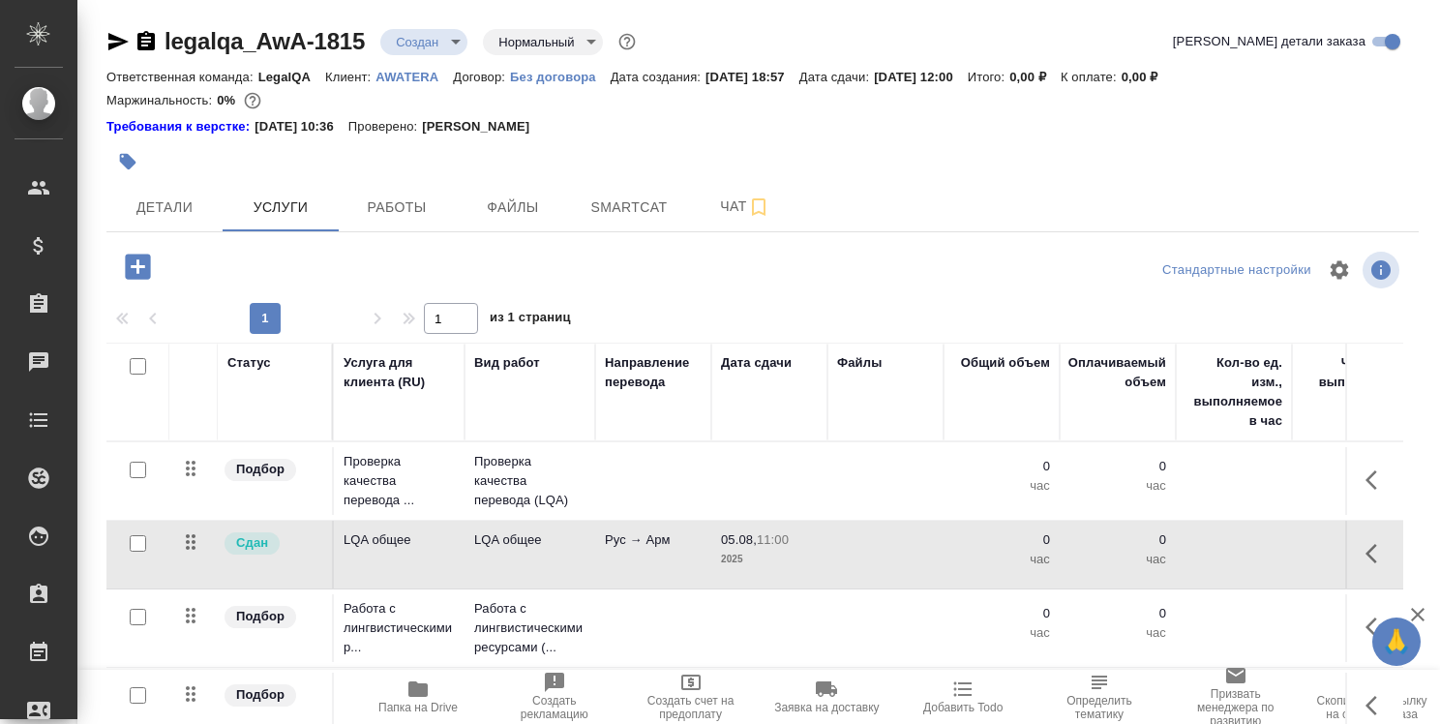
click at [757, 542] on p "05.08," at bounding box center [739, 539] width 36 height 15
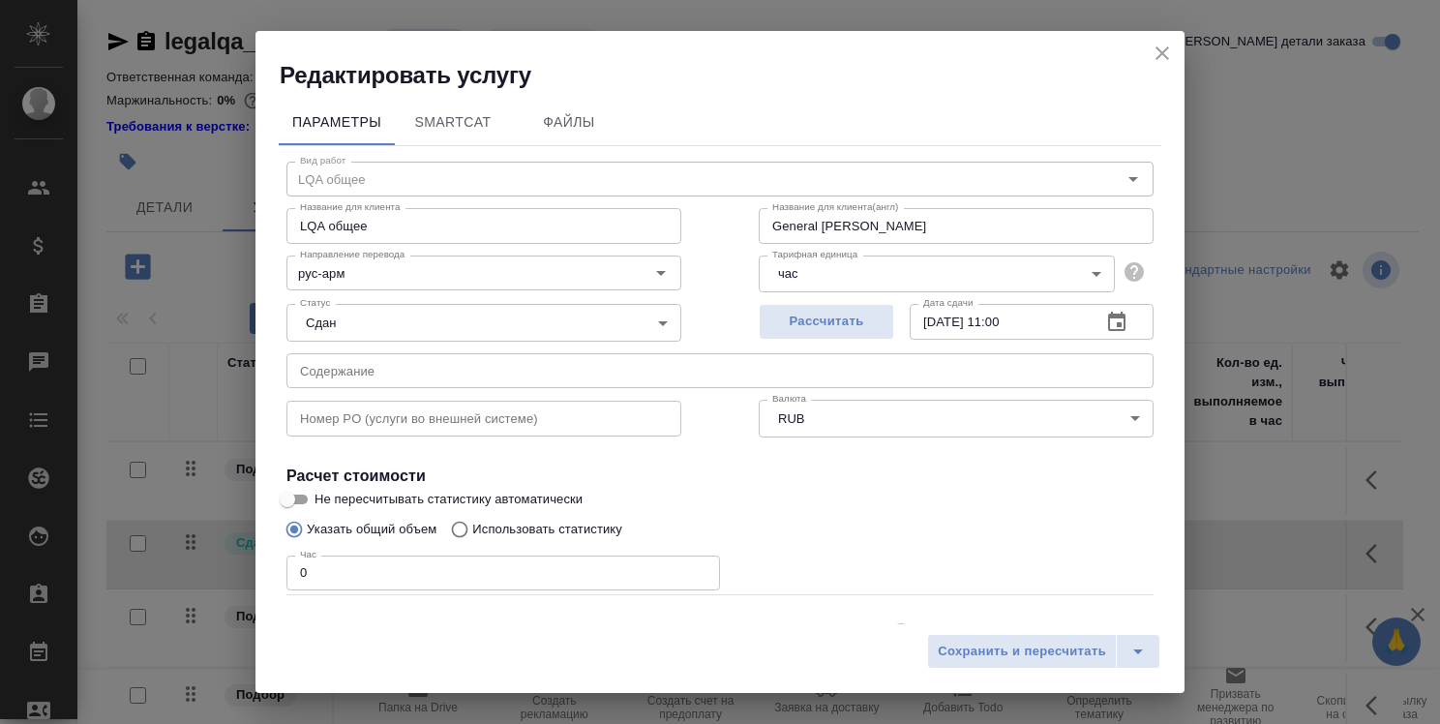
click at [1111, 318] on icon "button" at bounding box center [1116, 322] width 23 height 23
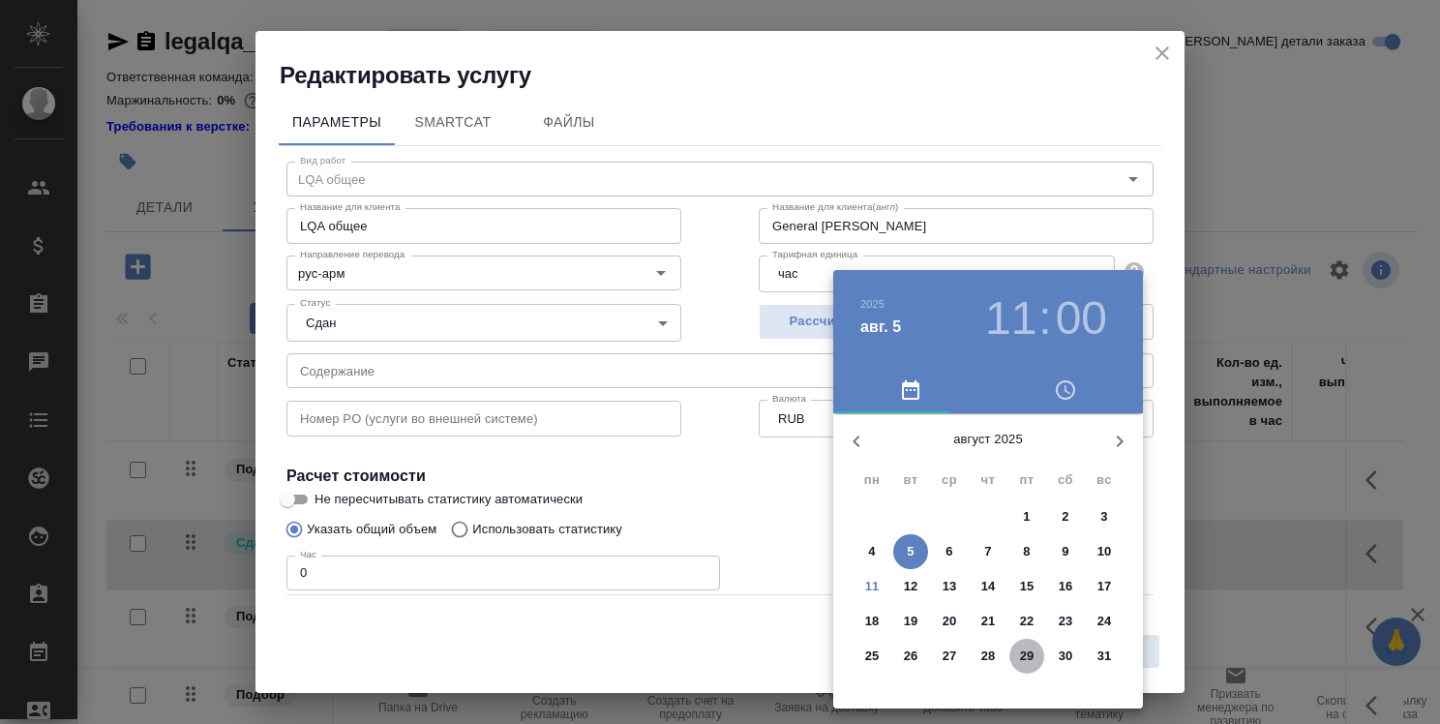
click at [1029, 651] on p "29" at bounding box center [1027, 656] width 15 height 19
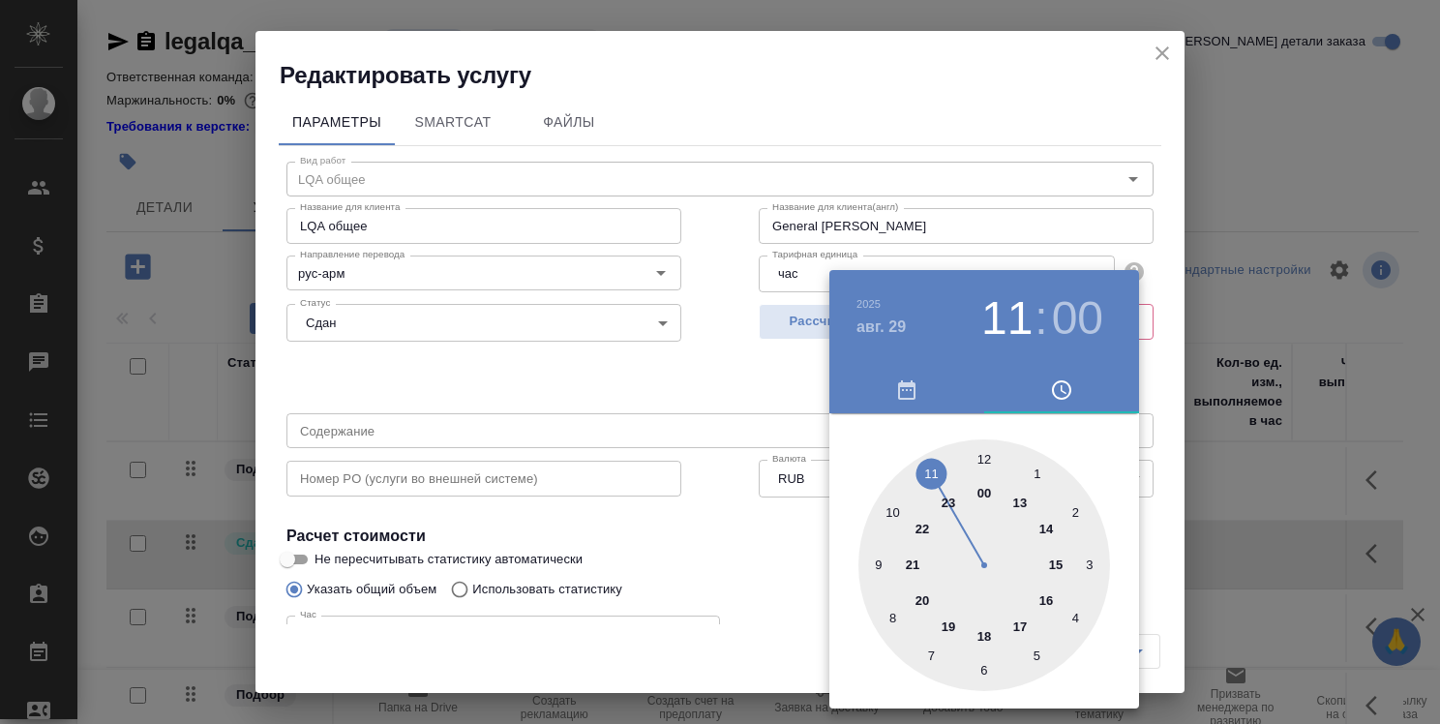
click at [987, 627] on div at bounding box center [985, 565] width 252 height 252
type input "29.08.2025 18:00"
click at [1150, 558] on div at bounding box center [720, 362] width 1440 height 724
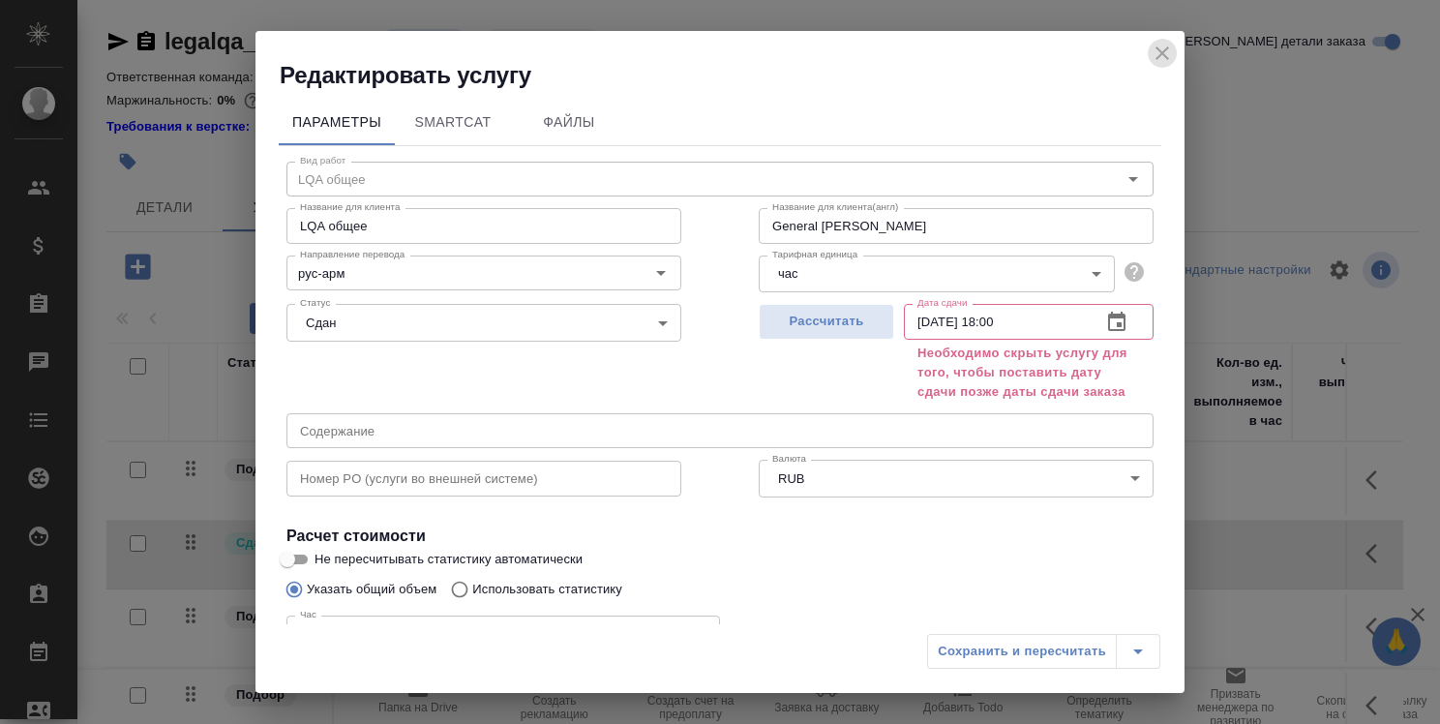
click at [1161, 46] on icon "close" at bounding box center [1162, 53] width 23 height 23
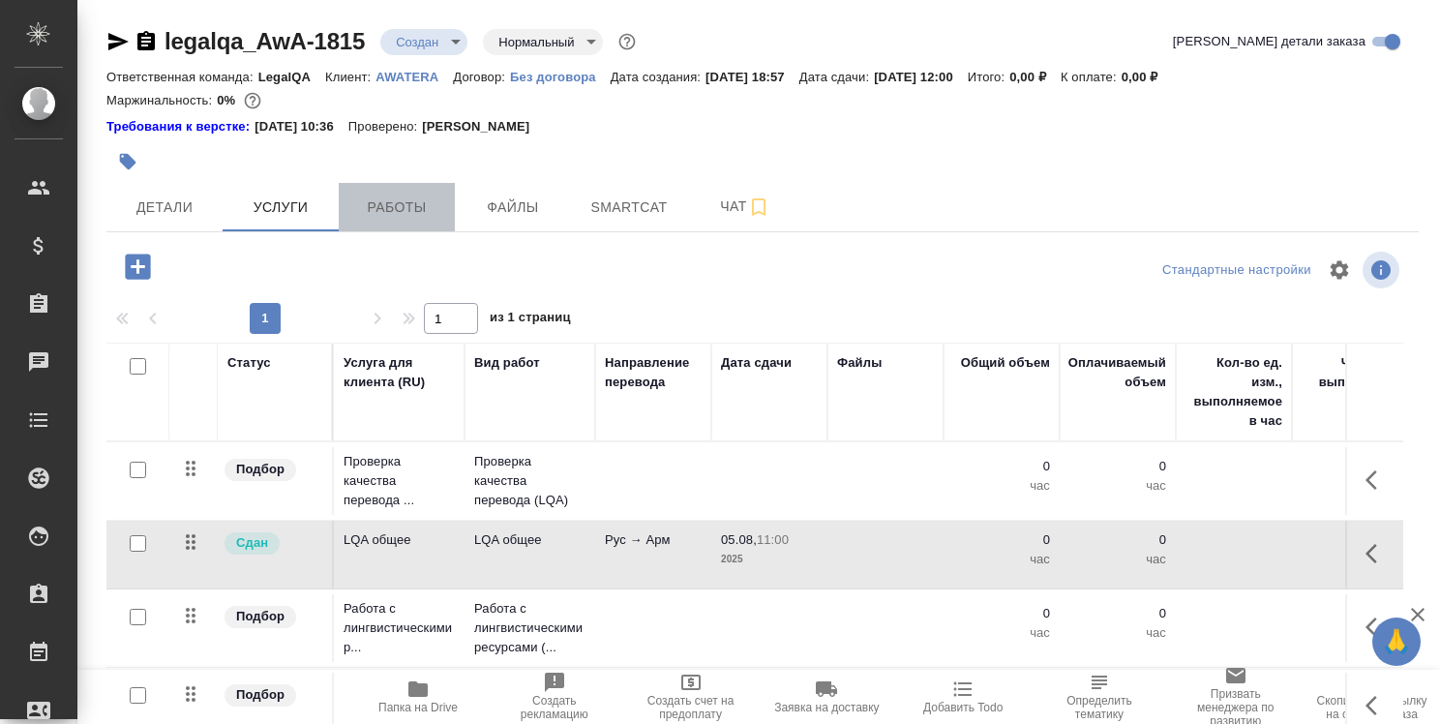
click at [414, 201] on span "Работы" at bounding box center [396, 208] width 93 height 24
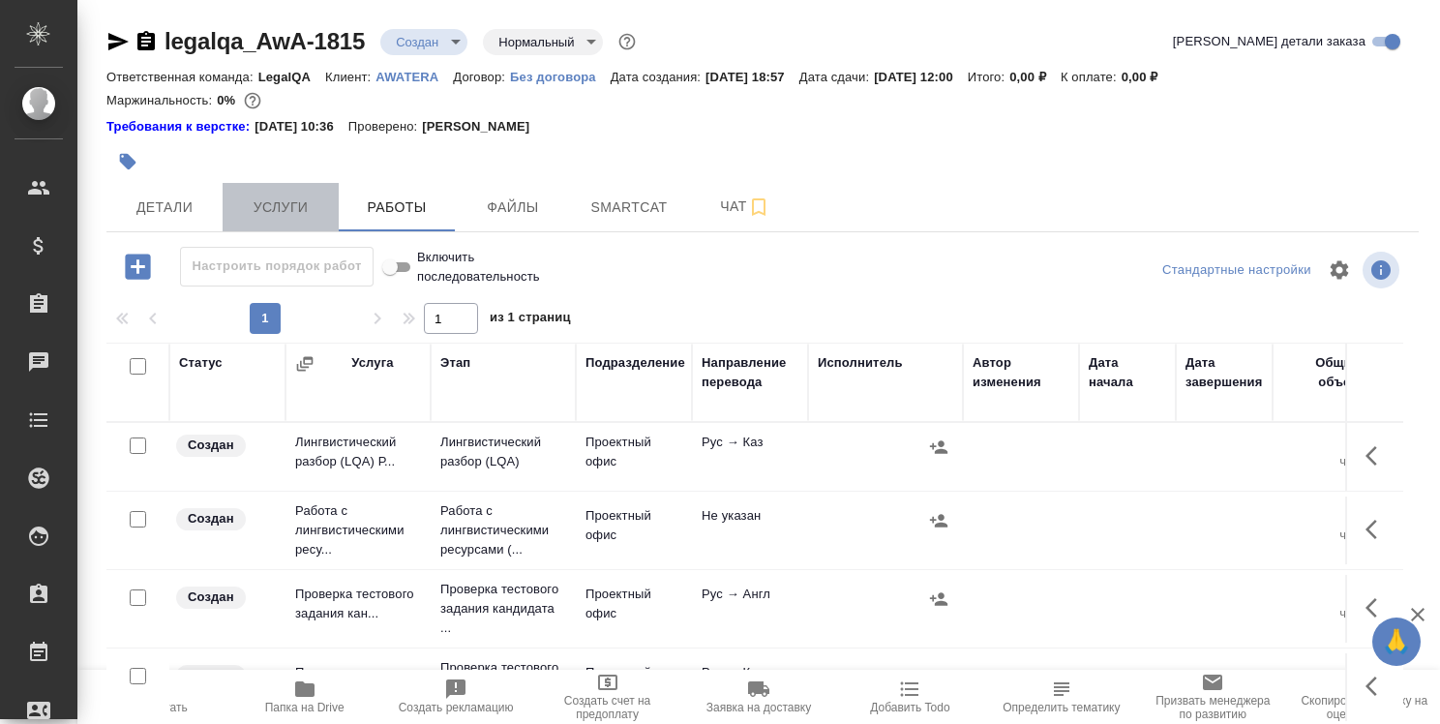
click at [290, 206] on span "Услуги" at bounding box center [280, 208] width 93 height 24
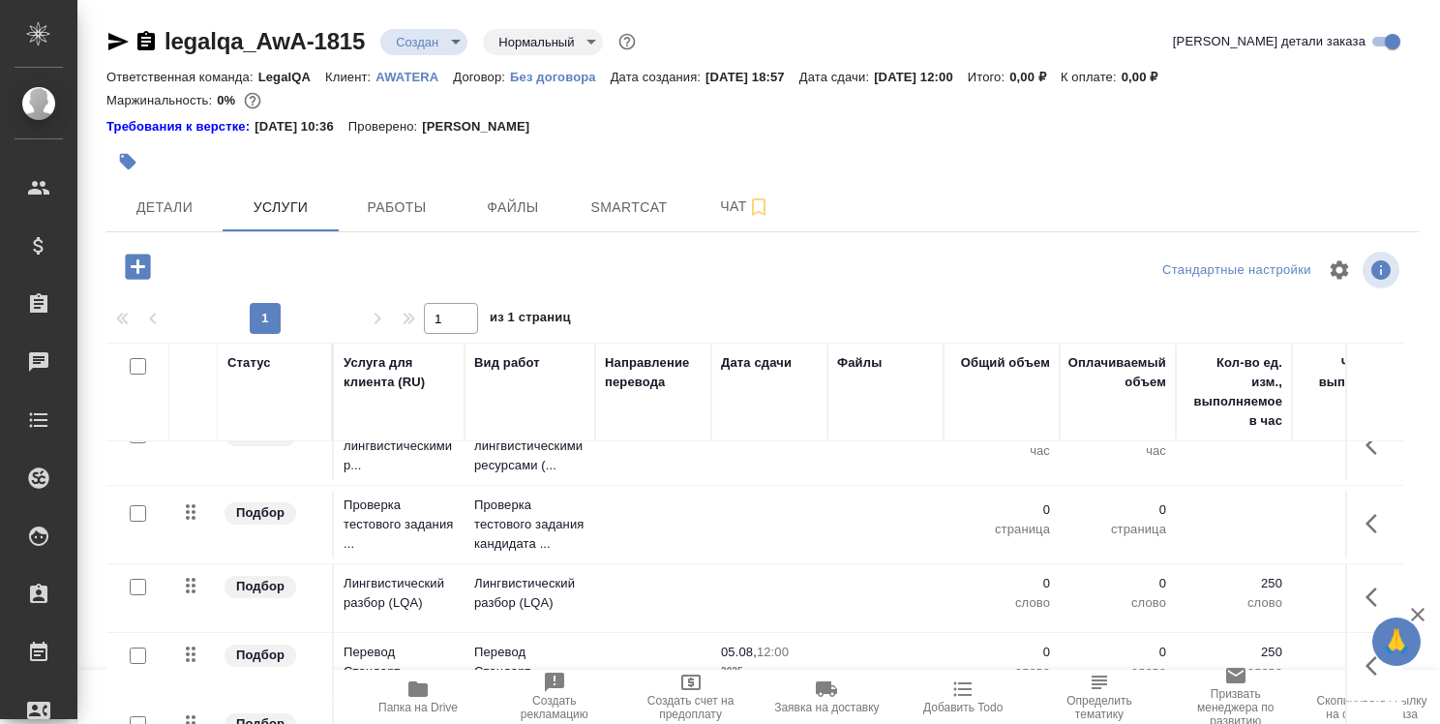
scroll to position [185, 0]
click at [182, 202] on span "Детали" at bounding box center [164, 208] width 93 height 24
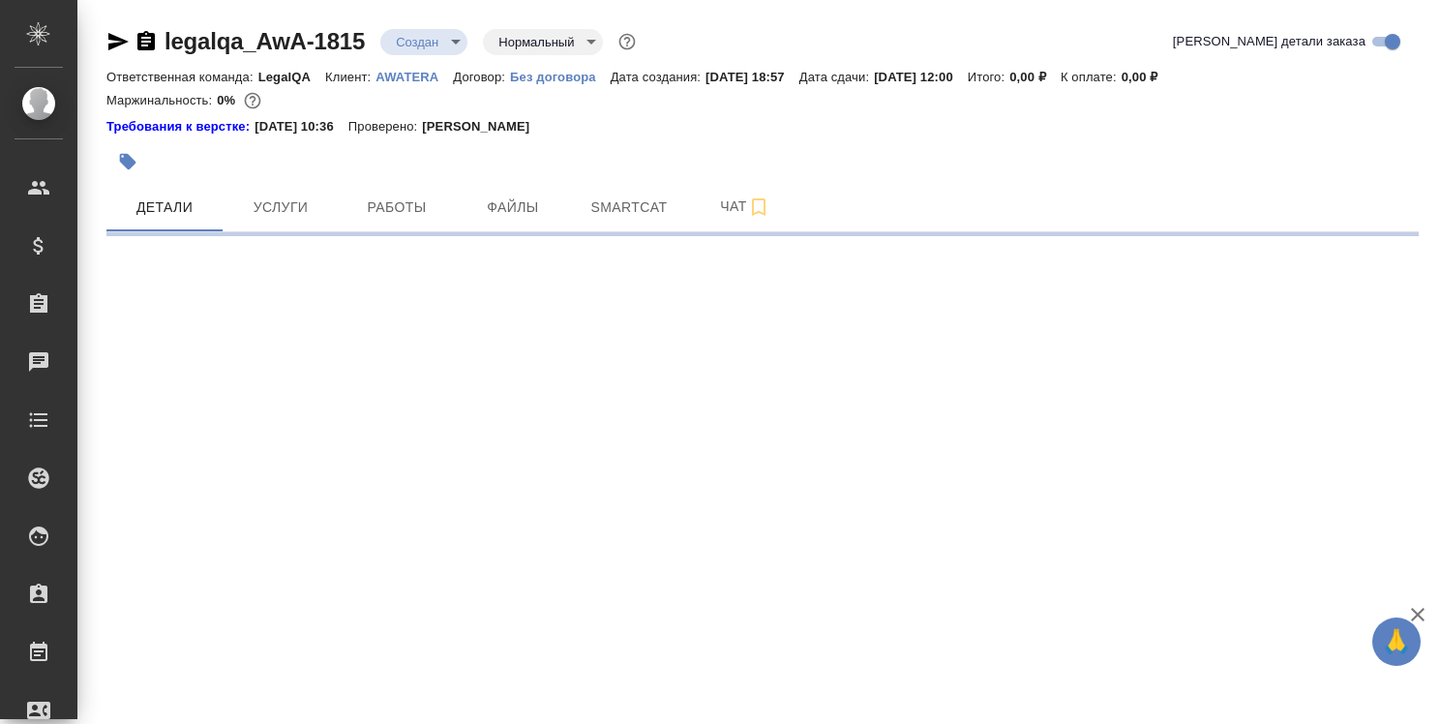
select select "RU"
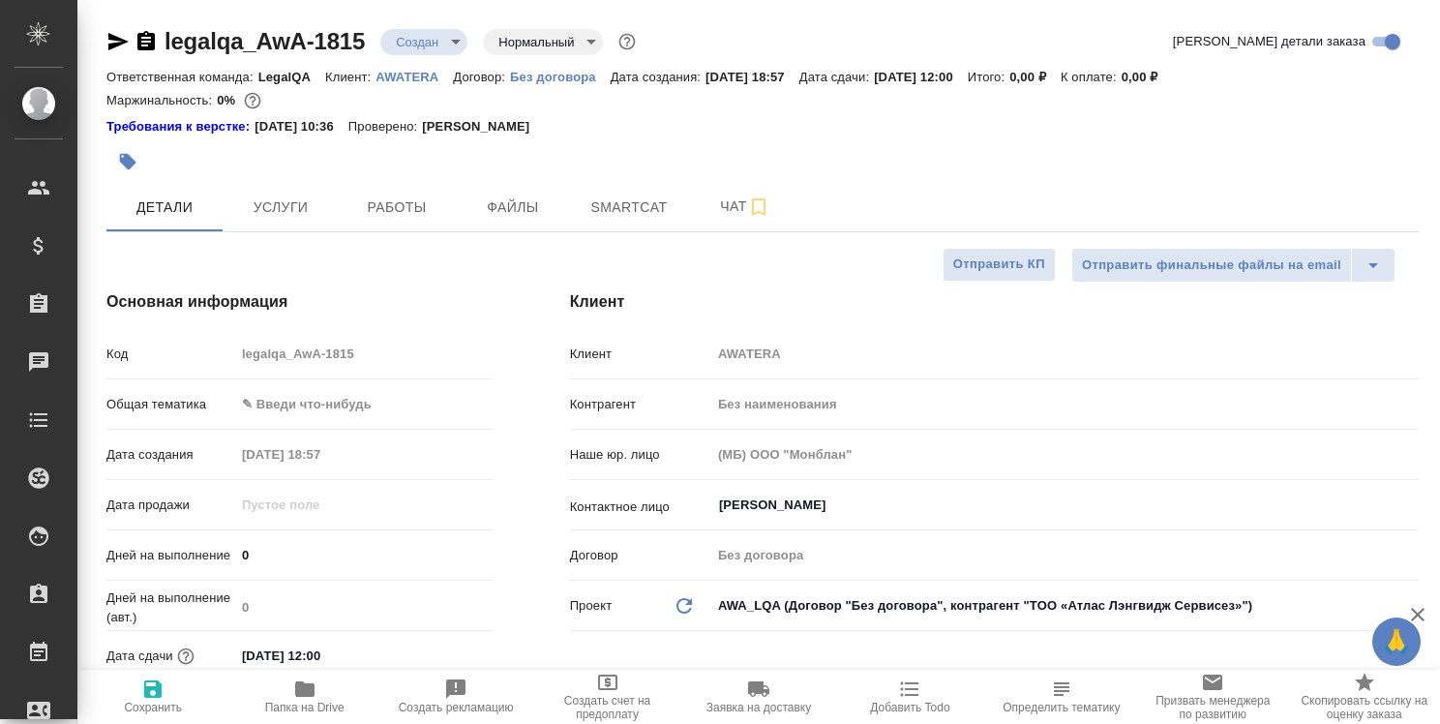
type textarea "x"
click at [1425, 618] on icon "button" at bounding box center [1417, 614] width 23 height 23
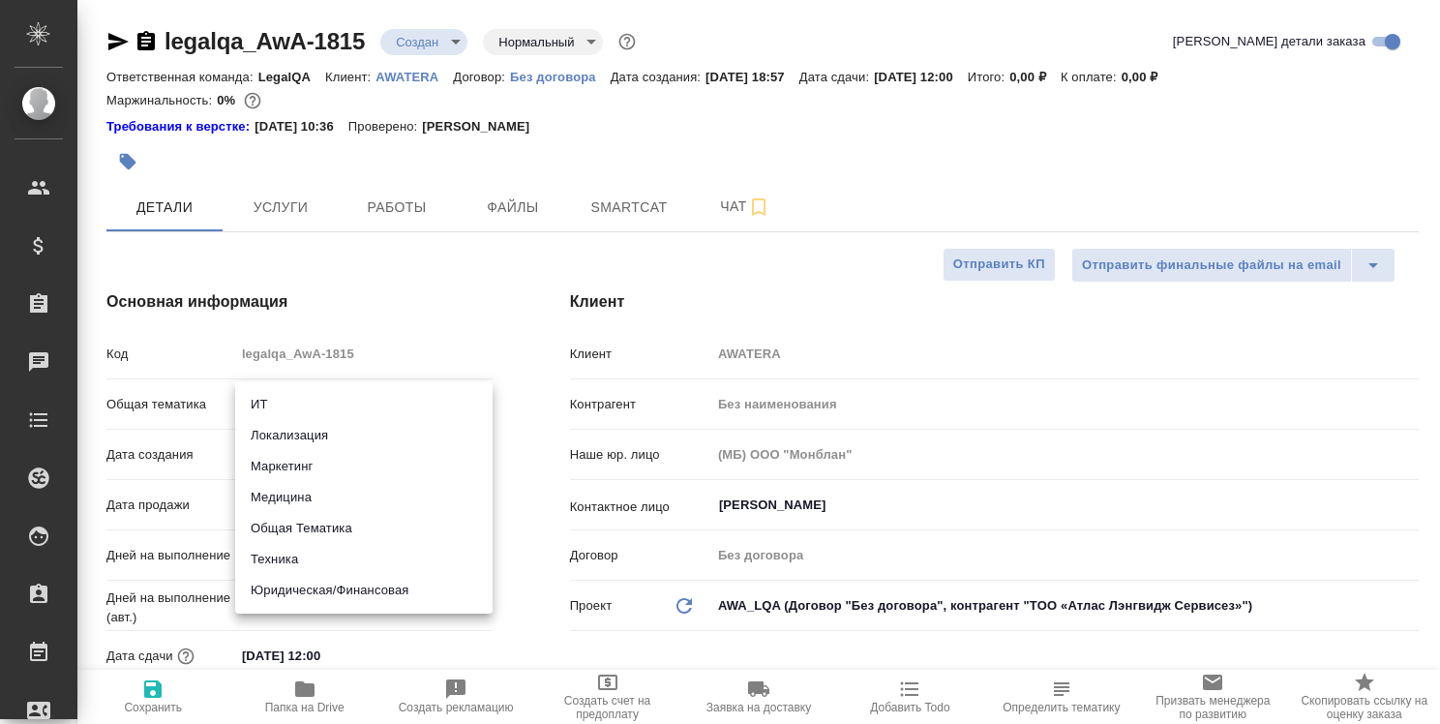
click at [344, 399] on body ".cls-1 fill:#fff; AWATERA Strelnikova Olga Клиенты Спецификации Заказы 0 Чаты T…" at bounding box center [720, 362] width 1440 height 724
click at [382, 596] on li "Юридическая/Финансовая" at bounding box center [363, 590] width 257 height 31
type input "yr-fn"
type textarea "x"
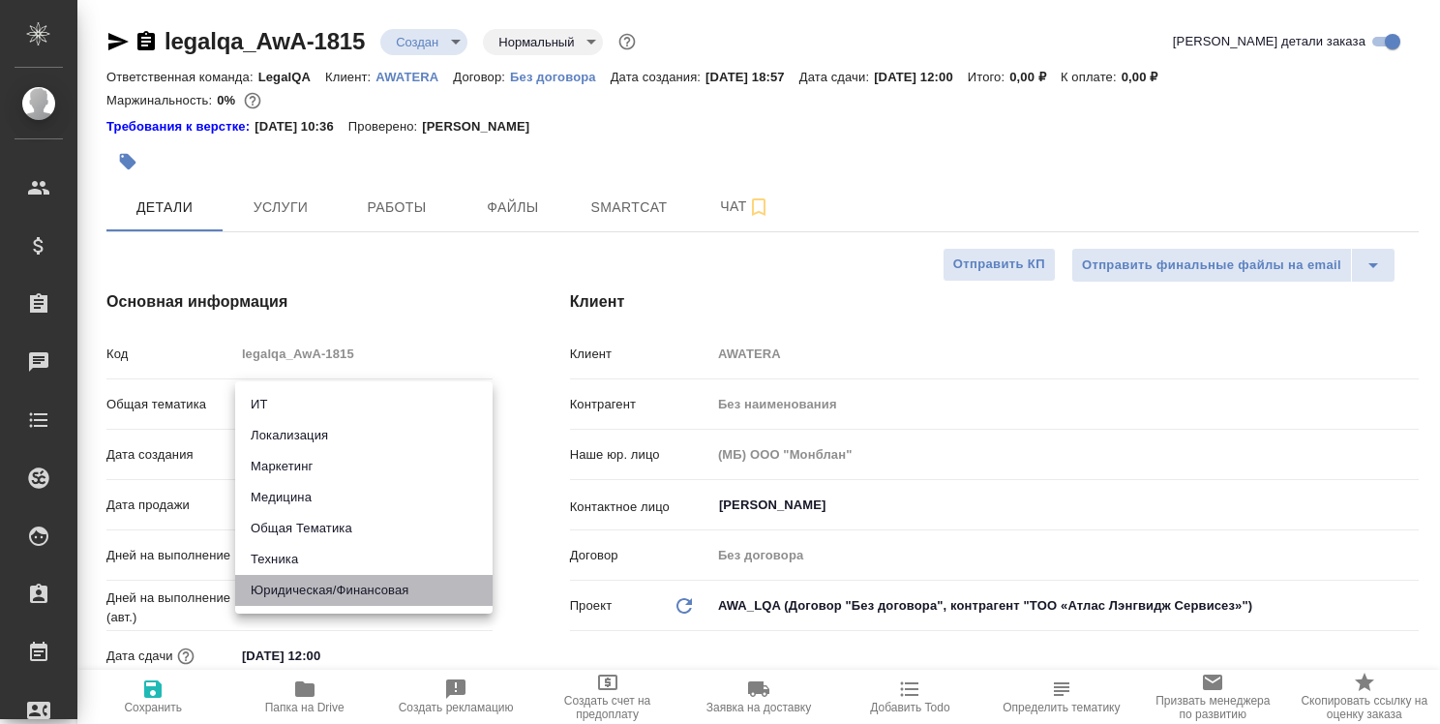
type textarea "x"
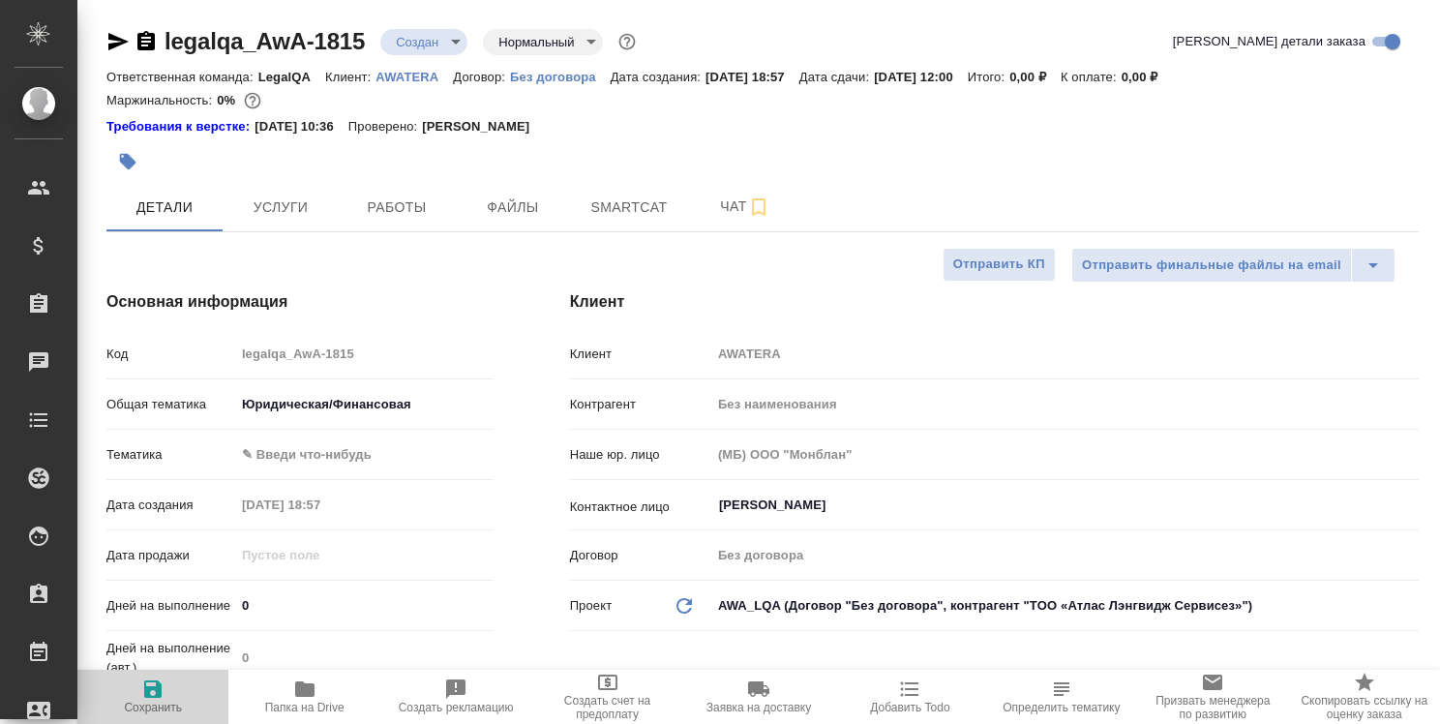
click at [159, 693] on icon "button" at bounding box center [152, 688] width 17 height 17
type textarea "x"
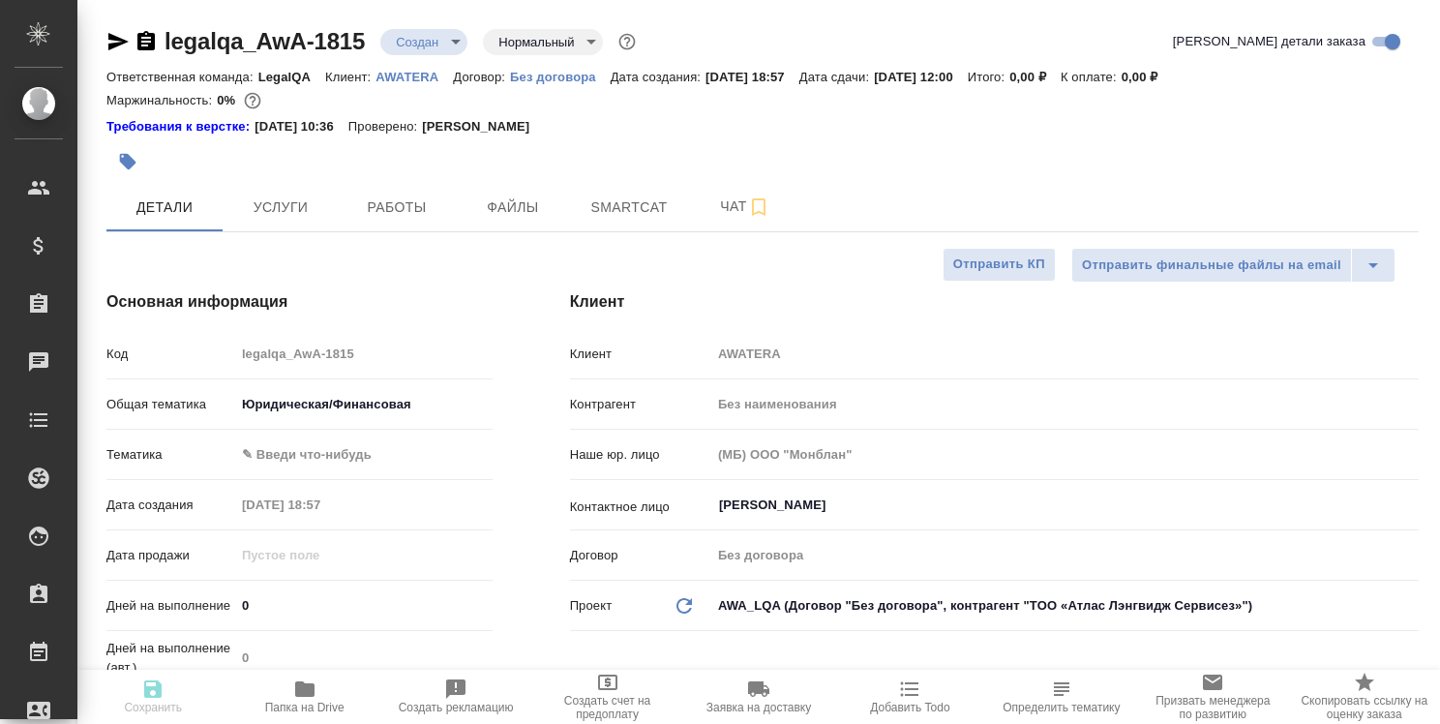
type textarea "x"
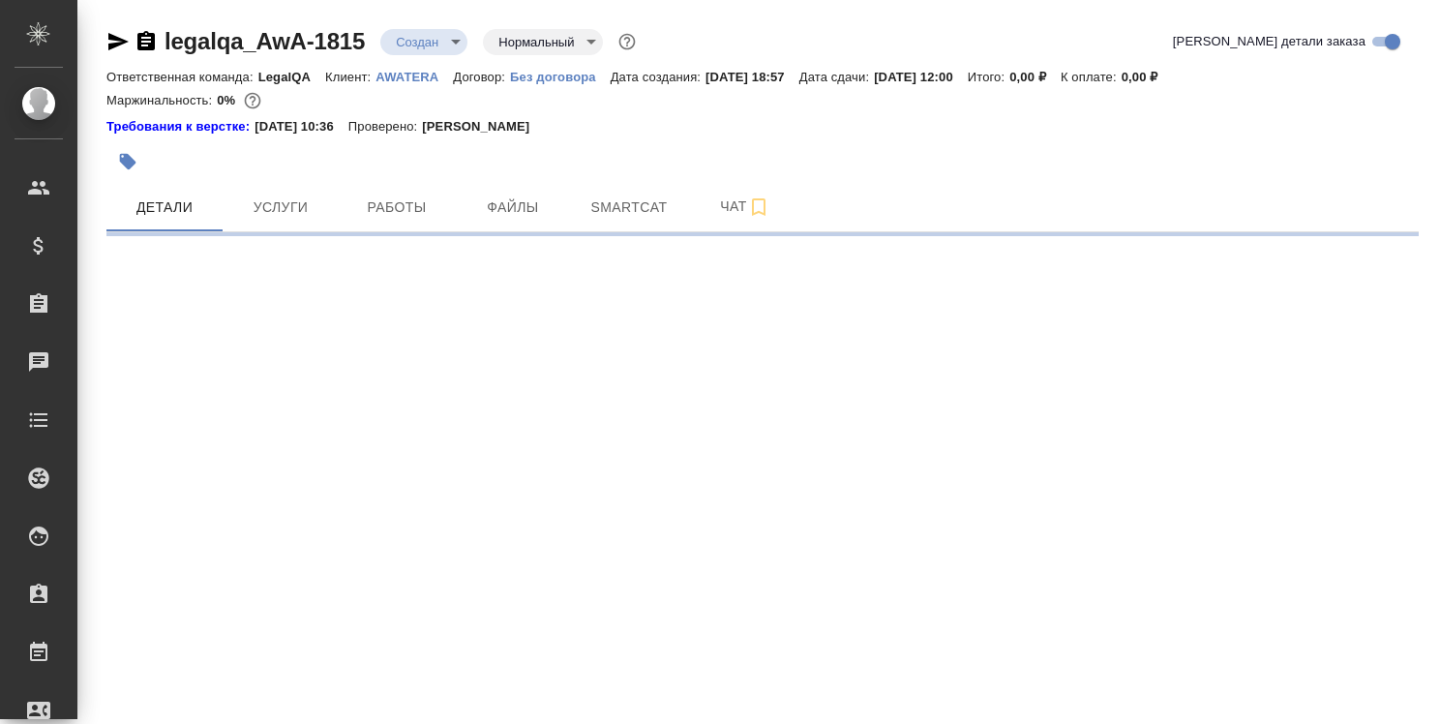
select select "RU"
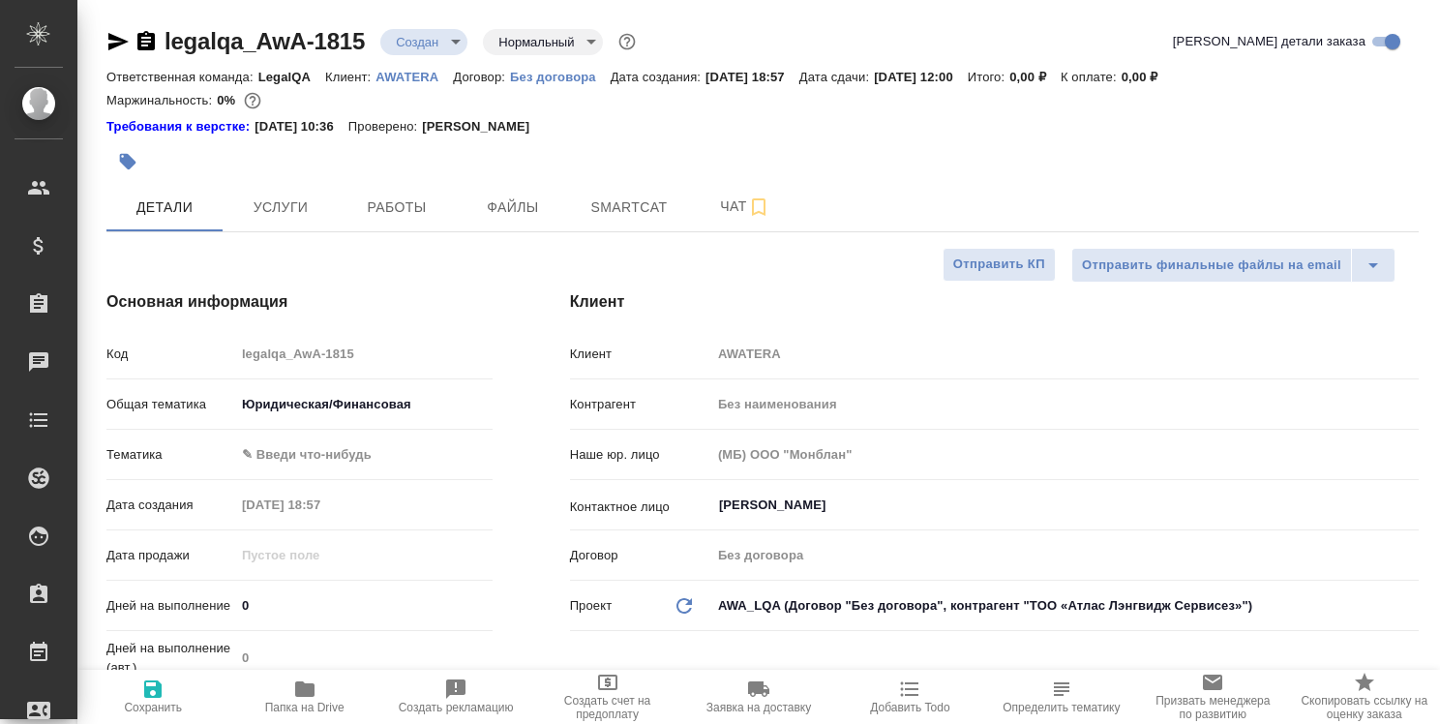
type textarea "x"
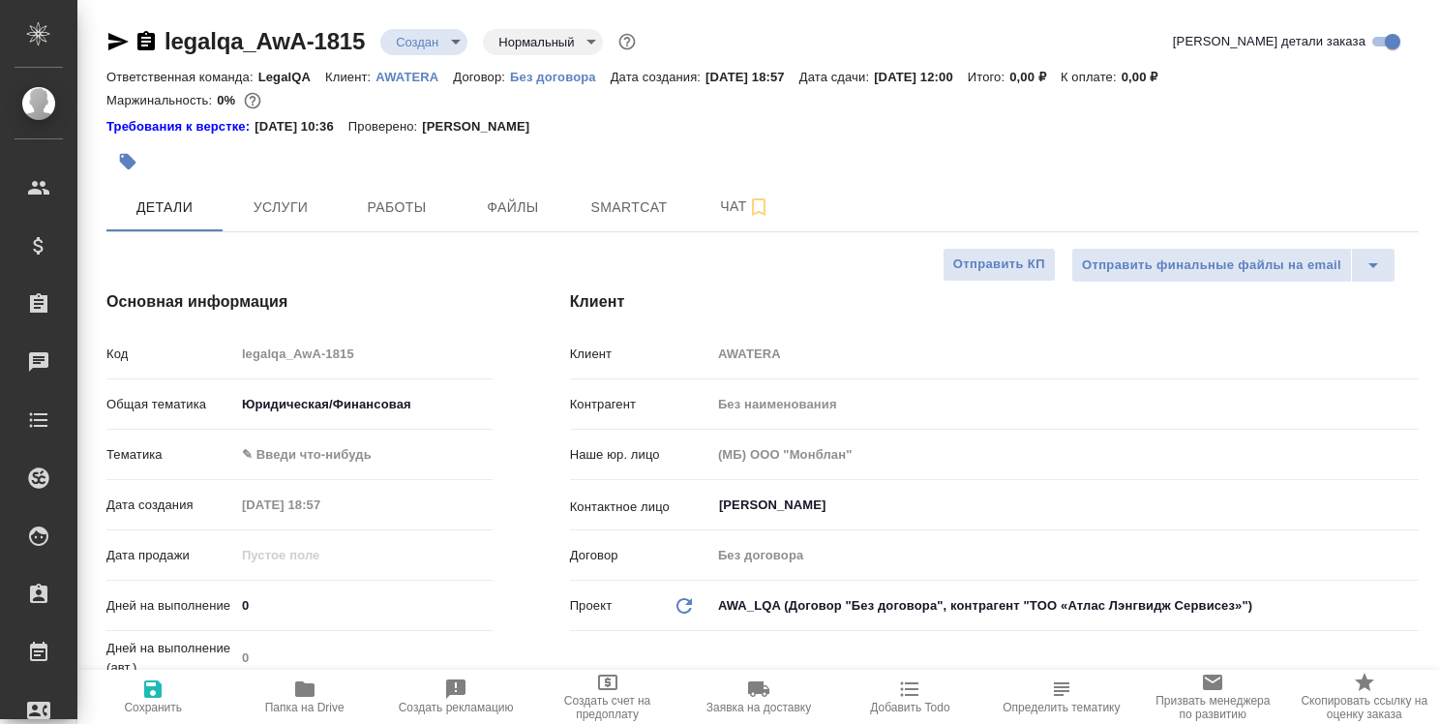
type textarea "x"
click at [284, 197] on span "Услуги" at bounding box center [280, 208] width 93 height 24
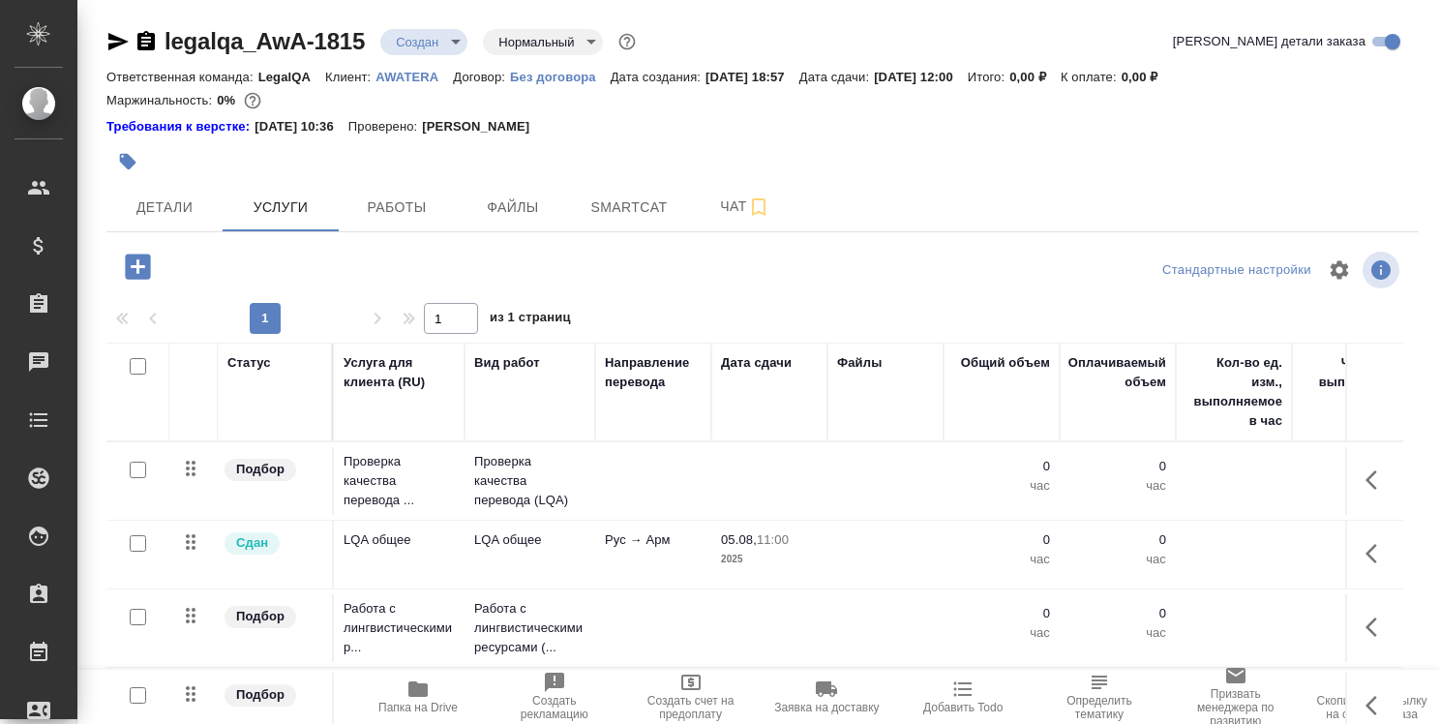
click at [794, 537] on span "05.08, 11:00" at bounding box center [769, 539] width 97 height 19
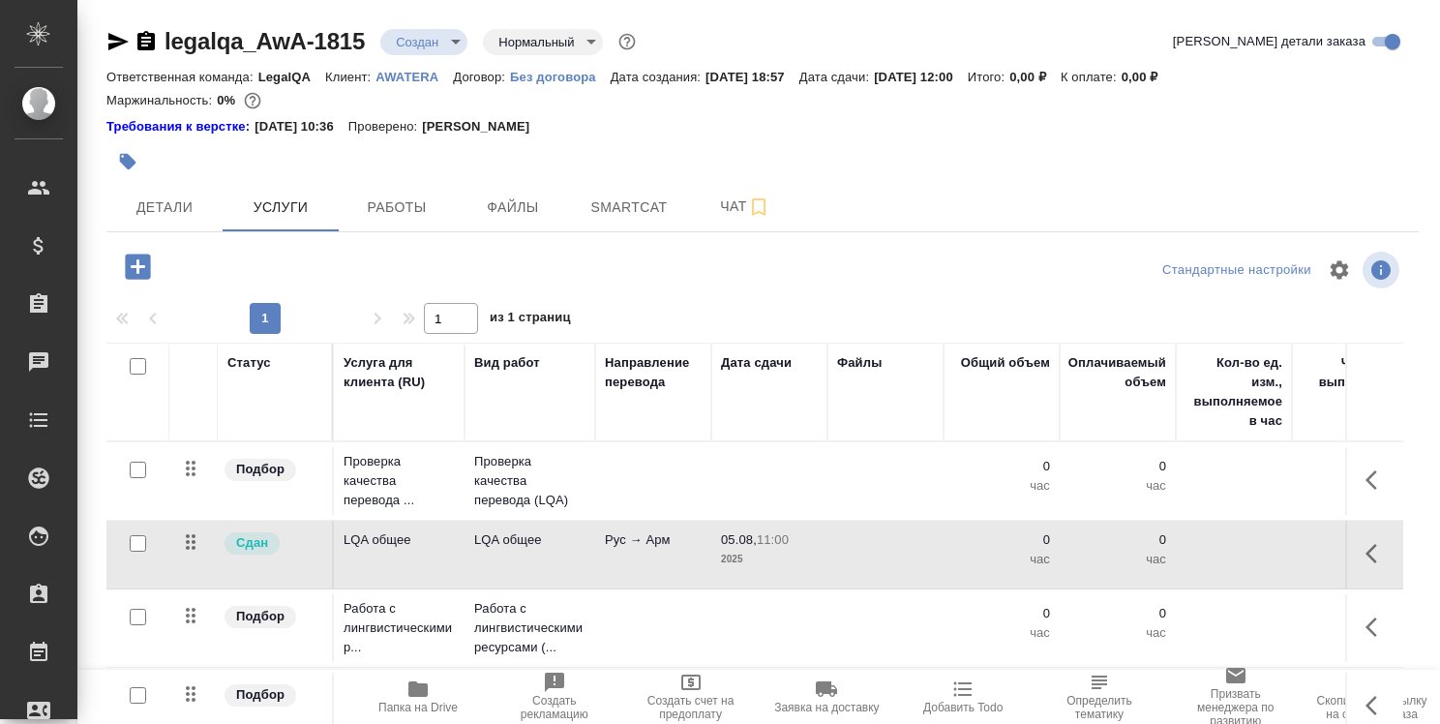
click at [794, 537] on span "05.08, 11:00" at bounding box center [769, 539] width 97 height 19
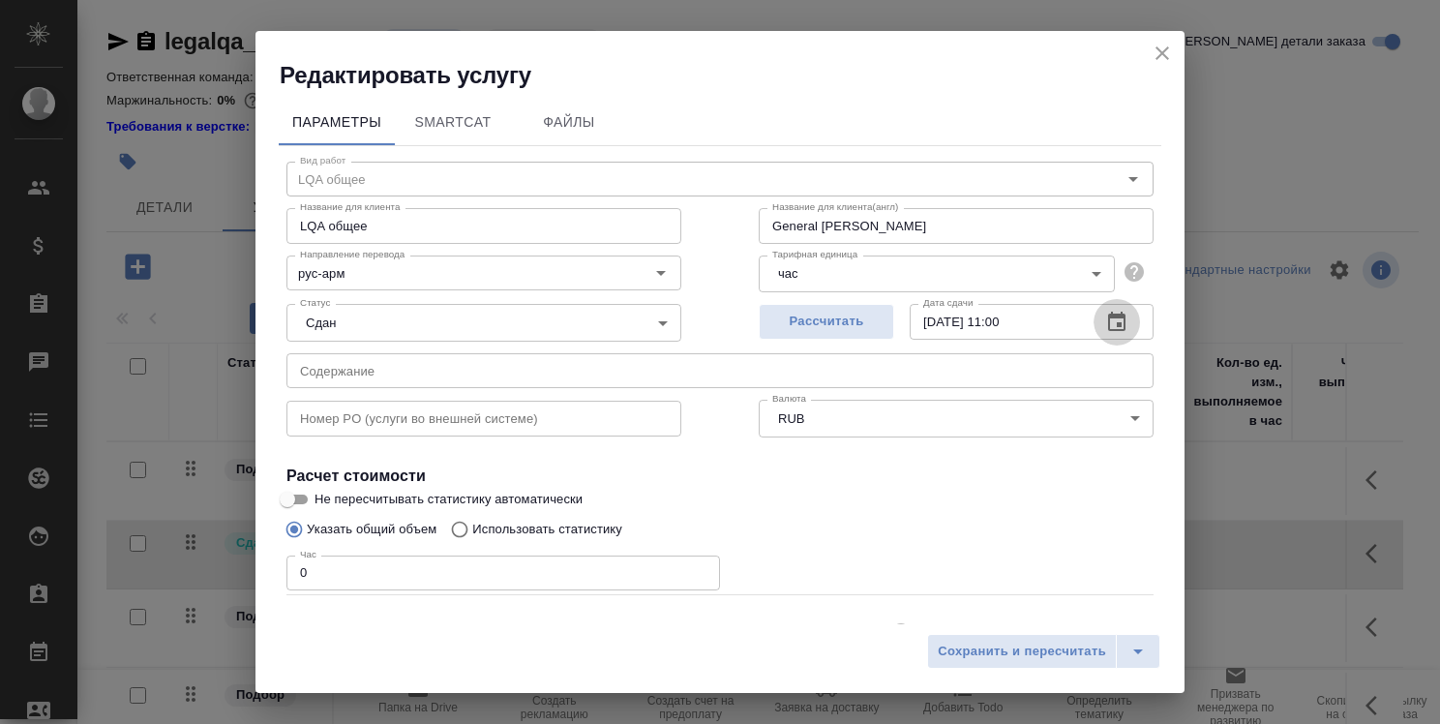
click at [1107, 317] on icon "button" at bounding box center [1116, 322] width 23 height 23
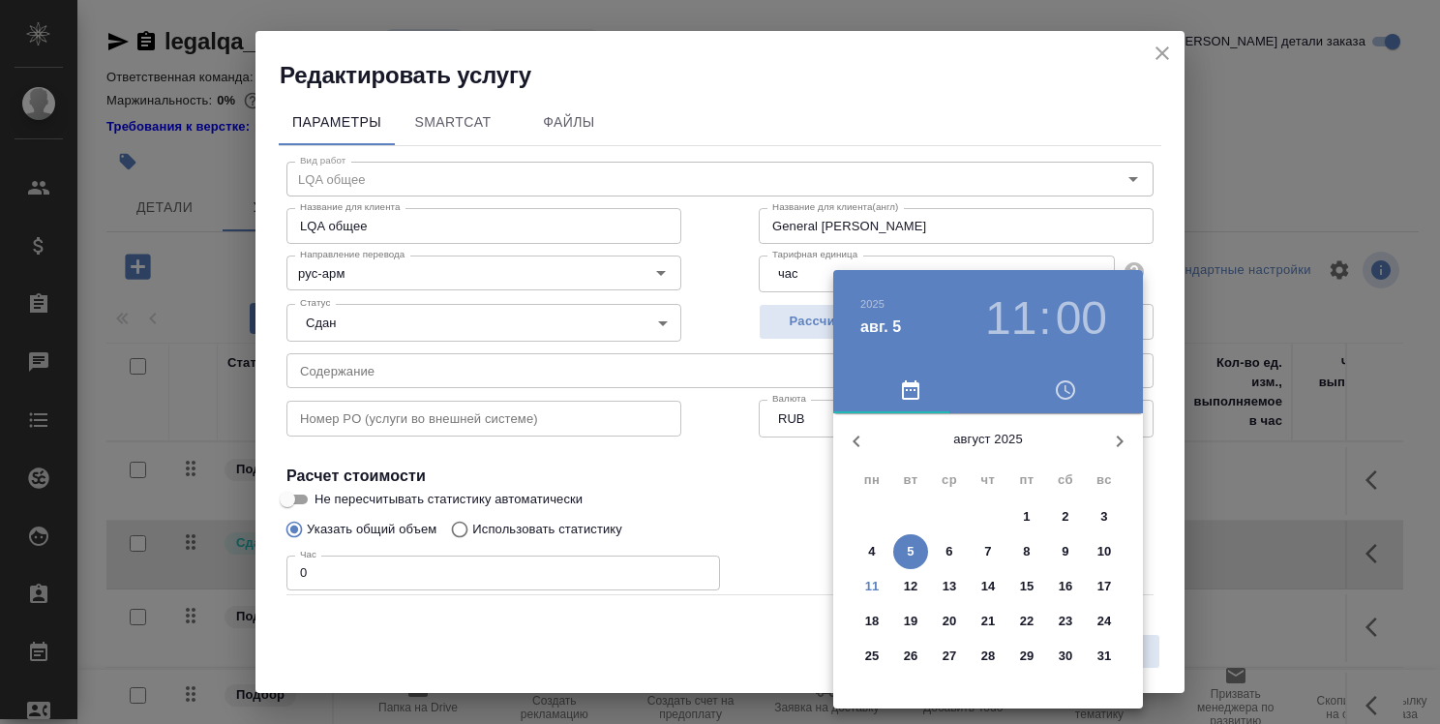
click at [1025, 660] on p "29" at bounding box center [1027, 656] width 15 height 19
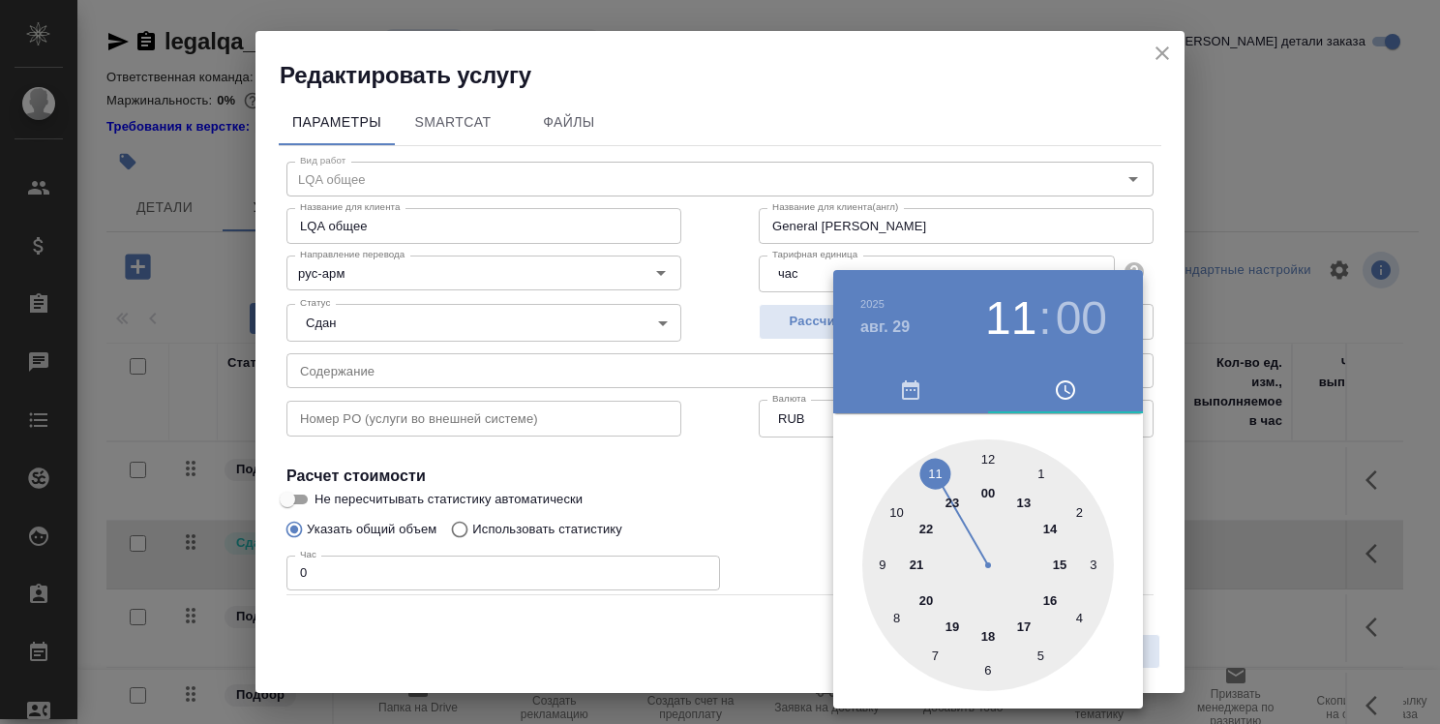
type input "29.08.2025 11:00"
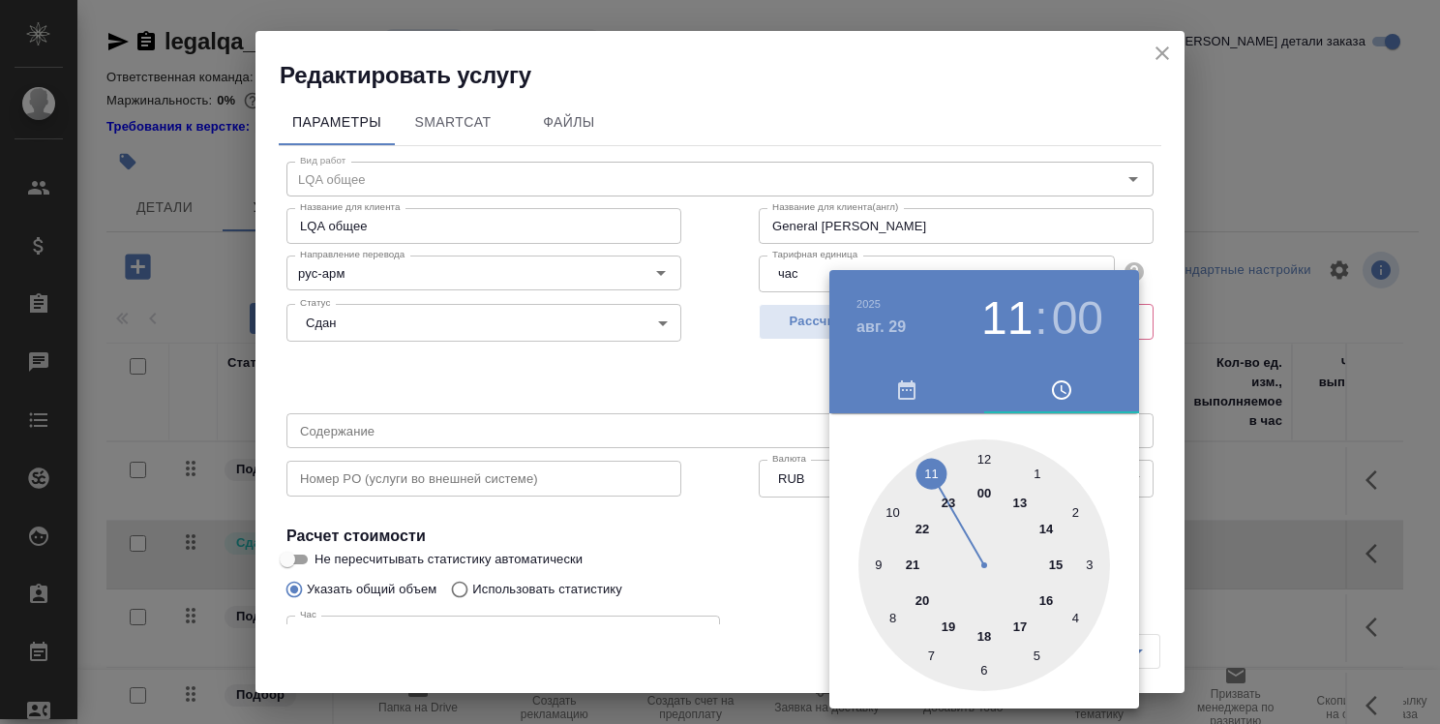
click at [801, 592] on div at bounding box center [720, 362] width 1440 height 724
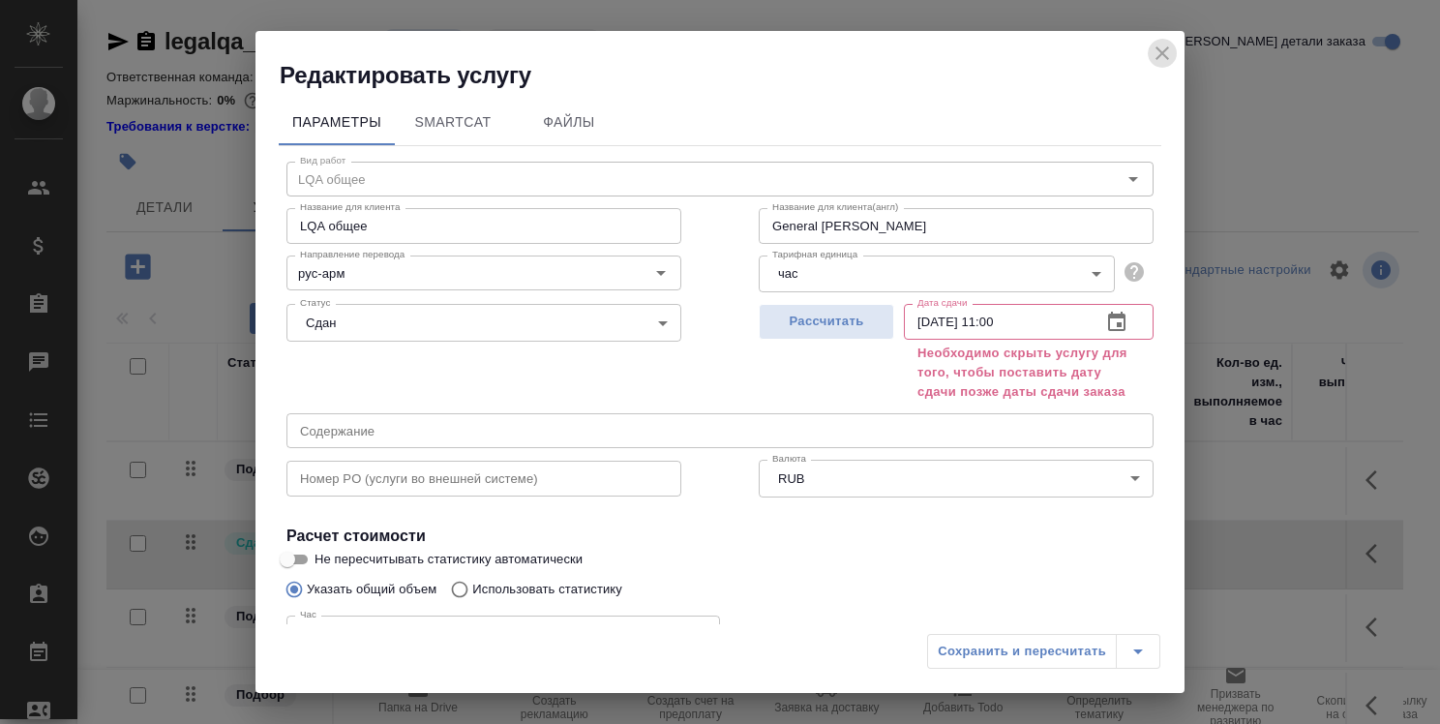
click at [1173, 49] on icon "close" at bounding box center [1162, 53] width 23 height 23
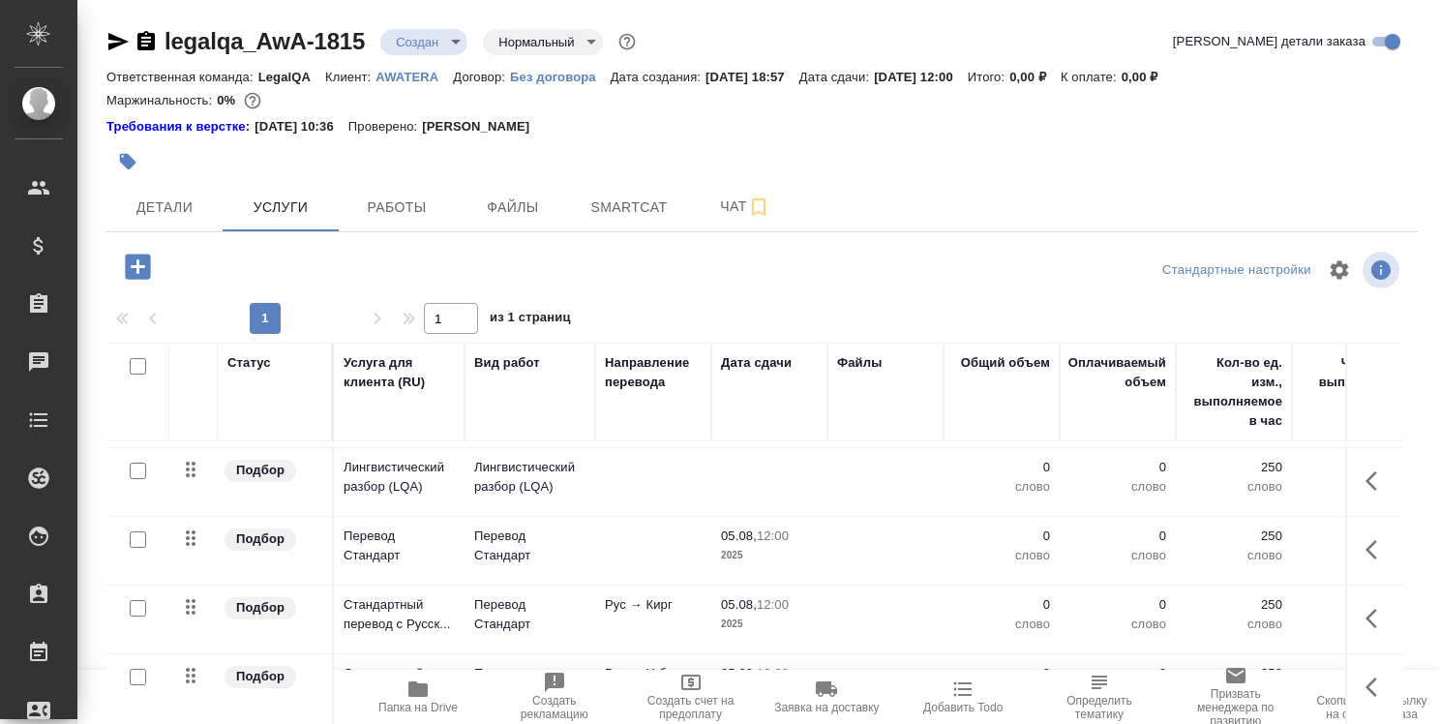
scroll to position [295, 0]
click at [171, 212] on span "Детали" at bounding box center [164, 208] width 93 height 24
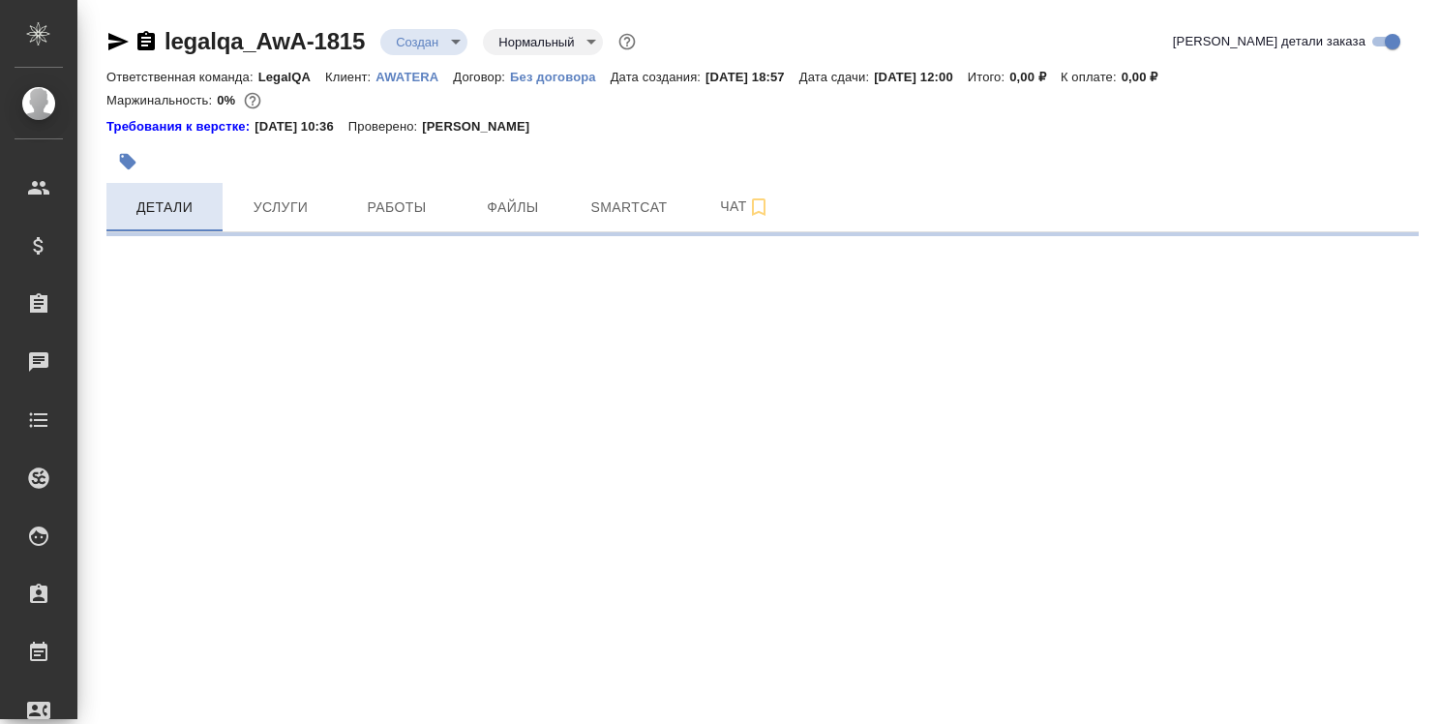
select select "RU"
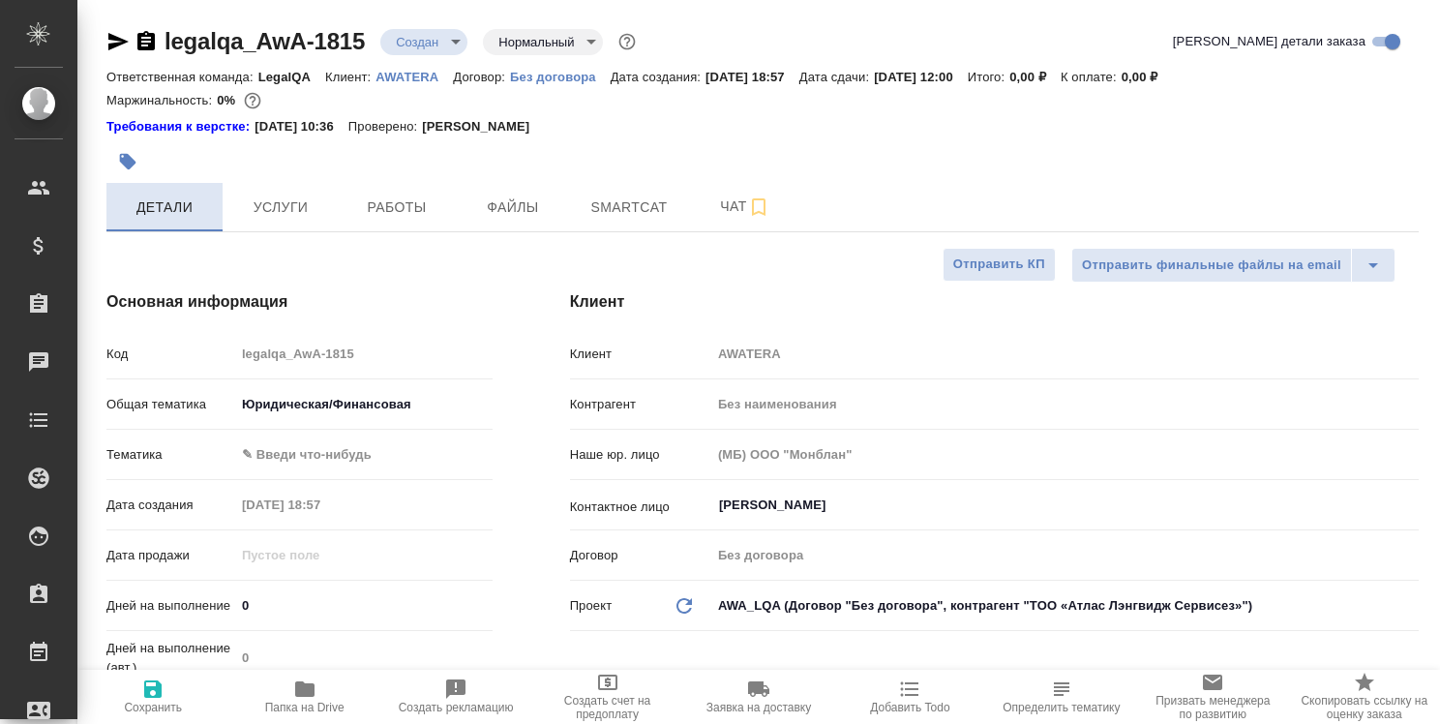
type textarea "x"
click at [1432, 509] on div "Клиент Клиент AWATERA Контрагент Без наименования Наше юр. лицо (МБ) ООО "Монбл…" at bounding box center [994, 565] width 926 height 627
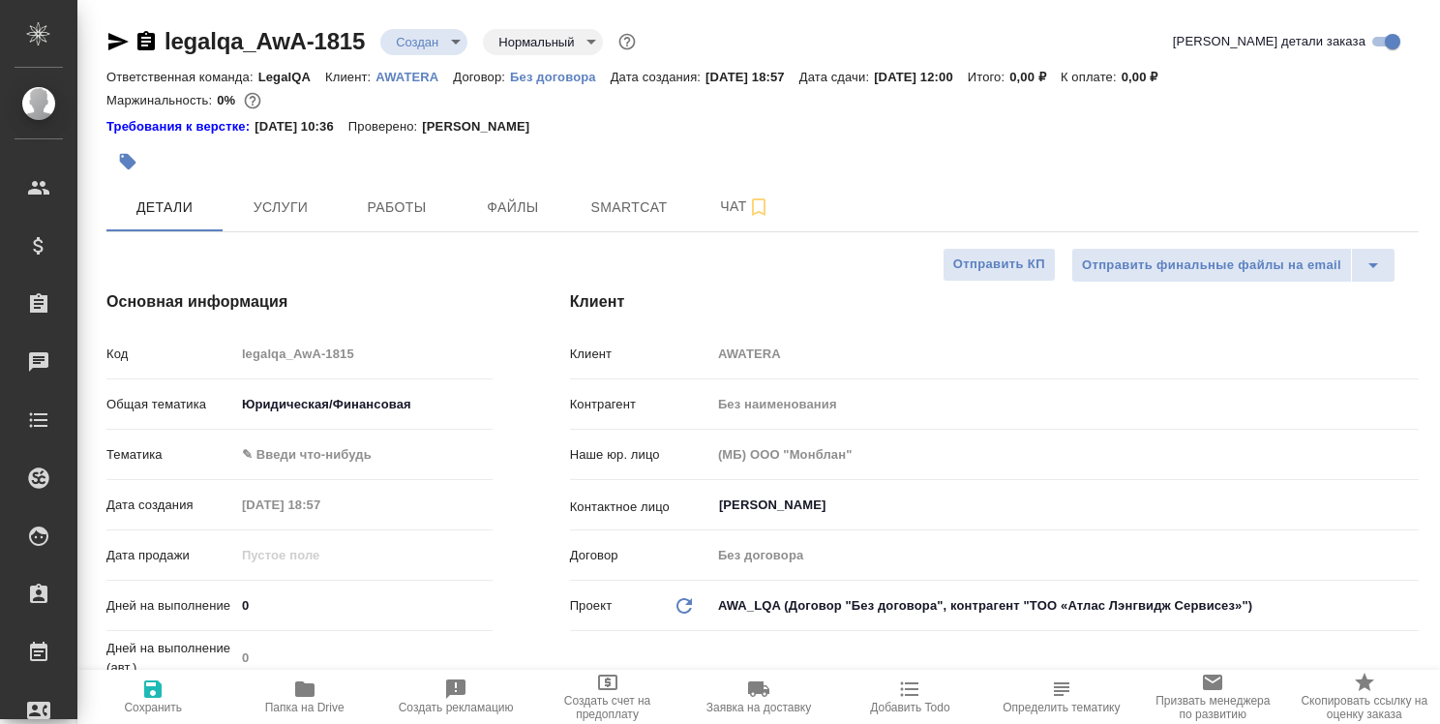
click at [1432, 509] on div "Клиент Клиент AWATERA Контрагент Без наименования Наше юр. лицо (МБ) ООО "Монбл…" at bounding box center [994, 565] width 926 height 627
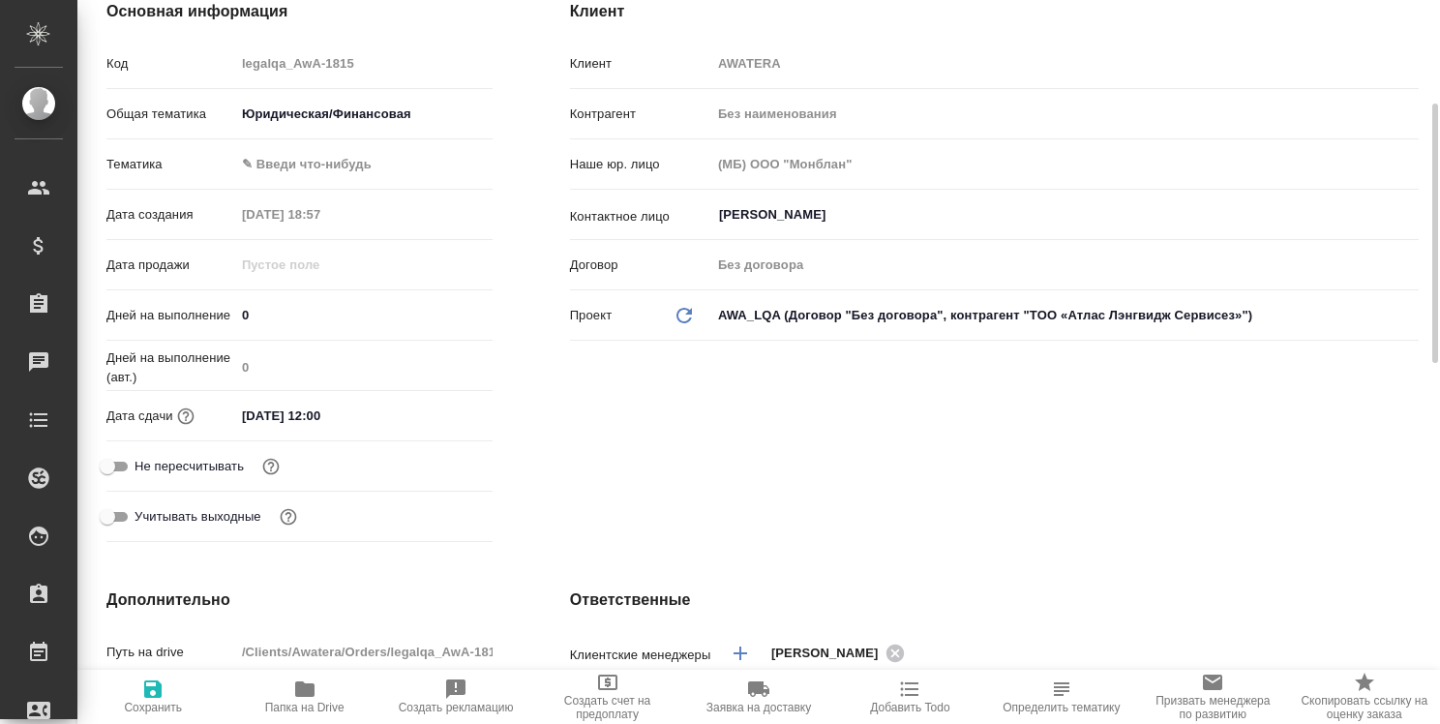
click at [305, 407] on input "05.08.2025 12:00" at bounding box center [319, 416] width 169 height 28
click at [437, 416] on icon "button" at bounding box center [436, 414] width 17 height 19
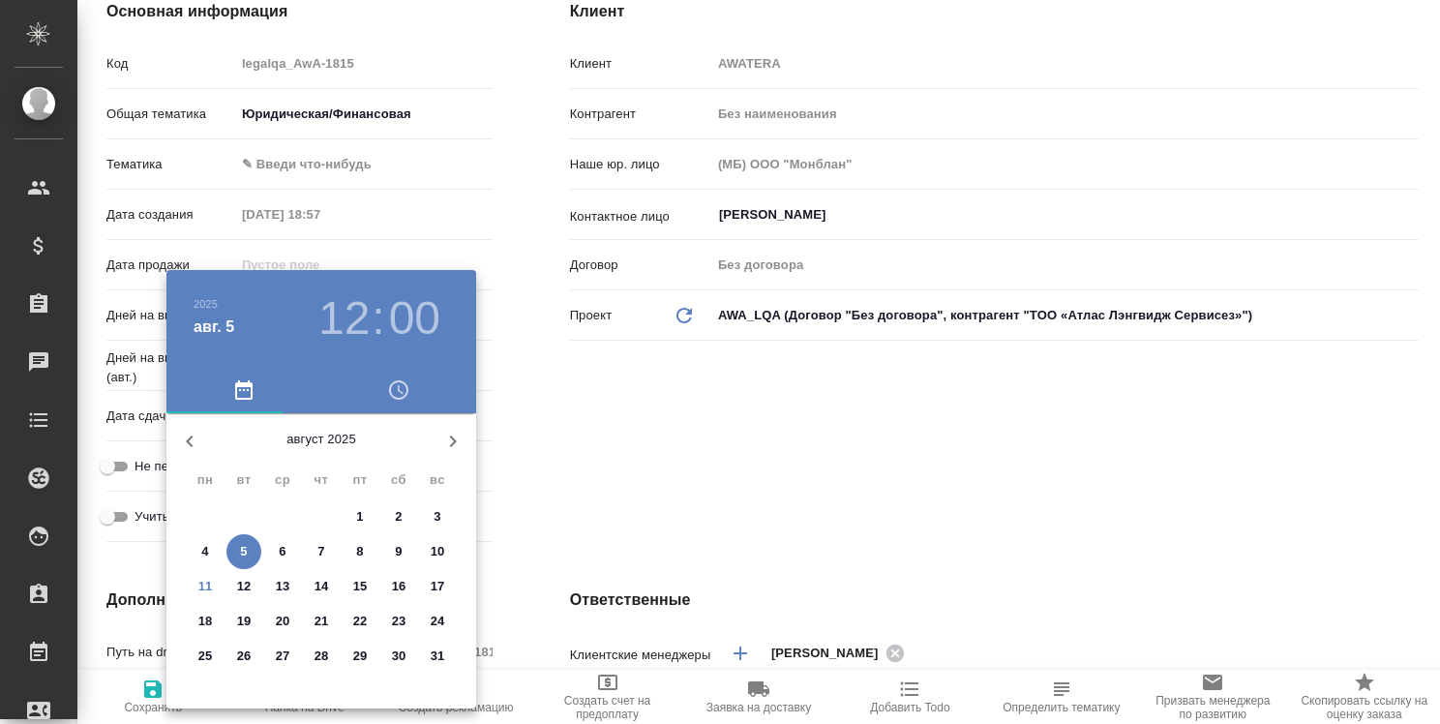
click at [434, 654] on p "31" at bounding box center [438, 656] width 15 height 19
type input "31.08.2025 12:00"
type textarea "x"
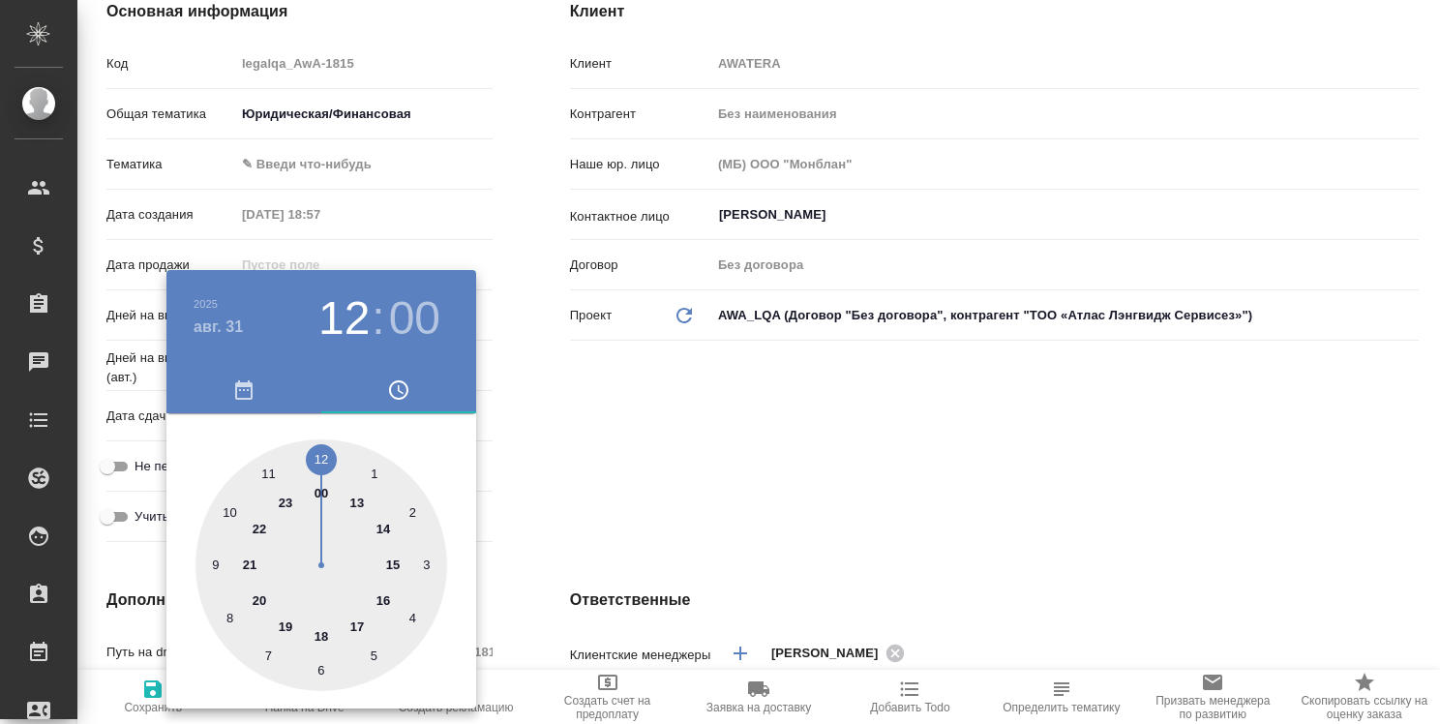
click at [504, 530] on div at bounding box center [720, 362] width 1440 height 724
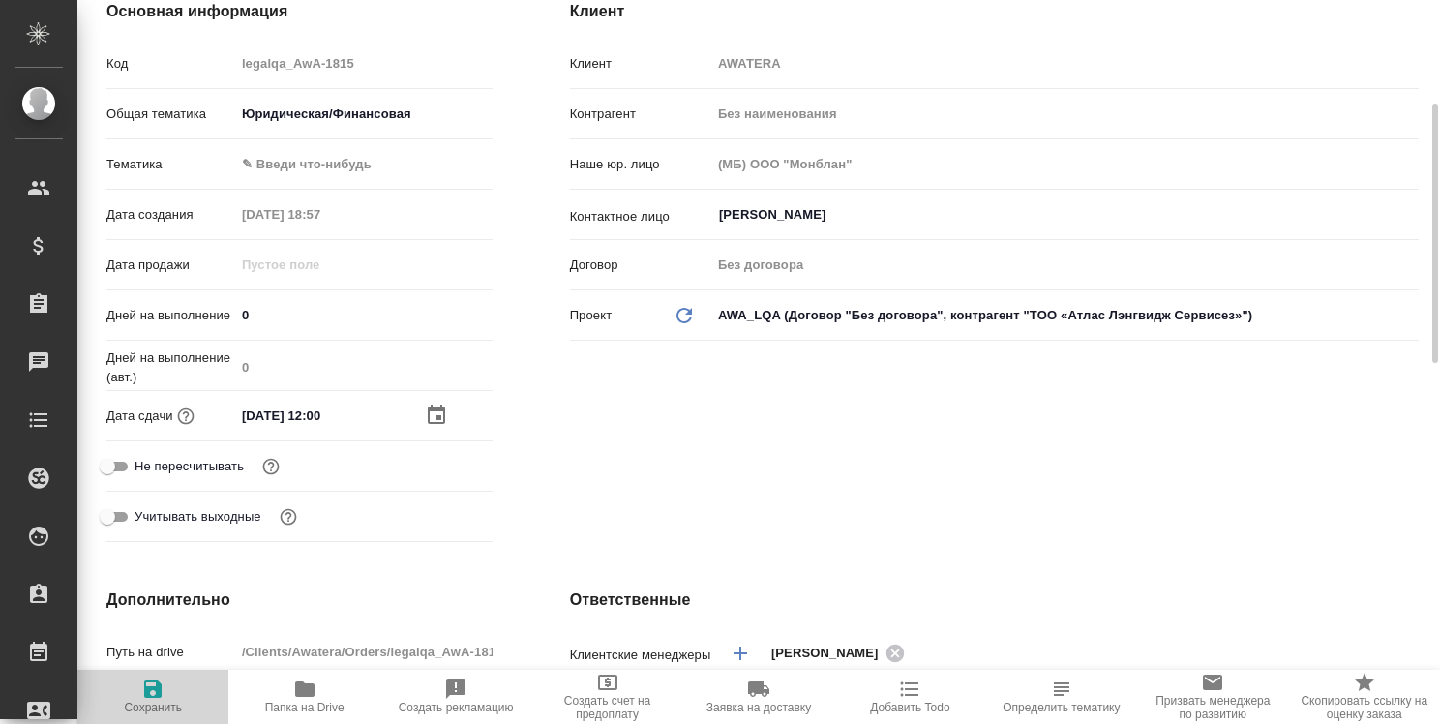
click at [153, 693] on icon "button" at bounding box center [152, 689] width 23 height 23
type textarea "x"
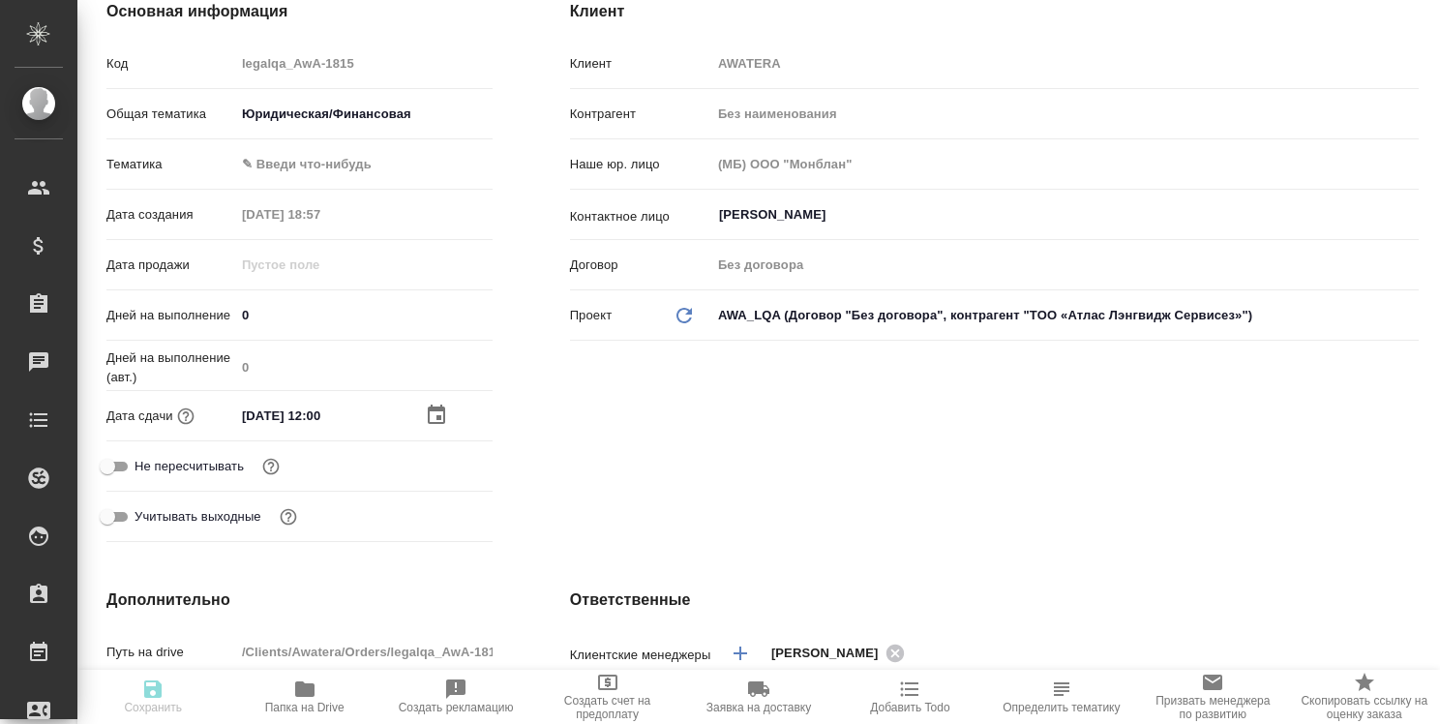
type textarea "x"
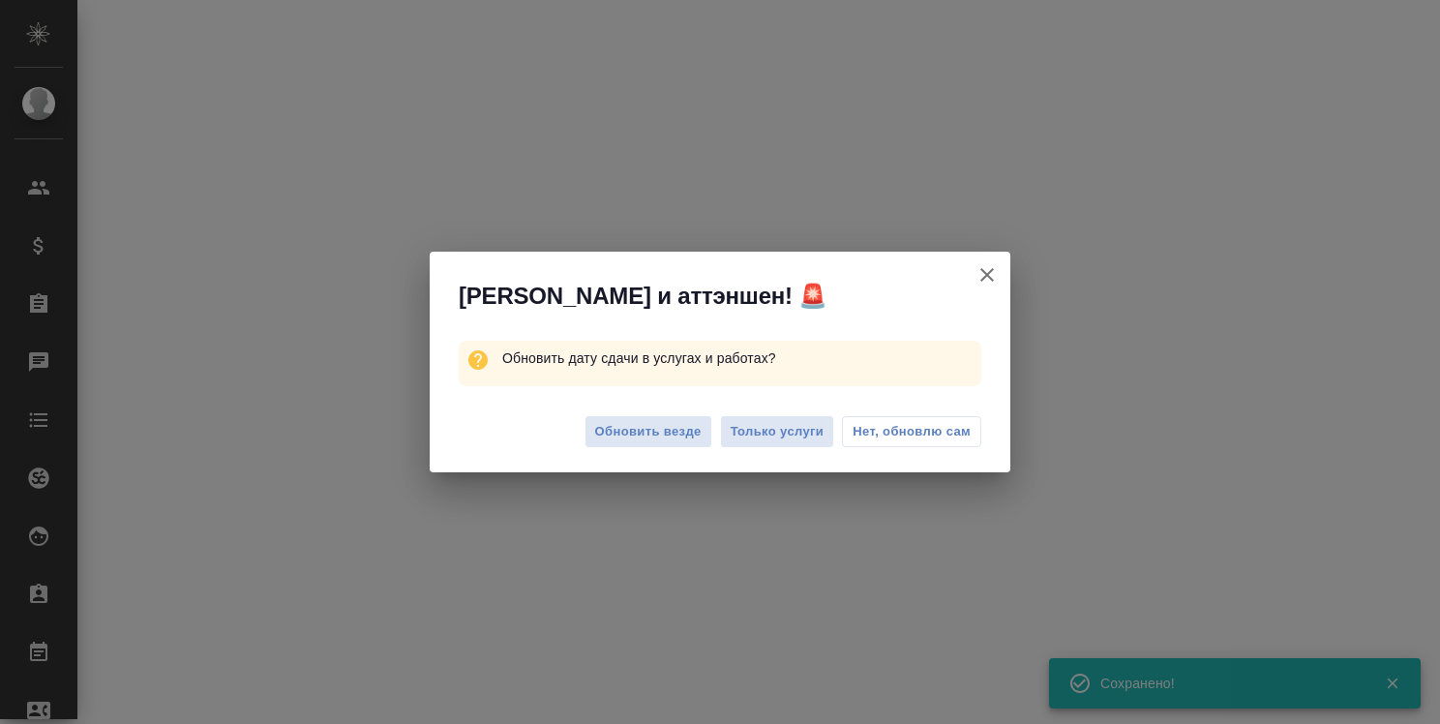
click at [626, 413] on div "Обновить везде Только услуги Нет, обновлю сам" at bounding box center [720, 434] width 581 height 77
click at [634, 442] on button "Обновить везде" at bounding box center [649, 432] width 128 height 34
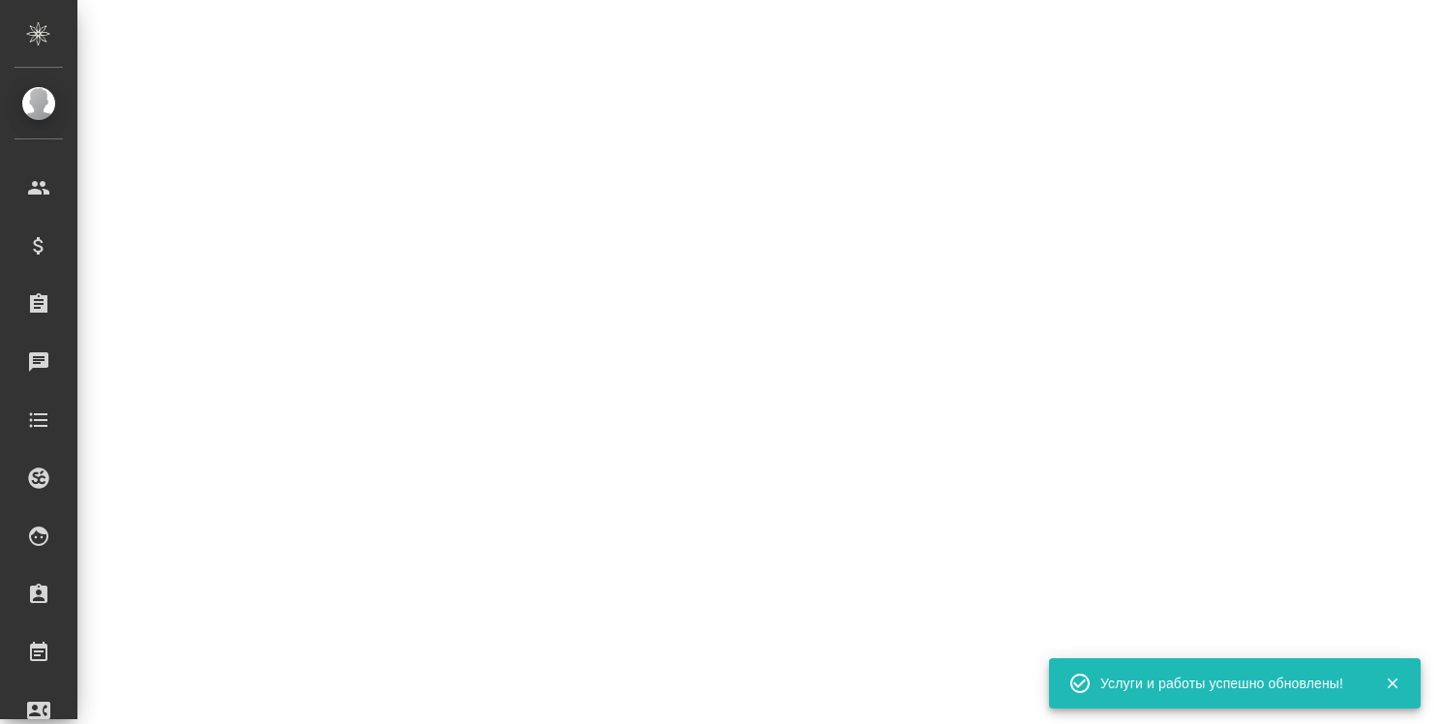
select select "RU"
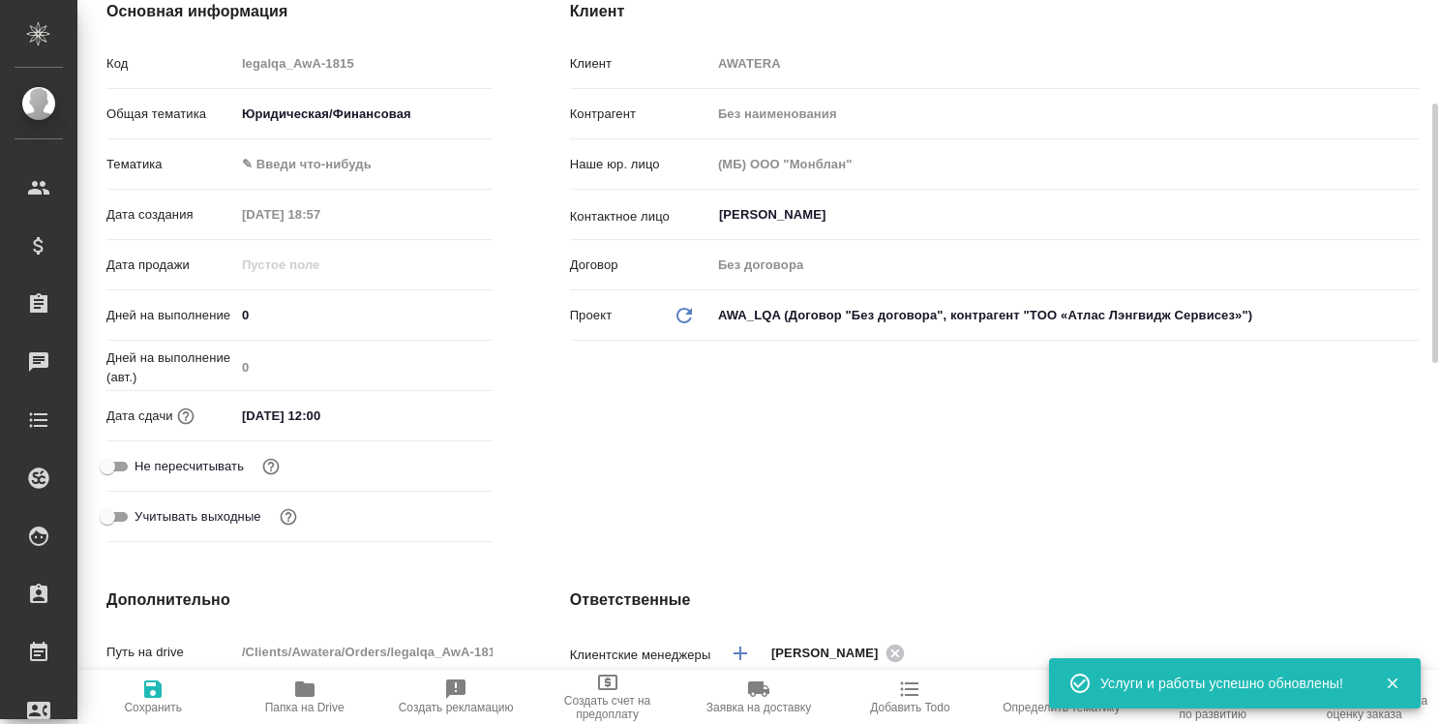
type textarea "x"
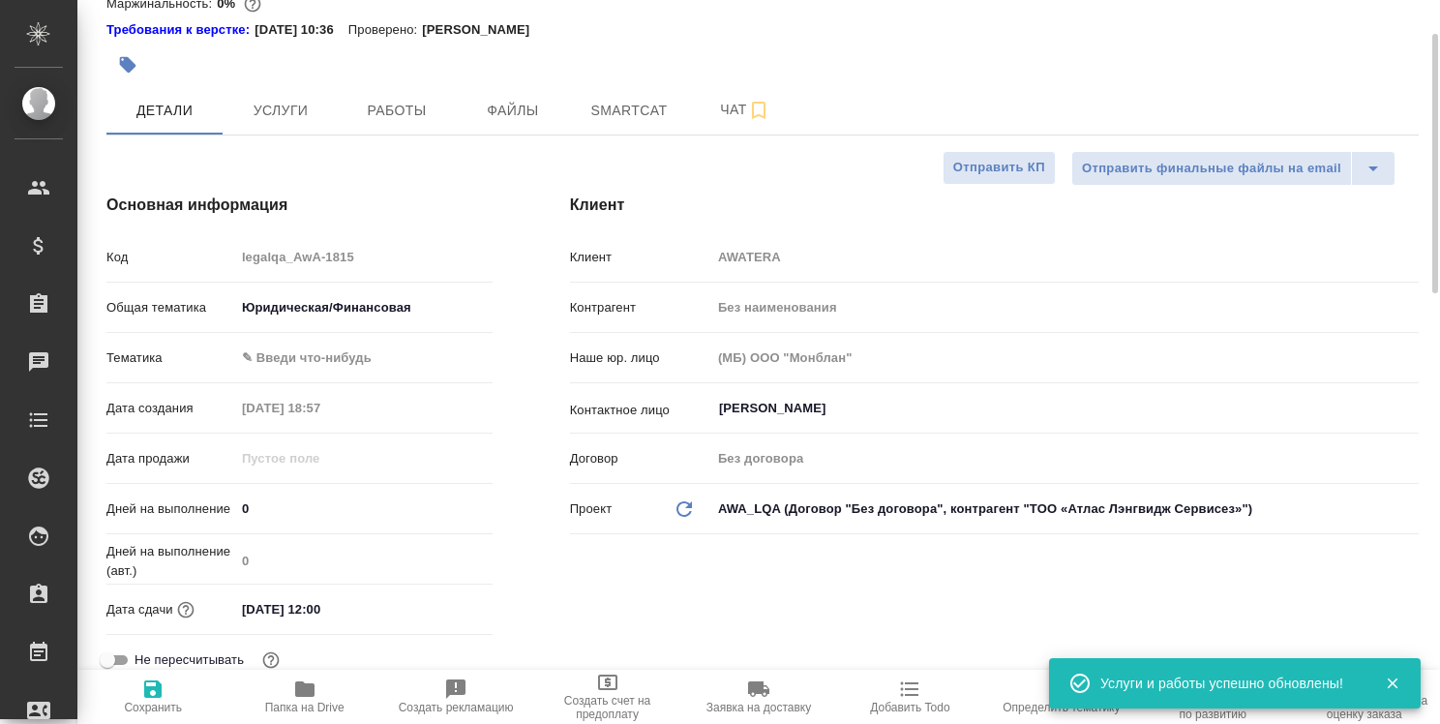
scroll to position [0, 0]
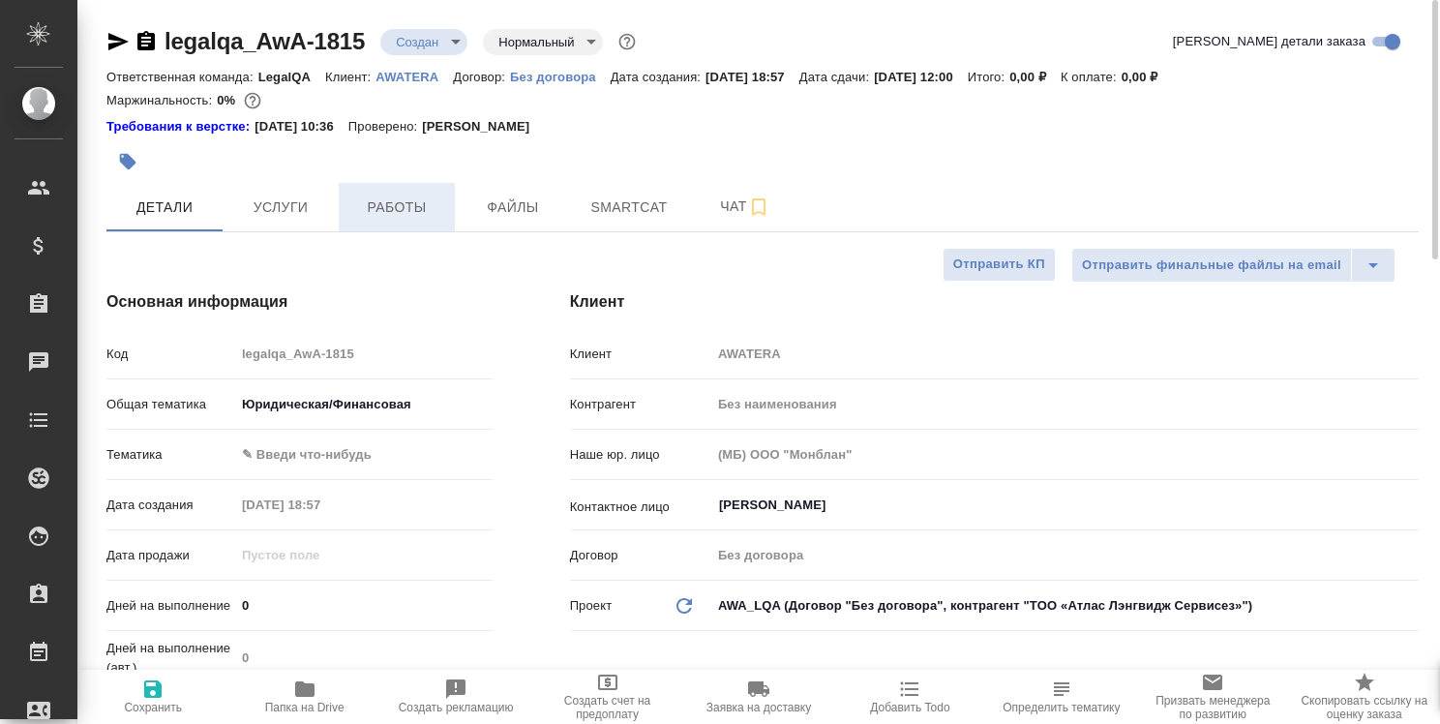
click at [408, 200] on span "Работы" at bounding box center [396, 208] width 93 height 24
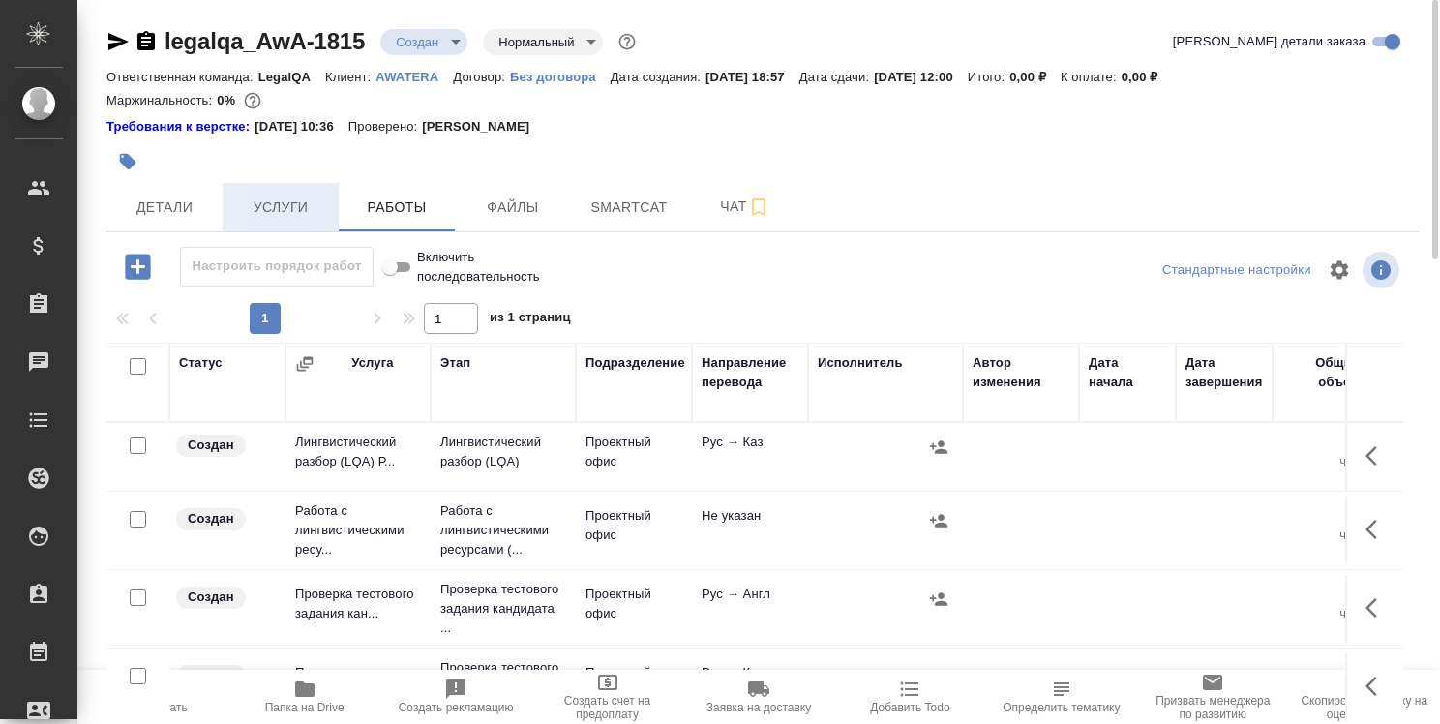
click at [306, 201] on span "Услуги" at bounding box center [280, 208] width 93 height 24
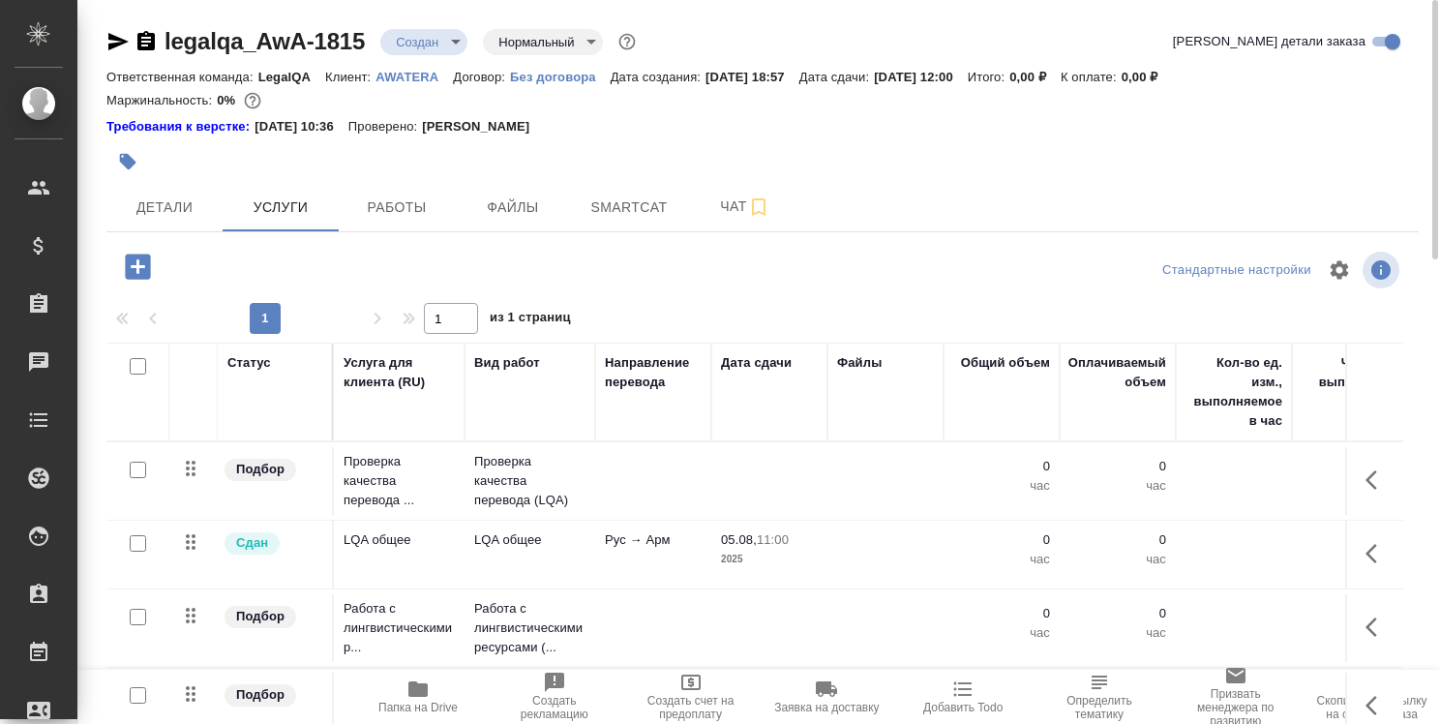
click at [724, 546] on p "05.08," at bounding box center [739, 539] width 36 height 15
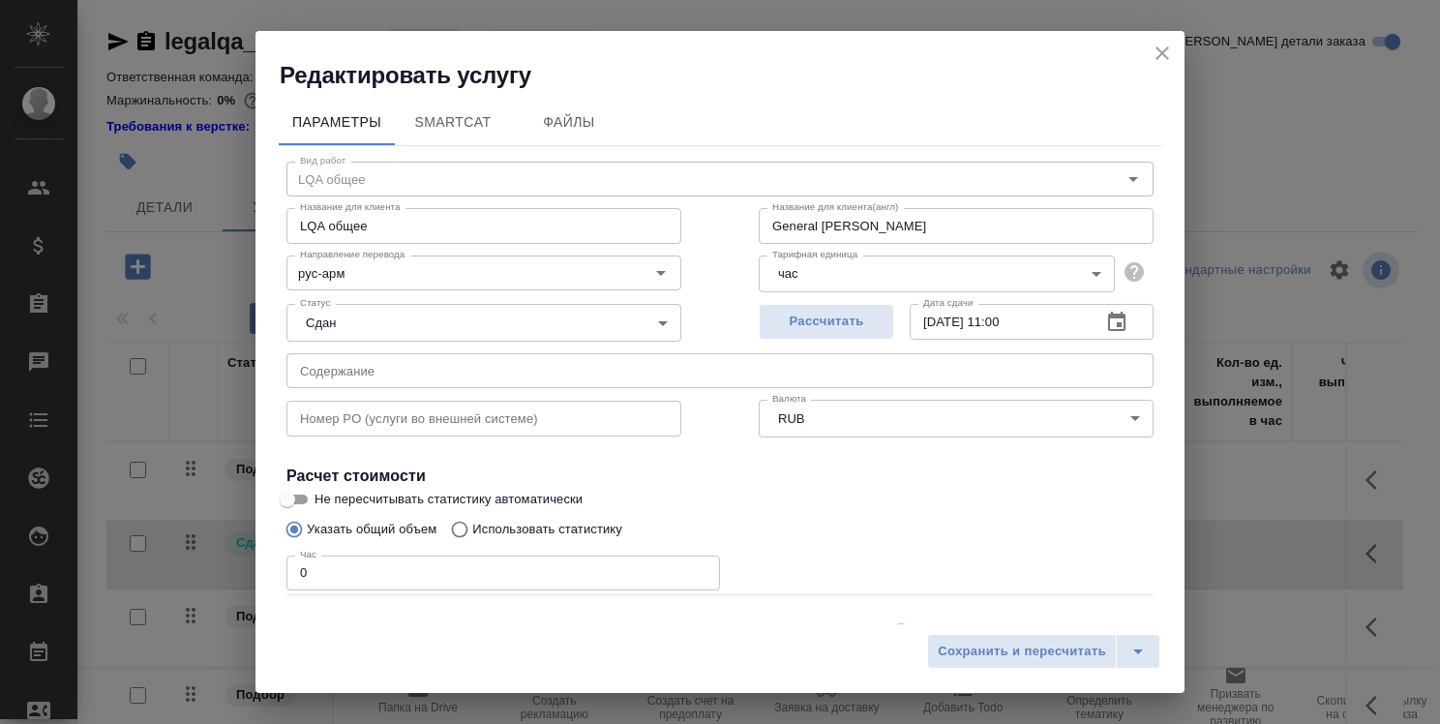
click at [1111, 330] on icon "button" at bounding box center [1116, 322] width 23 height 23
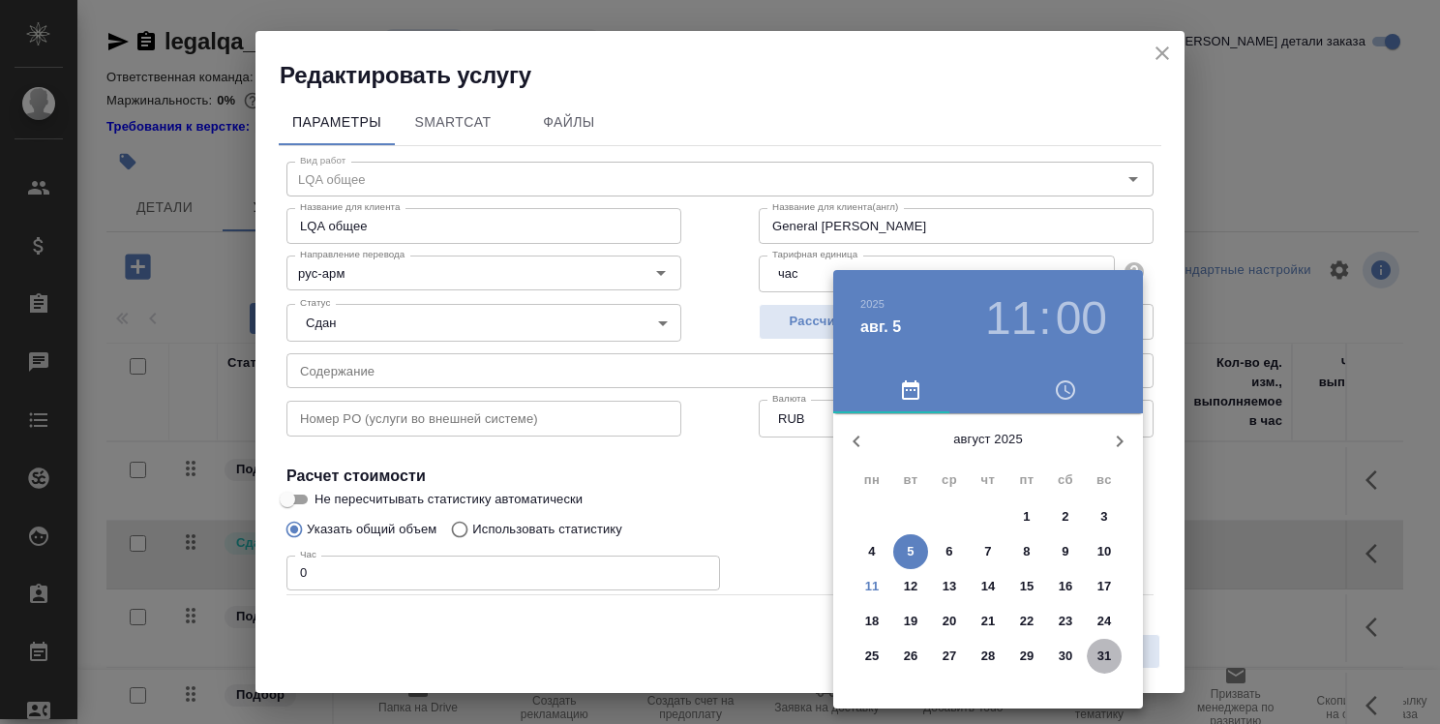
click at [1111, 663] on span "31" at bounding box center [1104, 656] width 35 height 19
type input "31.08.2025 11:00"
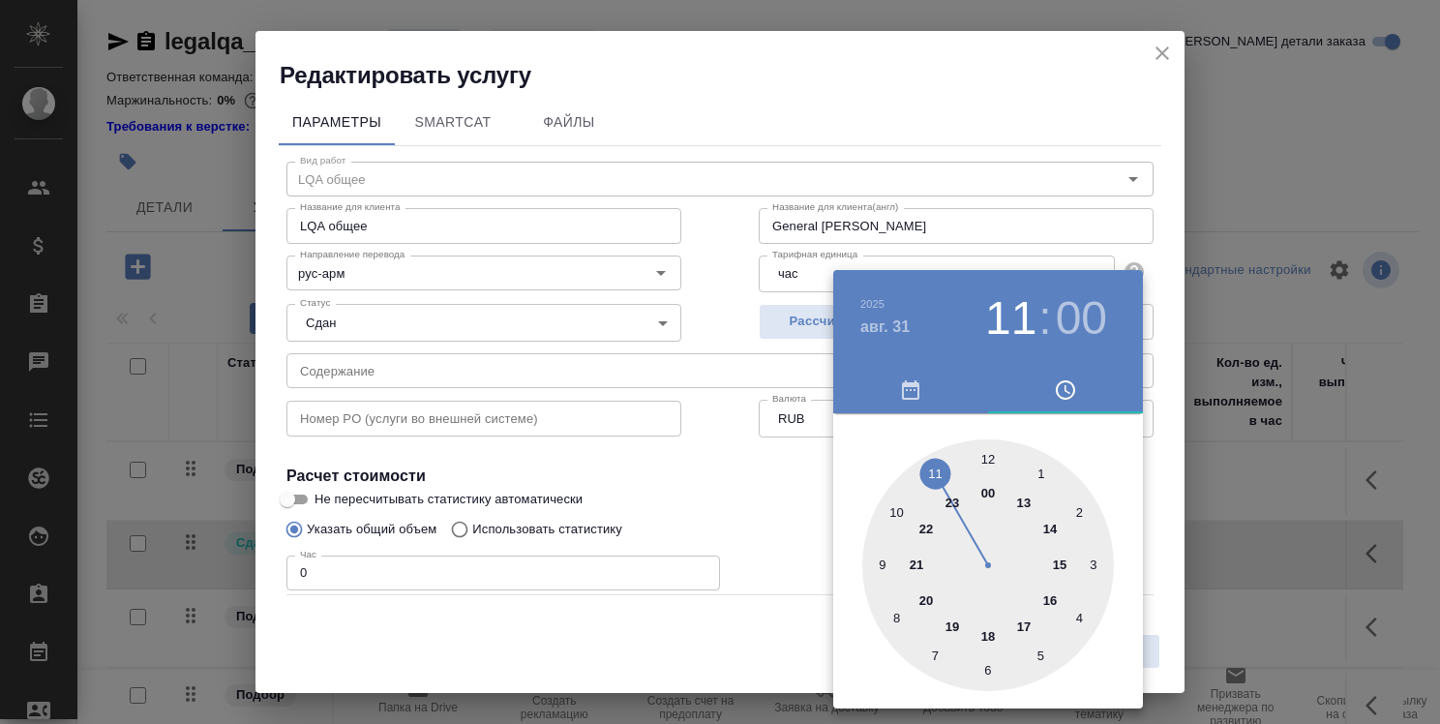
click at [705, 518] on div at bounding box center [720, 362] width 1440 height 724
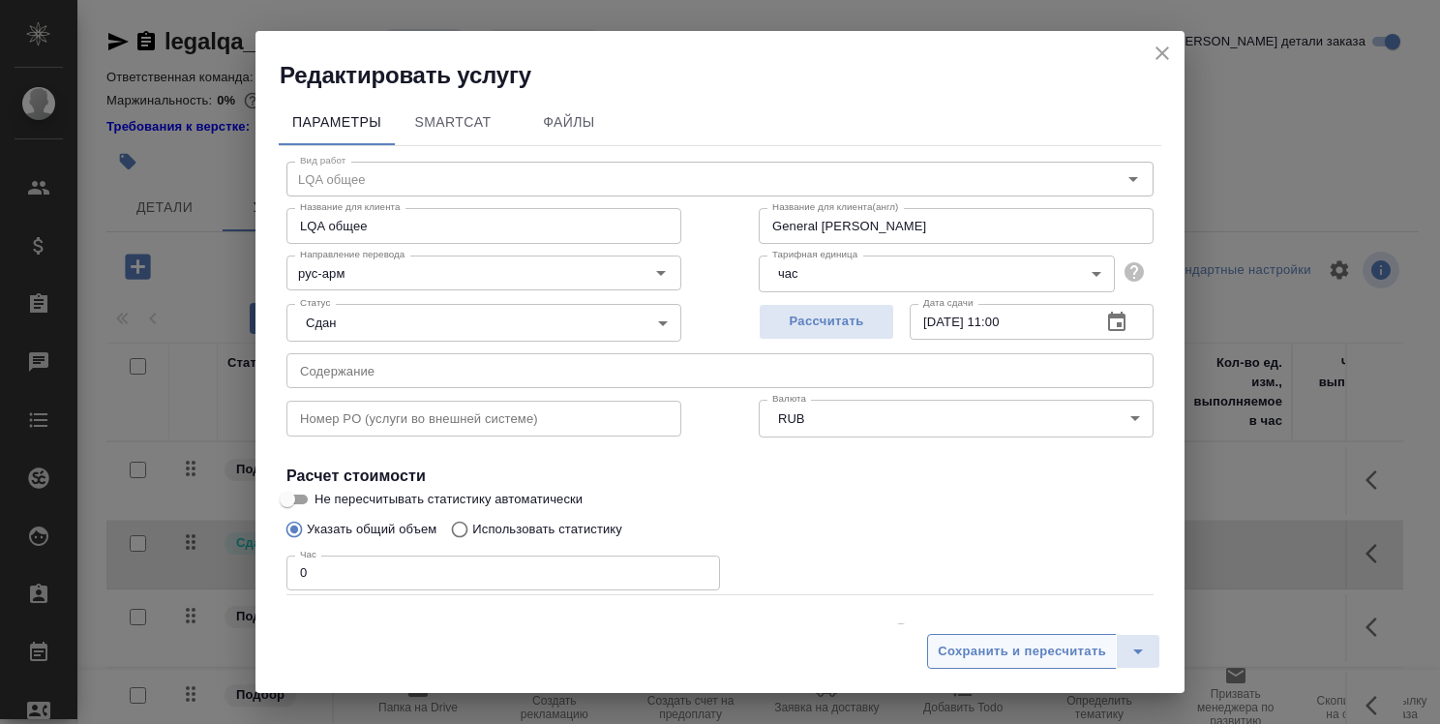
click at [988, 643] on span "Сохранить и пересчитать" at bounding box center [1022, 652] width 168 height 22
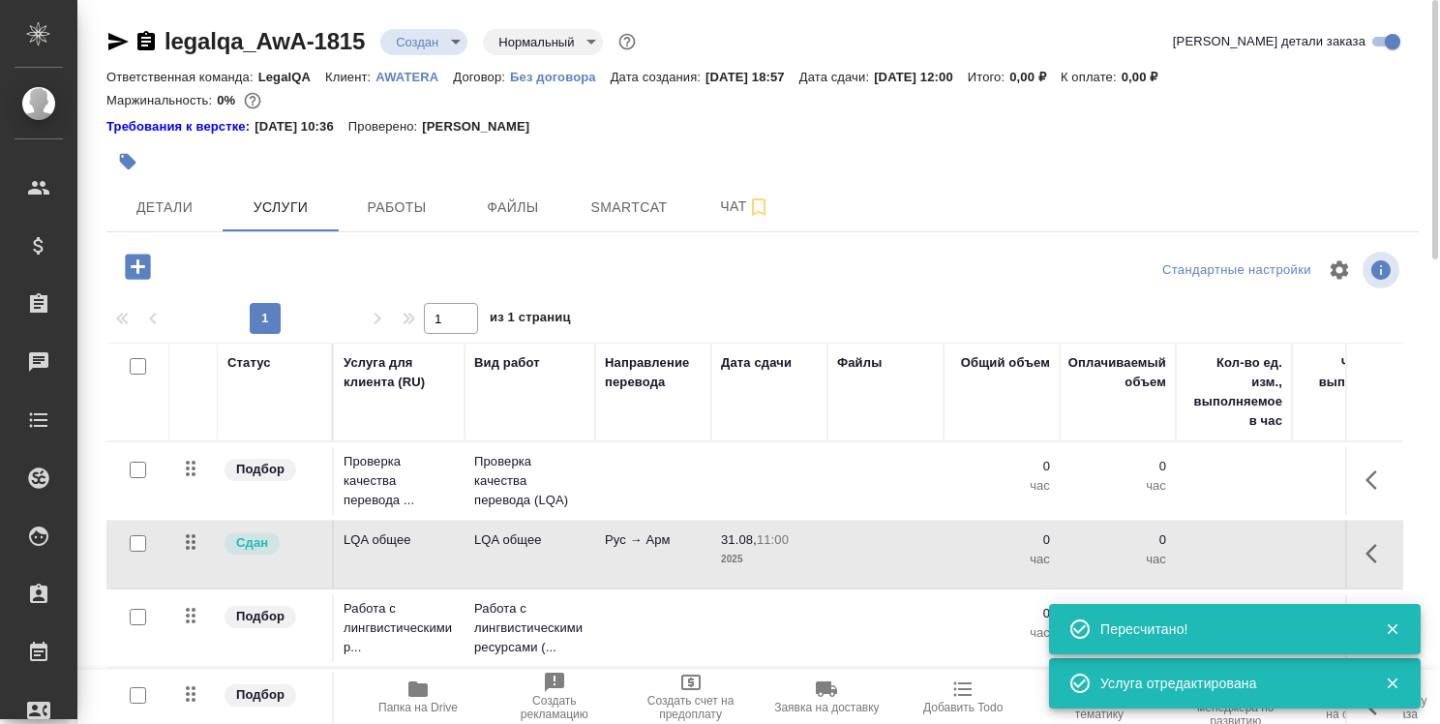
click at [808, 481] on td at bounding box center [769, 481] width 116 height 68
click at [808, 482] on td at bounding box center [769, 481] width 116 height 68
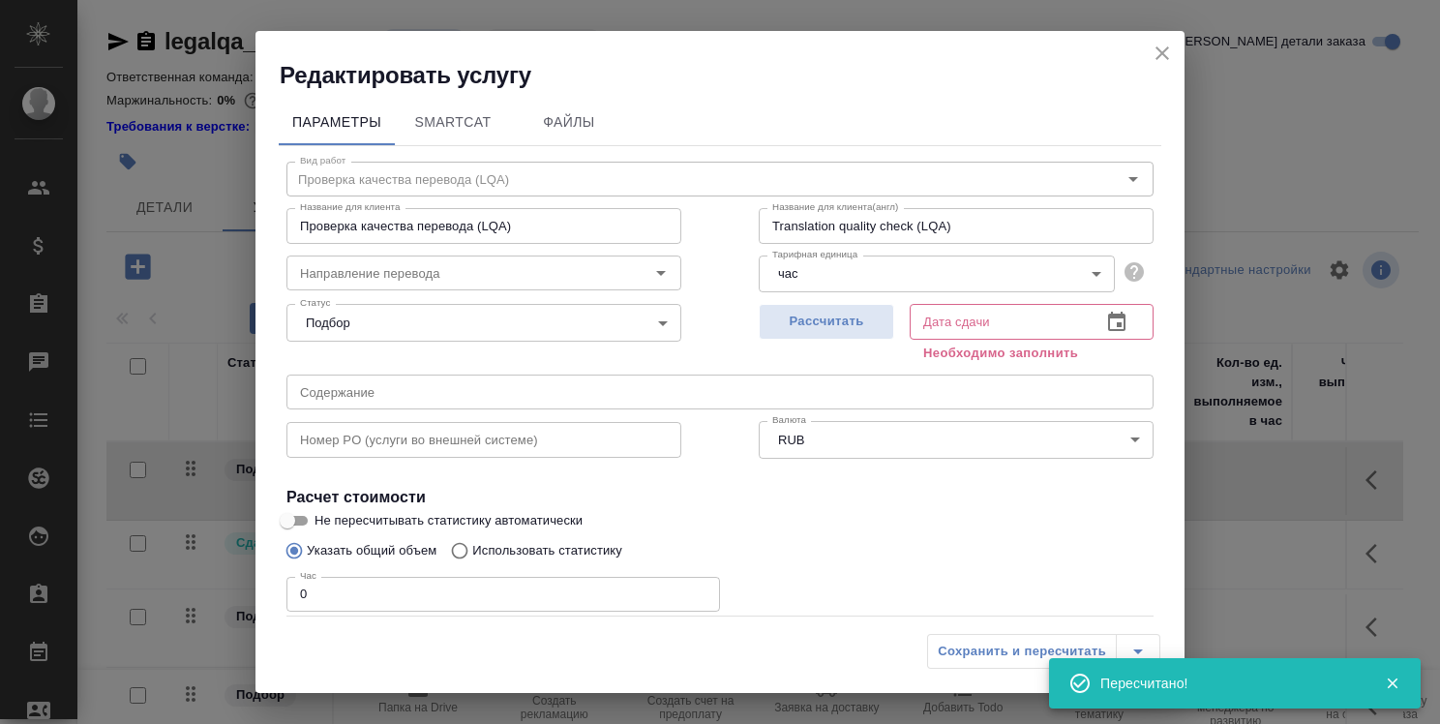
click at [1108, 314] on icon "button" at bounding box center [1116, 321] width 17 height 19
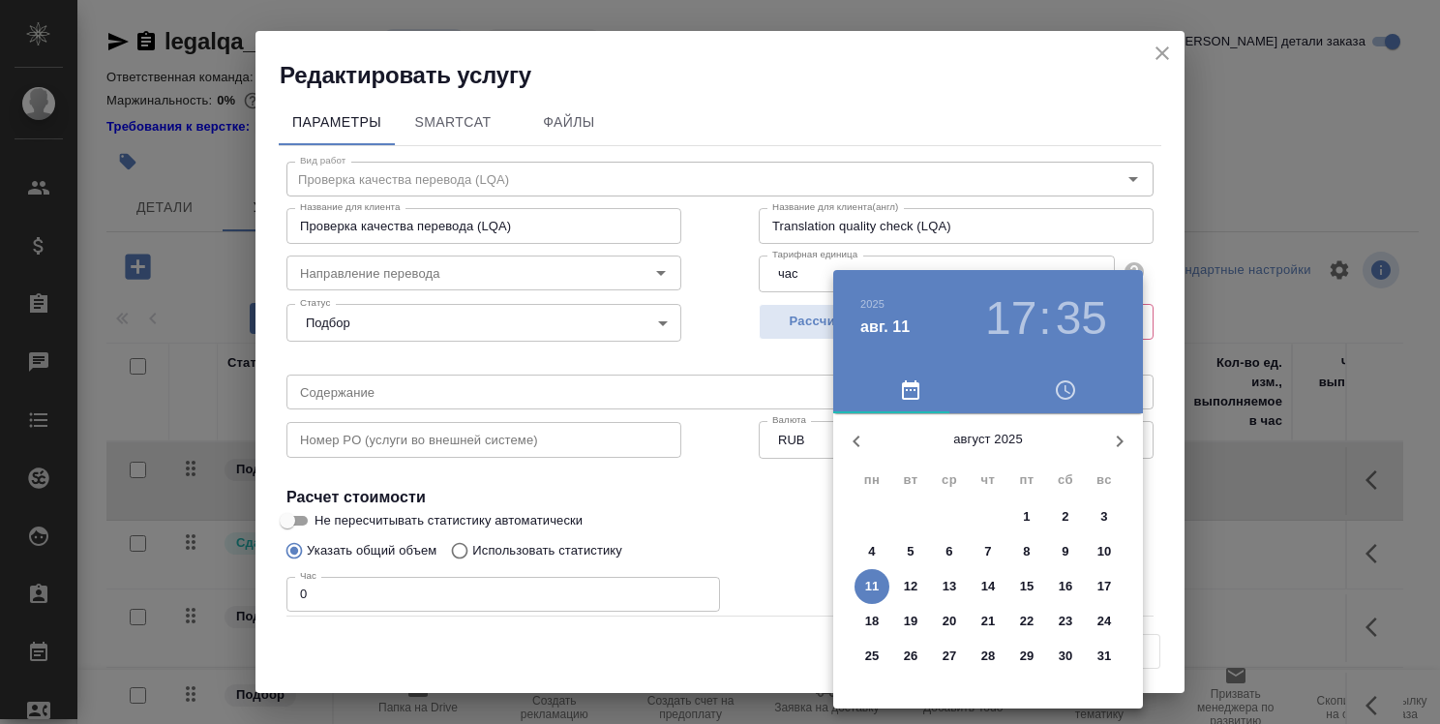
click at [1114, 656] on span "31" at bounding box center [1104, 656] width 35 height 19
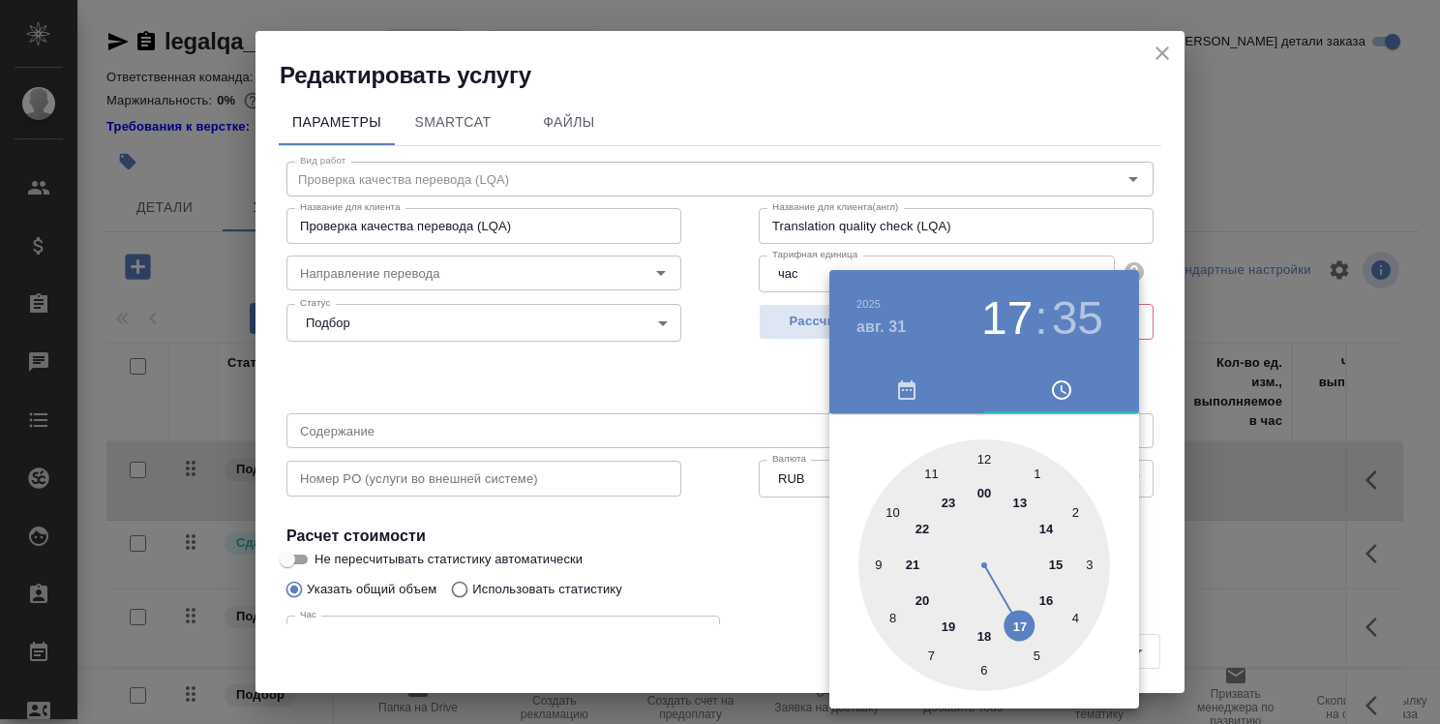
click at [1150, 559] on div at bounding box center [720, 362] width 1440 height 724
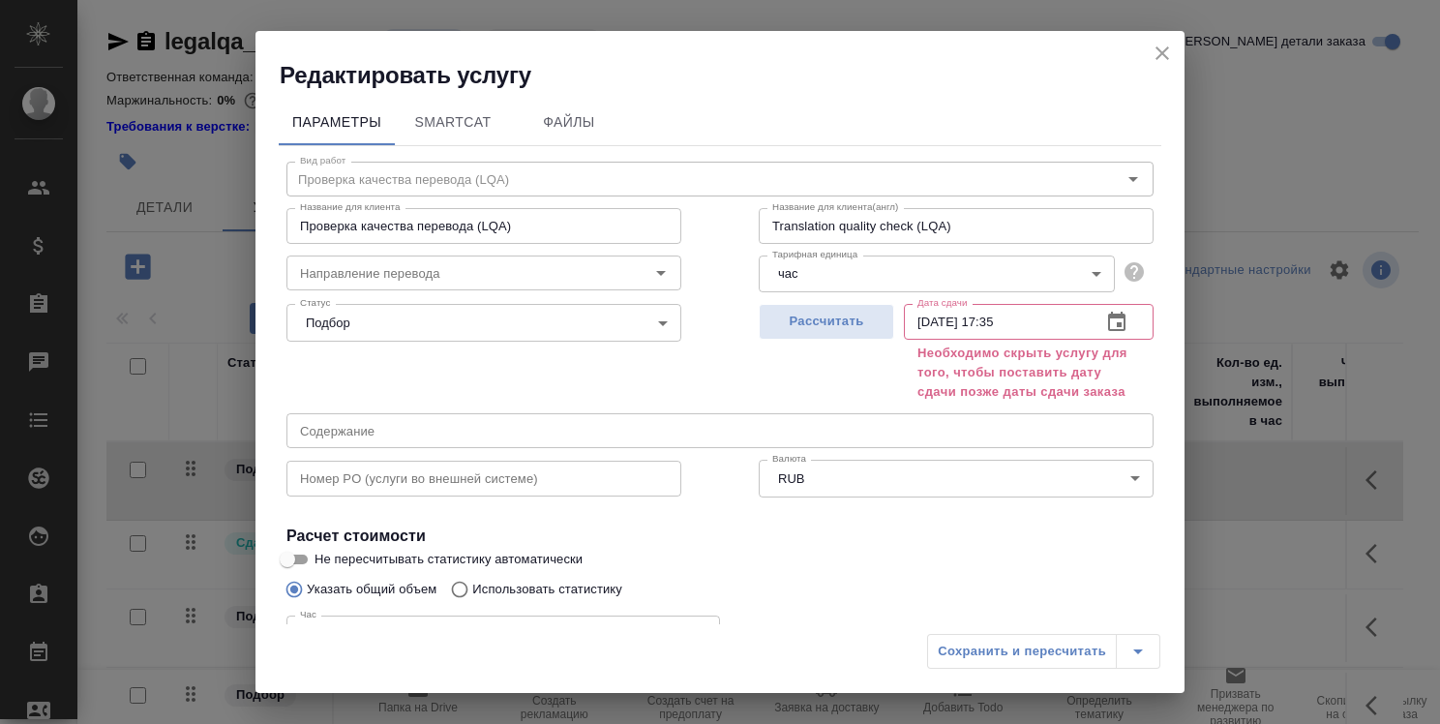
click at [1108, 316] on icon "button" at bounding box center [1116, 321] width 17 height 19
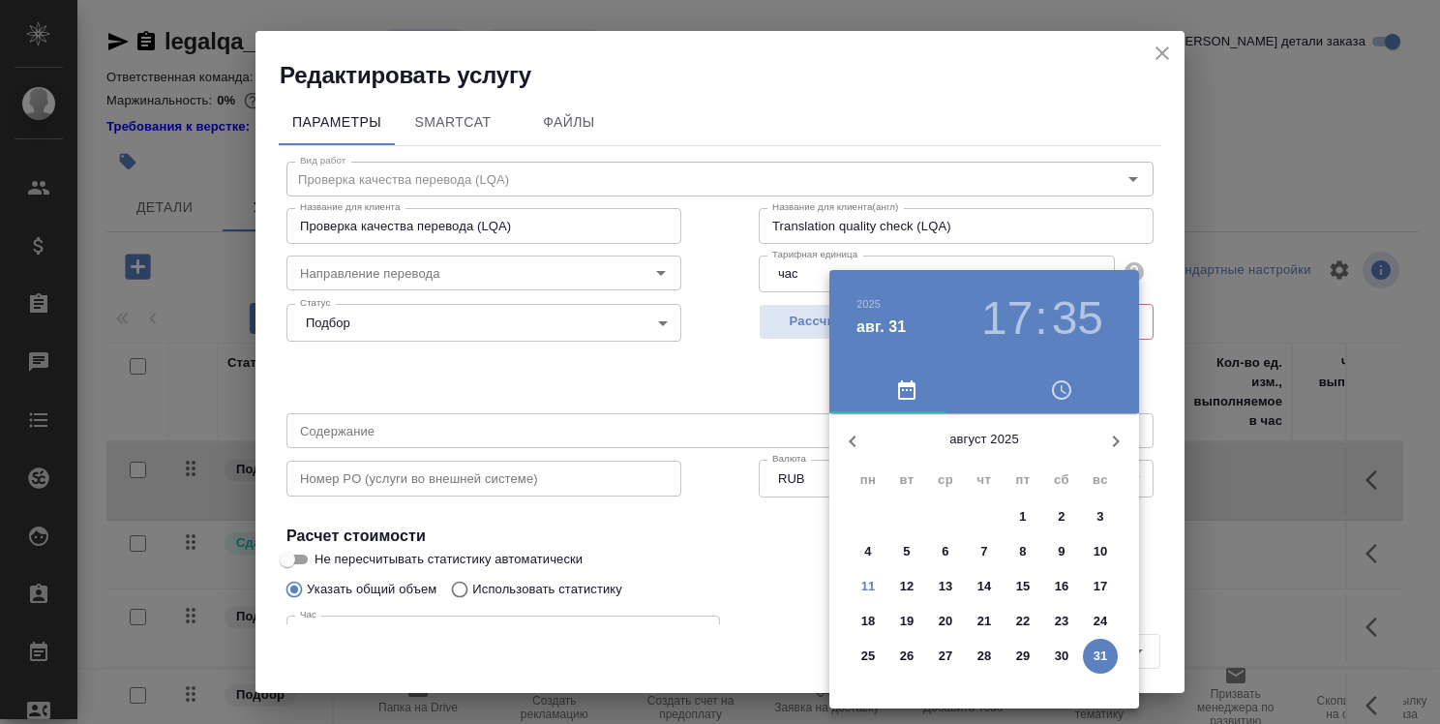
click at [1018, 317] on h3 "17" at bounding box center [1006, 318] width 51 height 54
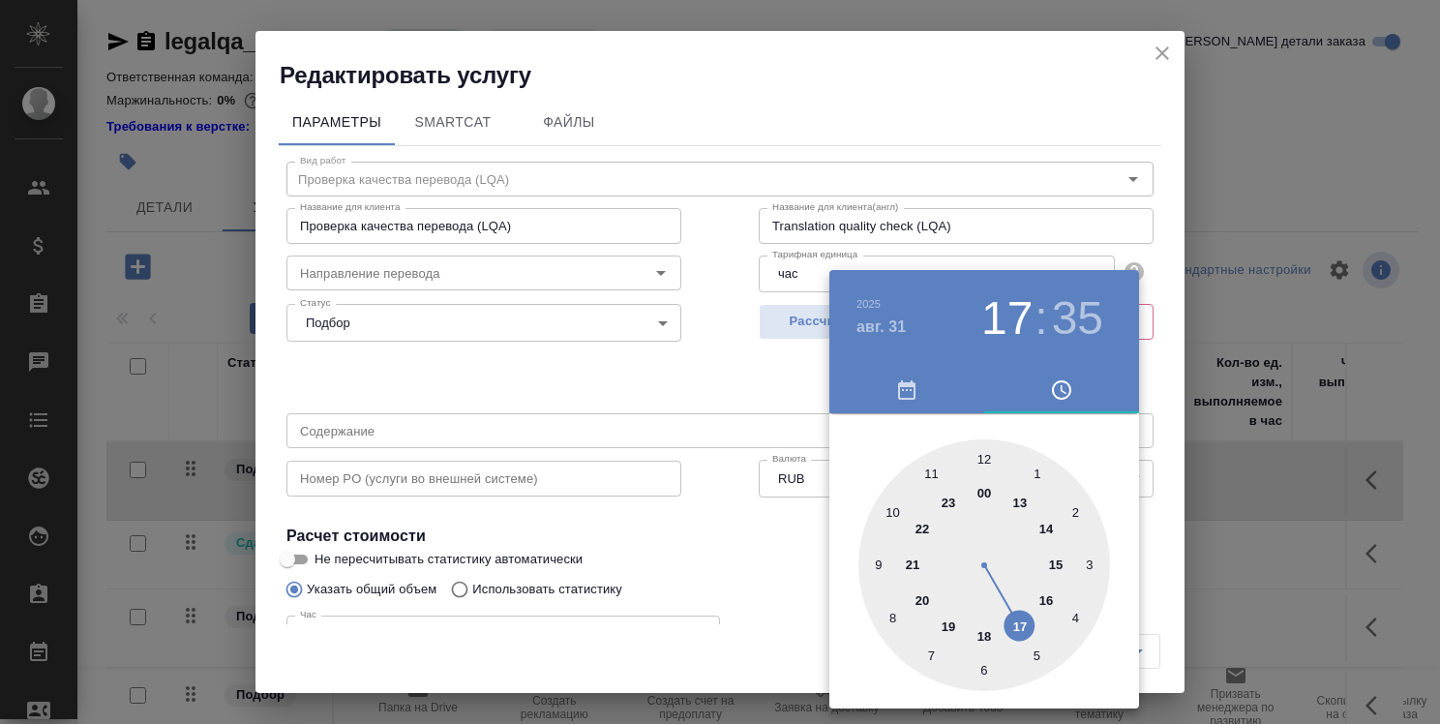
click at [922, 469] on div at bounding box center [985, 565] width 252 height 252
type input "31.08.2025 11:35"
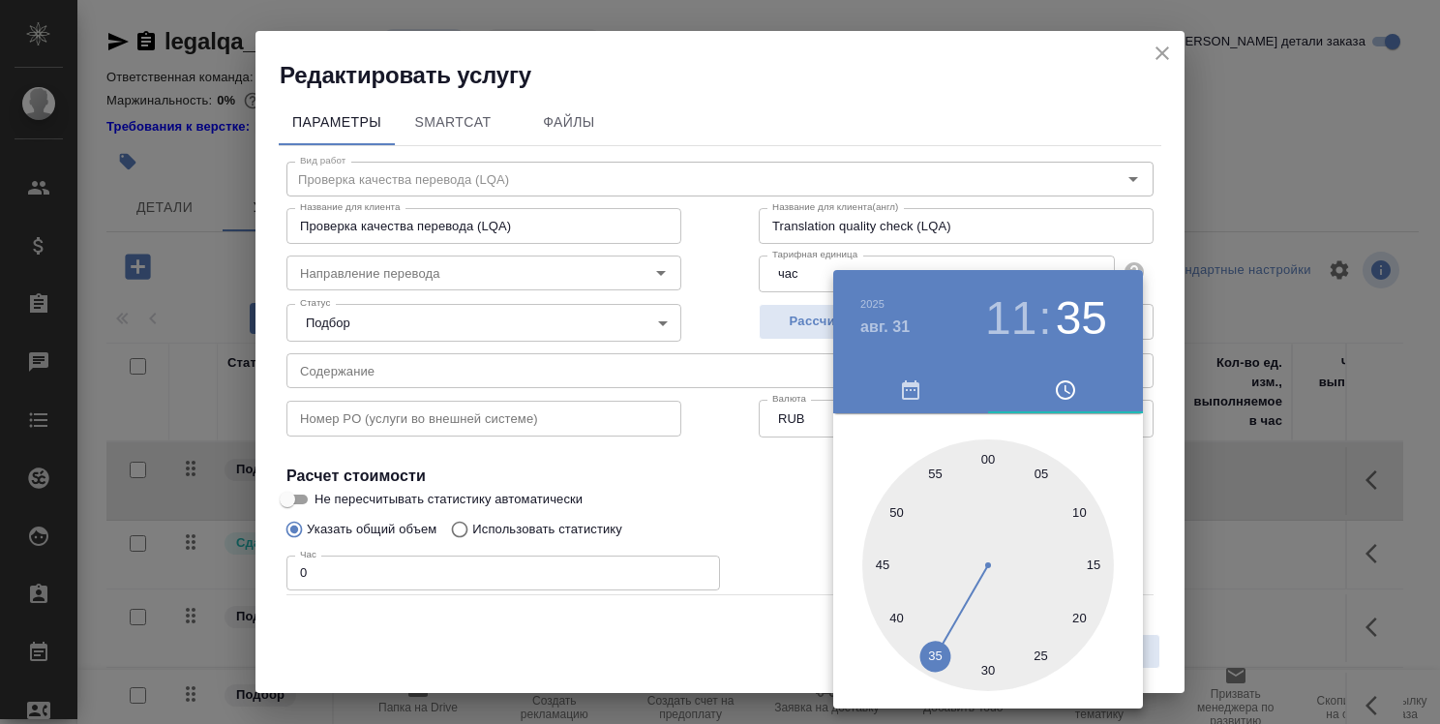
click at [813, 488] on div at bounding box center [720, 362] width 1440 height 724
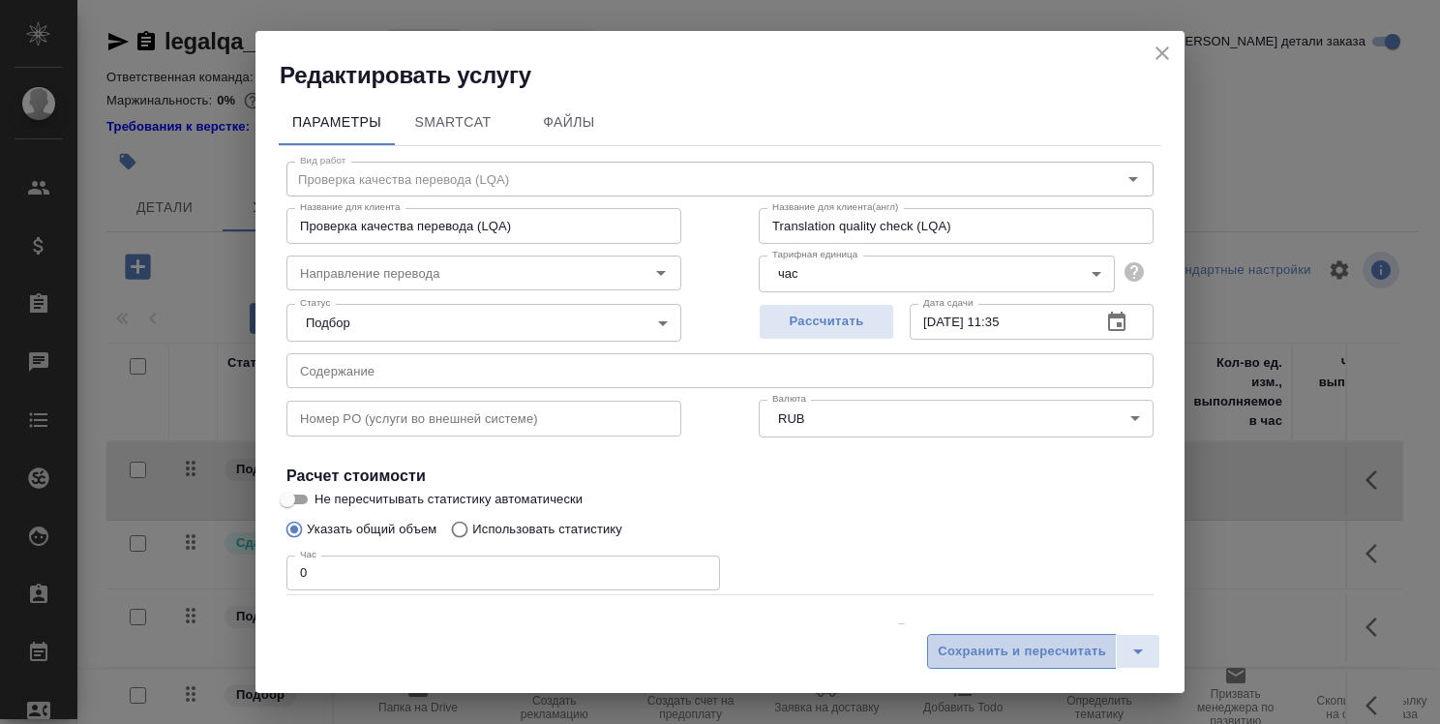
click at [1057, 648] on span "Сохранить и пересчитать" at bounding box center [1022, 652] width 168 height 22
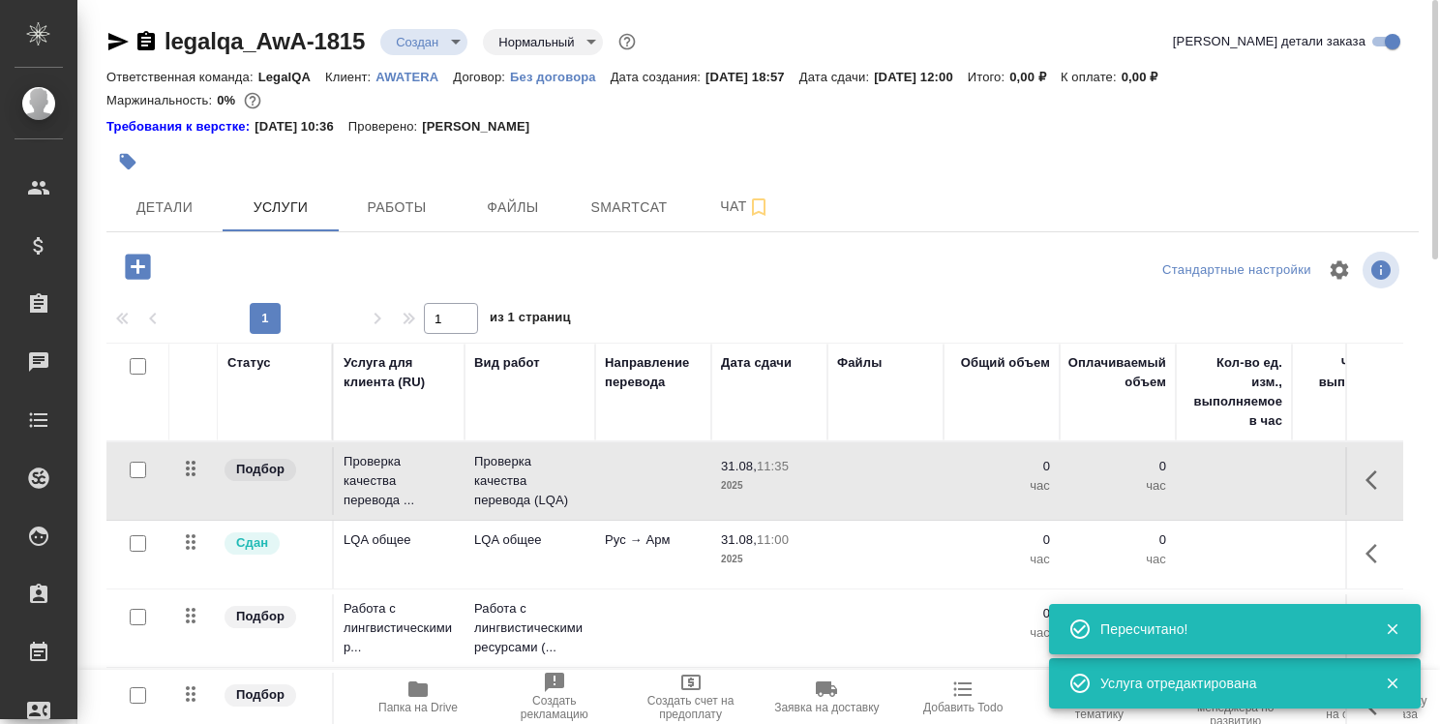
click at [796, 515] on td at bounding box center [769, 481] width 116 height 68
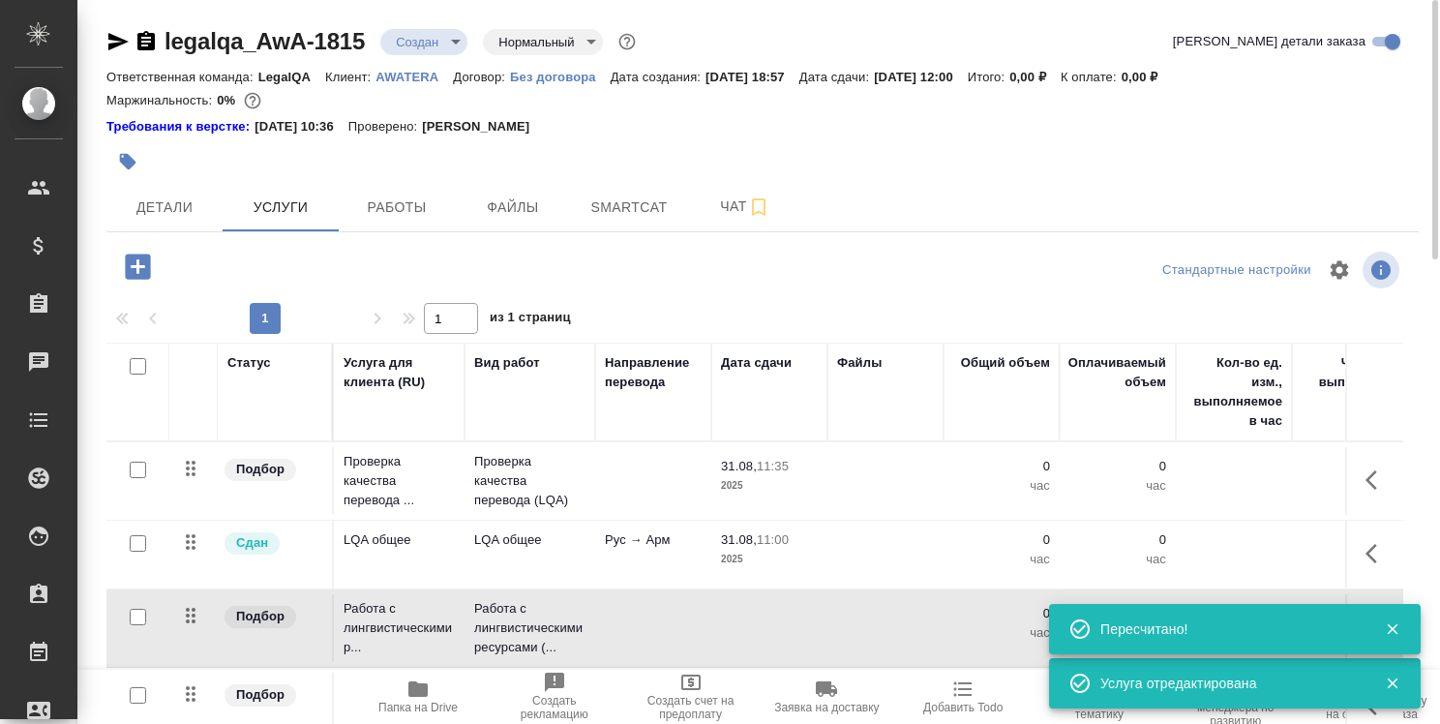
click at [796, 515] on td at bounding box center [769, 481] width 116 height 68
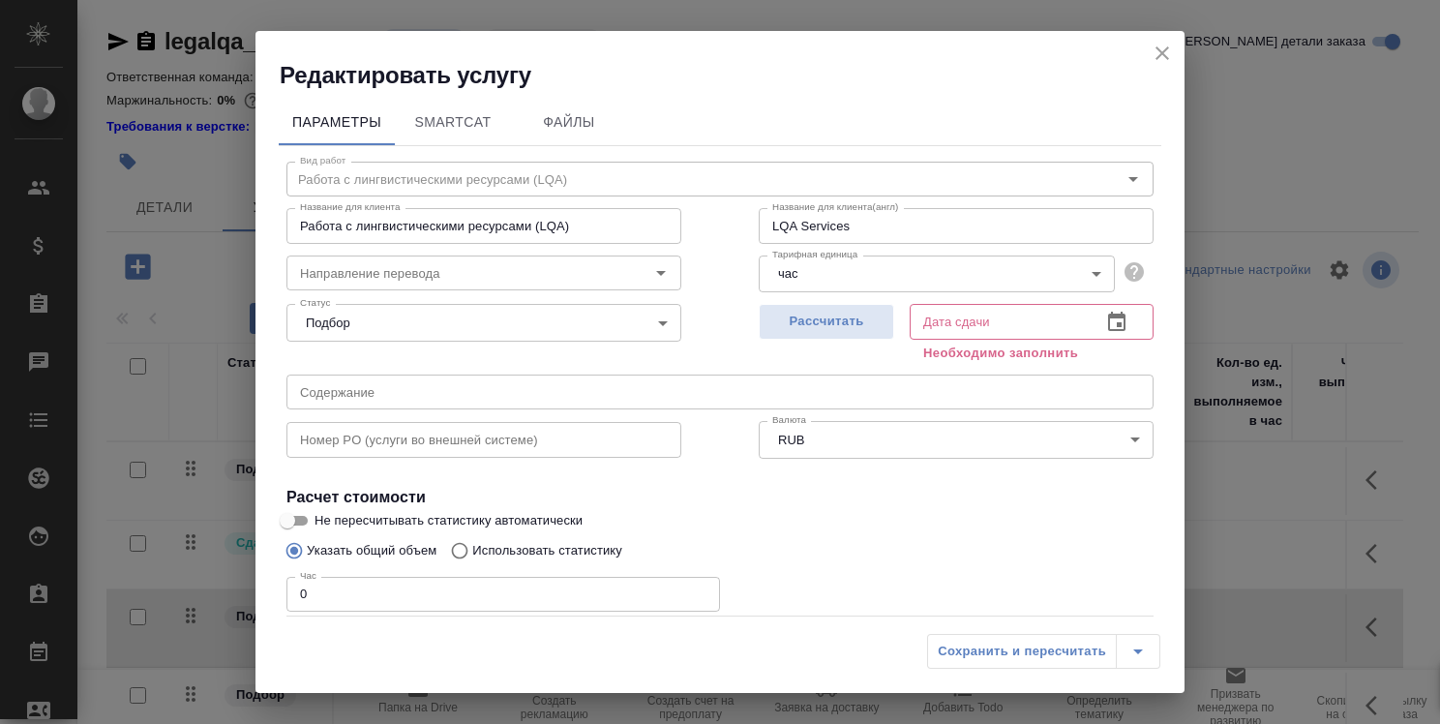
click at [1108, 324] on icon "button" at bounding box center [1116, 321] width 17 height 19
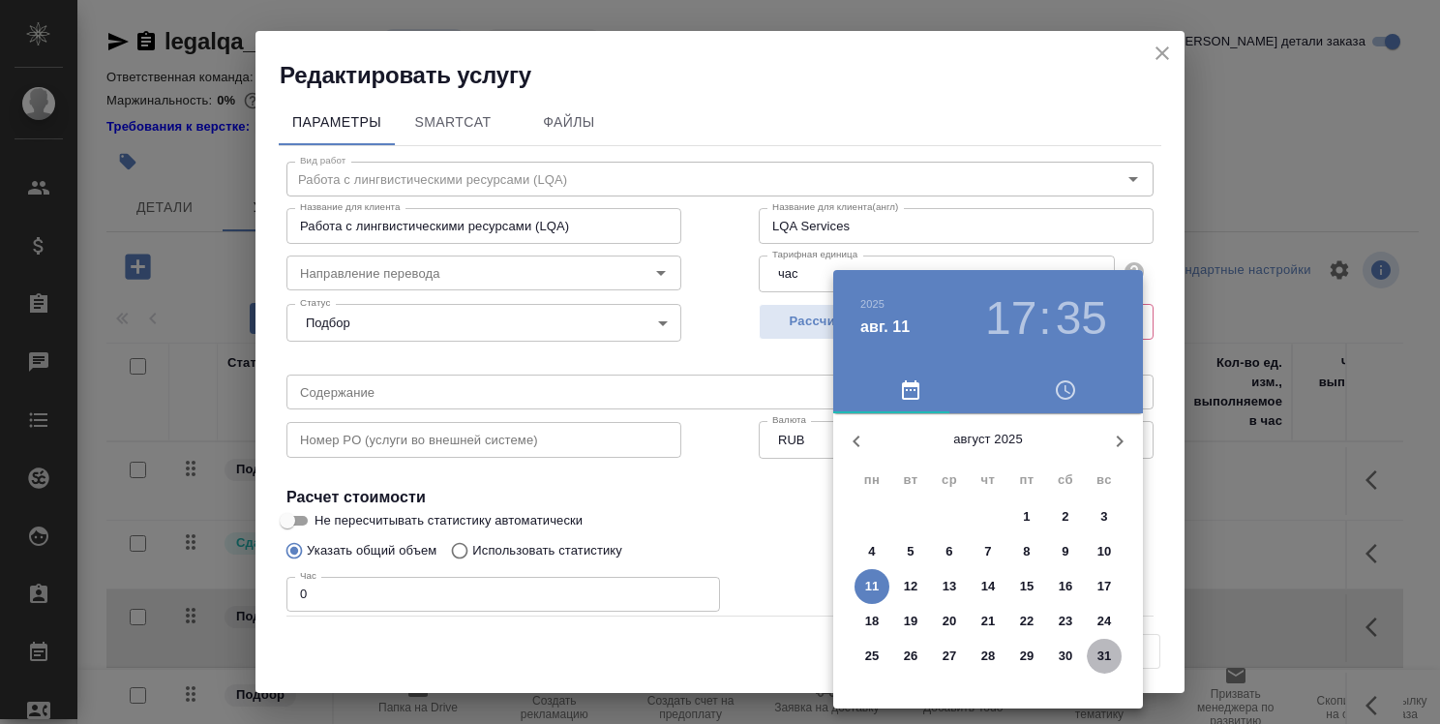
click at [1096, 644] on button "31" at bounding box center [1104, 656] width 35 height 35
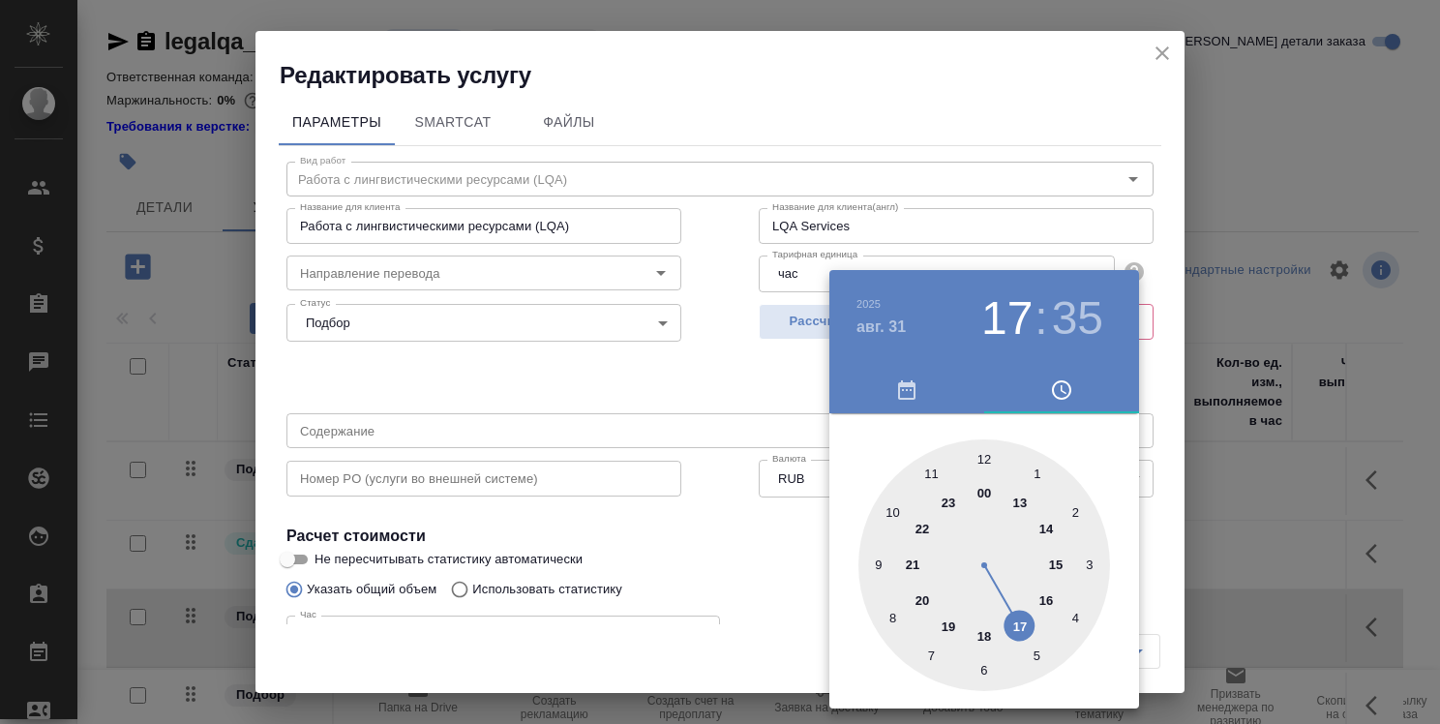
click at [984, 485] on div at bounding box center [985, 565] width 252 height 252
type input "31.08.2025 00:35"
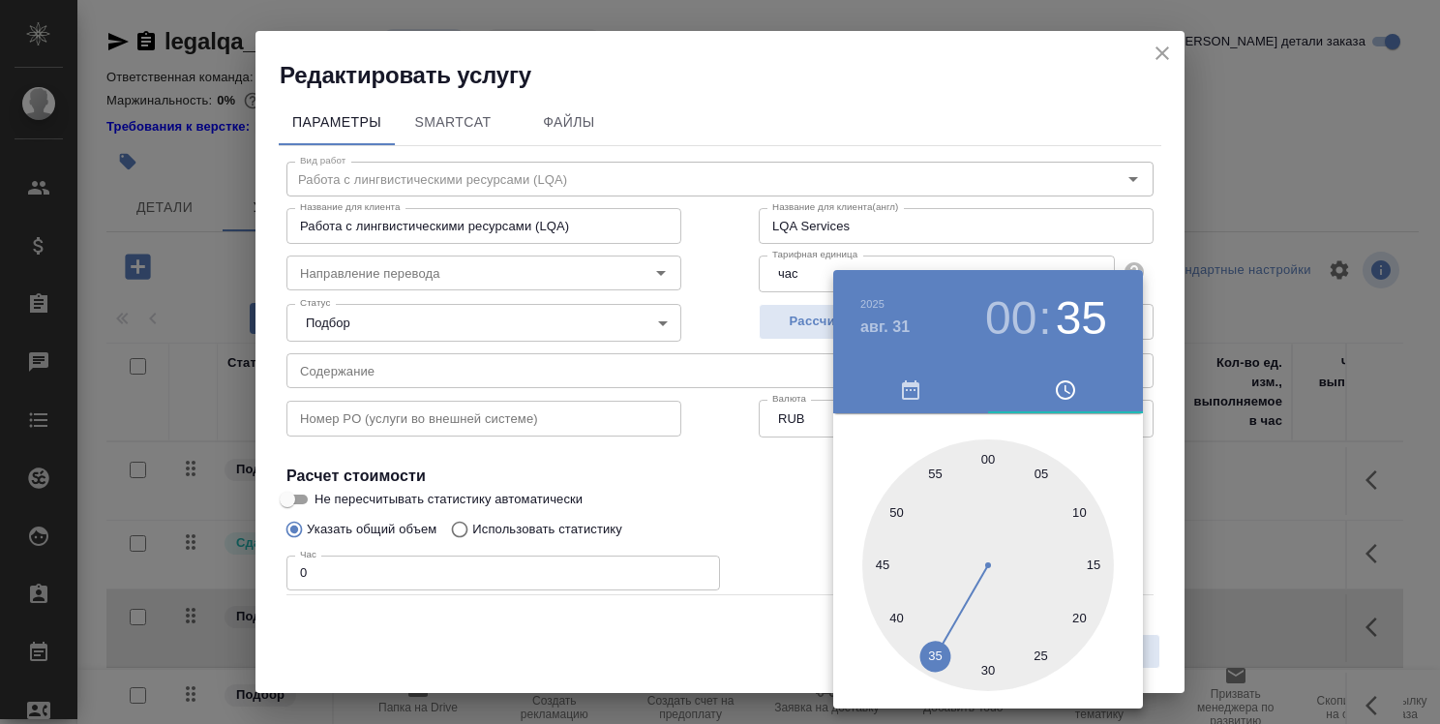
click at [784, 508] on div at bounding box center [720, 362] width 1440 height 724
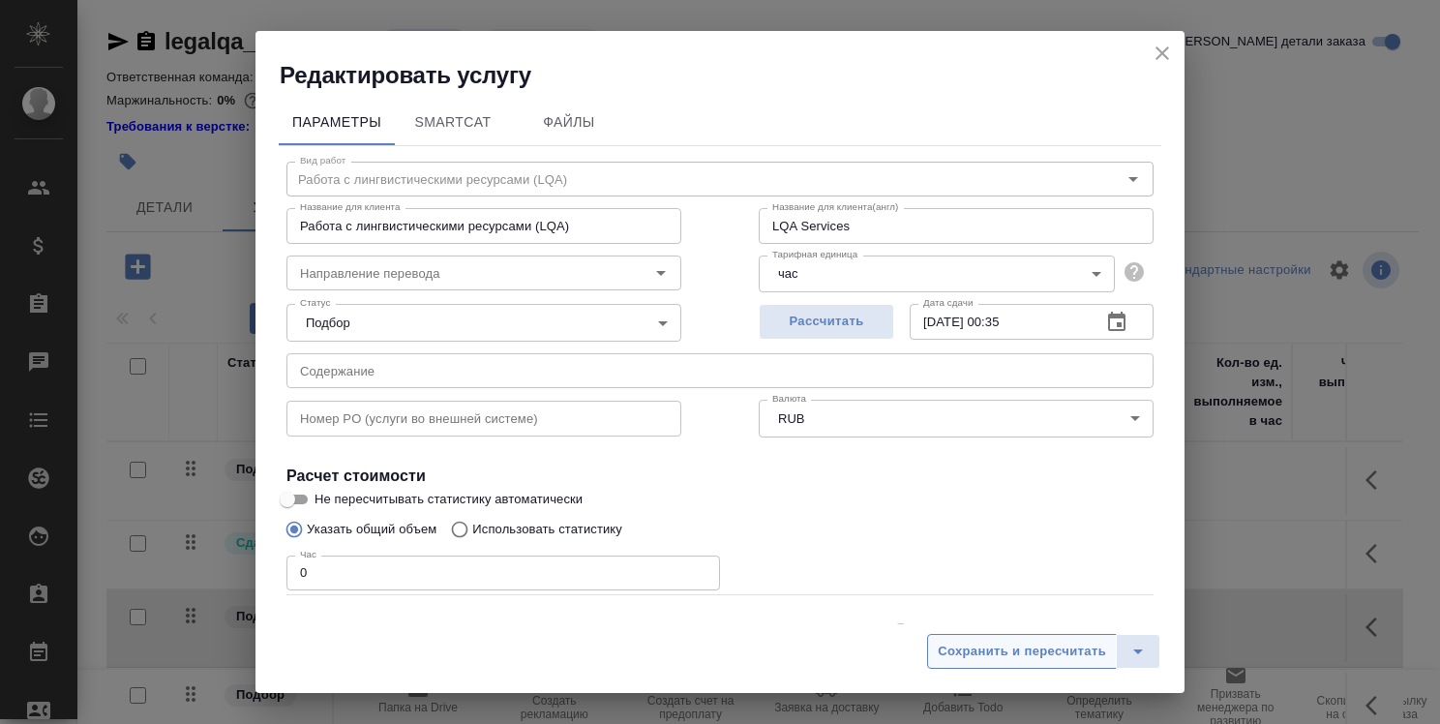
click at [967, 641] on span "Сохранить и пересчитать" at bounding box center [1022, 652] width 168 height 22
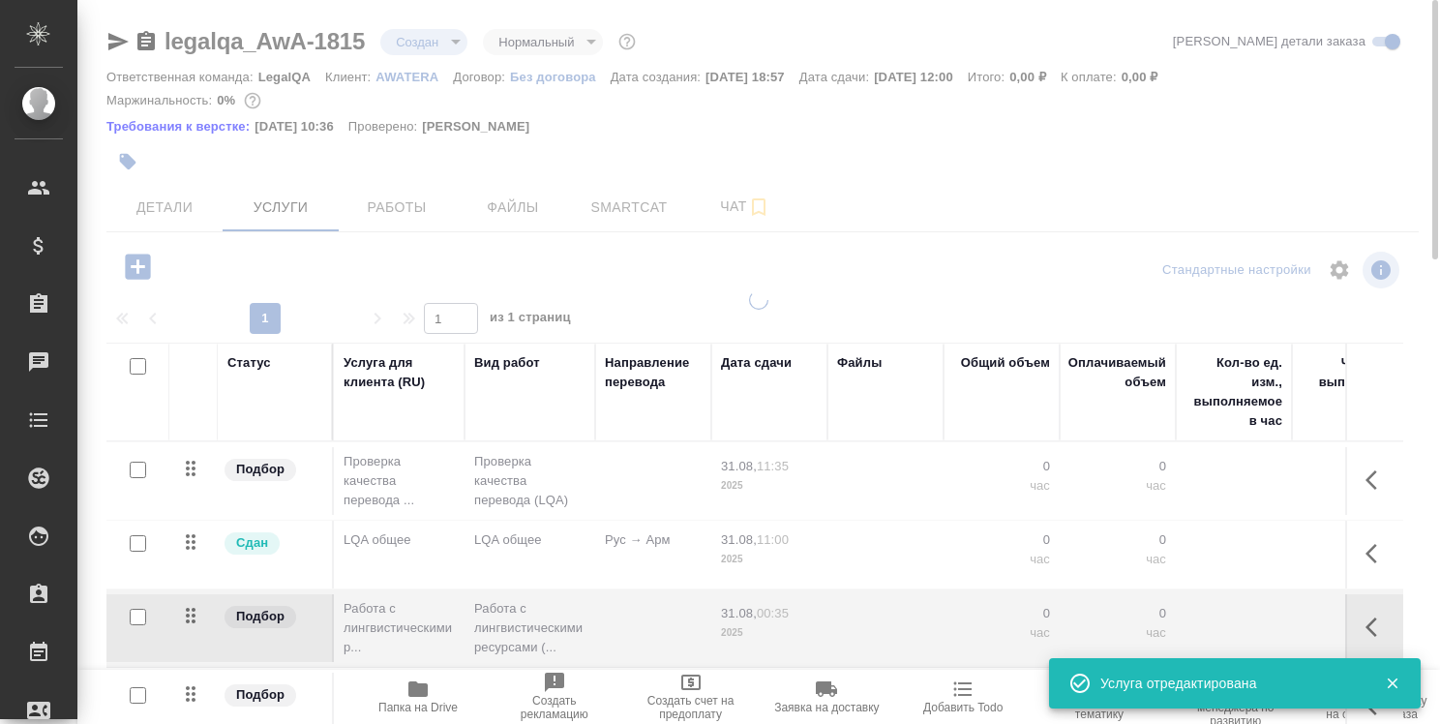
scroll to position [84, 0]
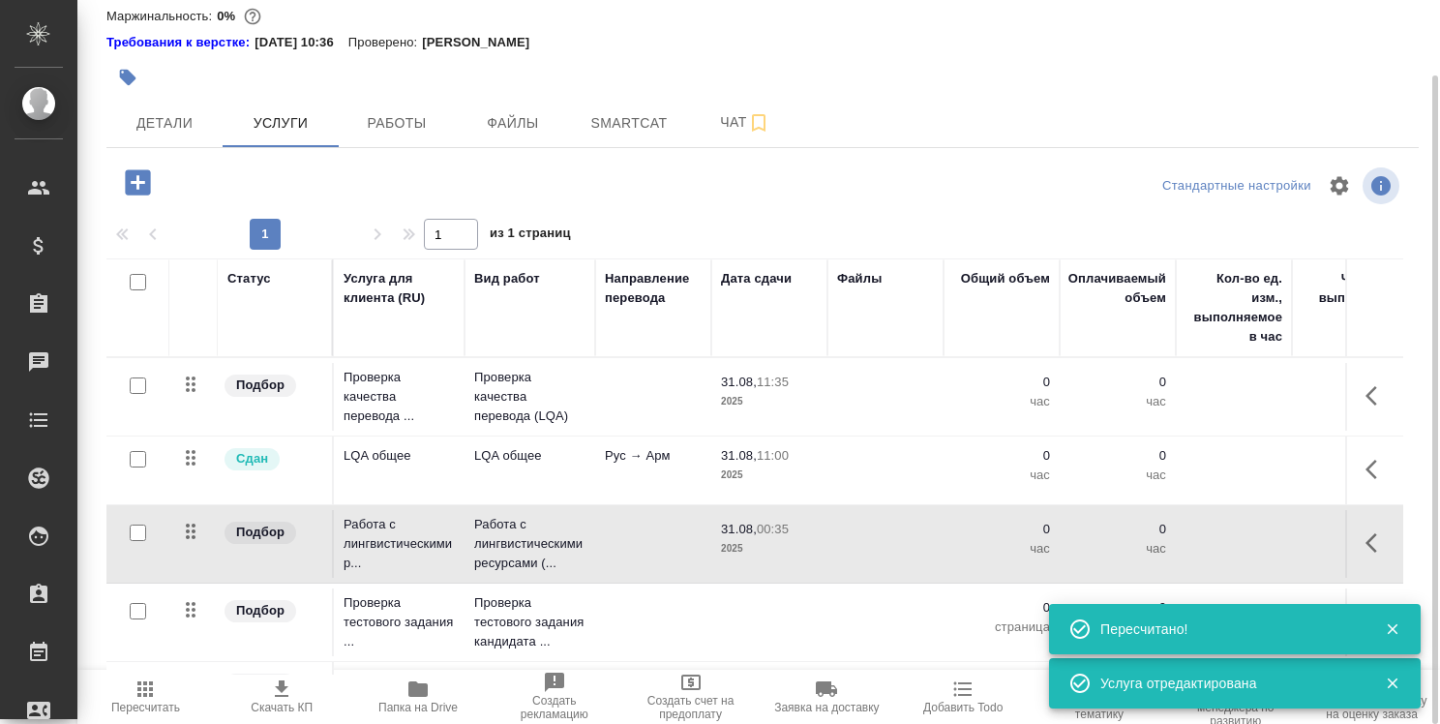
click at [755, 431] on td at bounding box center [769, 397] width 116 height 68
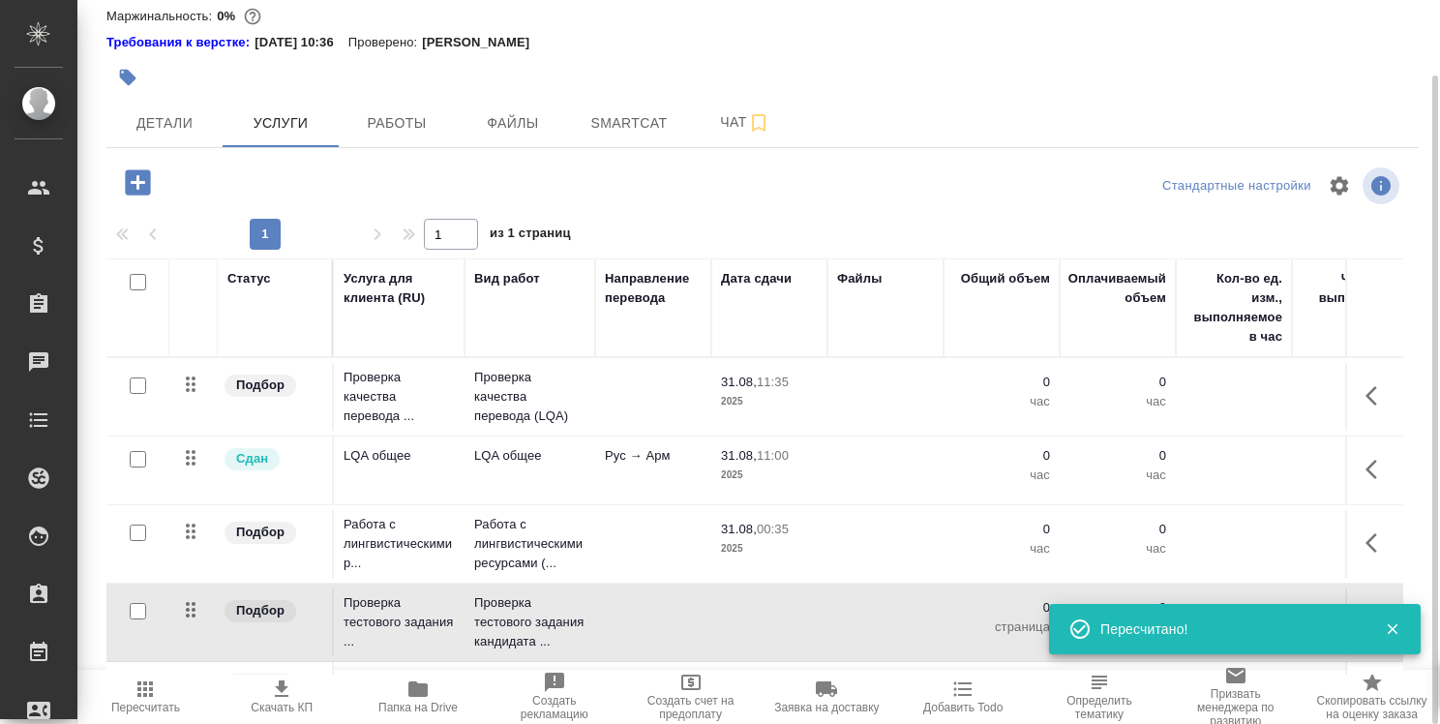
click at [755, 431] on td at bounding box center [769, 397] width 116 height 68
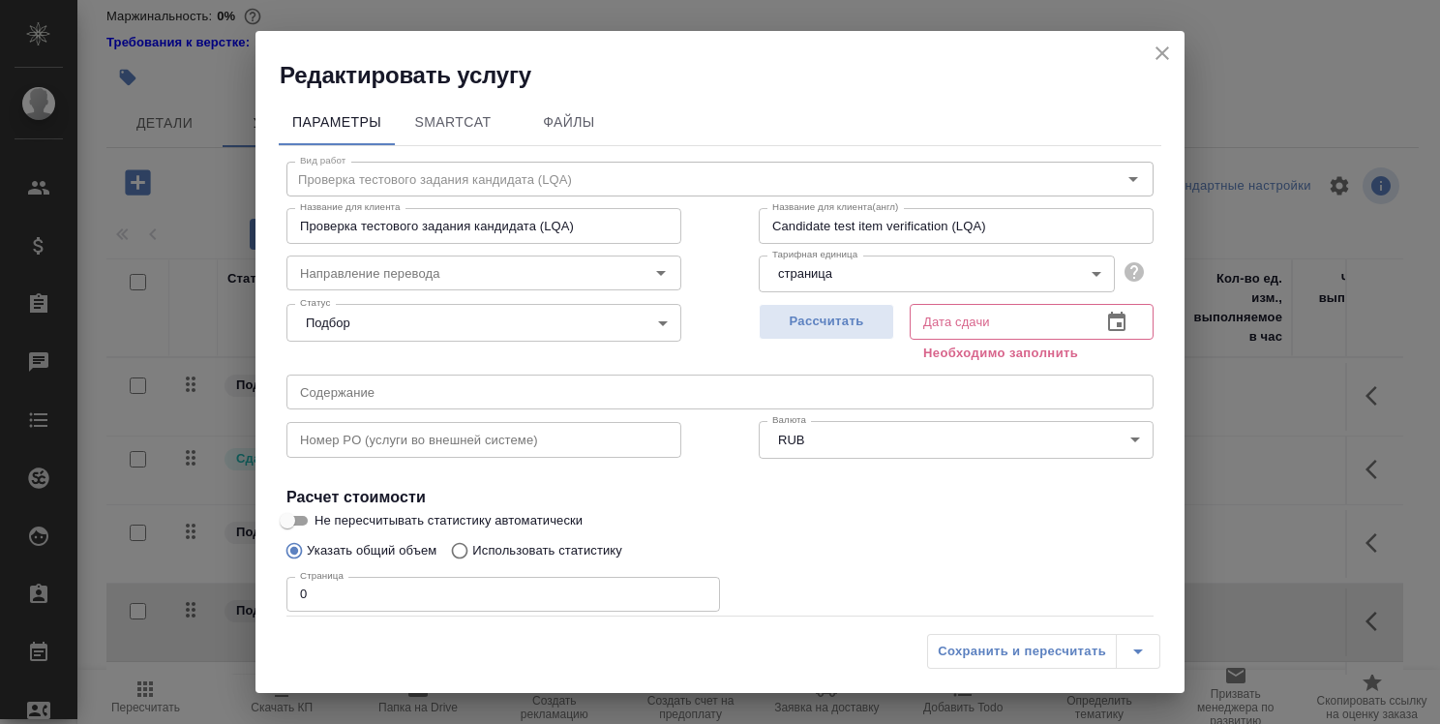
click at [1107, 311] on icon "button" at bounding box center [1116, 322] width 23 height 23
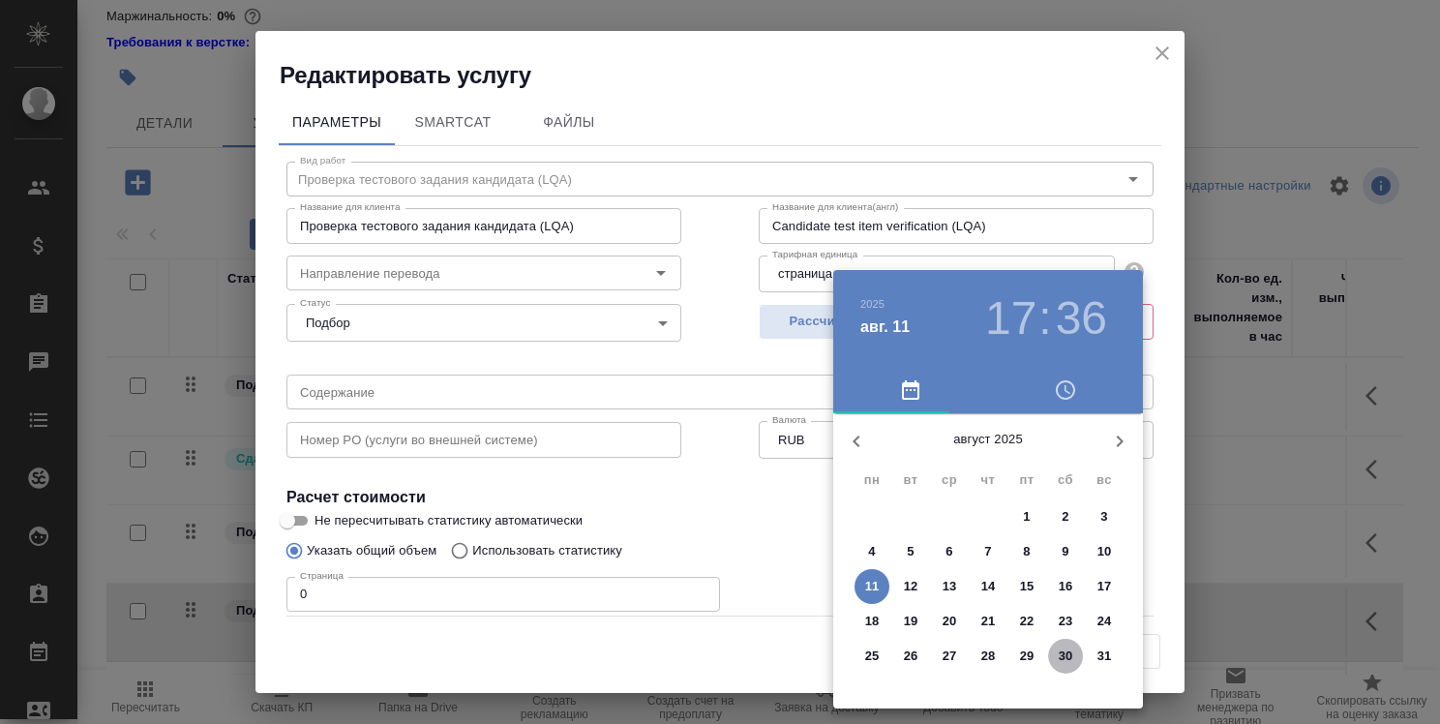
click at [1072, 654] on p "30" at bounding box center [1066, 656] width 15 height 19
type input "[DATE] 17:36"
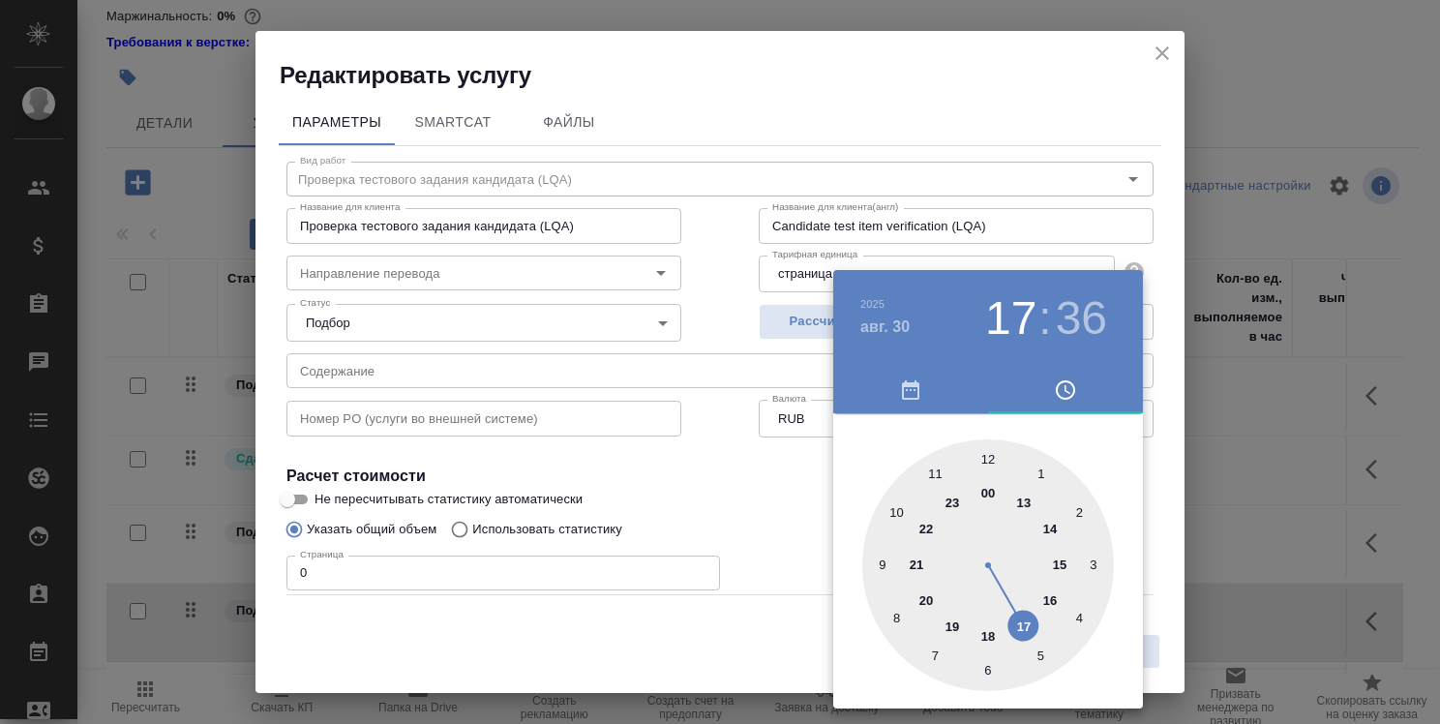
click at [779, 538] on div at bounding box center [720, 362] width 1440 height 724
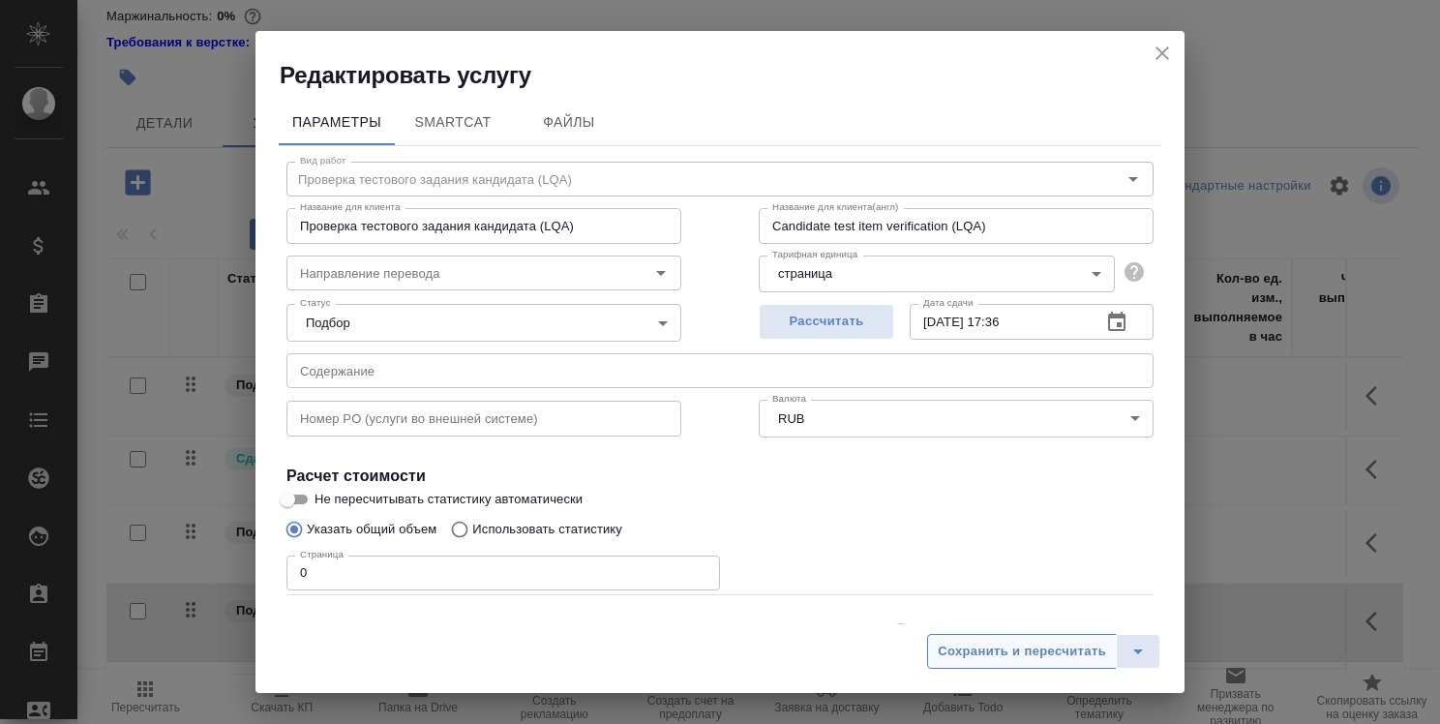
click at [1038, 662] on span "Сохранить и пересчитать" at bounding box center [1022, 652] width 168 height 22
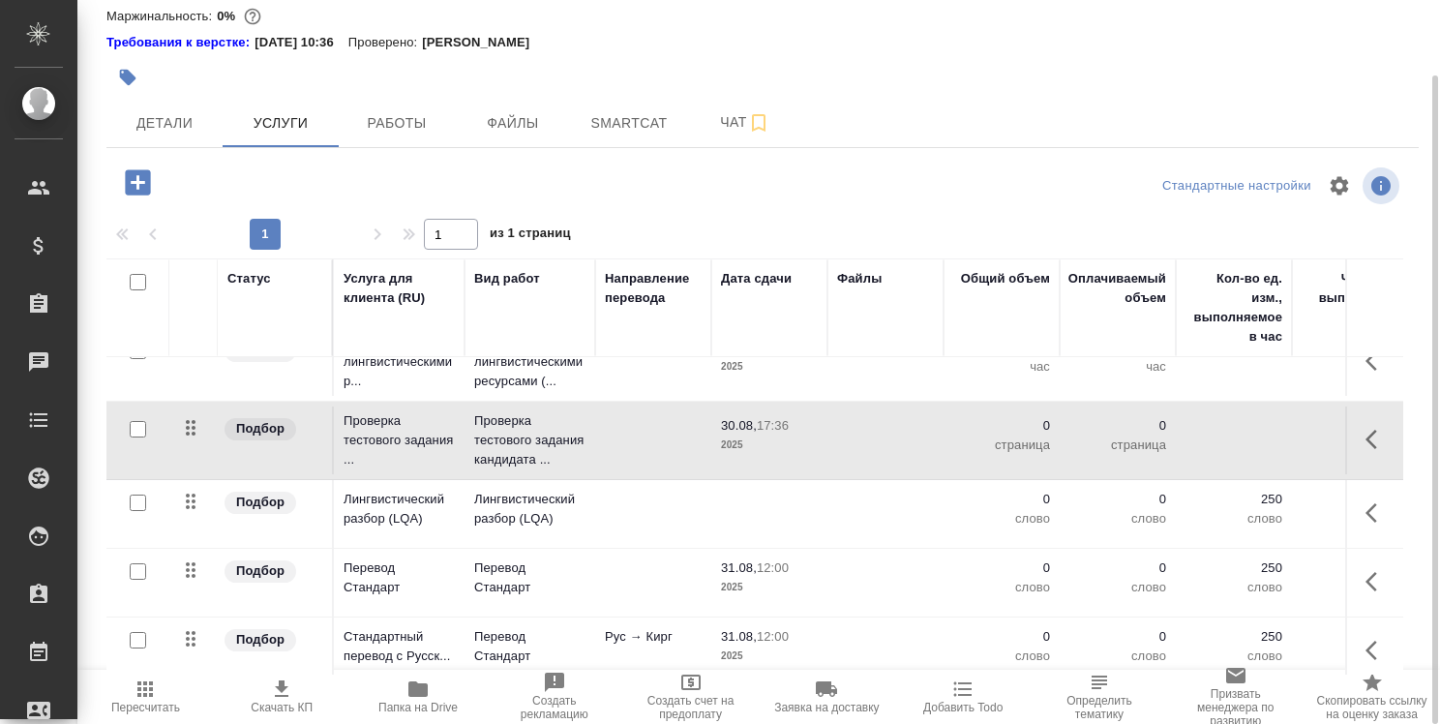
scroll to position [194, 0]
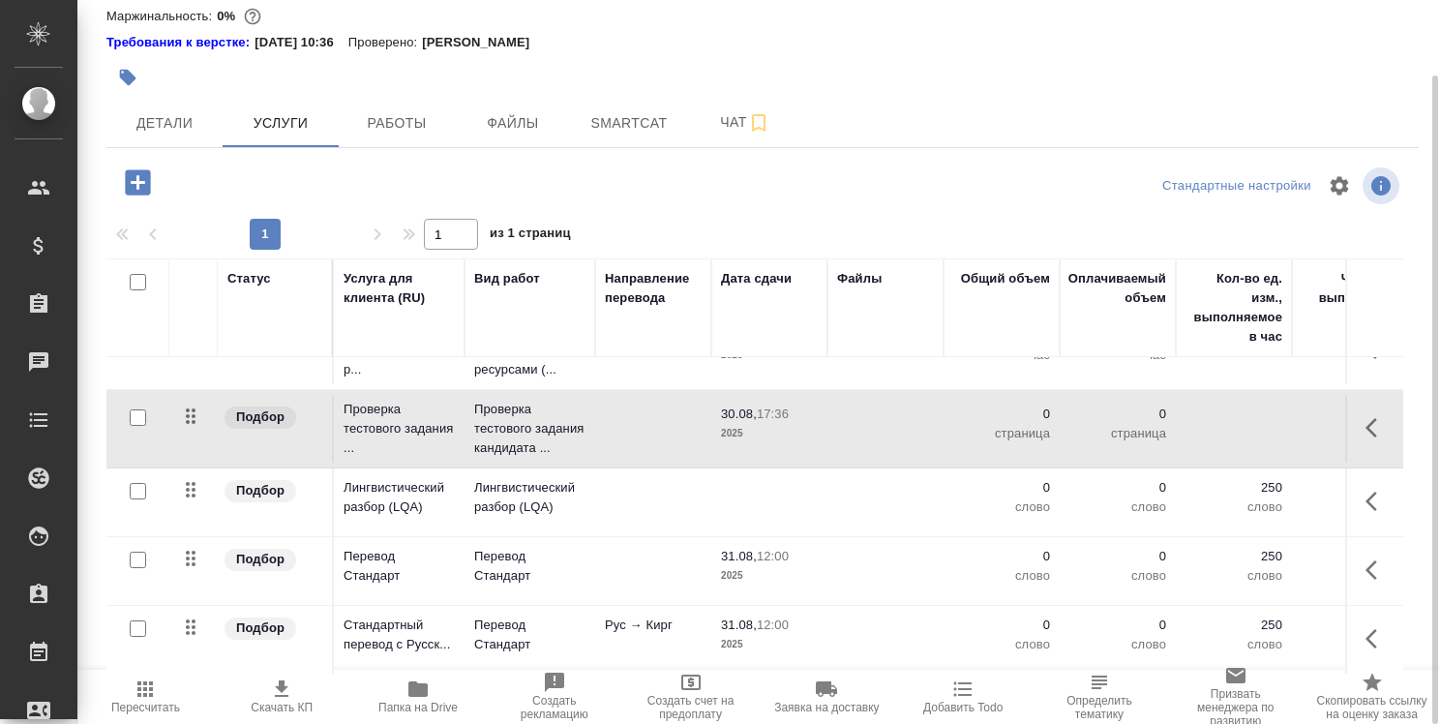
click at [781, 237] on td at bounding box center [769, 203] width 116 height 68
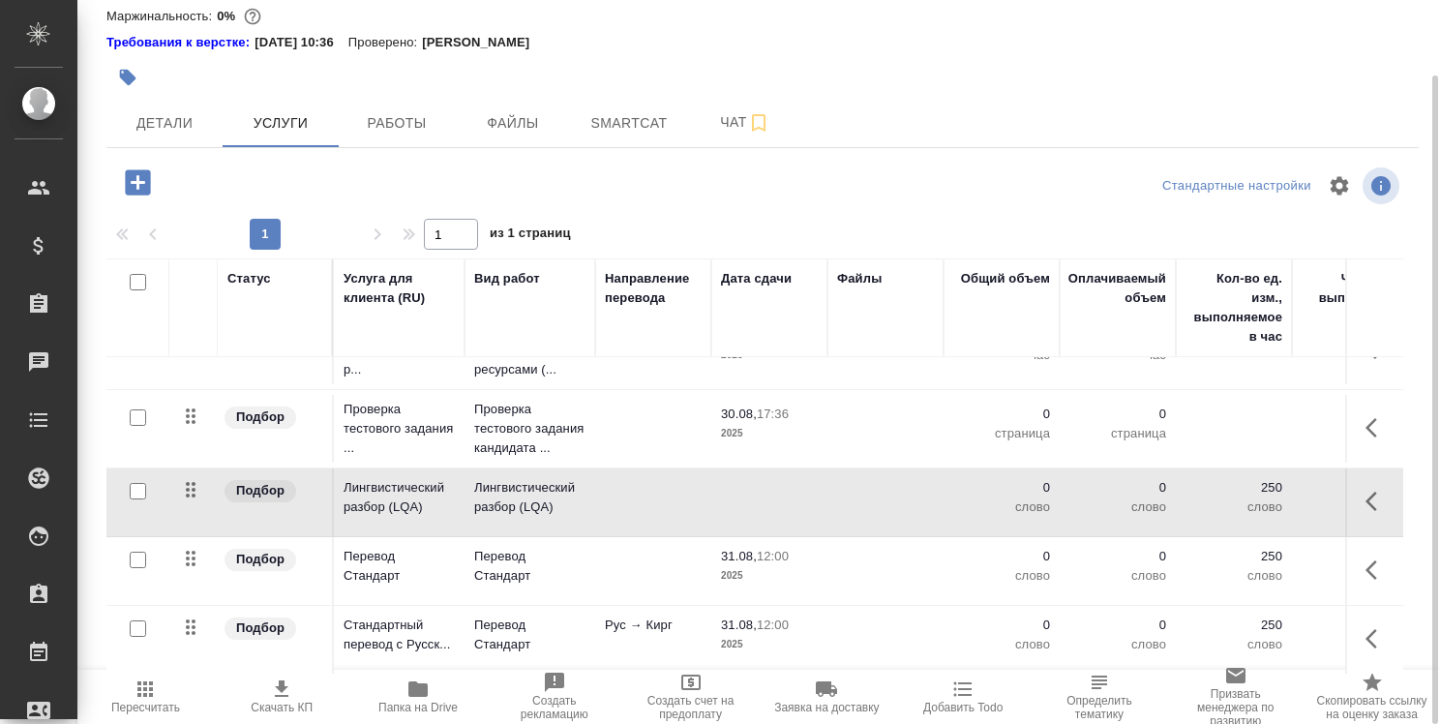
click at [781, 237] on td at bounding box center [769, 203] width 116 height 68
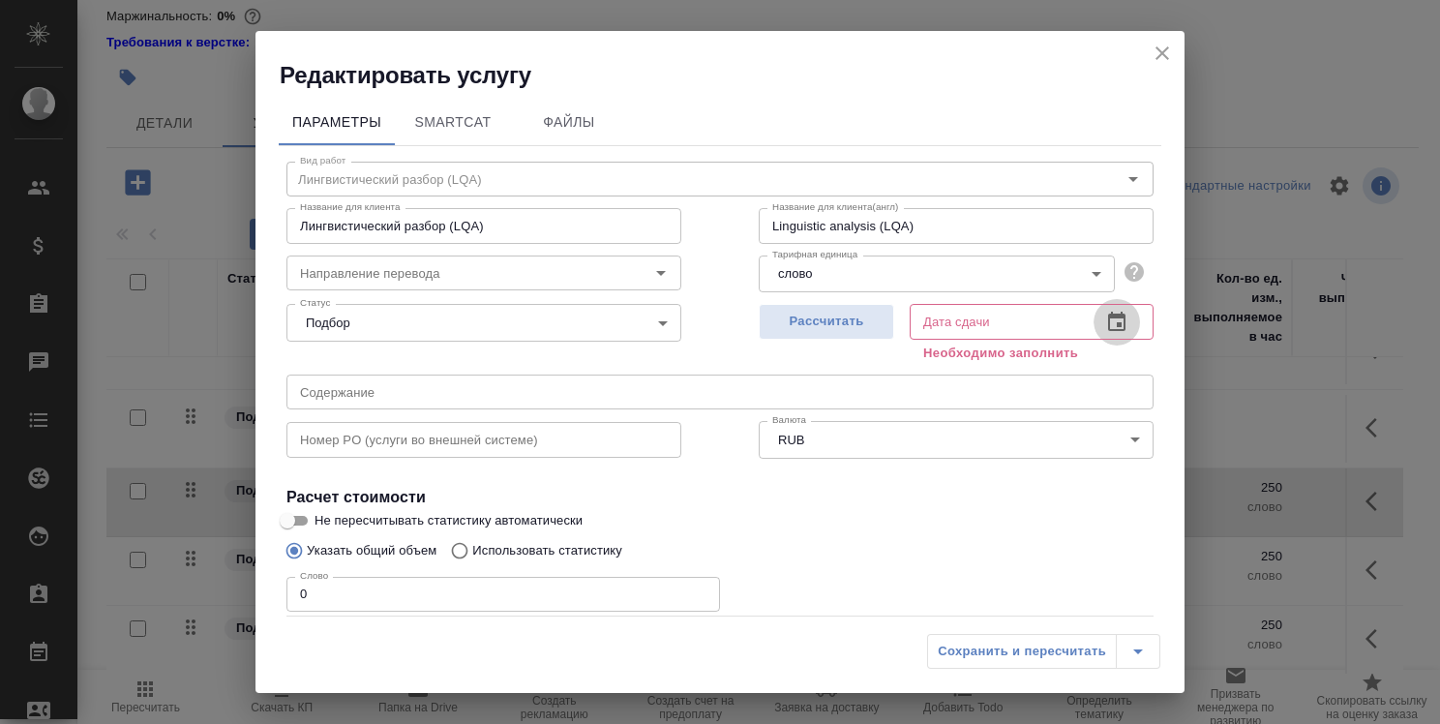
click at [1108, 318] on icon "button" at bounding box center [1116, 322] width 23 height 23
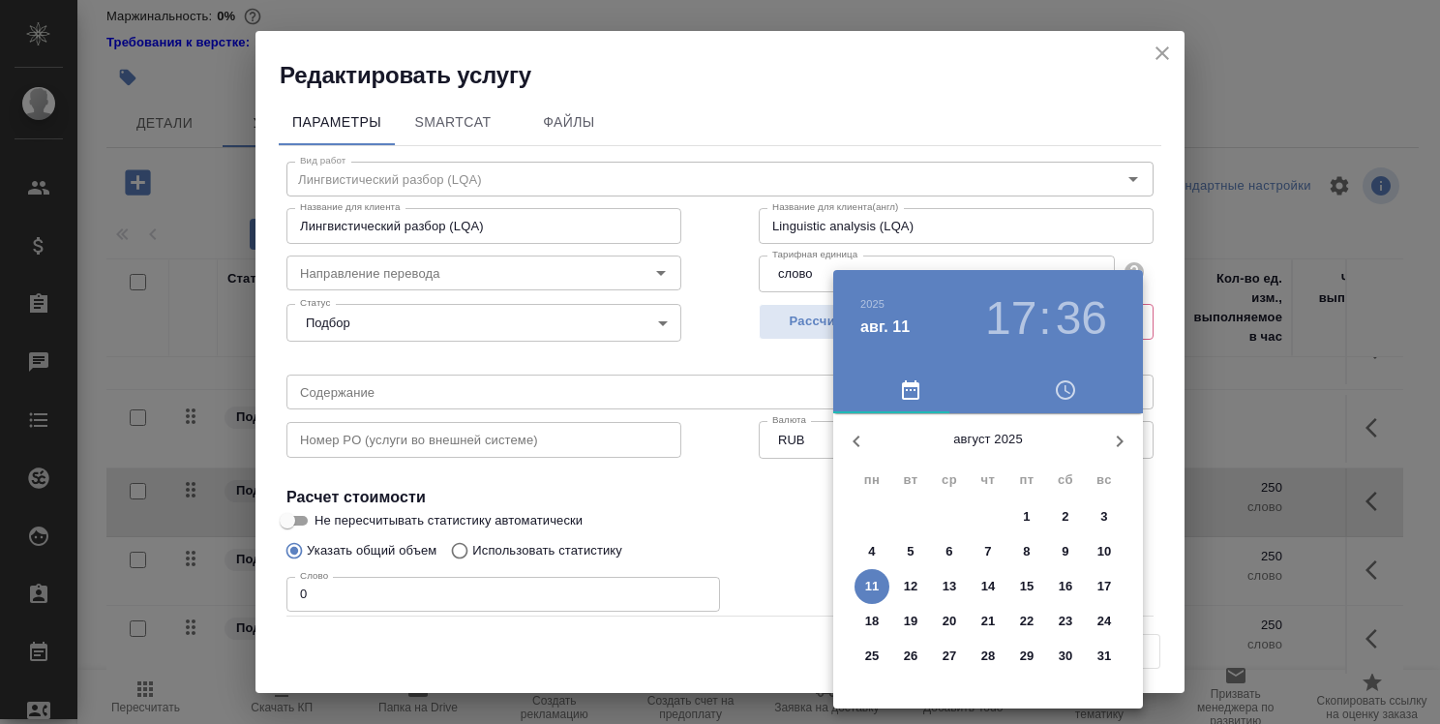
click at [1050, 650] on span "30" at bounding box center [1065, 656] width 35 height 19
type input "[DATE] 17:36"
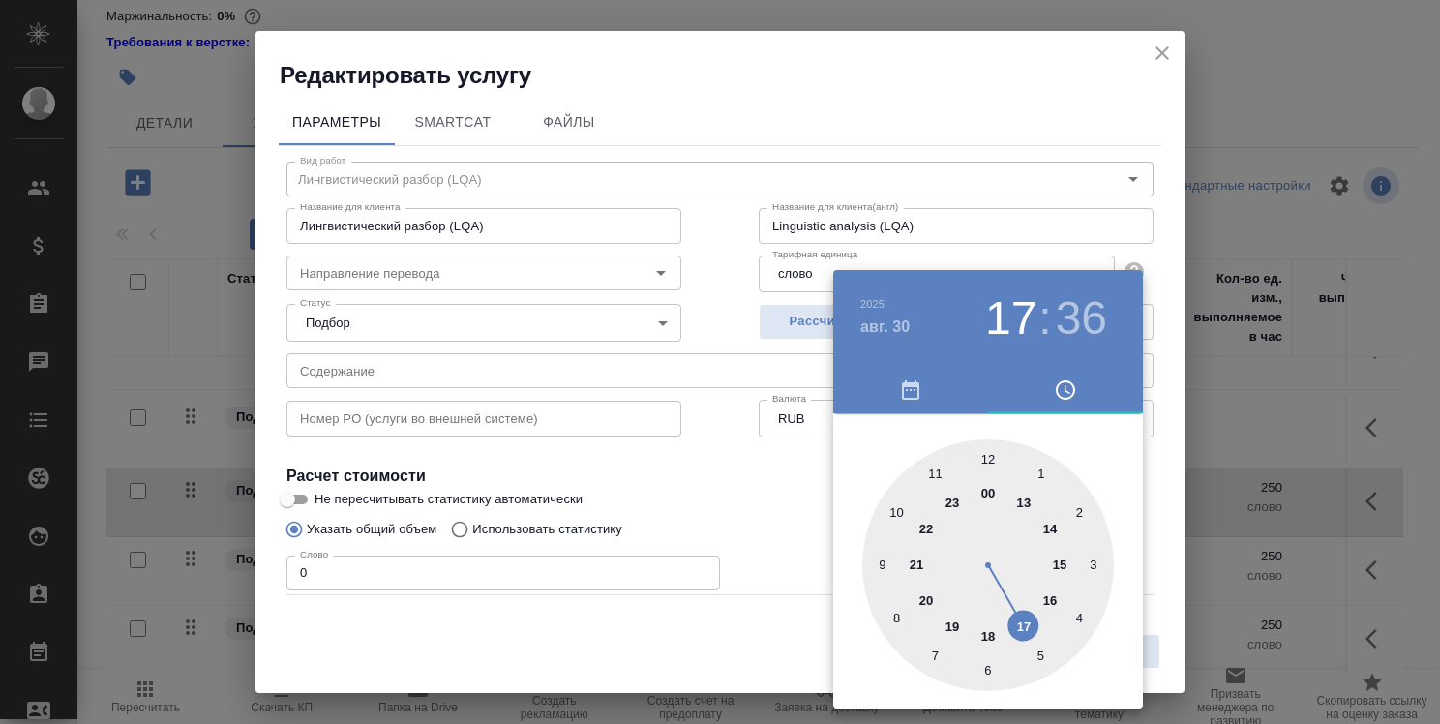
click at [817, 565] on div at bounding box center [720, 362] width 1440 height 724
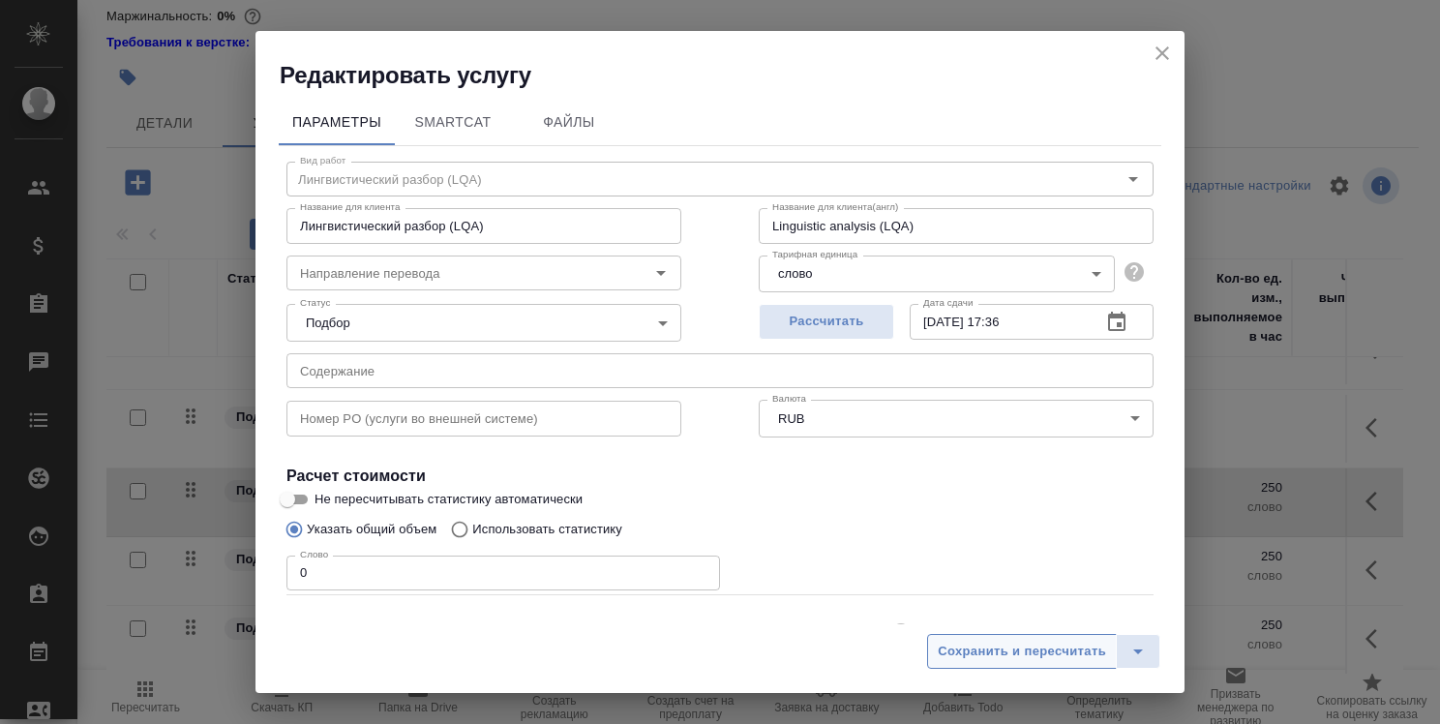
click at [1010, 643] on span "Сохранить и пересчитать" at bounding box center [1022, 652] width 168 height 22
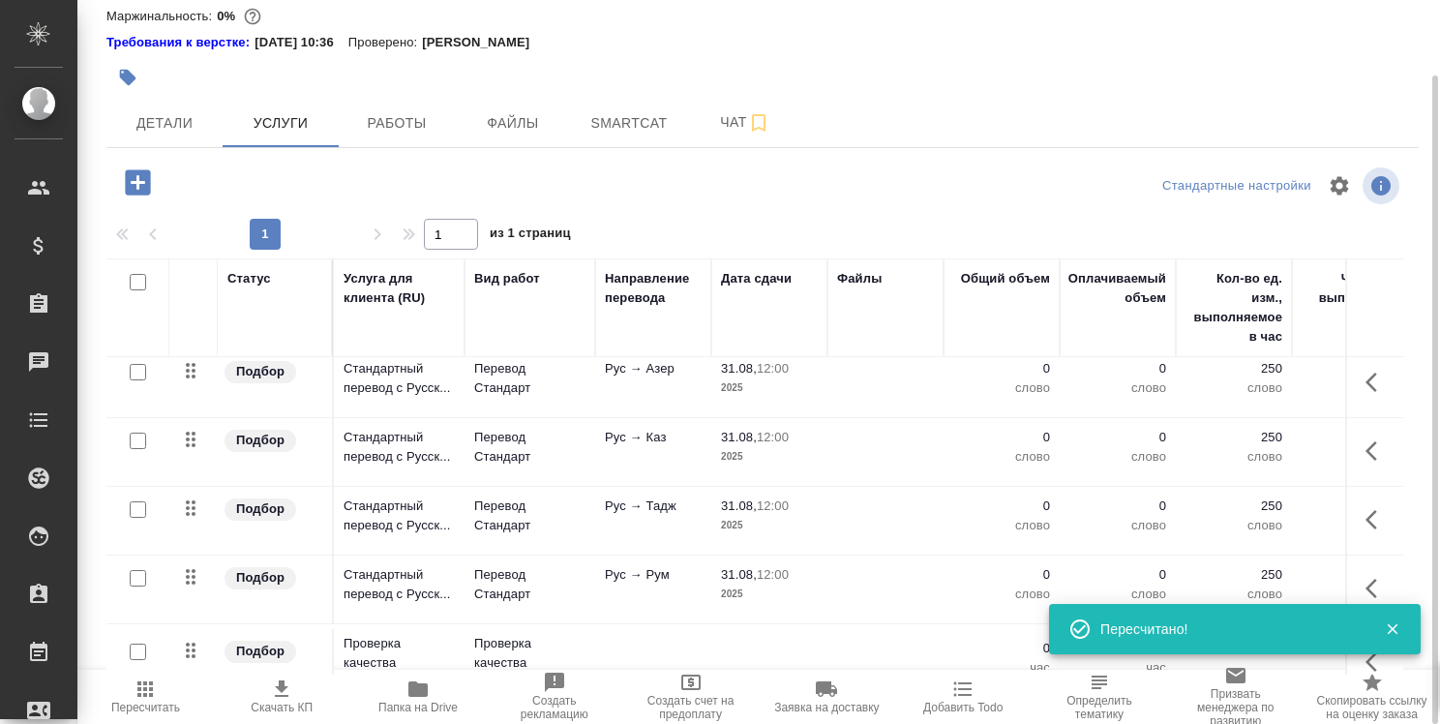
scroll to position [871, 0]
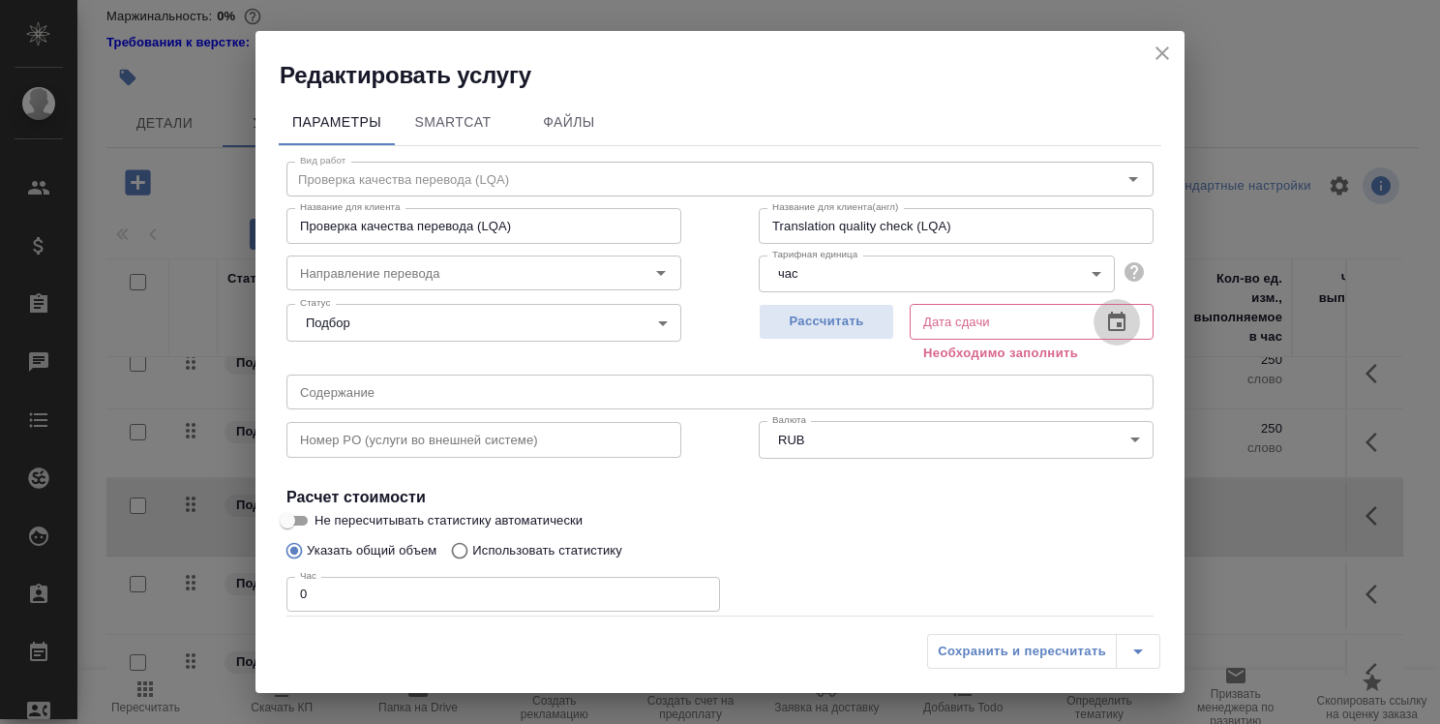
click at [1122, 330] on button "button" at bounding box center [1117, 322] width 46 height 46
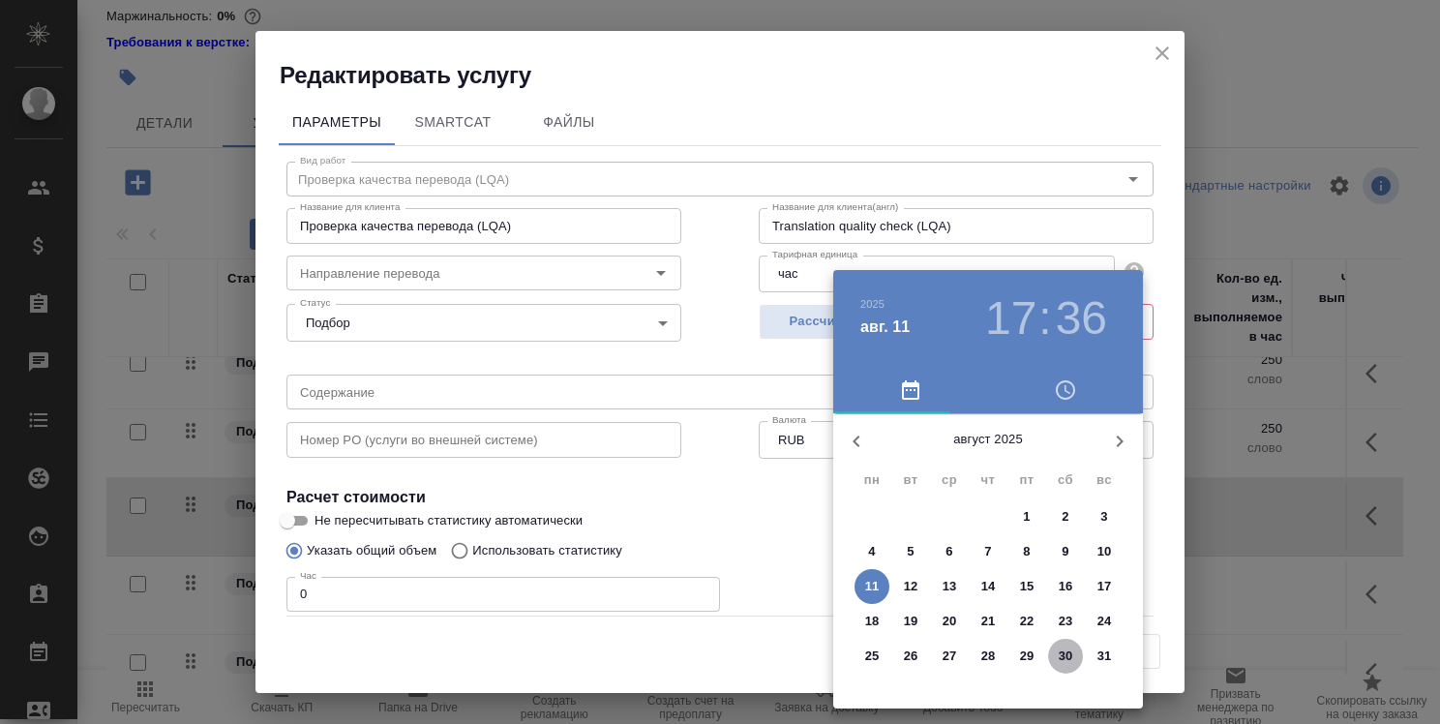
click at [1070, 640] on button "30" at bounding box center [1065, 656] width 35 height 35
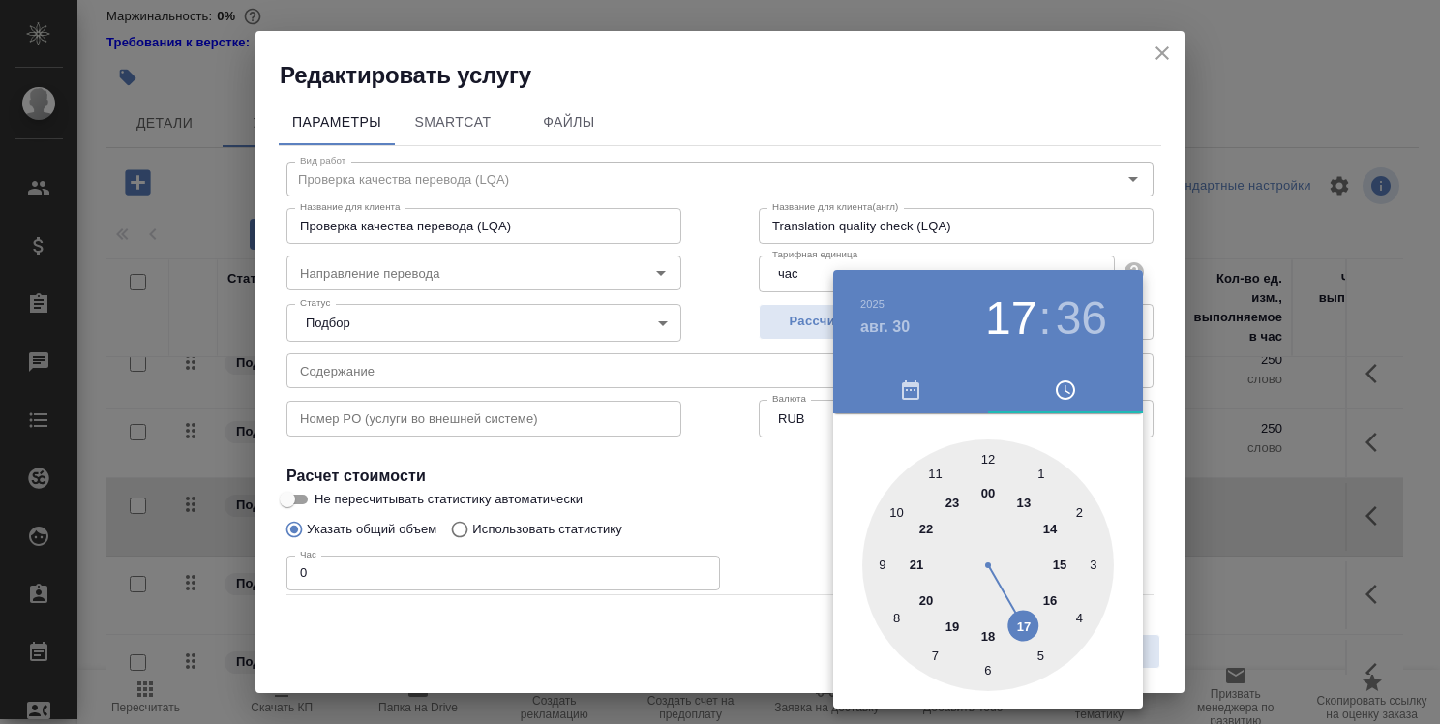
click at [873, 460] on div at bounding box center [988, 565] width 252 height 252
type input "30.08.2025 10:36"
click at [816, 496] on div at bounding box center [720, 362] width 1440 height 724
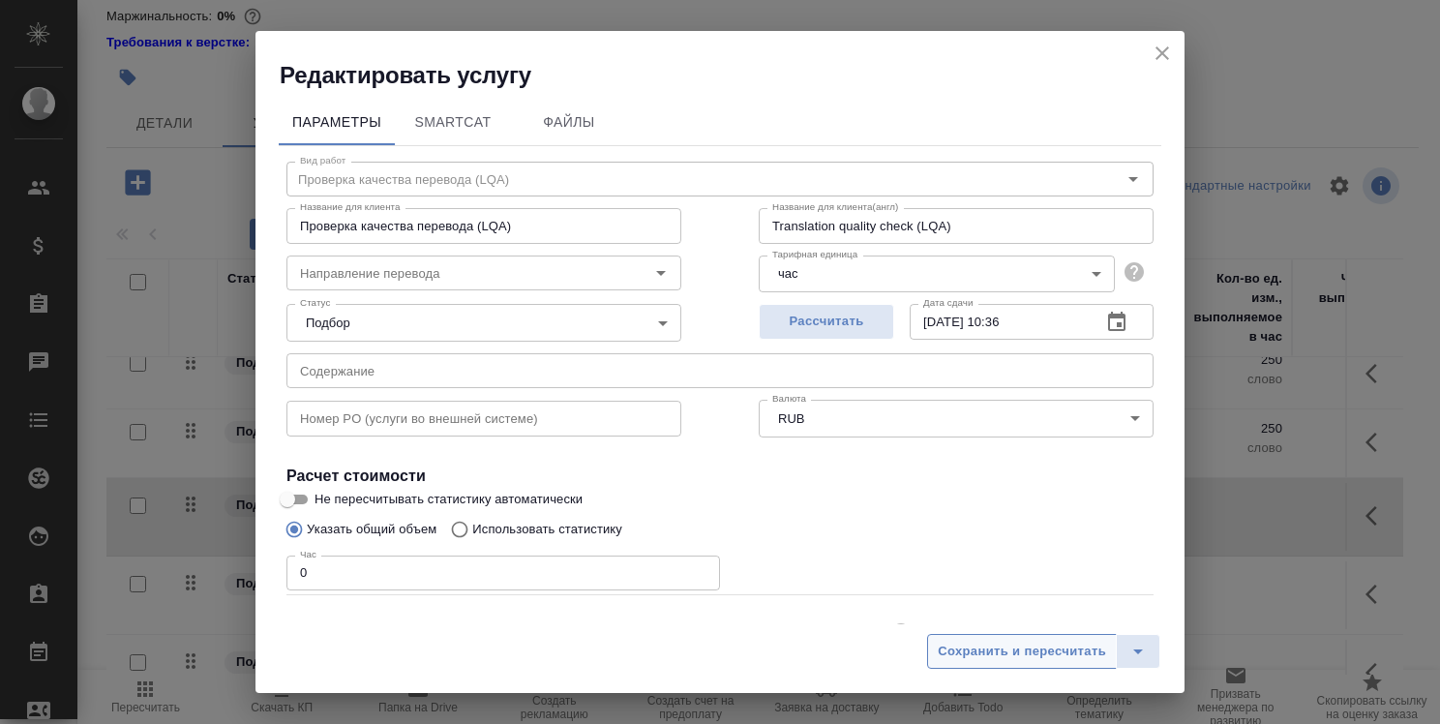
click at [1003, 649] on span "Сохранить и пересчитать" at bounding box center [1022, 652] width 168 height 22
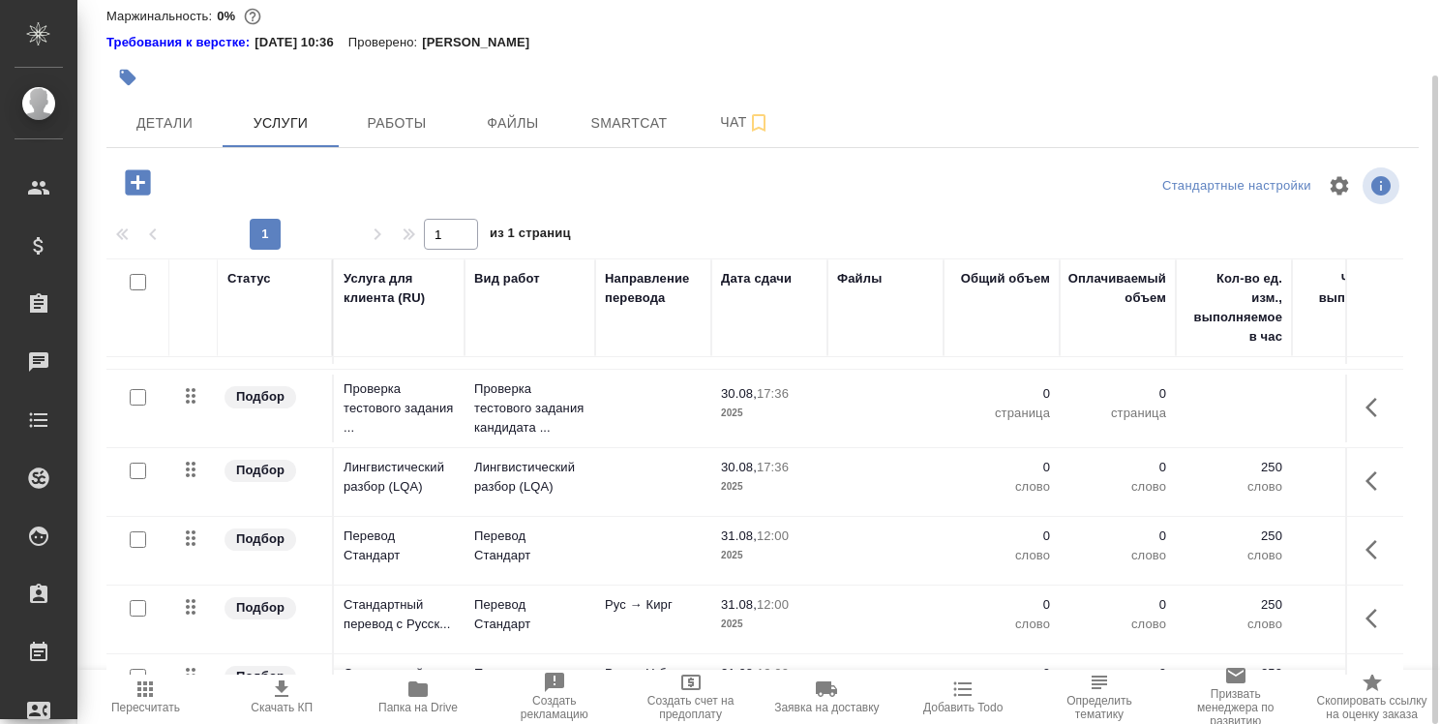
scroll to position [0, 0]
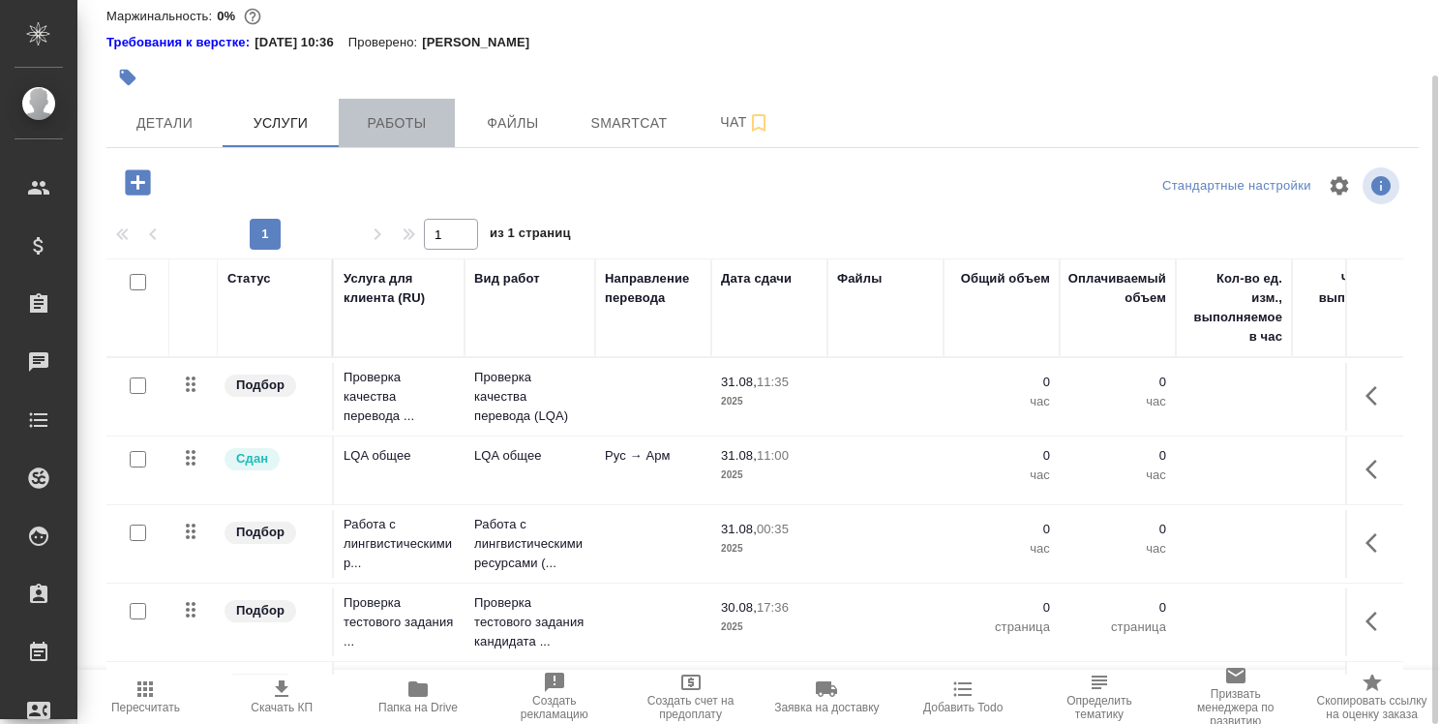
click at [379, 138] on button "Работы" at bounding box center [397, 123] width 116 height 48
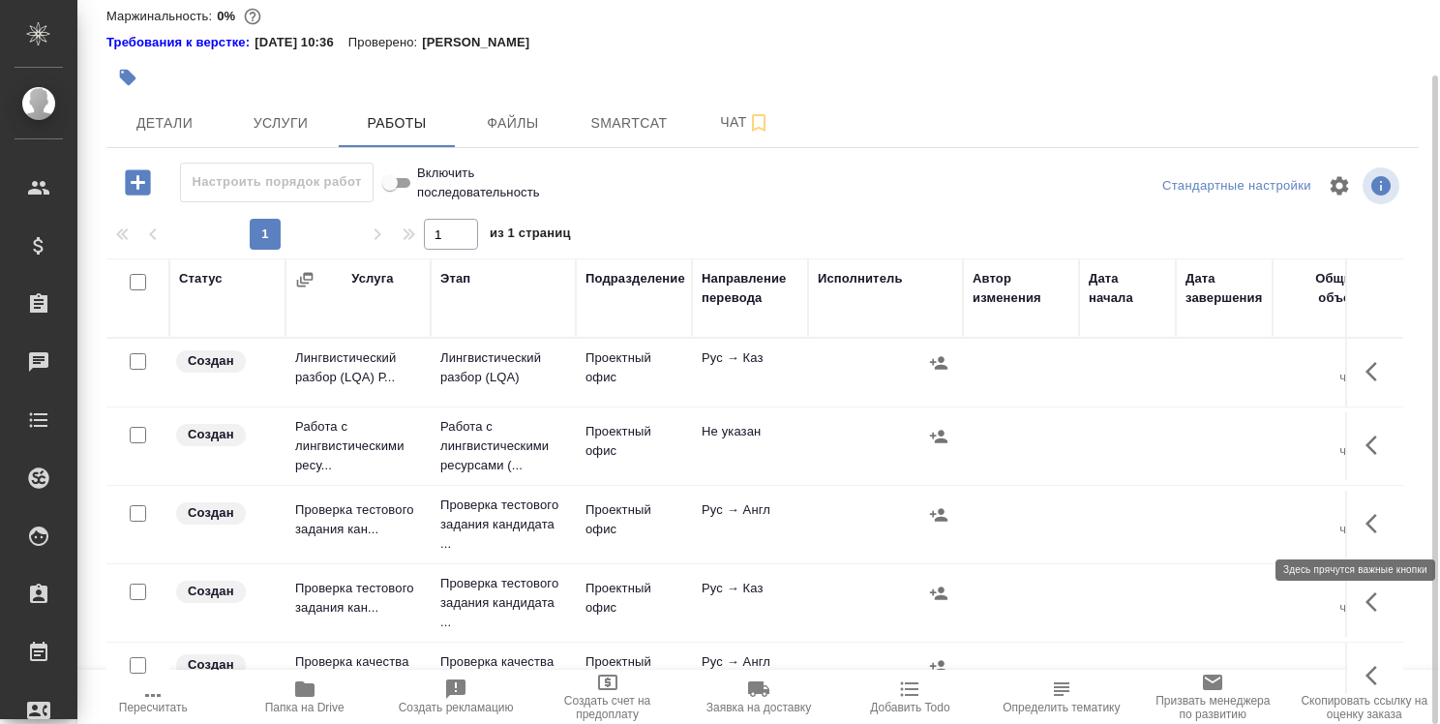
click at [1367, 514] on icon "button" at bounding box center [1377, 523] width 23 height 23
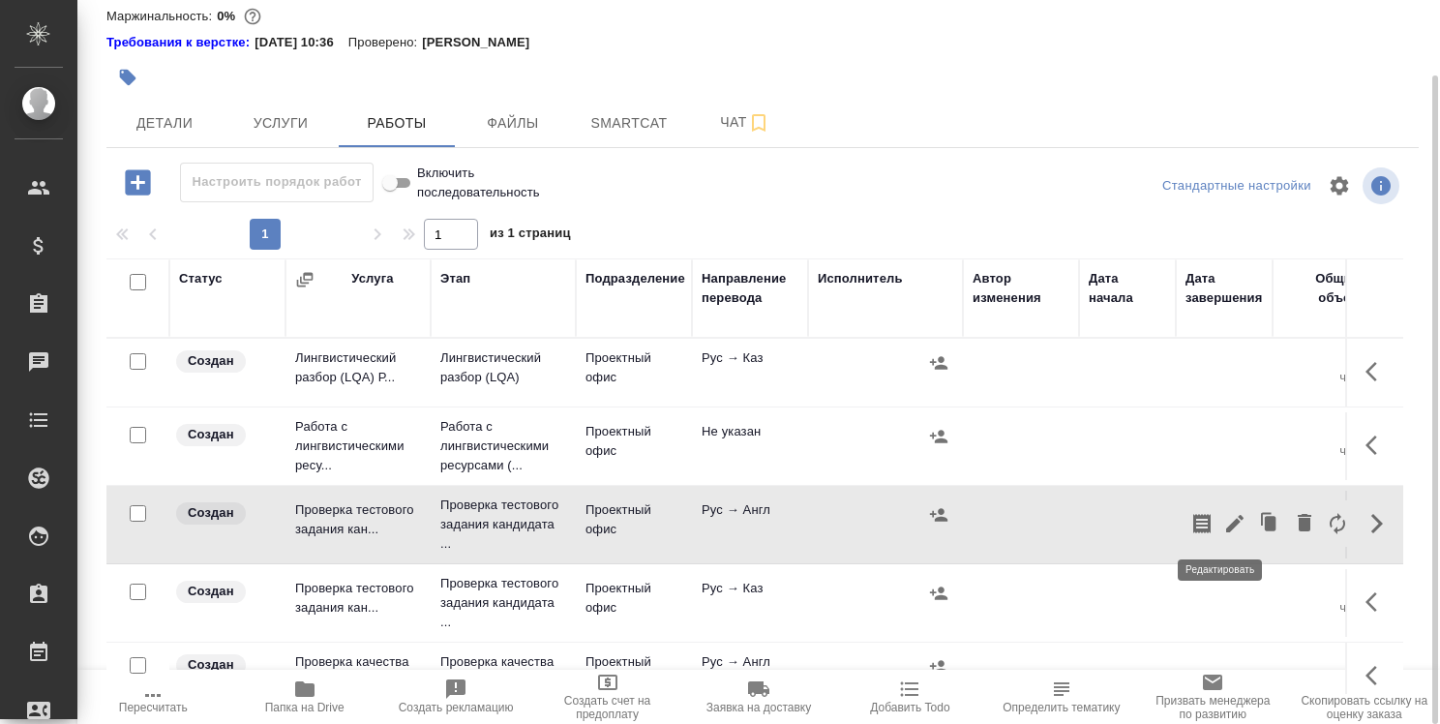
click at [1224, 519] on icon "button" at bounding box center [1234, 523] width 23 height 23
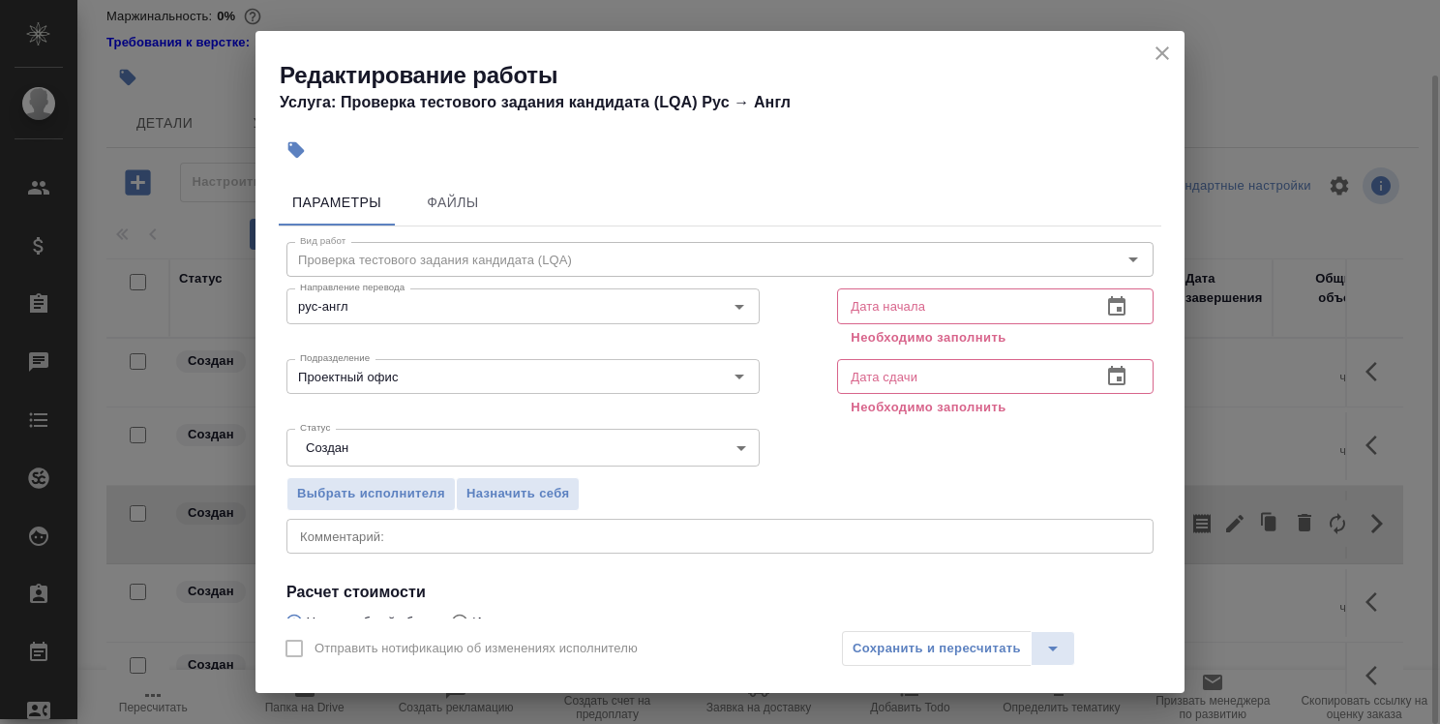
click at [1107, 309] on icon "button" at bounding box center [1116, 306] width 23 height 23
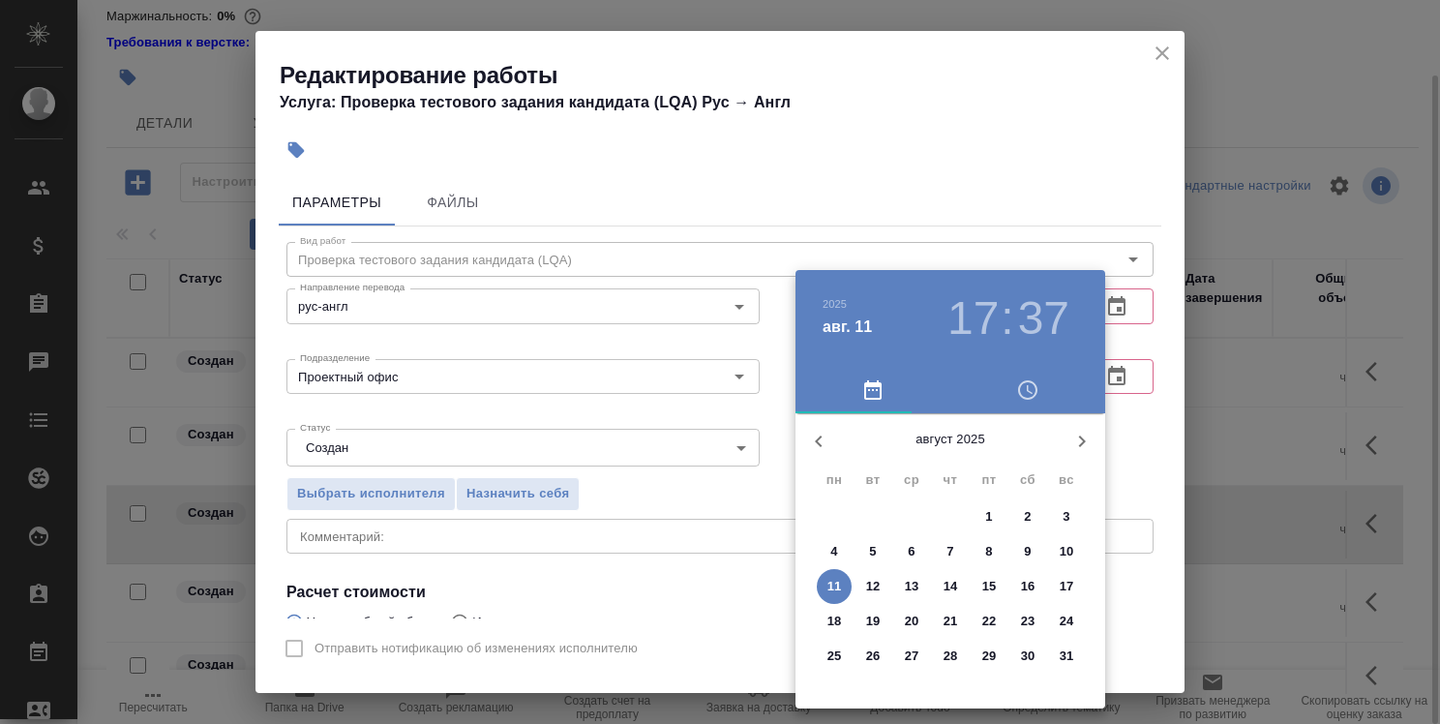
click at [1027, 326] on h3 "37" at bounding box center [1043, 318] width 51 height 54
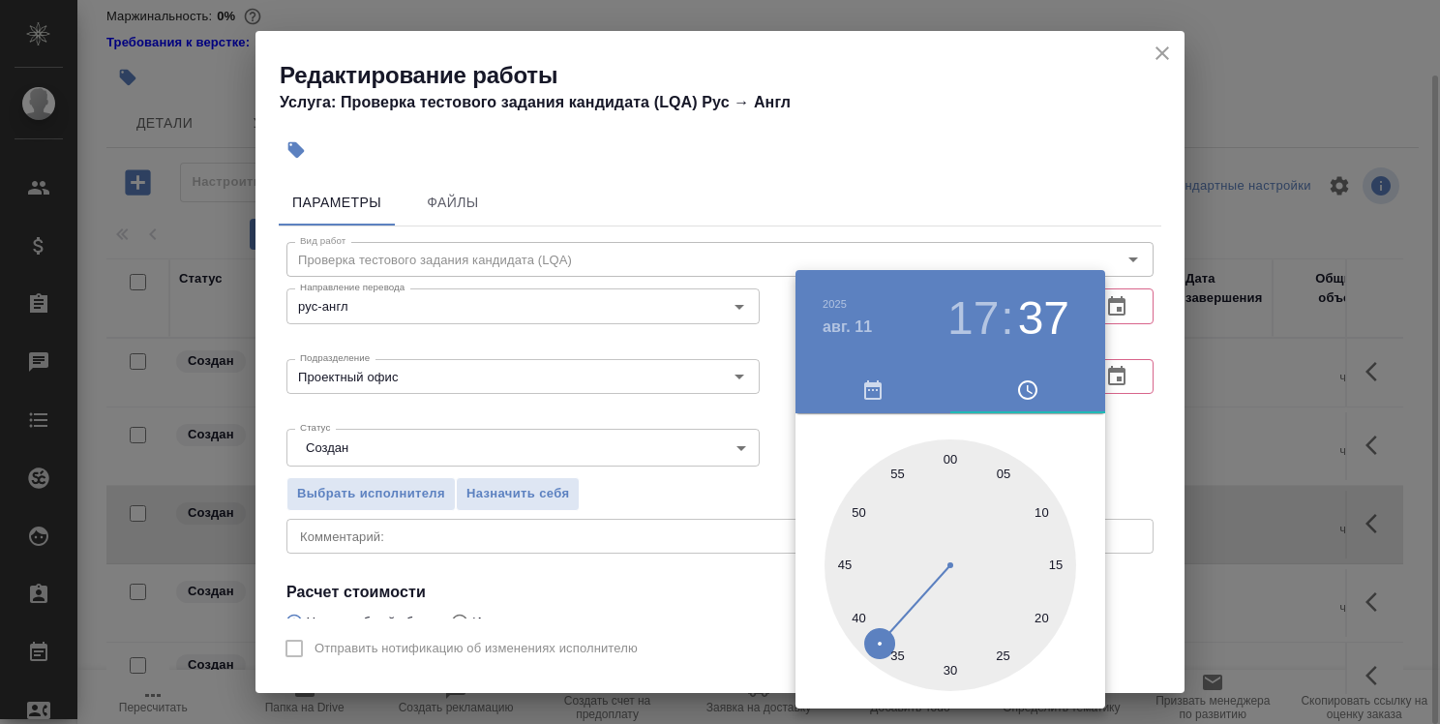
click at [947, 474] on div at bounding box center [951, 565] width 252 height 252
type input "11.08.2025 17:00"
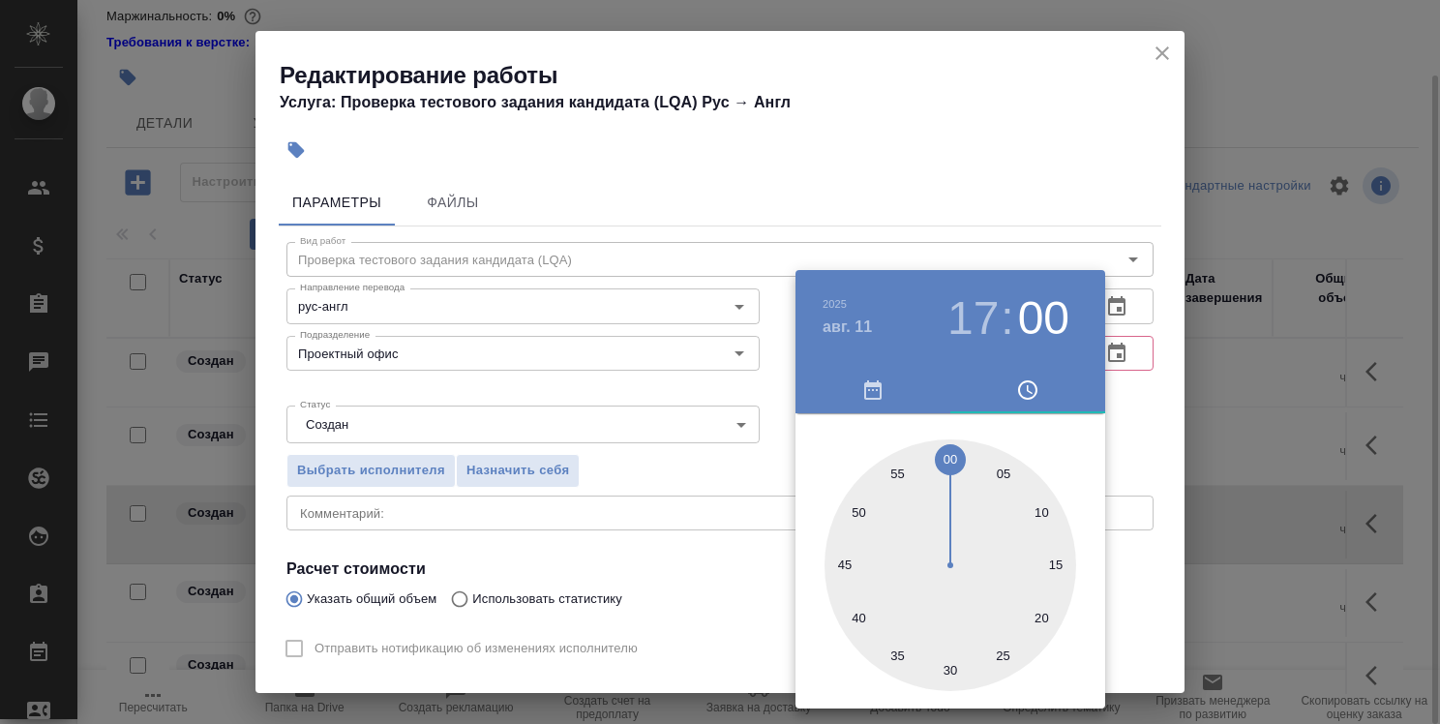
click at [777, 454] on div at bounding box center [720, 362] width 1440 height 724
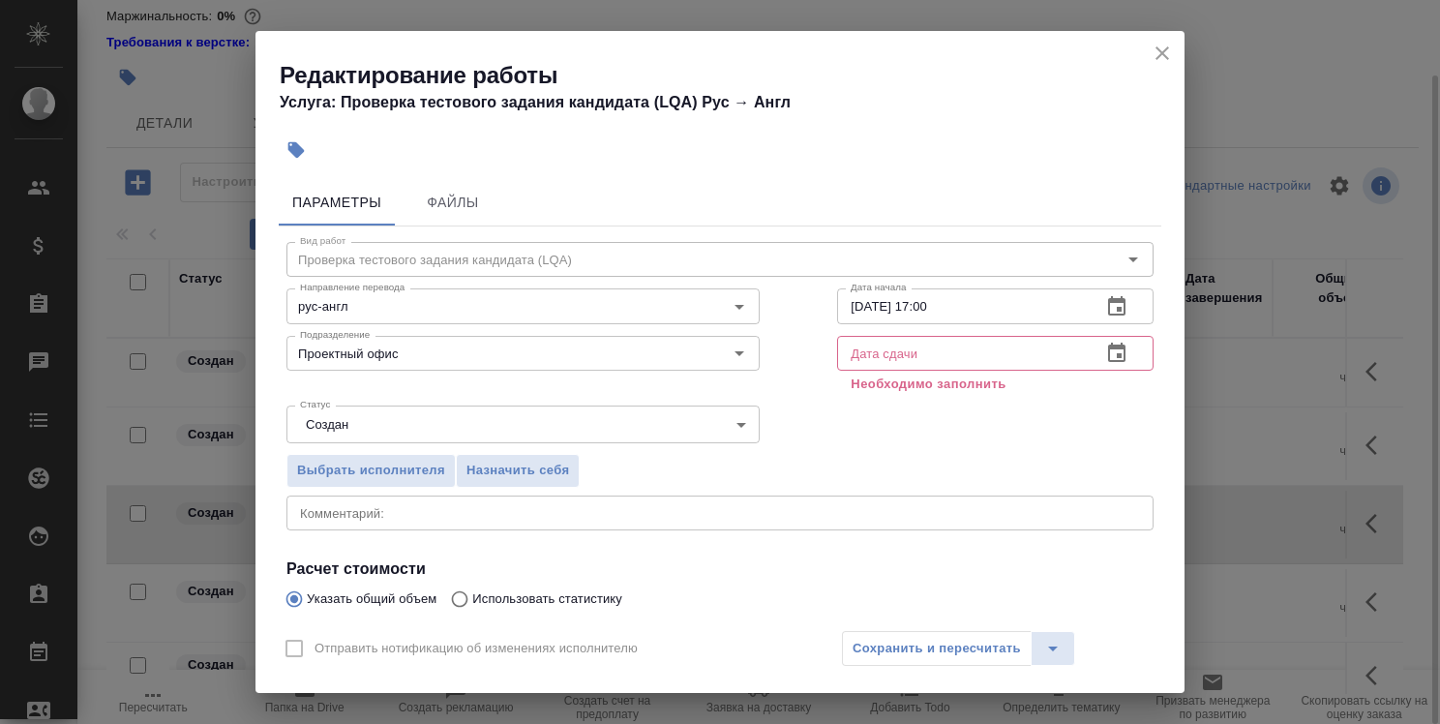
click at [1112, 345] on icon "button" at bounding box center [1116, 353] width 23 height 23
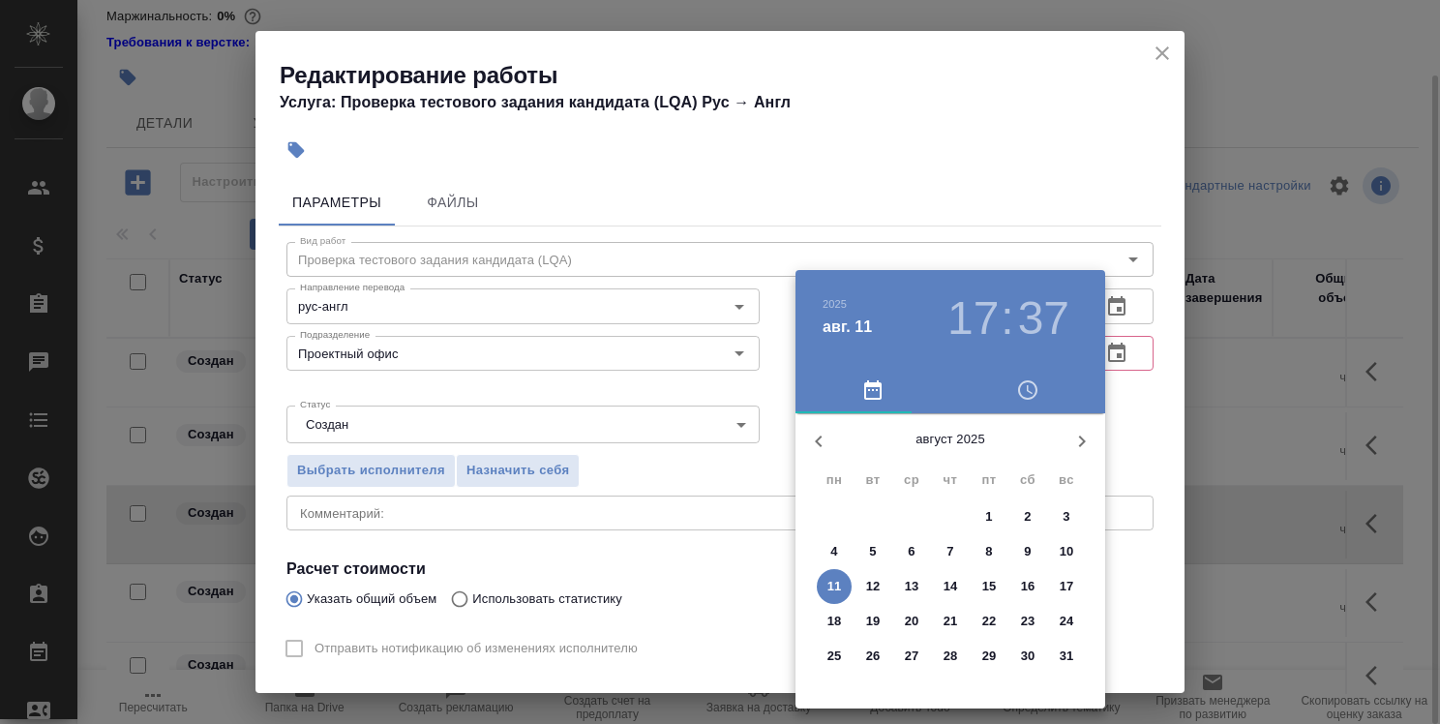
click at [1128, 391] on div at bounding box center [720, 362] width 1440 height 724
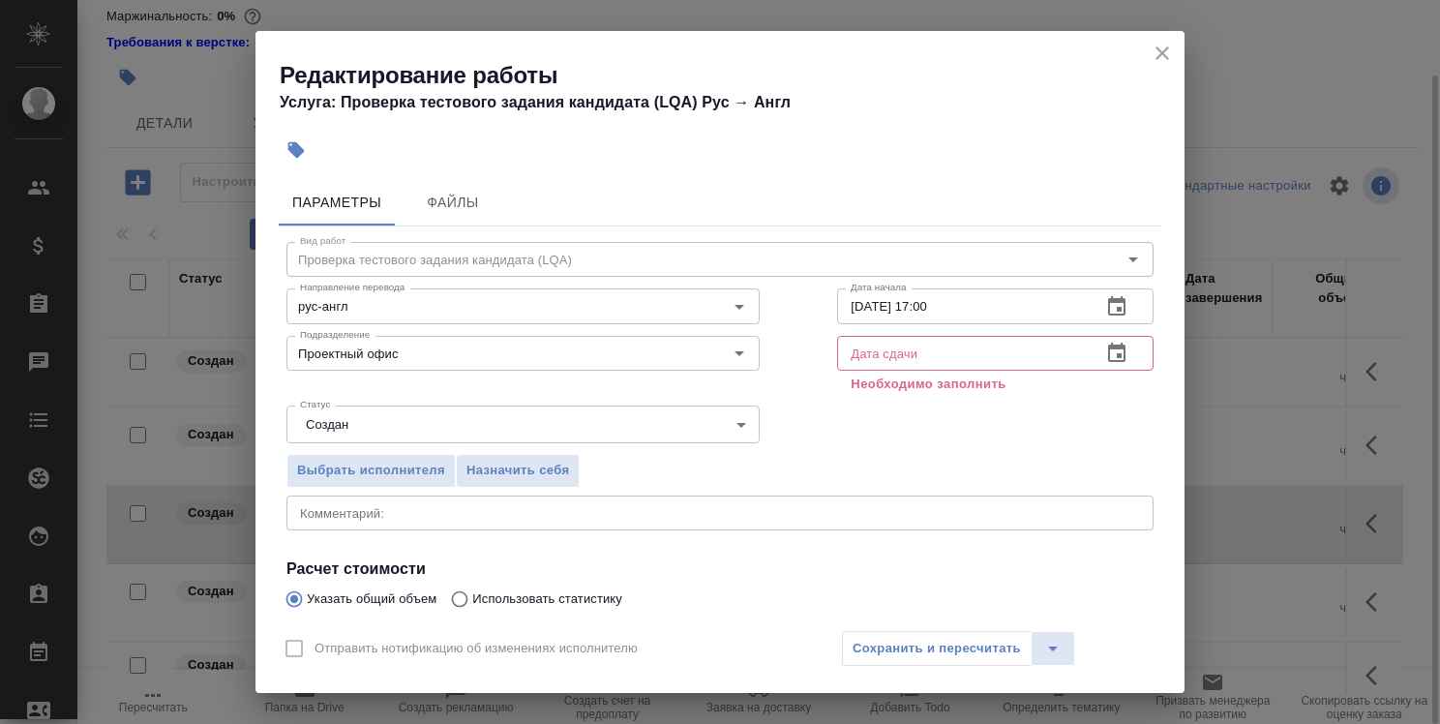
click at [1108, 351] on icon "button" at bounding box center [1116, 353] width 23 height 23
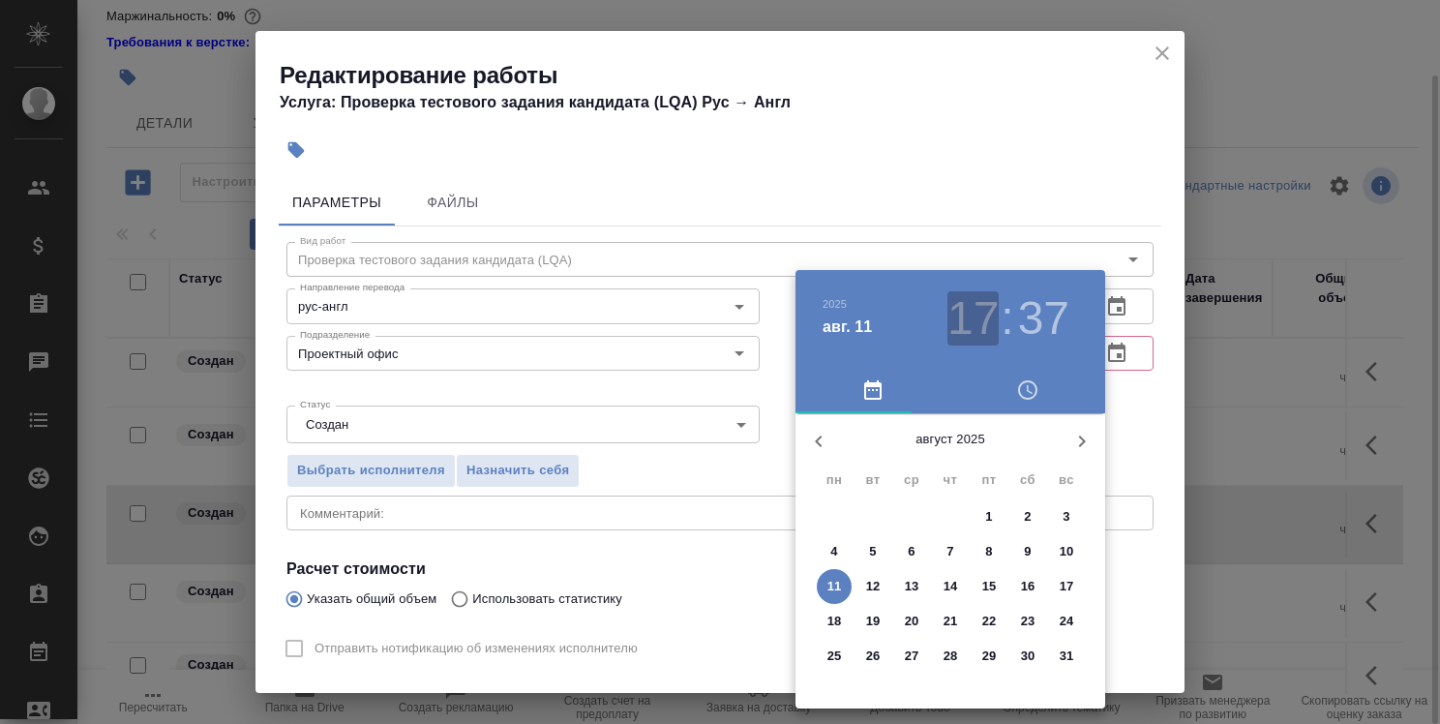
click at [991, 320] on h3 "17" at bounding box center [973, 318] width 51 height 54
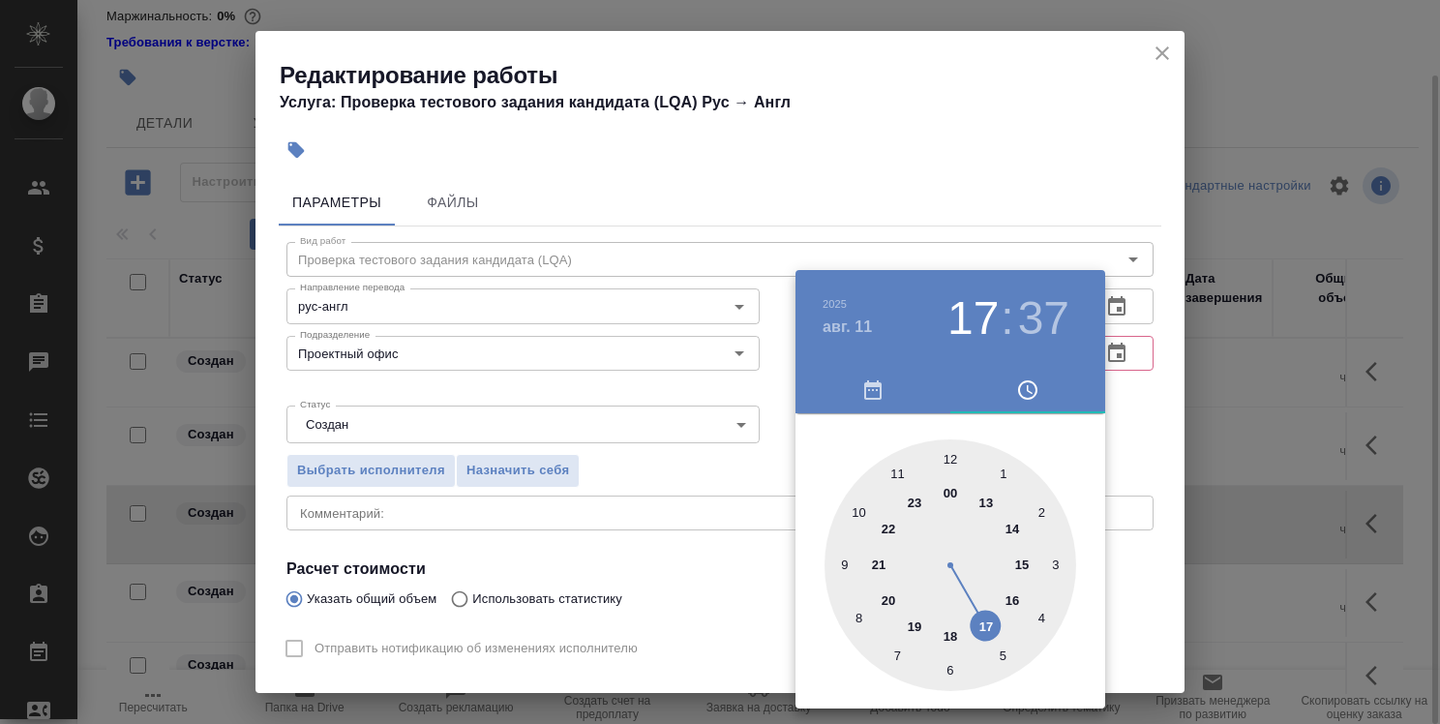
click at [1162, 395] on div at bounding box center [720, 362] width 1440 height 724
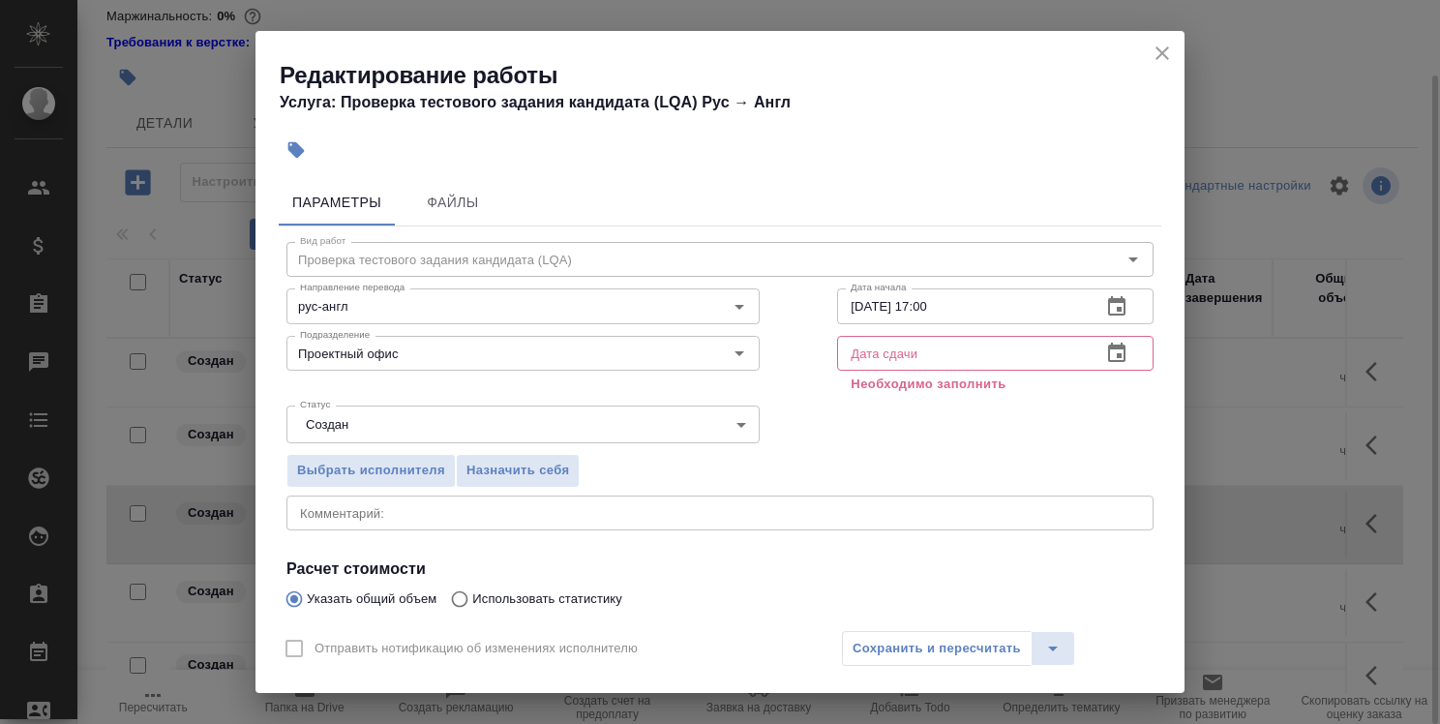
click at [1108, 347] on icon "button" at bounding box center [1116, 352] width 17 height 19
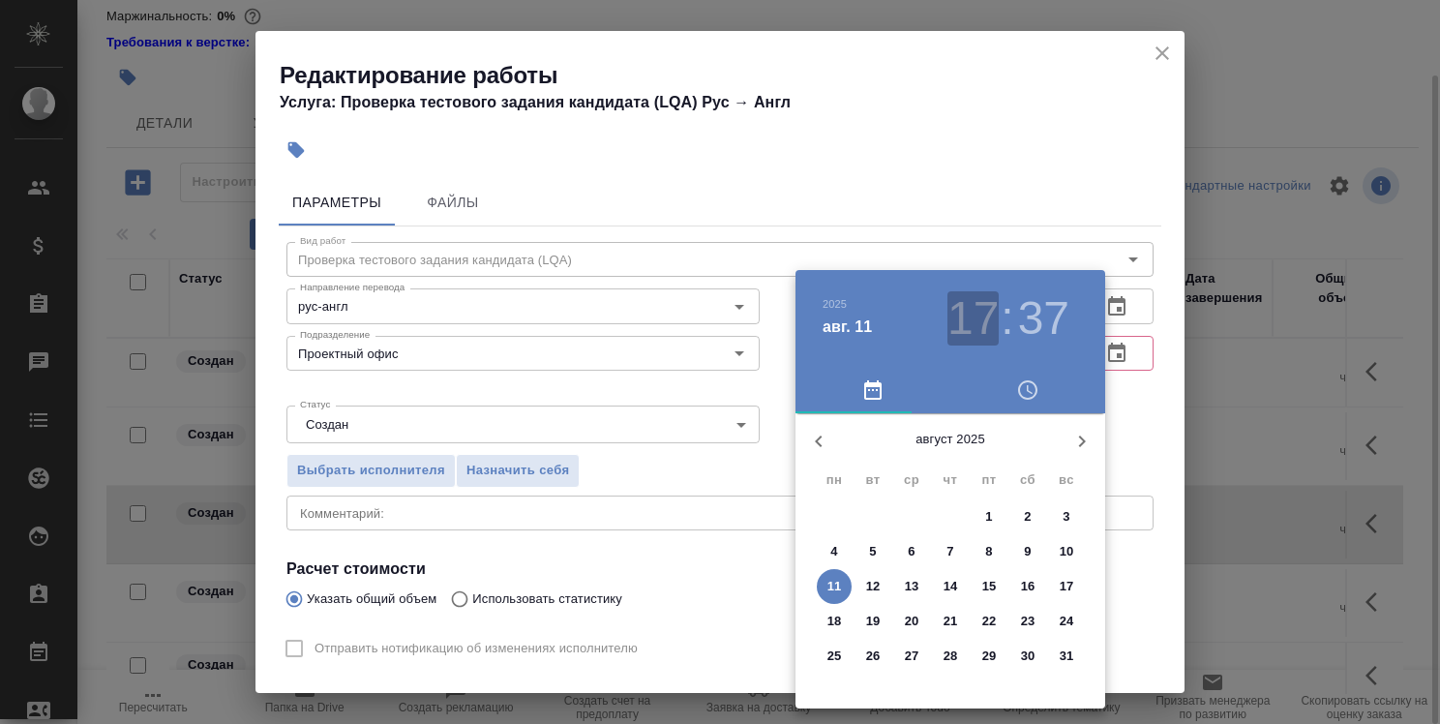
click at [983, 309] on h3 "17" at bounding box center [973, 318] width 51 height 54
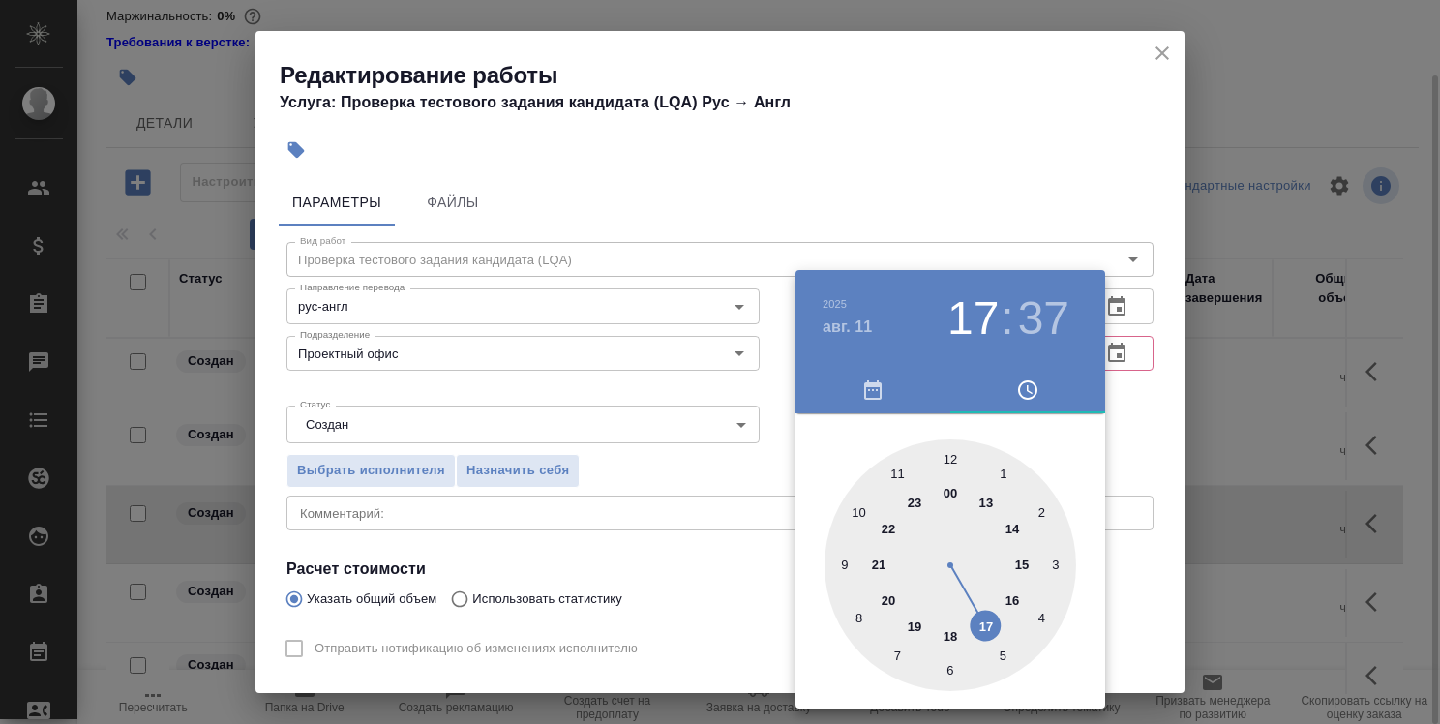
click at [983, 309] on h3 "17" at bounding box center [973, 318] width 51 height 54
click at [1102, 387] on button "button" at bounding box center [1027, 390] width 155 height 46
click at [1130, 382] on div at bounding box center [720, 362] width 1440 height 724
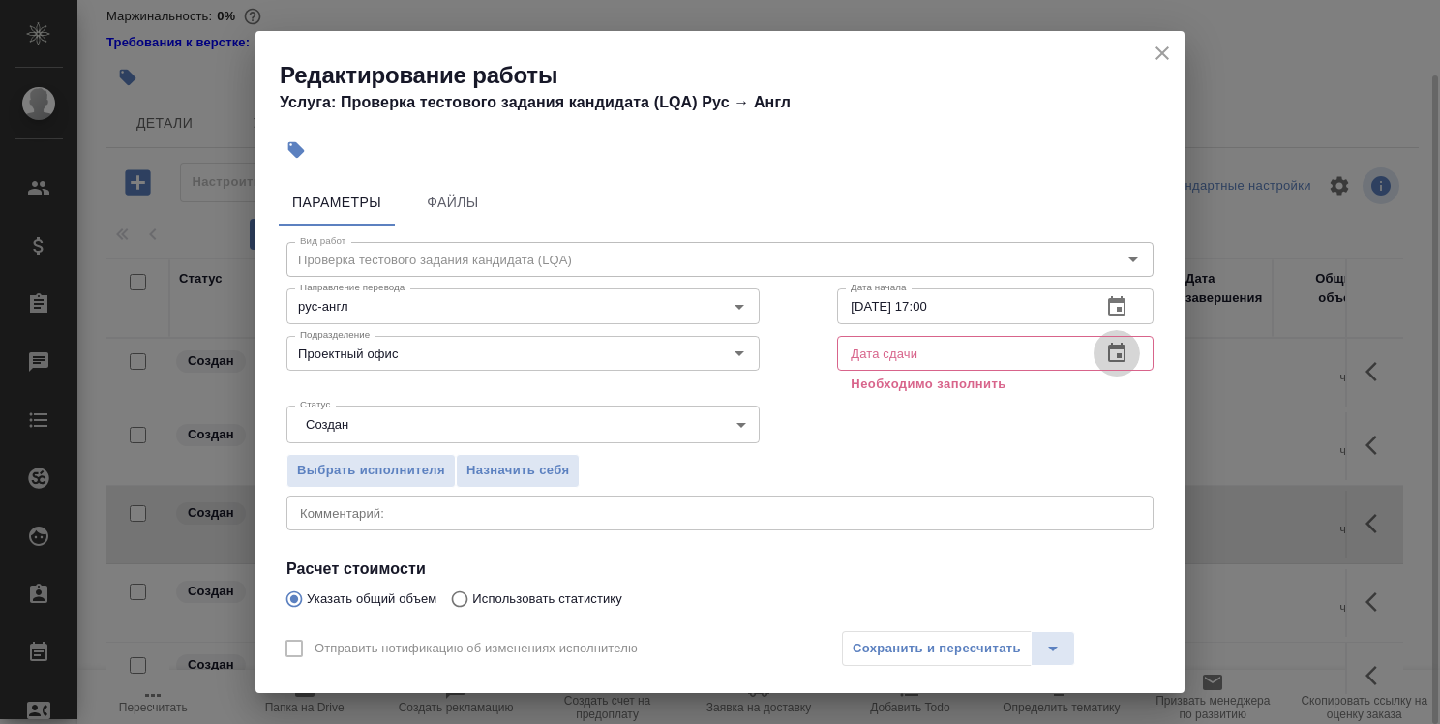
click at [1107, 356] on icon "button" at bounding box center [1116, 353] width 23 height 23
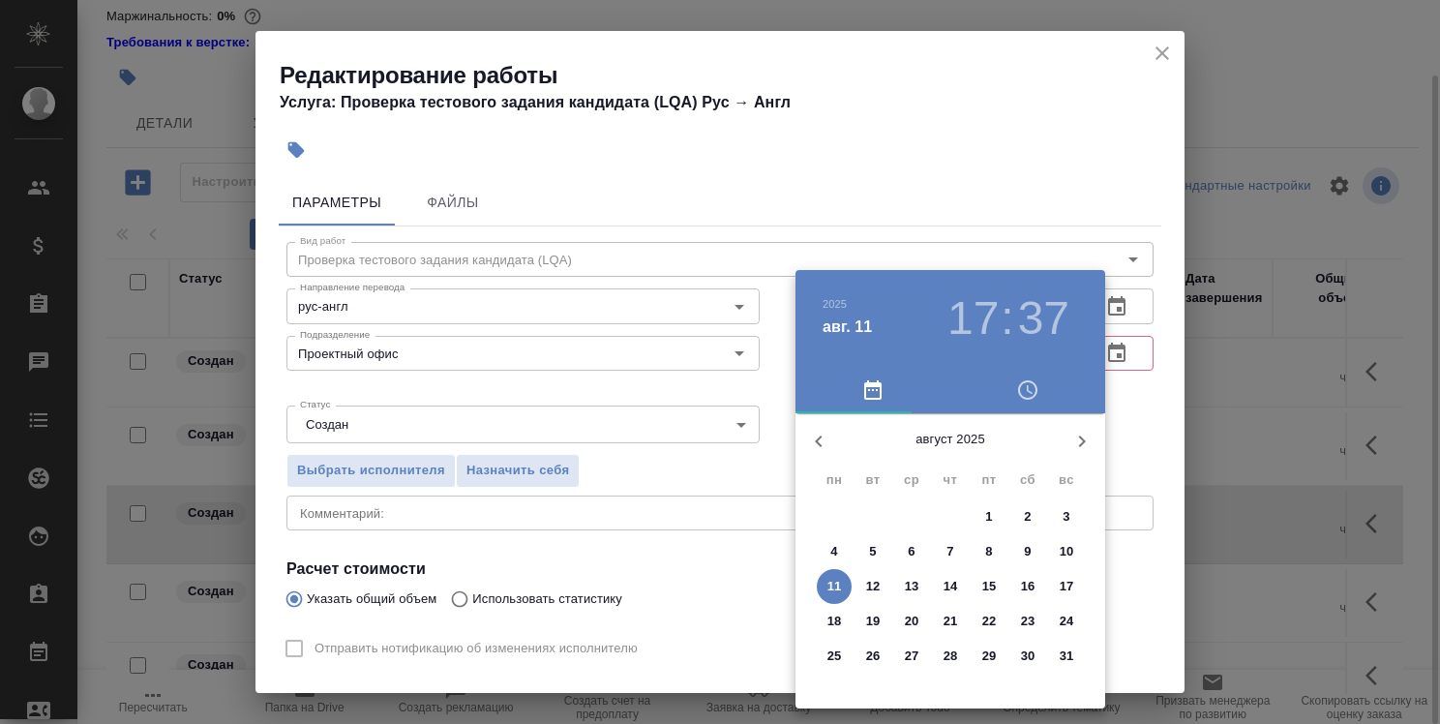
click at [829, 579] on p "11" at bounding box center [835, 586] width 15 height 19
type input "11.08.2025 17:37"
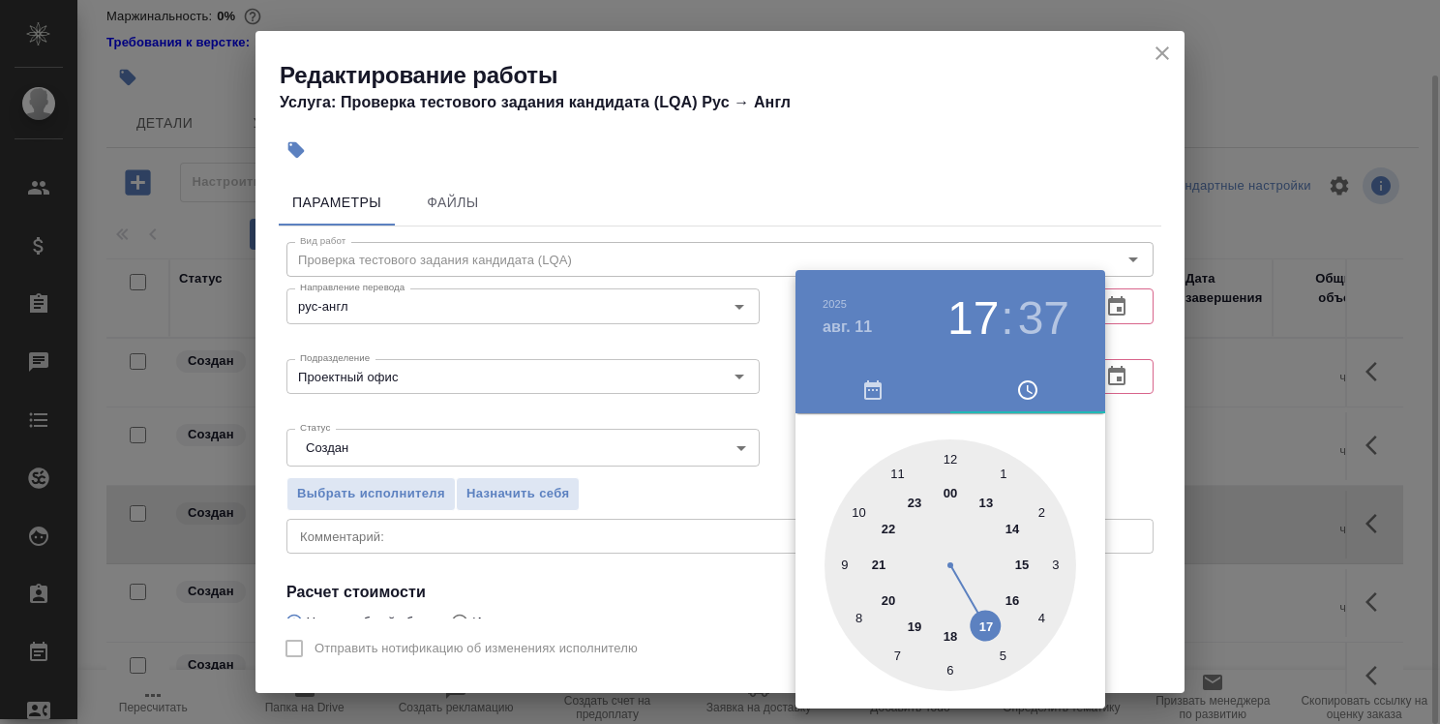
click at [788, 482] on div at bounding box center [720, 362] width 1440 height 724
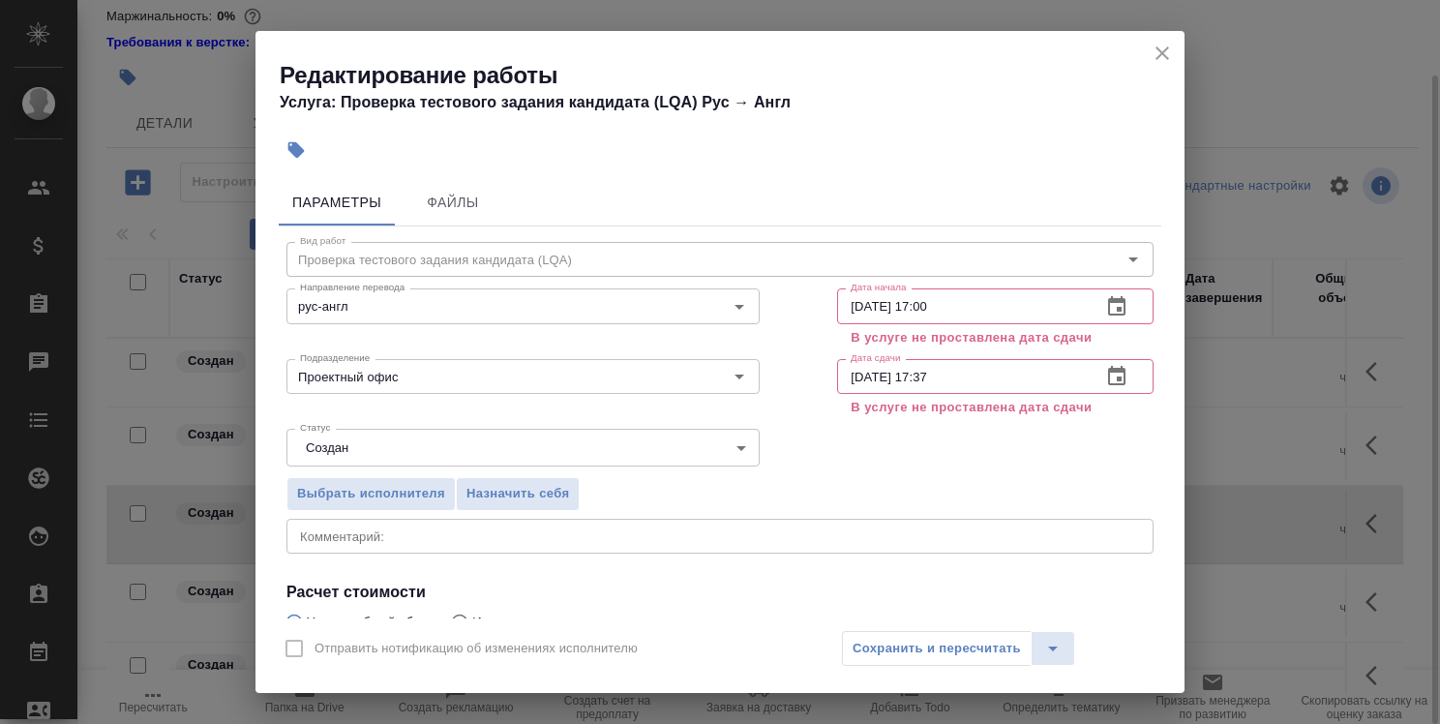
click at [1167, 61] on icon "close" at bounding box center [1162, 53] width 23 height 23
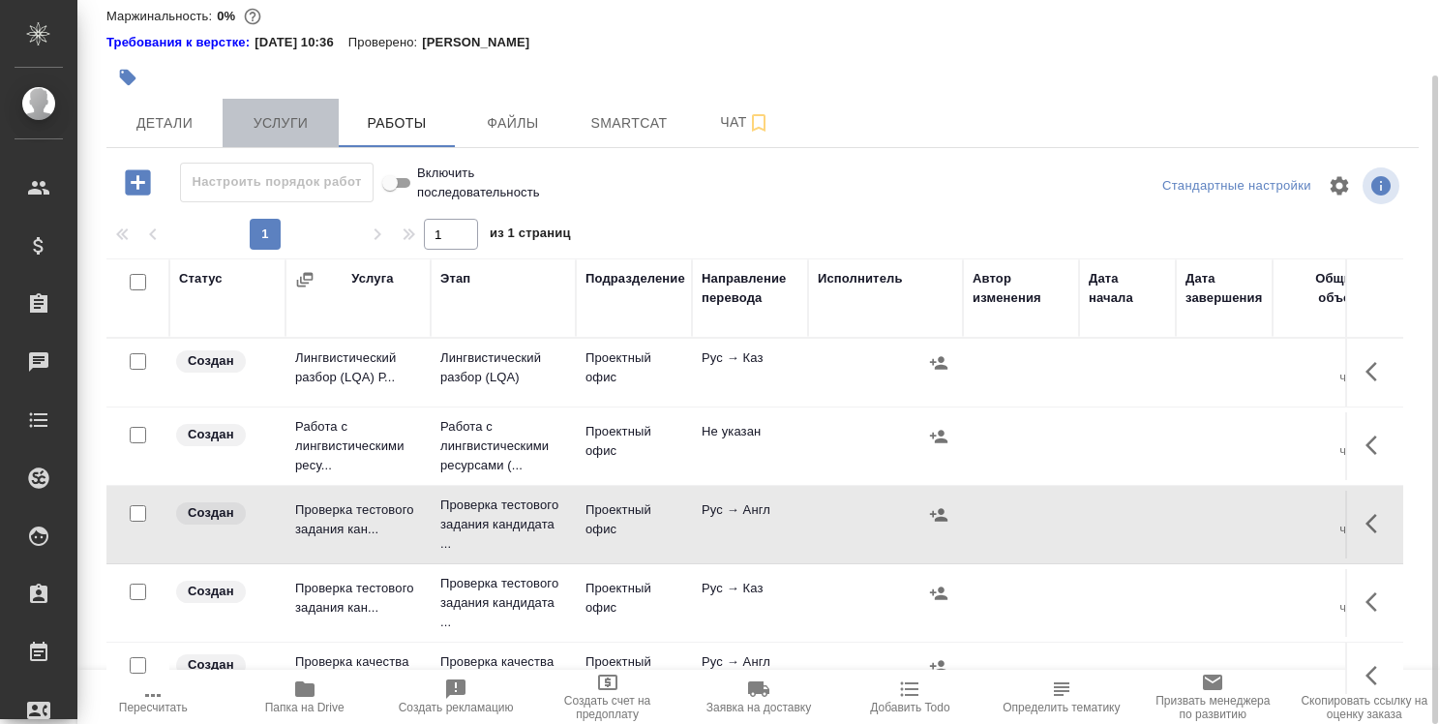
click at [303, 136] on button "Услуги" at bounding box center [281, 123] width 116 height 48
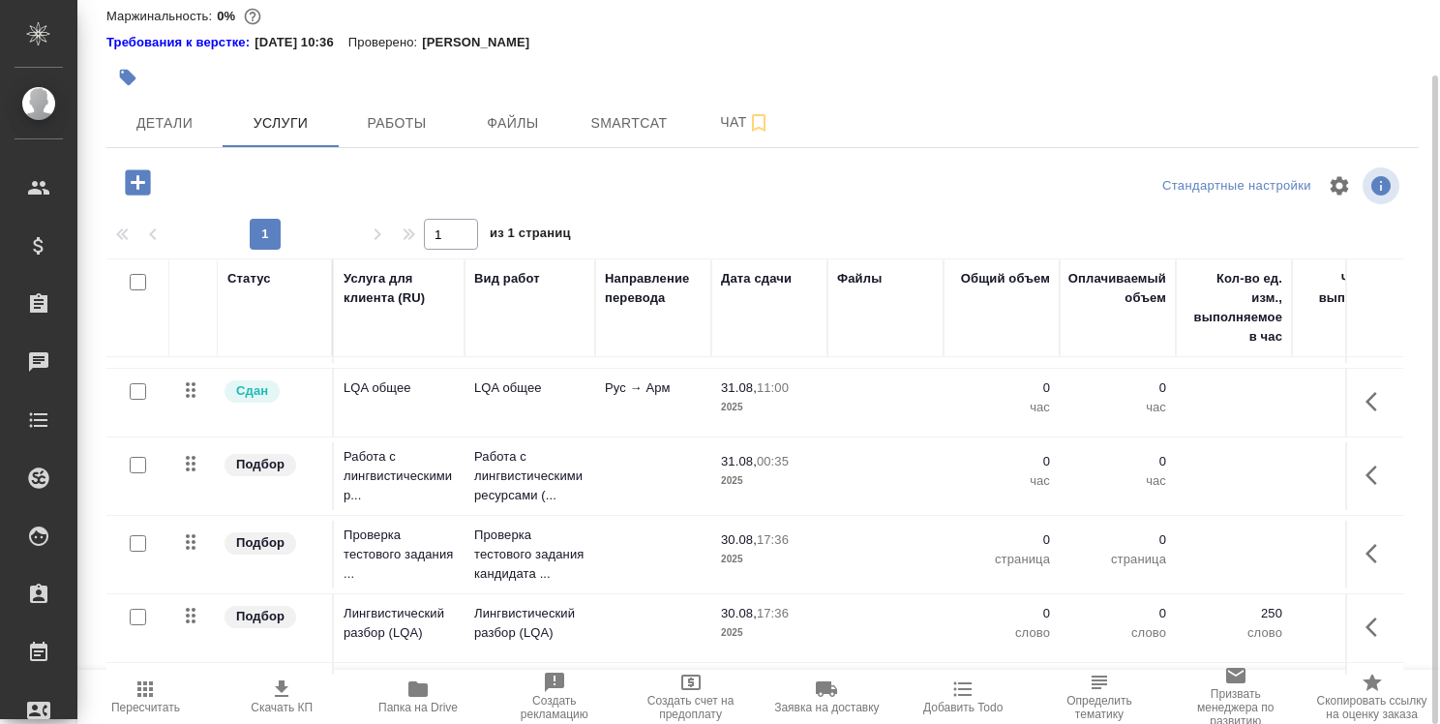
scroll to position [97, 0]
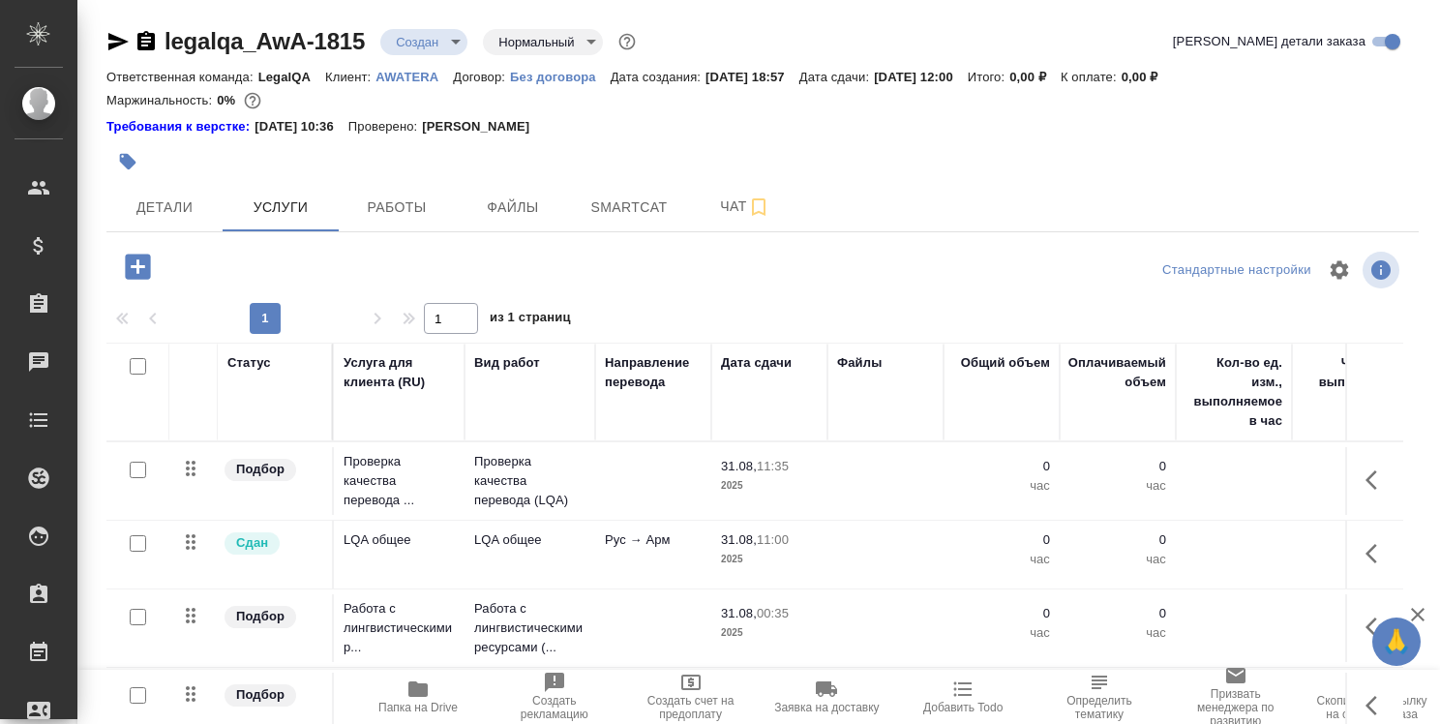
click at [1038, 121] on div "Требования к верстке: [DATE] 10:36 Проверено: [PERSON_NAME]" at bounding box center [762, 126] width 1312 height 19
click at [410, 209] on span "Работы" at bounding box center [396, 208] width 93 height 24
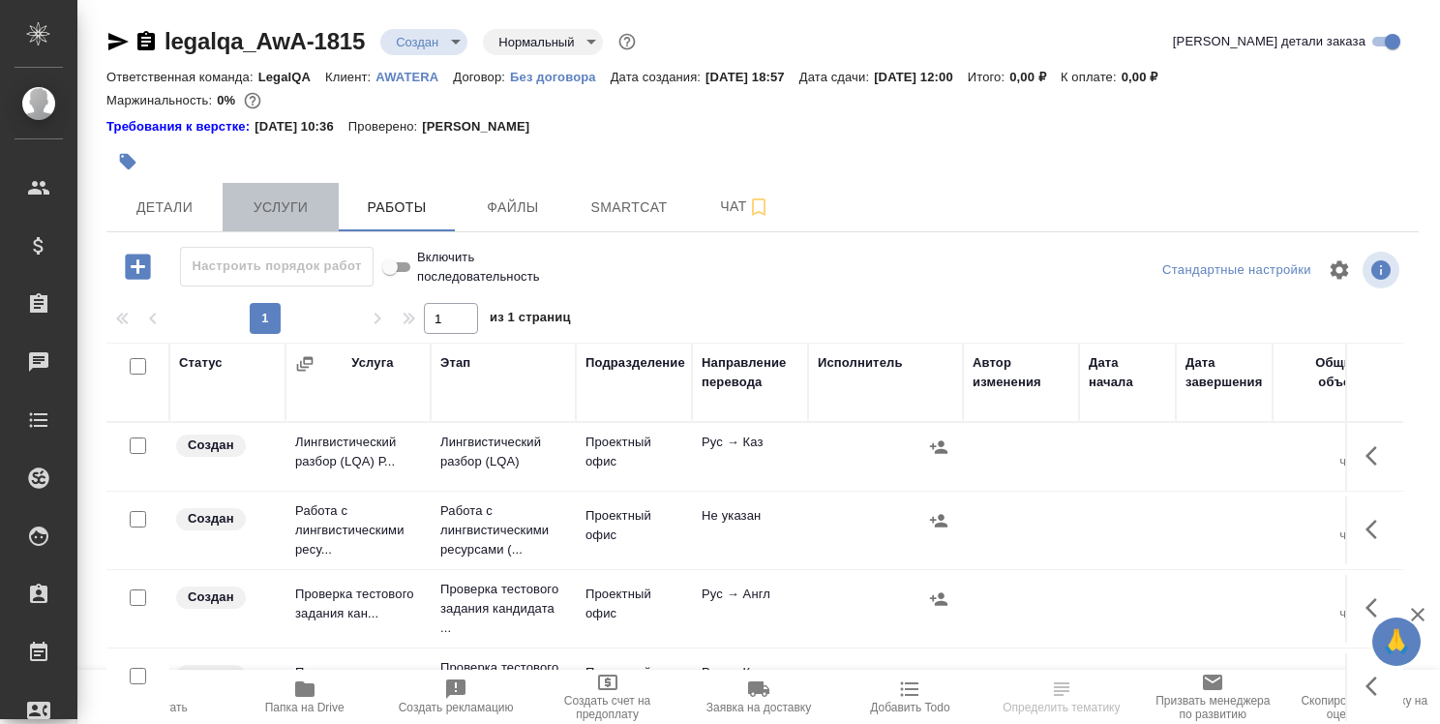
click at [279, 200] on span "Услуги" at bounding box center [280, 208] width 93 height 24
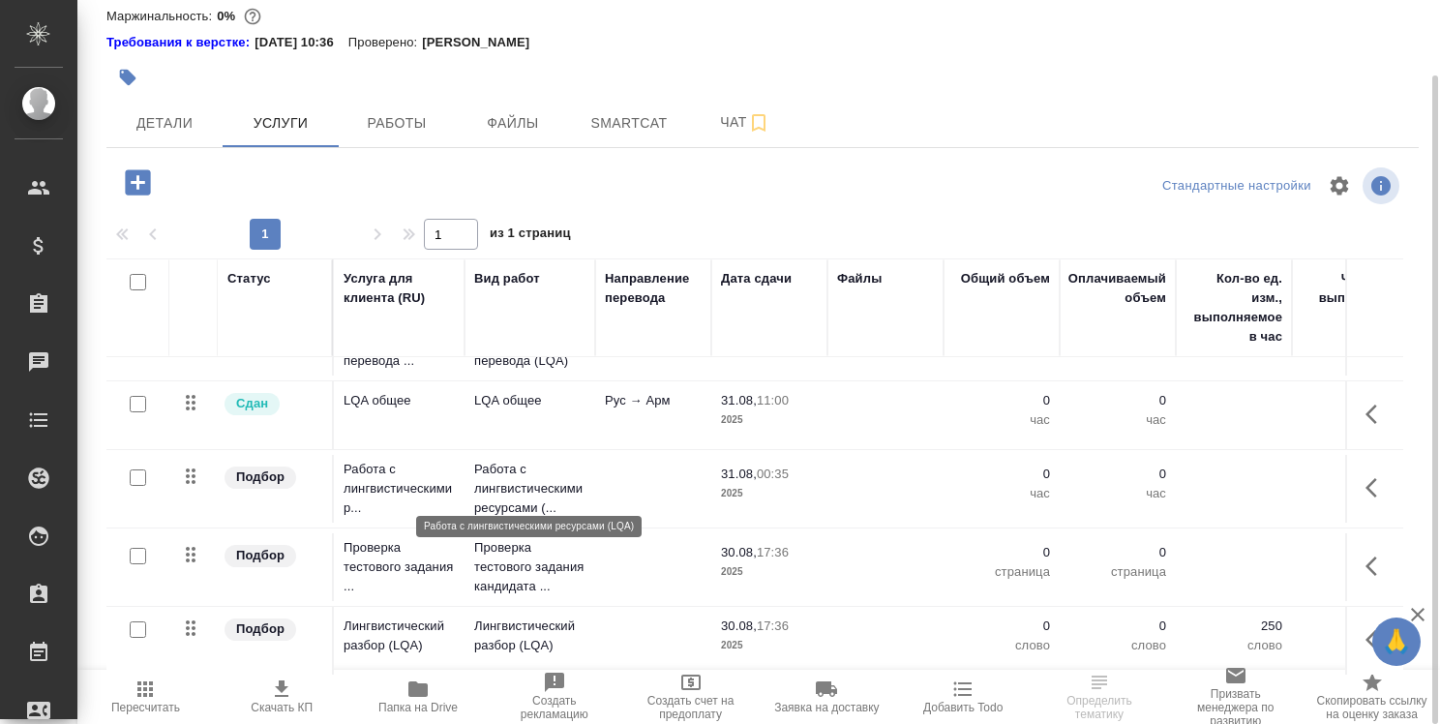
scroll to position [97, 0]
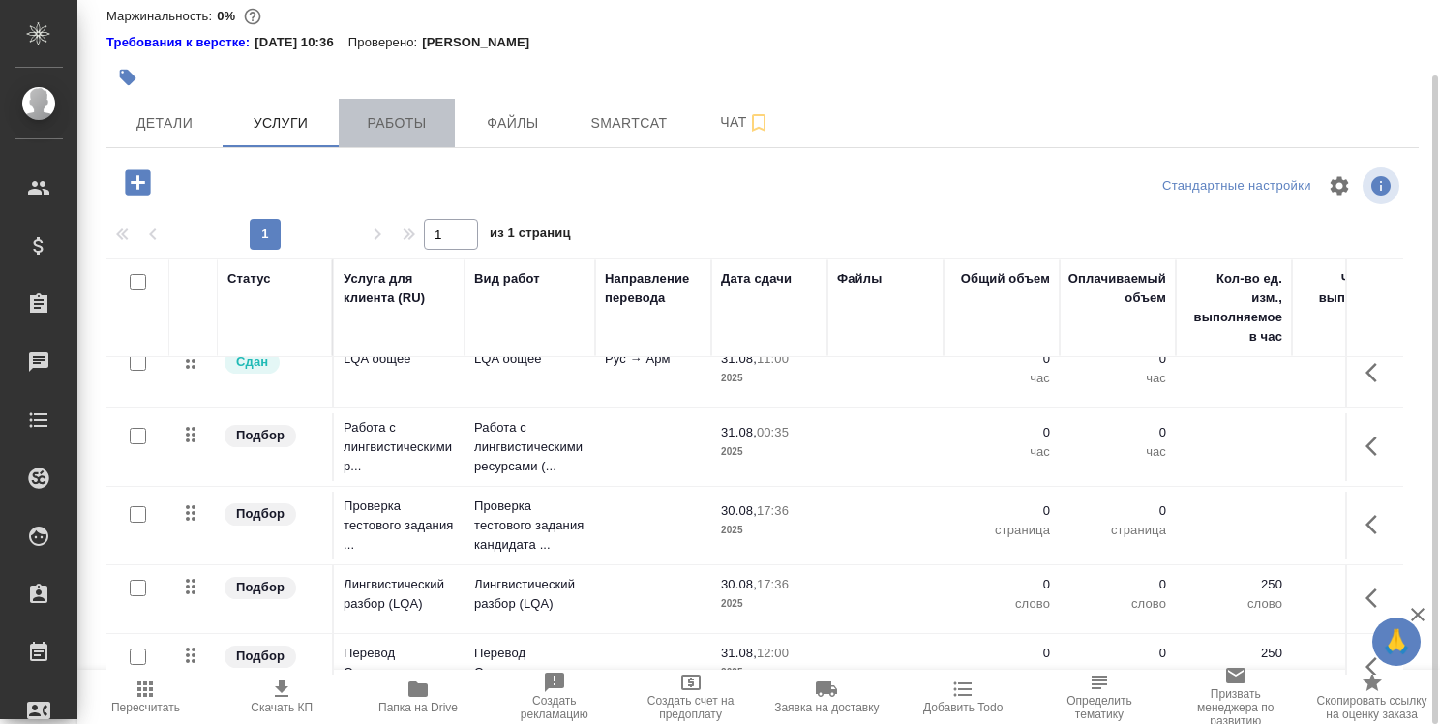
click at [404, 128] on span "Работы" at bounding box center [396, 123] width 93 height 24
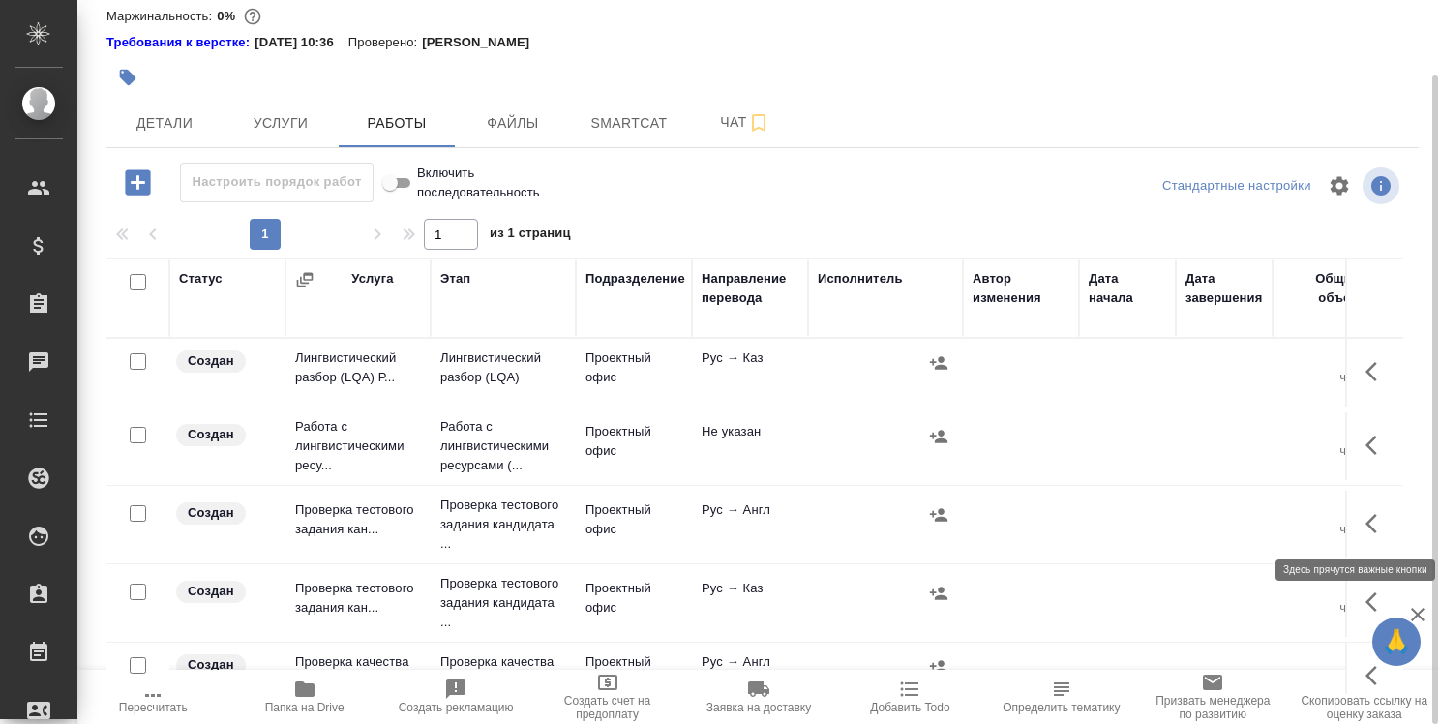
click at [1366, 531] on icon "button" at bounding box center [1377, 523] width 23 height 23
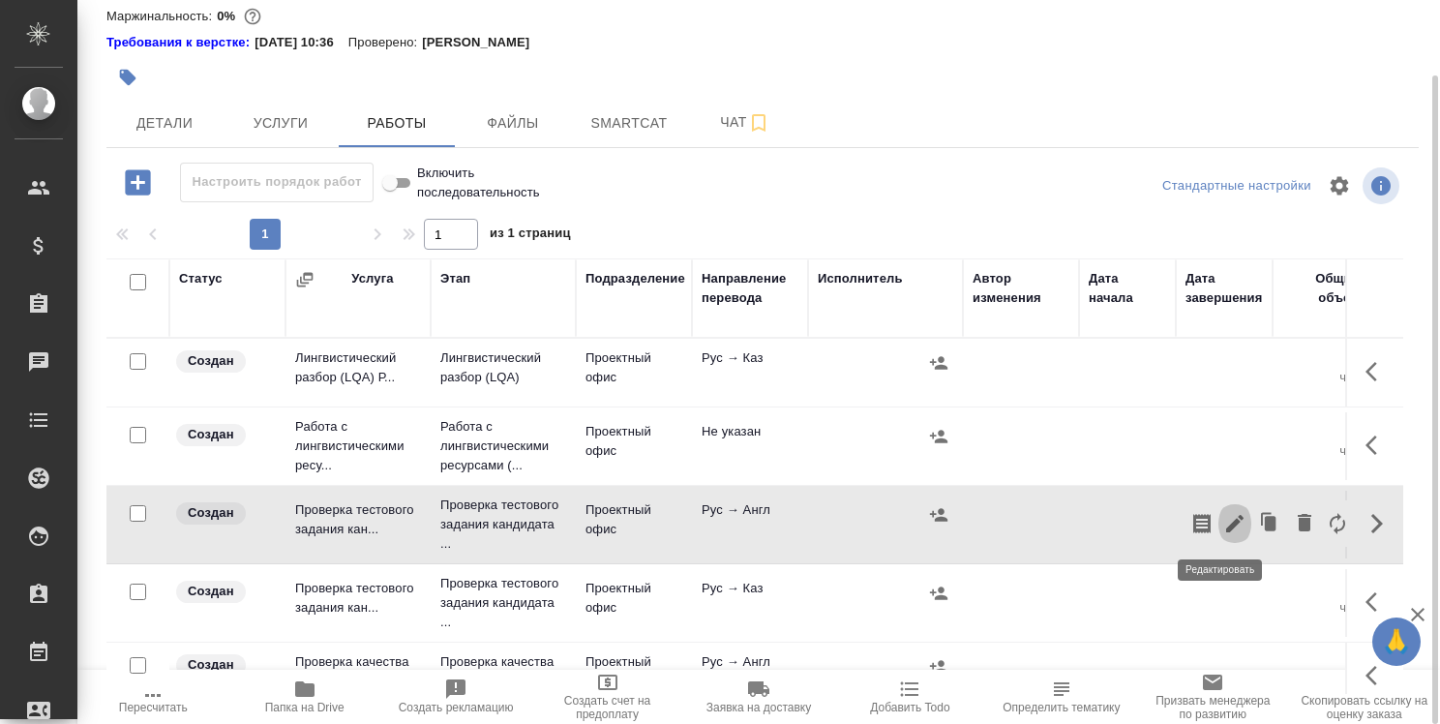
click at [1226, 518] on icon "button" at bounding box center [1234, 523] width 17 height 17
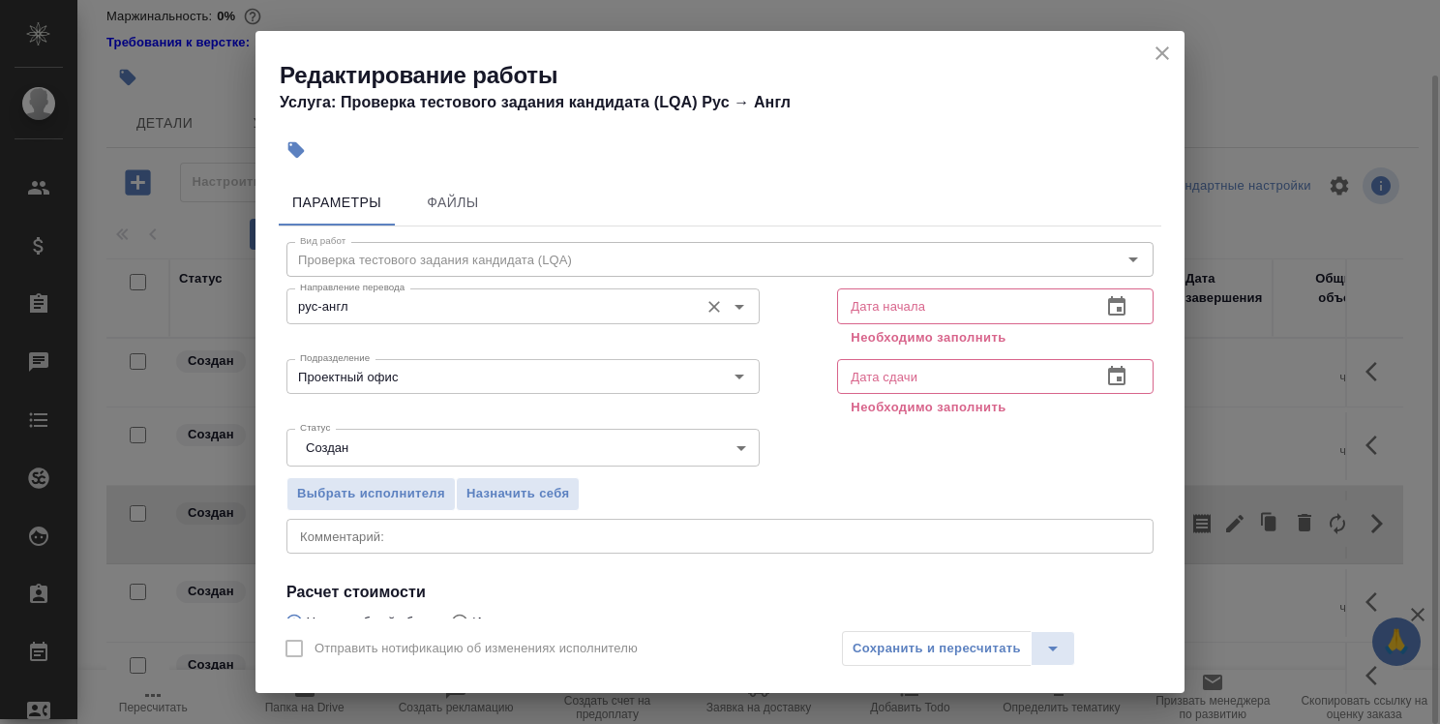
click at [600, 304] on input "рус-англ" at bounding box center [490, 305] width 397 height 23
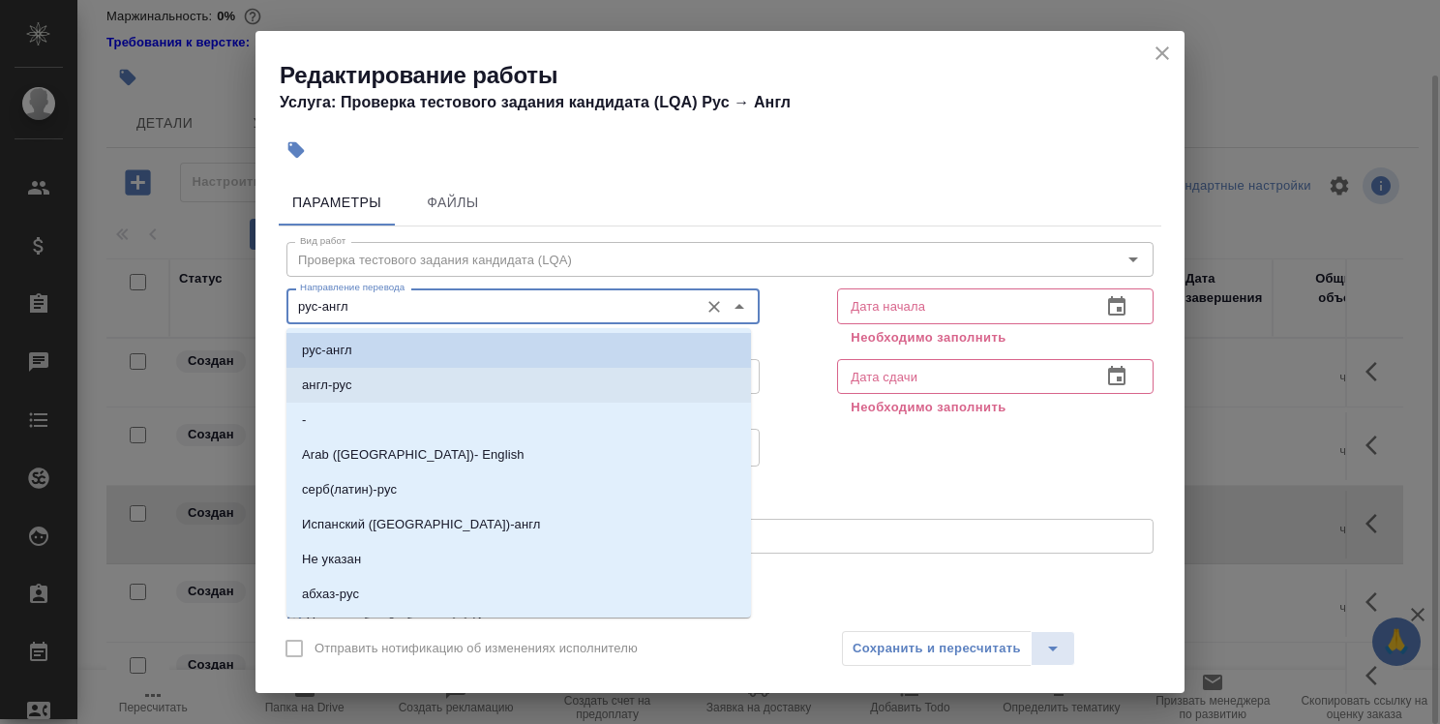
click at [605, 385] on li "англ-рус" at bounding box center [518, 385] width 465 height 35
type input "англ-рус"
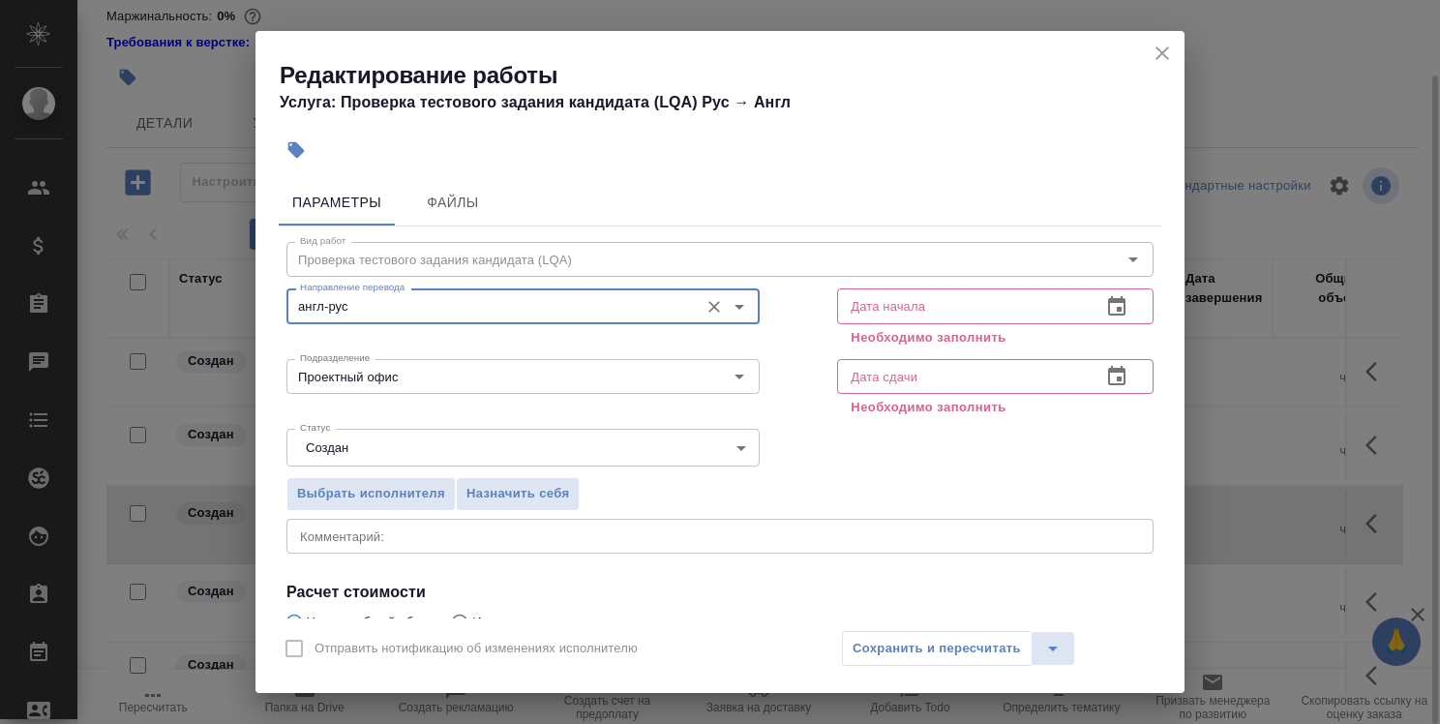
click at [1112, 307] on icon "button" at bounding box center [1116, 306] width 23 height 23
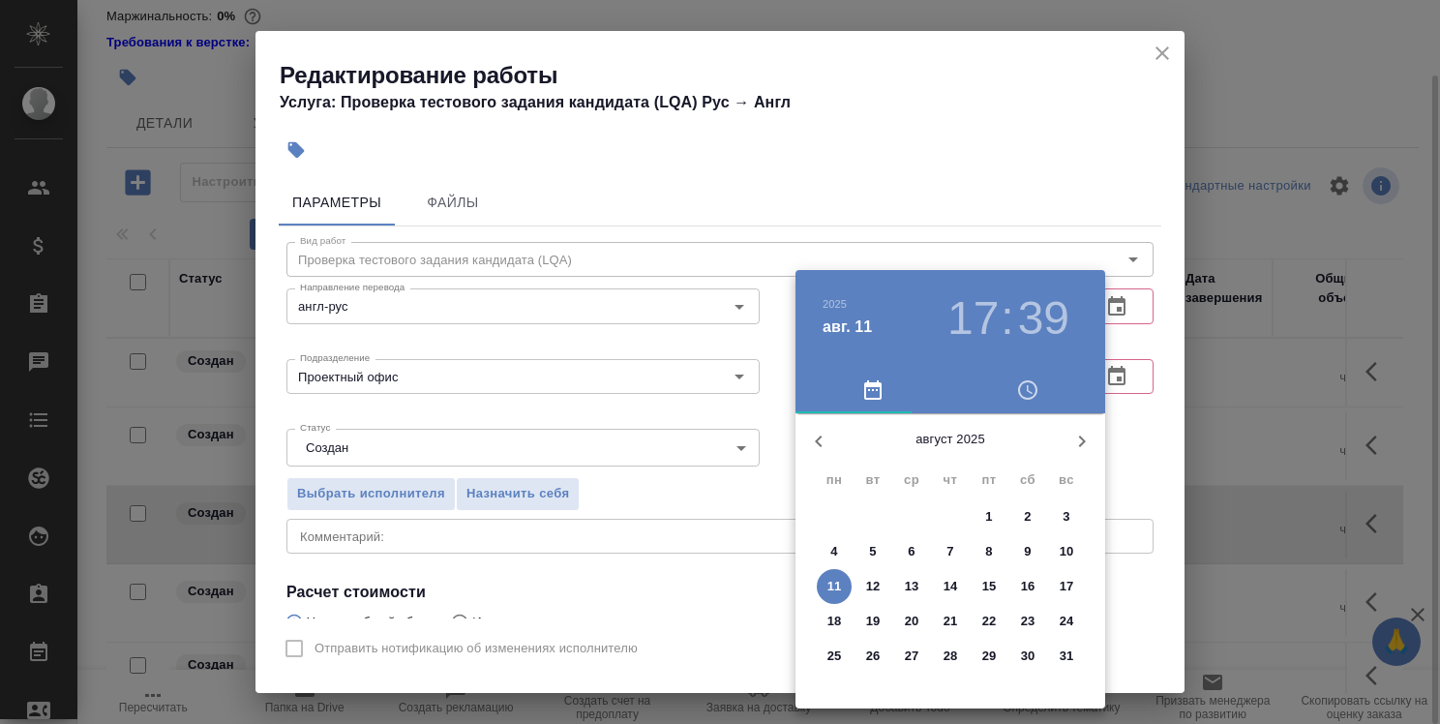
click at [1027, 317] on h3 "39" at bounding box center [1043, 318] width 51 height 54
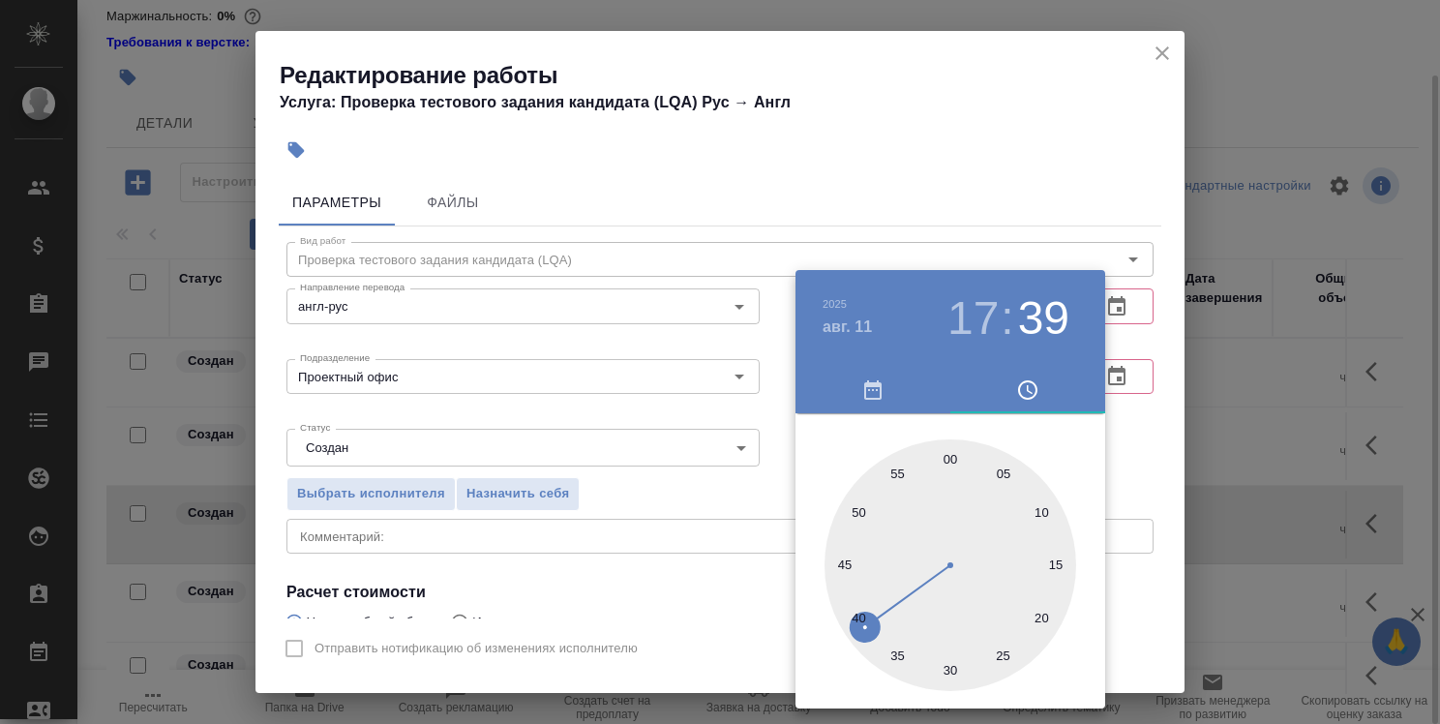
type input "11.08.2025 17:00"
click at [949, 450] on div at bounding box center [951, 565] width 252 height 252
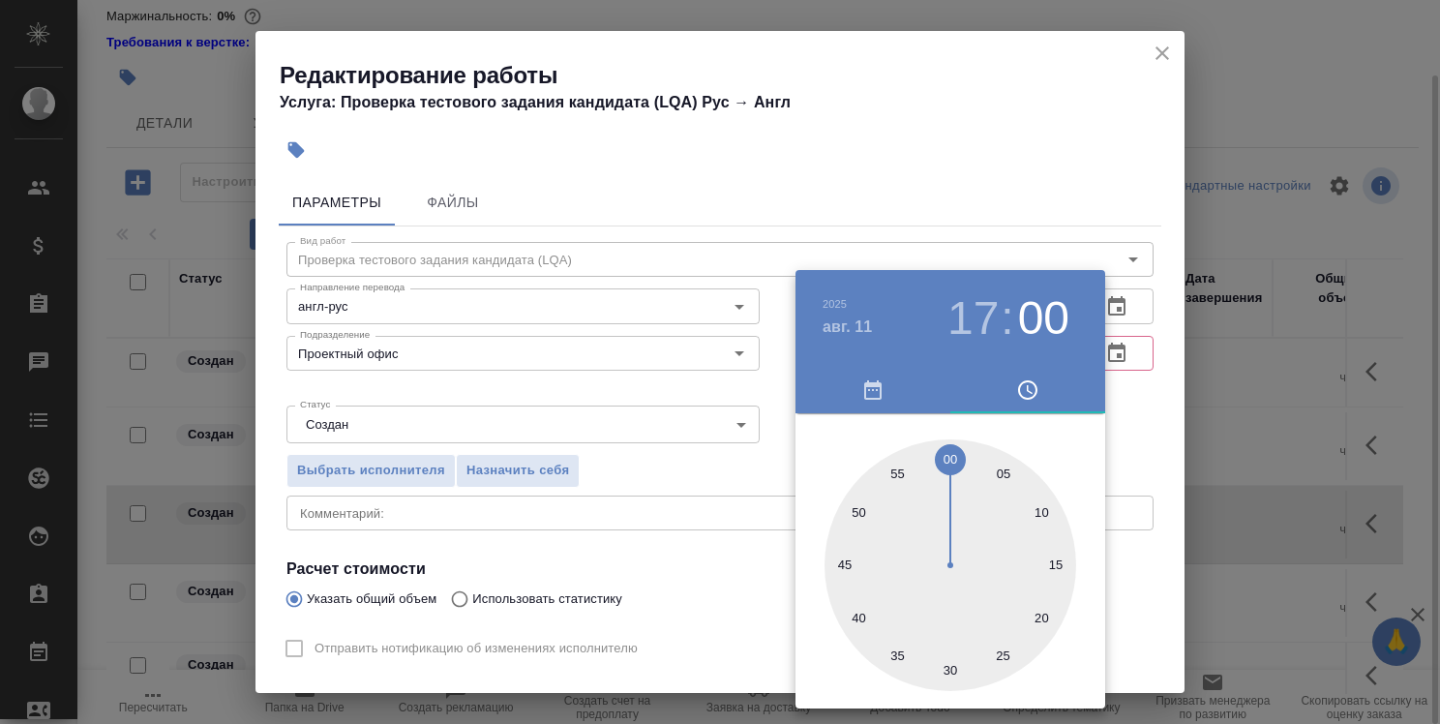
click at [1119, 415] on div at bounding box center [720, 362] width 1440 height 724
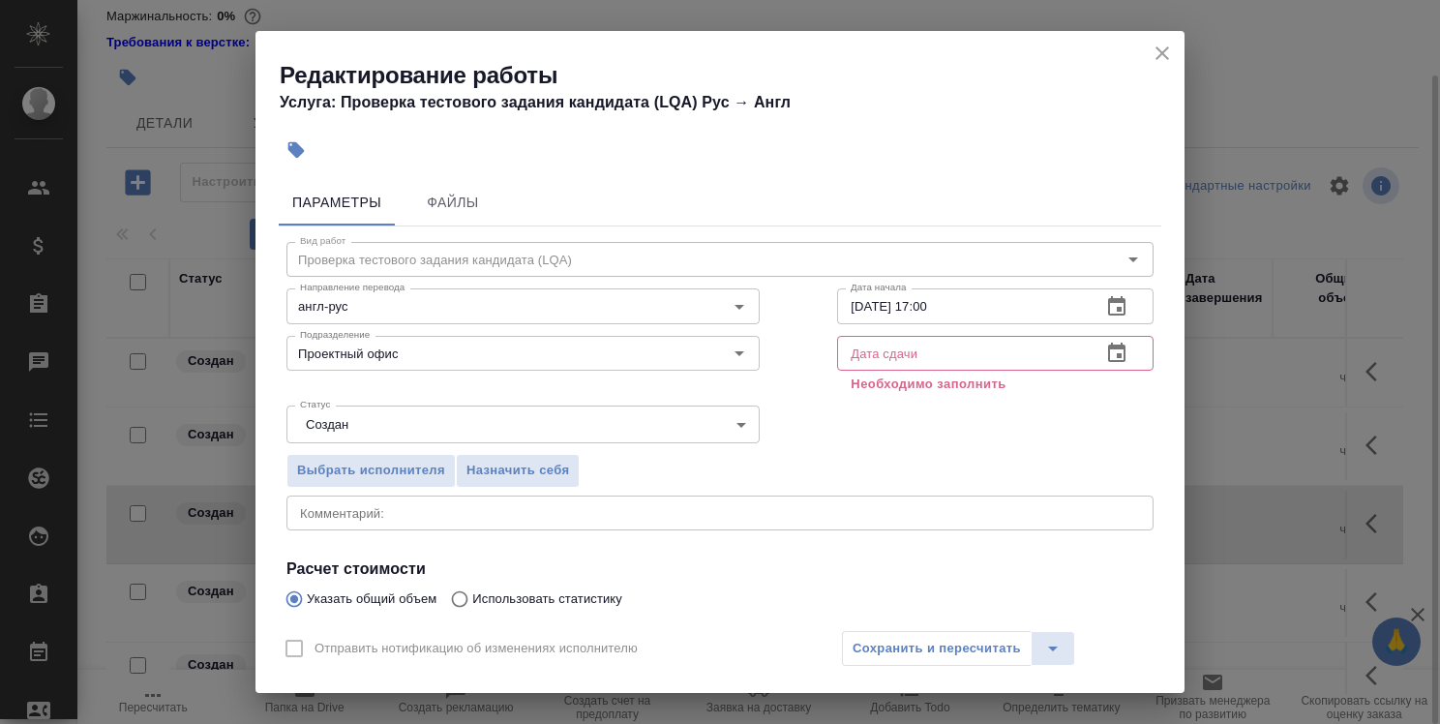
click at [1103, 341] on button "button" at bounding box center [1117, 353] width 46 height 46
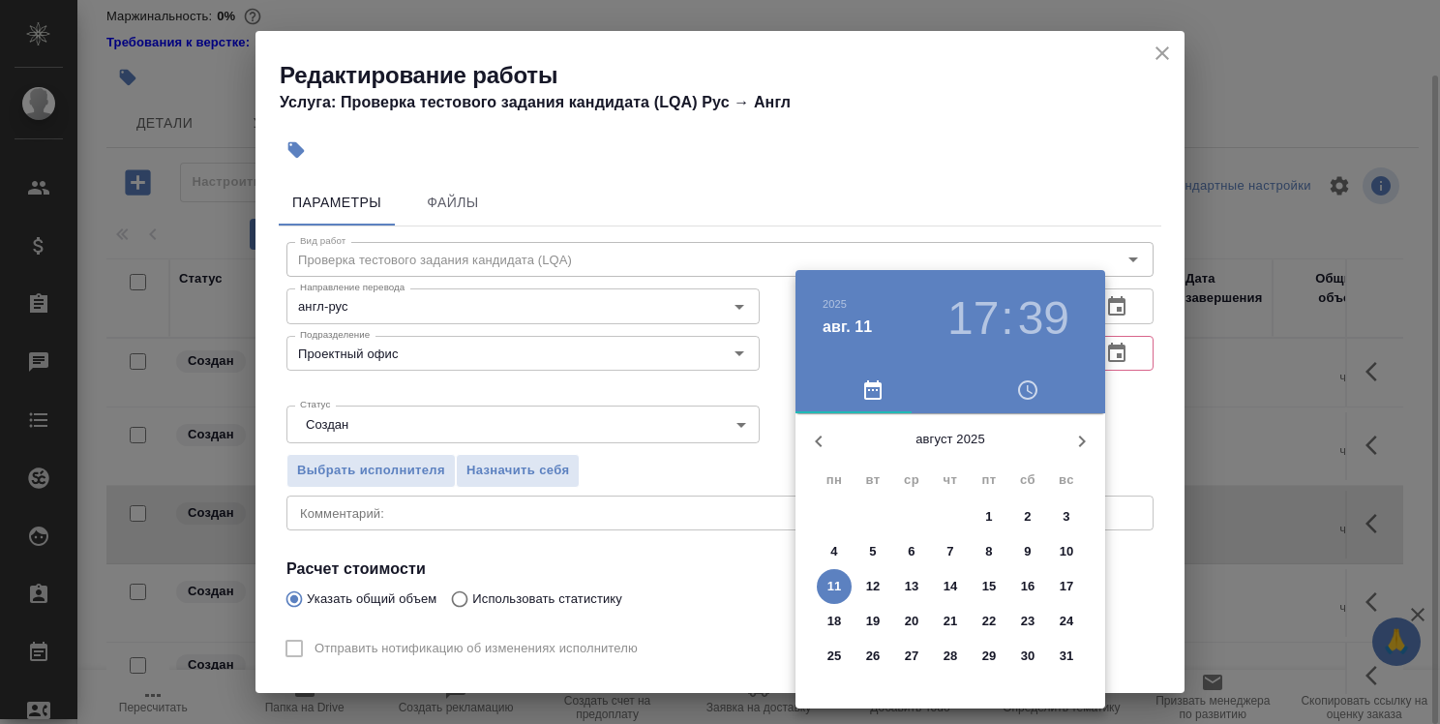
click at [848, 581] on span "11" at bounding box center [834, 586] width 35 height 19
type input "11.08.2025 17:39"
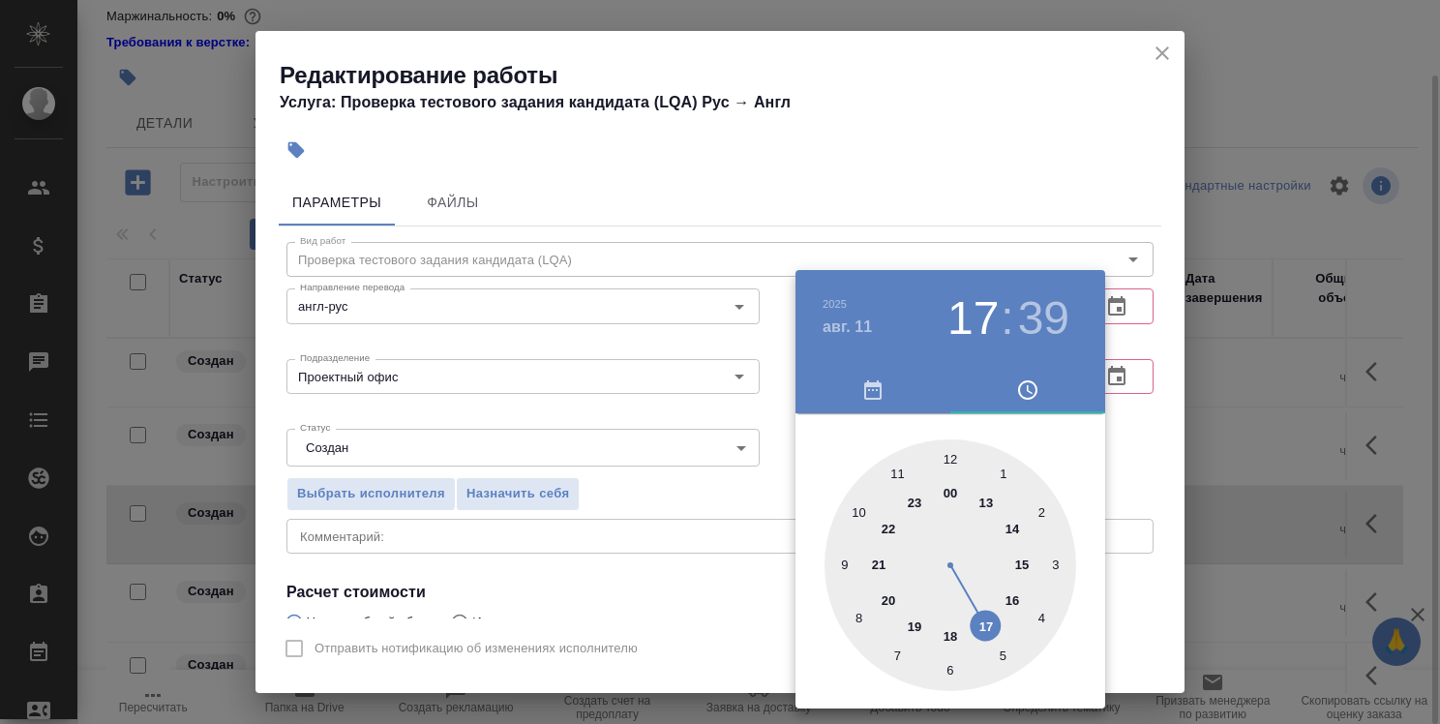
click at [1129, 453] on div at bounding box center [720, 362] width 1440 height 724
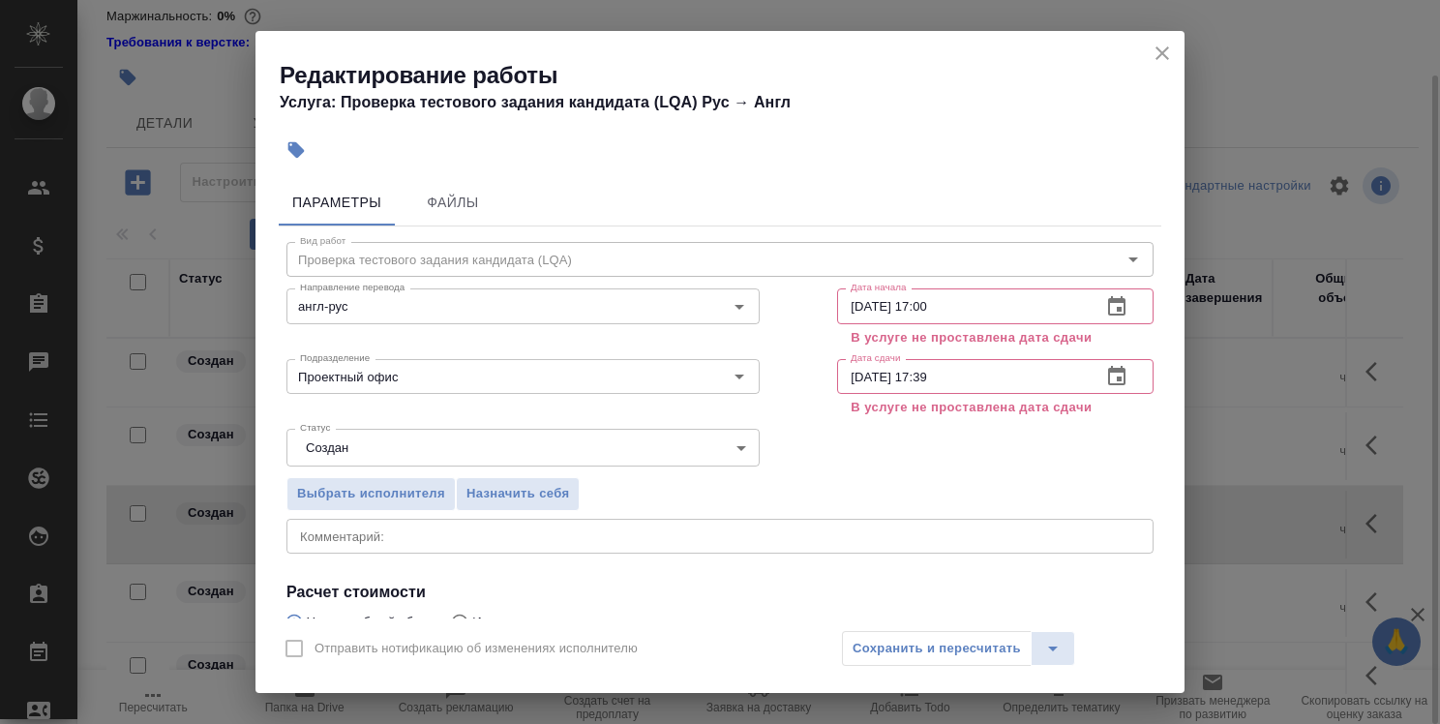
click at [1157, 44] on icon "close" at bounding box center [1162, 53] width 23 height 23
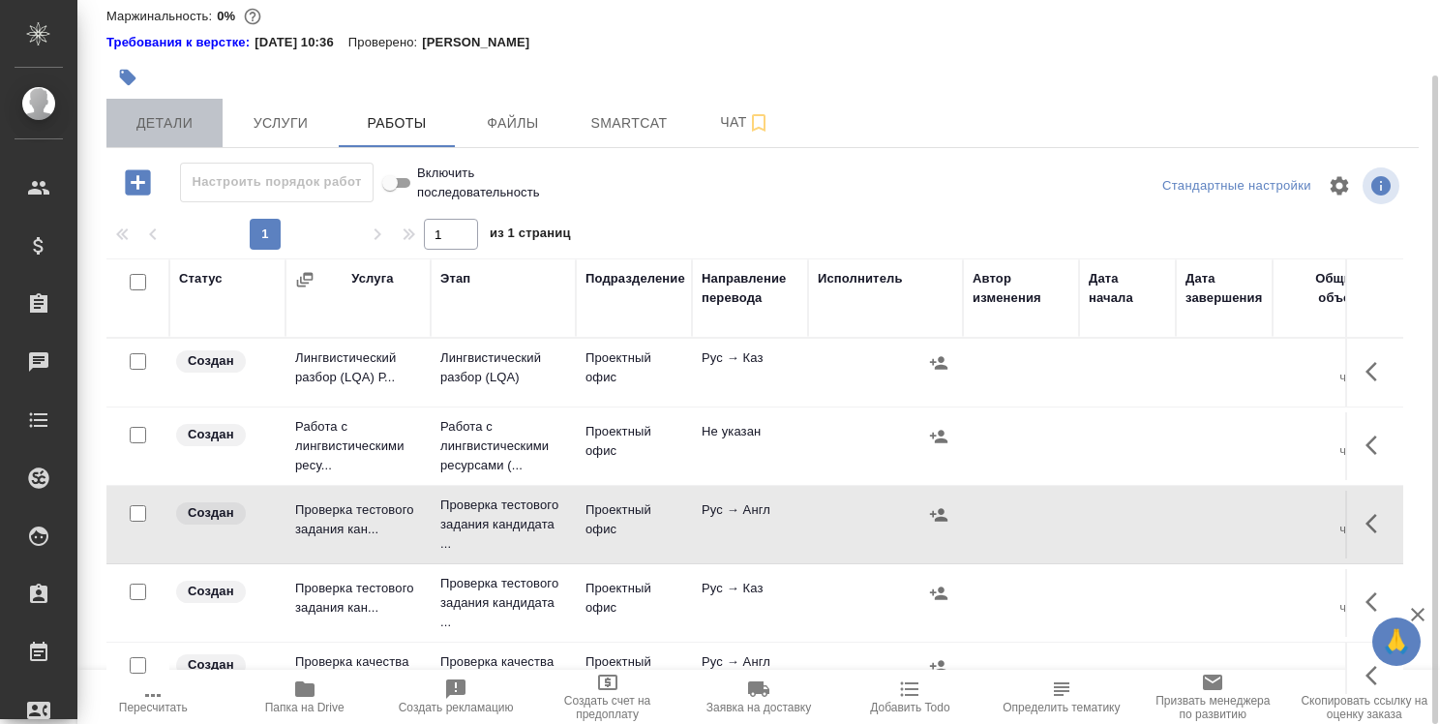
click at [196, 117] on span "Детали" at bounding box center [164, 123] width 93 height 24
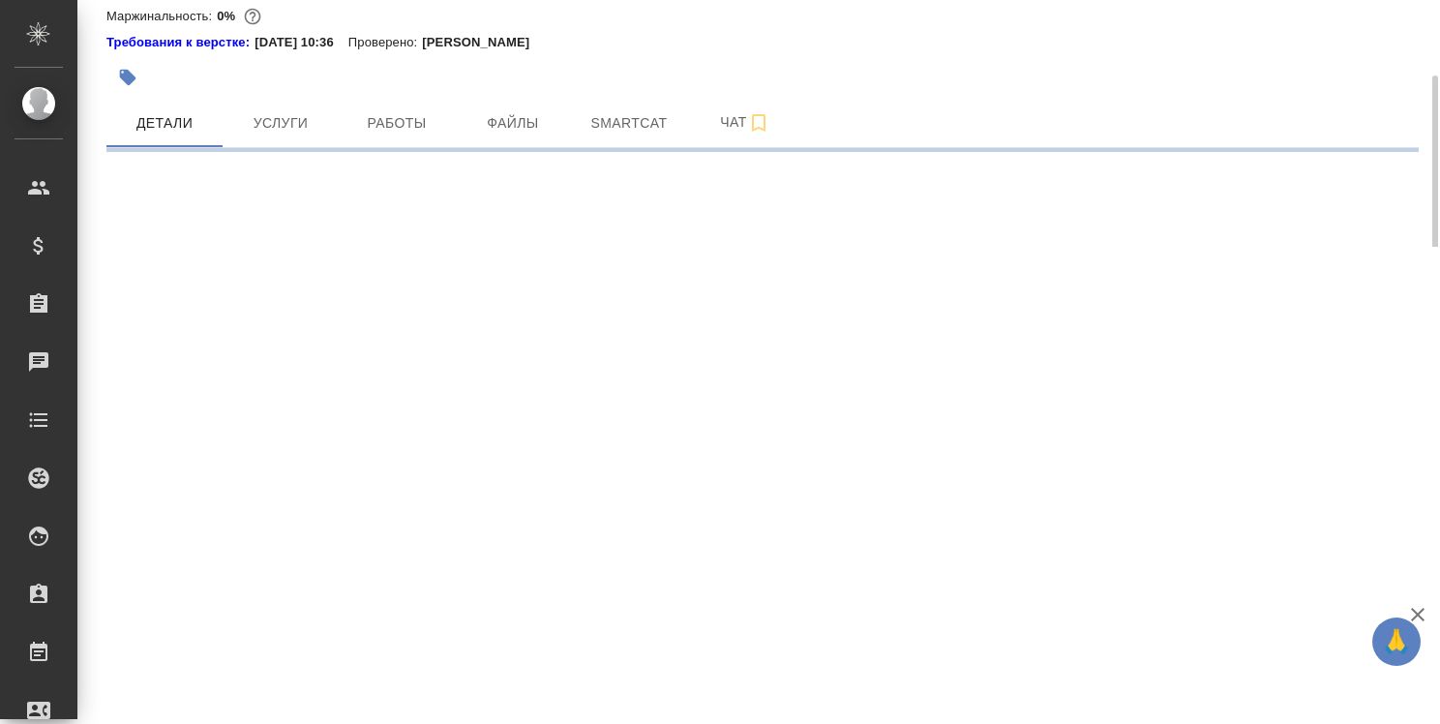
select select "RU"
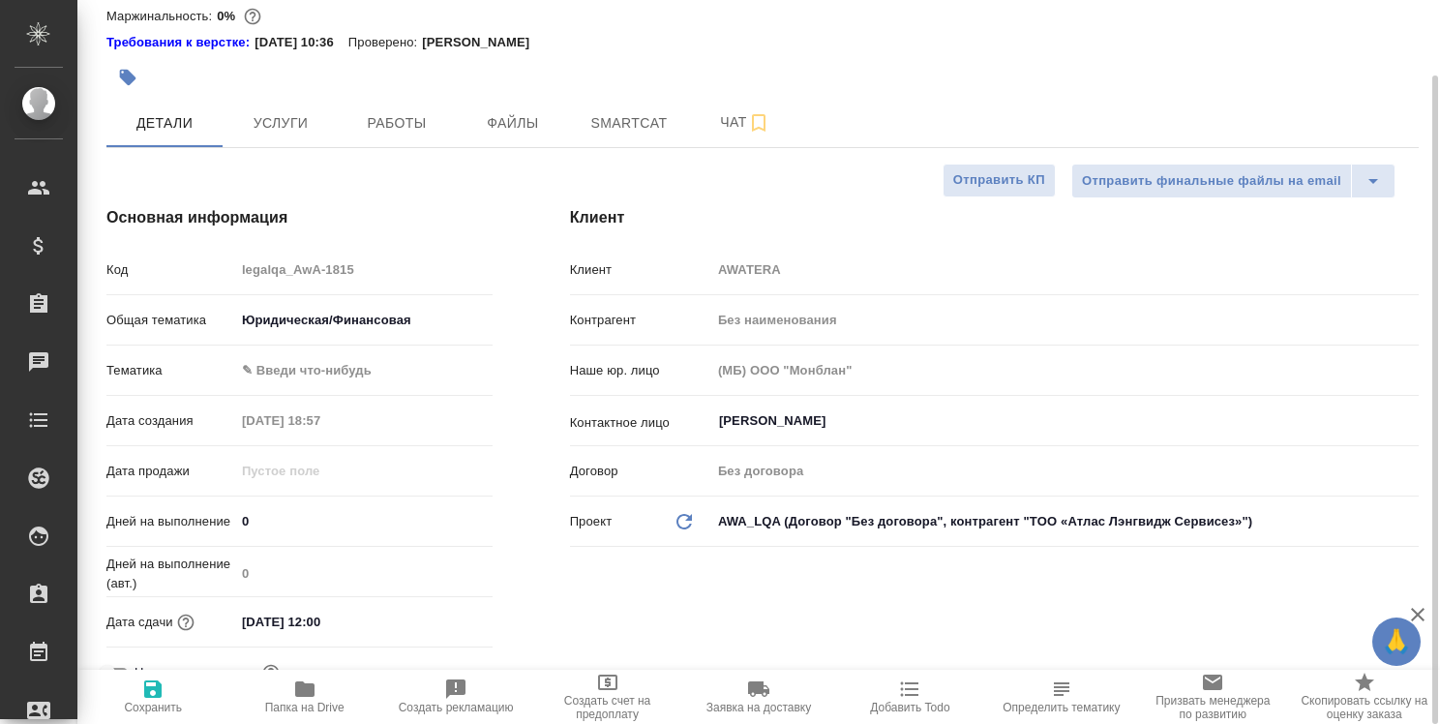
type textarea "x"
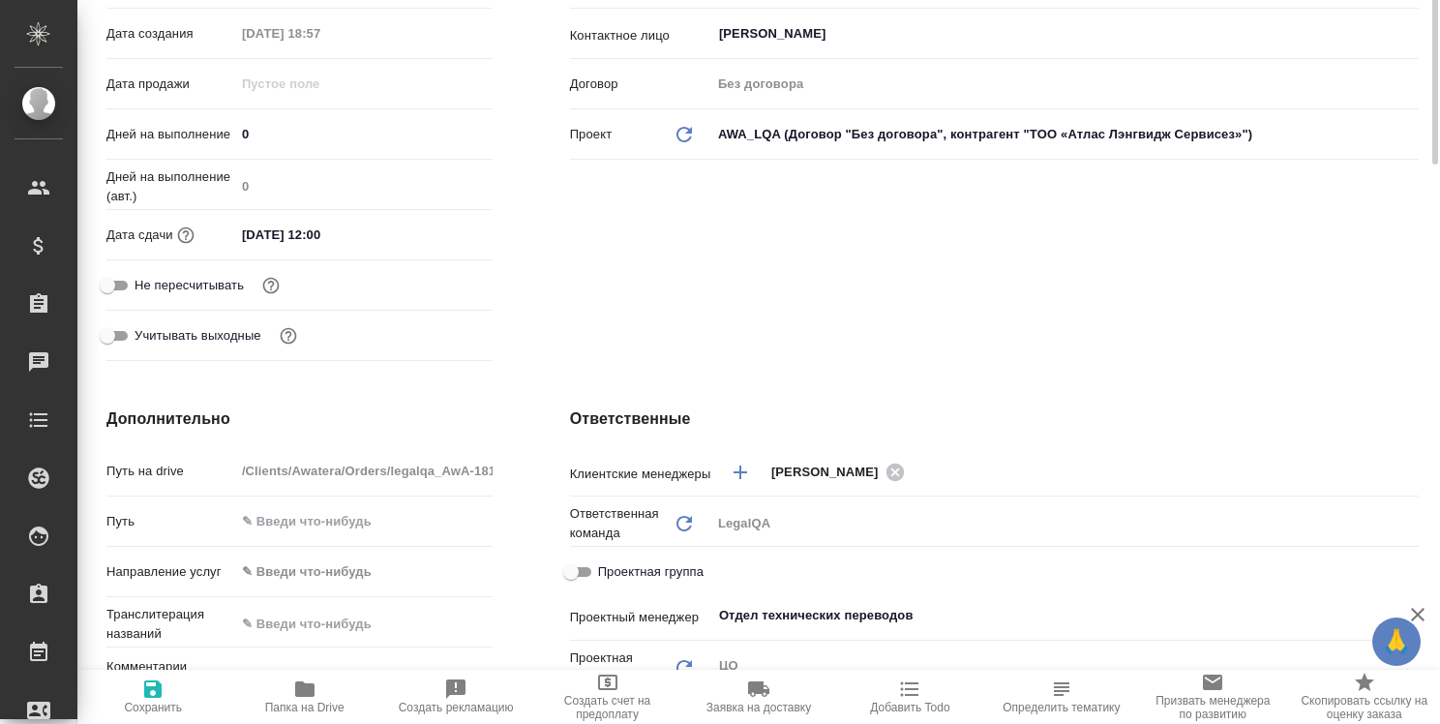
scroll to position [84, 0]
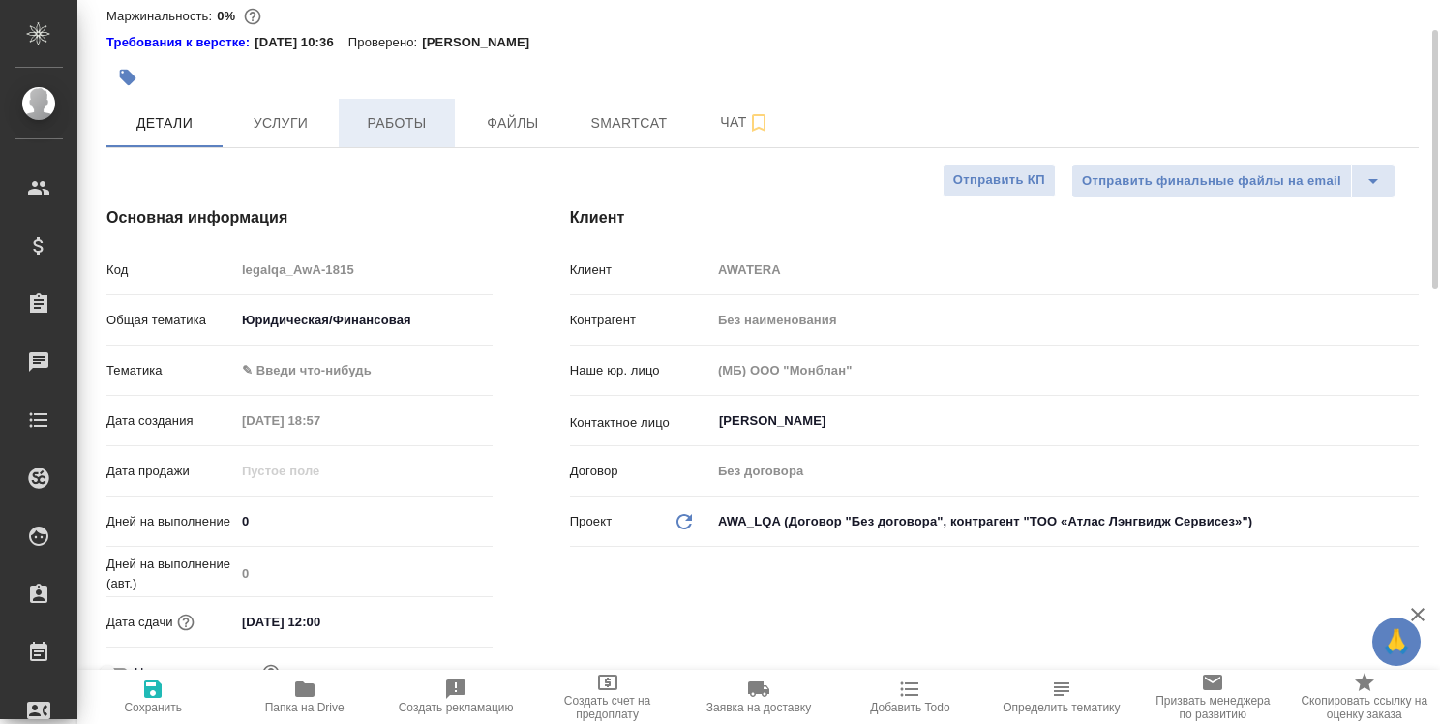
click at [398, 115] on span "Работы" at bounding box center [396, 123] width 93 height 24
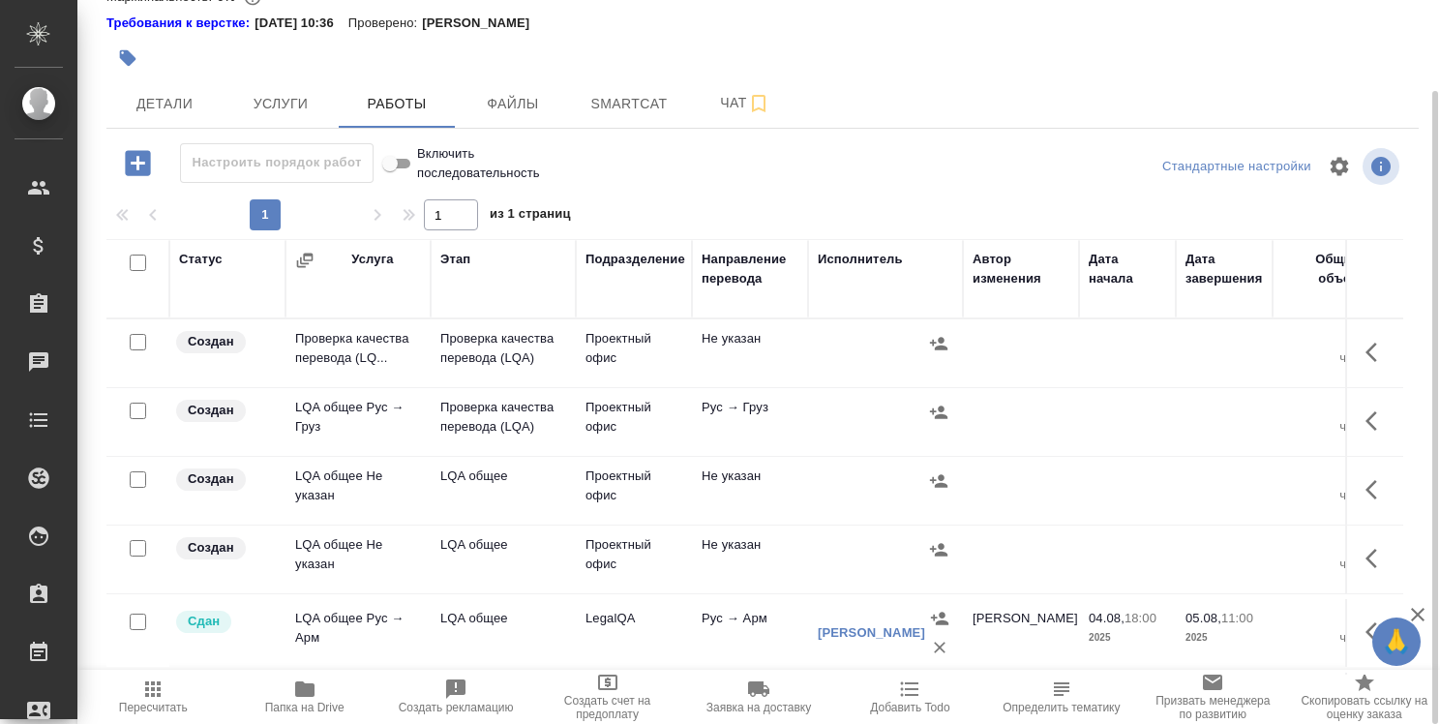
scroll to position [581, 0]
click at [1366, 492] on icon "button" at bounding box center [1377, 487] width 23 height 23
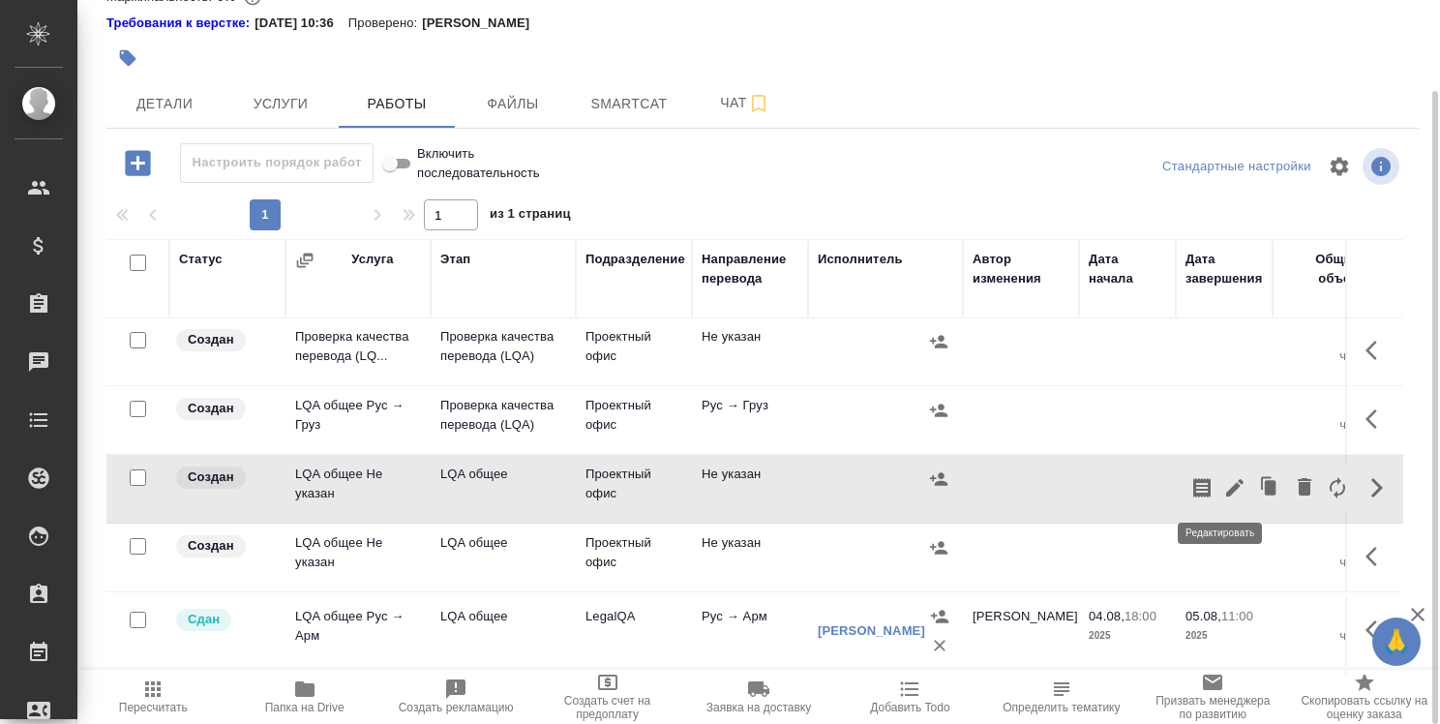
click at [1227, 479] on icon "button" at bounding box center [1234, 487] width 17 height 17
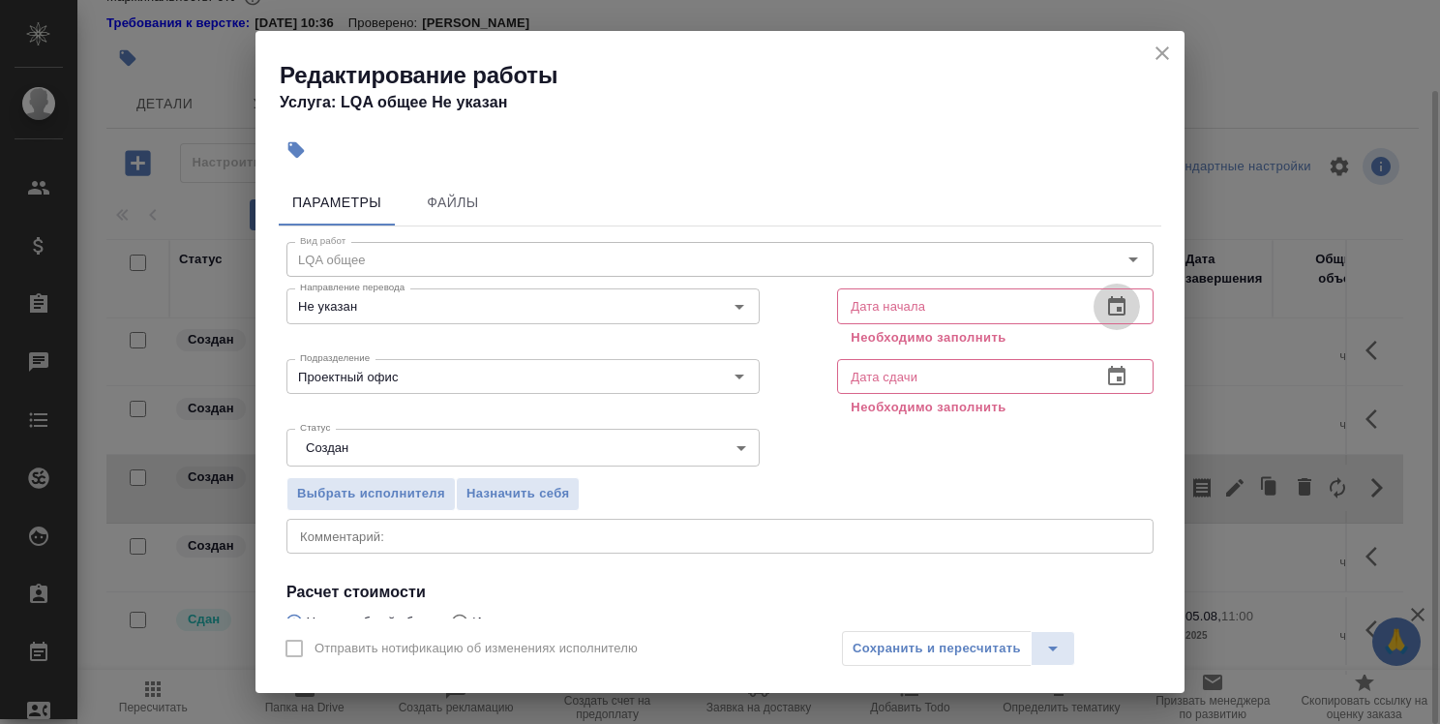
click at [1107, 302] on icon "button" at bounding box center [1116, 306] width 23 height 23
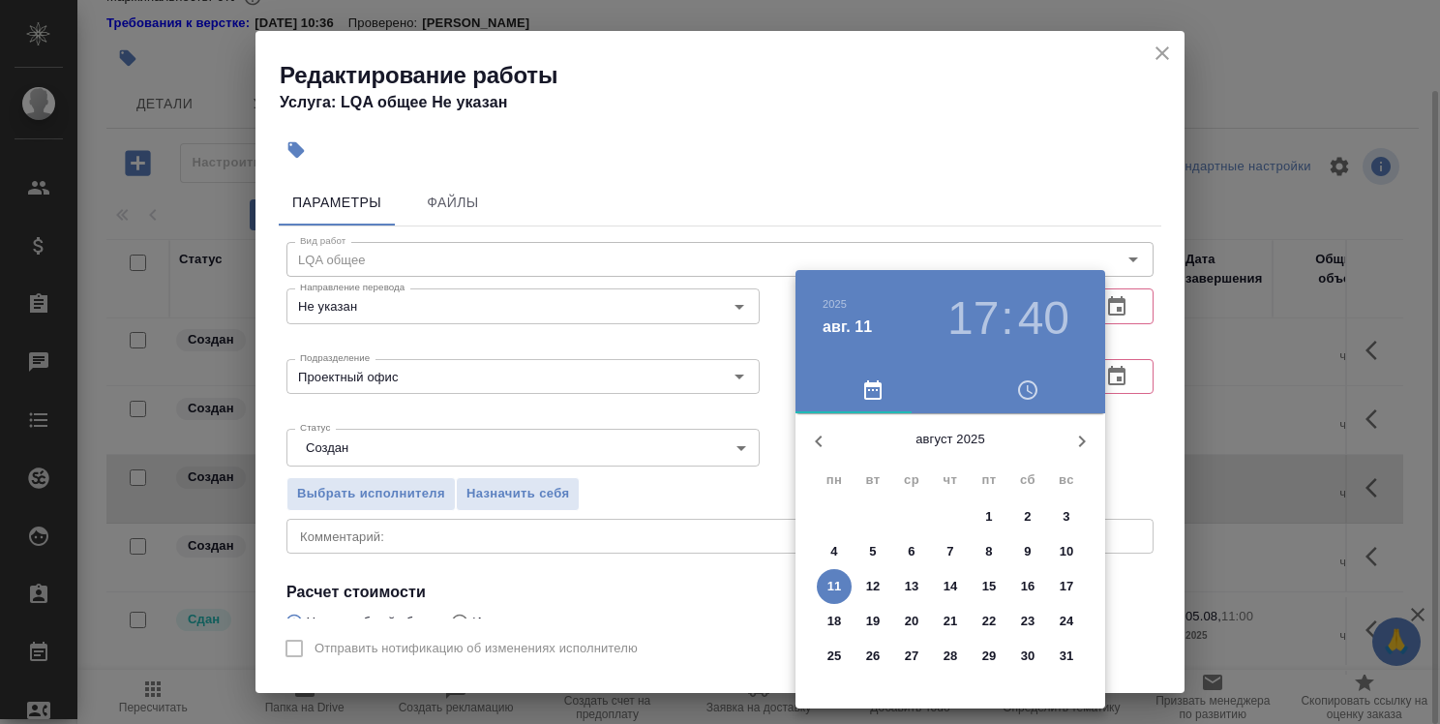
click at [1045, 316] on h3 "40" at bounding box center [1043, 318] width 51 height 54
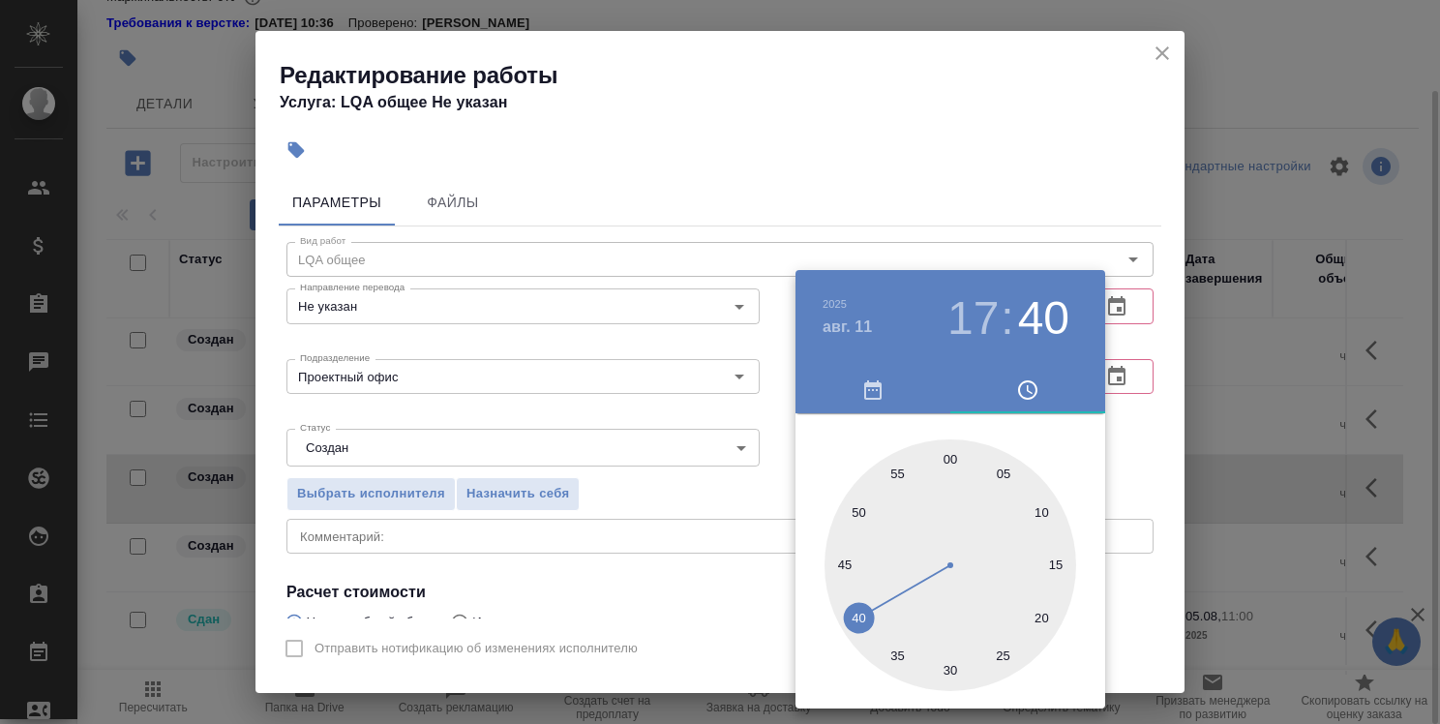
type input "11.08.2025 17:00"
click at [947, 457] on div at bounding box center [951, 565] width 252 height 252
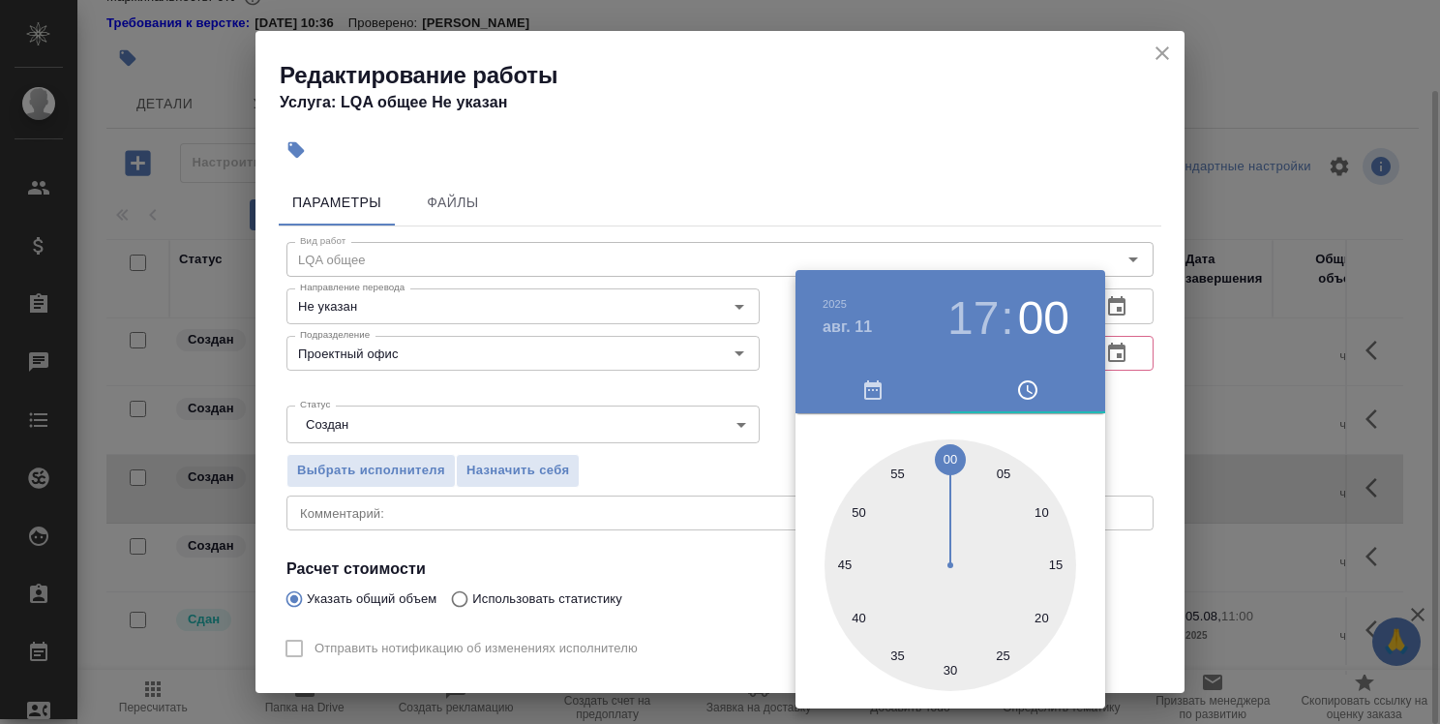
click at [1120, 395] on div at bounding box center [720, 362] width 1440 height 724
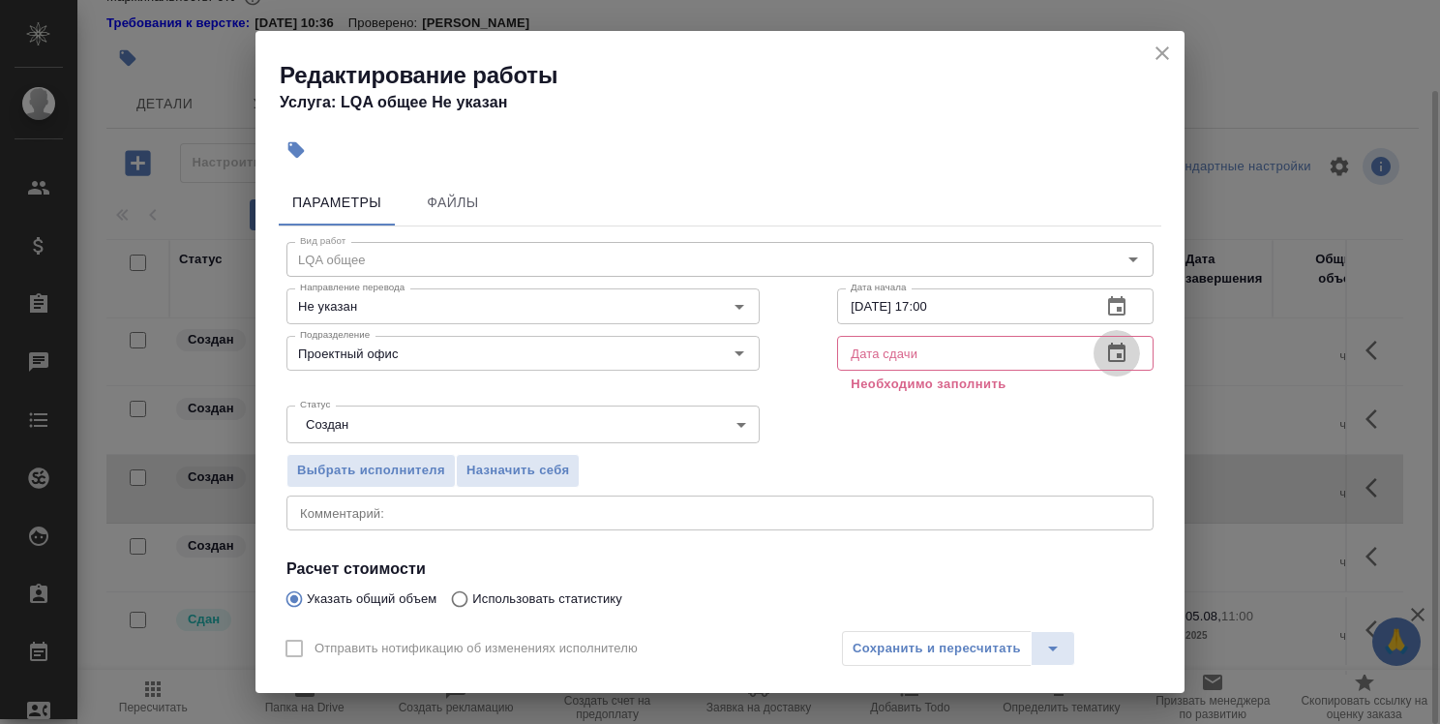
click at [1112, 361] on icon "button" at bounding box center [1116, 353] width 23 height 23
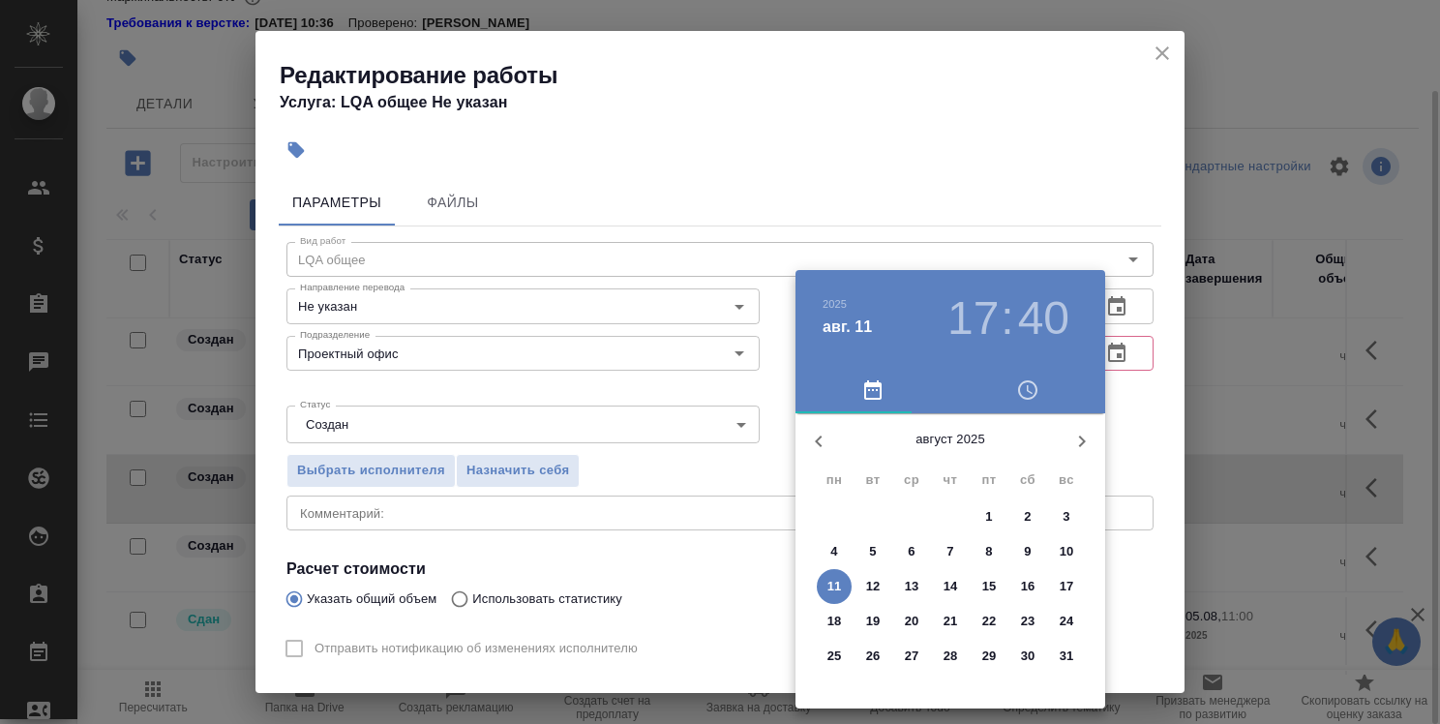
click at [846, 582] on span "11" at bounding box center [834, 586] width 35 height 19
type input "11.08.2025 17:40"
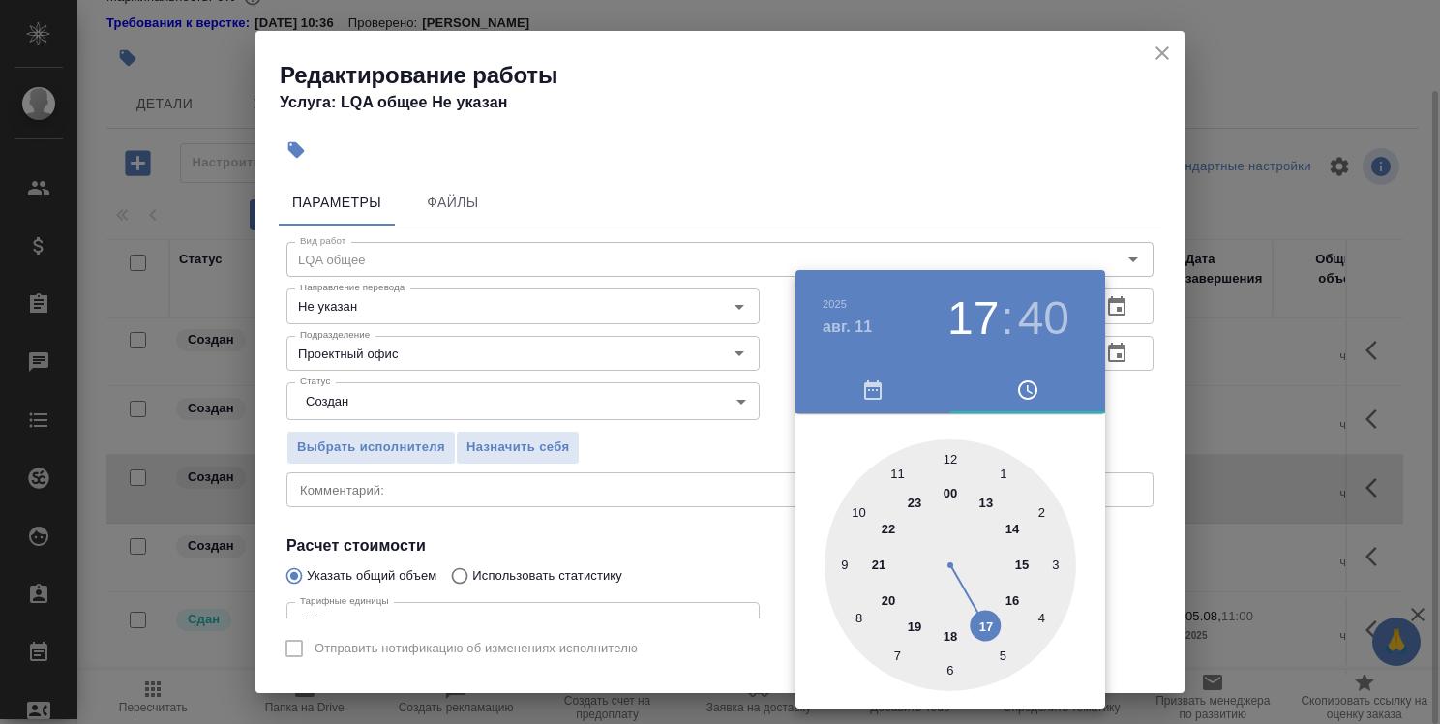
click at [602, 438] on div at bounding box center [720, 362] width 1440 height 724
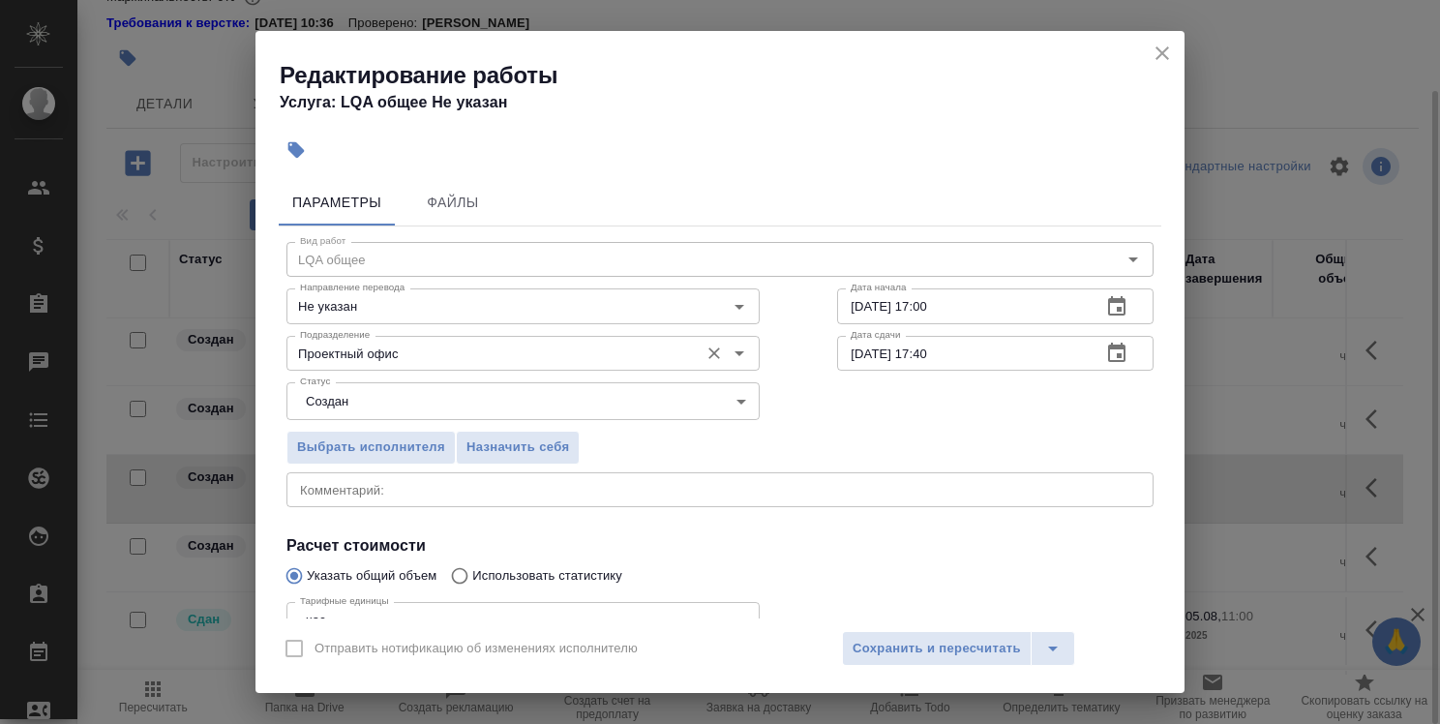
click at [635, 360] on input "Проектный офис" at bounding box center [490, 353] width 397 height 23
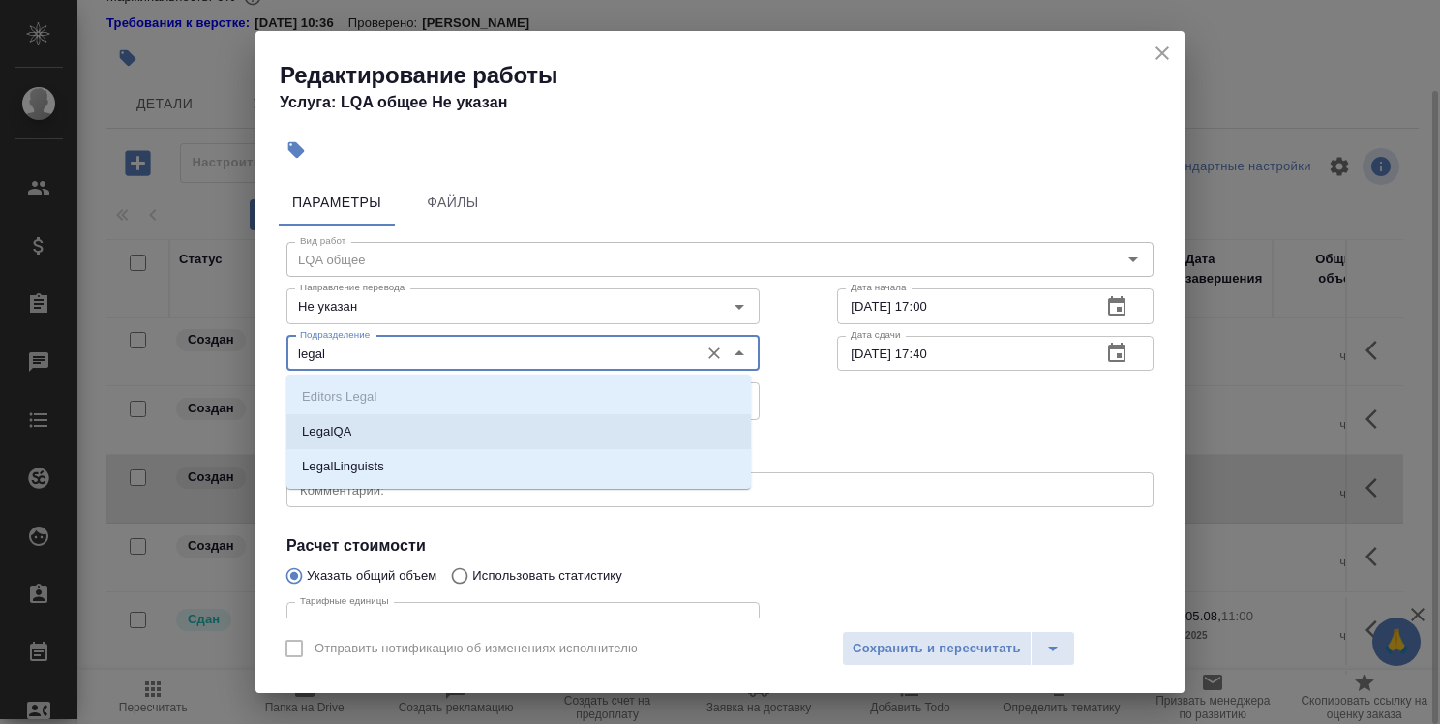
click at [488, 437] on li "LegalQA" at bounding box center [518, 431] width 465 height 35
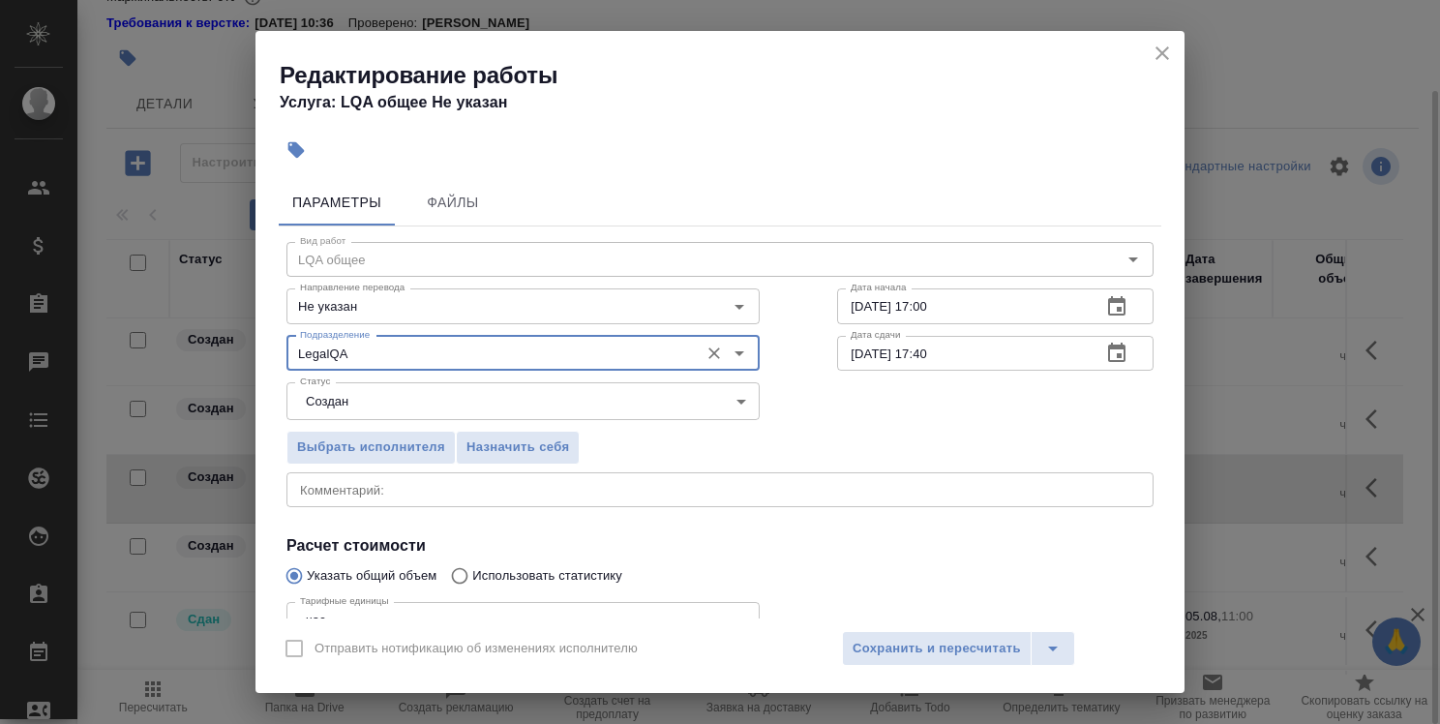
type input "LegalQA"
click at [438, 503] on div "x Комментарий:" at bounding box center [719, 489] width 867 height 35
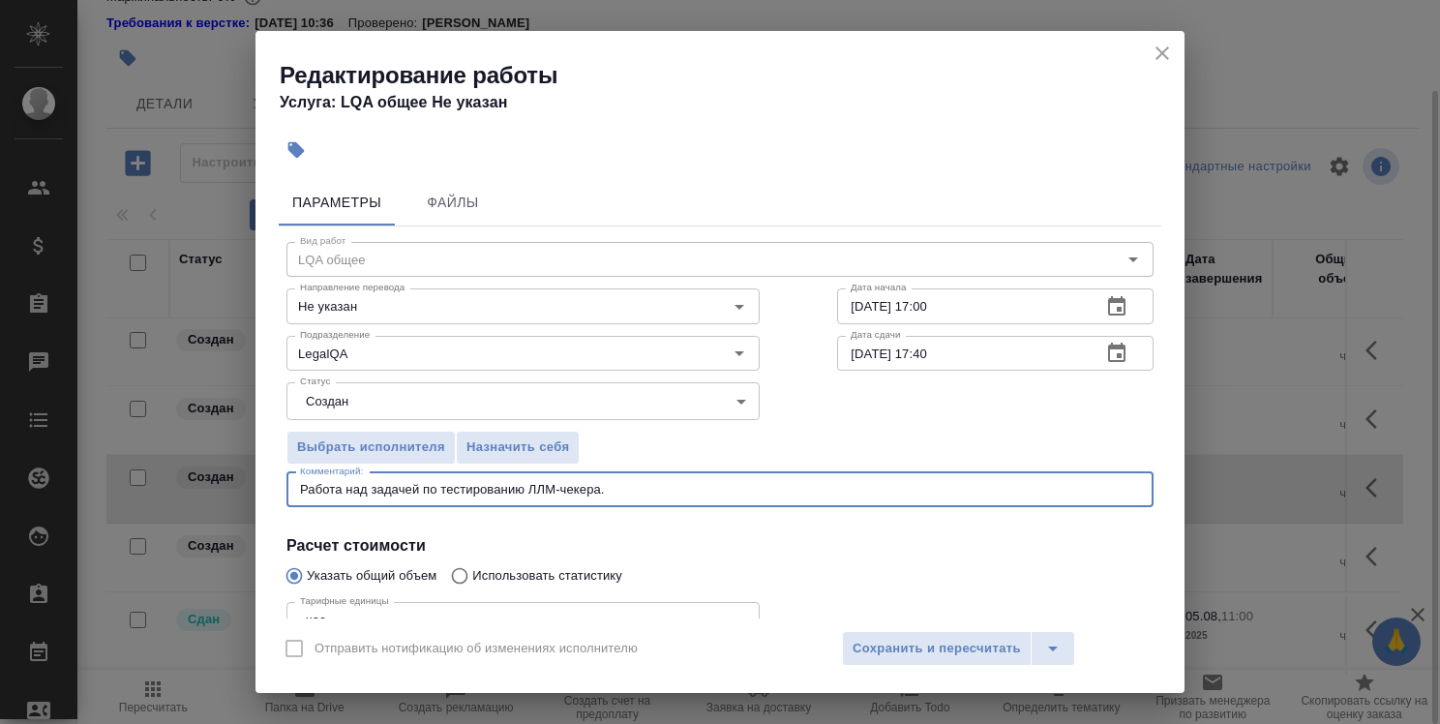
type textarea "Работа над задачей по тестированию ЛЛМ-чекера."
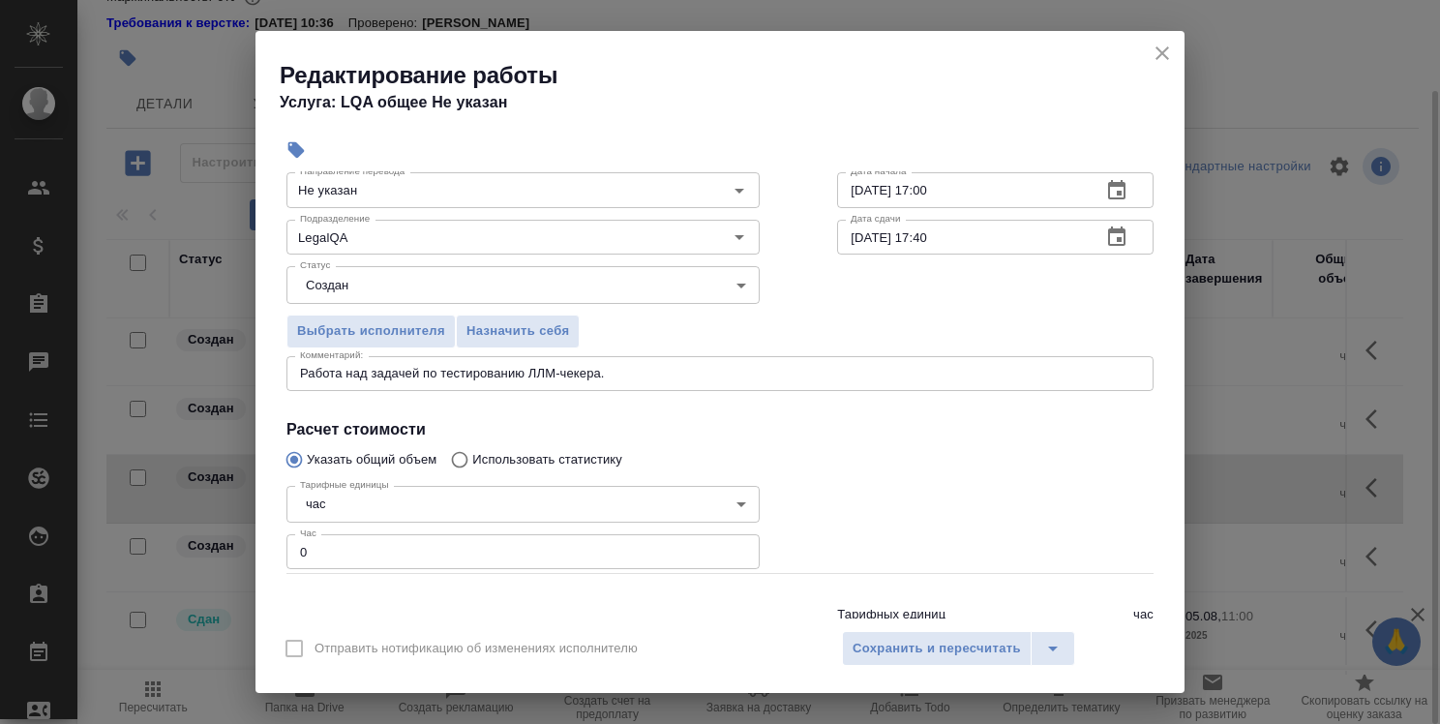
scroll to position [187, 0]
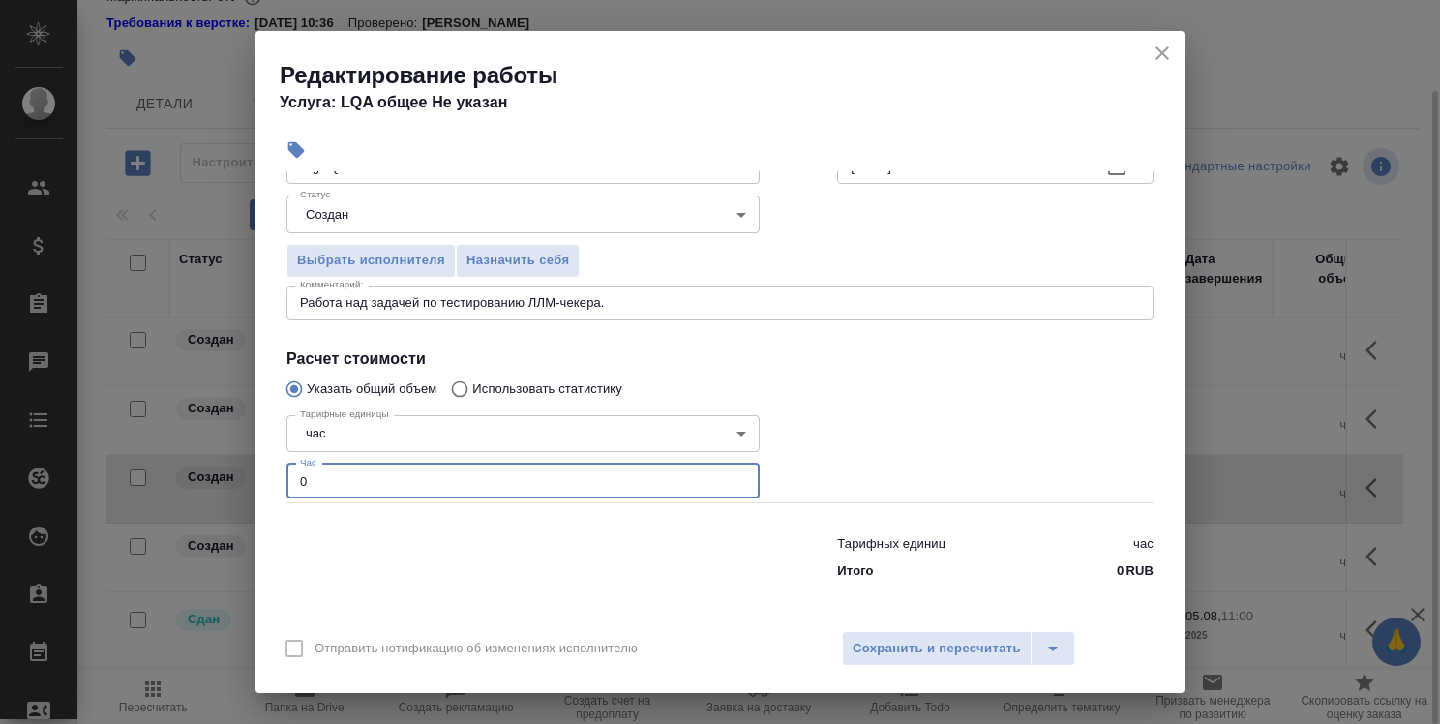
click at [569, 485] on input "0" at bounding box center [522, 481] width 473 height 35
type input "1.5"
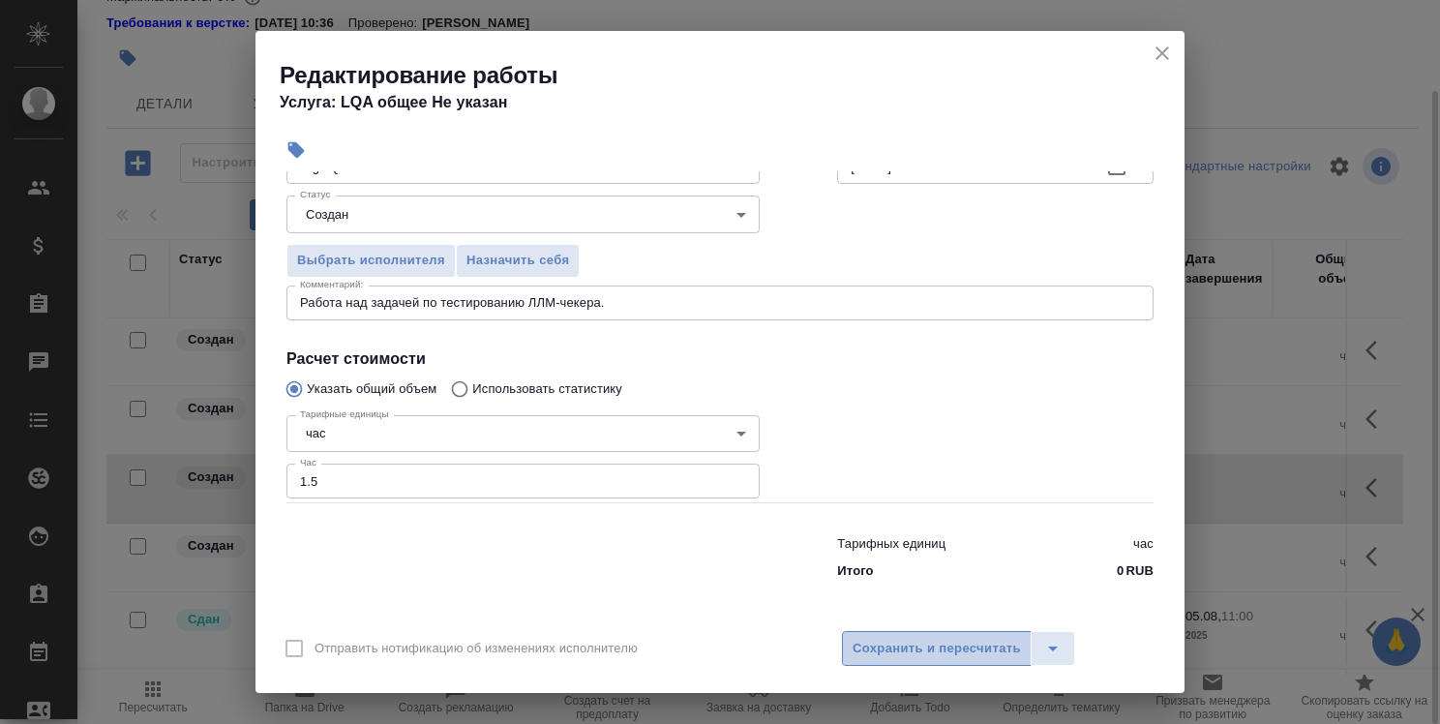
click at [952, 653] on span "Сохранить и пересчитать" at bounding box center [937, 649] width 168 height 22
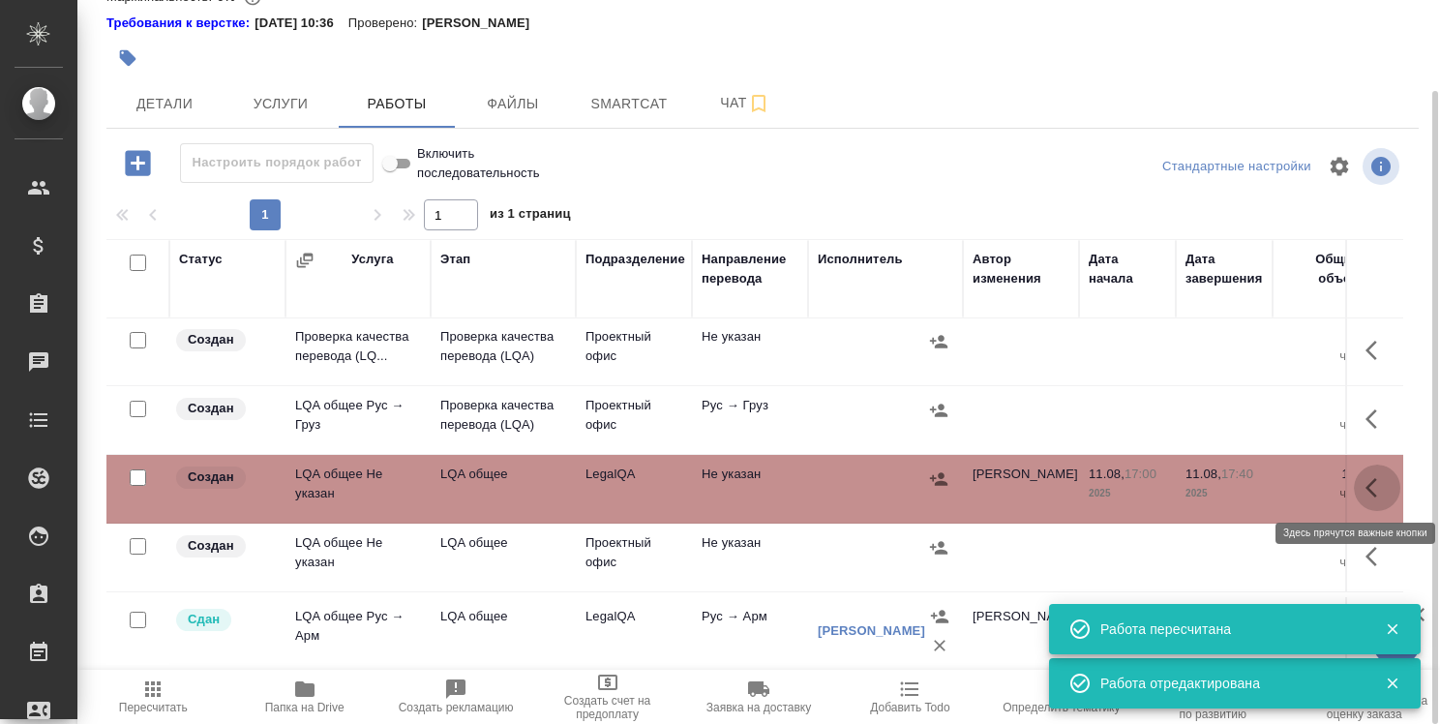
click at [1366, 481] on icon "button" at bounding box center [1377, 487] width 23 height 23
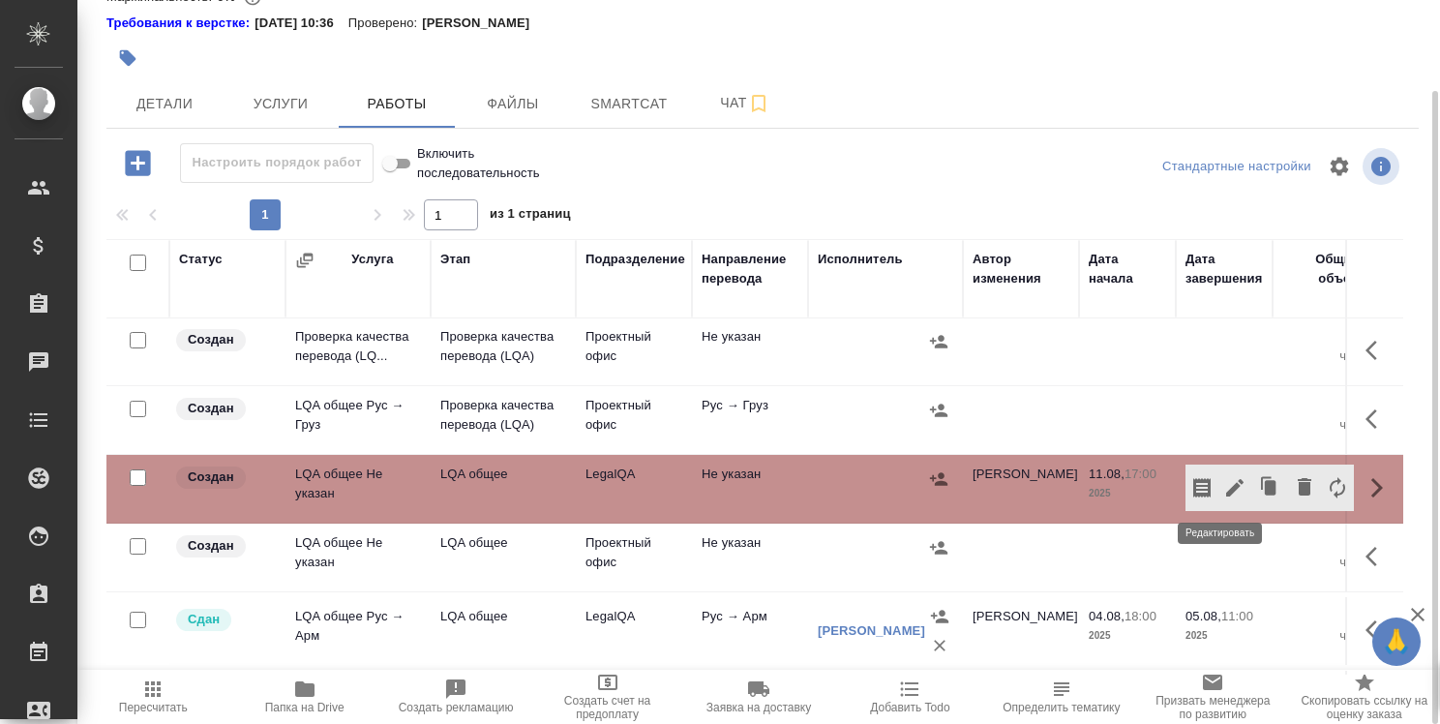
click at [1223, 476] on icon "button" at bounding box center [1234, 487] width 23 height 23
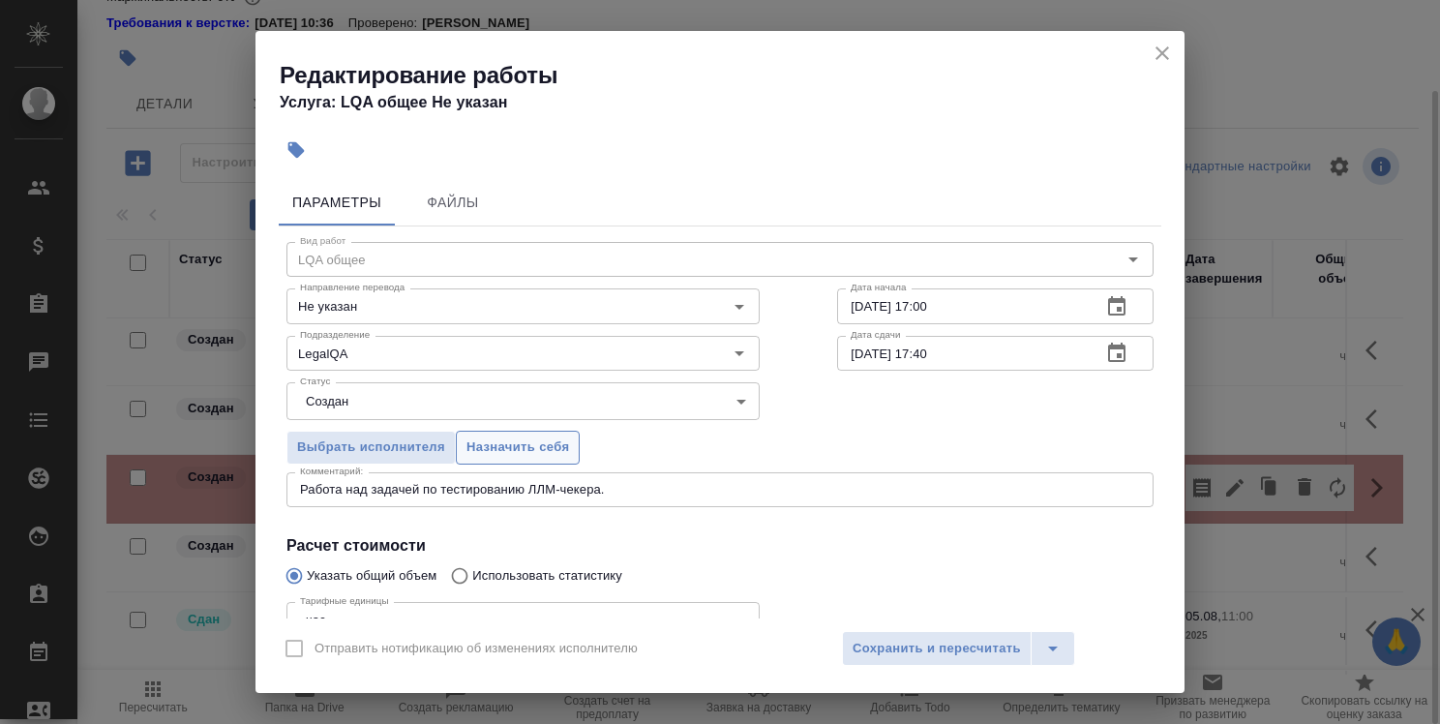
click at [521, 449] on span "Назначить себя" at bounding box center [518, 448] width 103 height 22
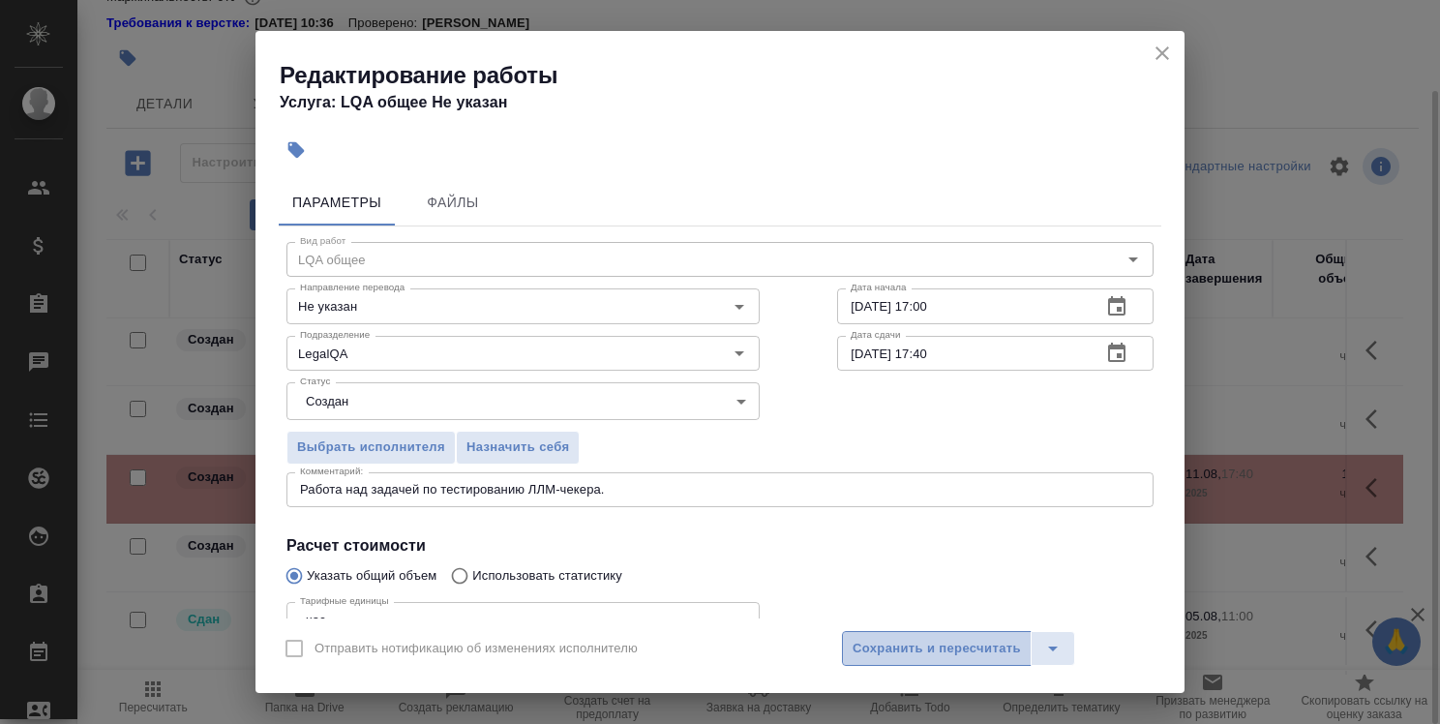
click at [918, 648] on span "Сохранить и пересчитать" at bounding box center [937, 649] width 168 height 22
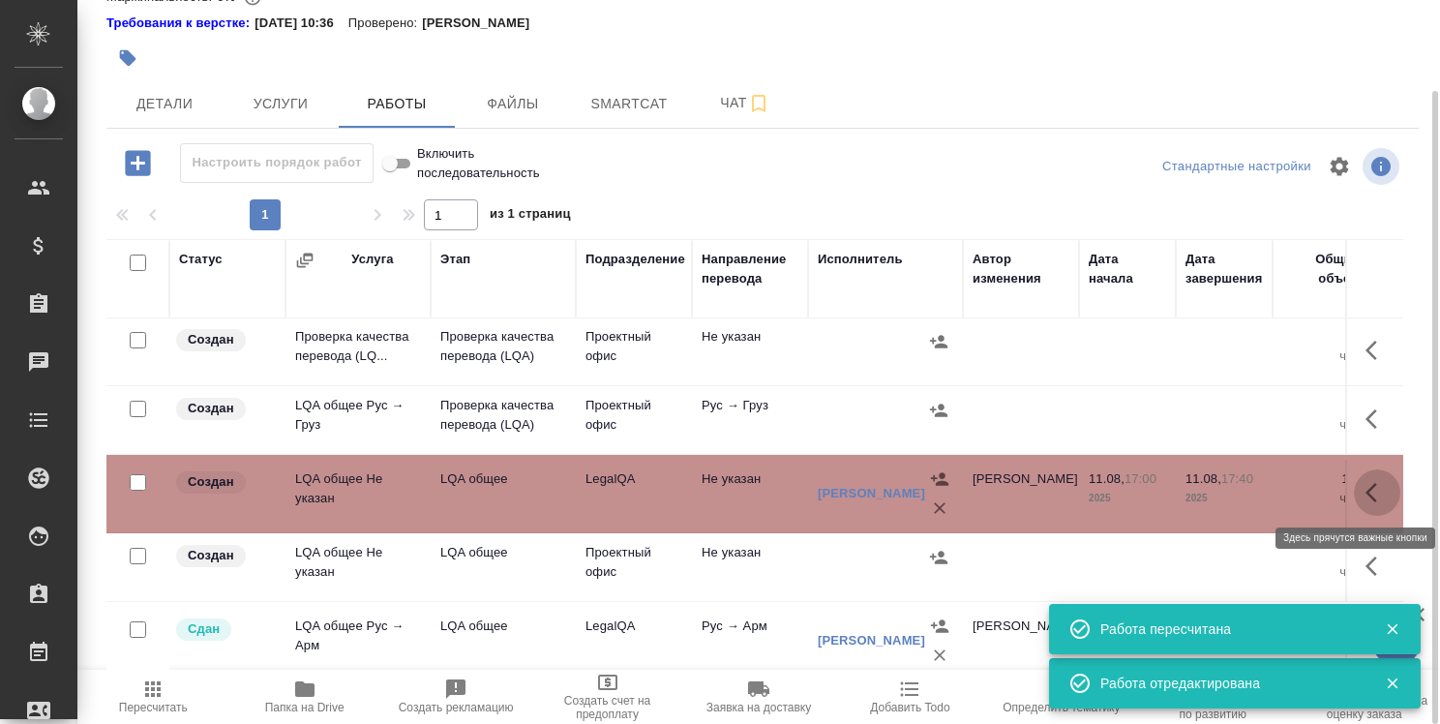
click at [1366, 492] on icon "button" at bounding box center [1377, 492] width 23 height 23
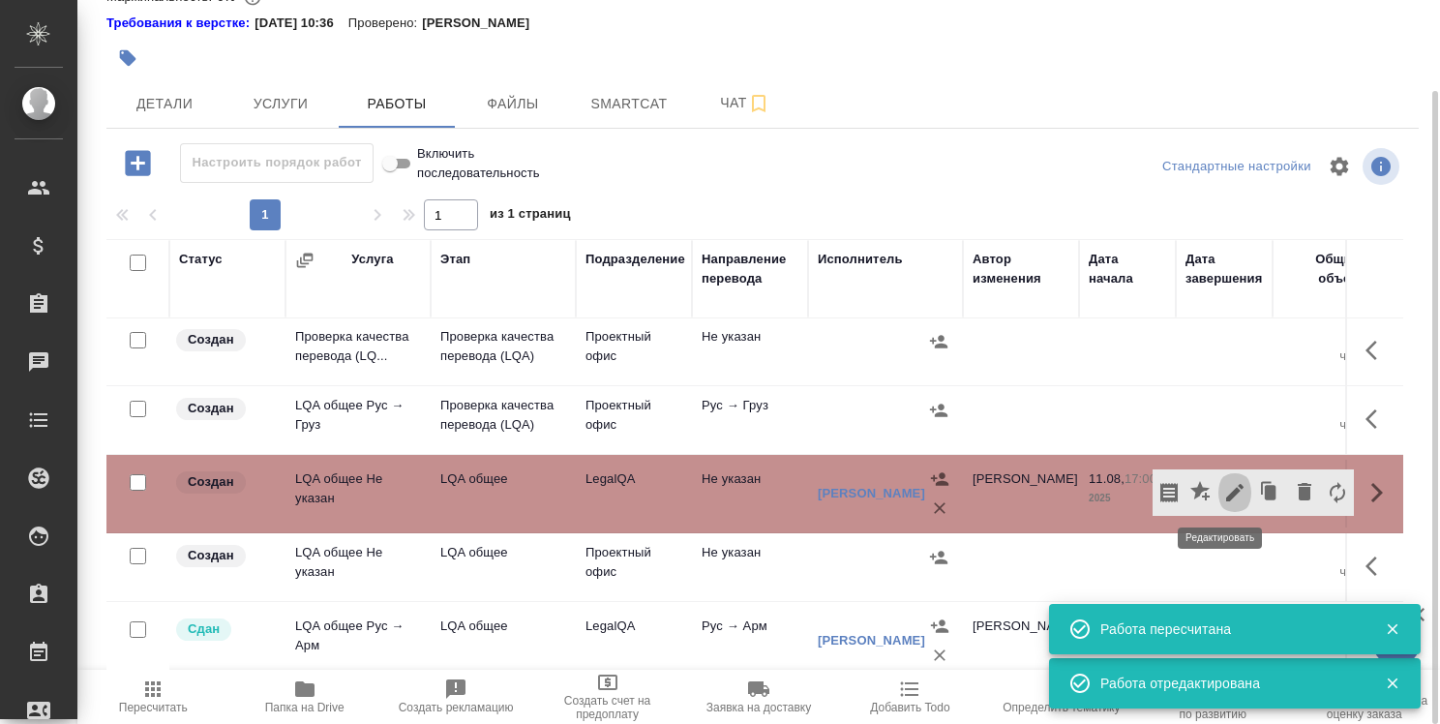
click at [1227, 481] on icon "button" at bounding box center [1234, 492] width 23 height 23
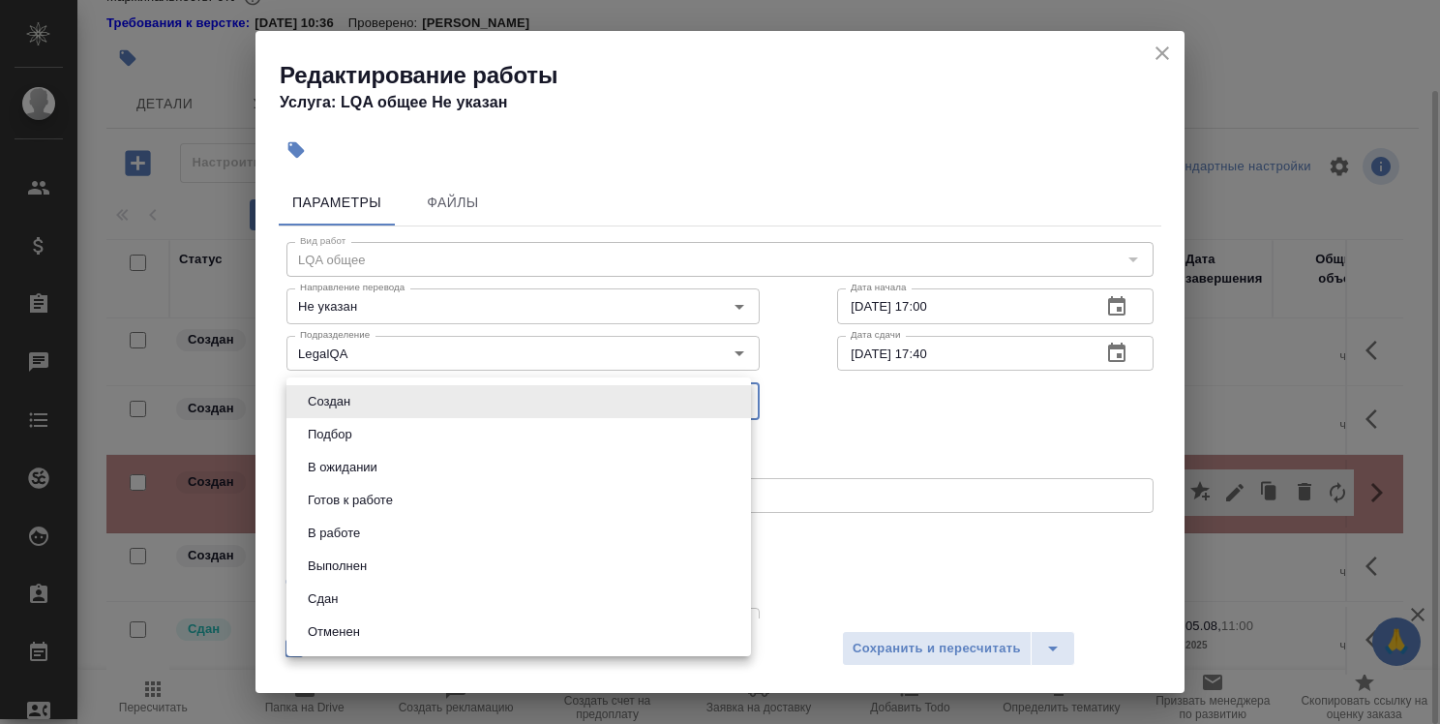
click at [693, 387] on body "🙏 .cls-1 fill:#fff; AWATERA [PERSON_NAME] Спецификации Заказы 0 Чаты Todo Проек…" at bounding box center [720, 362] width 1440 height 724
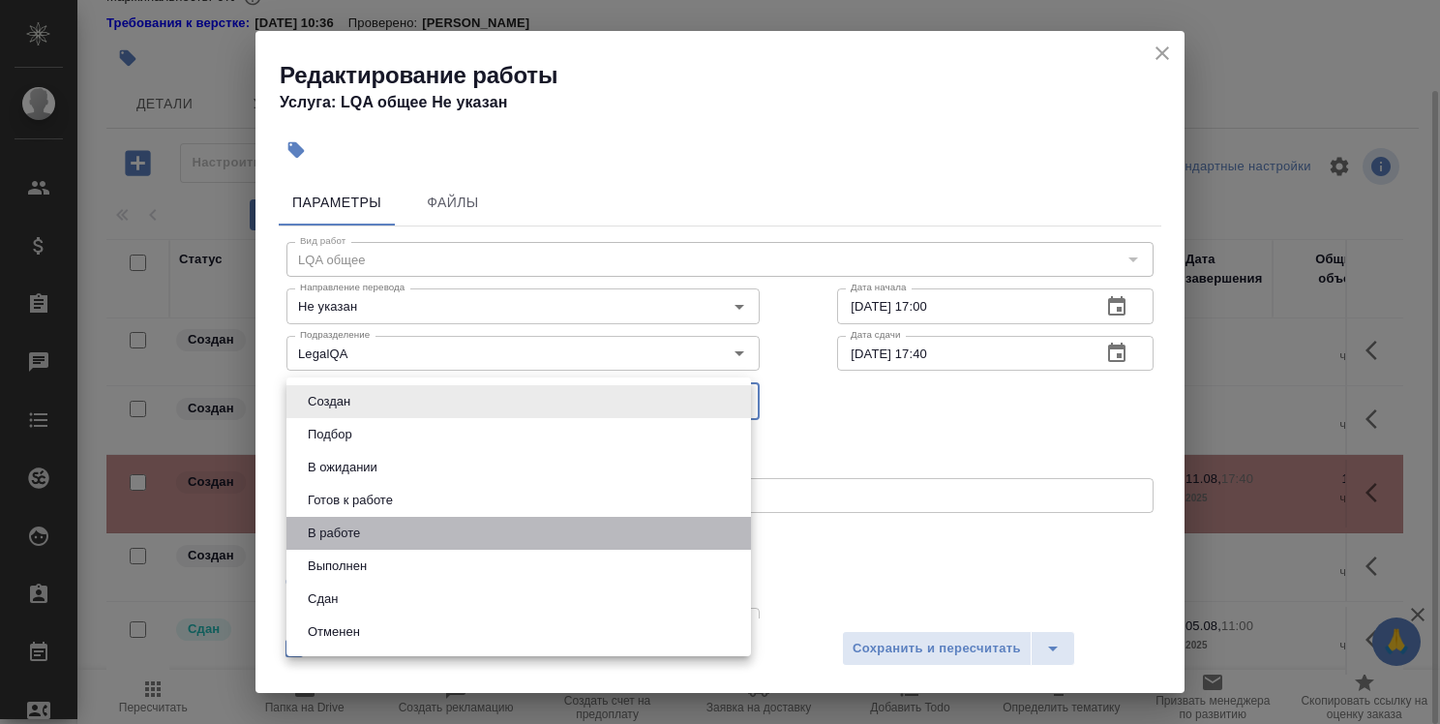
click at [673, 542] on li "В работе" at bounding box center [518, 533] width 465 height 33
type input "inProgress"
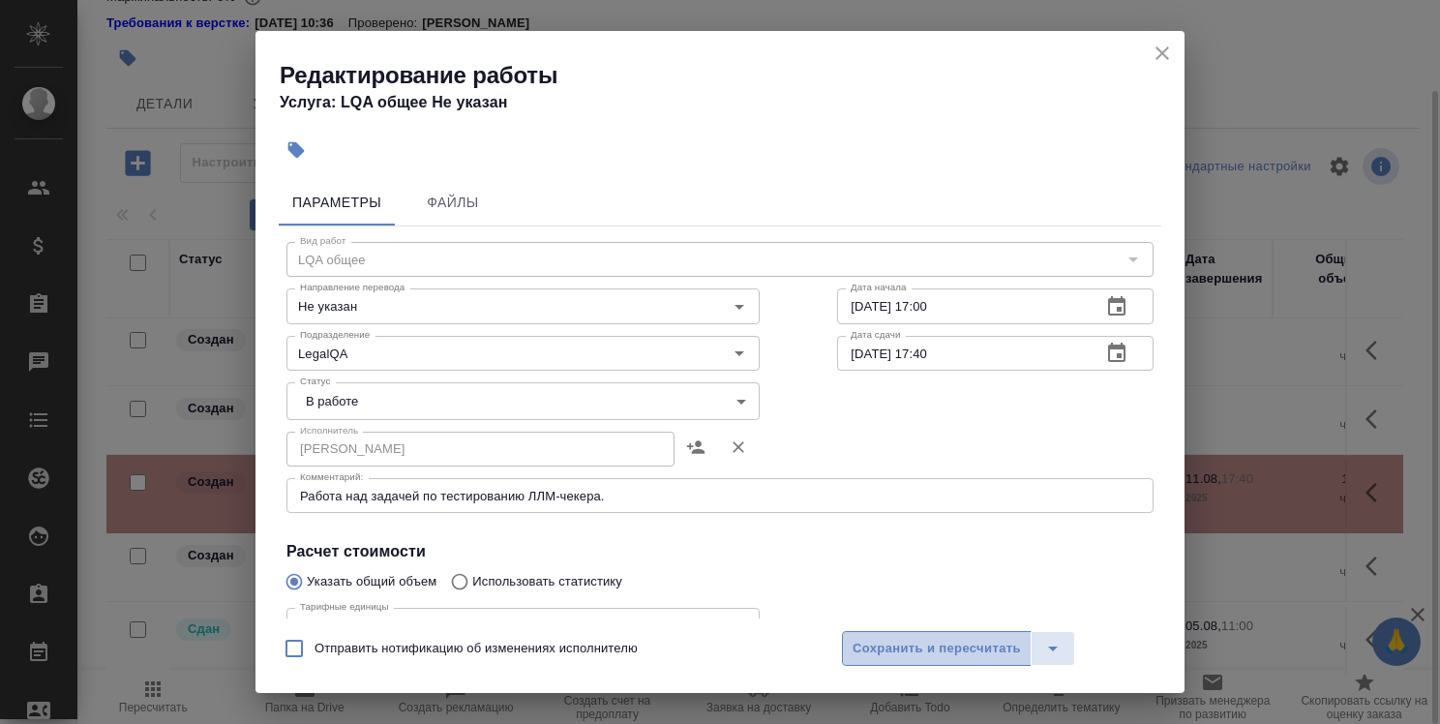
click at [945, 650] on span "Сохранить и пересчитать" at bounding box center [937, 649] width 168 height 22
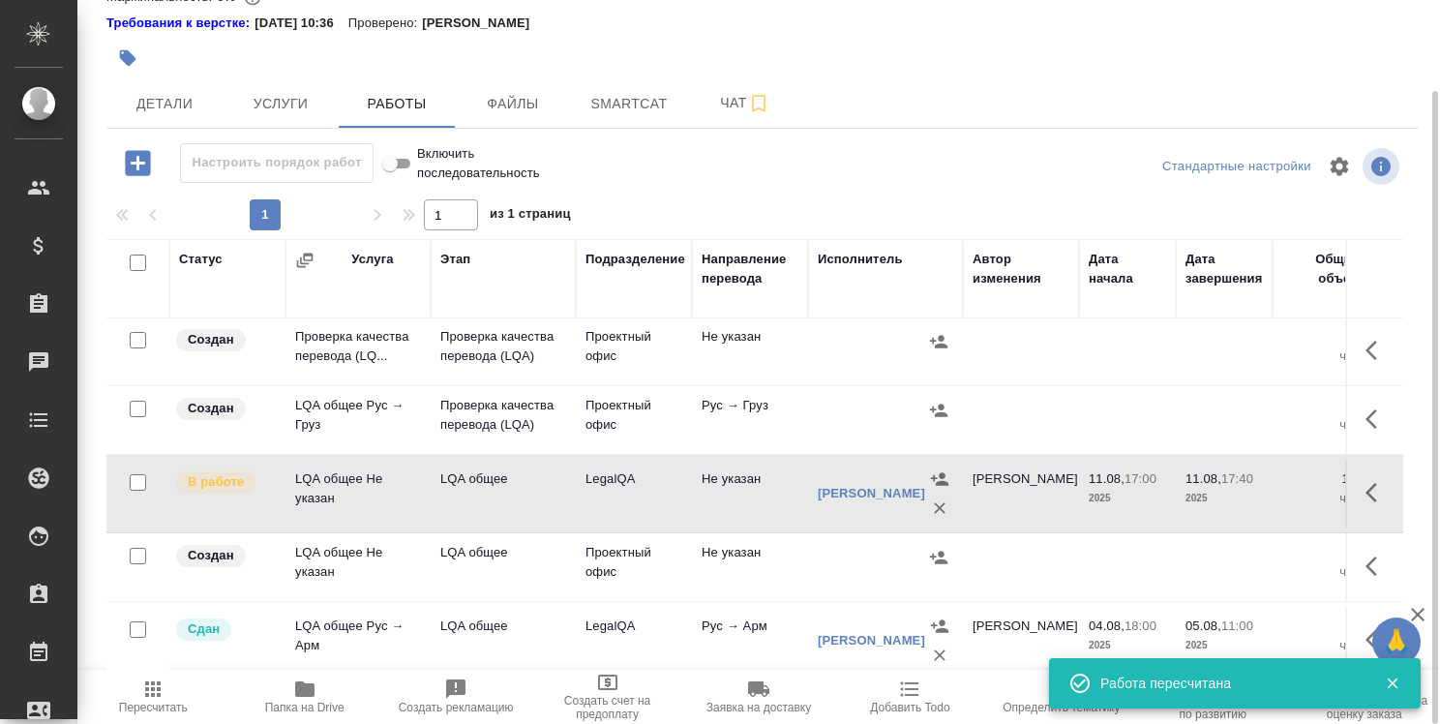
click at [1396, 620] on div "🙏 .cls-1 fill:#fff; AWATERA [PERSON_NAME] Спецификации Заказы 0 Чаты Todo Проек…" at bounding box center [720, 362] width 1440 height 724
click at [1419, 612] on icon "button" at bounding box center [1417, 614] width 23 height 23
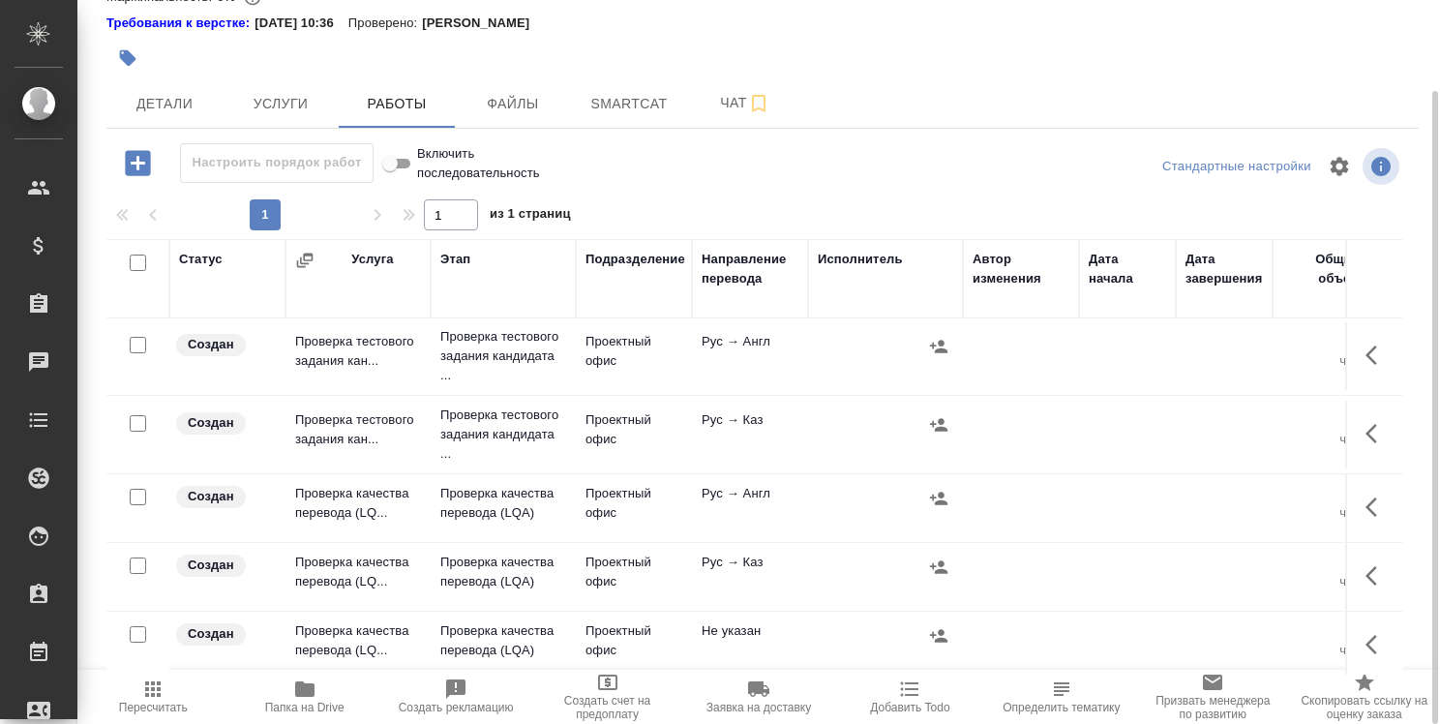
scroll to position [0, 0]
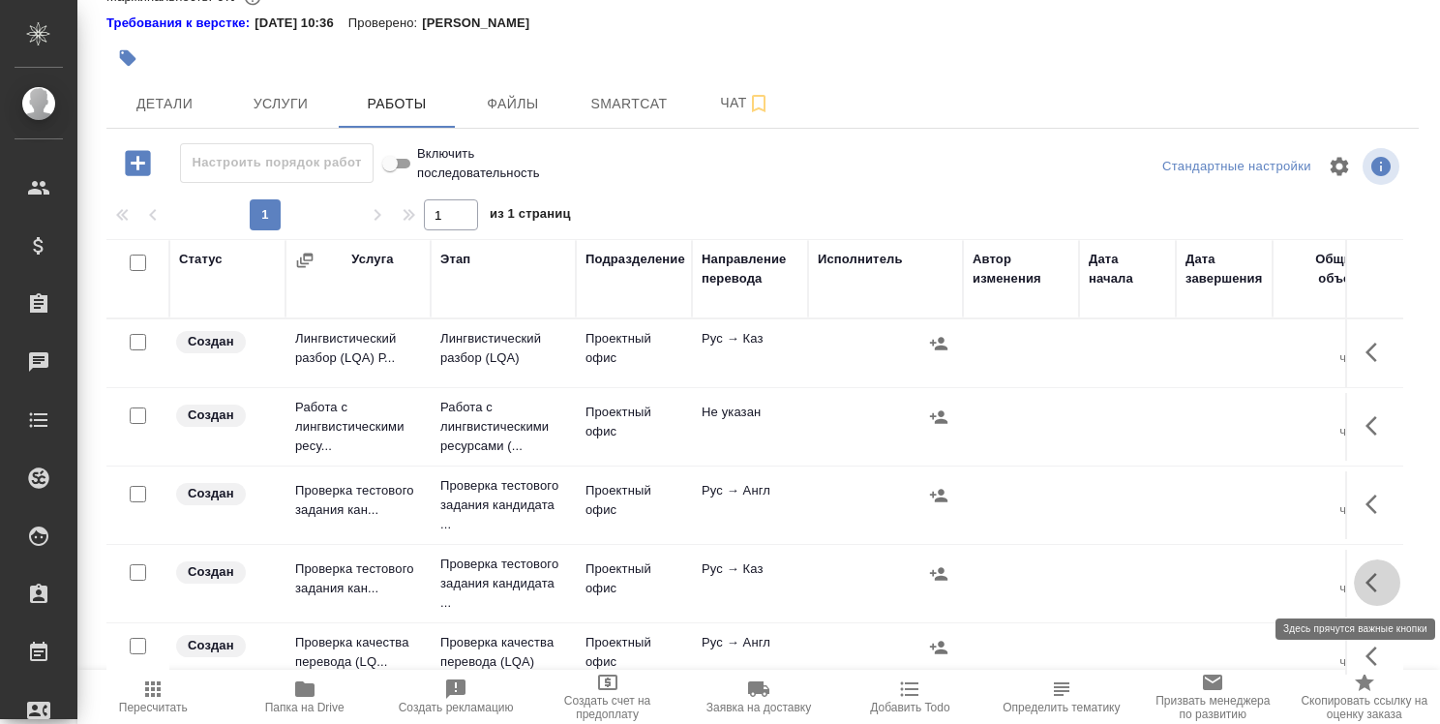
click at [1372, 577] on icon "button" at bounding box center [1377, 582] width 23 height 23
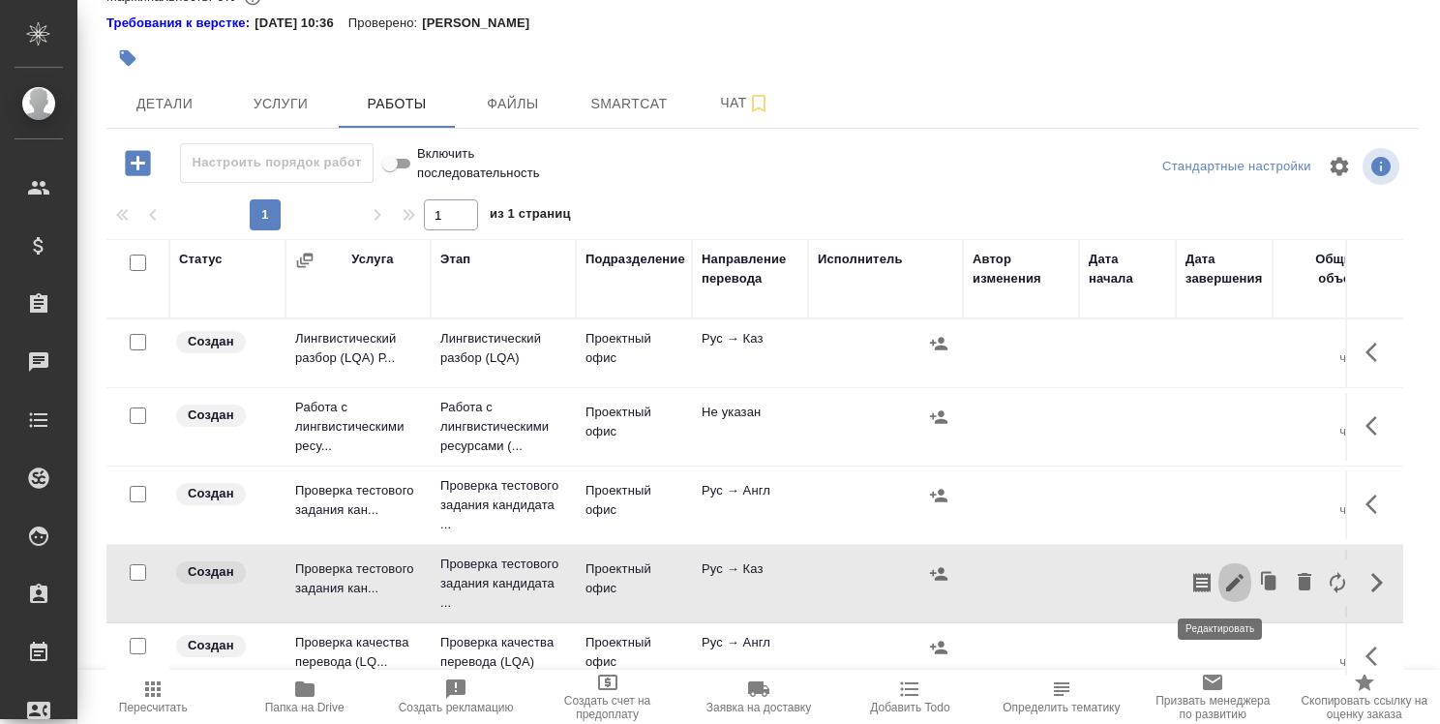
click at [1226, 579] on icon "button" at bounding box center [1234, 582] width 23 height 23
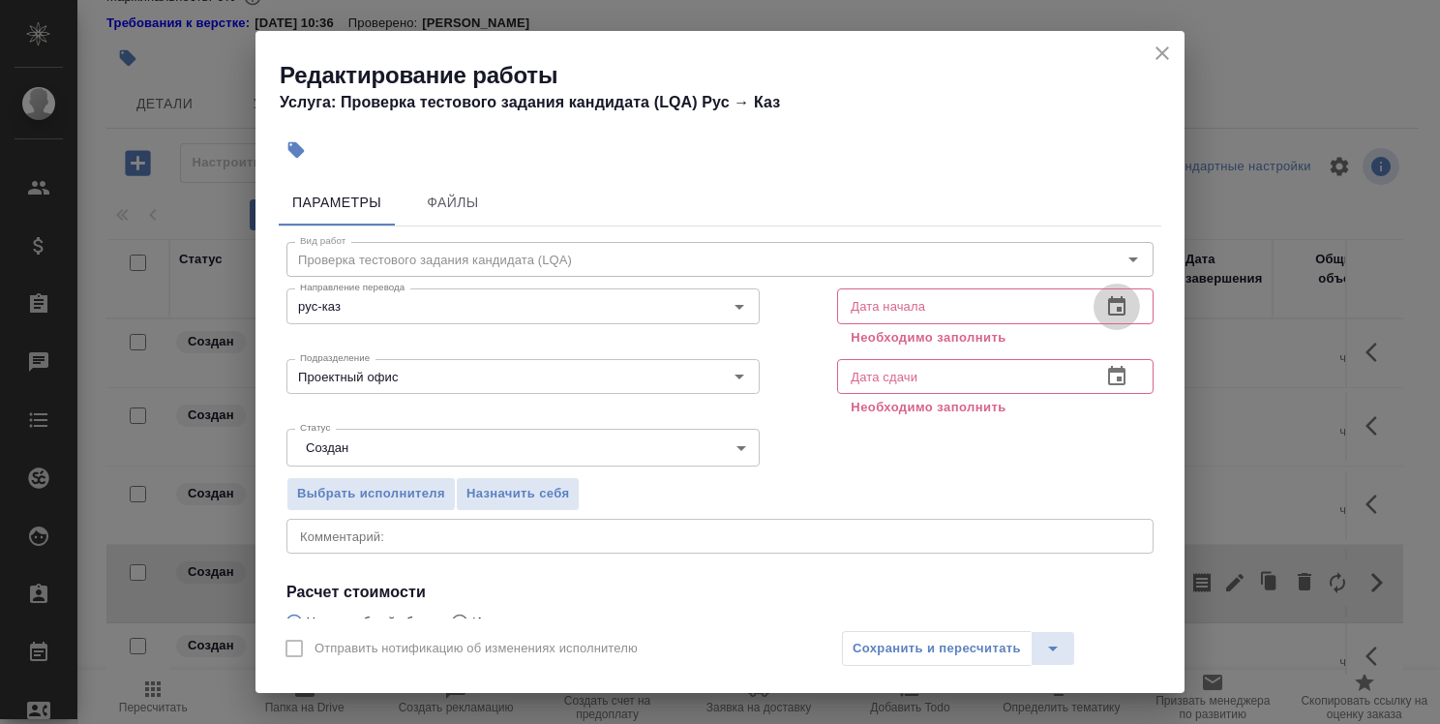
click at [1112, 306] on icon "button" at bounding box center [1116, 306] width 23 height 23
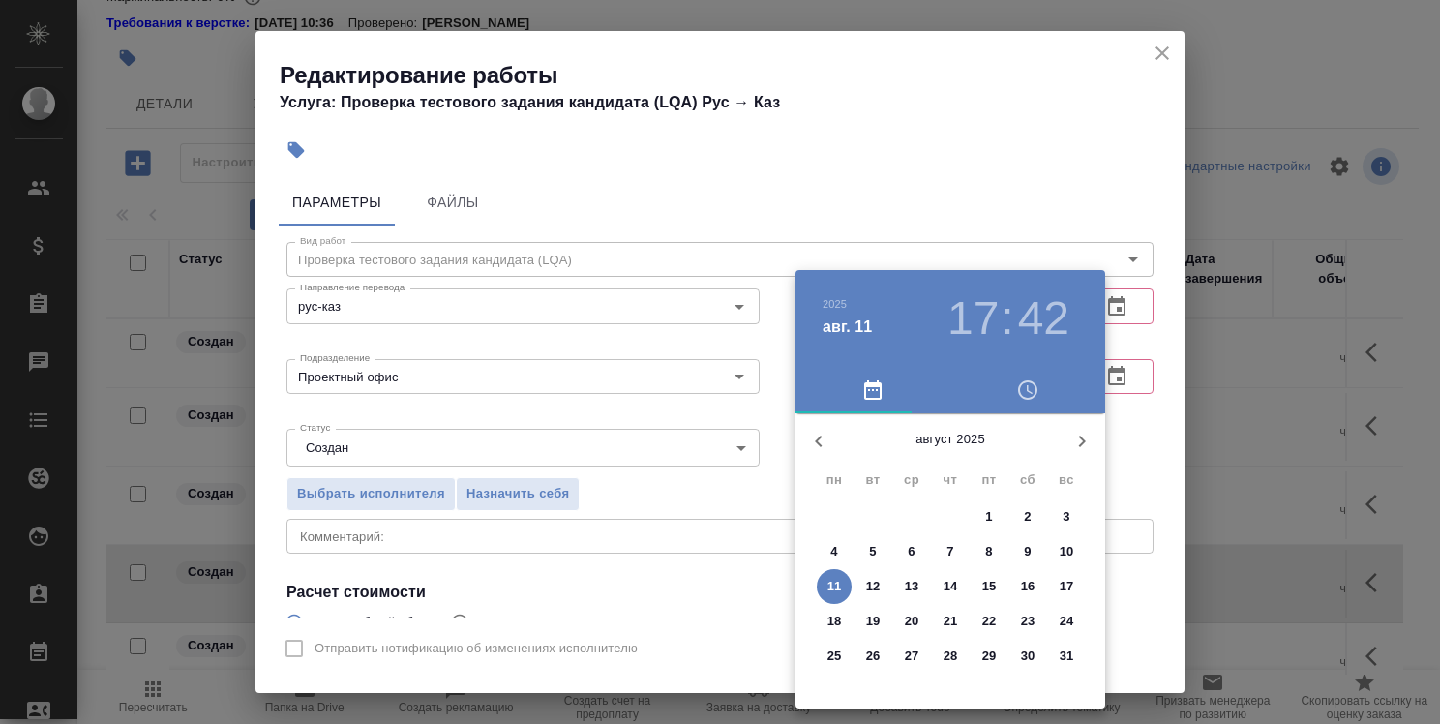
click at [1046, 322] on h3 "42" at bounding box center [1043, 318] width 51 height 54
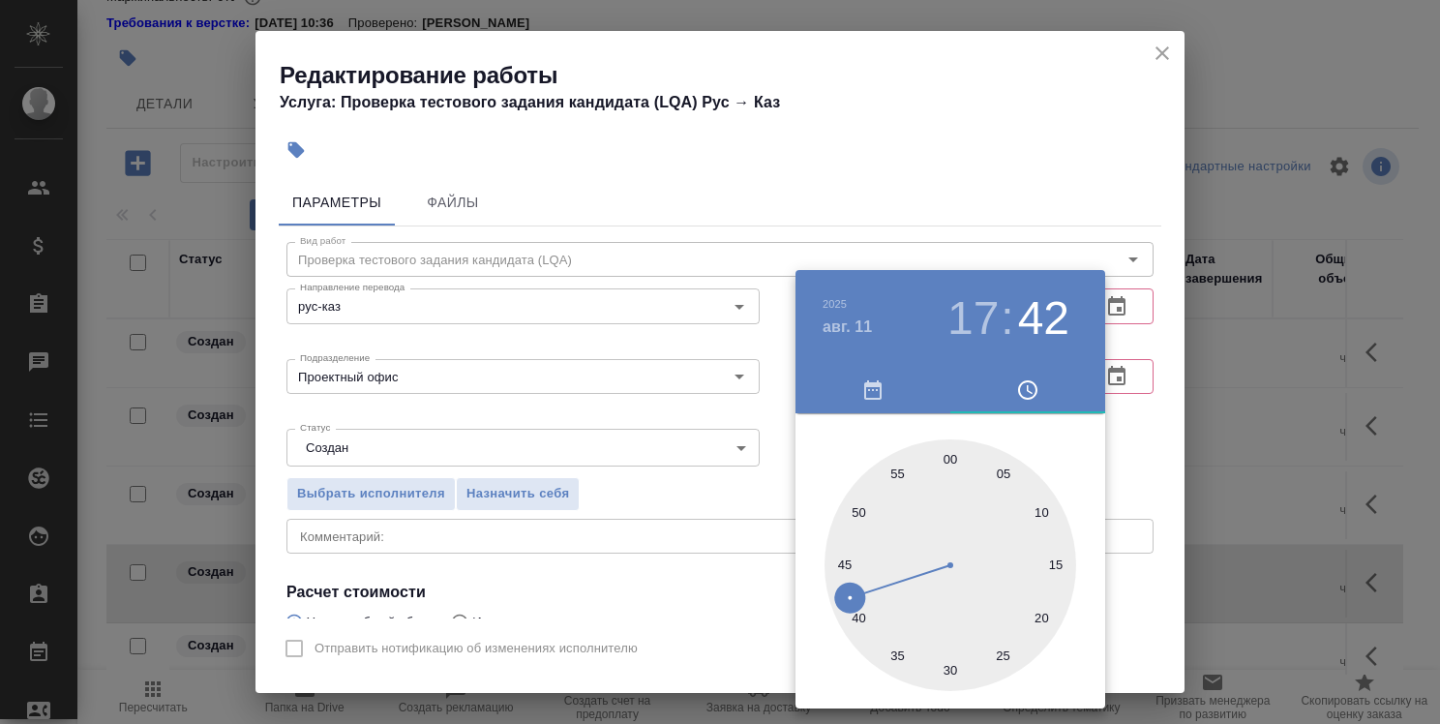
click at [956, 463] on div at bounding box center [951, 565] width 252 height 252
type input "11.08.2025 17:01"
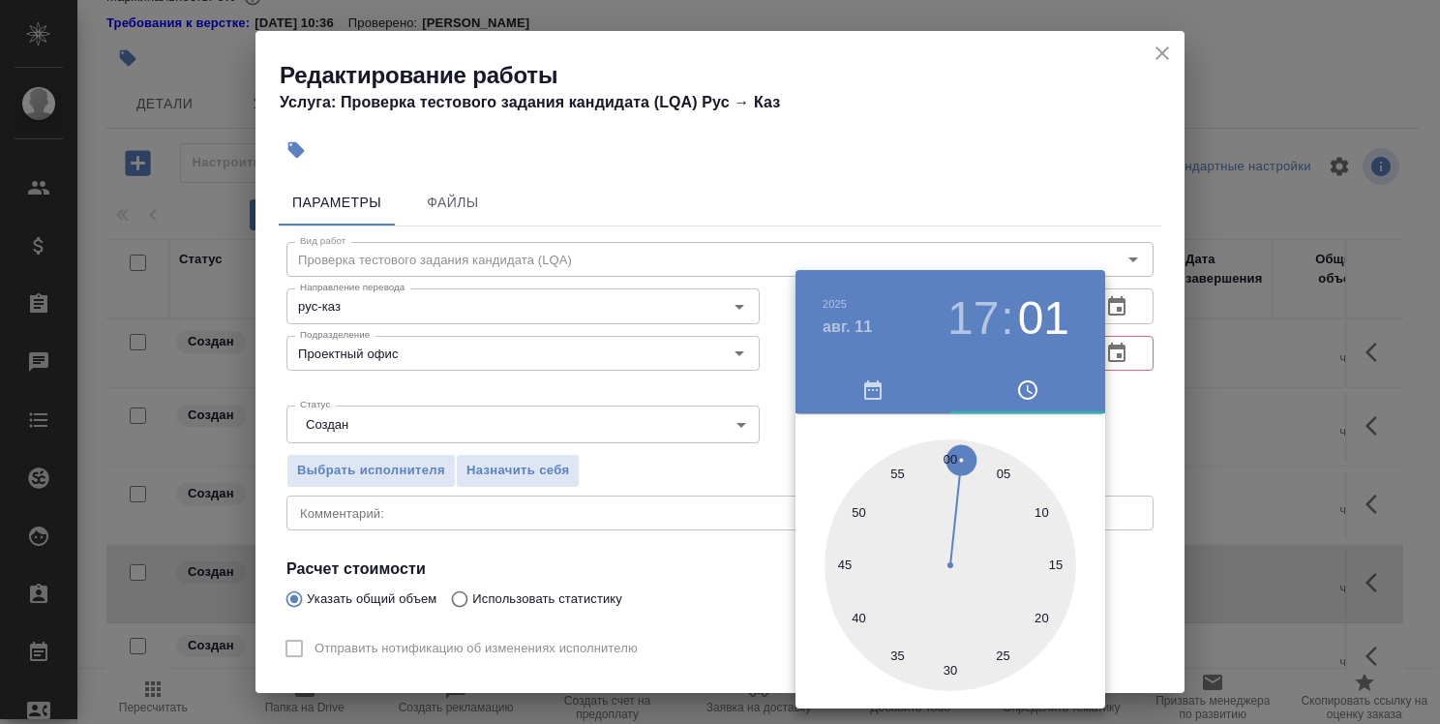
click at [1133, 465] on div at bounding box center [720, 362] width 1440 height 724
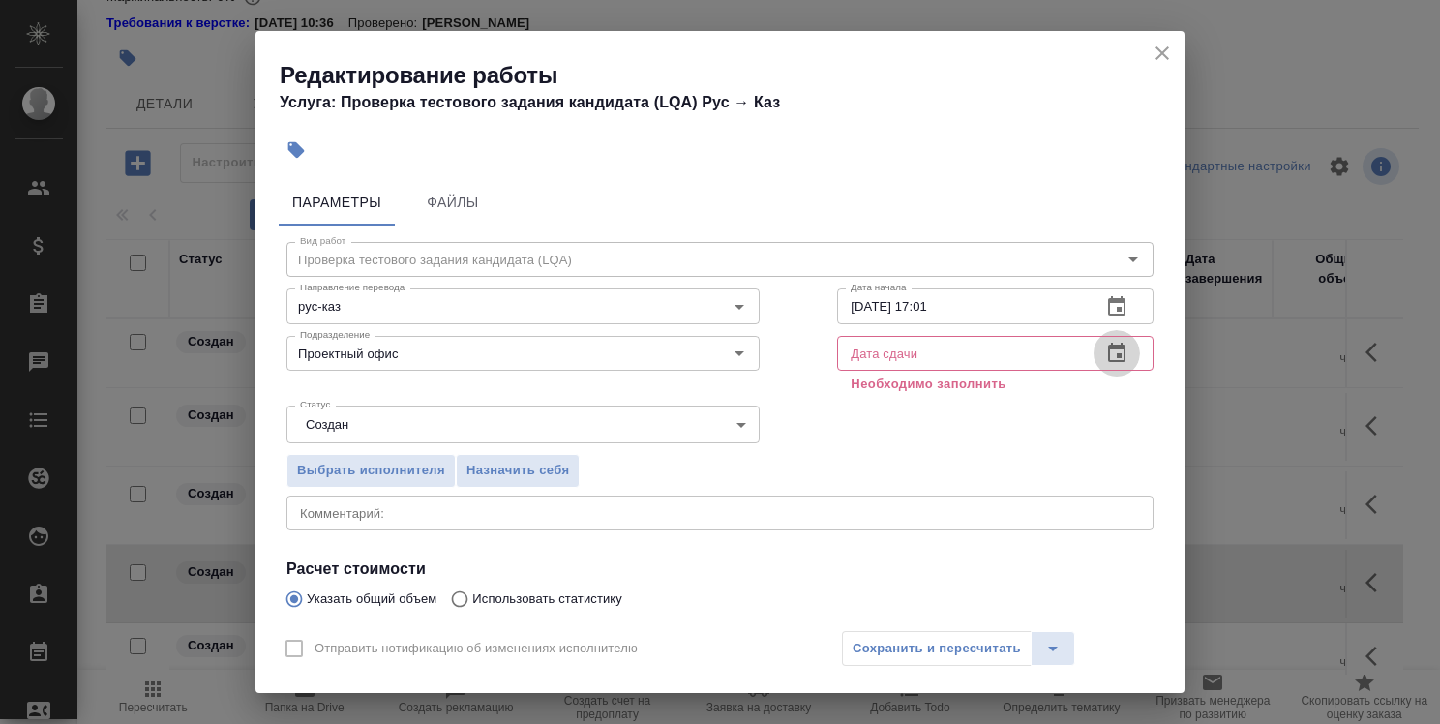
click at [1105, 355] on icon "button" at bounding box center [1116, 353] width 23 height 23
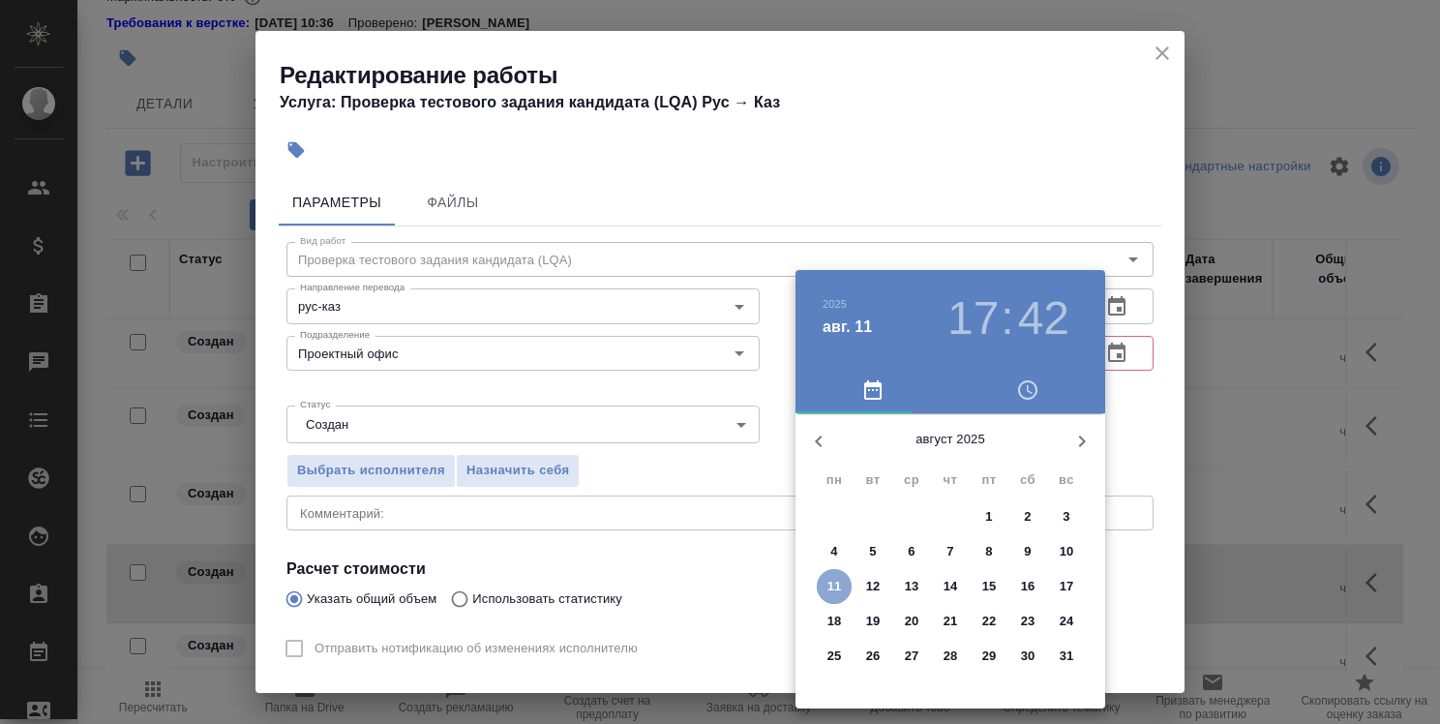
click at [836, 578] on p "11" at bounding box center [835, 586] width 15 height 19
type input "11.08.2025 17:42"
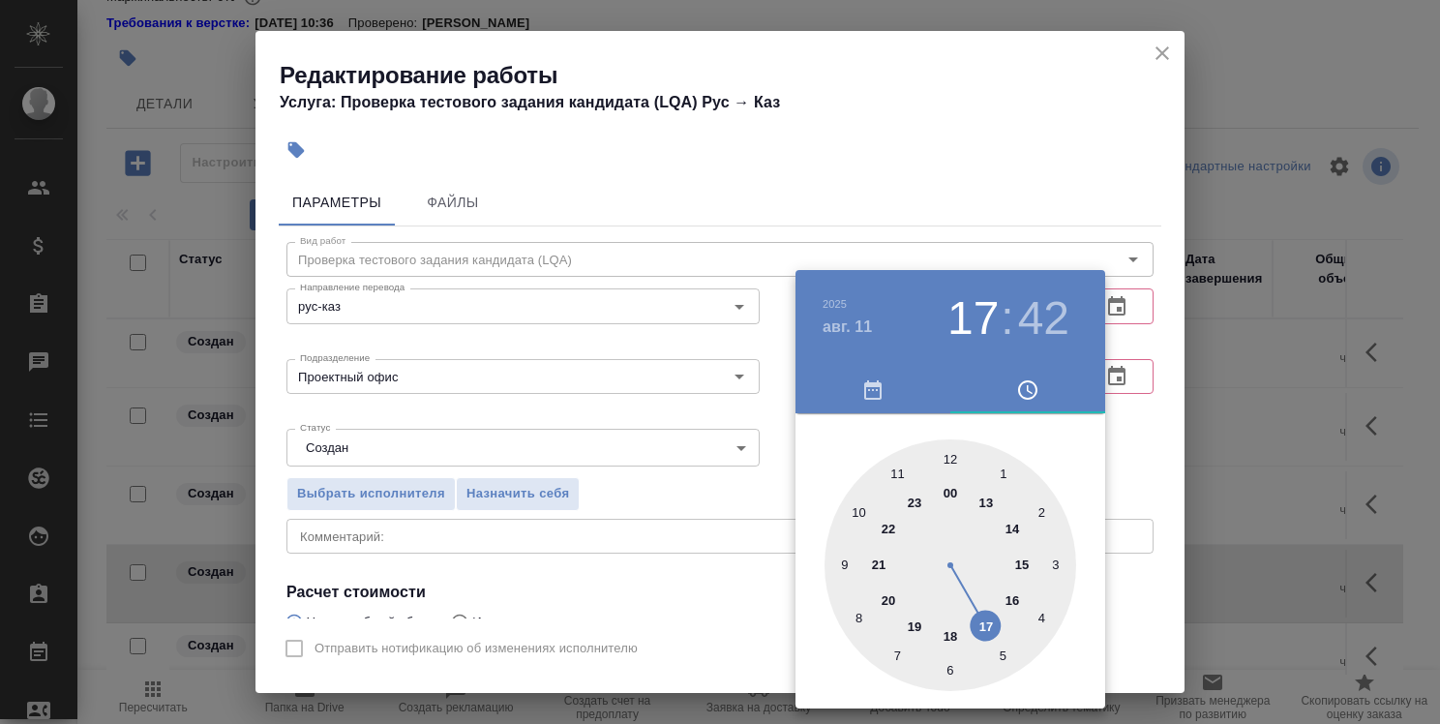
click at [598, 300] on div at bounding box center [720, 362] width 1440 height 724
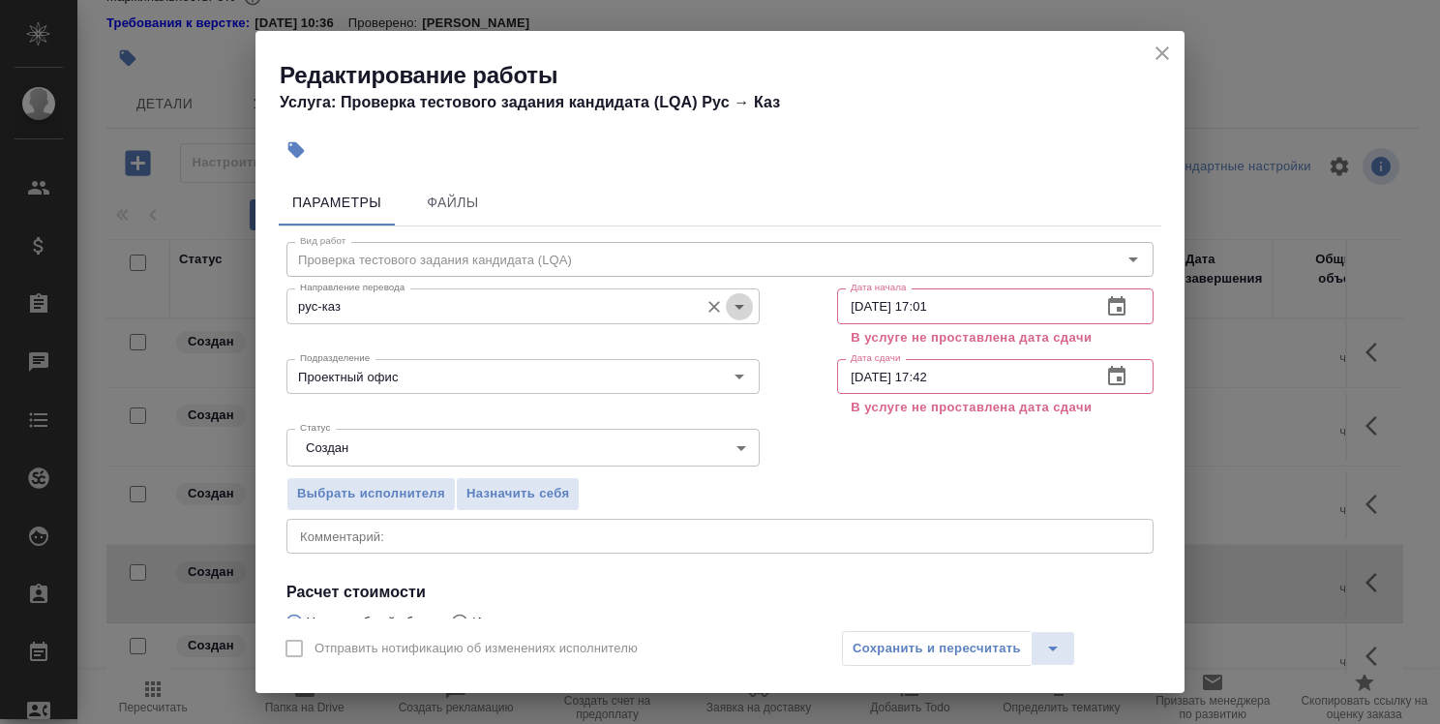
click at [735, 306] on icon "Open" at bounding box center [740, 307] width 10 height 5
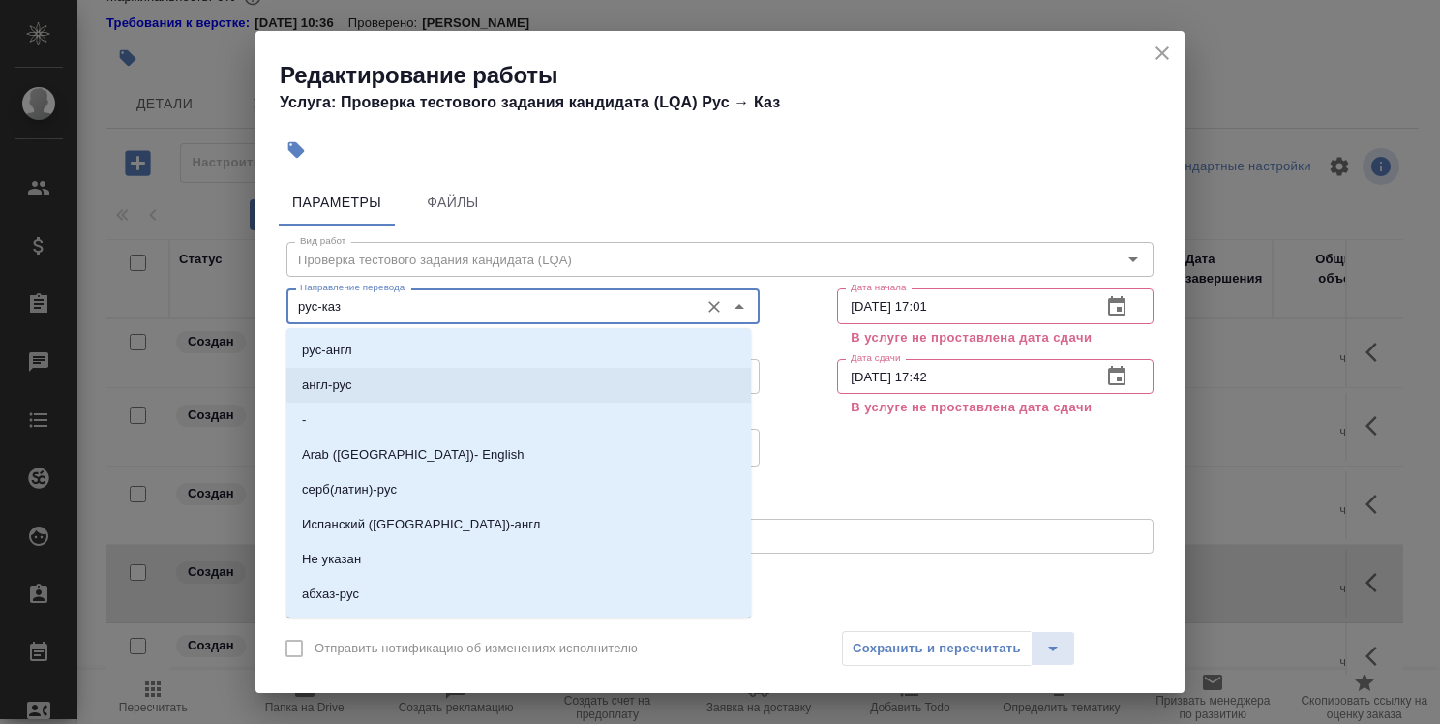
click at [593, 383] on li "англ-рус" at bounding box center [518, 385] width 465 height 35
type input "англ-рус"
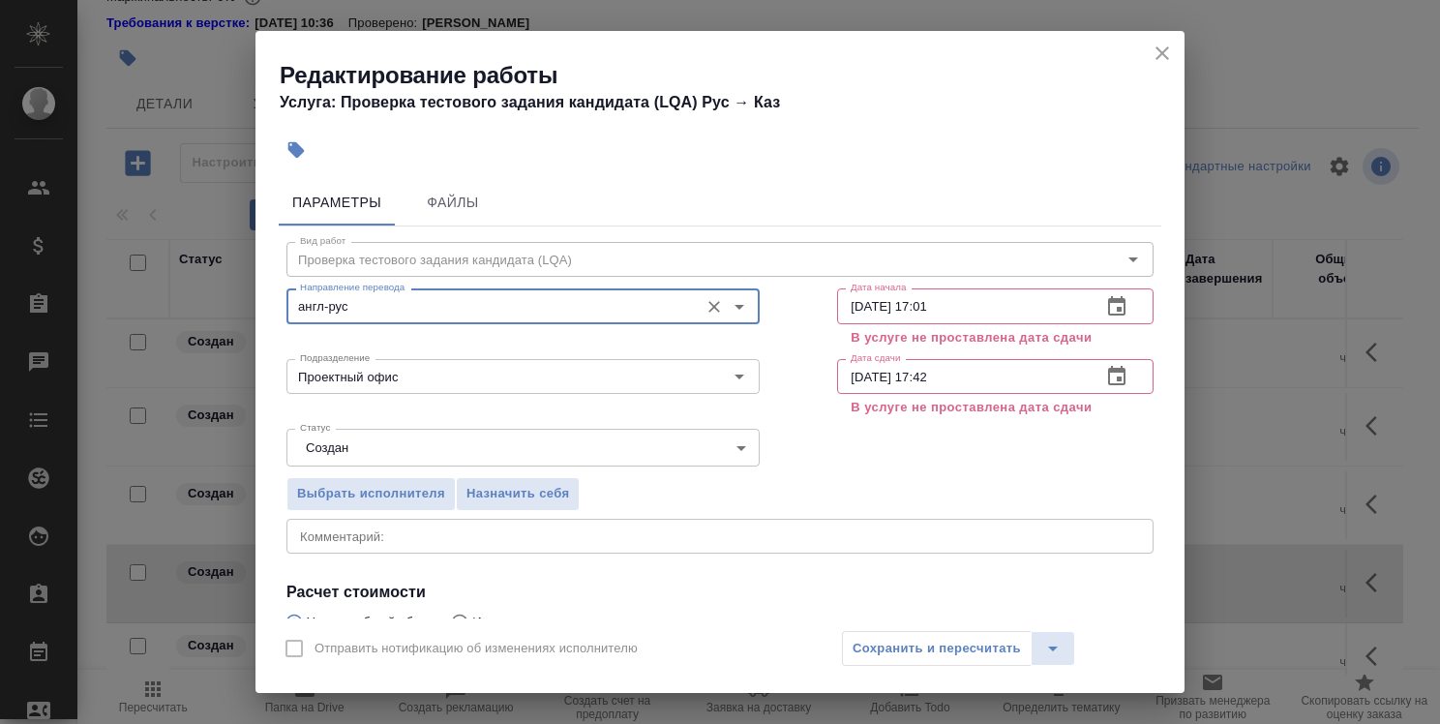
click at [593, 383] on input "Проектный офис" at bounding box center [490, 376] width 397 height 23
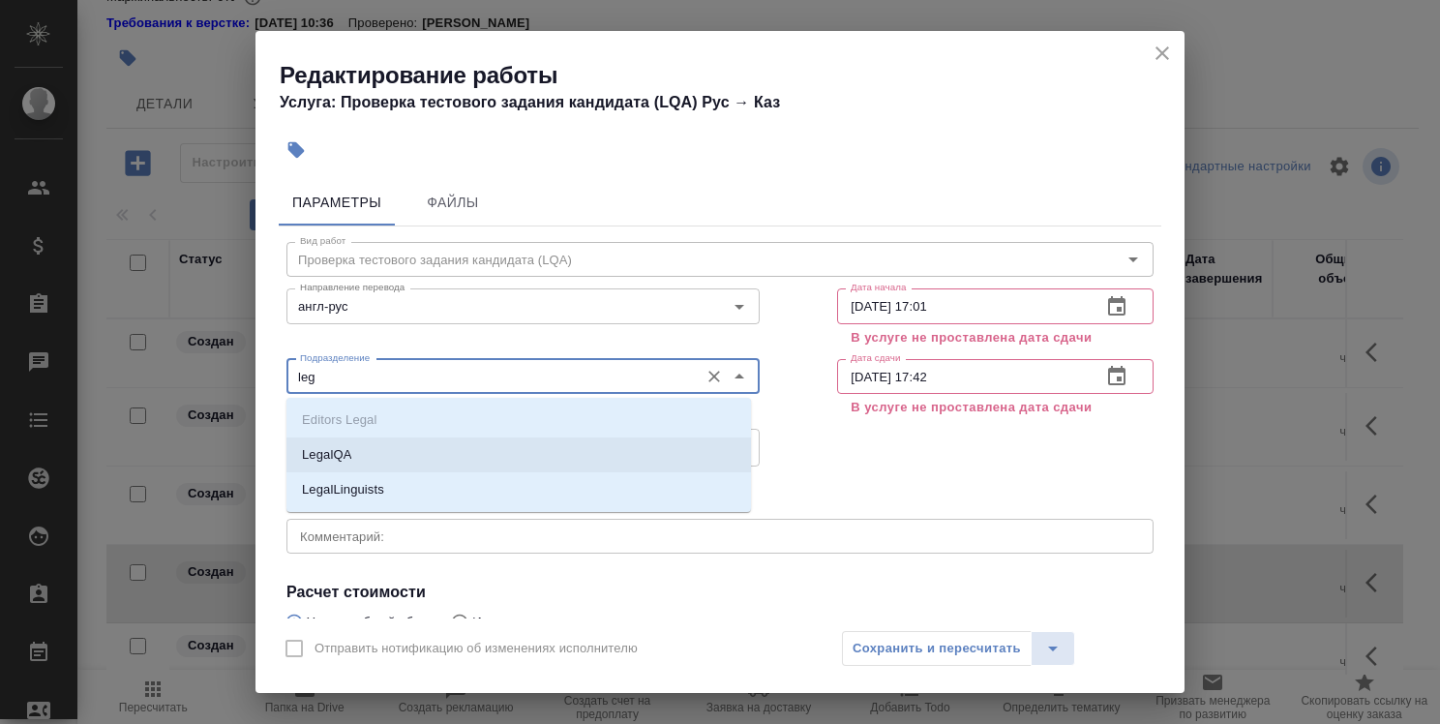
click at [581, 452] on li "LegalQA" at bounding box center [518, 454] width 465 height 35
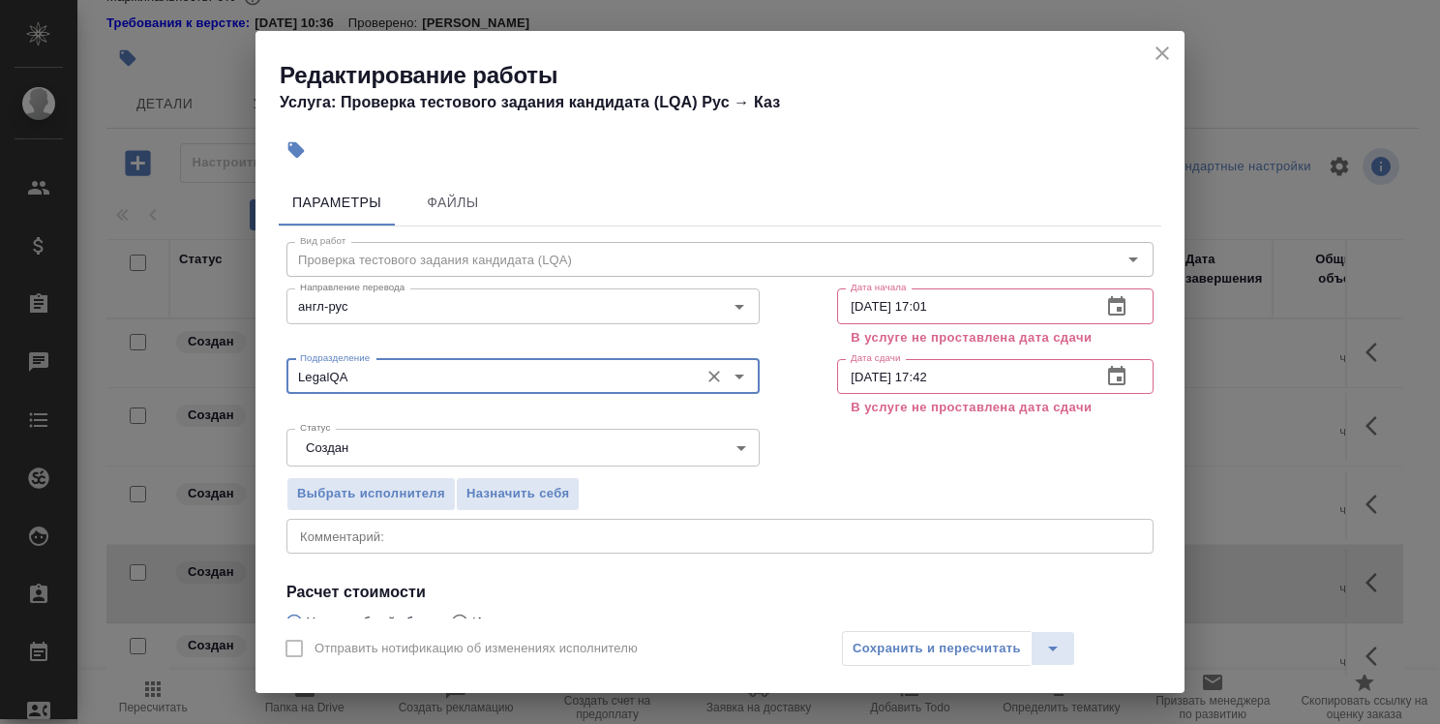
type input "LegalQA"
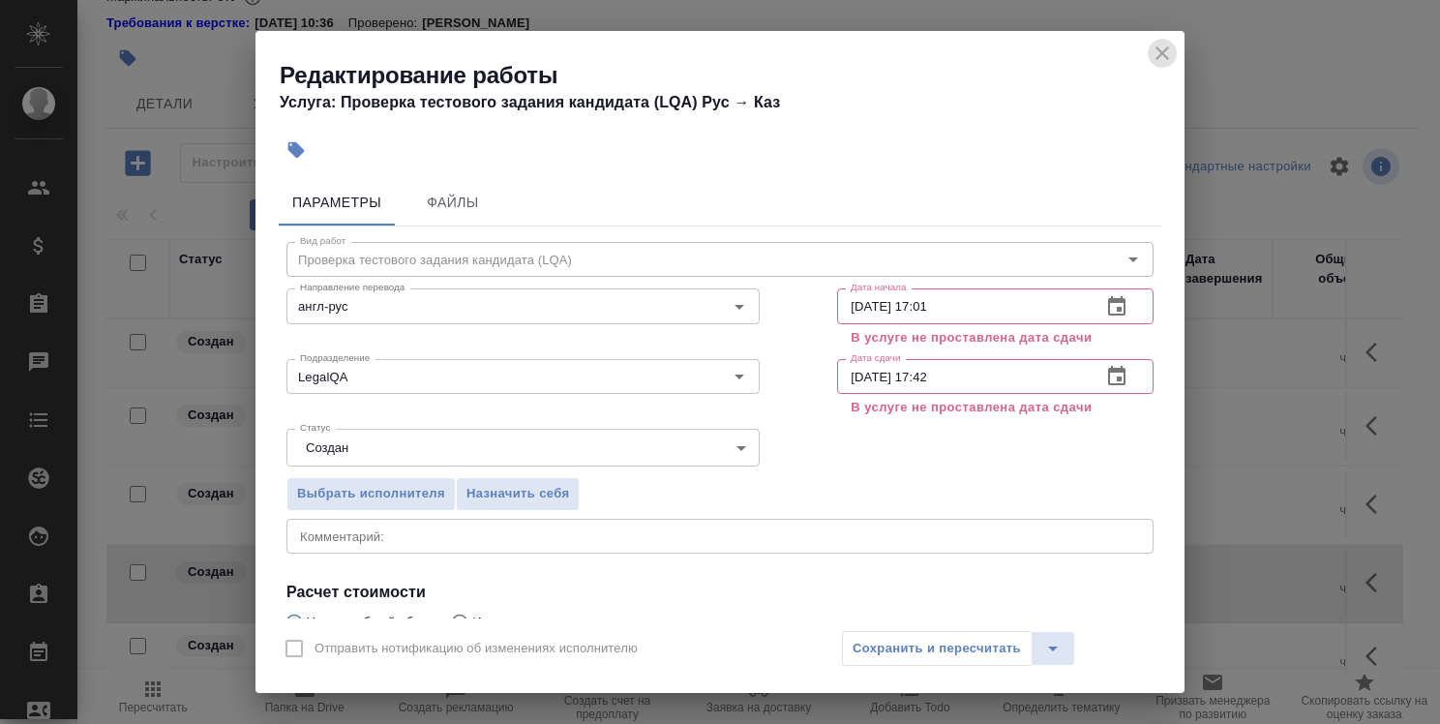
click at [1158, 58] on icon "close" at bounding box center [1163, 53] width 14 height 14
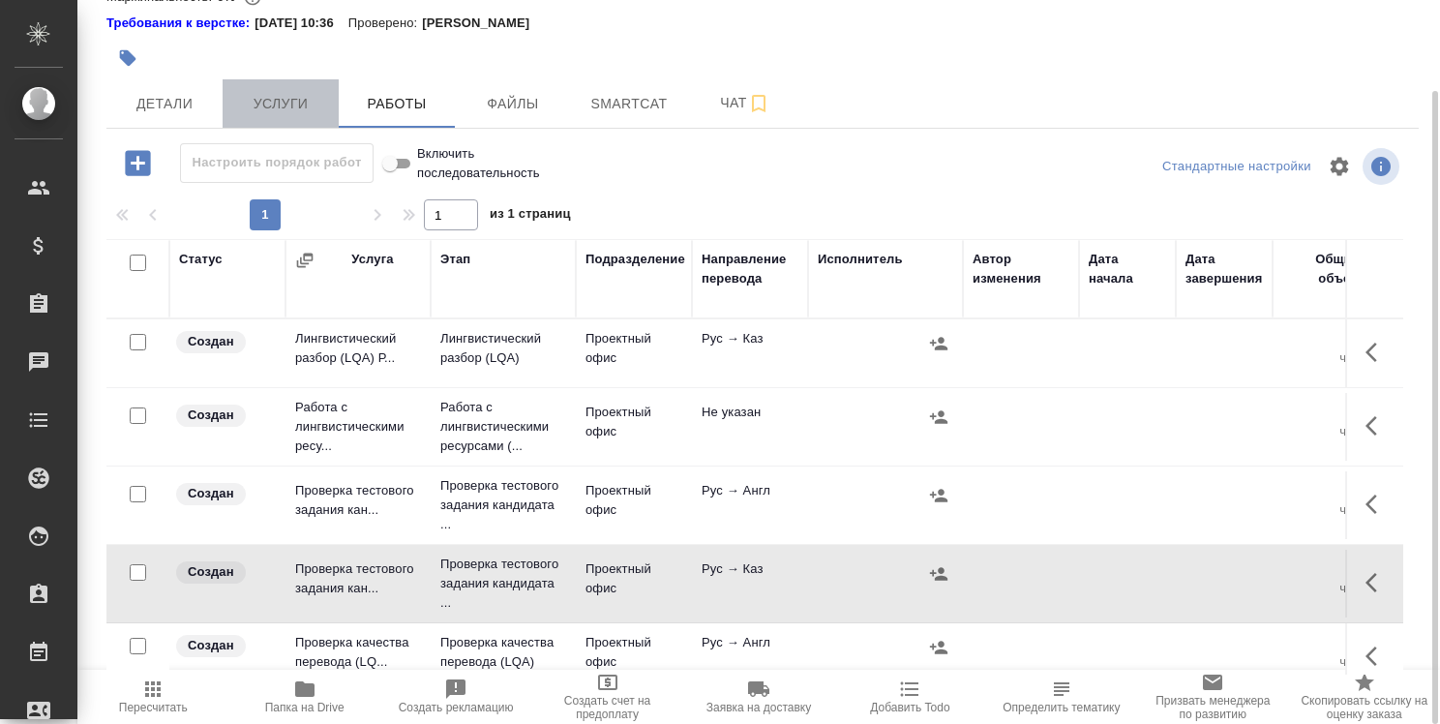
click at [294, 99] on span "Услуги" at bounding box center [280, 104] width 93 height 24
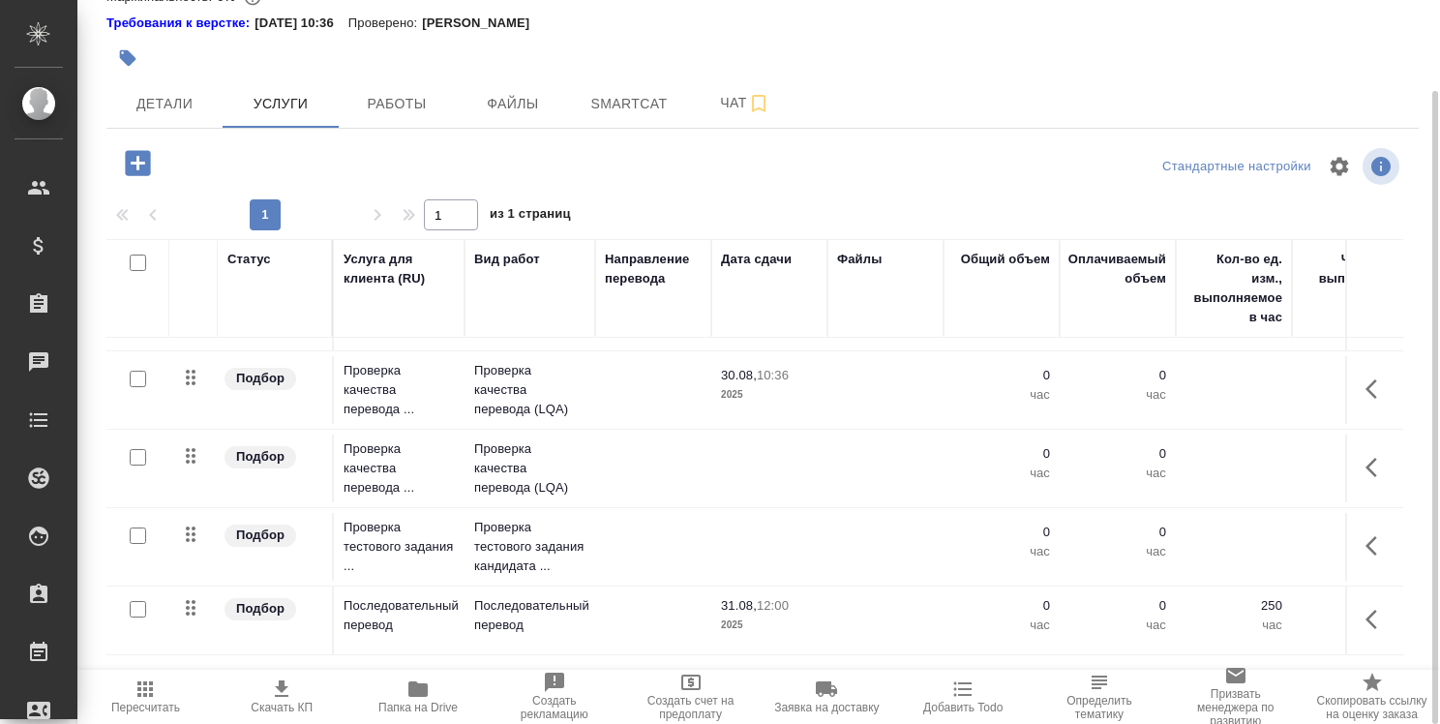
scroll to position [988, 0]
click at [137, 528] on input "checkbox" at bounding box center [138, 536] width 16 height 16
checkbox input "true"
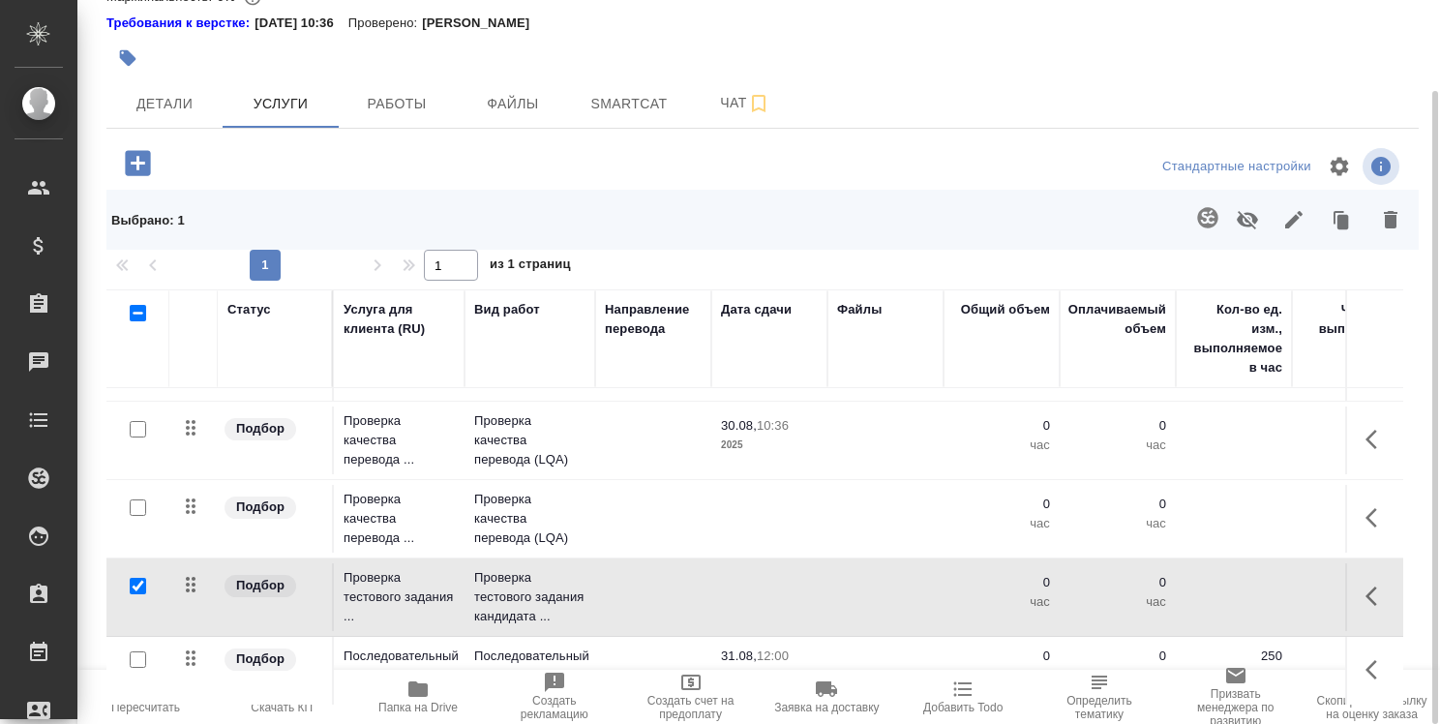
click at [1398, 214] on icon "button" at bounding box center [1390, 219] width 23 height 23
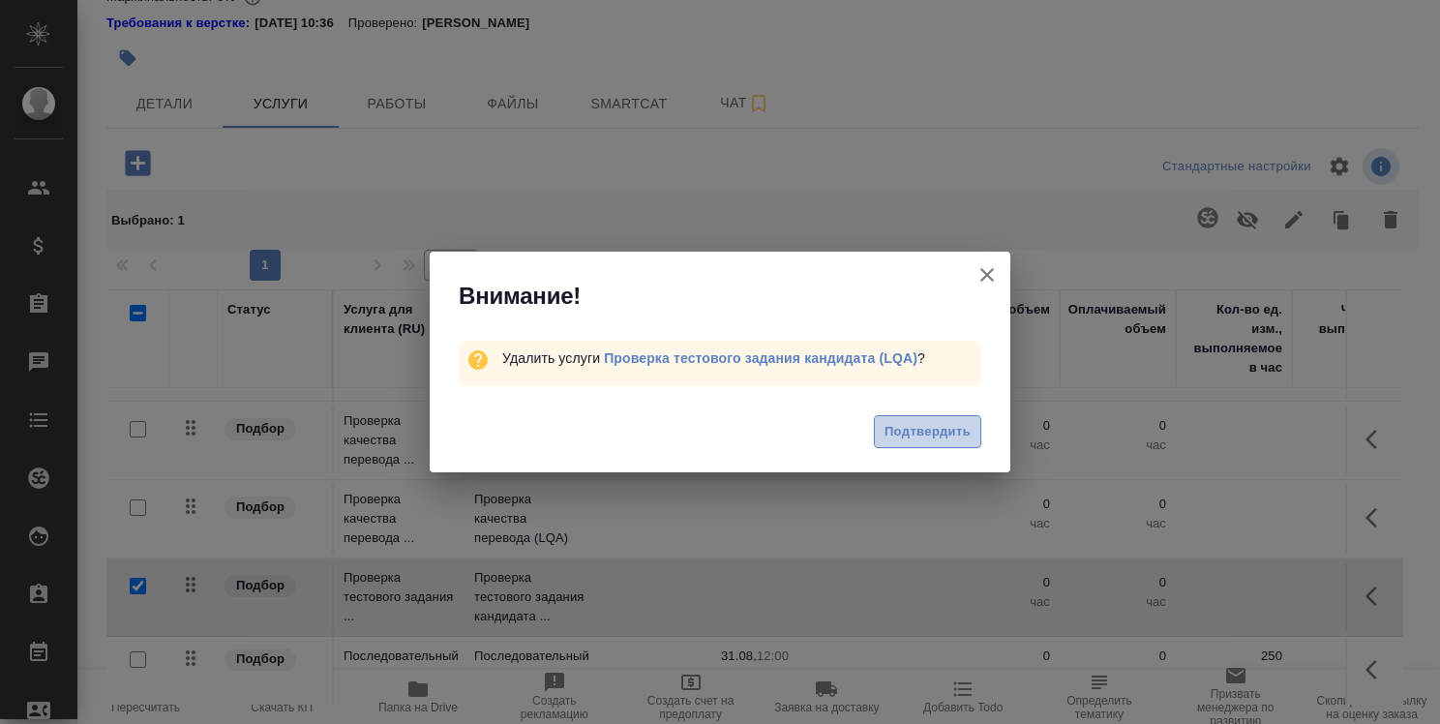
click at [937, 431] on span "Подтвердить" at bounding box center [928, 432] width 86 height 22
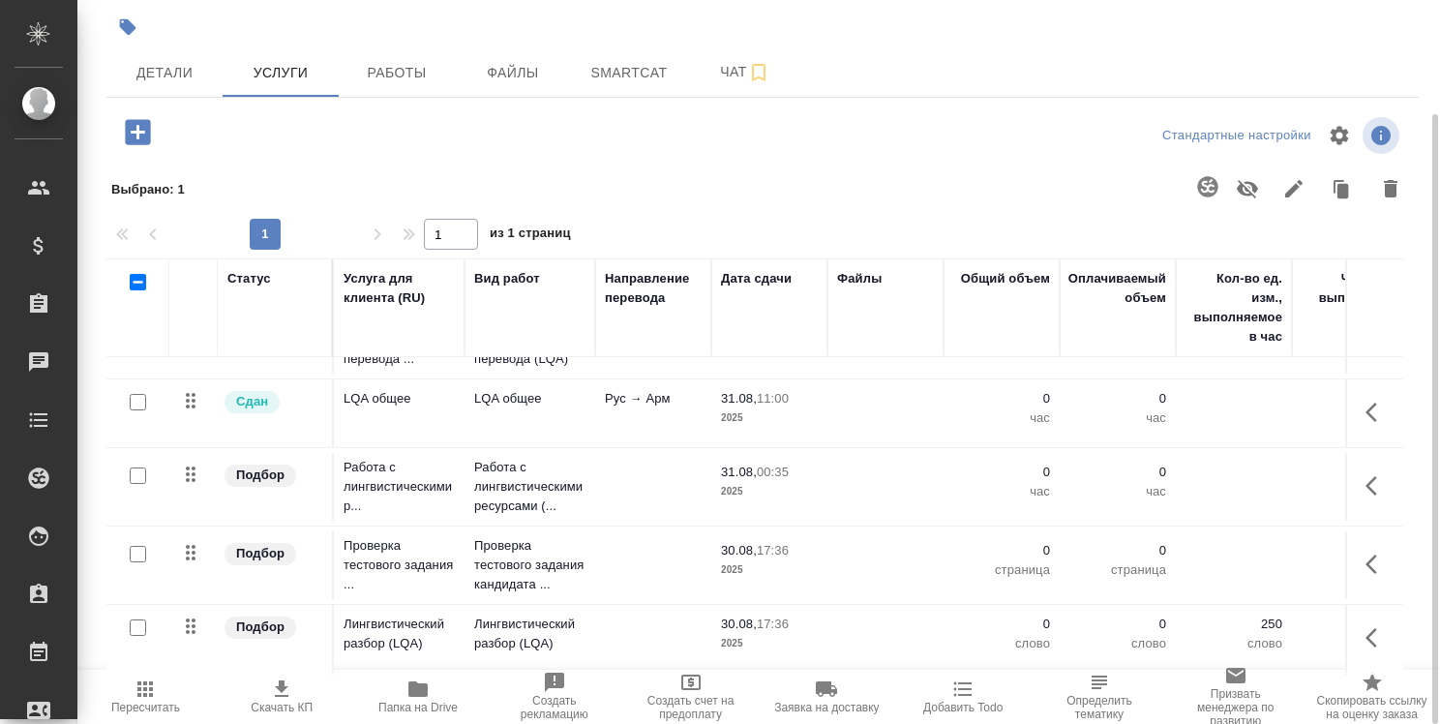
scroll to position [97, 0]
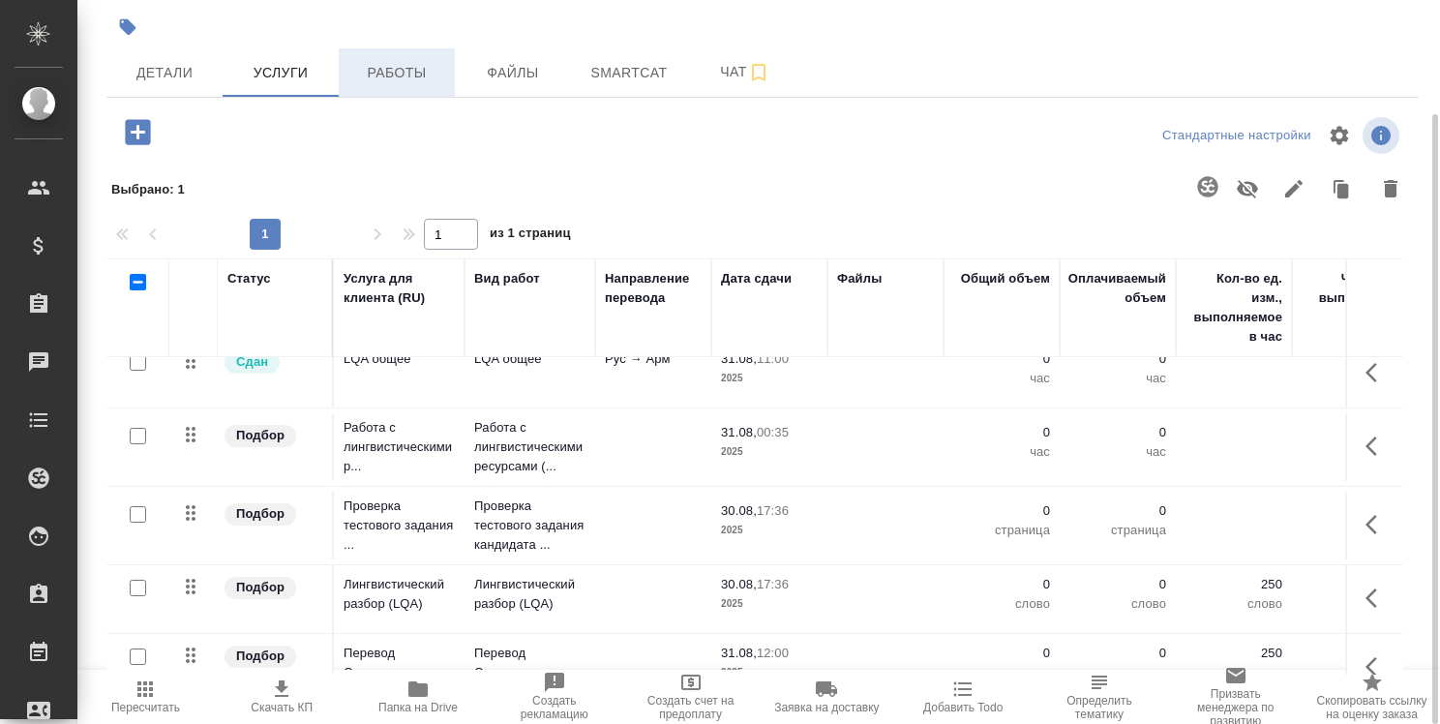
click at [418, 73] on span "Работы" at bounding box center [396, 73] width 93 height 24
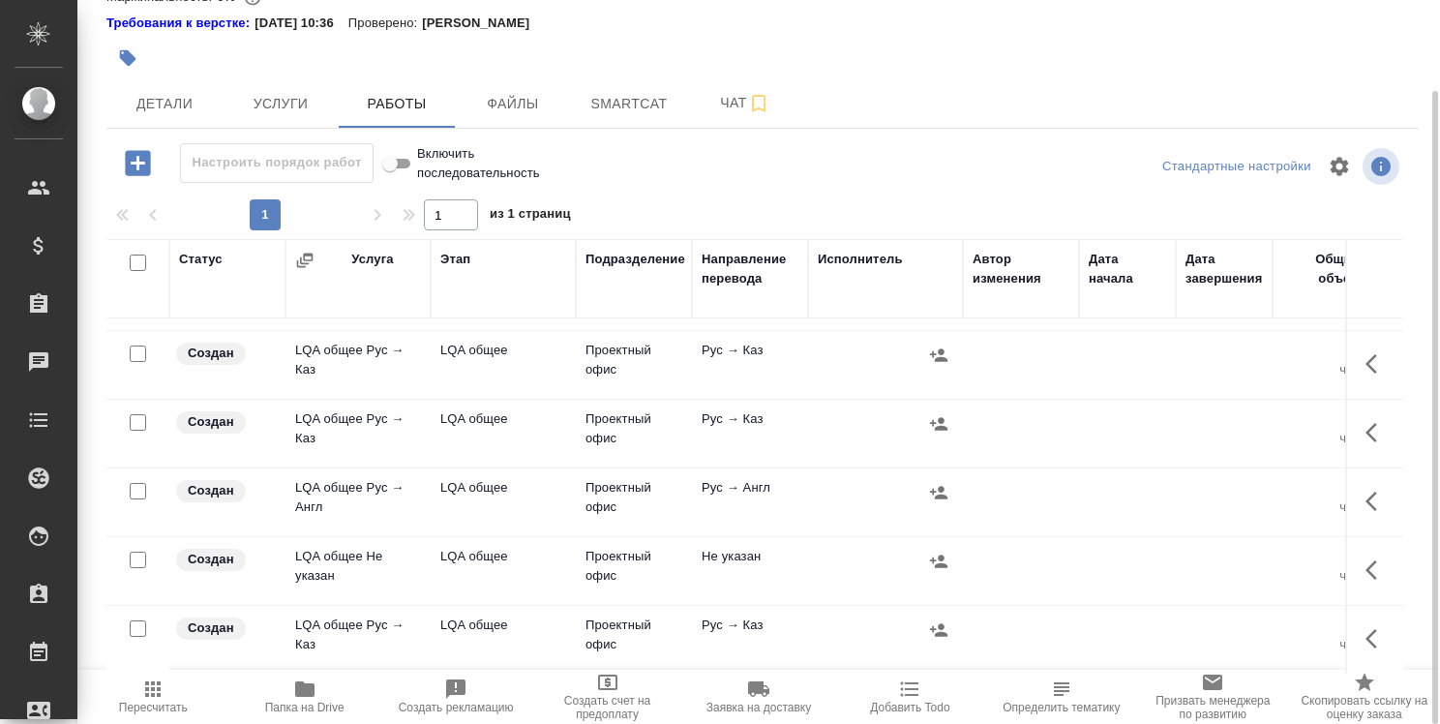
scroll to position [1195, 0]
click at [320, 101] on span "Услуги" at bounding box center [280, 104] width 93 height 24
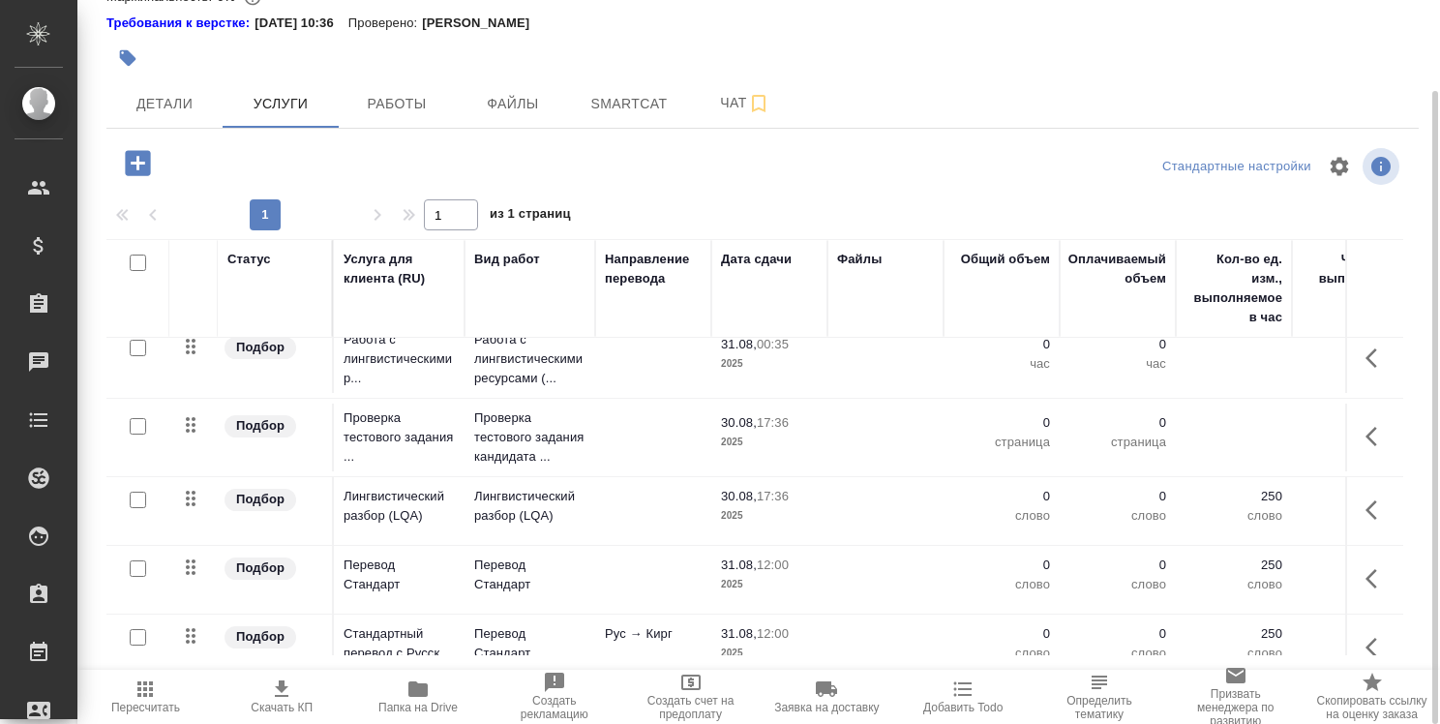
scroll to position [194, 0]
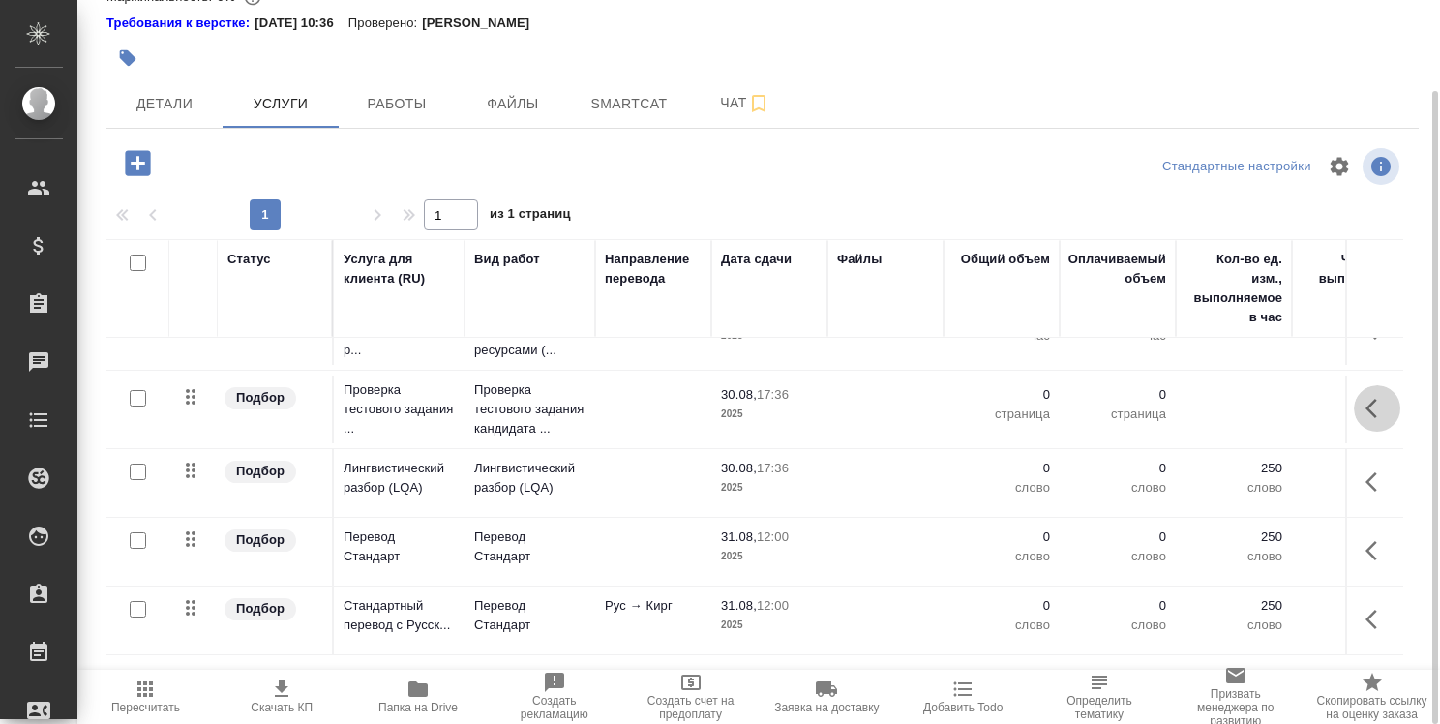
click at [1366, 406] on icon "button" at bounding box center [1372, 408] width 12 height 19
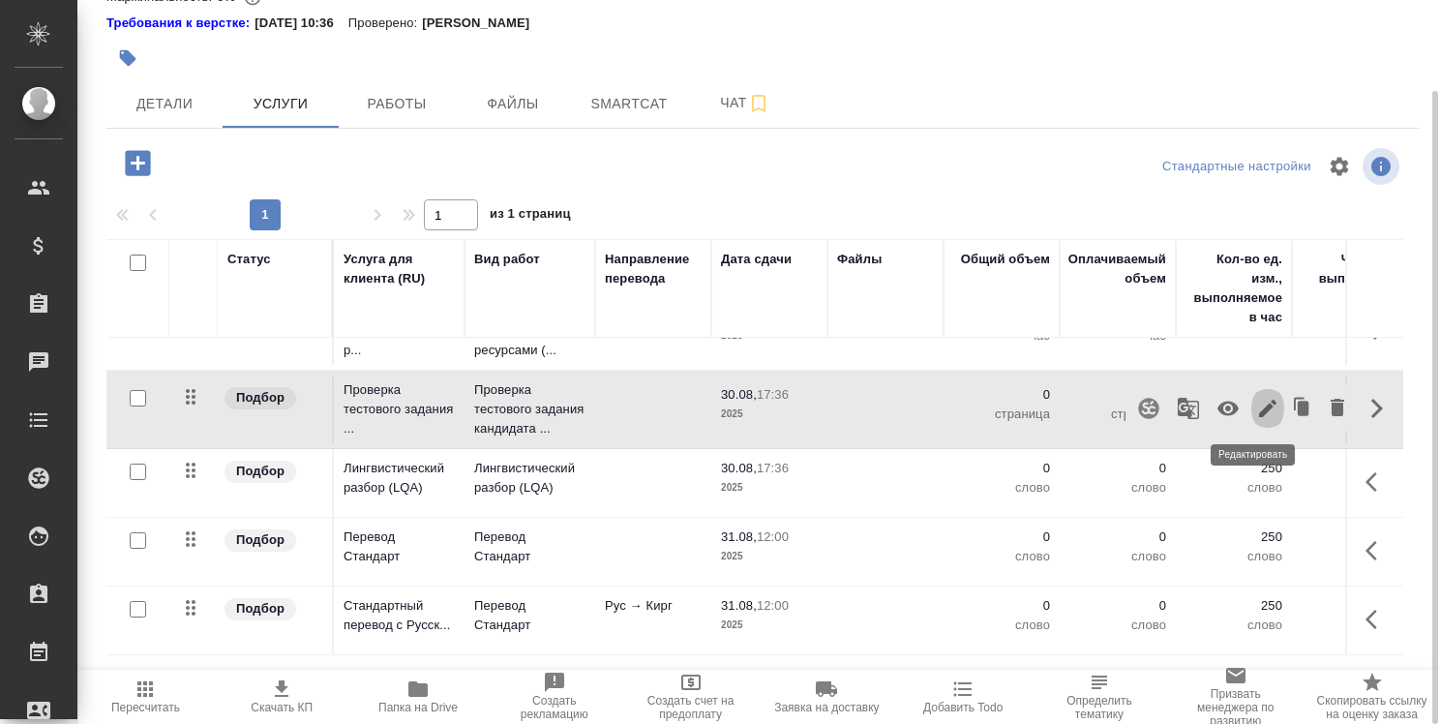
click at [1263, 407] on icon "button" at bounding box center [1267, 408] width 23 height 23
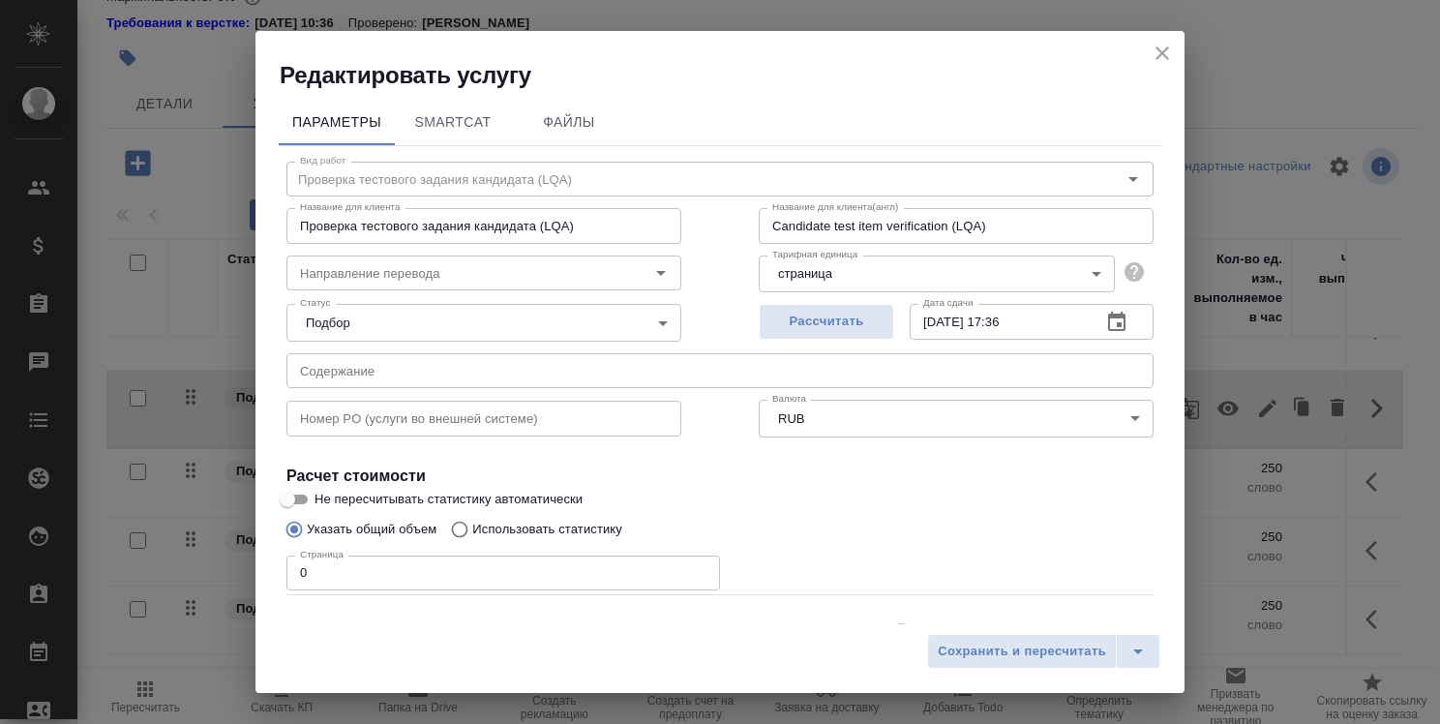
scroll to position [93, 0]
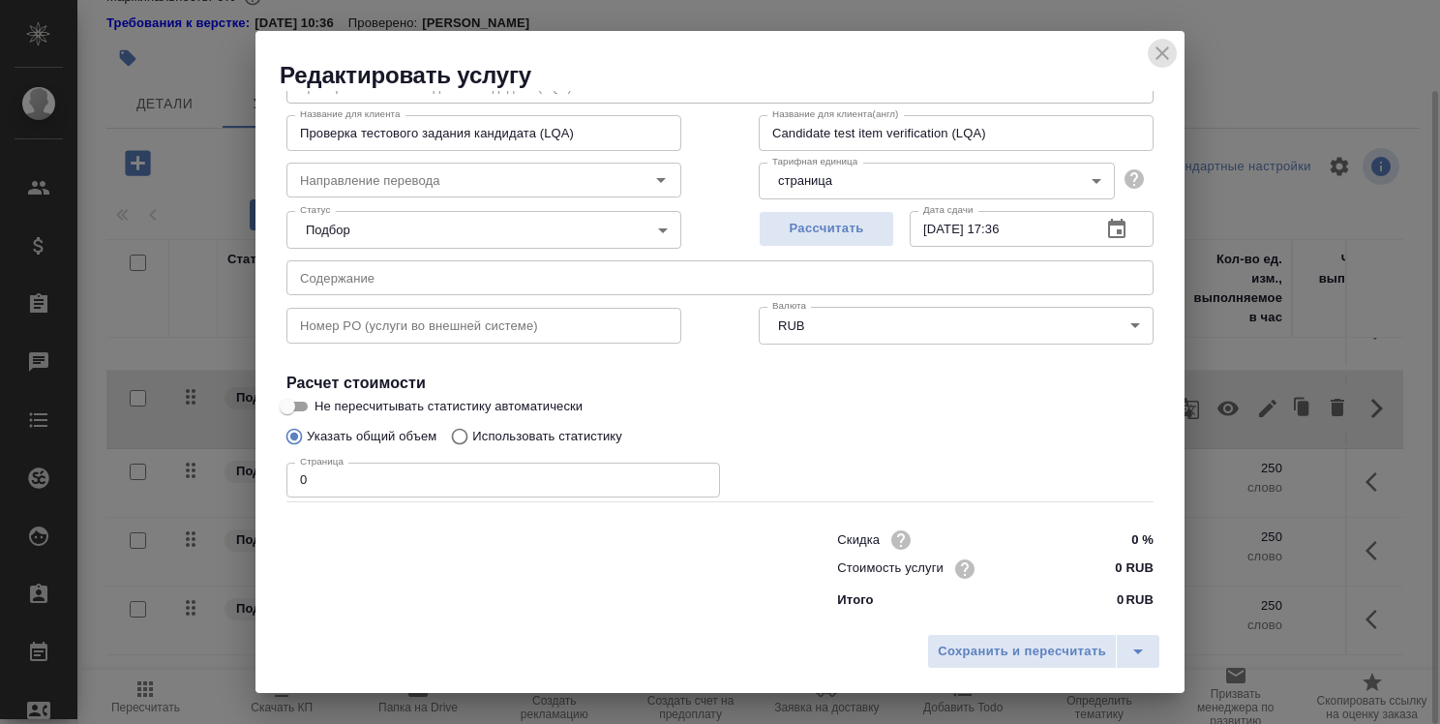
click at [1161, 51] on icon "close" at bounding box center [1163, 53] width 14 height 14
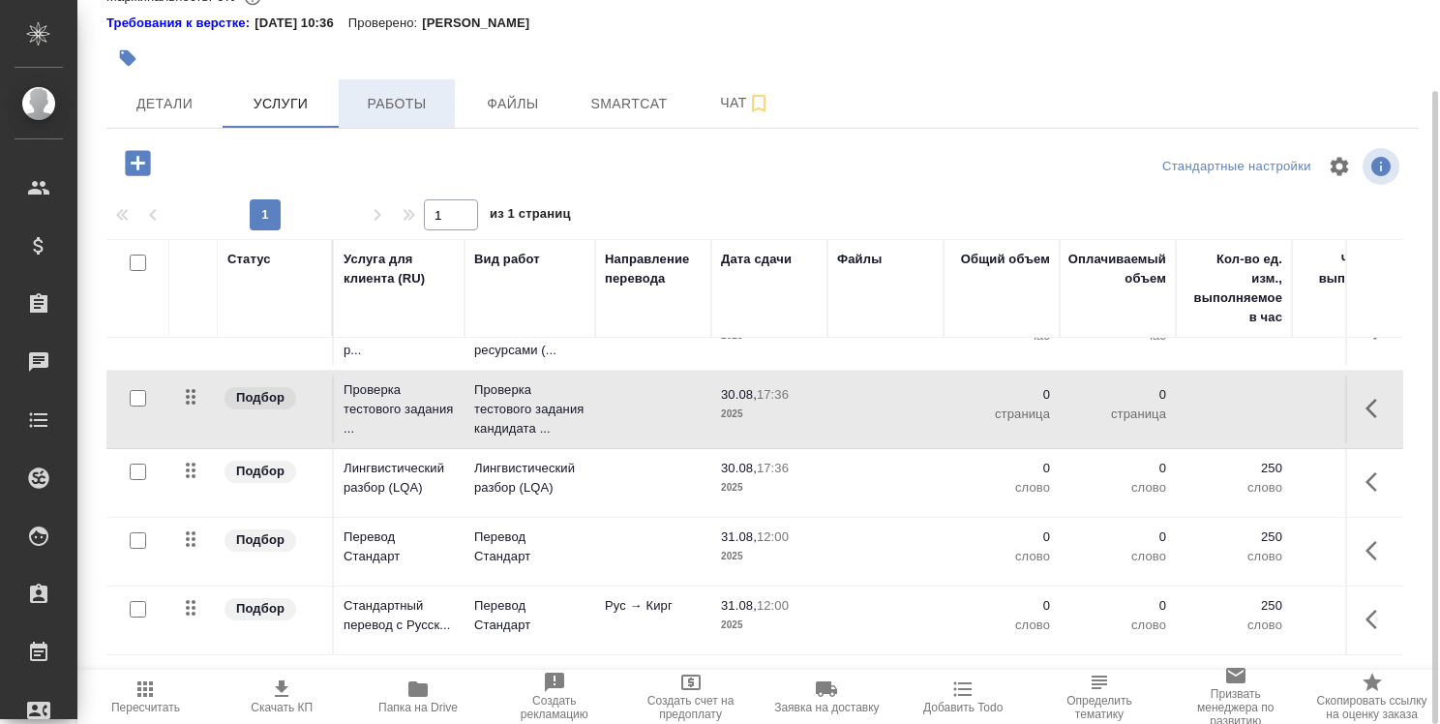
click at [395, 97] on span "Работы" at bounding box center [396, 104] width 93 height 24
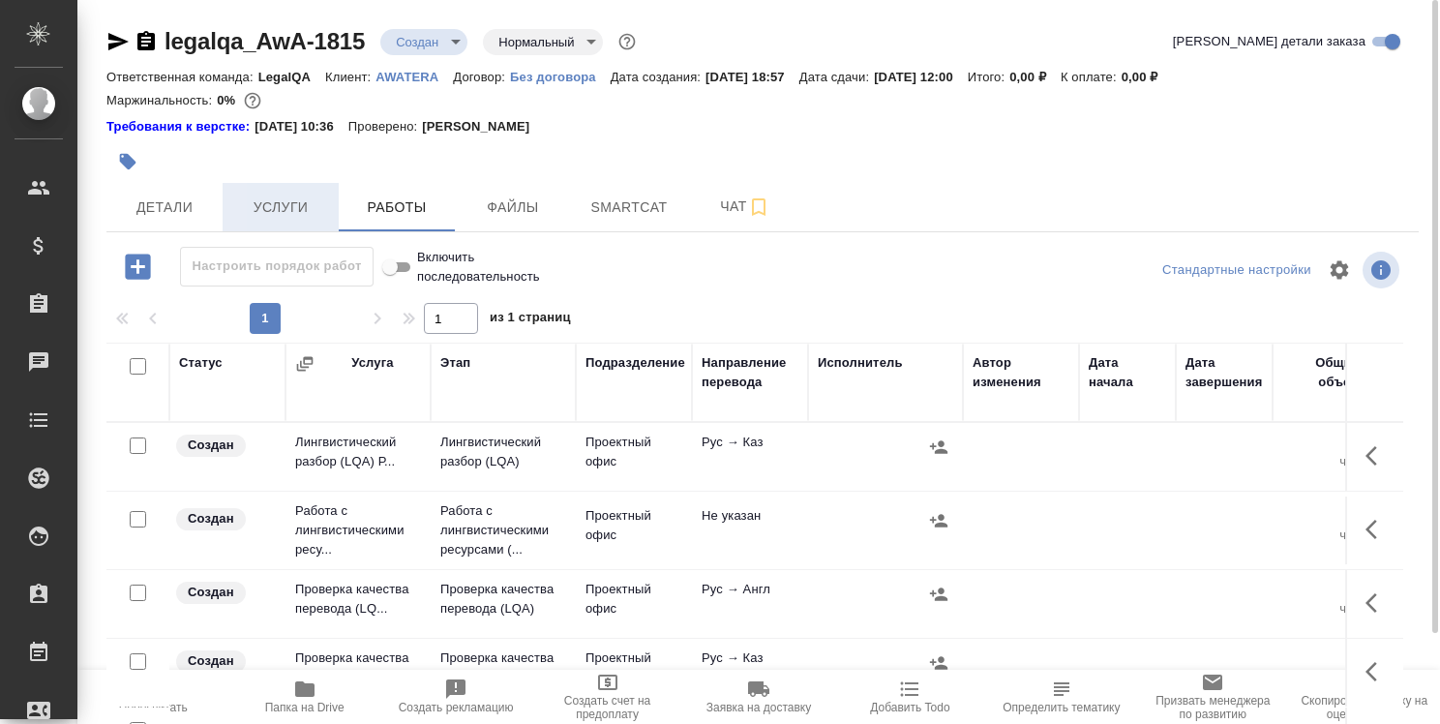
click at [317, 203] on span "Услуги" at bounding box center [280, 208] width 93 height 24
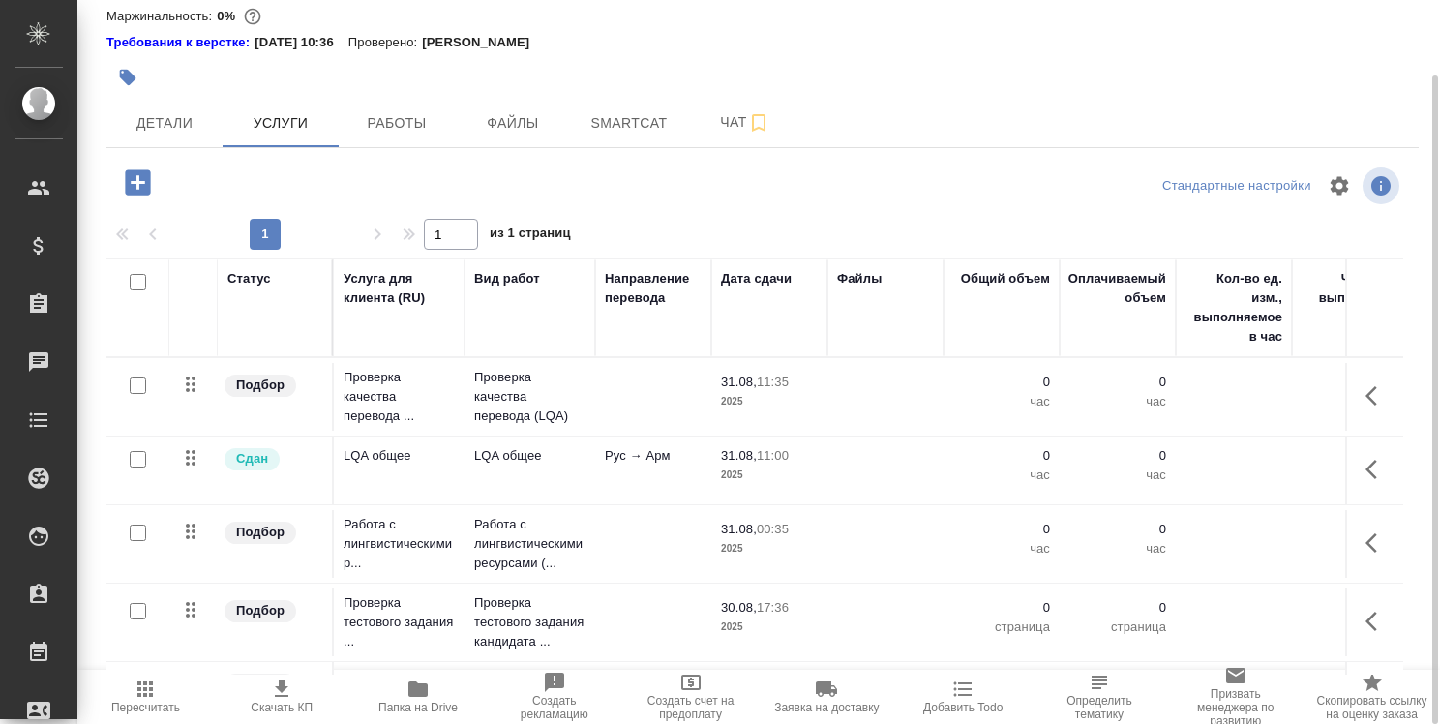
click at [142, 612] on input "checkbox" at bounding box center [138, 611] width 16 height 16
checkbox input "true"
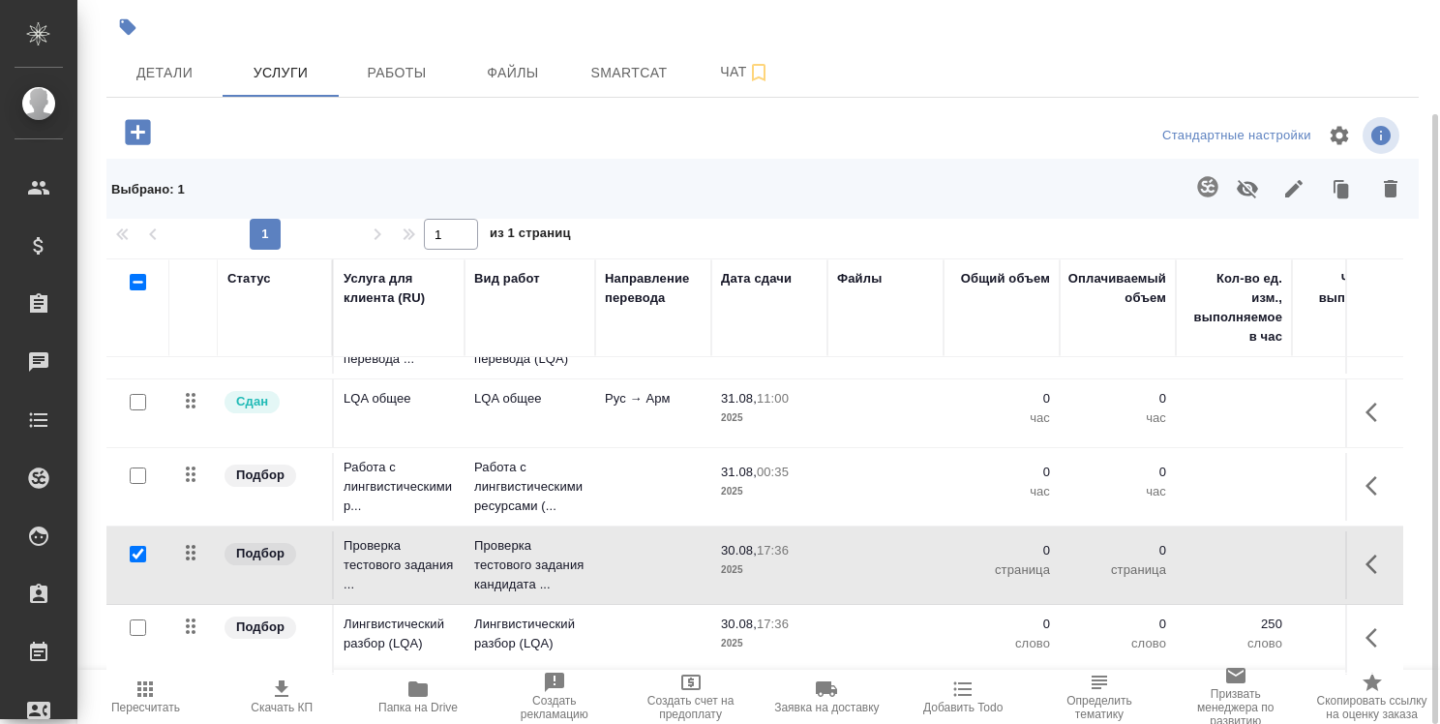
scroll to position [97, 0]
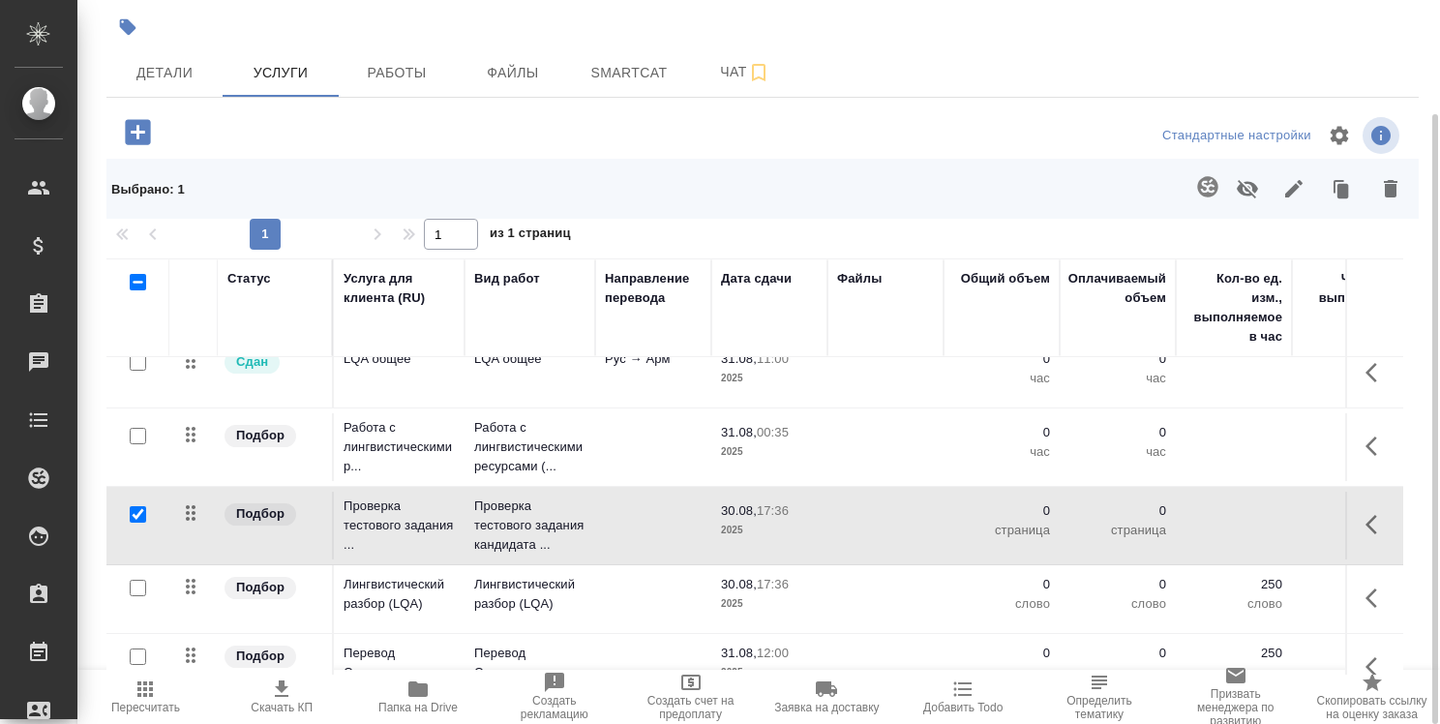
click at [1354, 517] on button "button" at bounding box center [1377, 524] width 46 height 46
click at [1302, 518] on button "button" at bounding box center [1302, 524] width 37 height 46
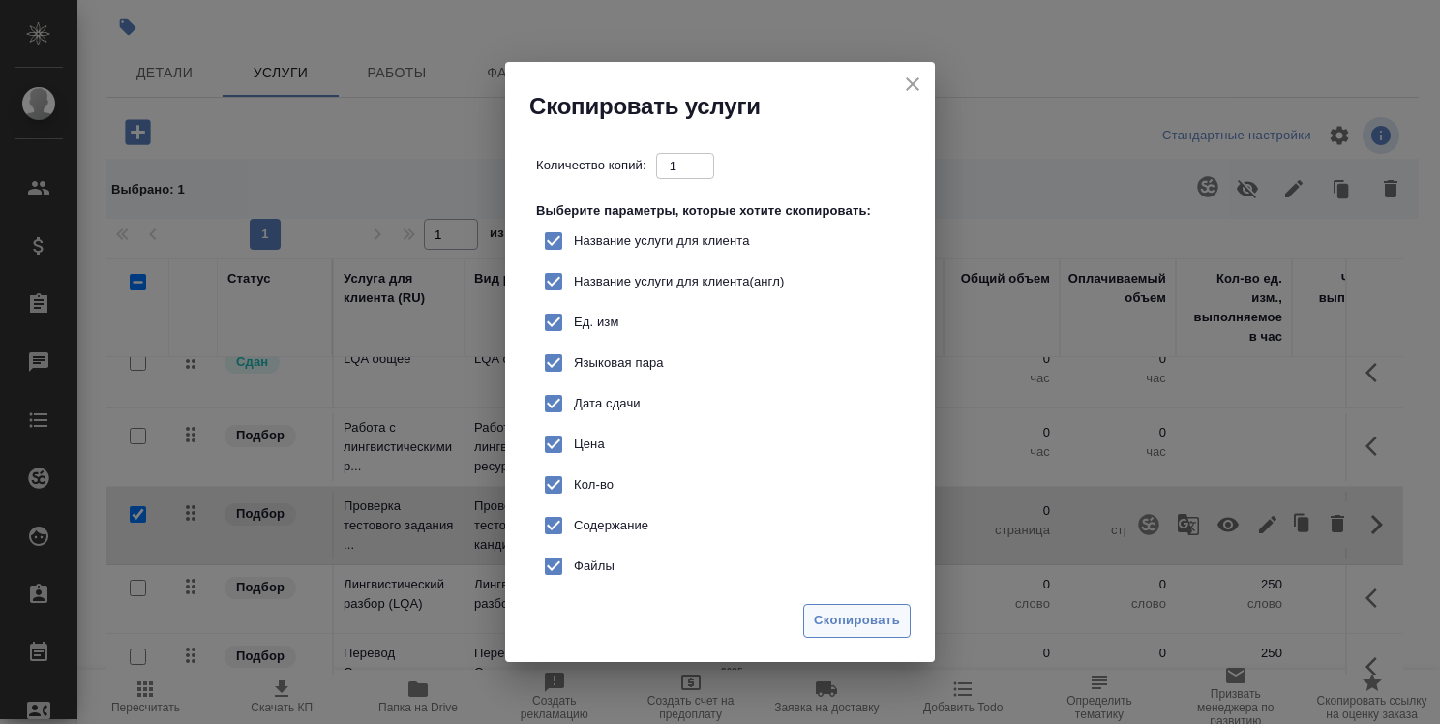
click at [878, 614] on span "Скопировать" at bounding box center [857, 621] width 86 height 22
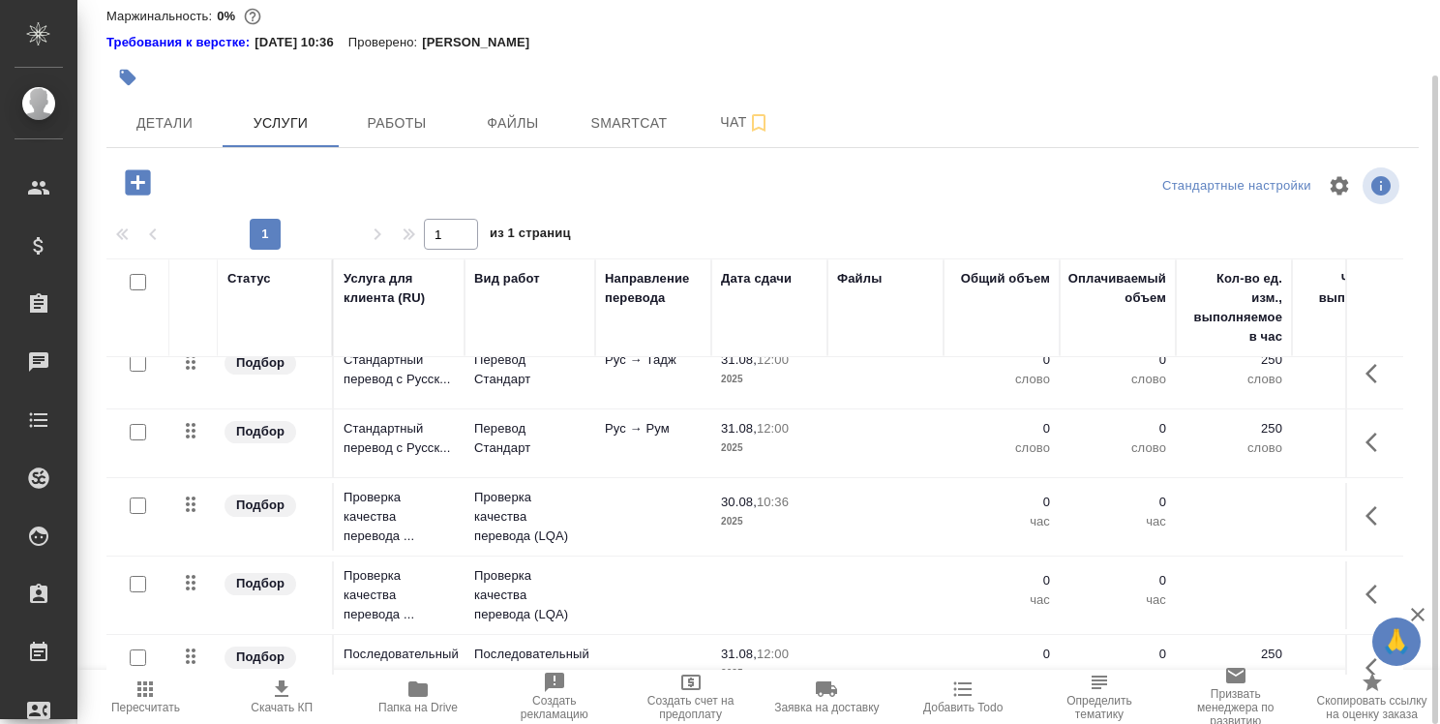
scroll to position [988, 0]
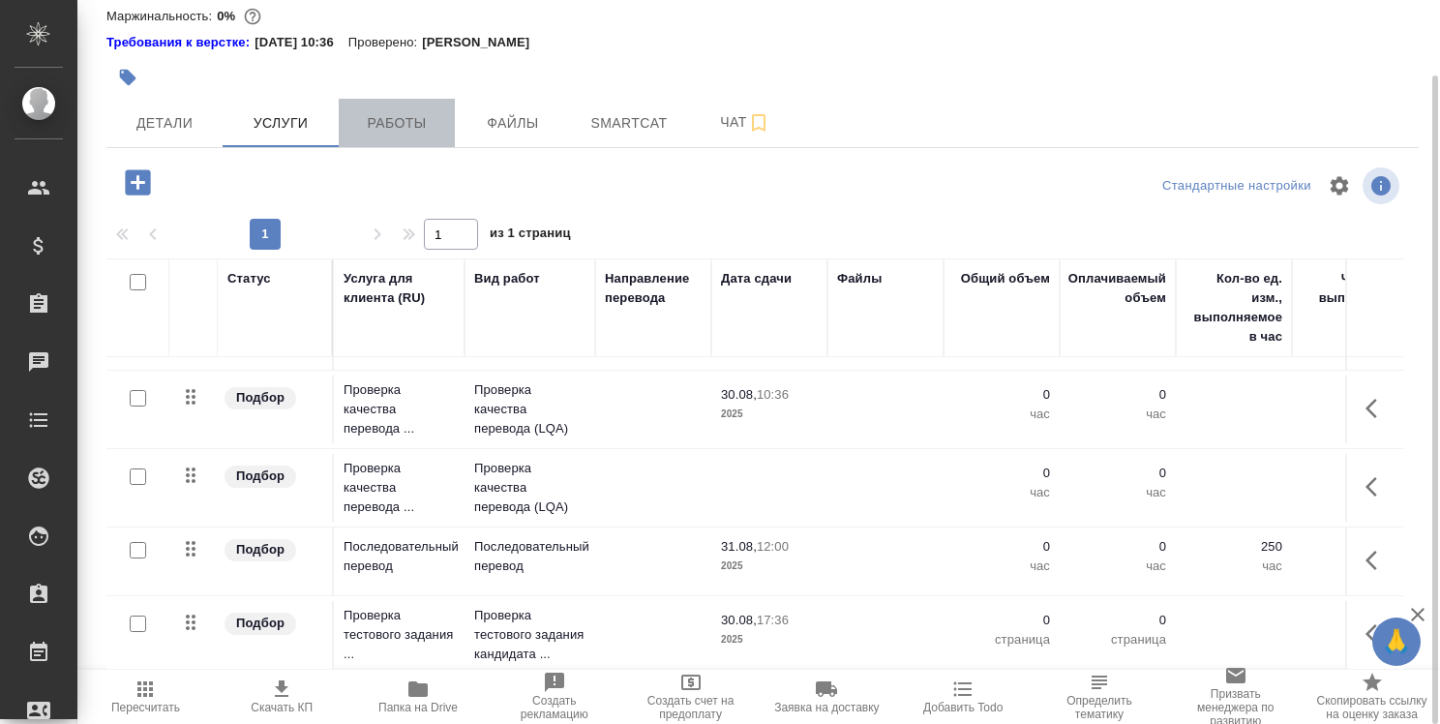
click at [415, 128] on span "Работы" at bounding box center [396, 123] width 93 height 24
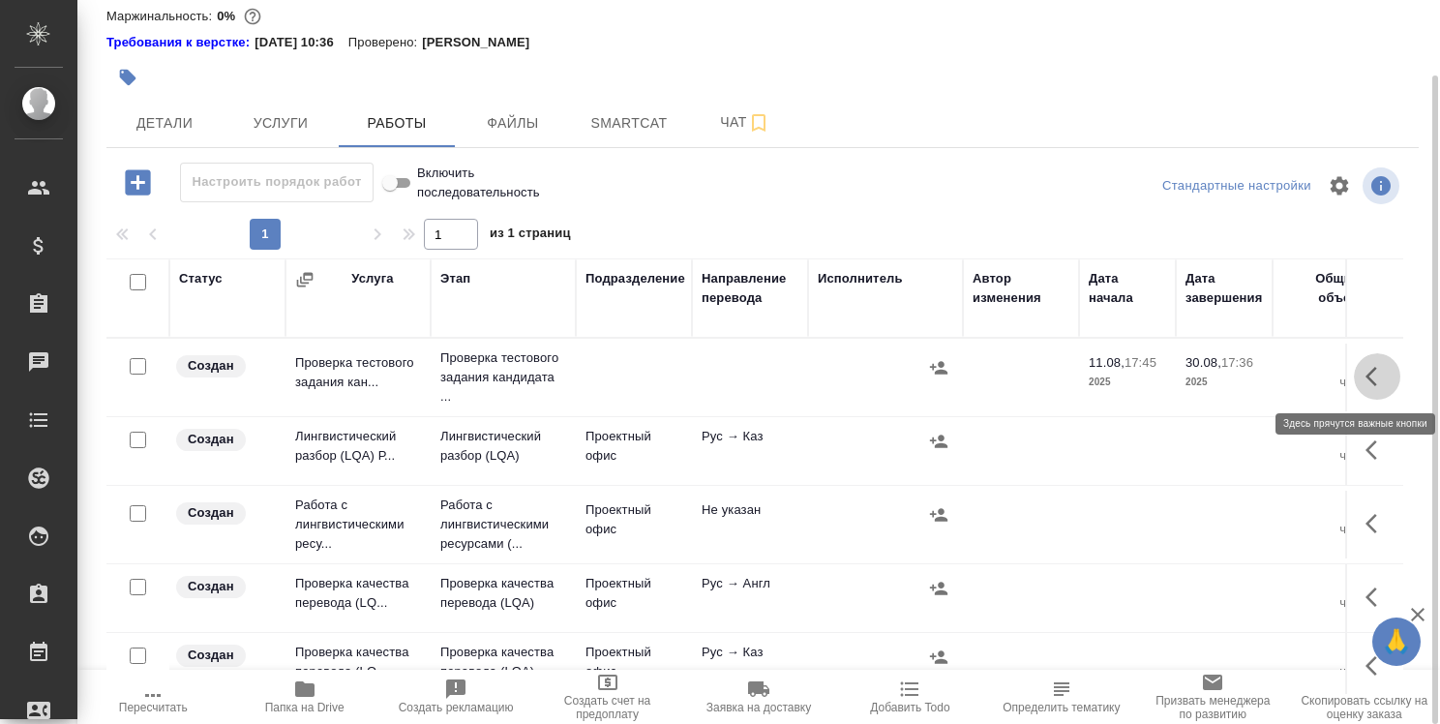
click at [1366, 378] on icon "button" at bounding box center [1377, 376] width 23 height 23
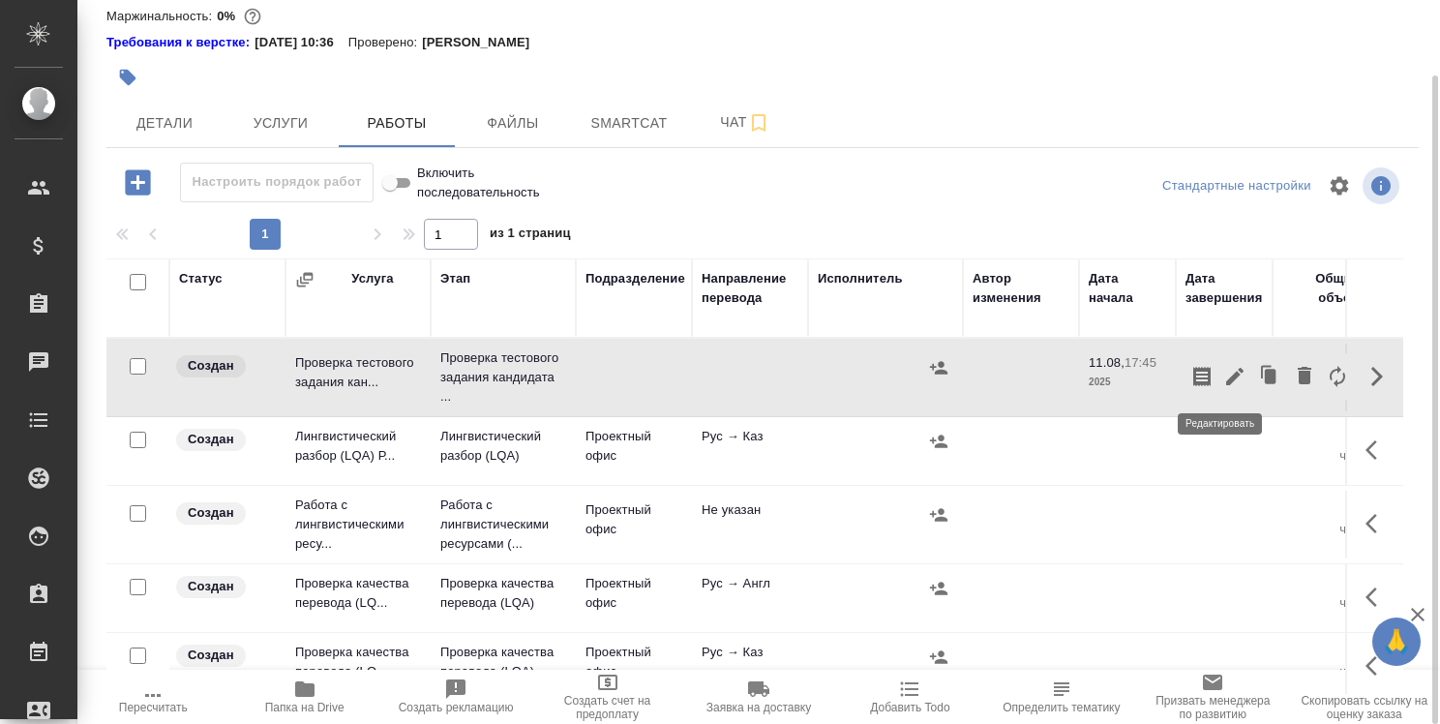
click at [1223, 380] on icon "button" at bounding box center [1234, 376] width 23 height 23
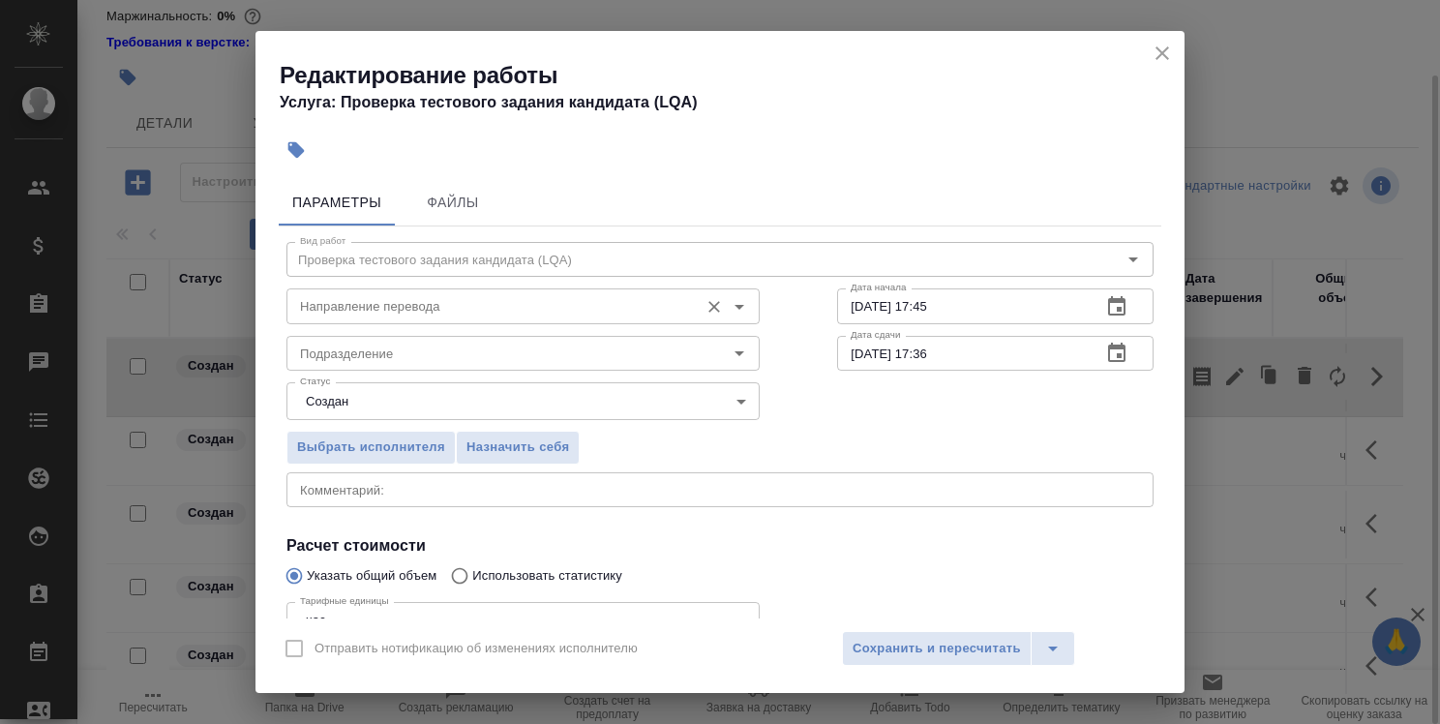
click at [658, 311] on input "Направление перевода" at bounding box center [490, 305] width 397 height 23
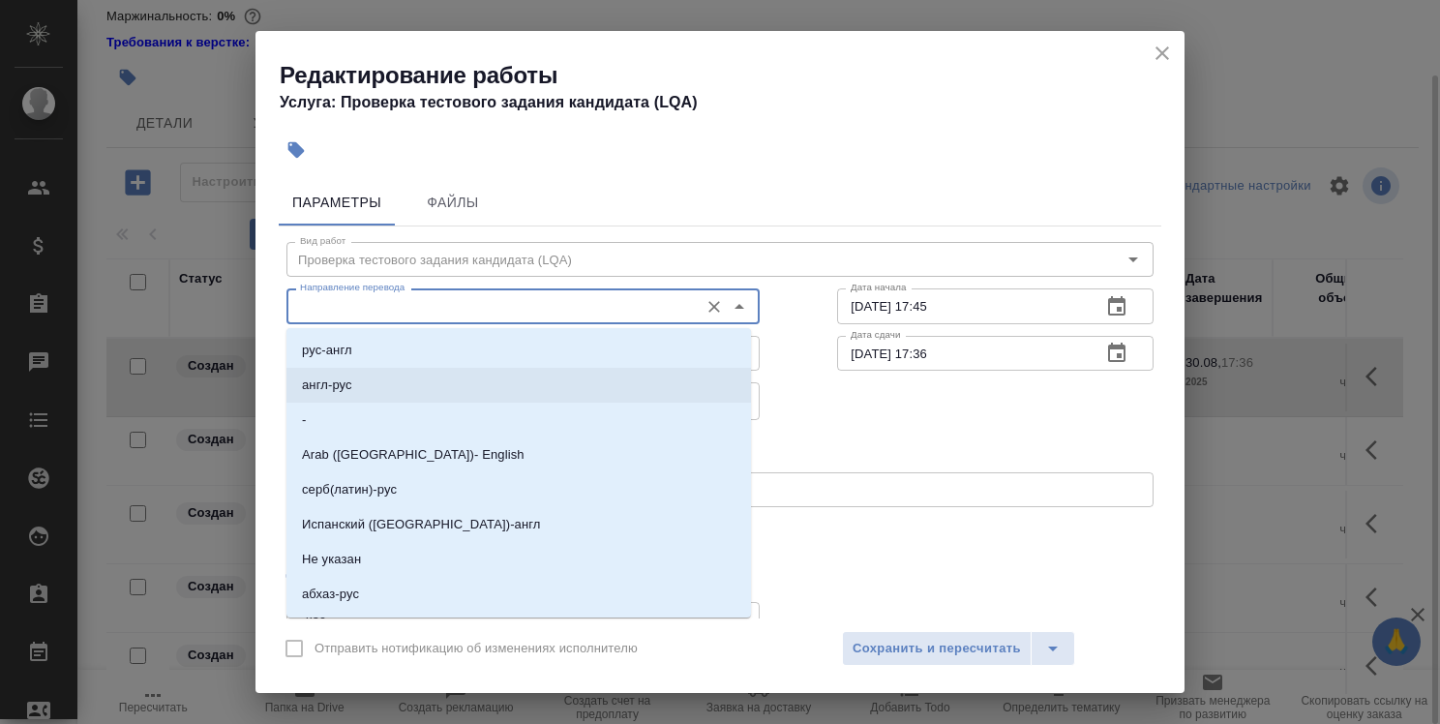
click at [573, 377] on li "англ-рус" at bounding box center [518, 385] width 465 height 35
type input "англ-рус"
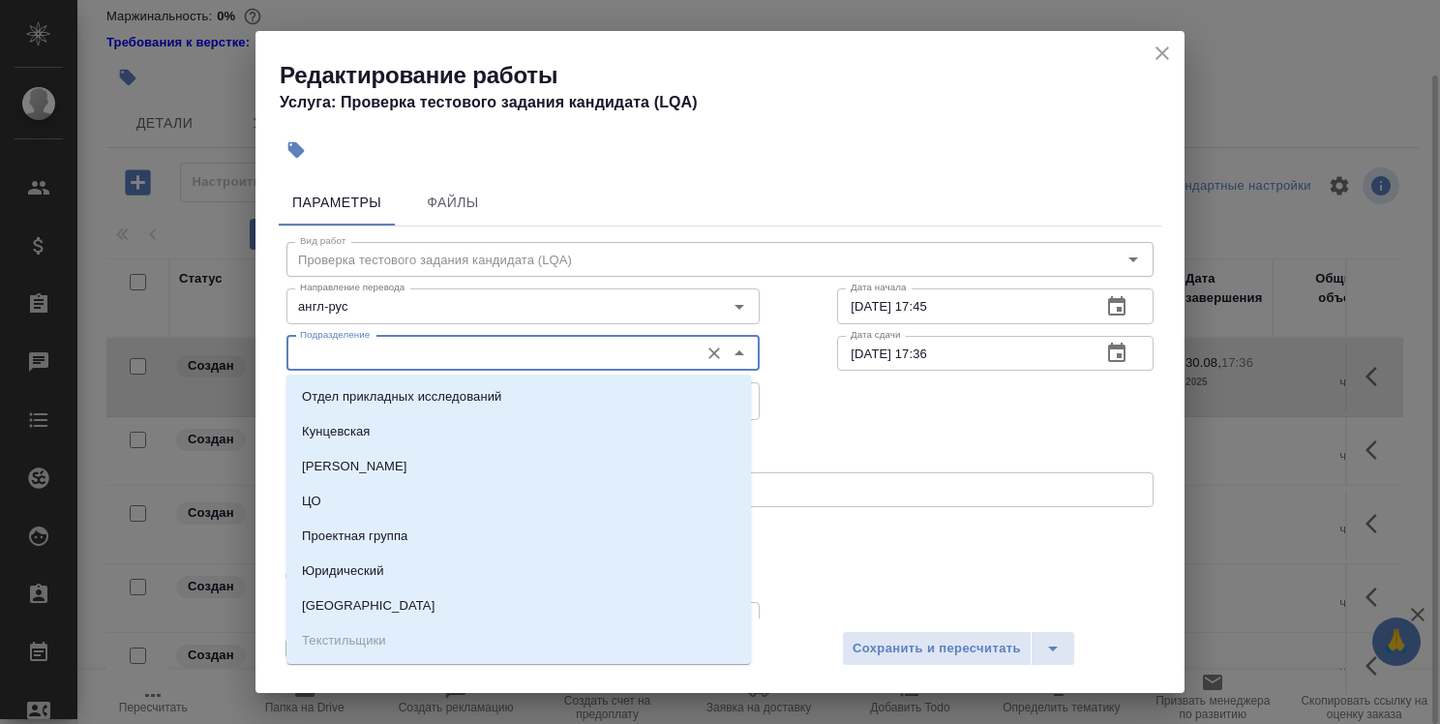
click at [571, 361] on input "Подразделение" at bounding box center [490, 353] width 397 height 23
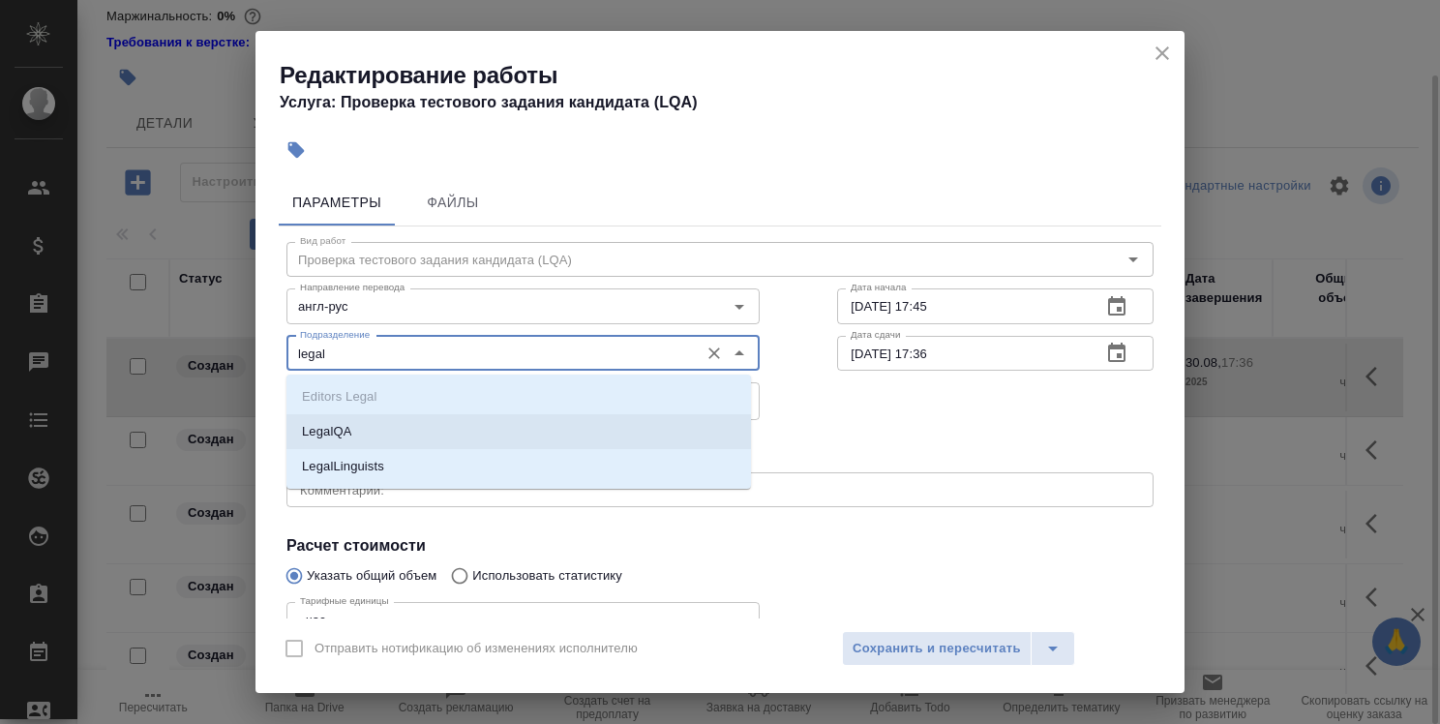
click at [507, 428] on li "LegalQA" at bounding box center [518, 431] width 465 height 35
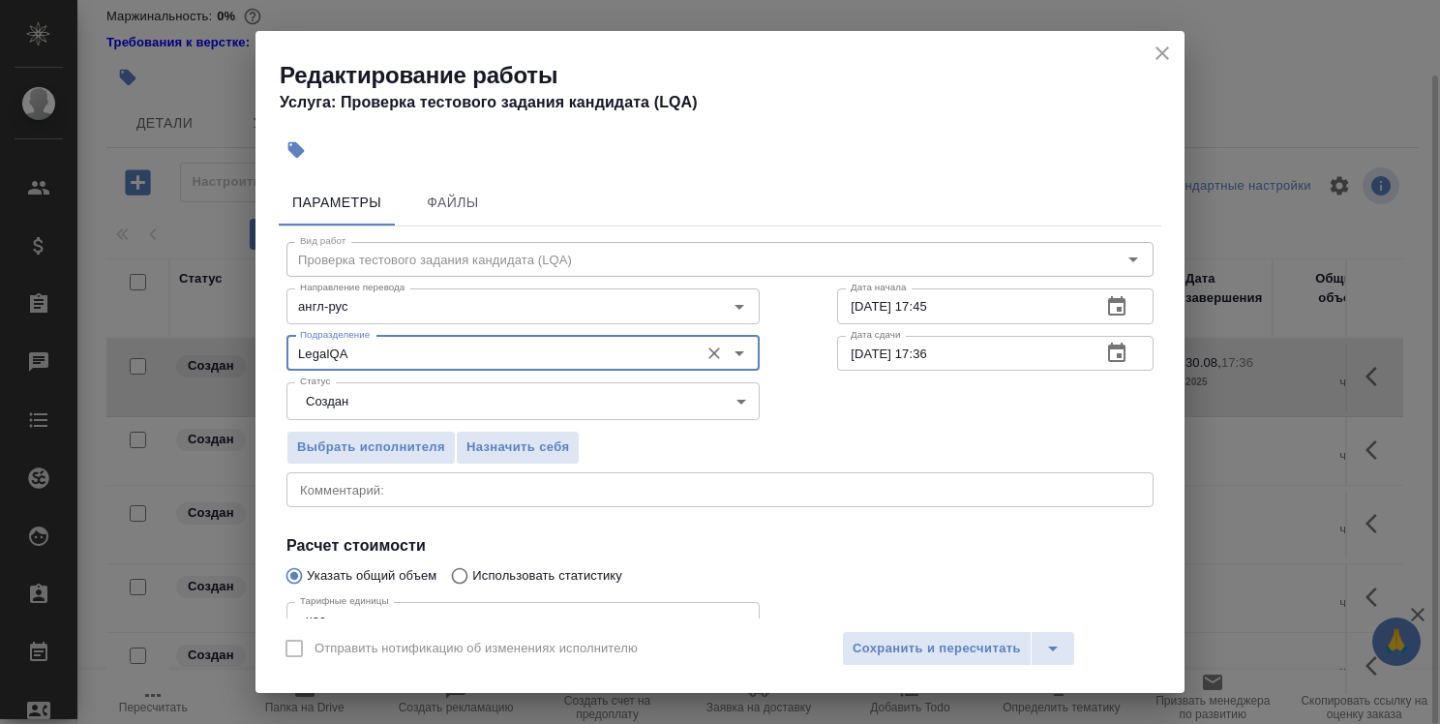
type input "LegalQA"
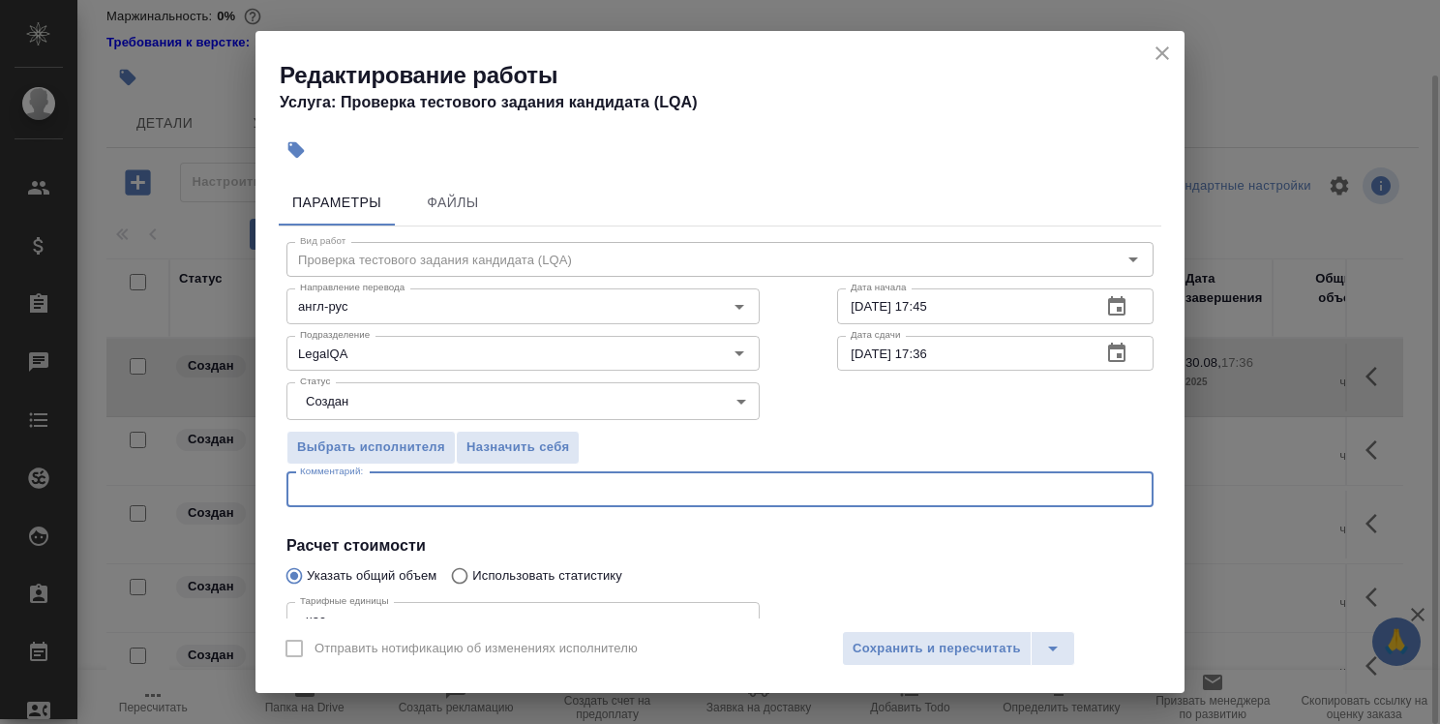
click at [569, 483] on textarea at bounding box center [720, 489] width 840 height 15
type textarea "G"
type textarea "Проверка теста стажера."
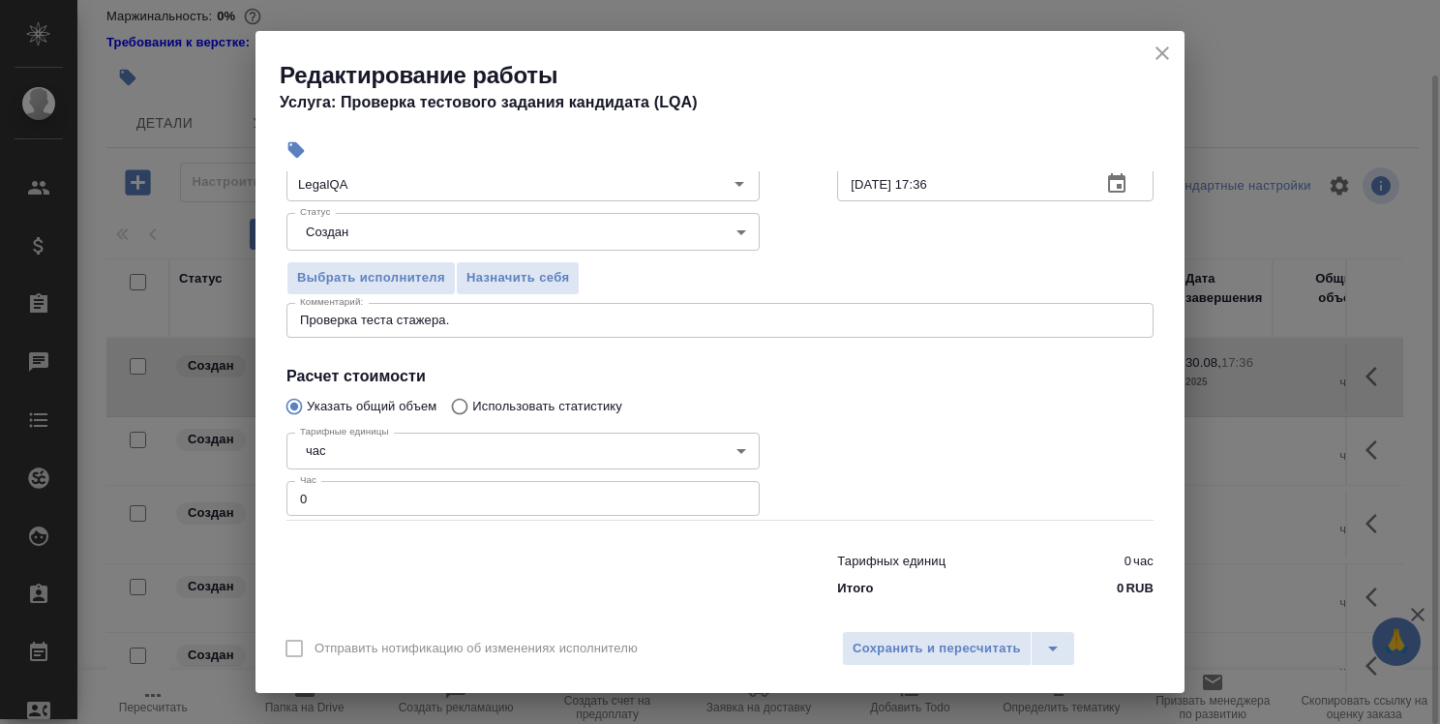
scroll to position [187, 0]
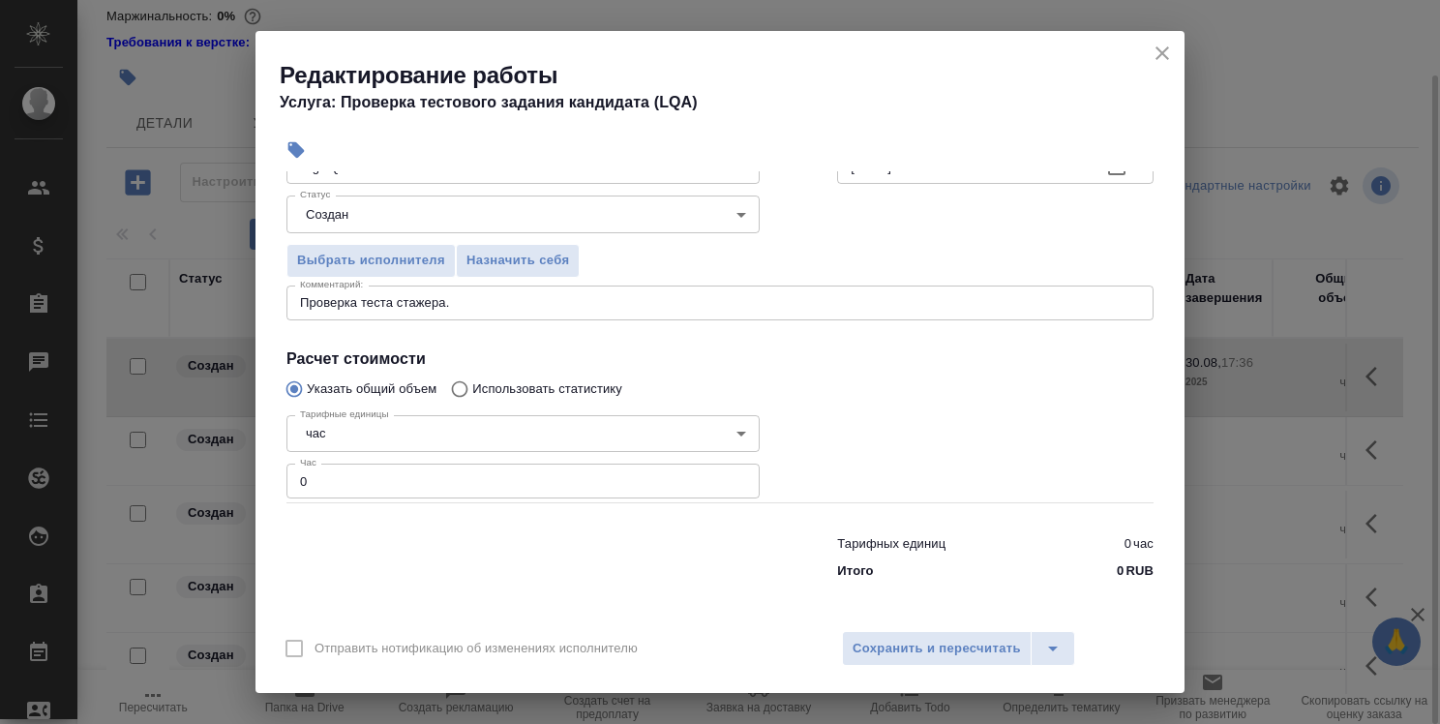
click at [543, 484] on input "0" at bounding box center [522, 481] width 473 height 35
type input "0.5"
click at [922, 648] on span "Сохранить и пересчитать" at bounding box center [937, 649] width 168 height 22
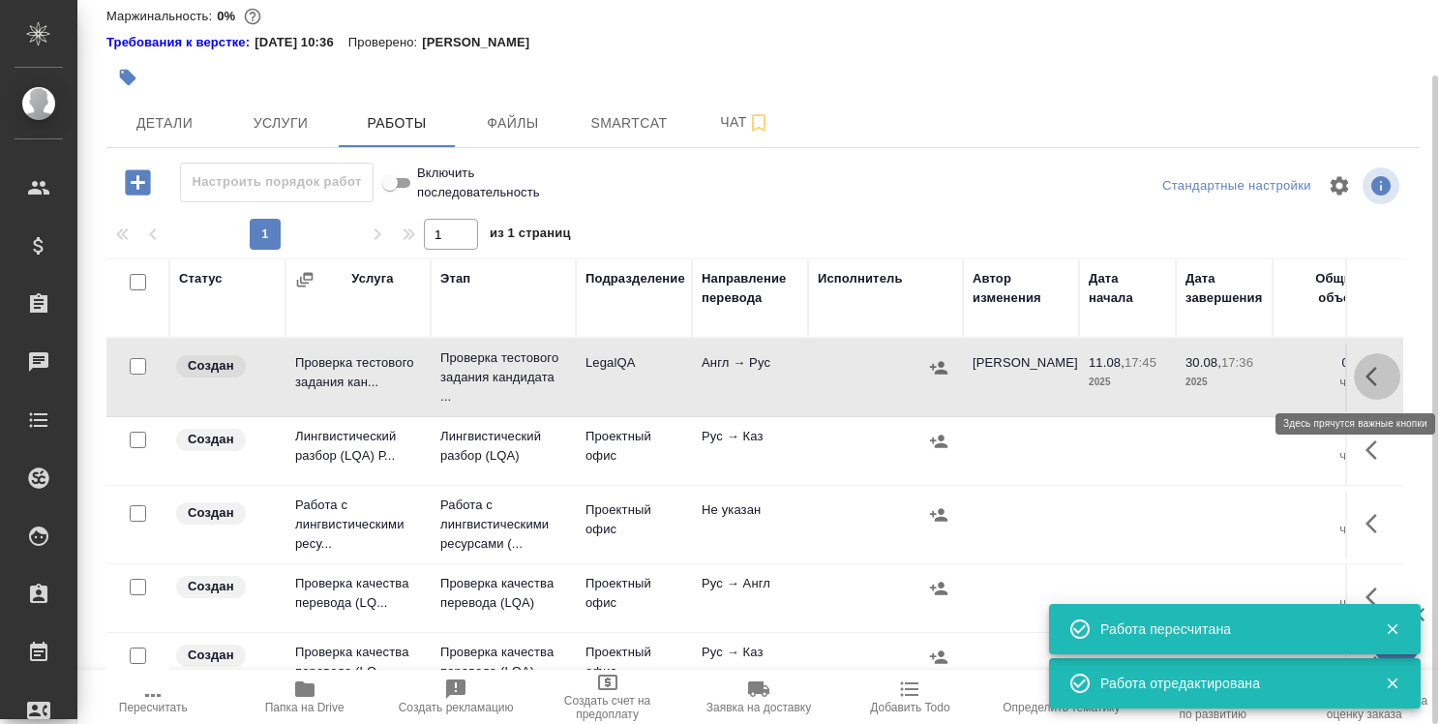
click at [1366, 381] on icon "button" at bounding box center [1377, 376] width 23 height 23
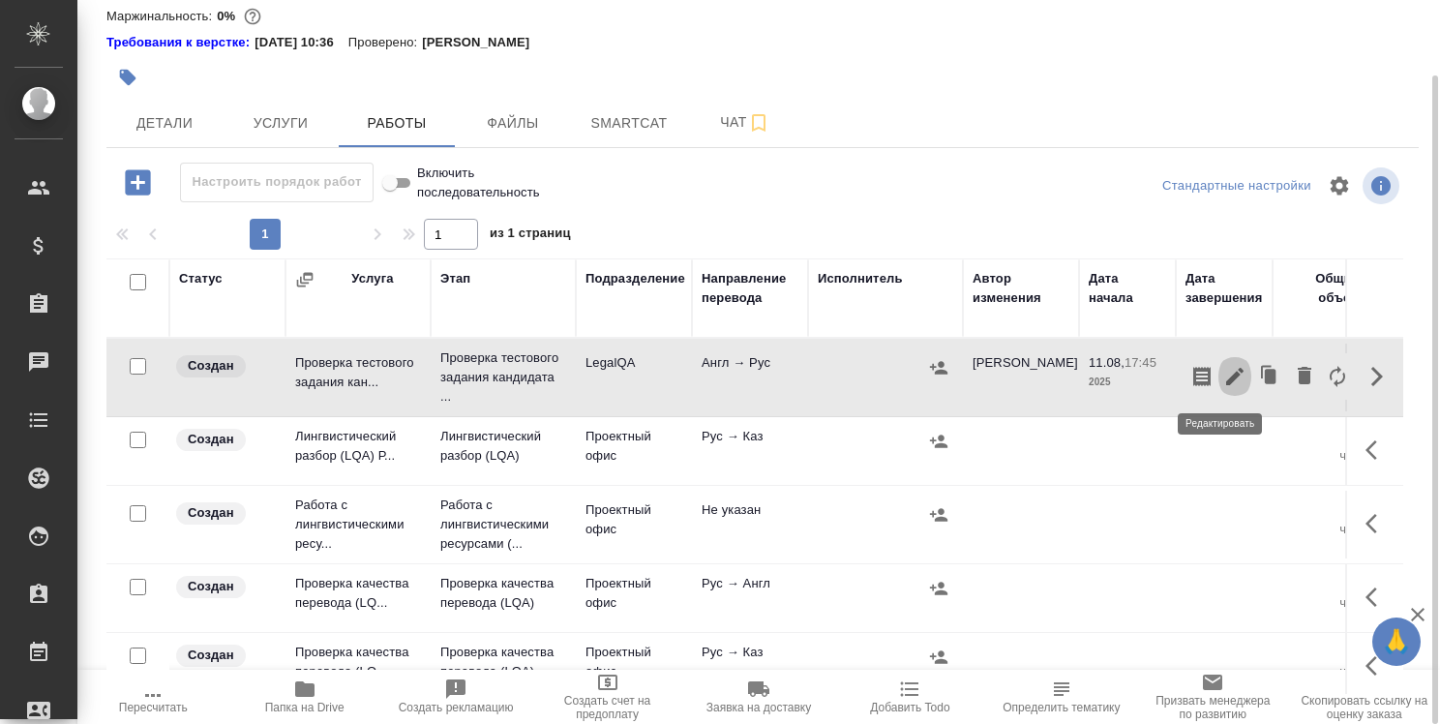
click at [1226, 376] on icon "button" at bounding box center [1234, 376] width 17 height 17
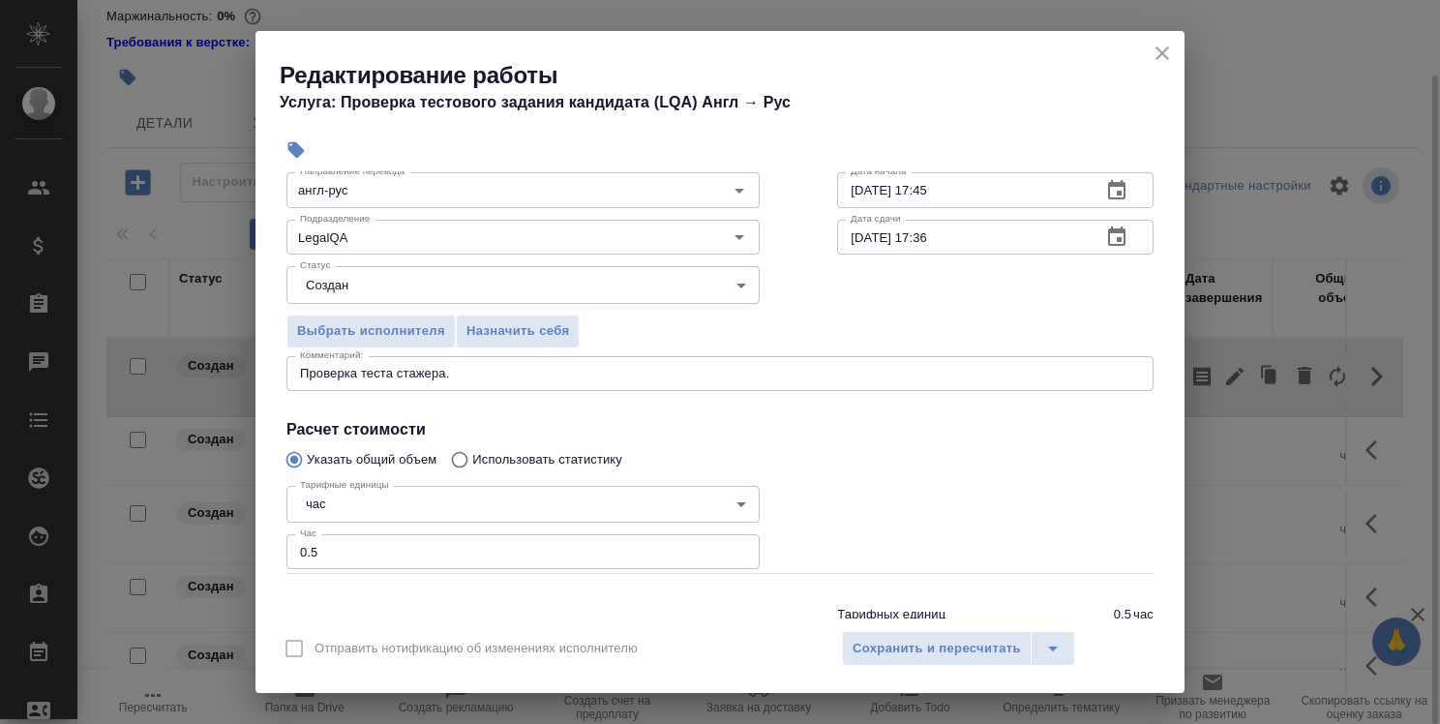
scroll to position [97, 0]
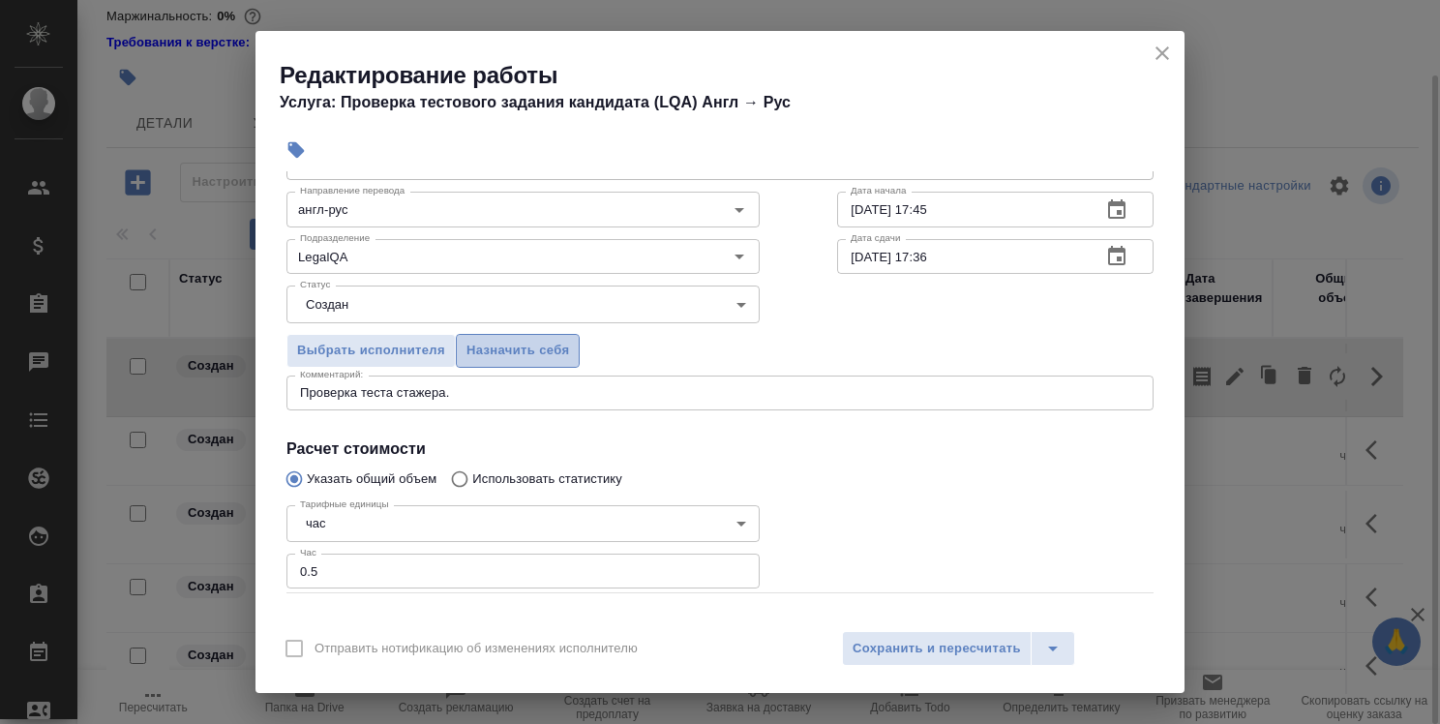
click at [497, 345] on span "Назначить себя" at bounding box center [518, 351] width 103 height 22
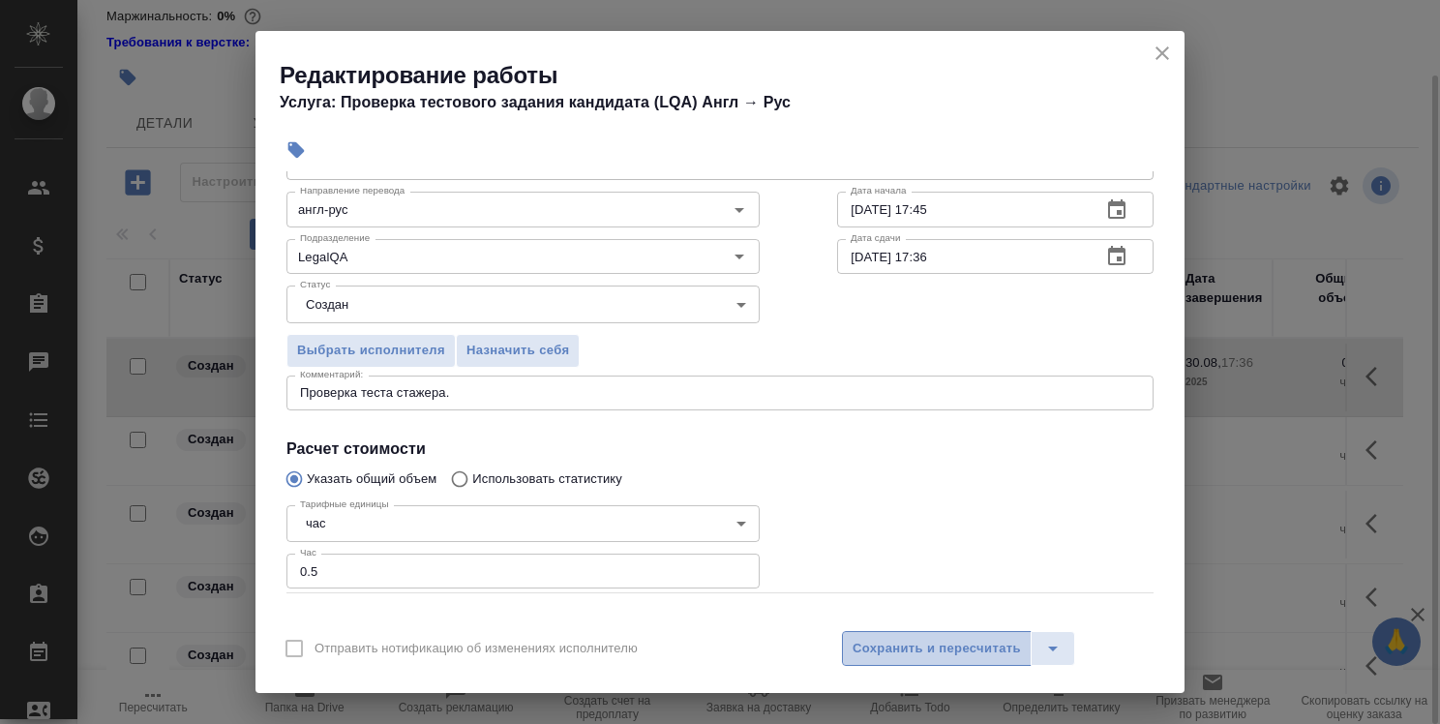
click at [922, 642] on span "Сохранить и пересчитать" at bounding box center [937, 649] width 168 height 22
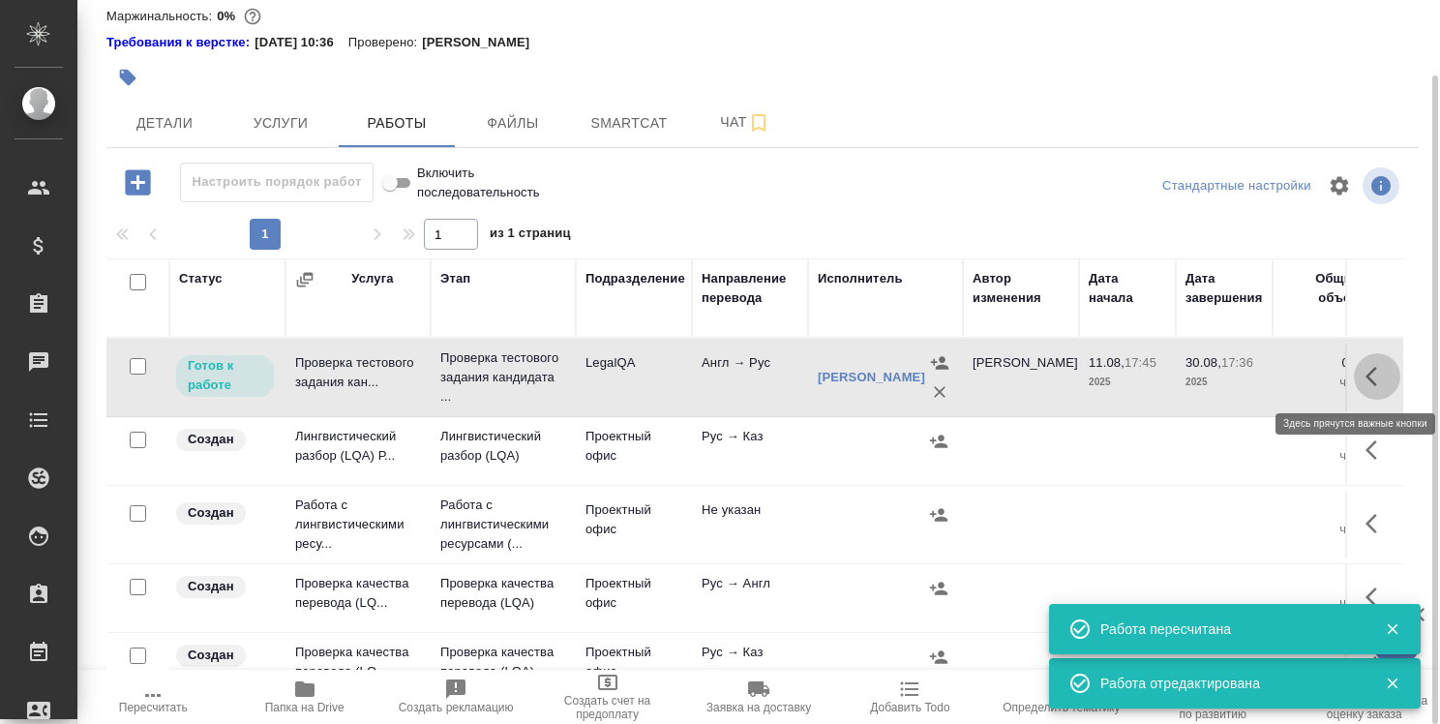
click at [1366, 372] on icon "button" at bounding box center [1377, 376] width 23 height 23
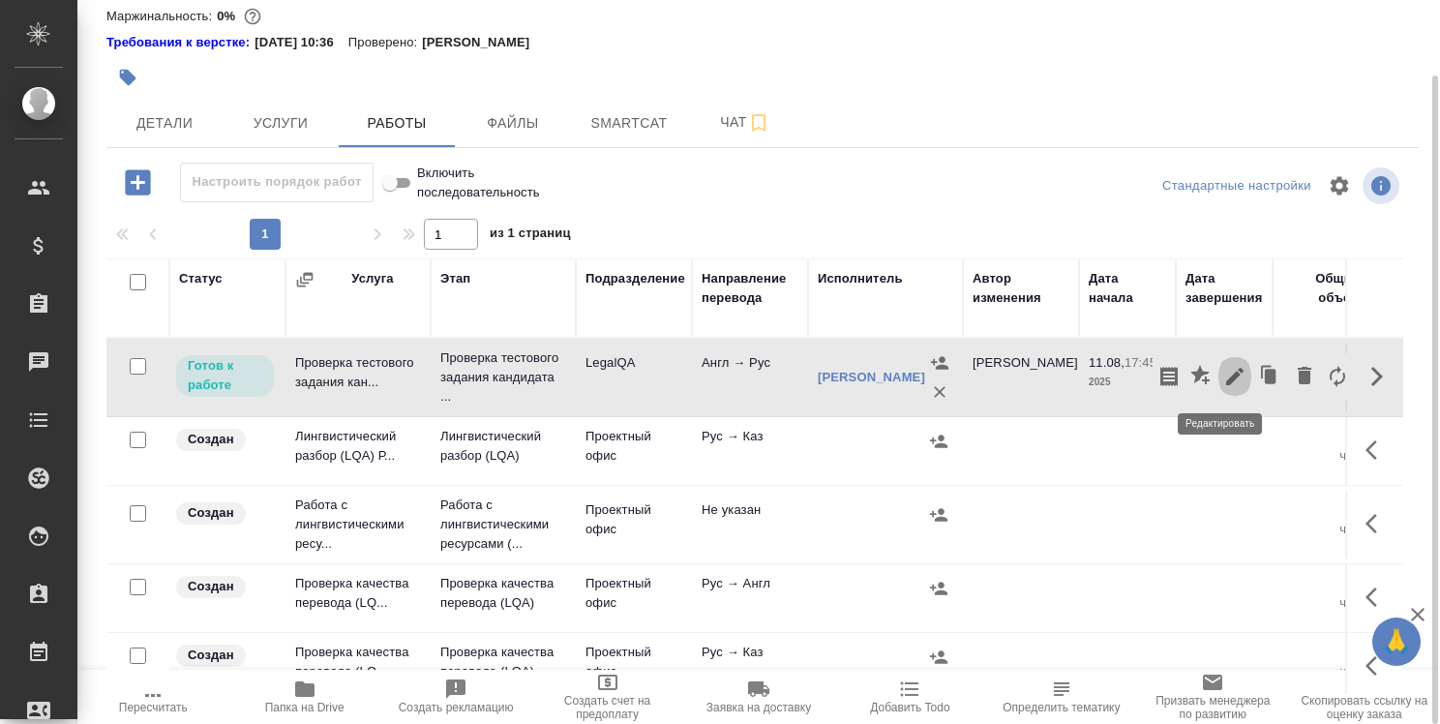
click at [1223, 378] on icon "button" at bounding box center [1234, 376] width 23 height 23
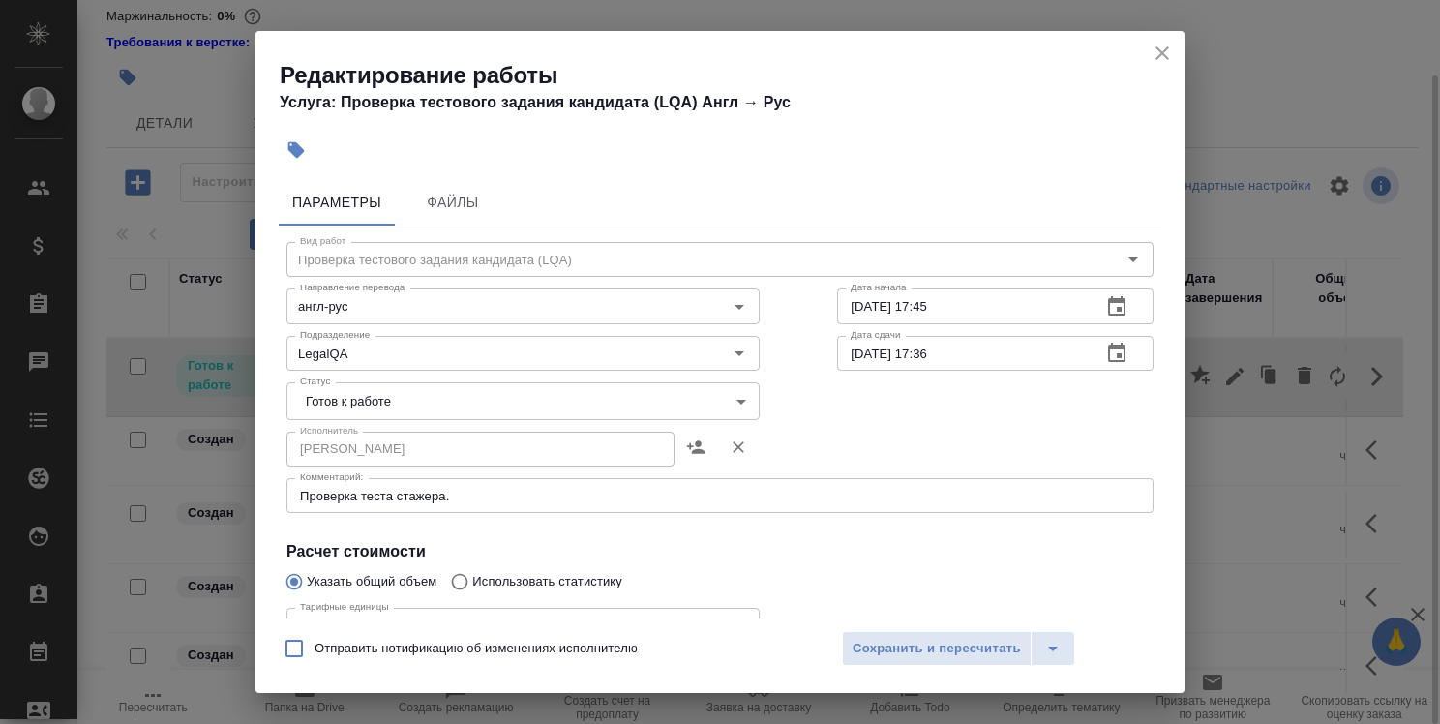
click at [613, 391] on body "🙏 .cls-1 fill:#fff; AWATERA [PERSON_NAME] Спецификации Заказы 0 Чаты Todo Проек…" at bounding box center [720, 362] width 1440 height 724
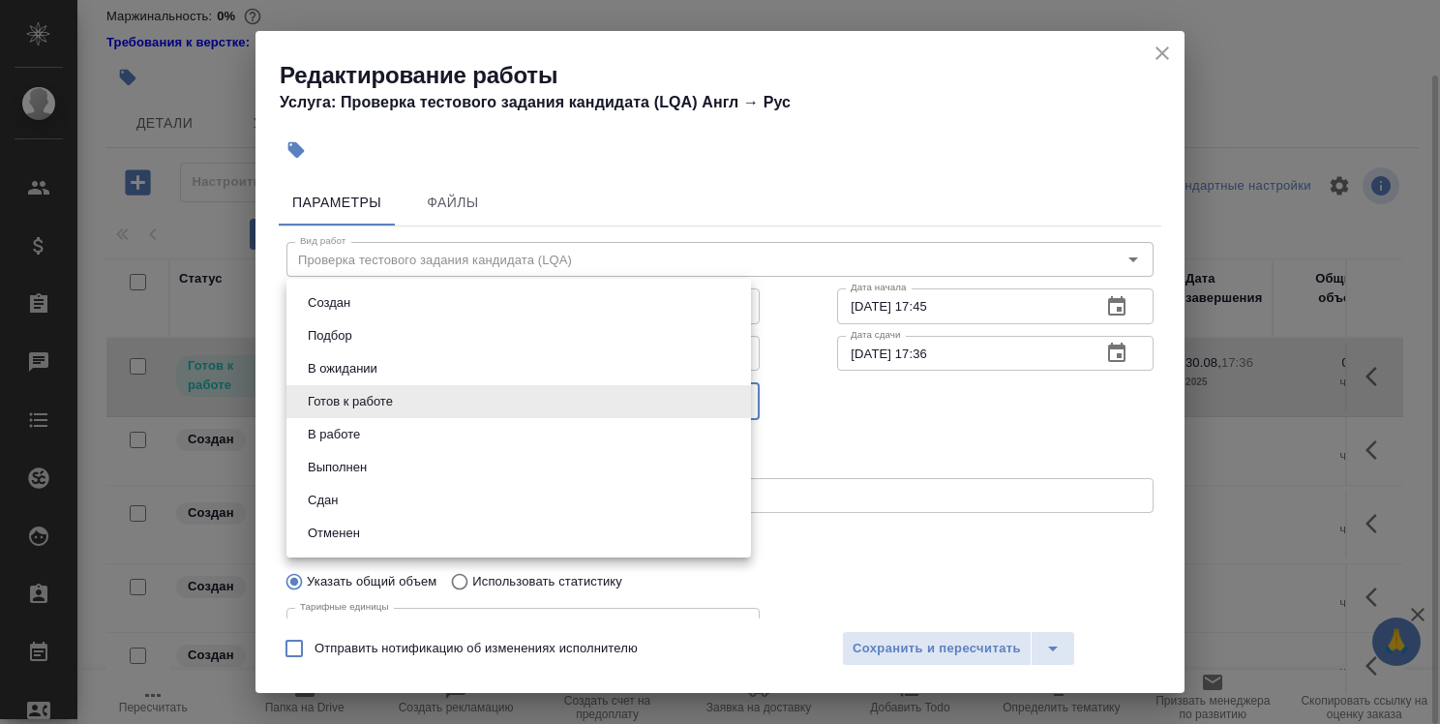
click at [621, 436] on li "В работе" at bounding box center [518, 434] width 465 height 33
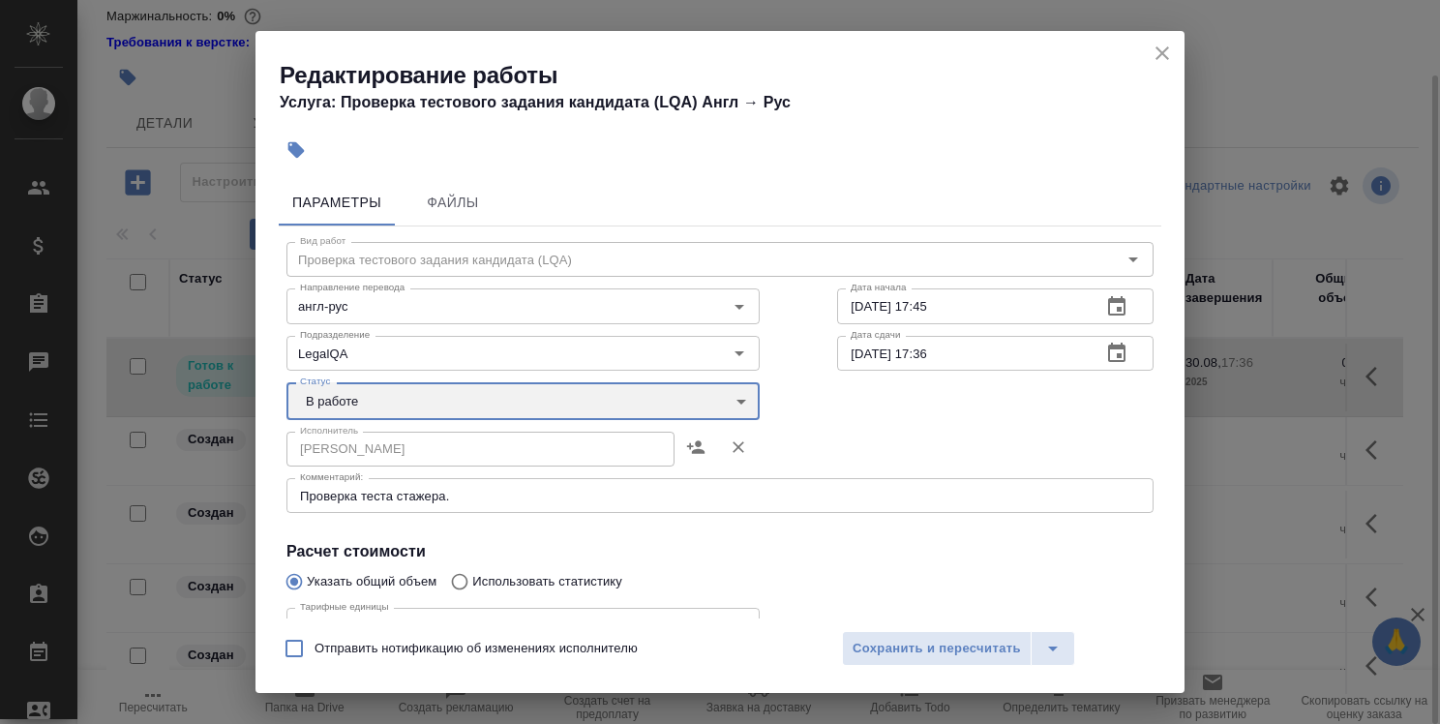
type input "inProgress"
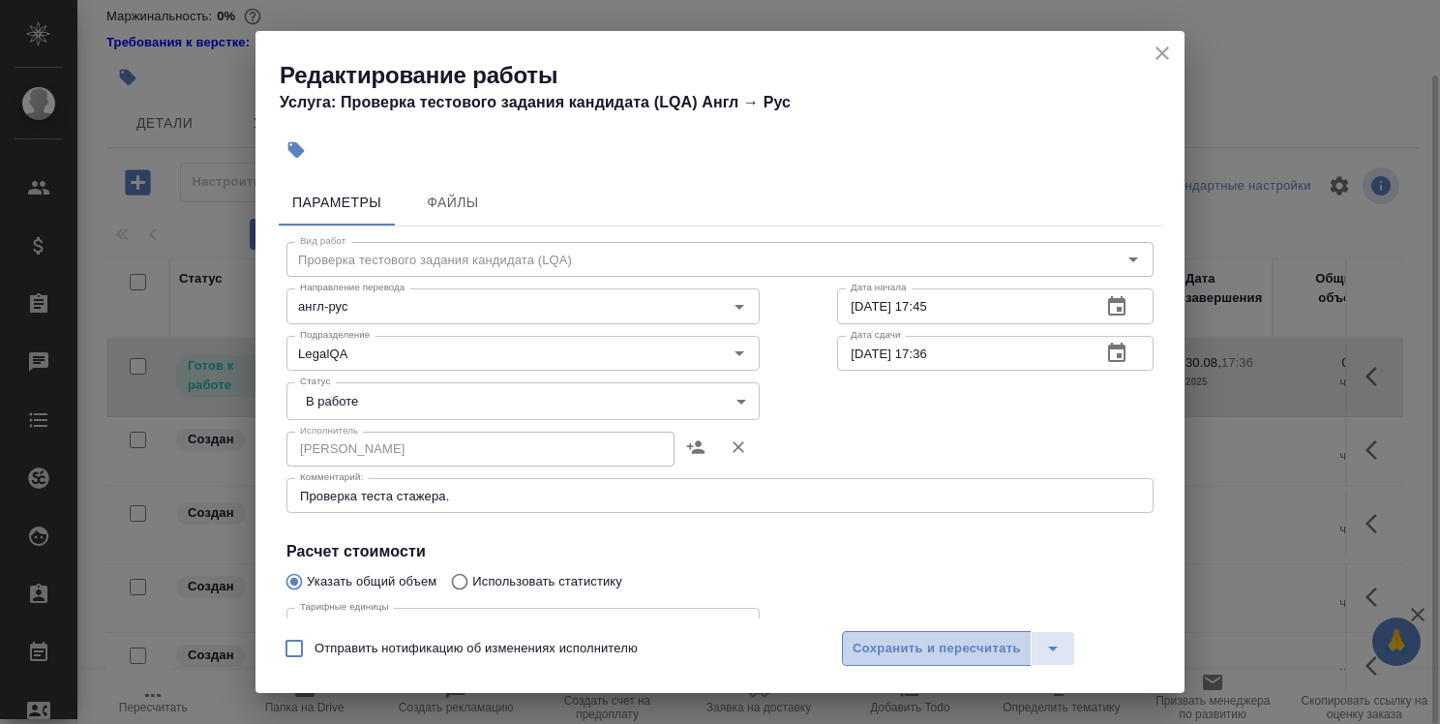
click at [964, 639] on span "Сохранить и пересчитать" at bounding box center [937, 649] width 168 height 22
